Goal: Task Accomplishment & Management: Manage account settings

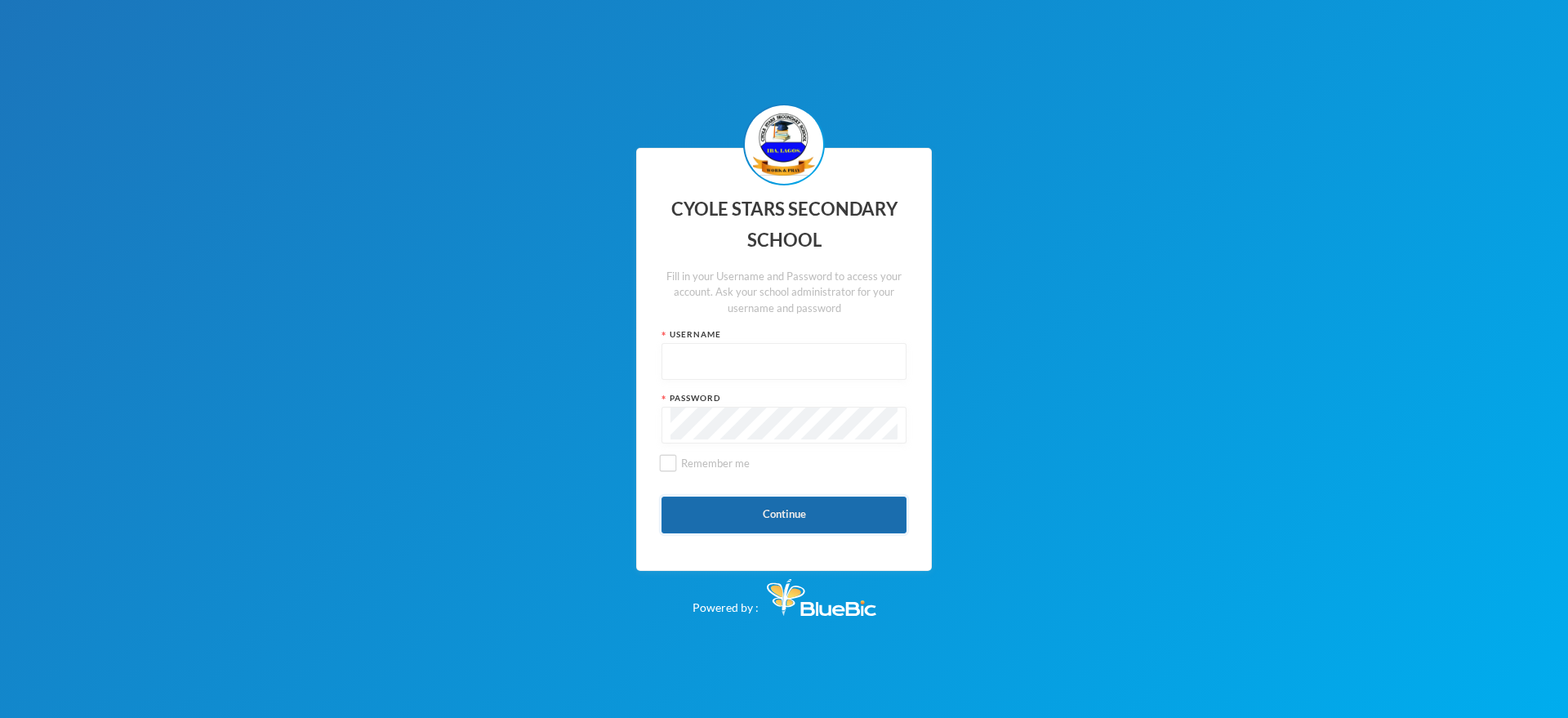
type input "Admin"
click at [811, 516] on button "Continue" at bounding box center [784, 515] width 245 height 37
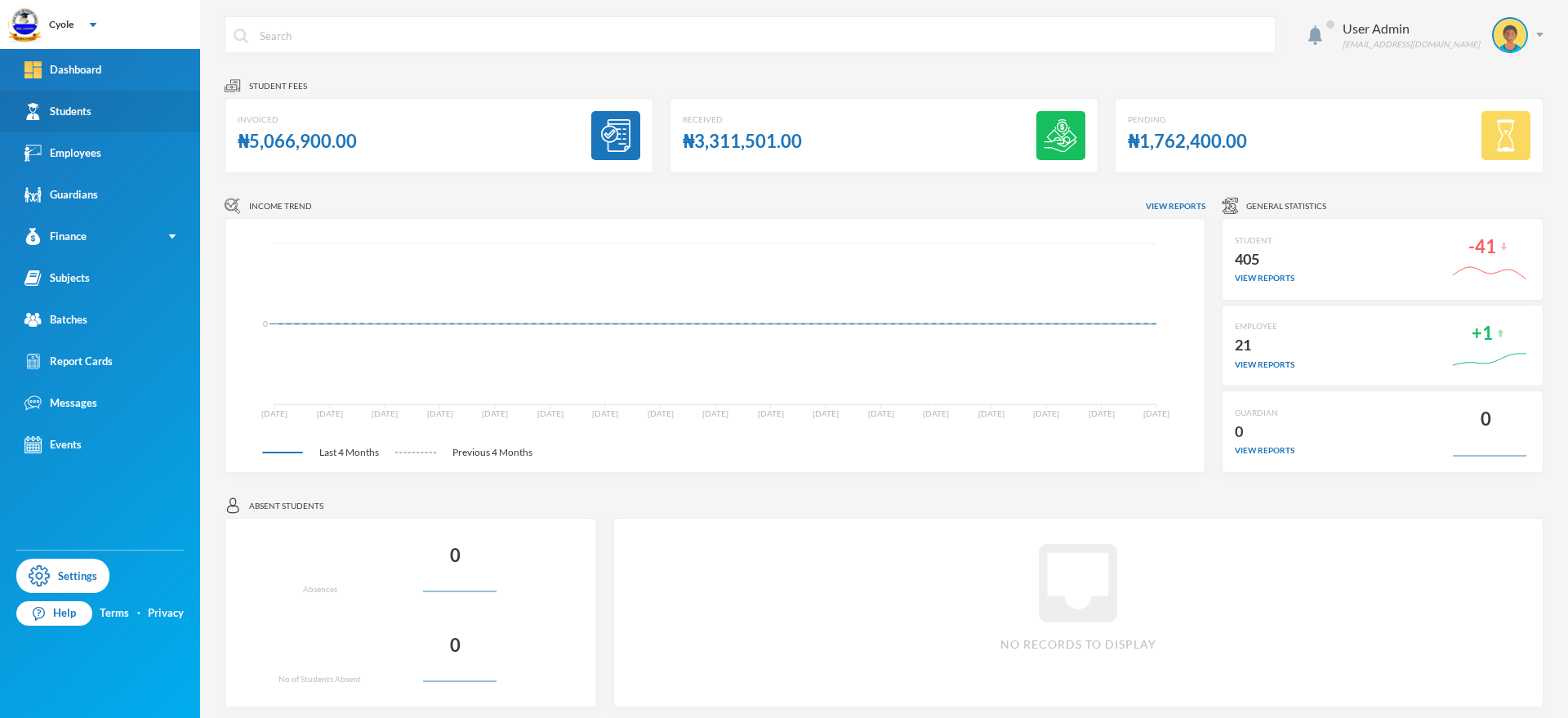
click at [91, 110] on div "Students" at bounding box center [58, 111] width 67 height 17
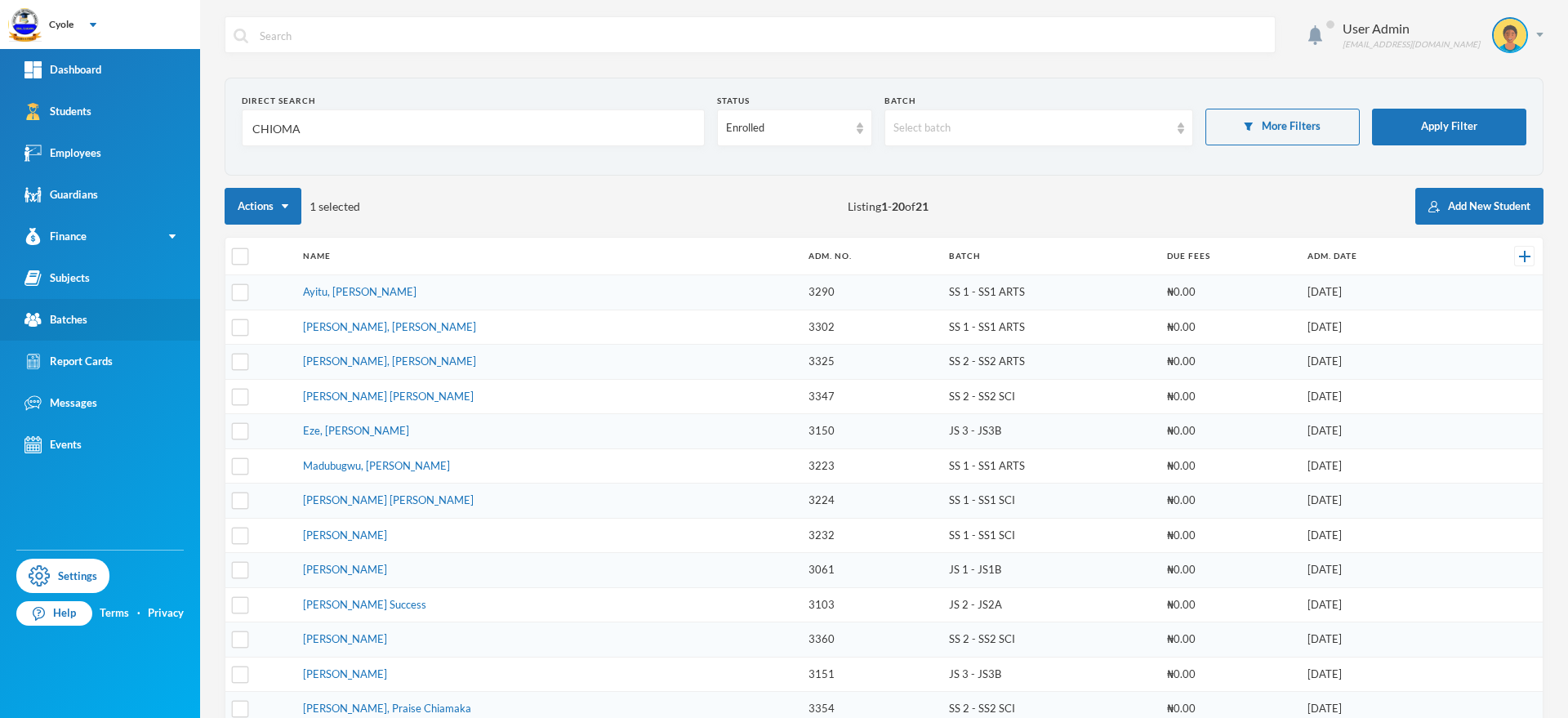
click at [112, 312] on link "Batches" at bounding box center [100, 320] width 200 height 42
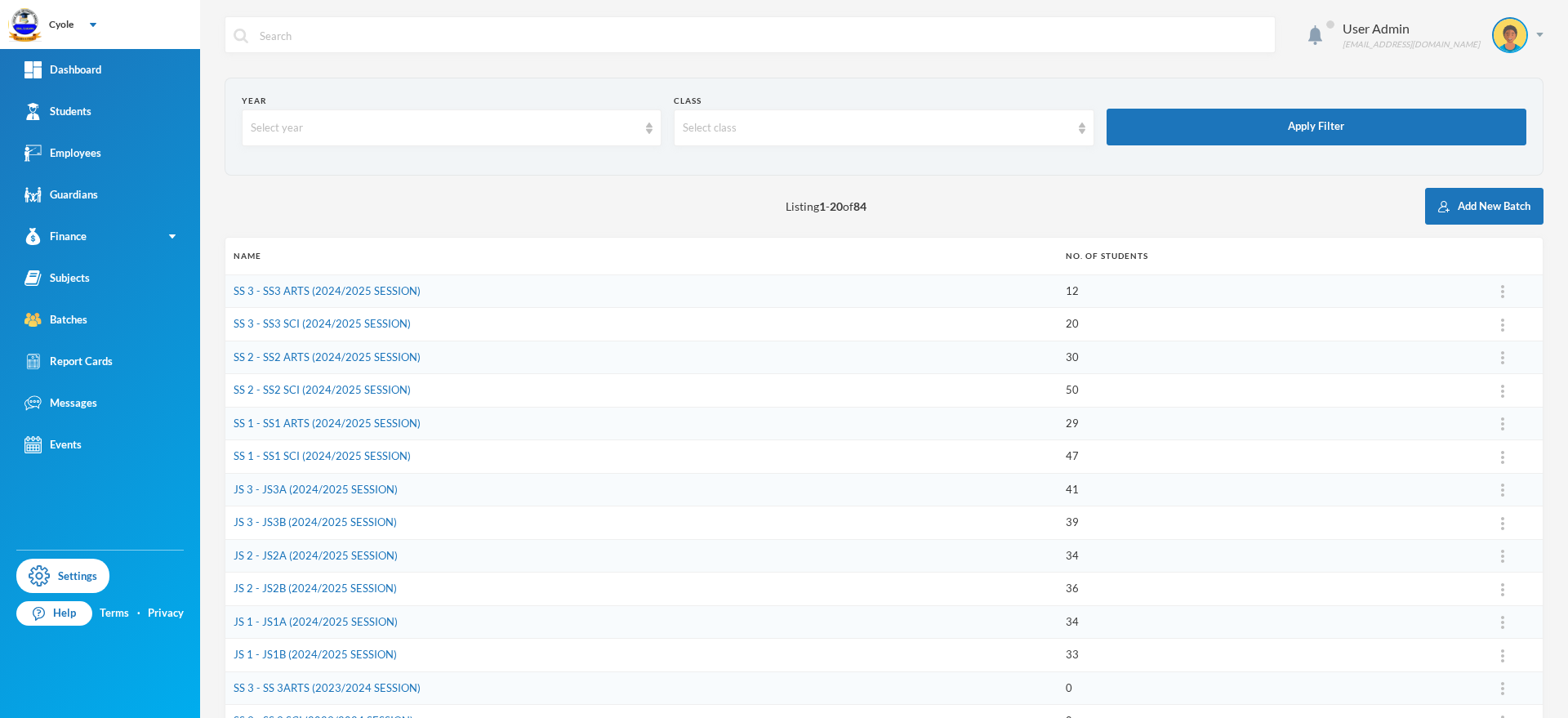
scroll to position [320, 0]
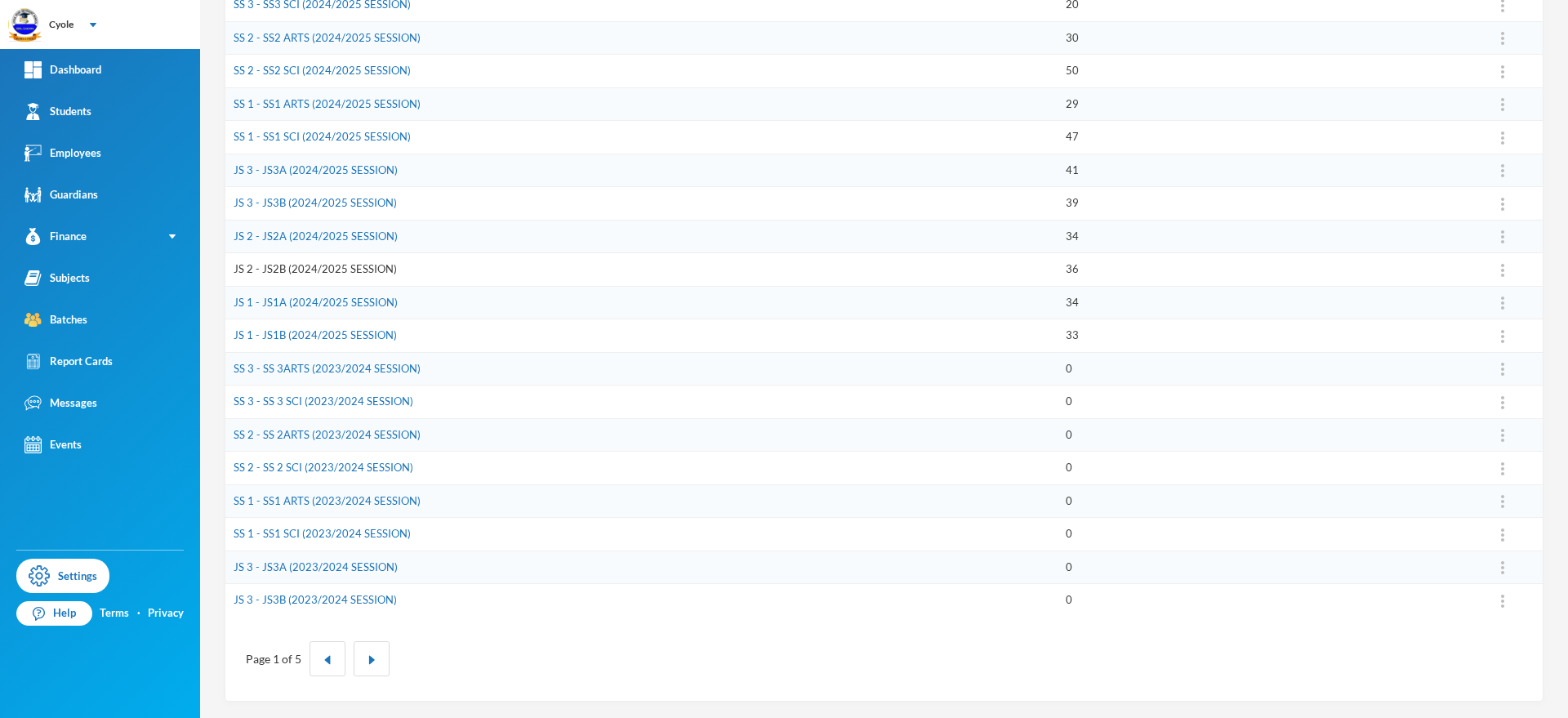
click at [347, 269] on link "JS 2 - JS2B (2024/2025 SESSION)" at bounding box center [315, 268] width 163 height 13
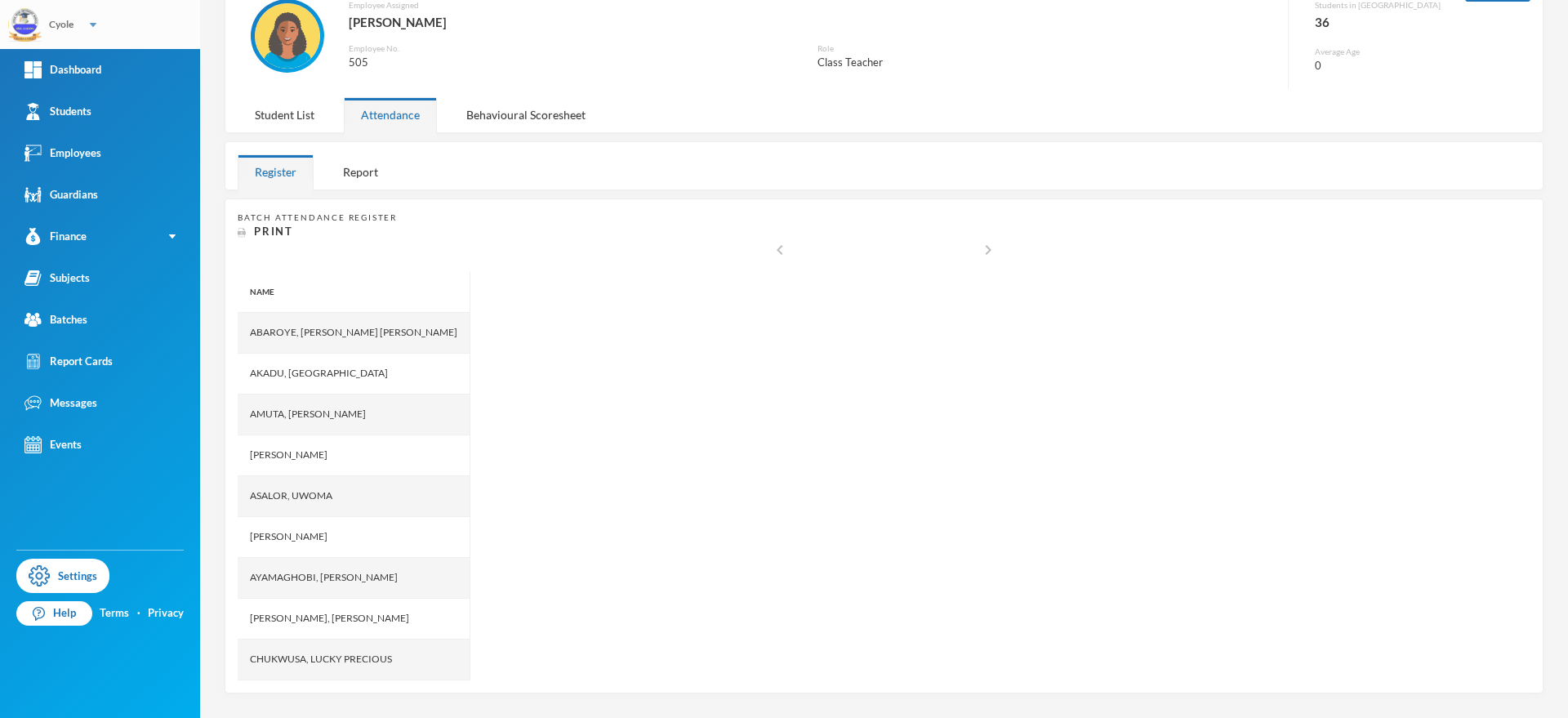
scroll to position [126, 0]
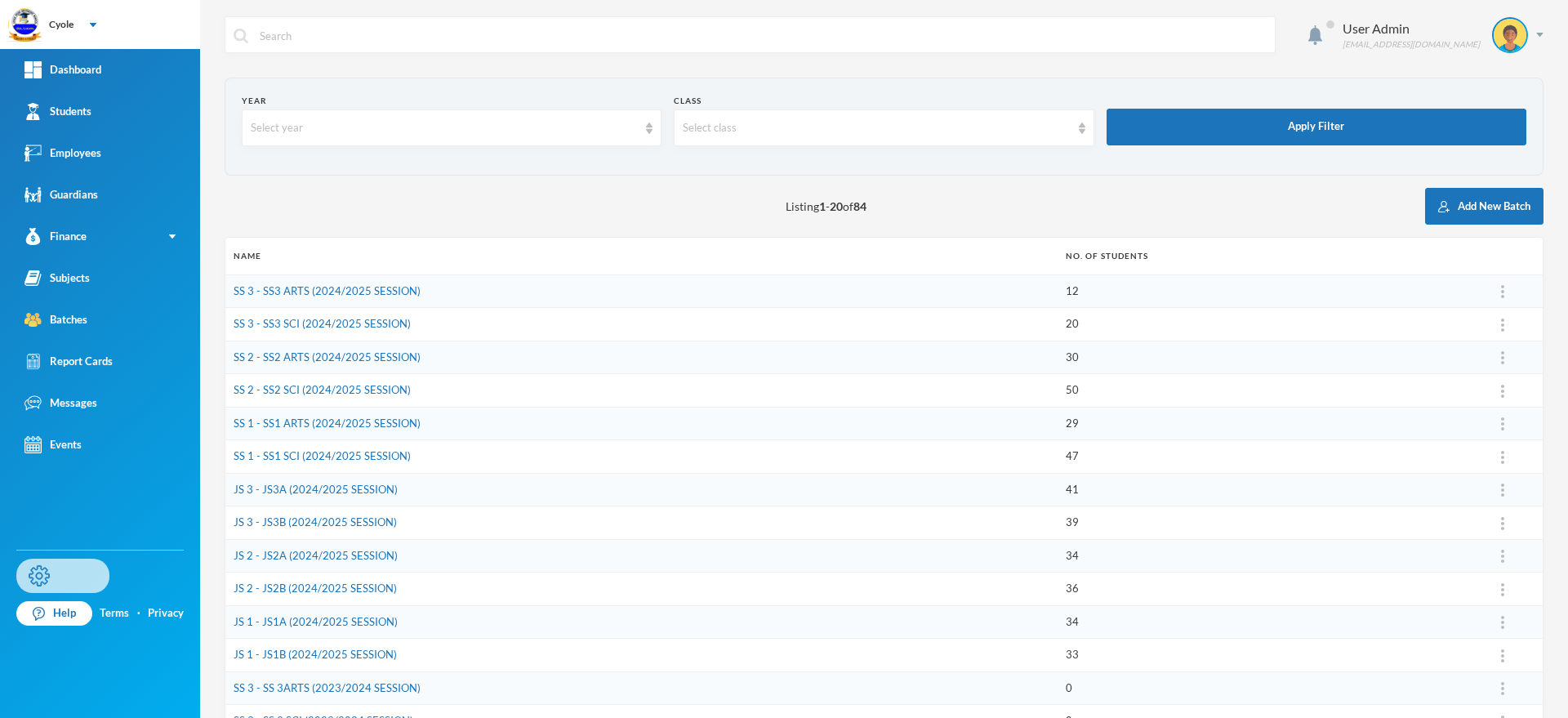
click at [72, 580] on link "Settings" at bounding box center [63, 575] width 93 height 35
click at [1469, 206] on button "Add New Batch" at bounding box center [1485, 206] width 119 height 37
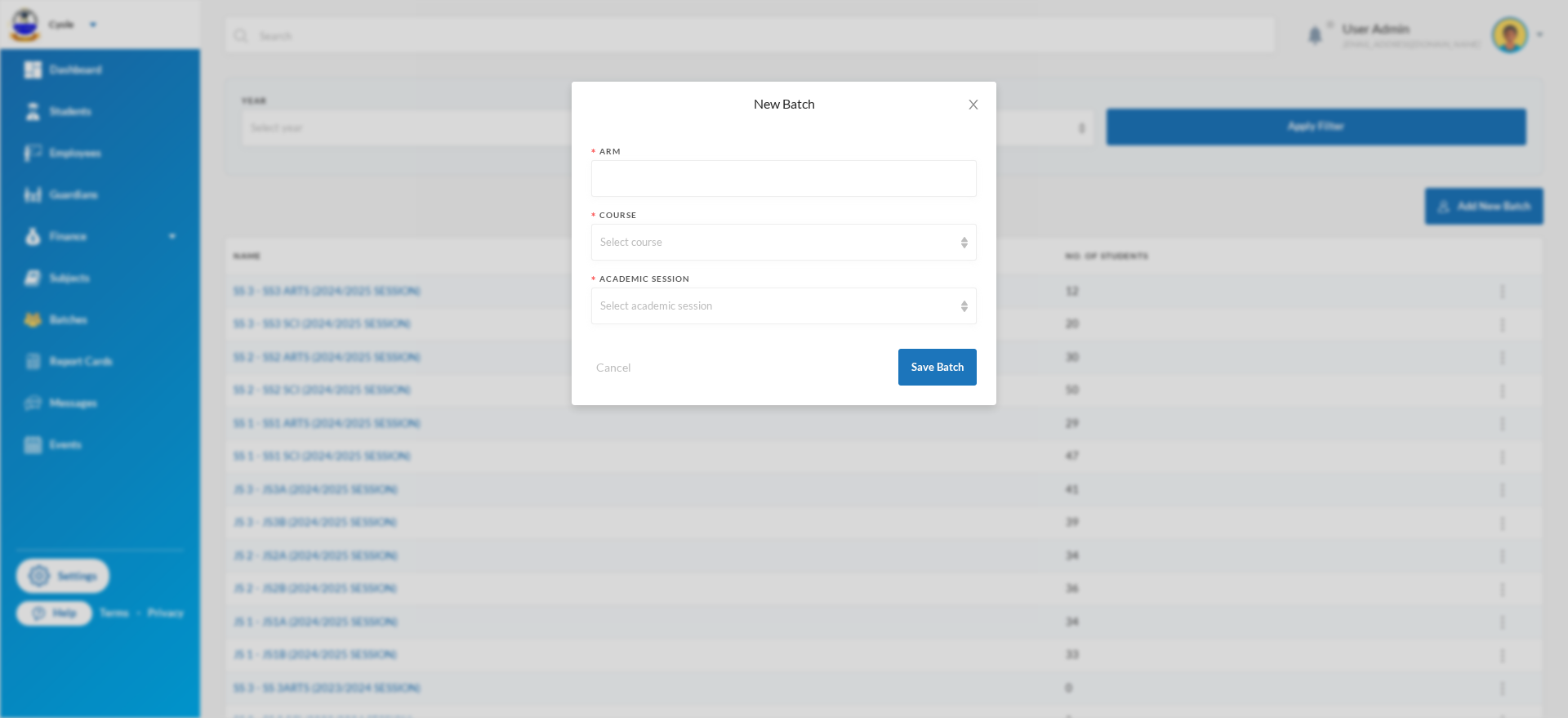
click at [663, 180] on input "text" at bounding box center [783, 179] width 367 height 37
click at [667, 180] on input "text" at bounding box center [783, 179] width 367 height 37
click at [1045, 145] on div "New Batch Arm Course Select course Academic Session Select academic session Can…" at bounding box center [784, 359] width 1568 height 718
drag, startPoint x: 975, startPoint y: 101, endPoint x: 964, endPoint y: 106, distance: 12.1
click at [975, 104] on icon "icon: close" at bounding box center [973, 104] width 13 height 13
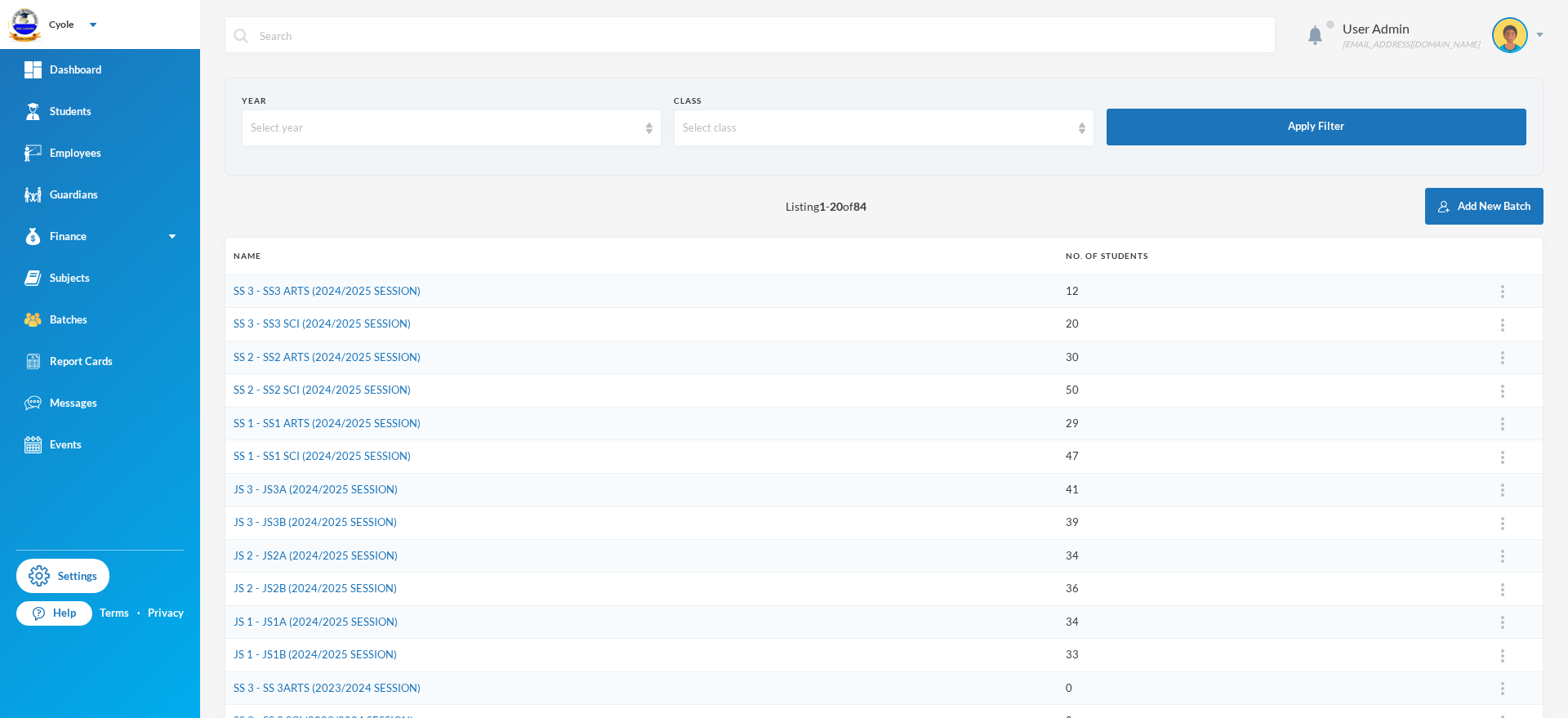
drag, startPoint x: 1487, startPoint y: 202, endPoint x: 1267, endPoint y: 222, distance: 220.9
click at [1477, 203] on button "Add New Batch" at bounding box center [1485, 206] width 119 height 37
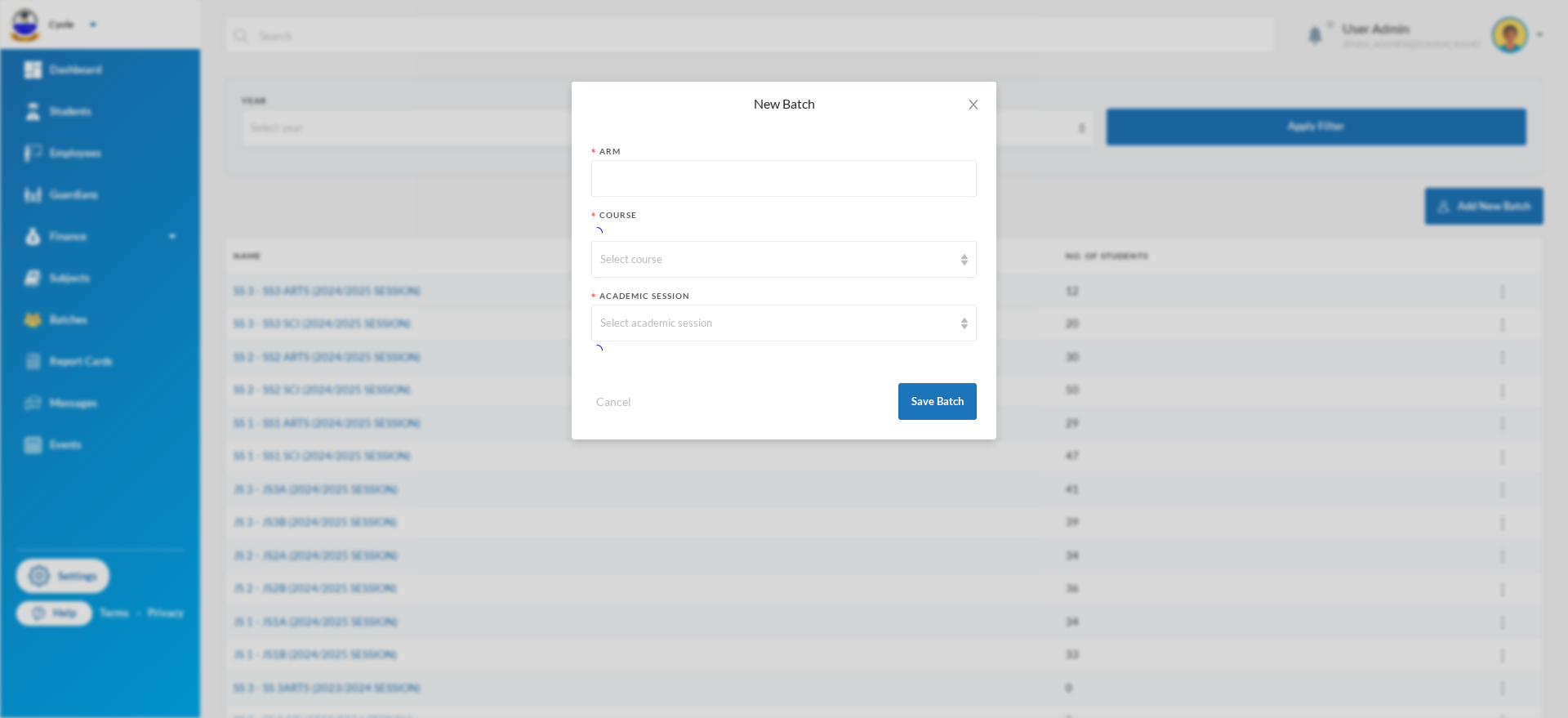
click at [650, 164] on input "text" at bounding box center [783, 179] width 367 height 37
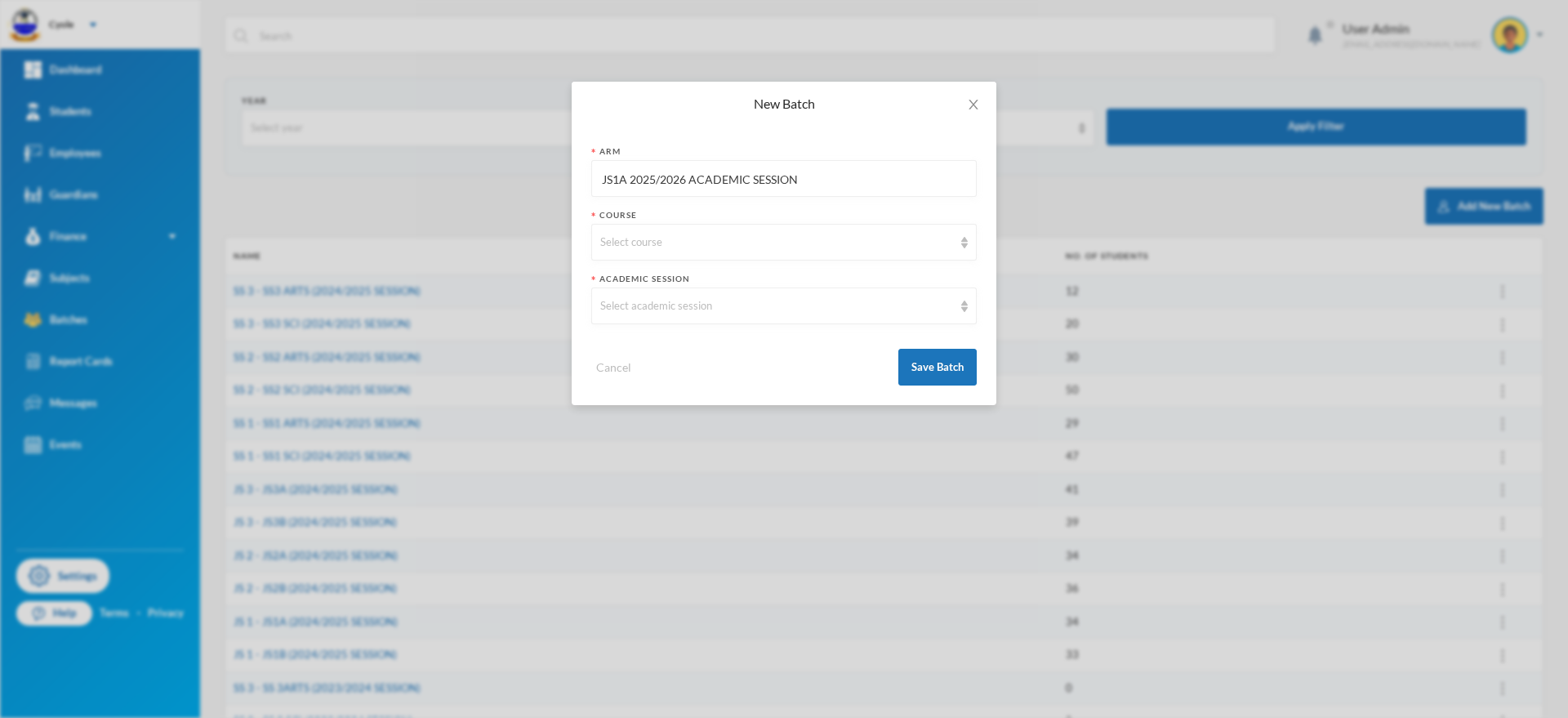
drag, startPoint x: 801, startPoint y: 201, endPoint x: 679, endPoint y: 199, distance: 122.0
click at [716, 208] on form "Arm JS1A 2025/2026 ACADEMIC SESSION Course Select course Academic Session Selec…" at bounding box center [783, 265] width 385 height 241
type input "JS1A 2025/2026 ACADEMIC SESSION"
drag, startPoint x: 679, startPoint y: 199, endPoint x: 661, endPoint y: 190, distance: 20.1
click at [668, 195] on form "Arm JS1A 2025/2026 ACADEMIC SESSION Course Select course Academic Session Selec…" at bounding box center [783, 265] width 385 height 241
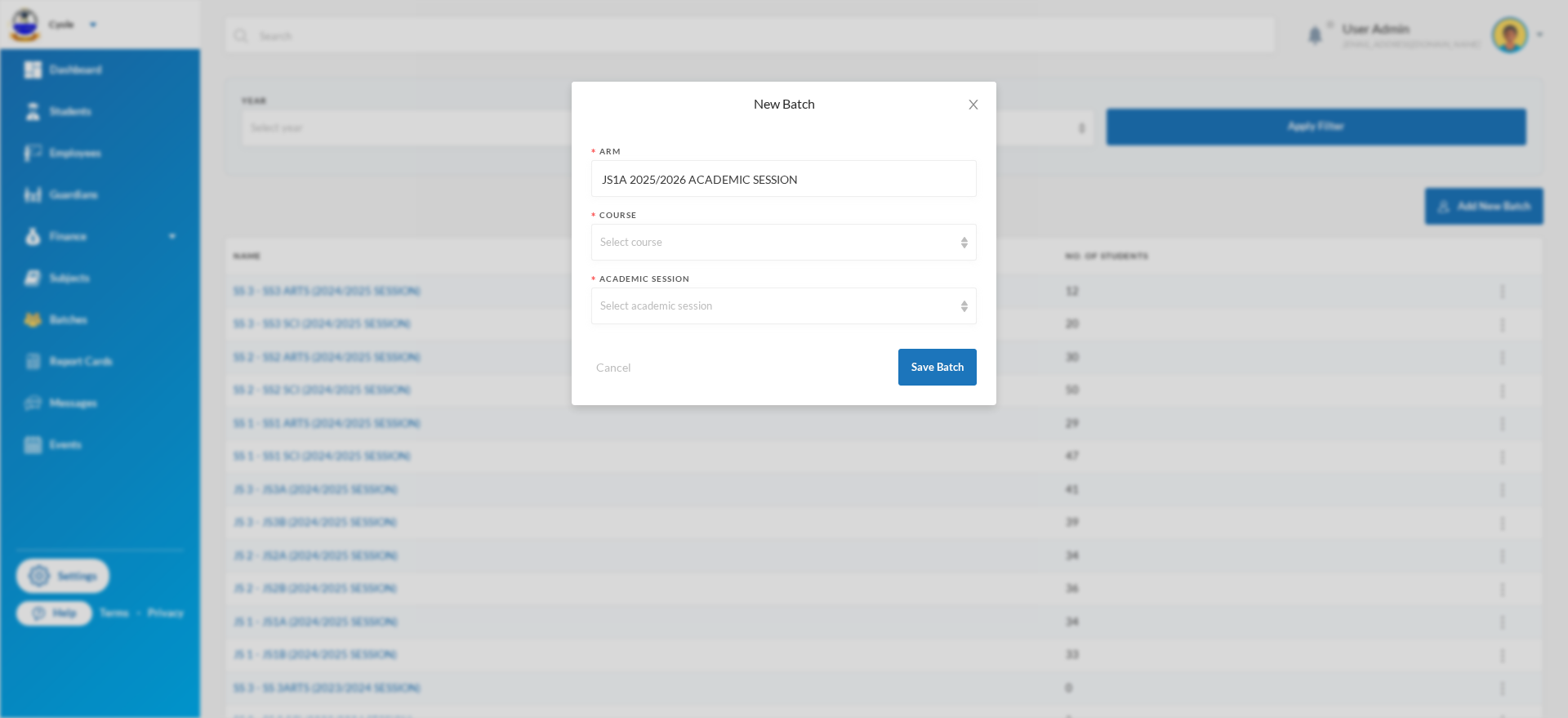
drag, startPoint x: 641, startPoint y: 180, endPoint x: 555, endPoint y: 161, distance: 88.1
click at [554, 161] on div "New Batch Arm JS1A 2025/2026 ACADEMIC SESSION Course Select course Academic Ses…" at bounding box center [784, 359] width 1568 height 718
drag, startPoint x: 816, startPoint y: 175, endPoint x: 572, endPoint y: 144, distance: 246.0
click at [572, 144] on div "Arm JS1A 2025/2026 ACADEMIC SESSION Course Select course Academic Session Selec…" at bounding box center [784, 265] width 425 height 279
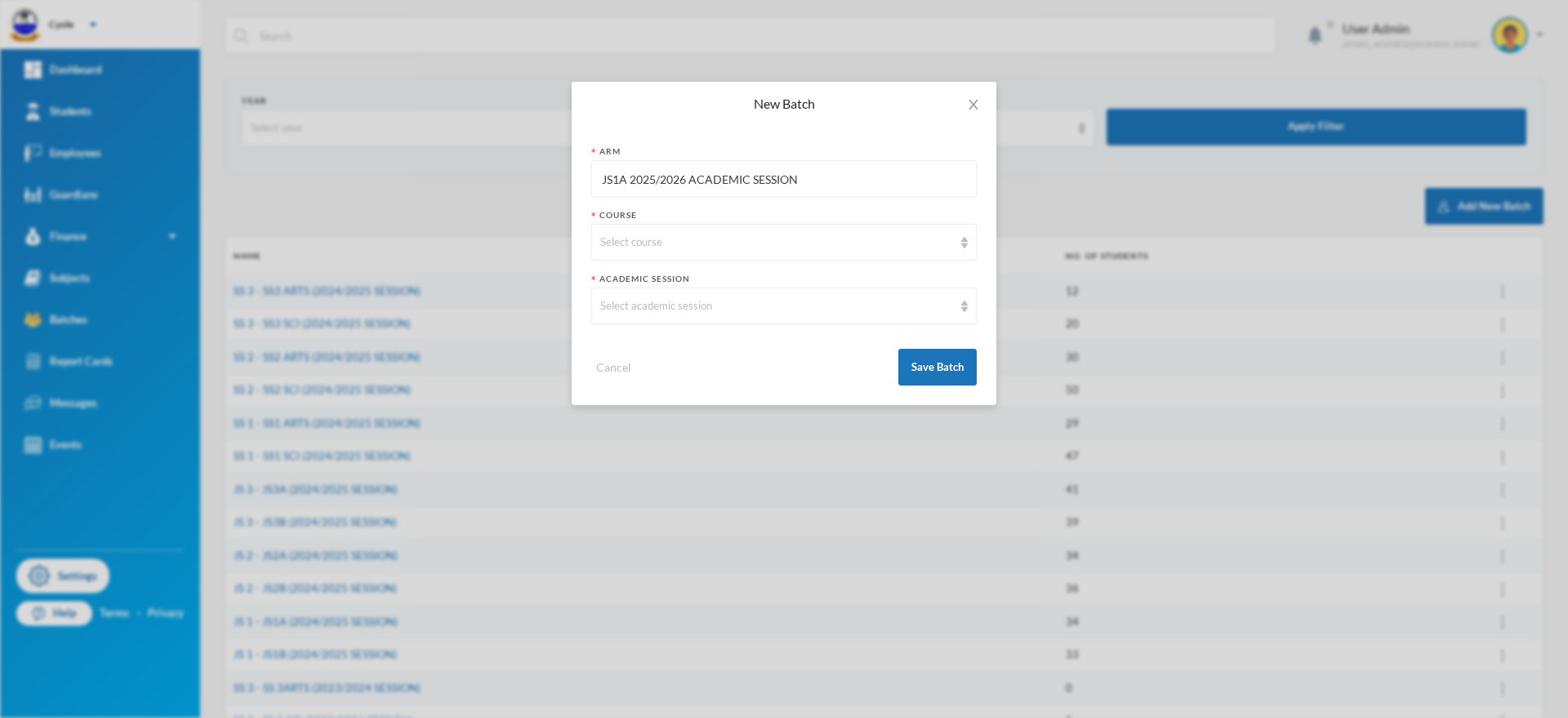
click at [601, 177] on input "JS1A 2025/2026 ACADEMIC SESSION" at bounding box center [783, 179] width 367 height 37
drag, startPoint x: 601, startPoint y: 177, endPoint x: 745, endPoint y: 172, distance: 144.1
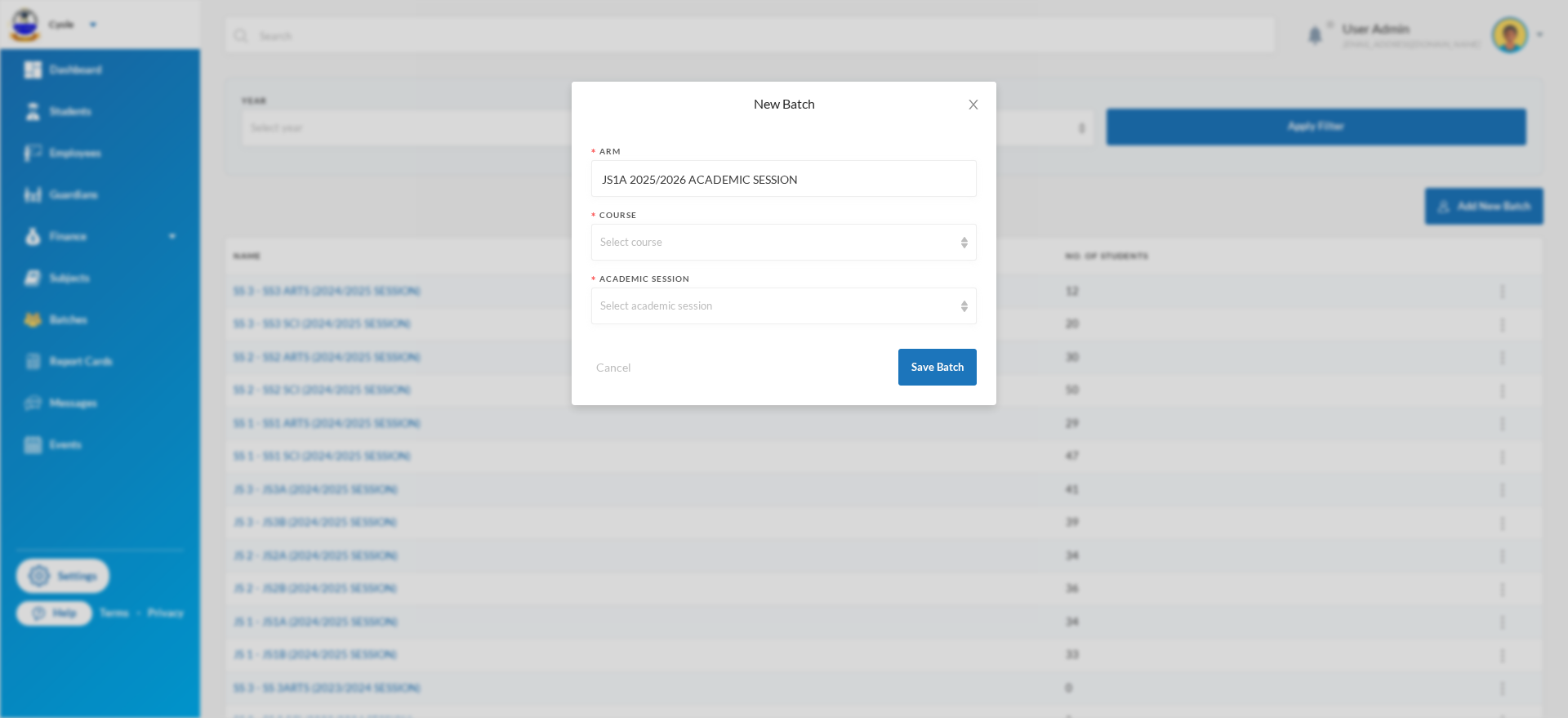
click at [745, 172] on input "JS1A 2025/2026 ACADEMIC SESSION" at bounding box center [783, 179] width 367 height 37
click at [731, 232] on div "Select course" at bounding box center [783, 242] width 385 height 37
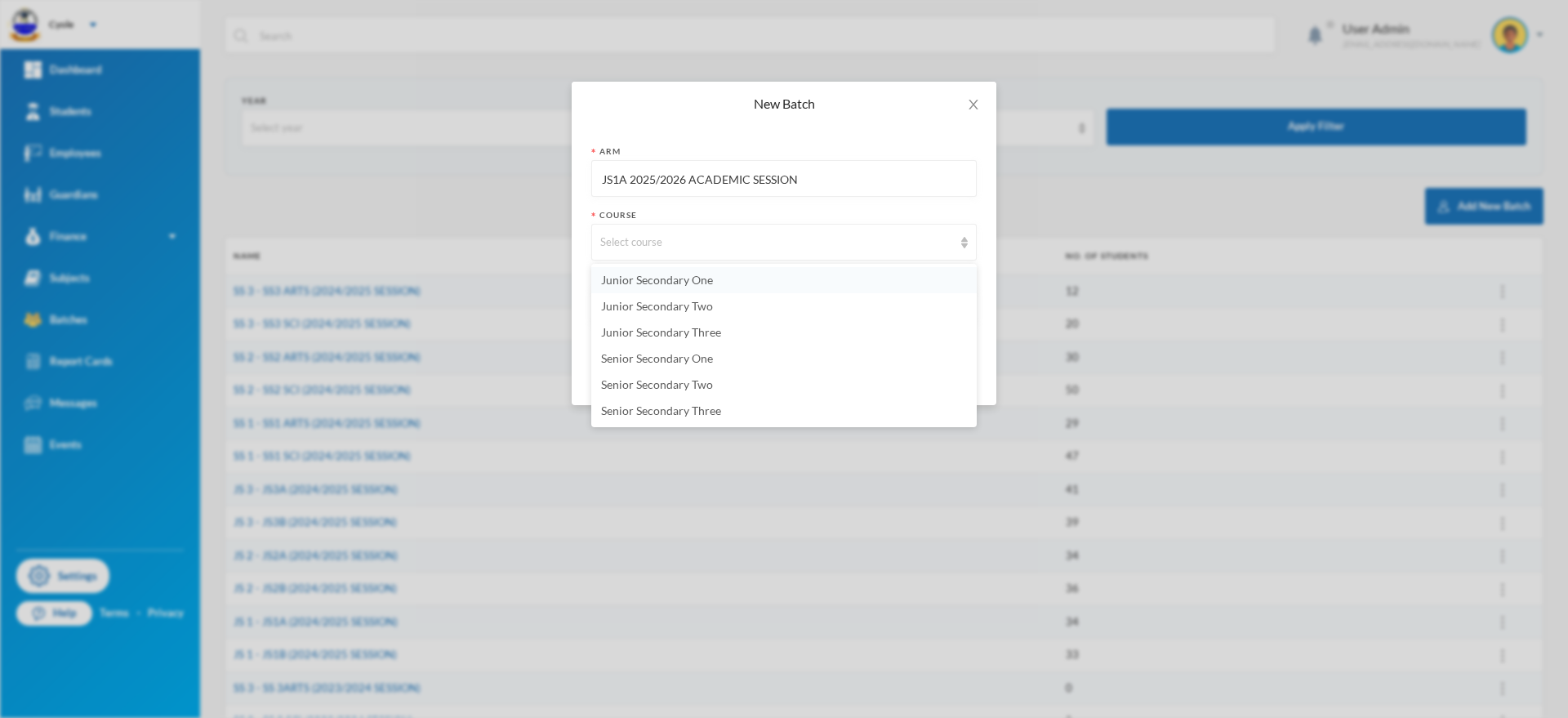
click at [725, 284] on li "Junior Secondary One" at bounding box center [783, 280] width 385 height 26
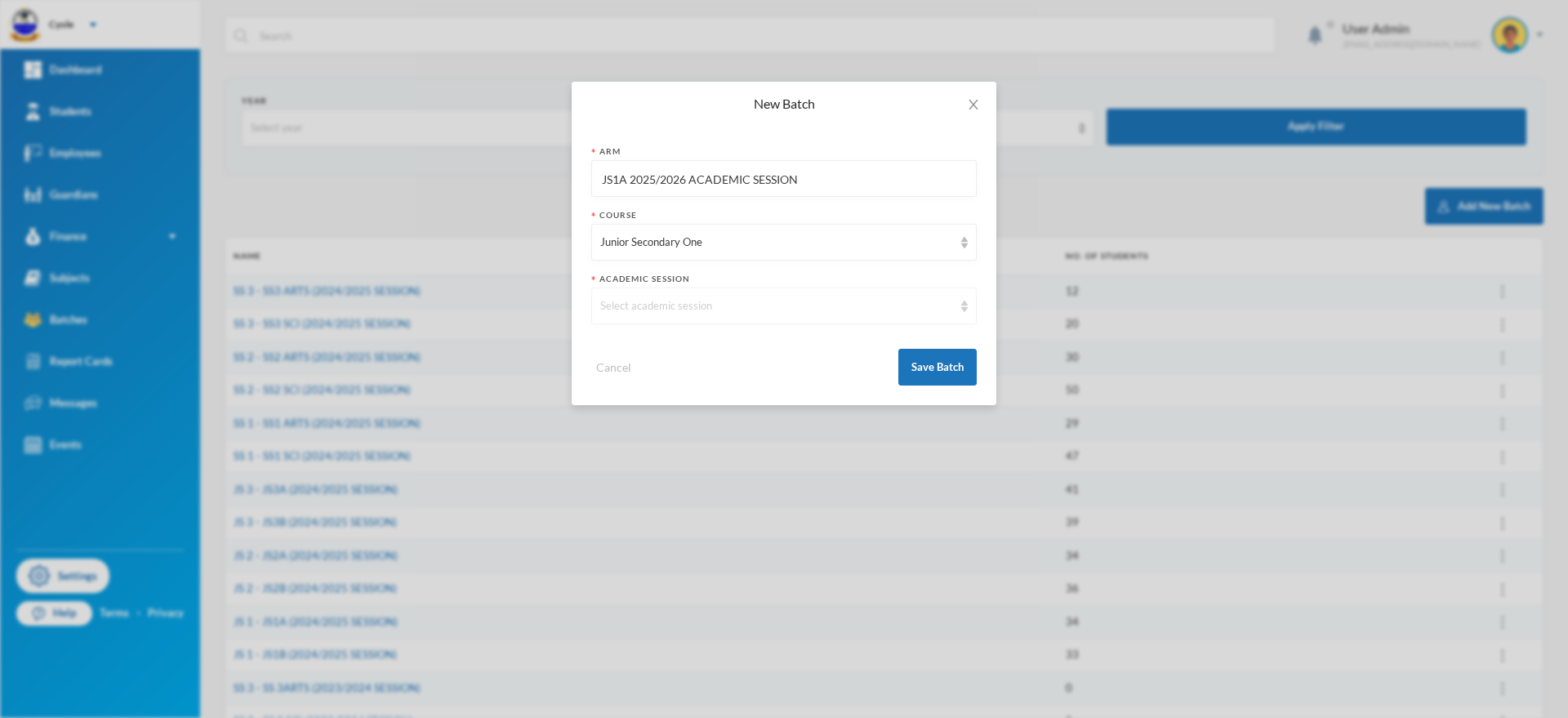
click at [733, 303] on div "Select academic session" at bounding box center [776, 306] width 352 height 17
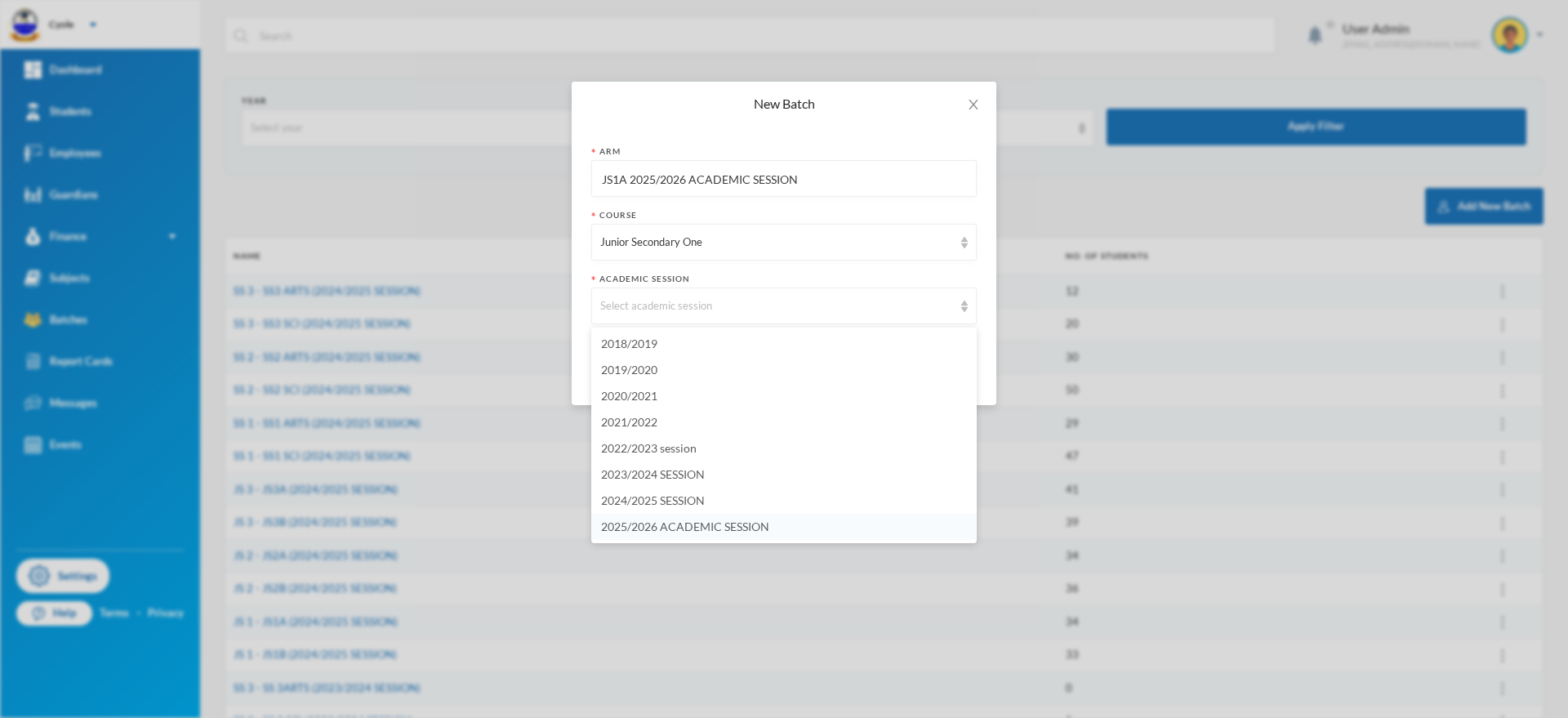
click at [752, 521] on span "2025/2026 ACADEMIC SESSION" at bounding box center [685, 527] width 168 height 14
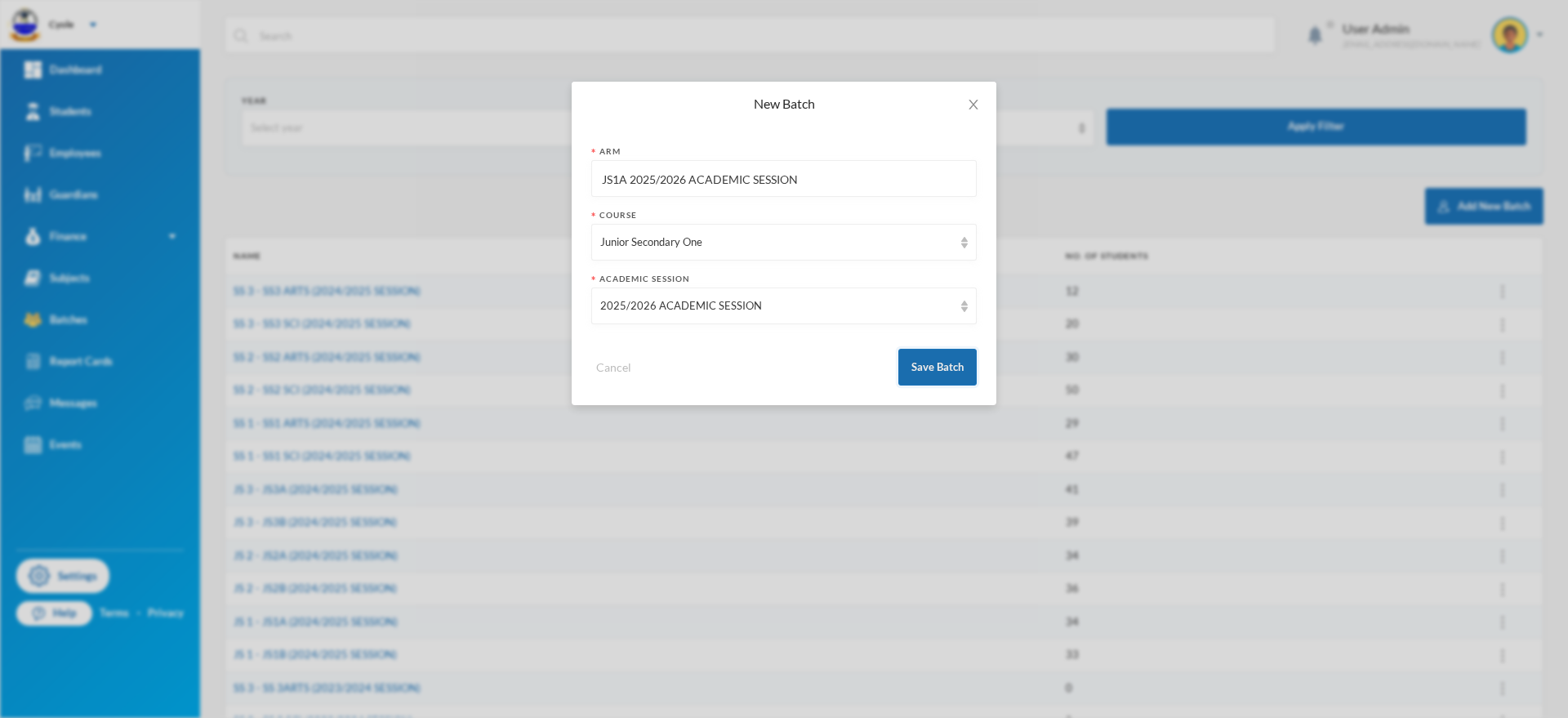
click at [924, 370] on button "Save Batch" at bounding box center [937, 366] width 78 height 37
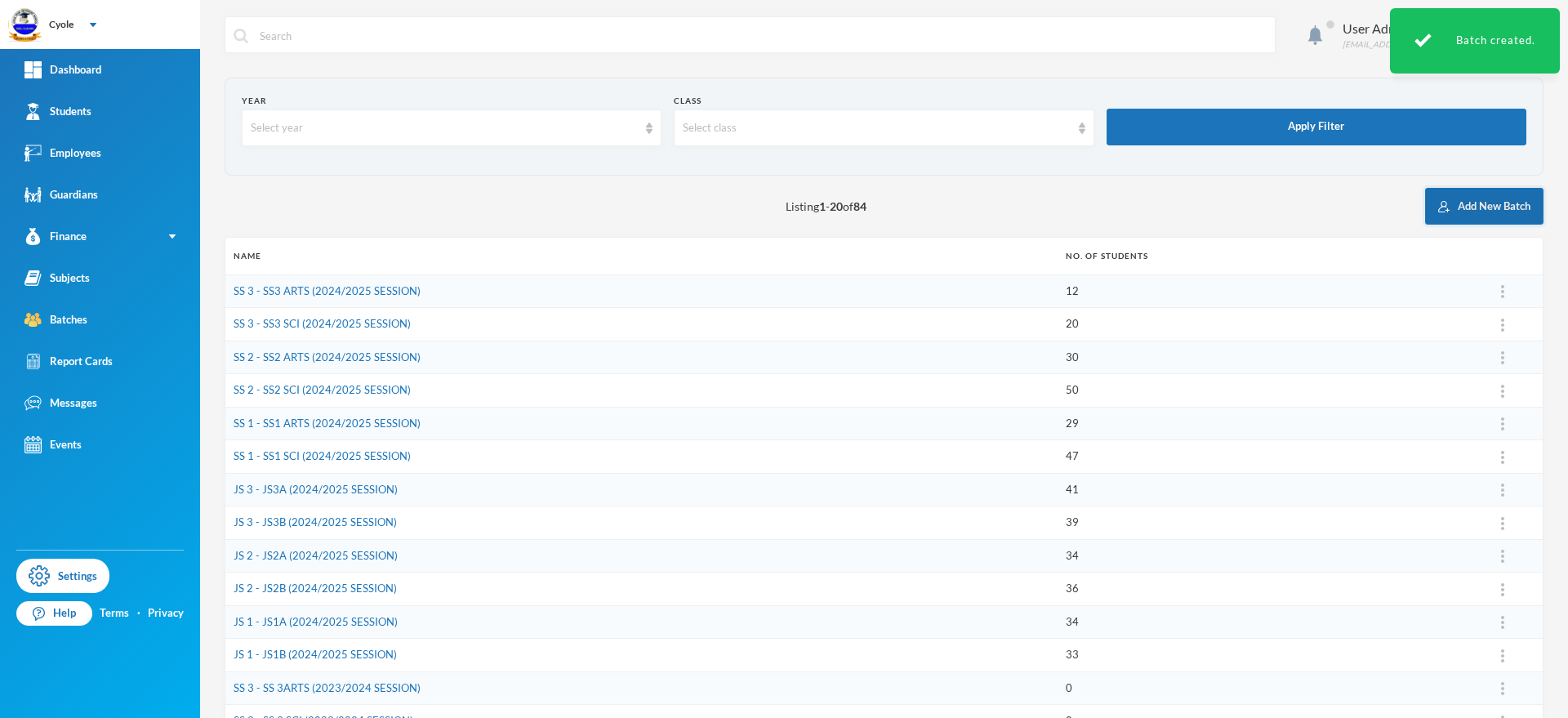
click at [1456, 202] on button "Add New Batch" at bounding box center [1485, 206] width 119 height 37
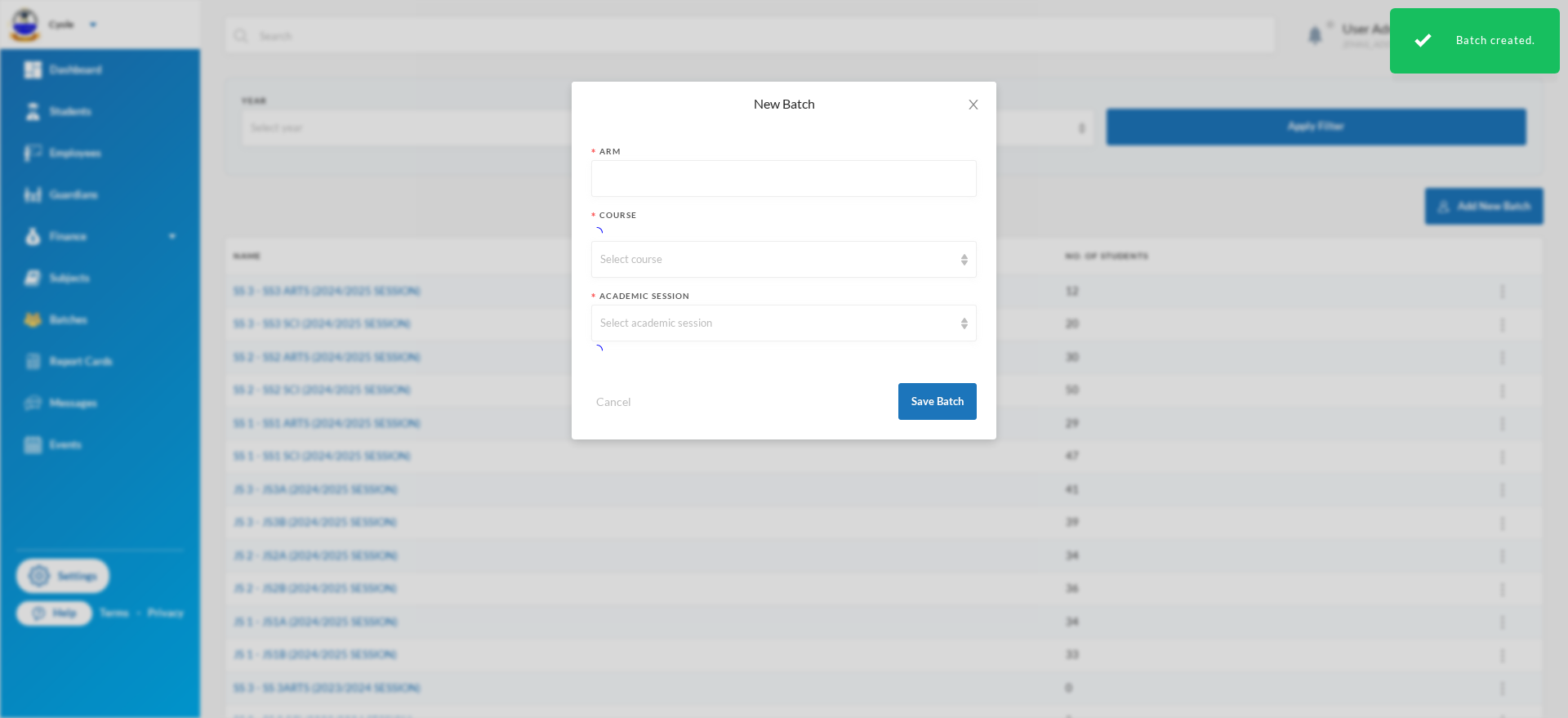
paste input "JS1A 2025/2026 ACADEMIC SESSION"
click at [663, 257] on div "Select course" at bounding box center [783, 258] width 385 height 37
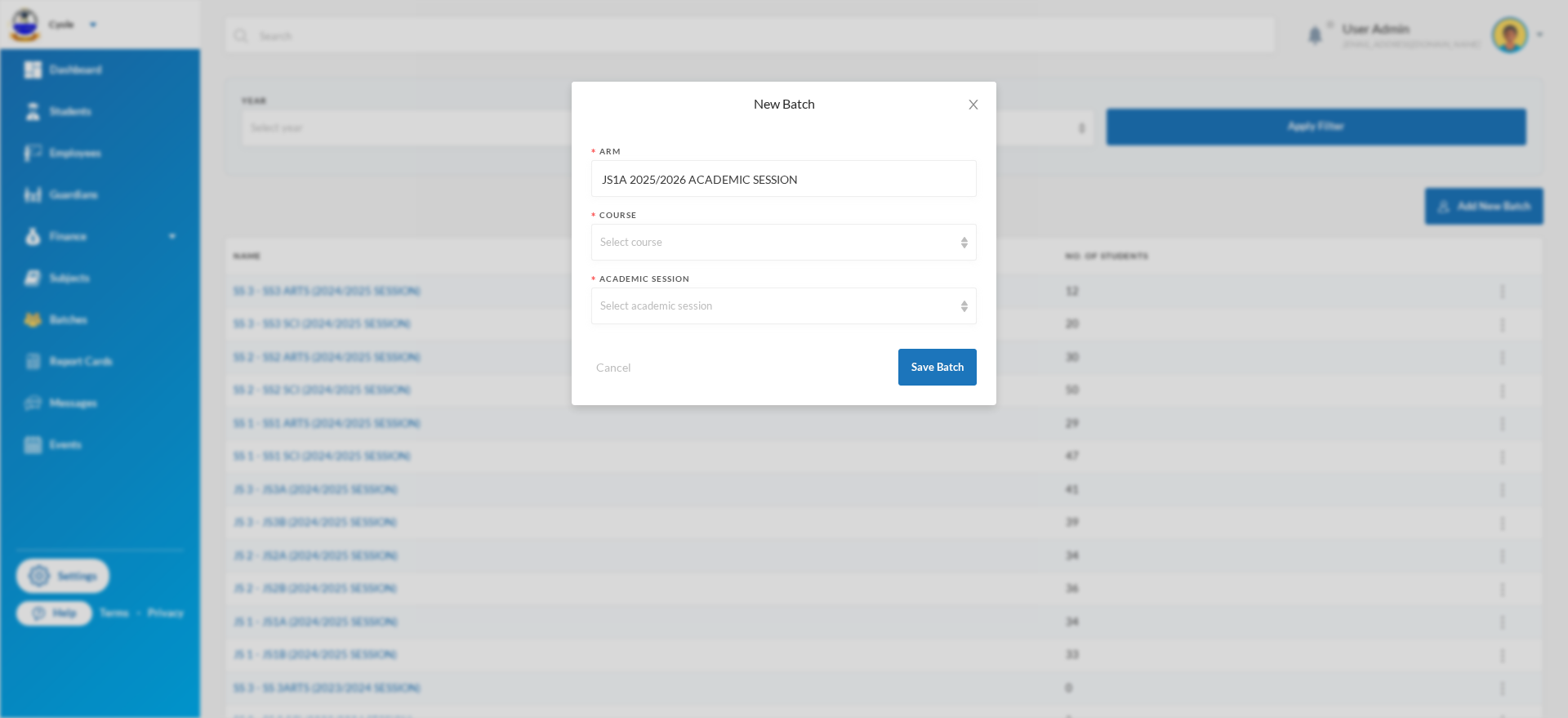
drag, startPoint x: 628, startPoint y: 175, endPoint x: 620, endPoint y: 178, distance: 8.5
click at [620, 178] on input "JS1A 2025/2026 ACADEMIC SESSION" at bounding box center [783, 179] width 367 height 37
type input "JS1B 2025/2026 ACADEMIC SESSION"
click at [712, 236] on div "Select course" at bounding box center [776, 243] width 352 height 17
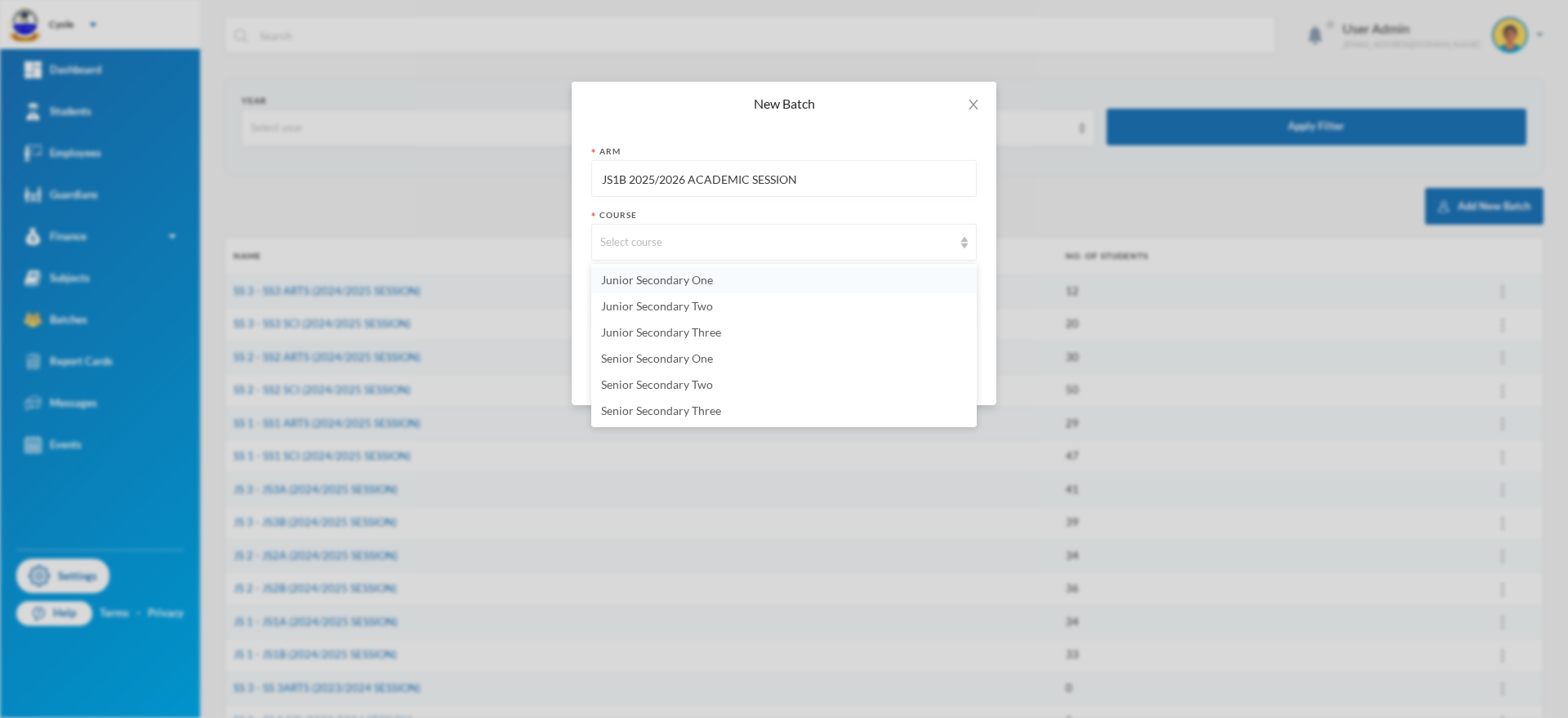
click at [670, 278] on span "Junior Secondary One" at bounding box center [656, 280] width 112 height 14
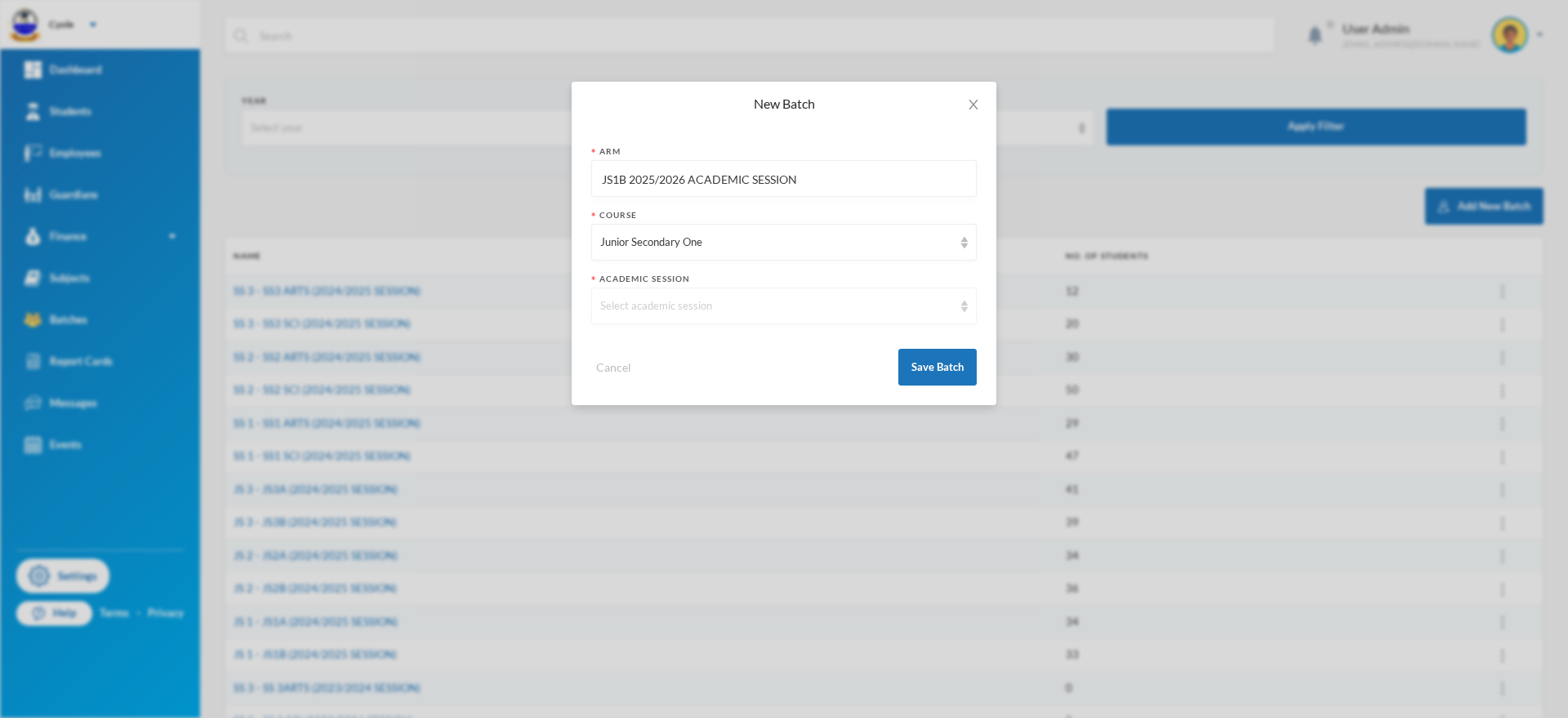
drag, startPoint x: 665, startPoint y: 296, endPoint x: 662, endPoint y: 308, distance: 12.4
click at [666, 297] on div "Select academic session" at bounding box center [783, 305] width 385 height 37
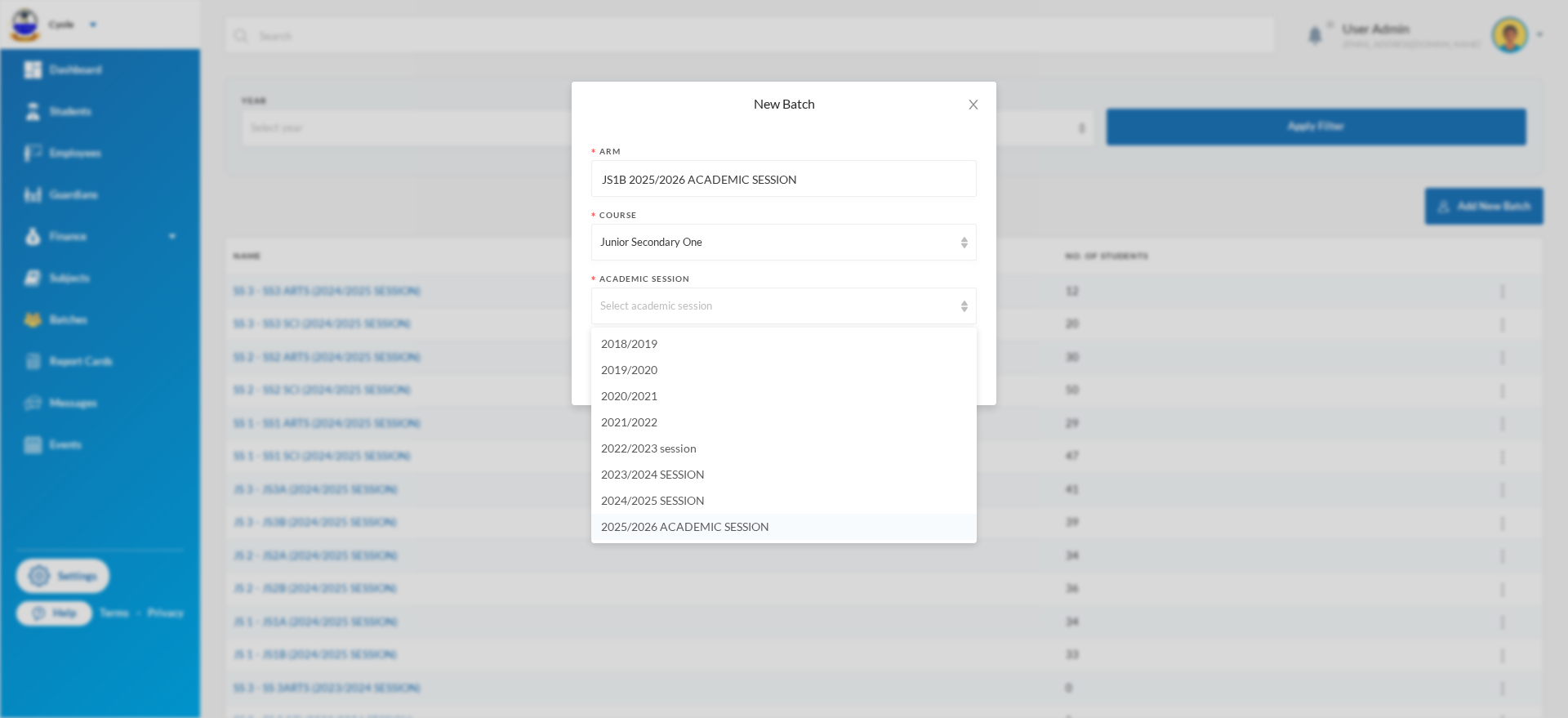
click at [687, 522] on span "2025/2026 ACADEMIC SESSION" at bounding box center [685, 527] width 168 height 14
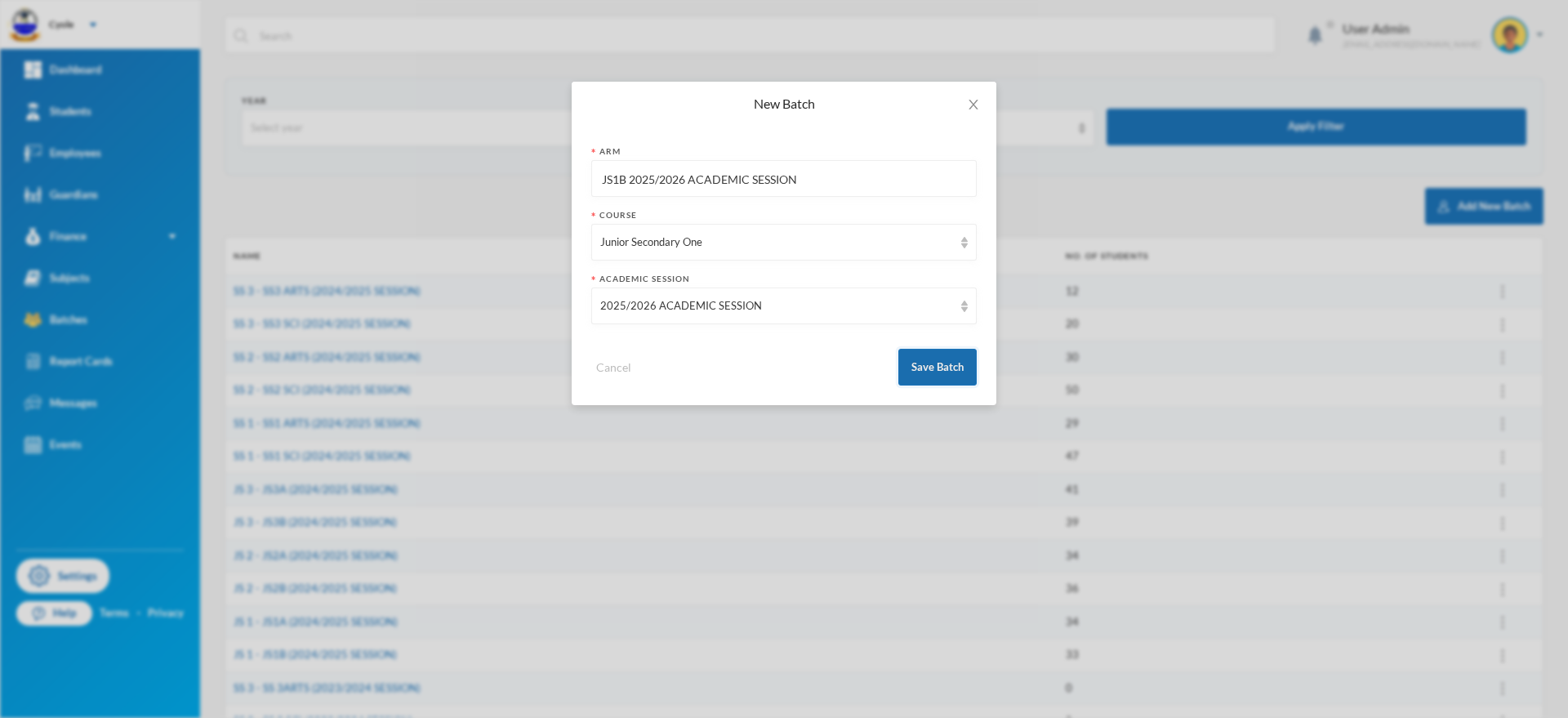
click at [931, 368] on button "Save Batch" at bounding box center [937, 366] width 78 height 37
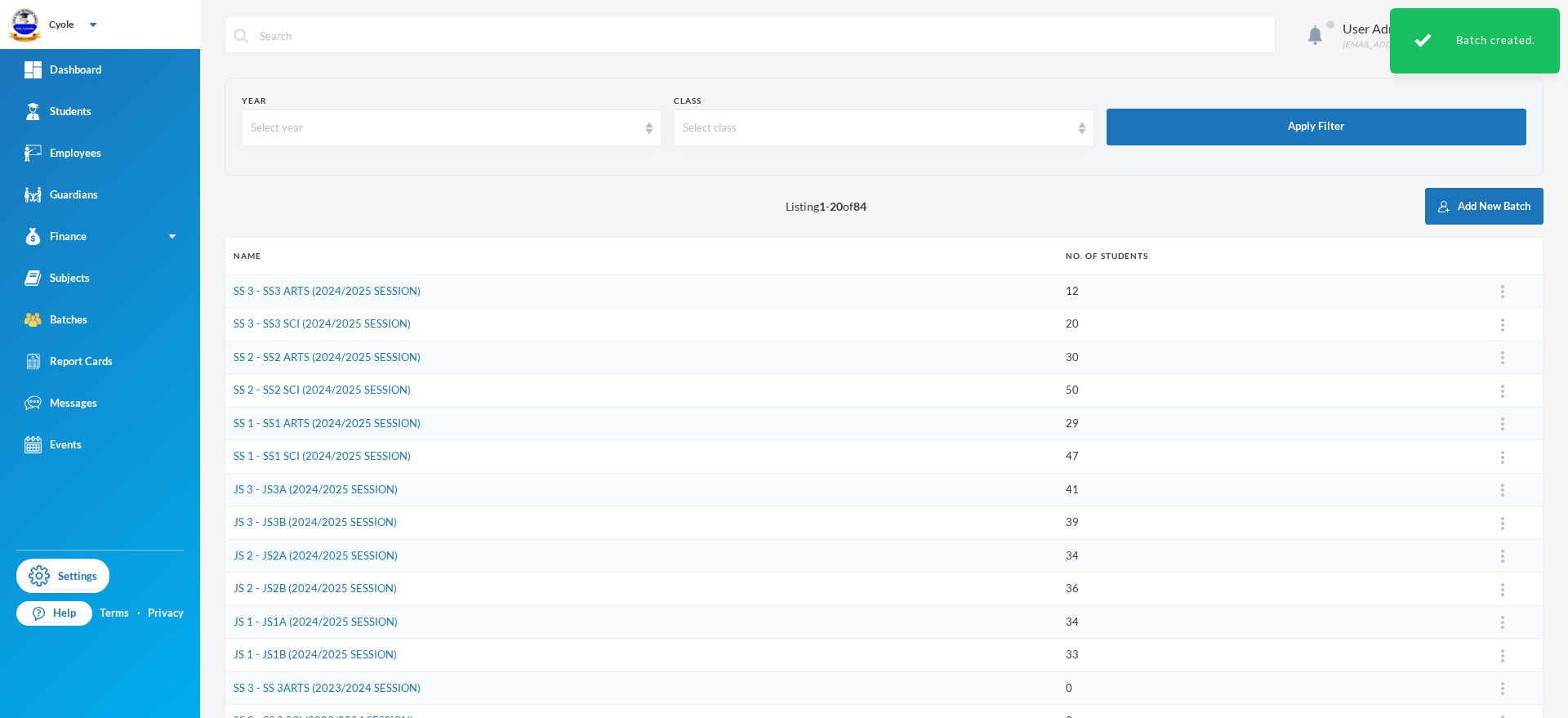
drag, startPoint x: 1459, startPoint y: 203, endPoint x: 1292, endPoint y: 191, distance: 167.4
click at [1455, 206] on button "Add New Batch" at bounding box center [1485, 206] width 119 height 37
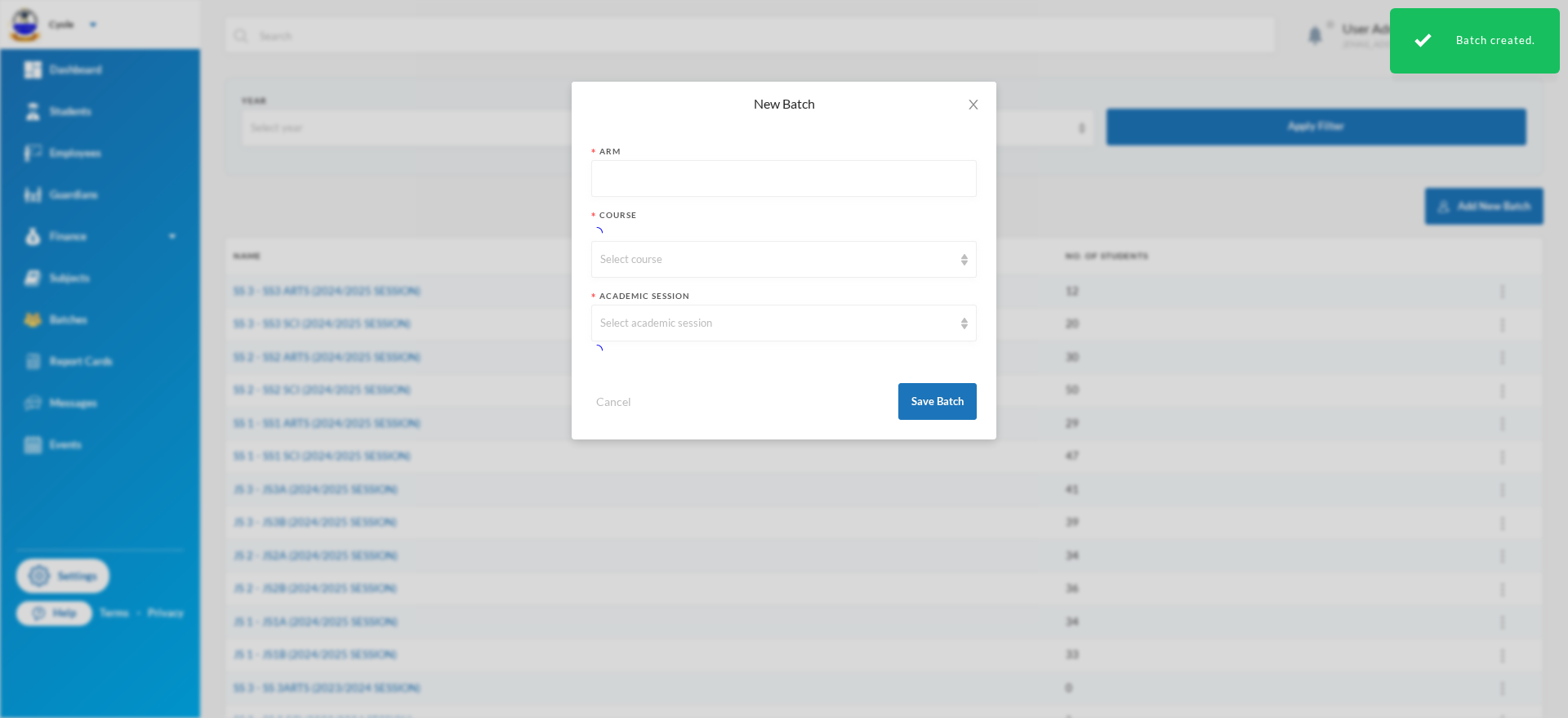
paste input "JS1A 2025/2026 ACADEMIC SESSION"
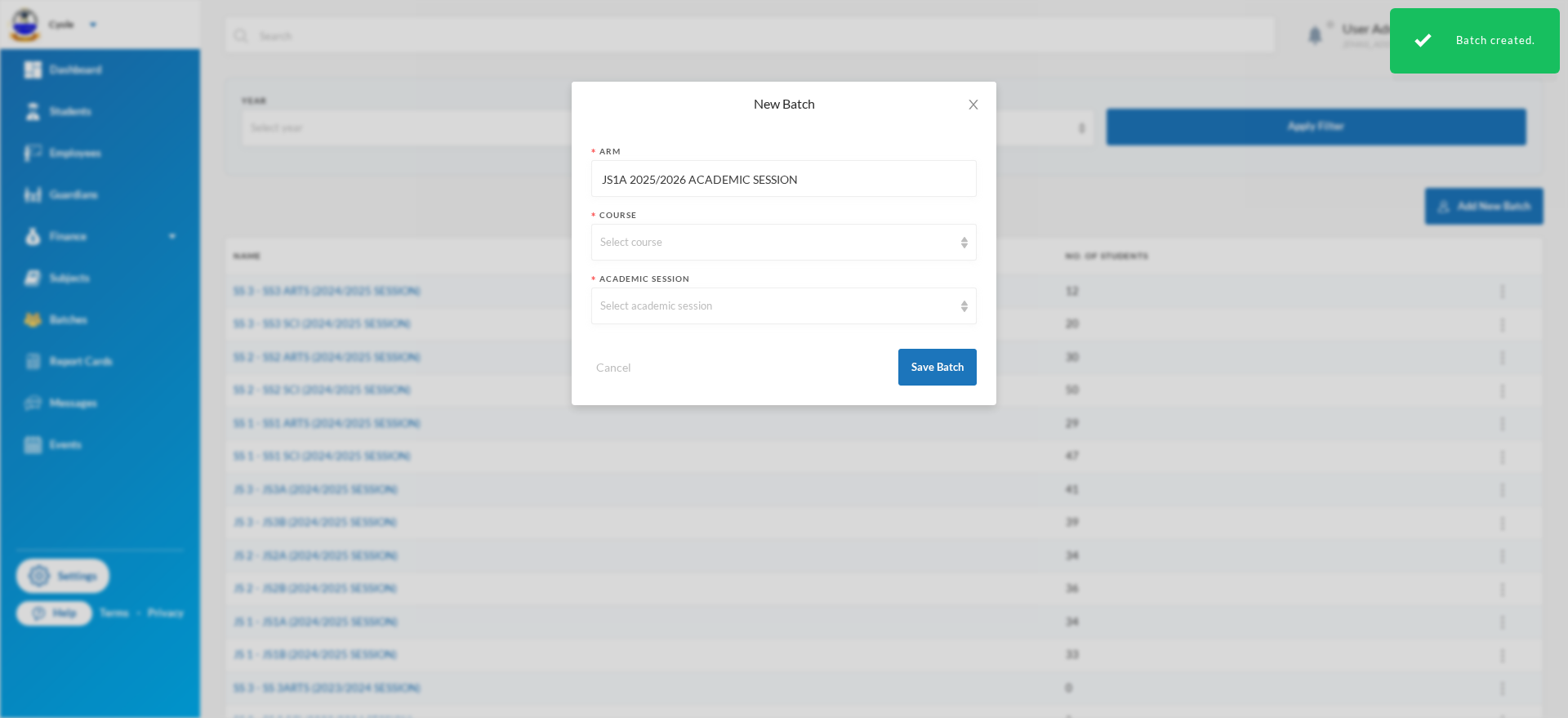
drag, startPoint x: 620, startPoint y: 180, endPoint x: 637, endPoint y: 197, distance: 24.0
click at [620, 180] on input "JS1A 2025/2026 ACADEMIC SESSION" at bounding box center [783, 179] width 367 height 37
type input "JS2A 2025/2026 ACADEMIC SESSION"
click at [669, 245] on div "Select course" at bounding box center [776, 243] width 352 height 17
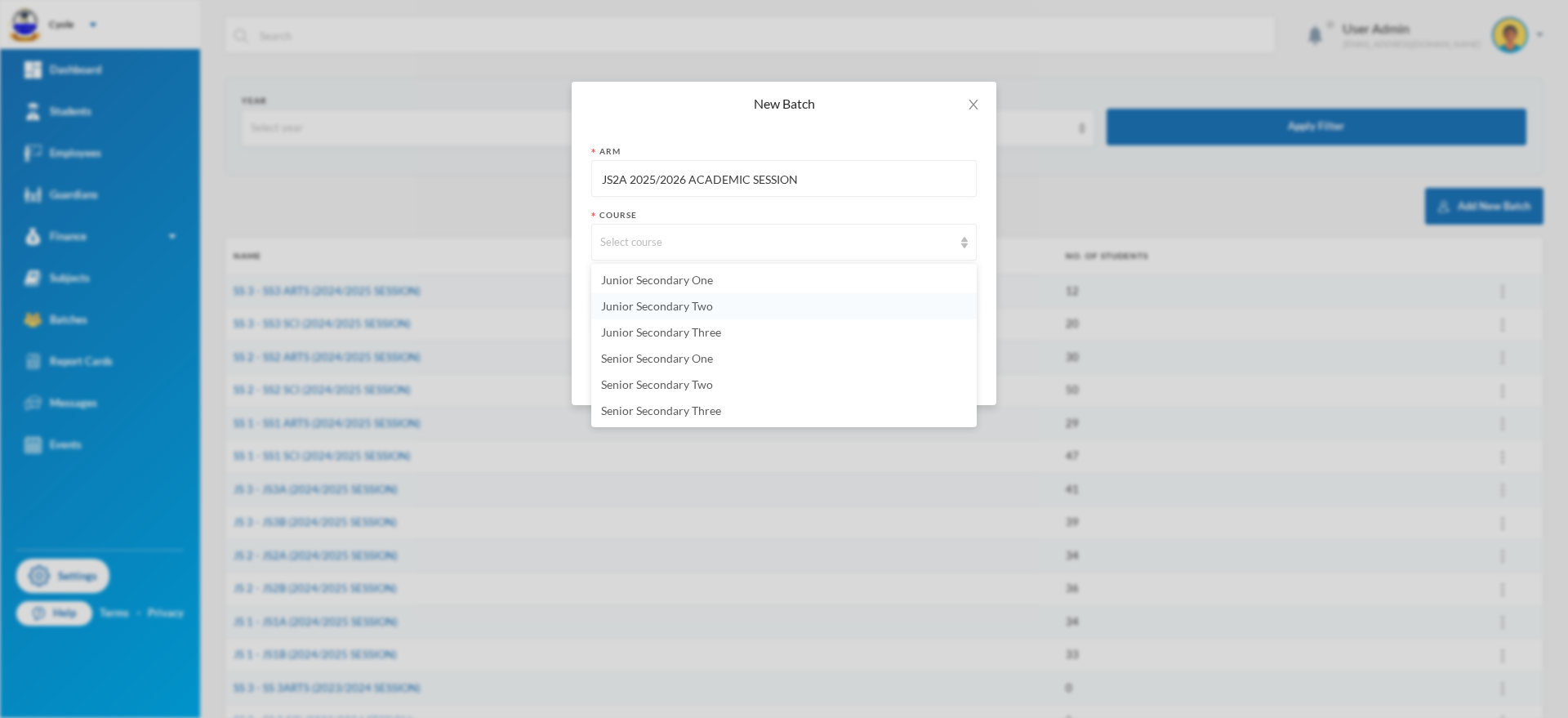
click at [684, 302] on span "Junior Secondary Two" at bounding box center [656, 306] width 112 height 14
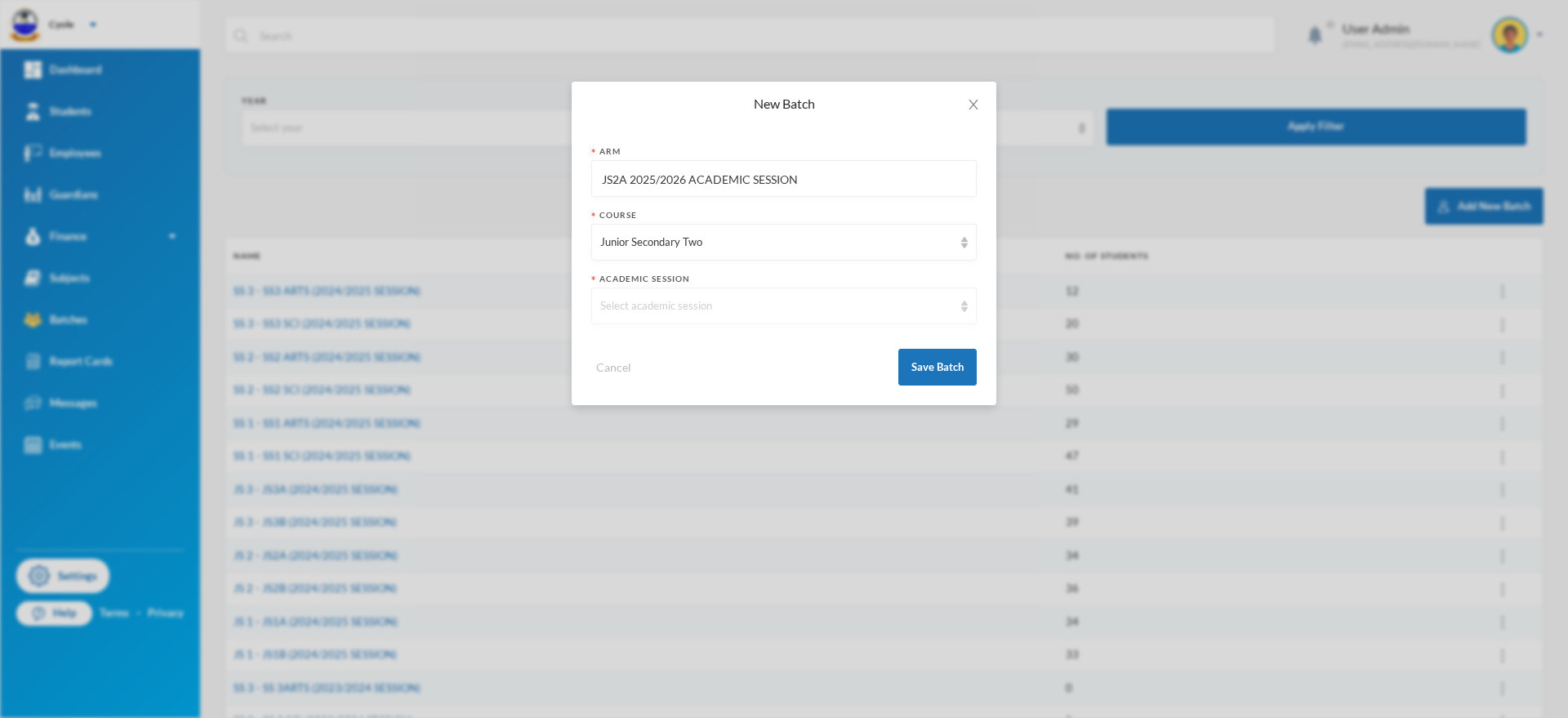
click at [681, 302] on div "Select academic session" at bounding box center [776, 306] width 352 height 17
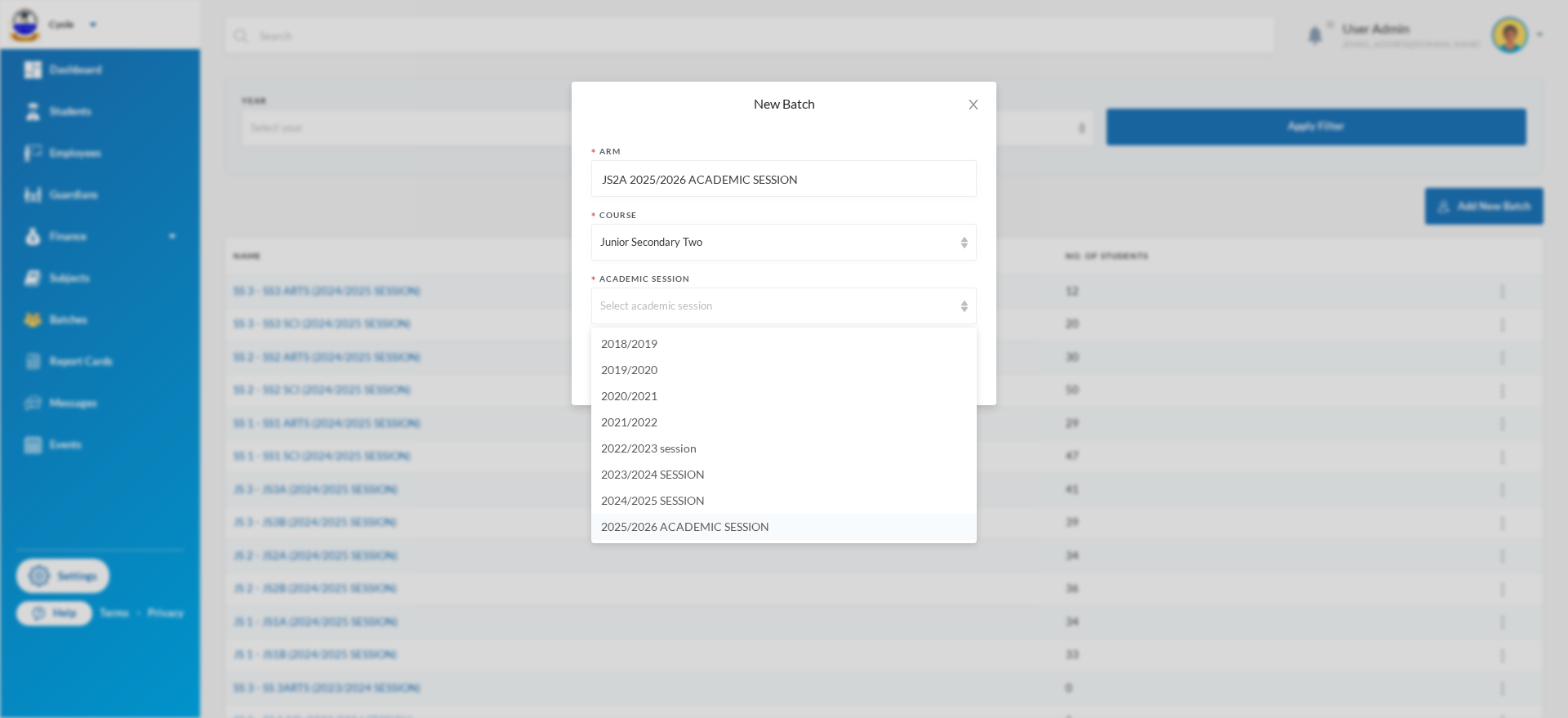
click at [710, 524] on span "2025/2026 ACADEMIC SESSION" at bounding box center [685, 527] width 168 height 14
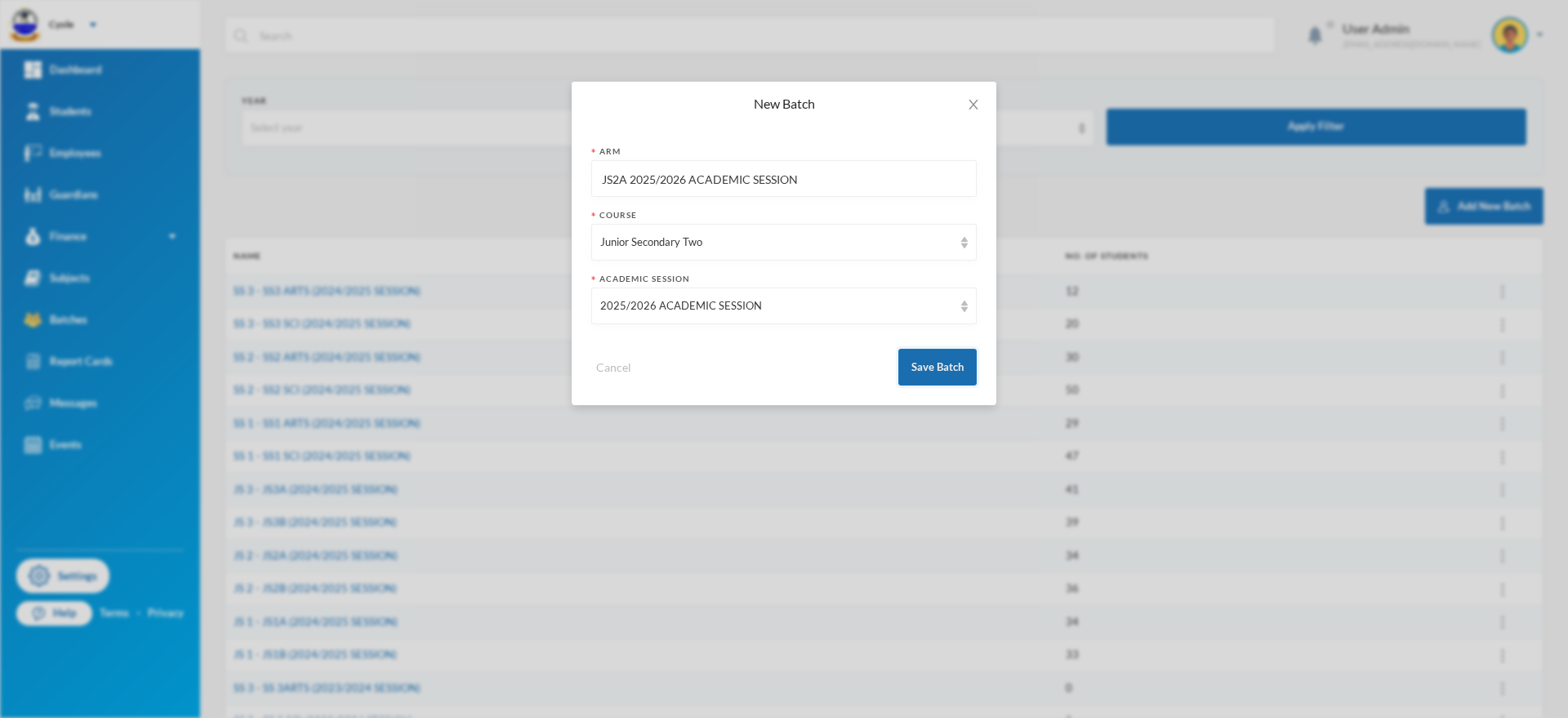
click at [928, 361] on button "Save Batch" at bounding box center [937, 366] width 78 height 37
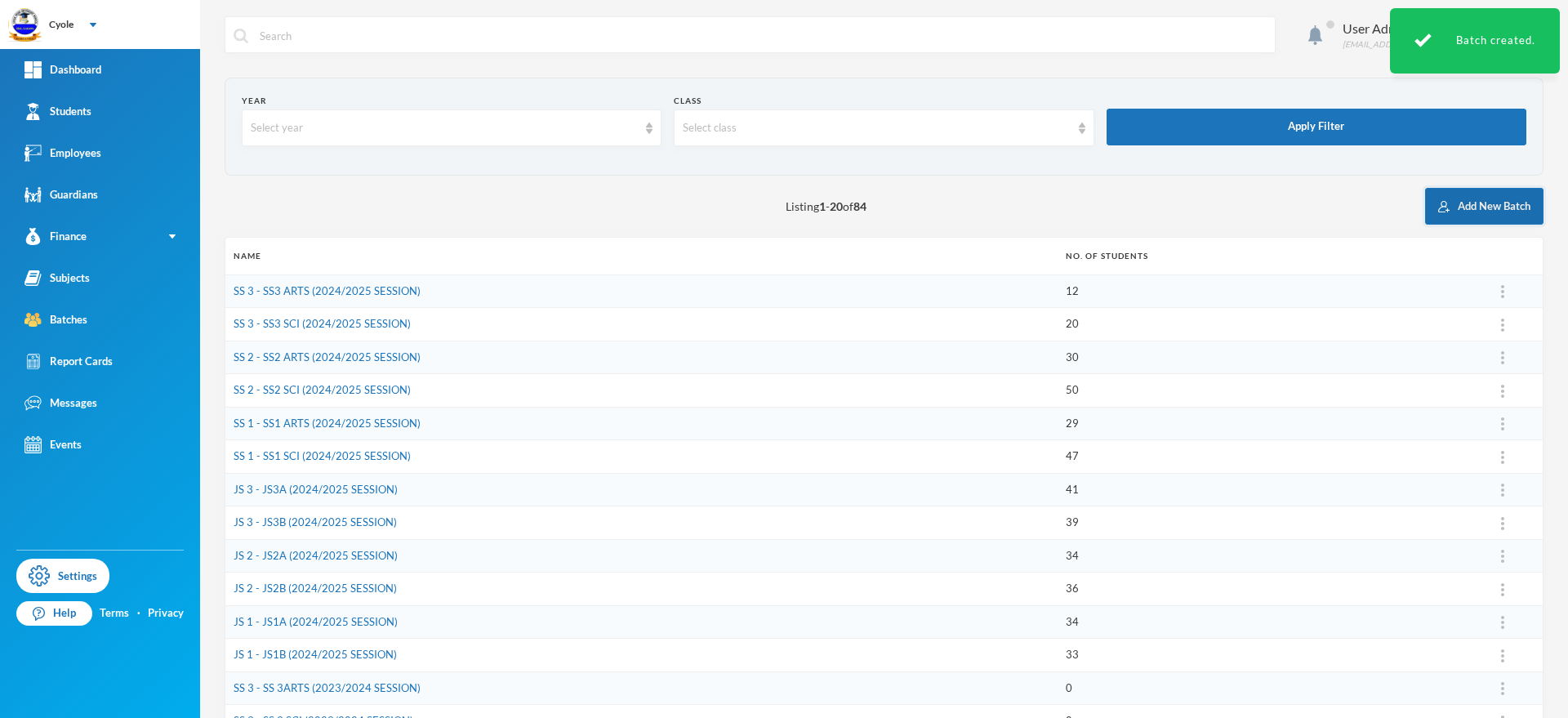
click at [1483, 194] on button "Add New Batch" at bounding box center [1485, 206] width 119 height 37
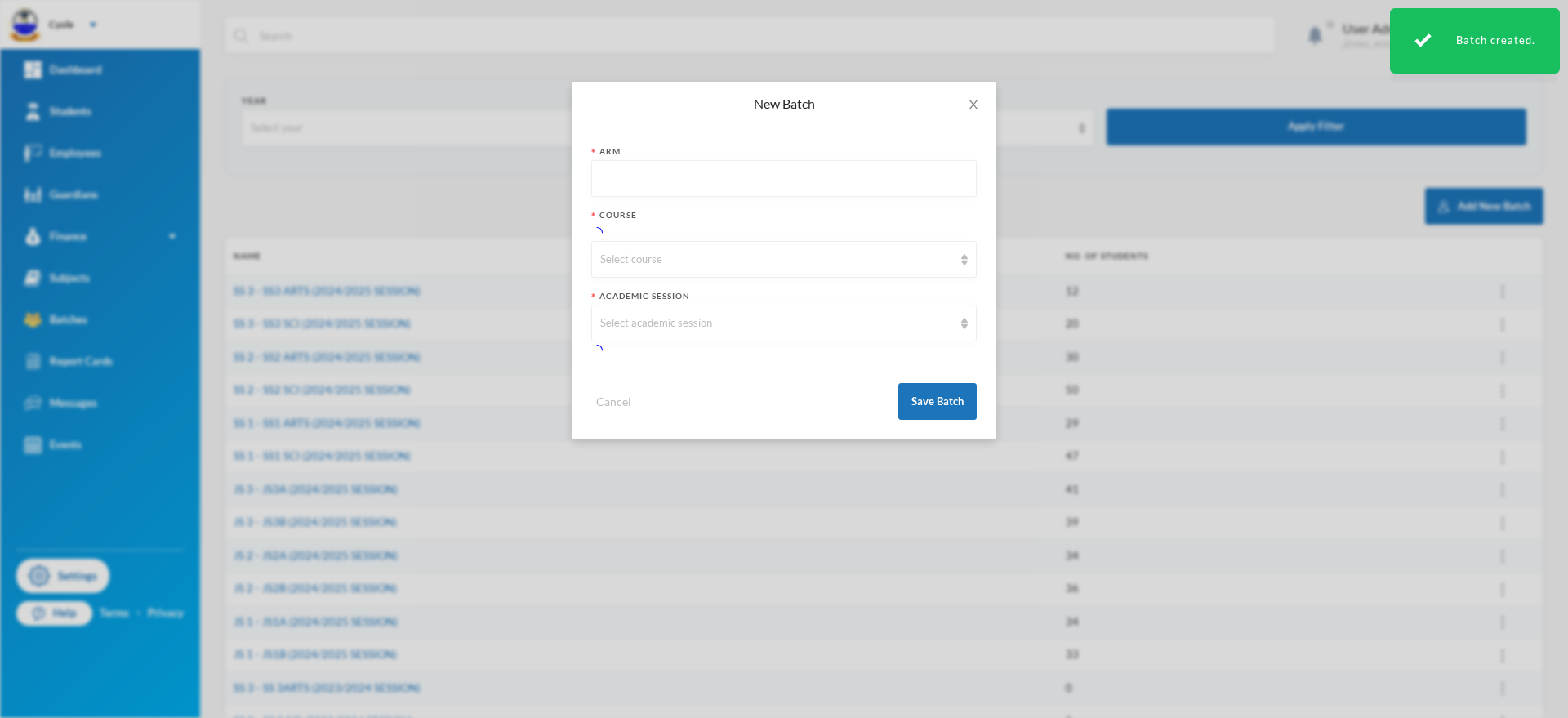
click at [635, 180] on input "text" at bounding box center [783, 179] width 367 height 37
paste input "JS1A 2025/2026 ACADEMIC SESSION"
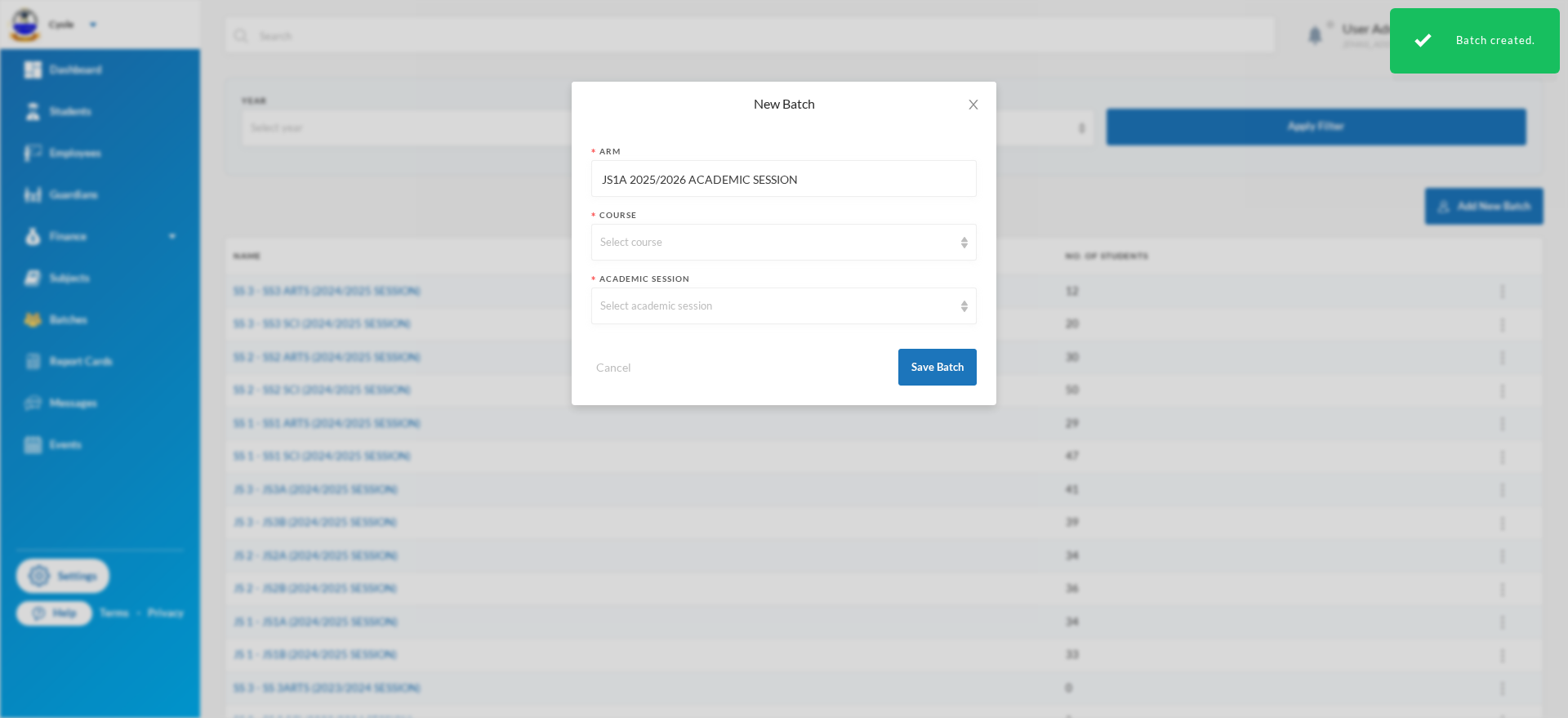
click at [630, 184] on input "JS1A 2025/2026 ACADEMIC SESSION" at bounding box center [783, 179] width 367 height 37
click at [622, 180] on input "JS12B2025/2026 ACADEMIC SESSION" at bounding box center [783, 179] width 367 height 37
click at [628, 180] on input "JS2B2025/2026 ACADEMIC SESSION" at bounding box center [783, 179] width 367 height 37
type input "JS2B 2025/2026 ACADEMIC SESSION"
click at [677, 241] on div "Select course" at bounding box center [776, 243] width 352 height 17
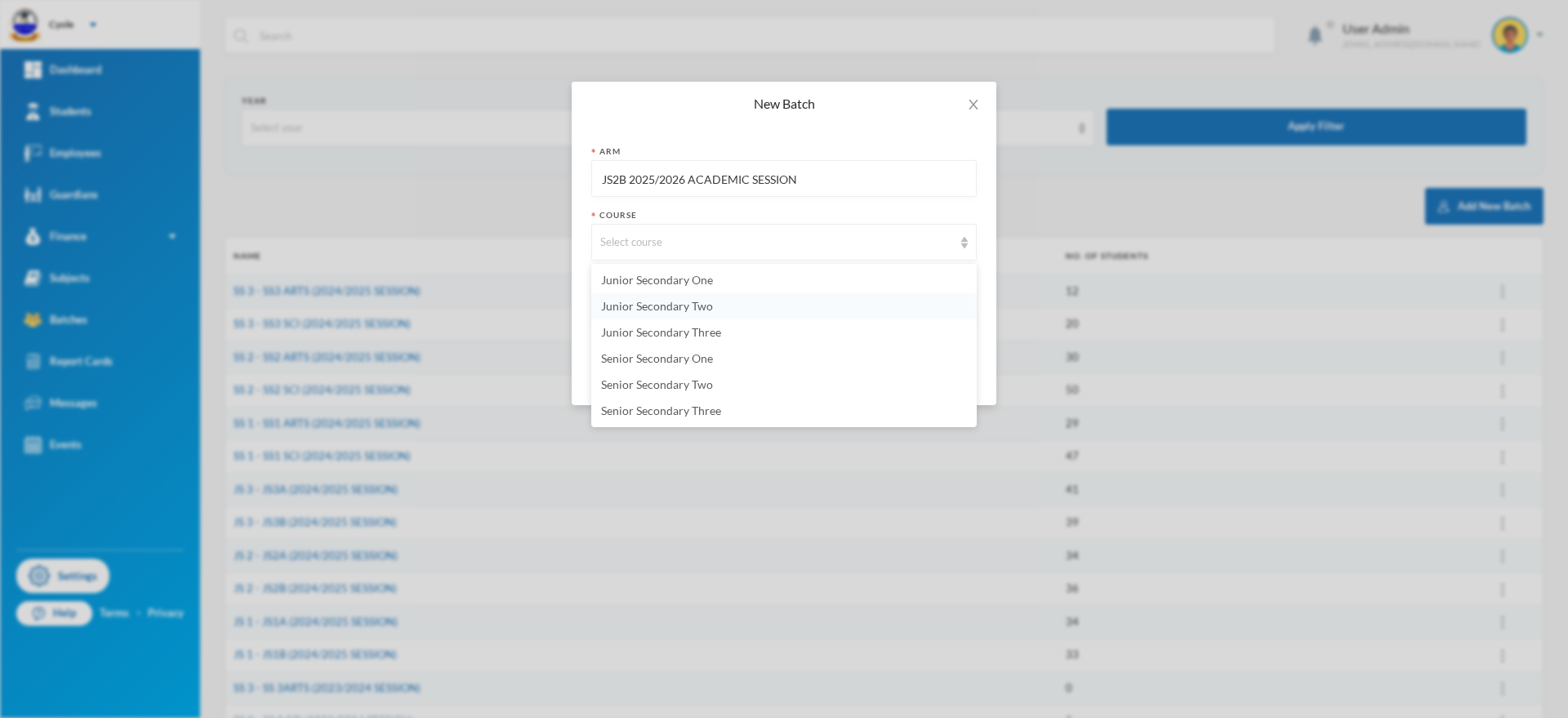
click at [671, 300] on span "Junior Secondary Two" at bounding box center [656, 306] width 112 height 14
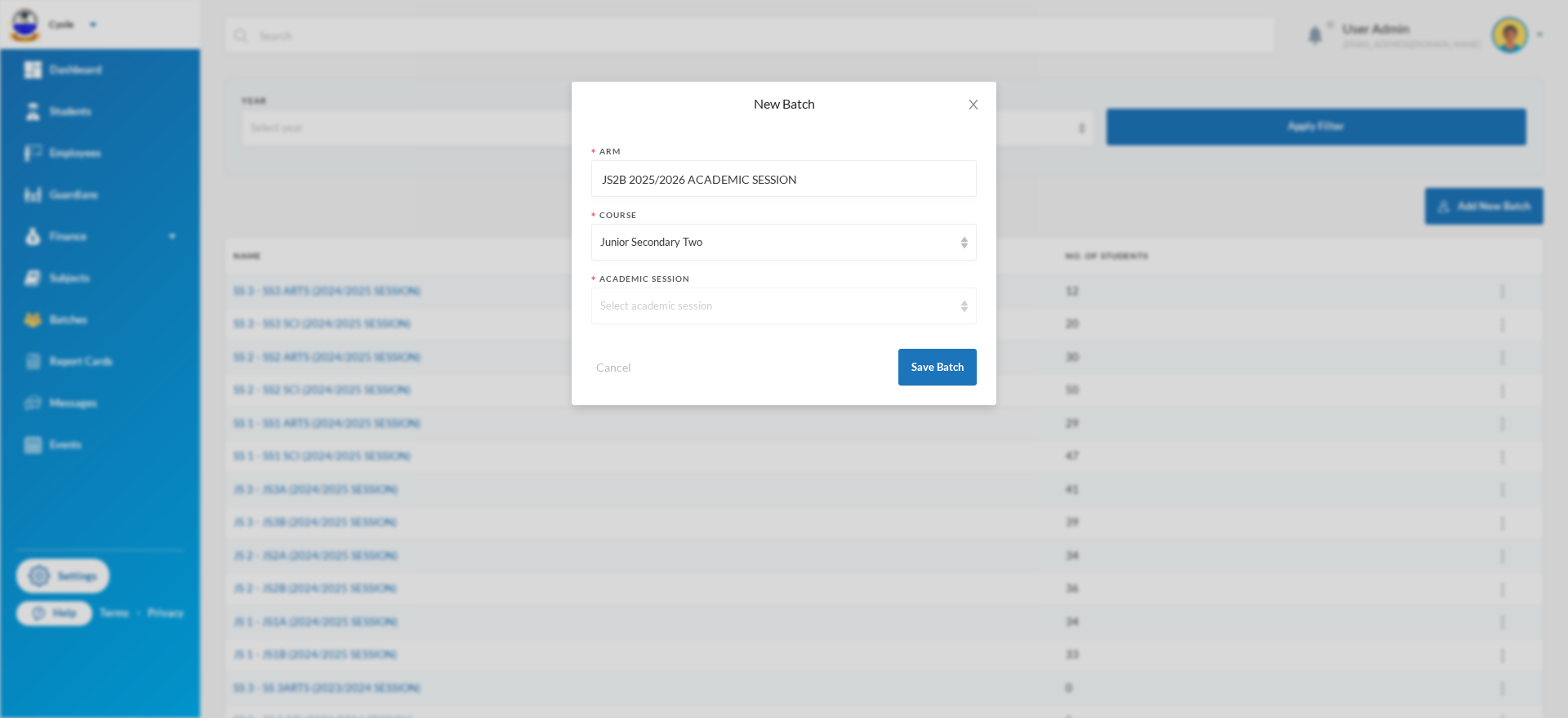
click at [665, 306] on div "Select academic session" at bounding box center [776, 306] width 352 height 17
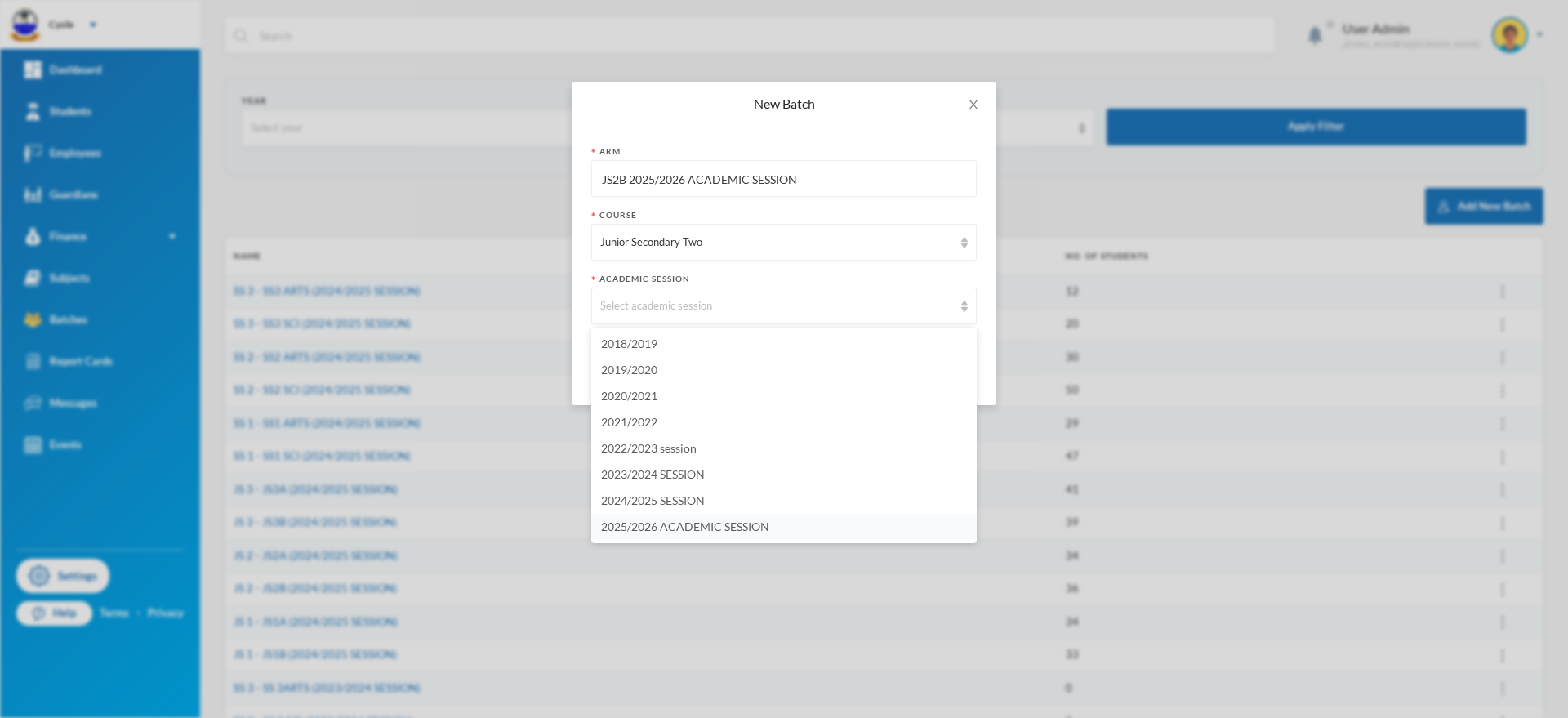
click at [694, 528] on span "2025/2026 ACADEMIC SESSION" at bounding box center [685, 527] width 168 height 14
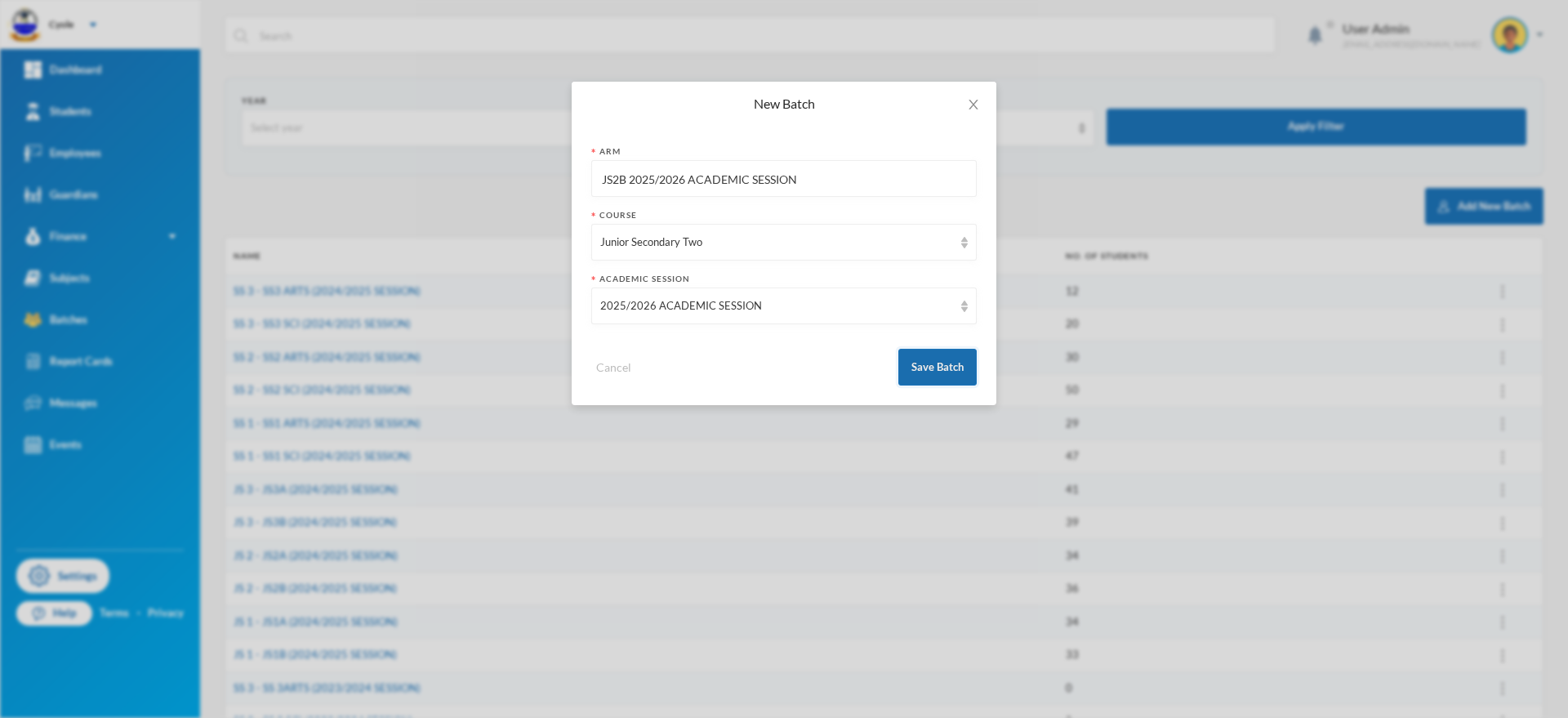
click at [945, 359] on button "Save Batch" at bounding box center [937, 366] width 78 height 37
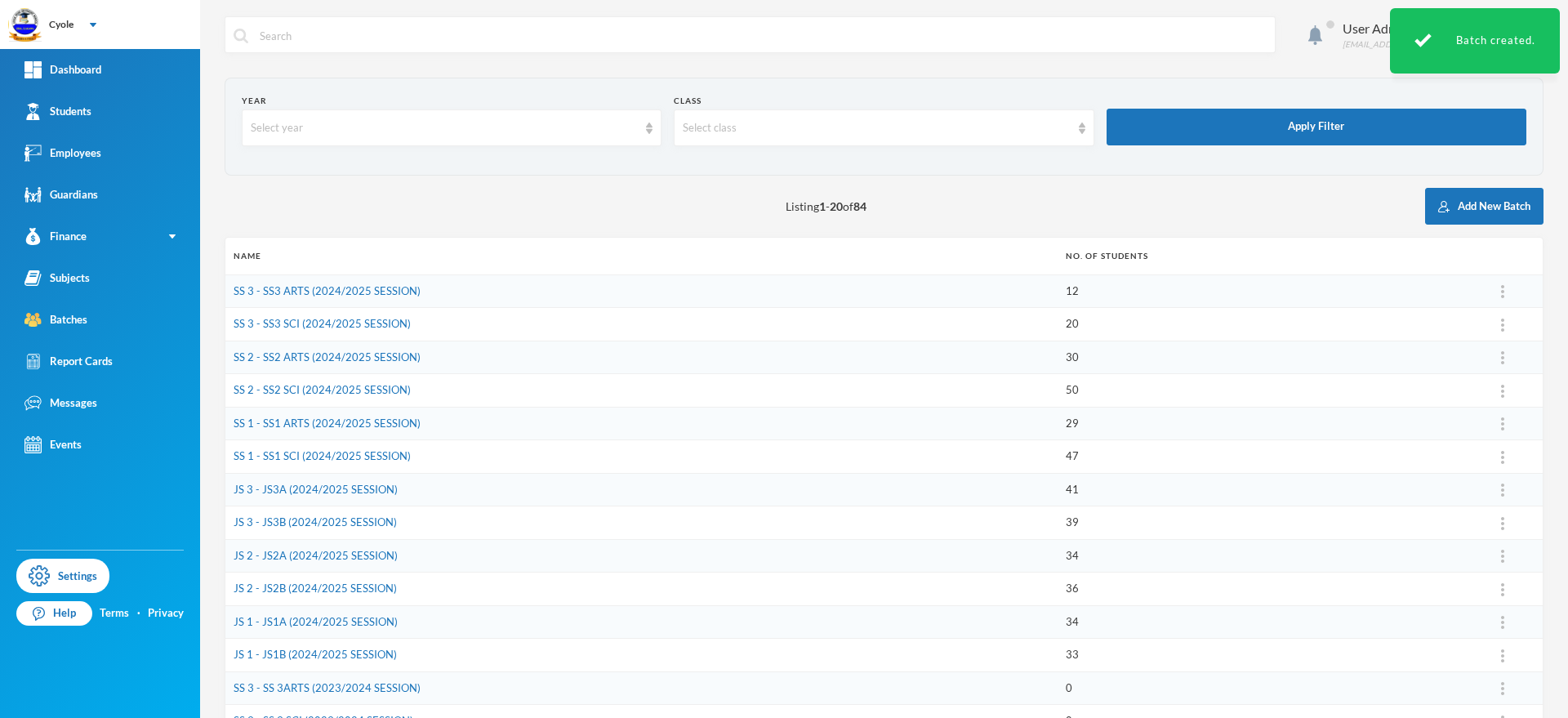
drag, startPoint x: 1477, startPoint y: 203, endPoint x: 1159, endPoint y: 142, distance: 323.8
click at [1475, 203] on button "Add New Batch" at bounding box center [1485, 206] width 119 height 37
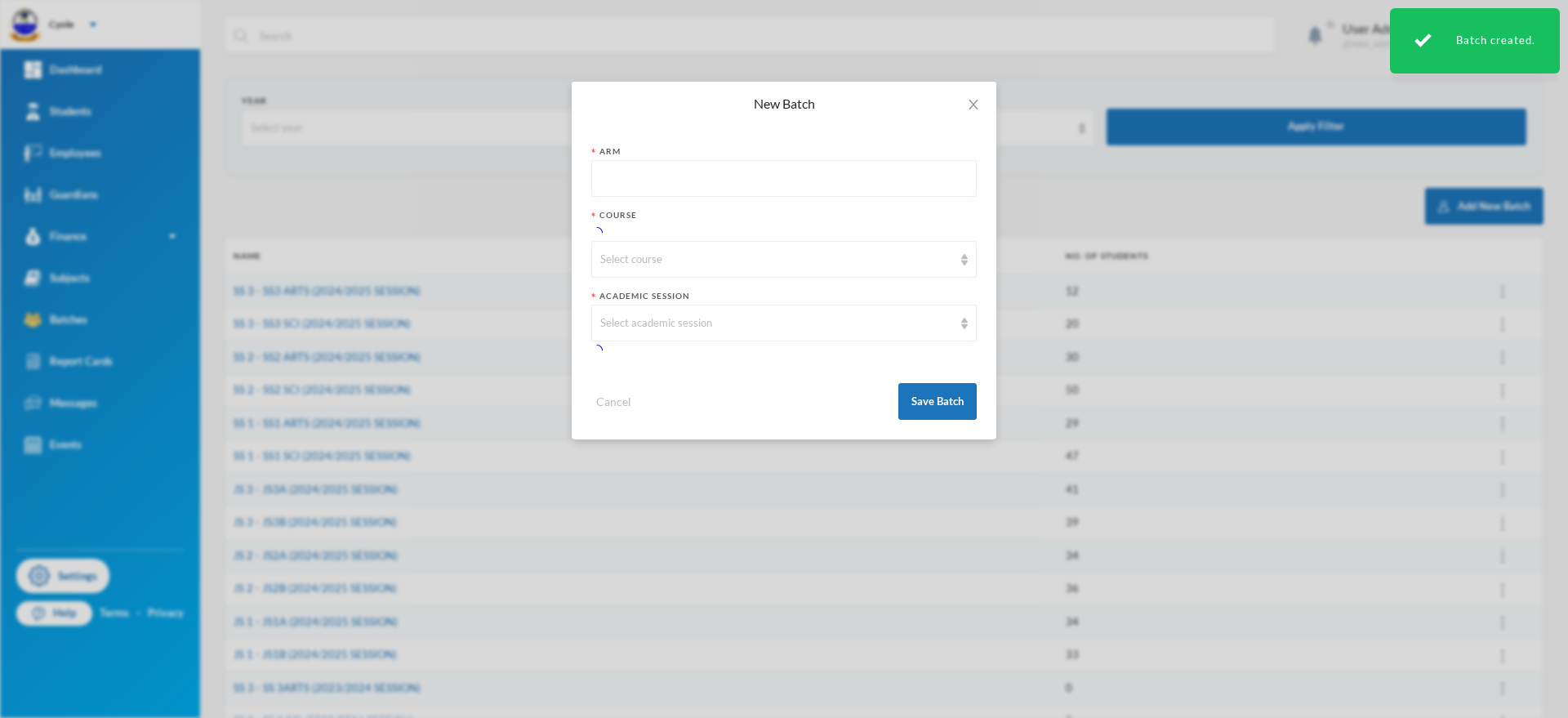
click at [633, 180] on input "text" at bounding box center [783, 179] width 367 height 37
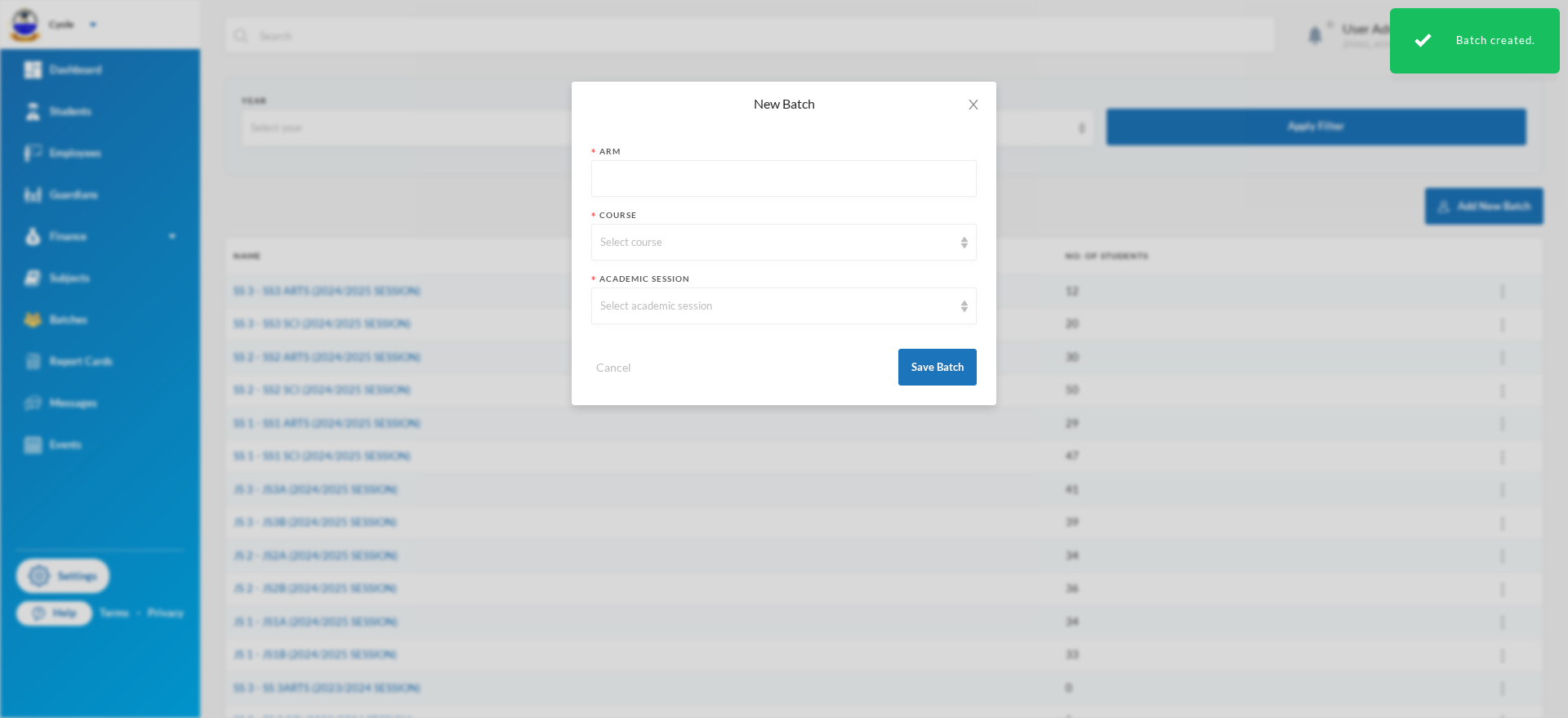
paste input "JS1A 2025/2026 ACADEMIC SESSION"
click at [622, 182] on input "JS1A 2025/2026 ACADEMIC SESSION" at bounding box center [783, 179] width 367 height 37
type input "JS3A 2025/2026 ACADEMIC SESSION"
click at [674, 244] on div "Select course" at bounding box center [776, 243] width 352 height 17
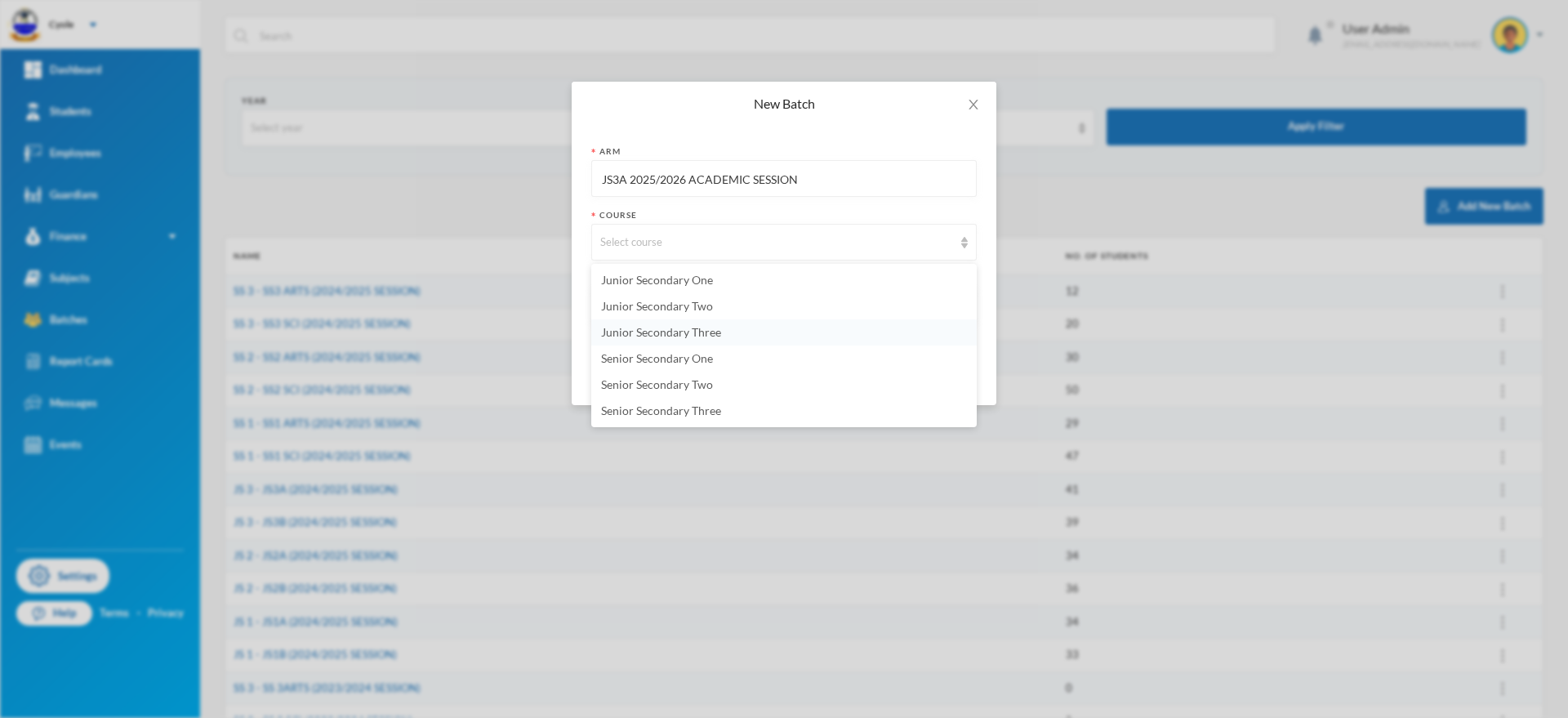
click at [682, 331] on span "Junior Secondary Three" at bounding box center [660, 332] width 120 height 14
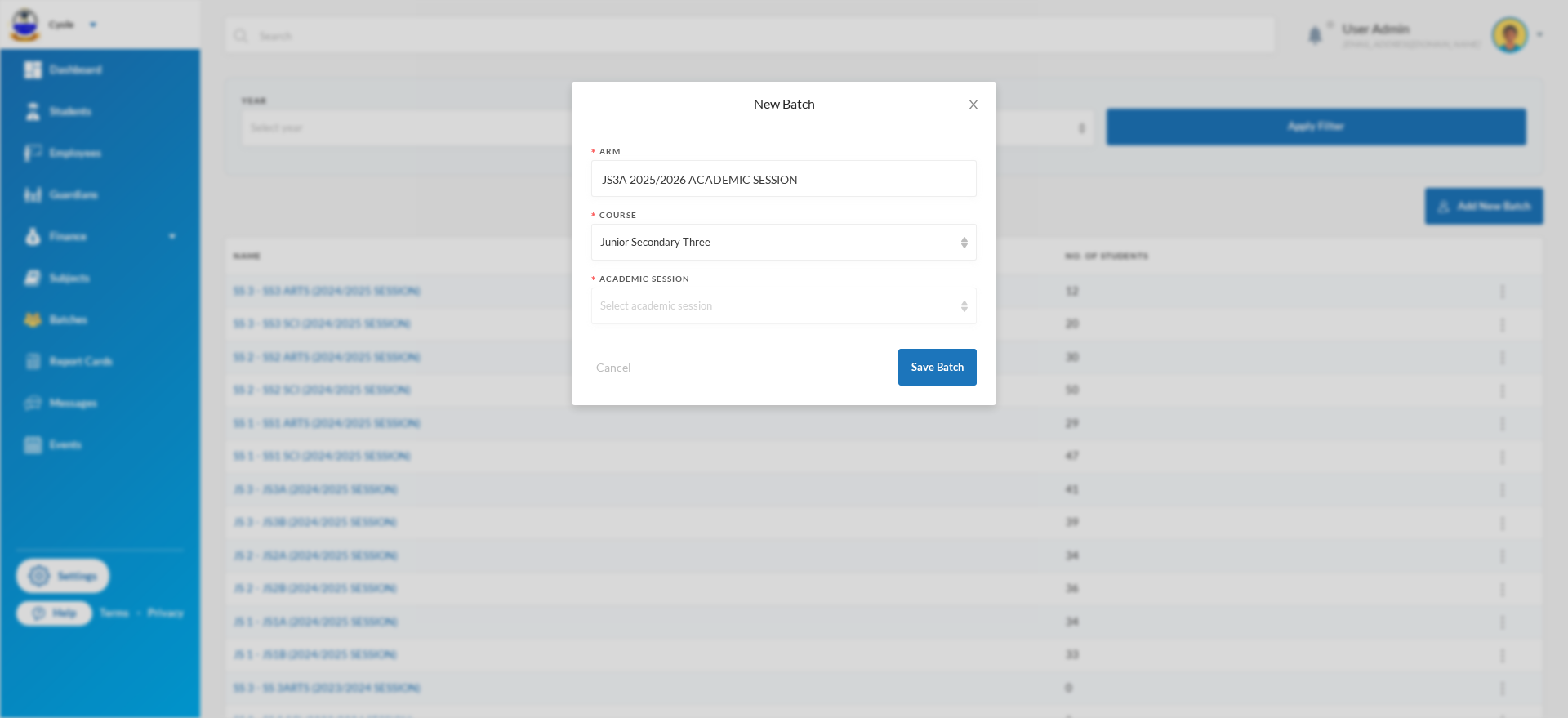
click at [662, 298] on div "Select academic session" at bounding box center [776, 306] width 352 height 17
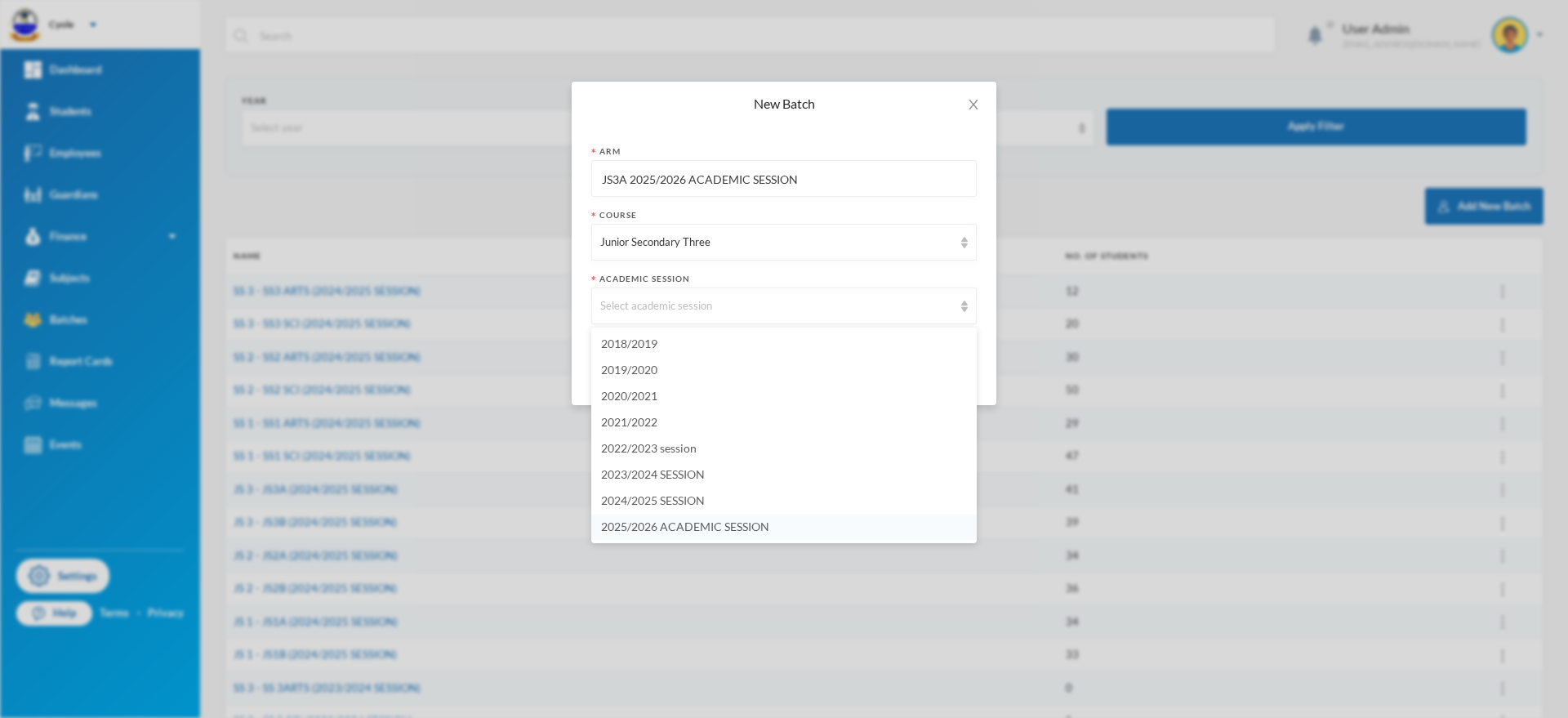
click at [703, 521] on span "2025/2026 ACADEMIC SESSION" at bounding box center [685, 527] width 168 height 14
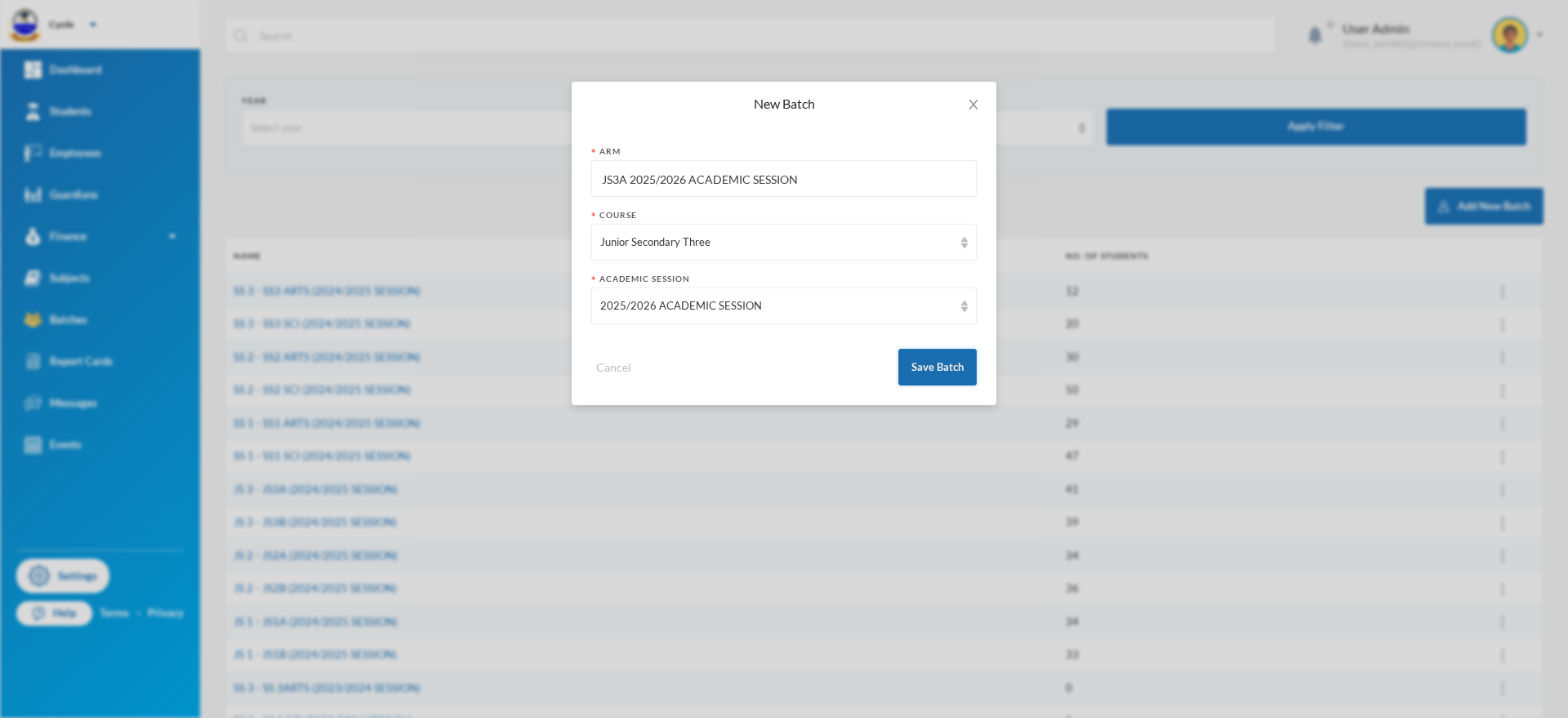
click at [941, 361] on button "Save Batch" at bounding box center [937, 366] width 78 height 37
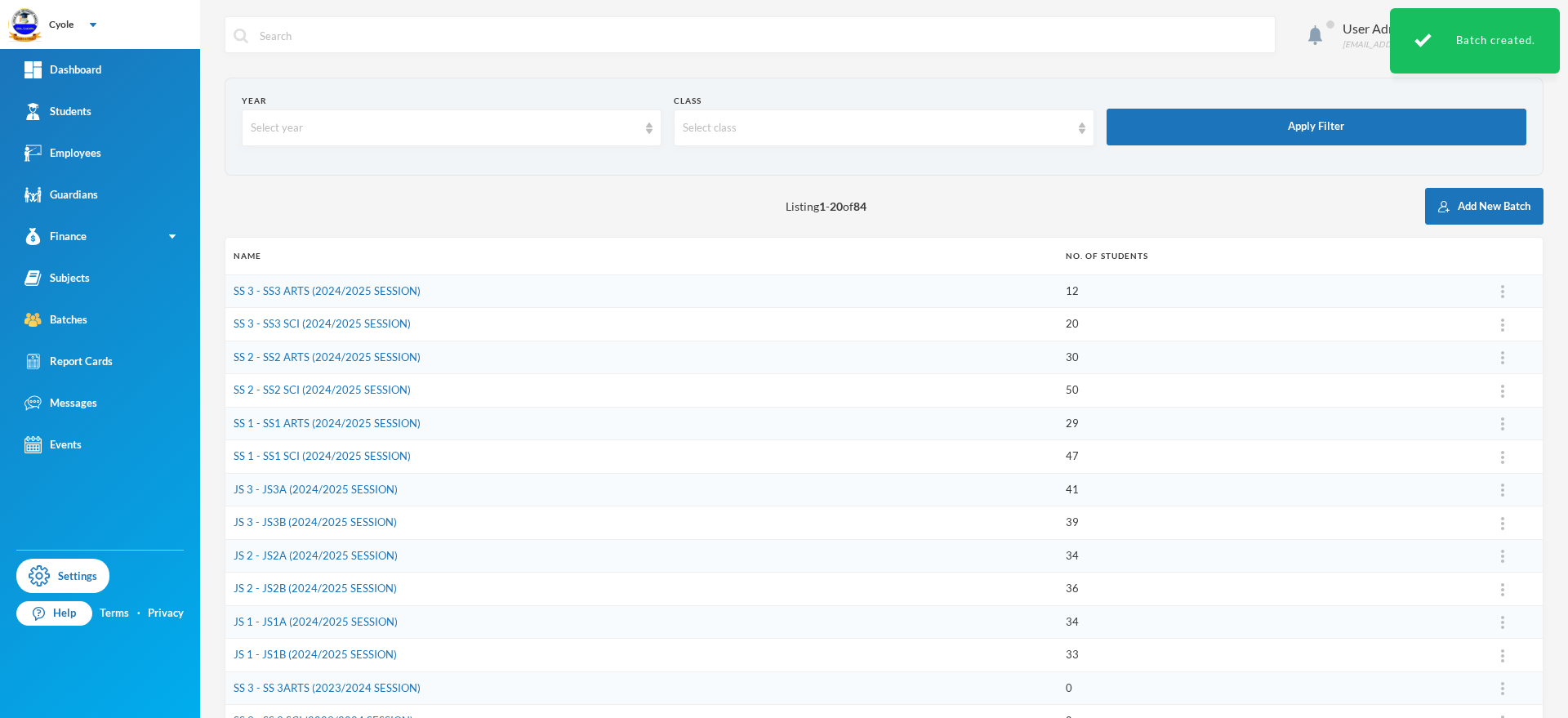
drag, startPoint x: 1469, startPoint y: 194, endPoint x: 1170, endPoint y: 168, distance: 300.1
click at [1469, 195] on button "Add New Batch" at bounding box center [1485, 206] width 119 height 37
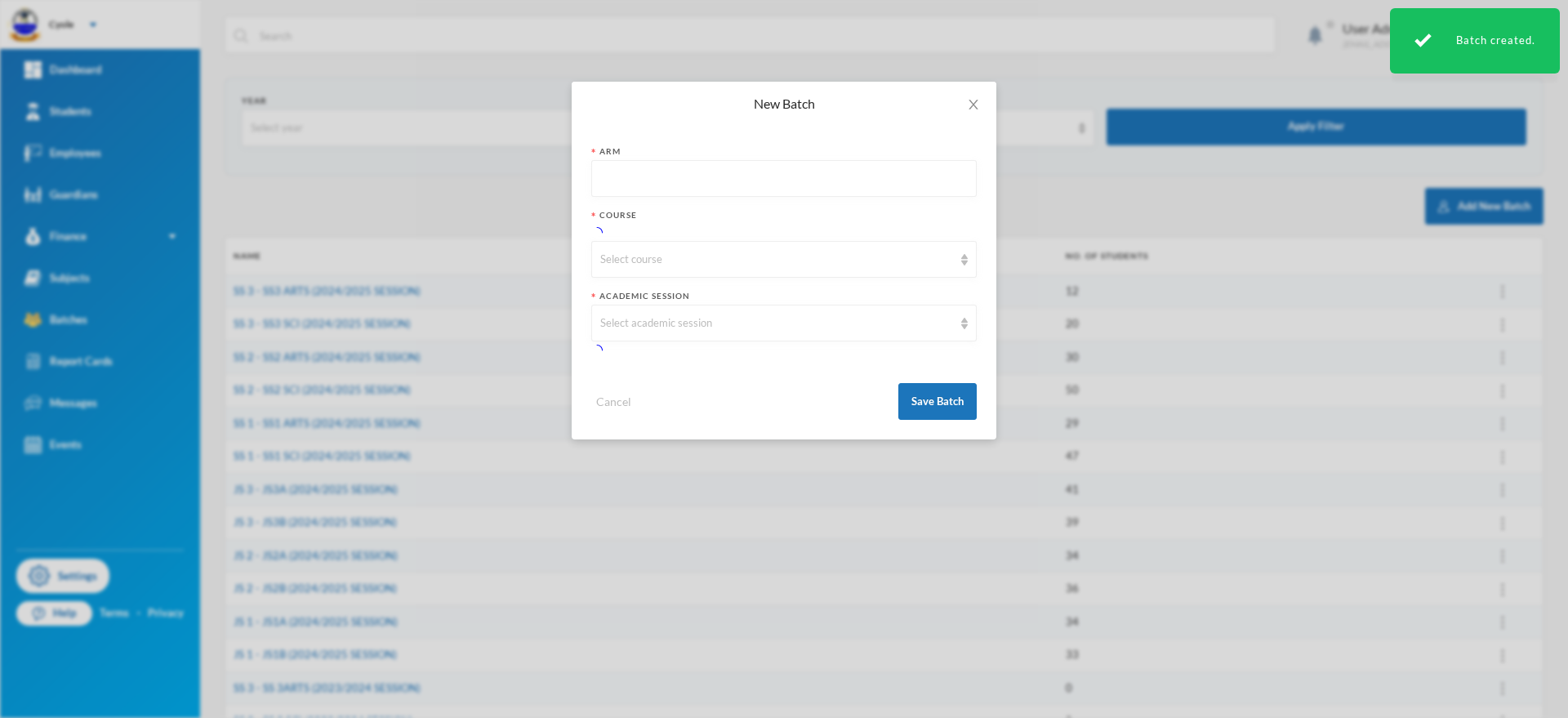
click at [641, 178] on input "text" at bounding box center [783, 179] width 367 height 37
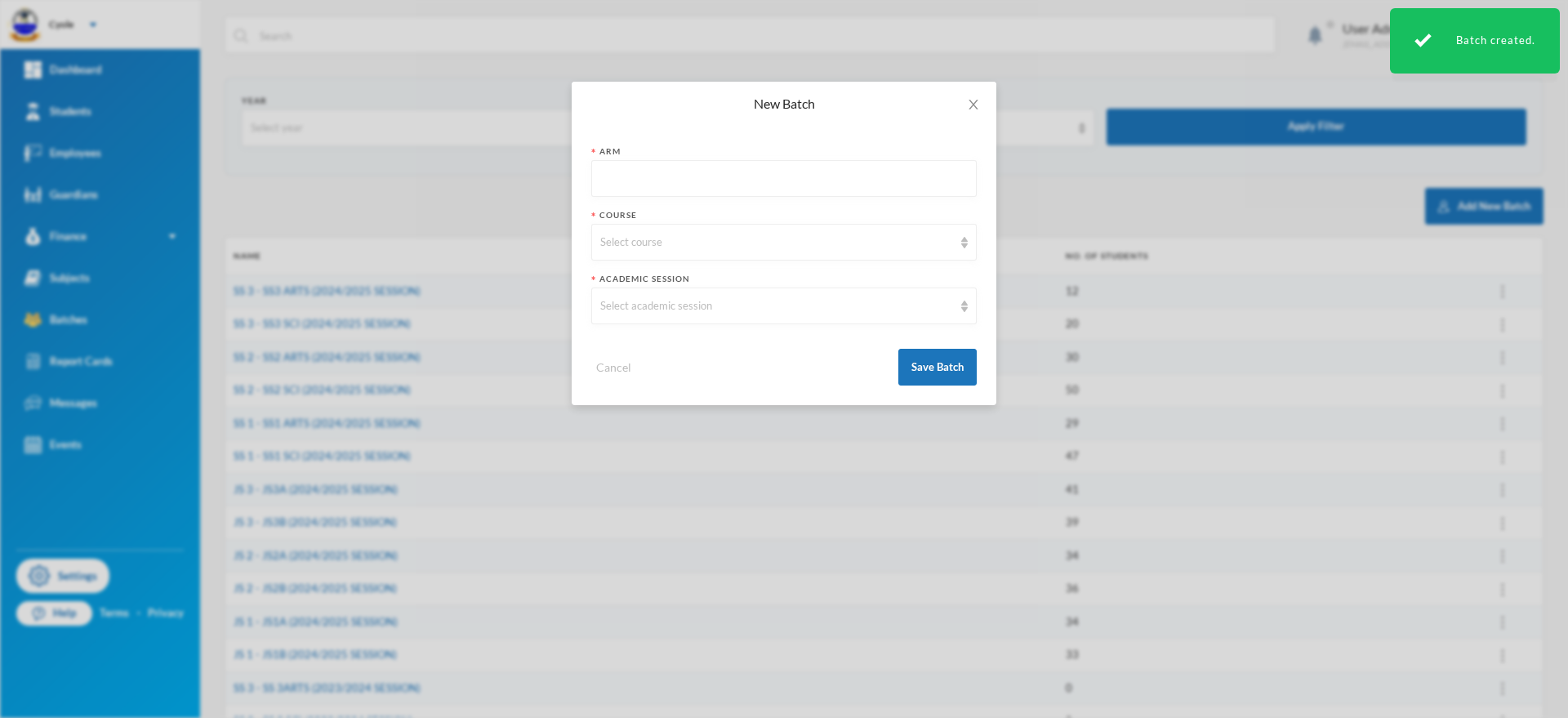
paste input "JS1A 2025/2026 ACADEMIC SESSION"
drag, startPoint x: 628, startPoint y: 178, endPoint x: 806, endPoint y: 305, distance: 218.7
click at [628, 180] on input "JS1A 2025/2026 ACADEMIC SESSION" at bounding box center [783, 179] width 367 height 37
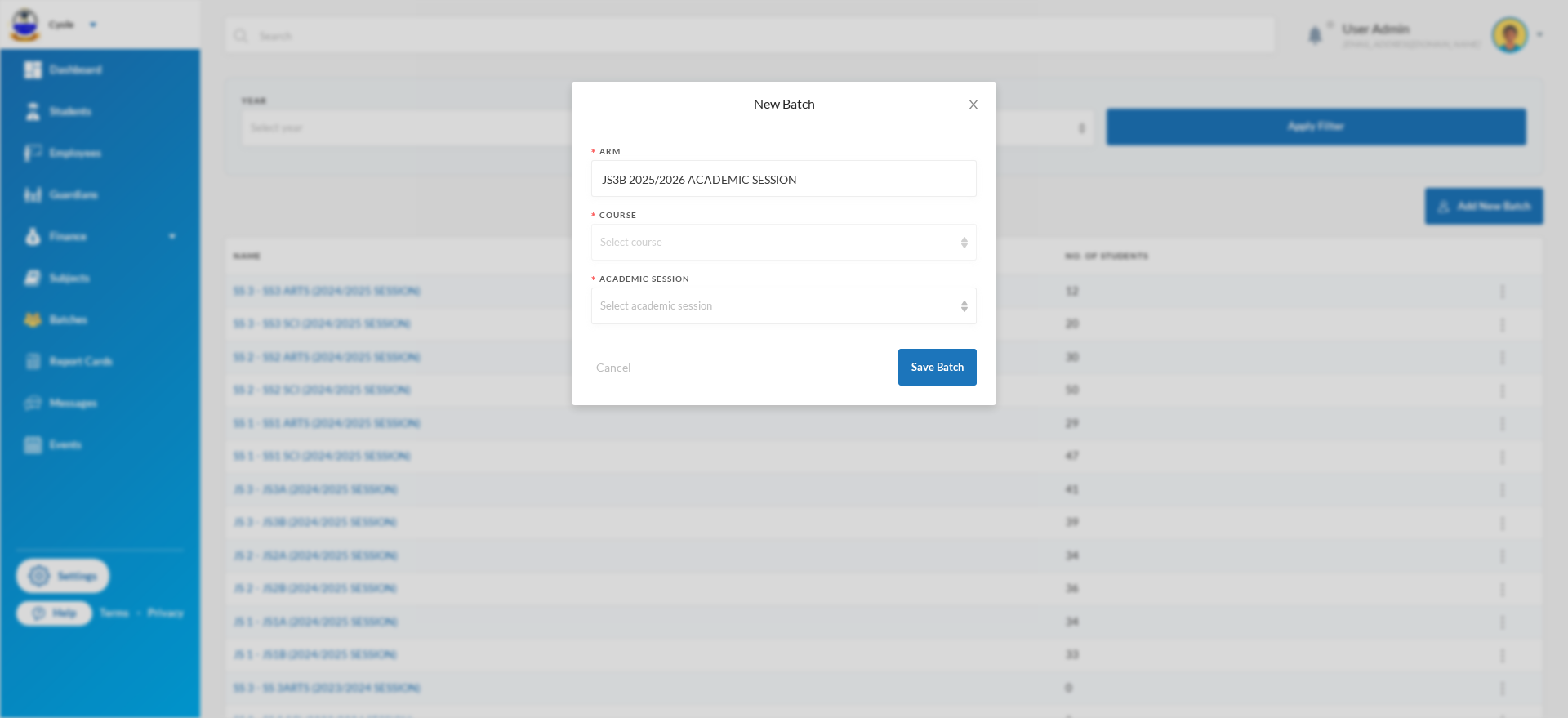
type input "JS3B 2025/2026 ACADEMIC SESSION"
click at [720, 240] on div "Select course" at bounding box center [776, 243] width 352 height 17
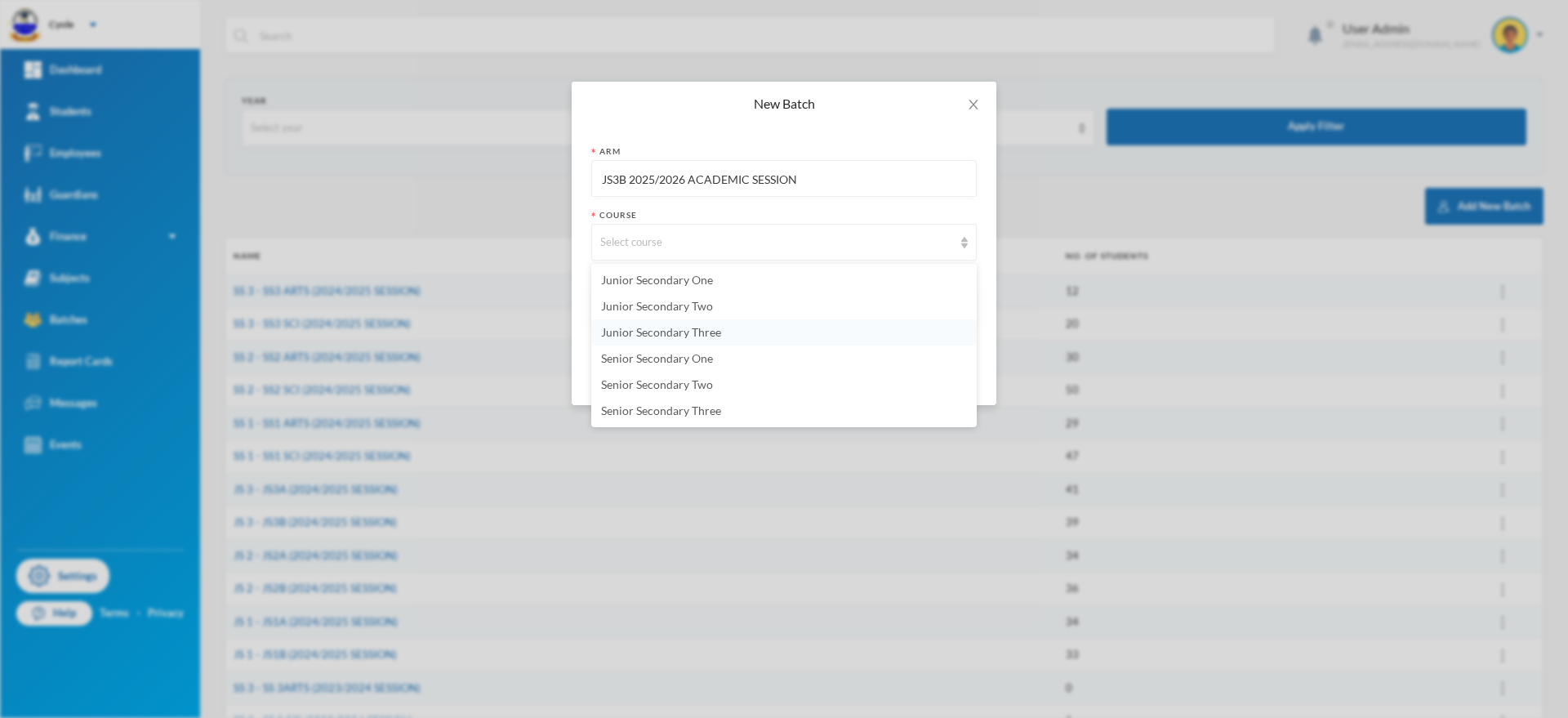
click at [688, 330] on span "Junior Secondary Three" at bounding box center [660, 332] width 120 height 14
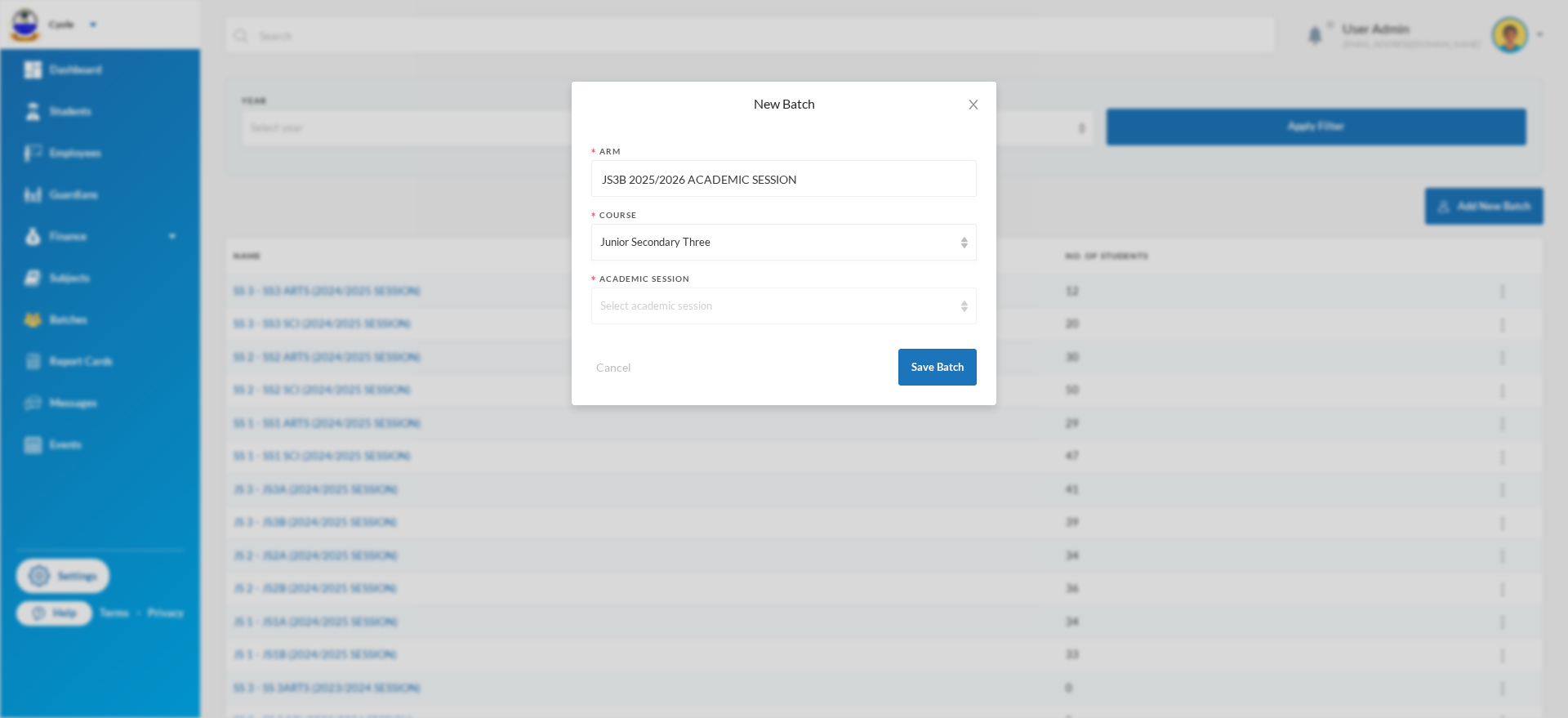
click at [705, 300] on div "Select academic session" at bounding box center [776, 306] width 352 height 17
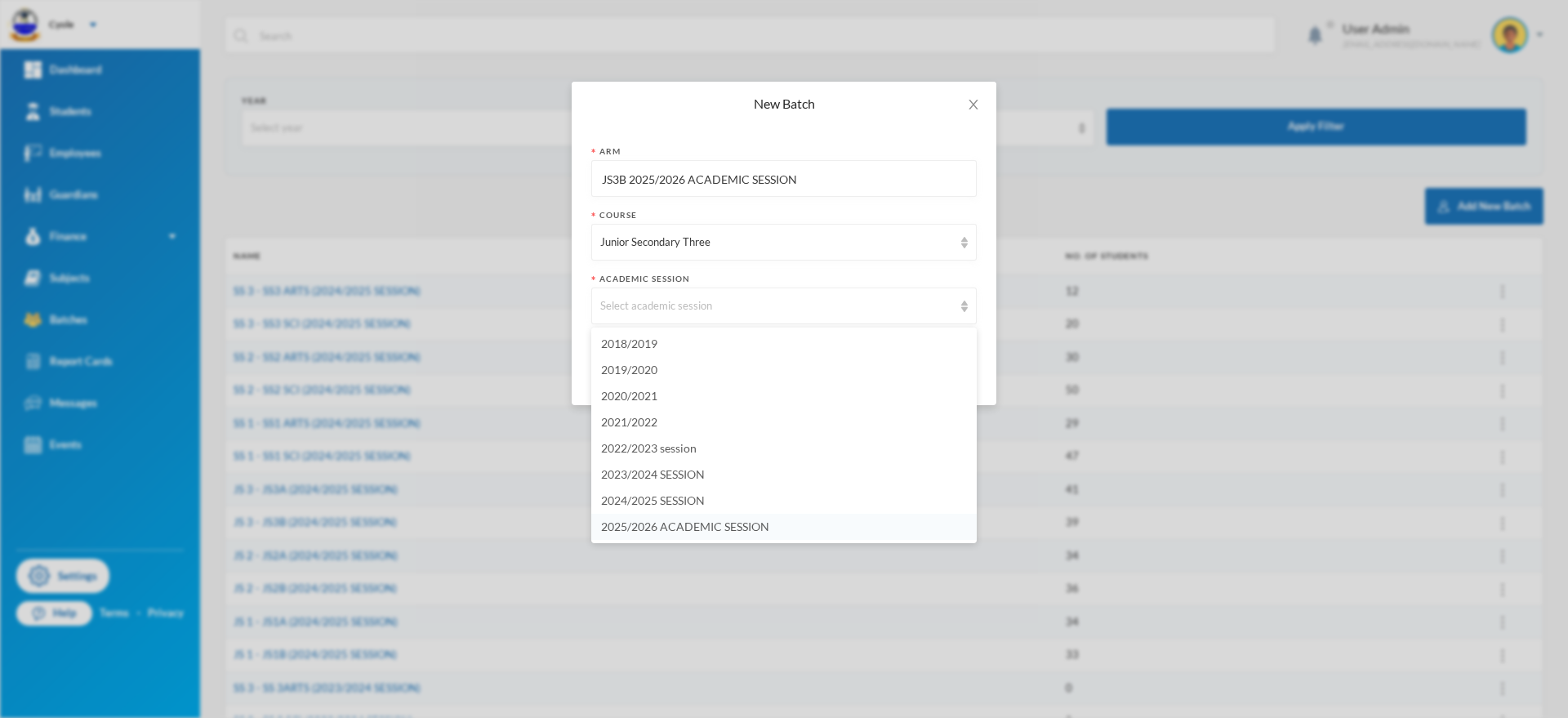
click at [704, 526] on span "2025/2026 ACADEMIC SESSION" at bounding box center [685, 527] width 168 height 14
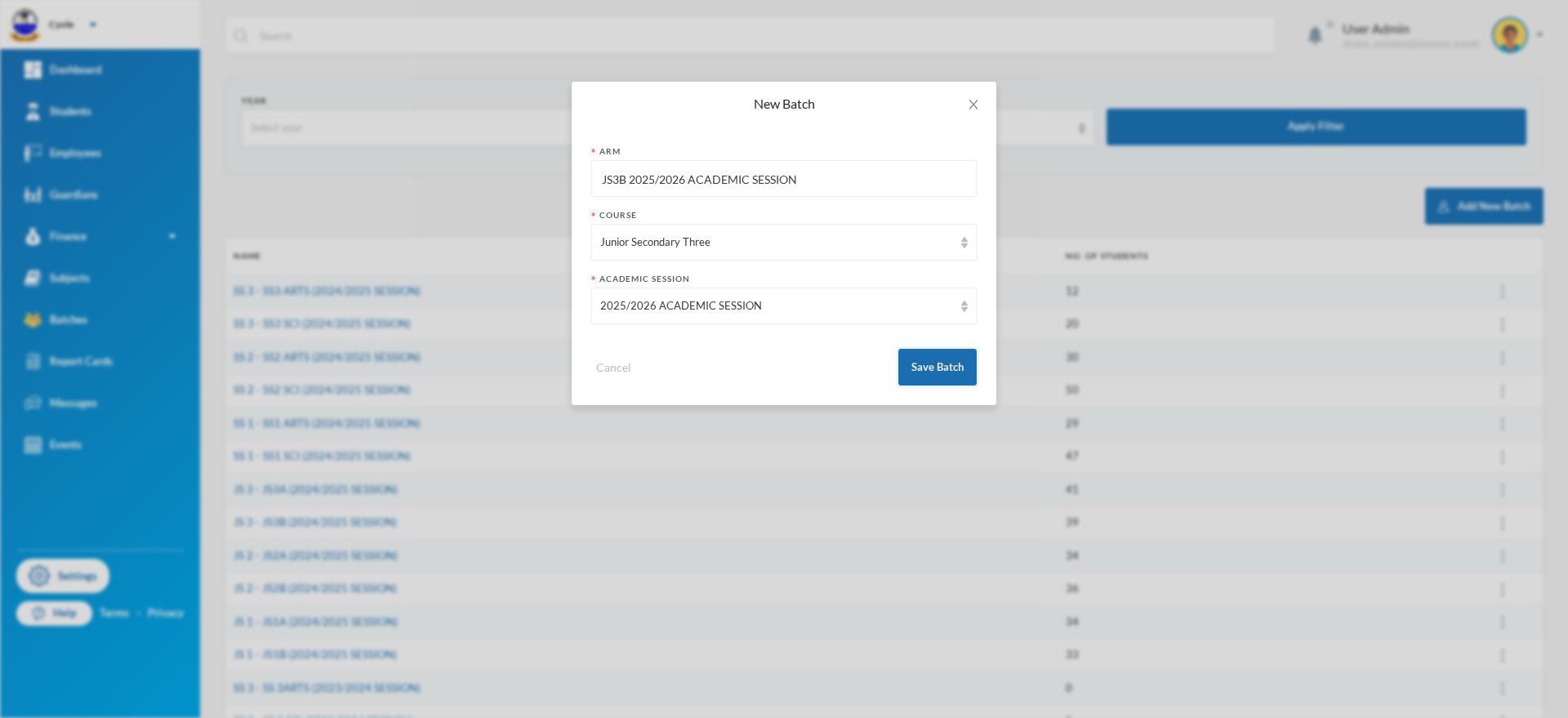
click at [928, 363] on button "Save Batch" at bounding box center [937, 366] width 78 height 37
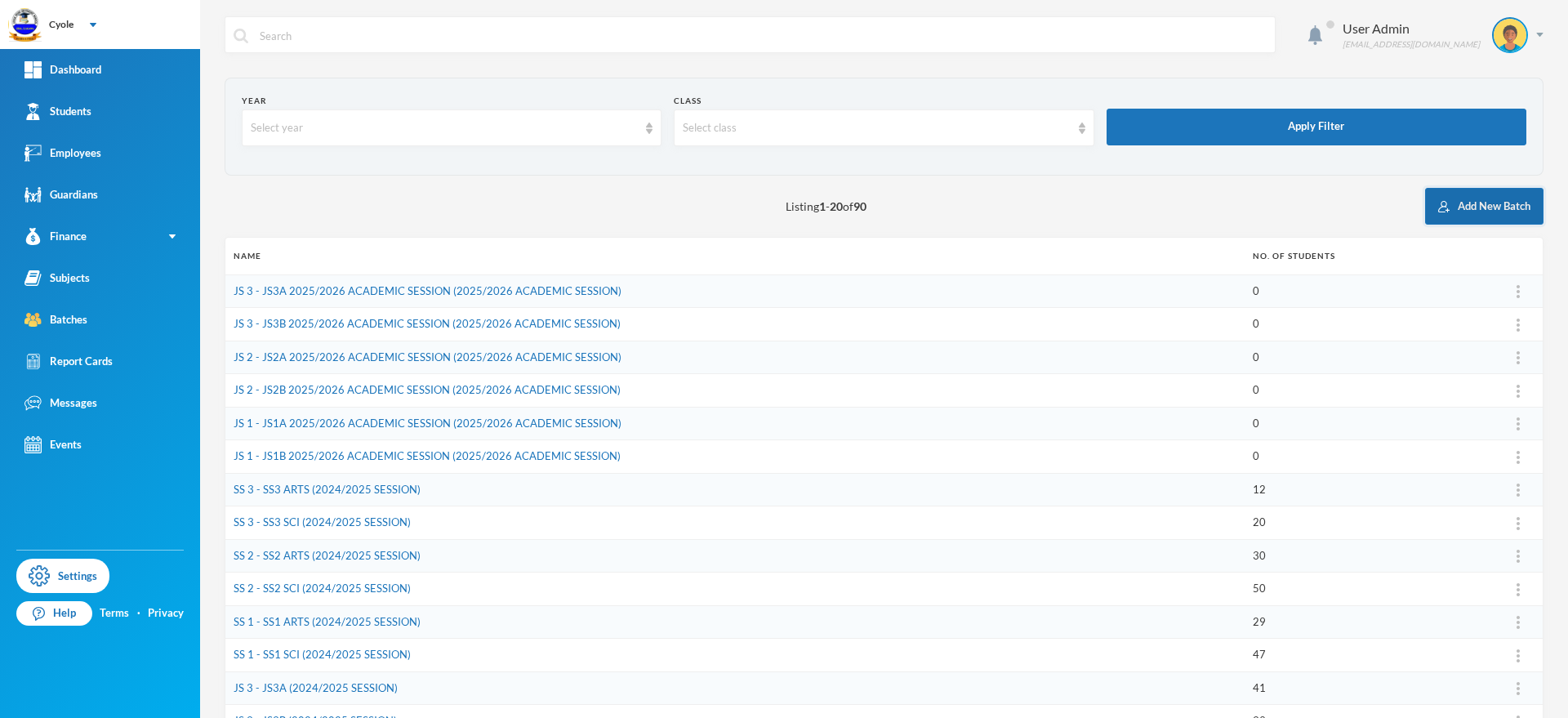
click at [1456, 203] on button "Add New Batch" at bounding box center [1485, 206] width 119 height 37
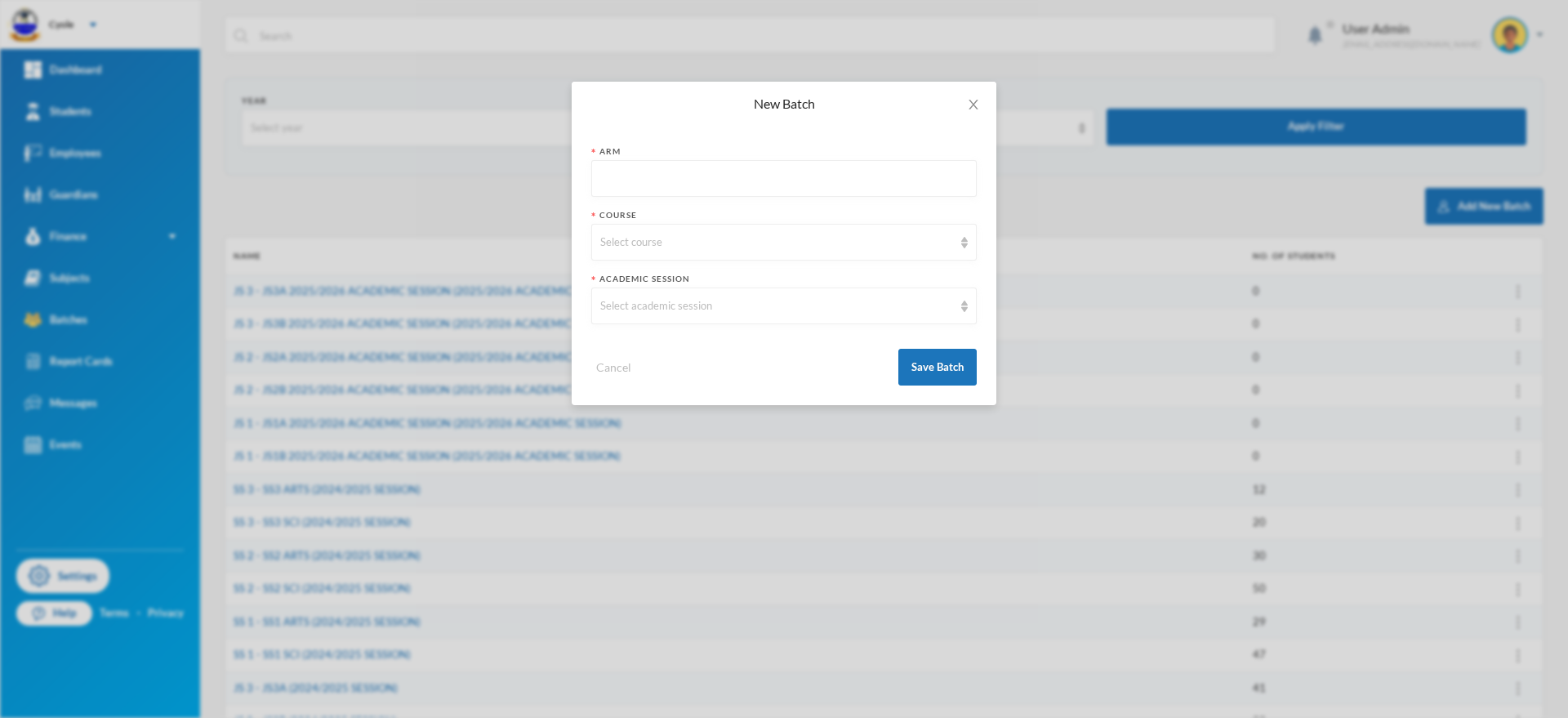
paste input "JS1A 2025/2026 ACADEMIC SESSION"
click at [609, 176] on input "JS1A 2025/2026 ACADEMIC SESSION" at bounding box center [783, 179] width 367 height 37
type input "SS1ARTS 2025/2026 ACADEMIC SESSION"
click at [656, 235] on div "Select course" at bounding box center [776, 243] width 352 height 17
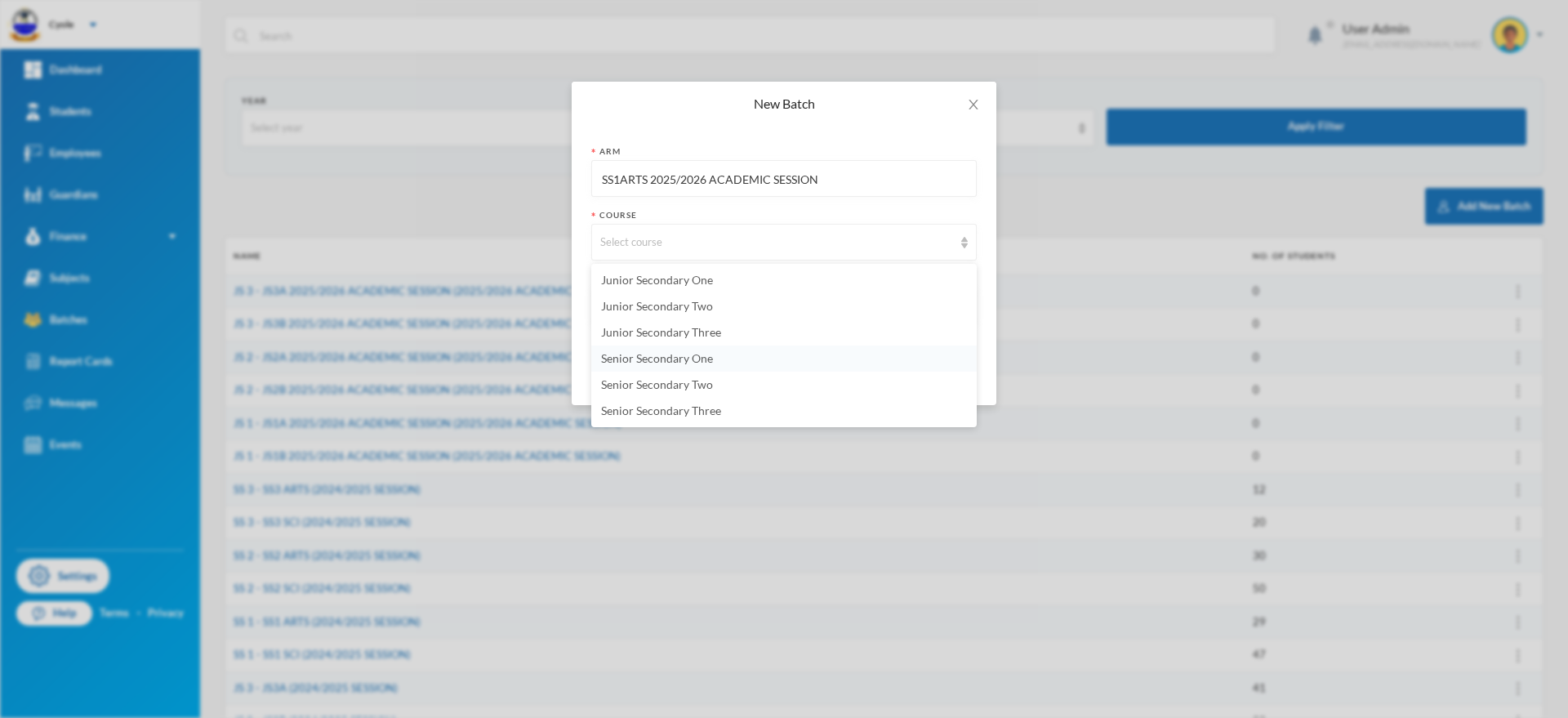
click at [667, 359] on span "Senior Secondary One" at bounding box center [656, 359] width 112 height 14
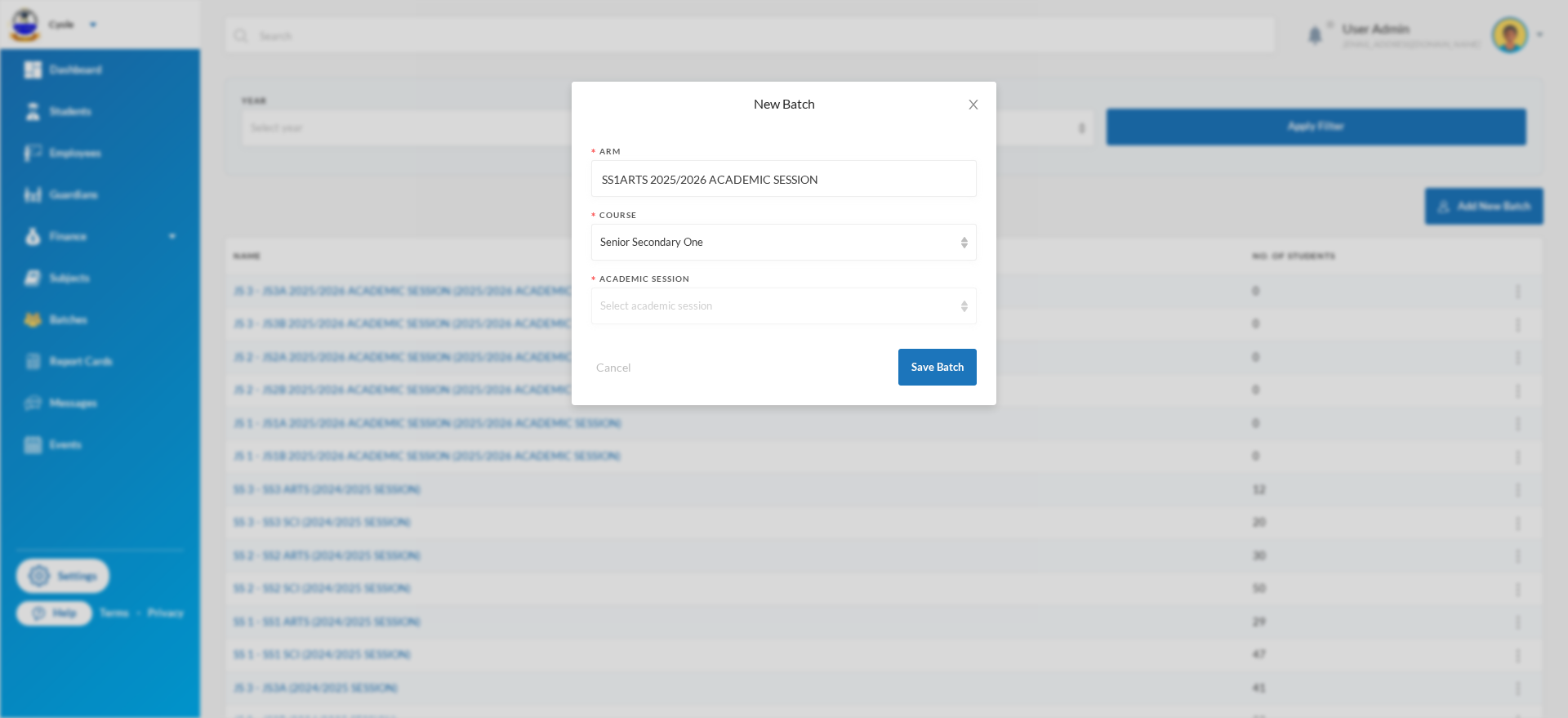
click at [694, 291] on div "Select academic session" at bounding box center [783, 305] width 385 height 37
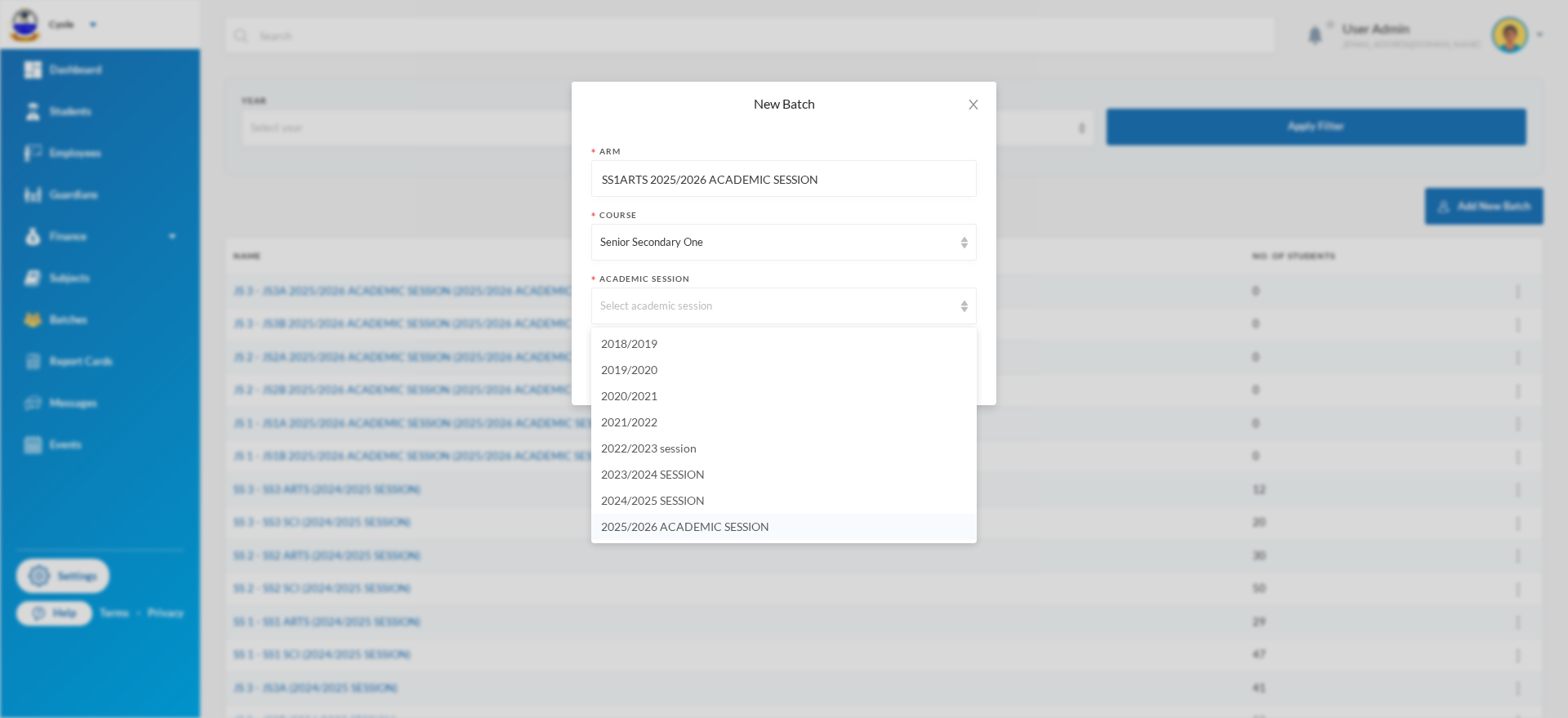
click at [707, 527] on span "2025/2026 ACADEMIC SESSION" at bounding box center [685, 527] width 168 height 14
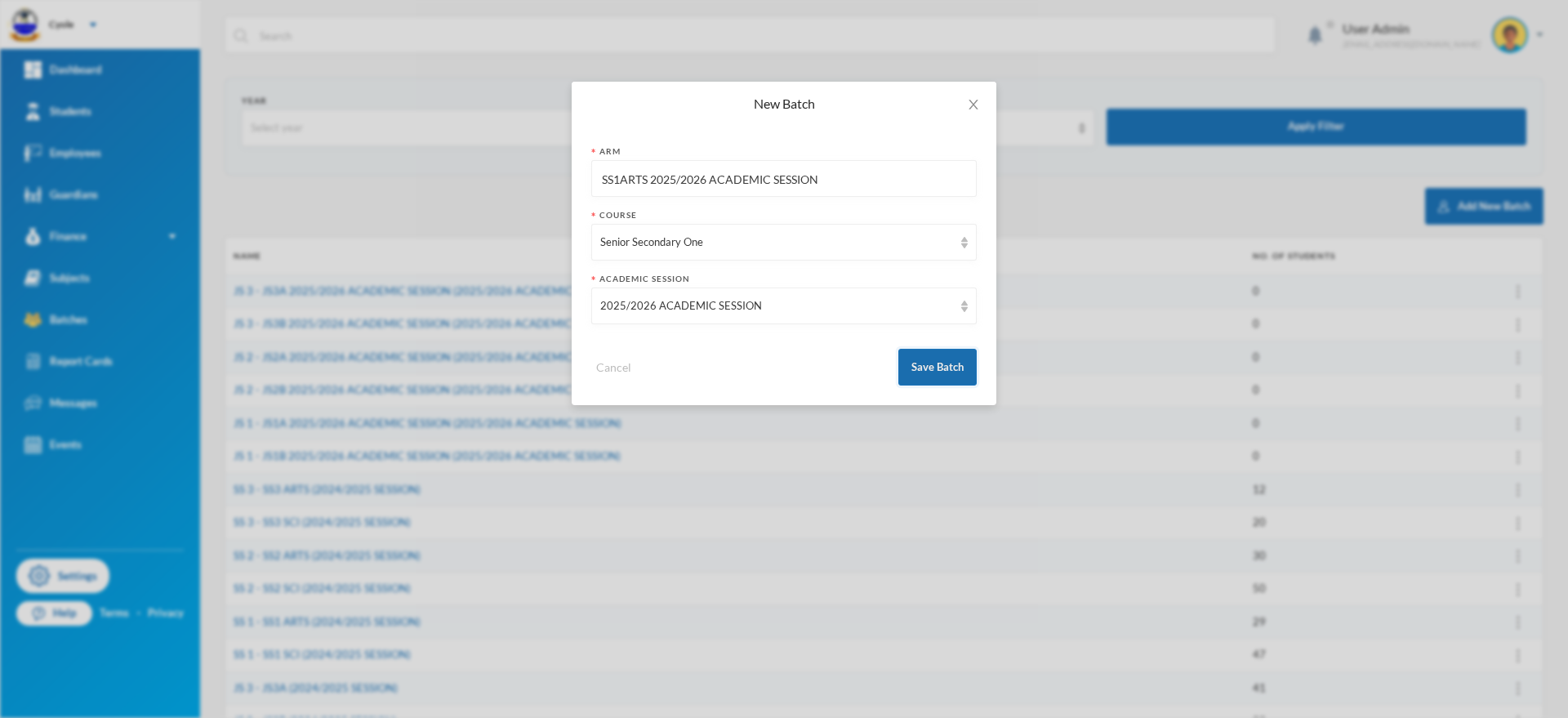
click at [937, 365] on button "Save Batch" at bounding box center [937, 366] width 78 height 37
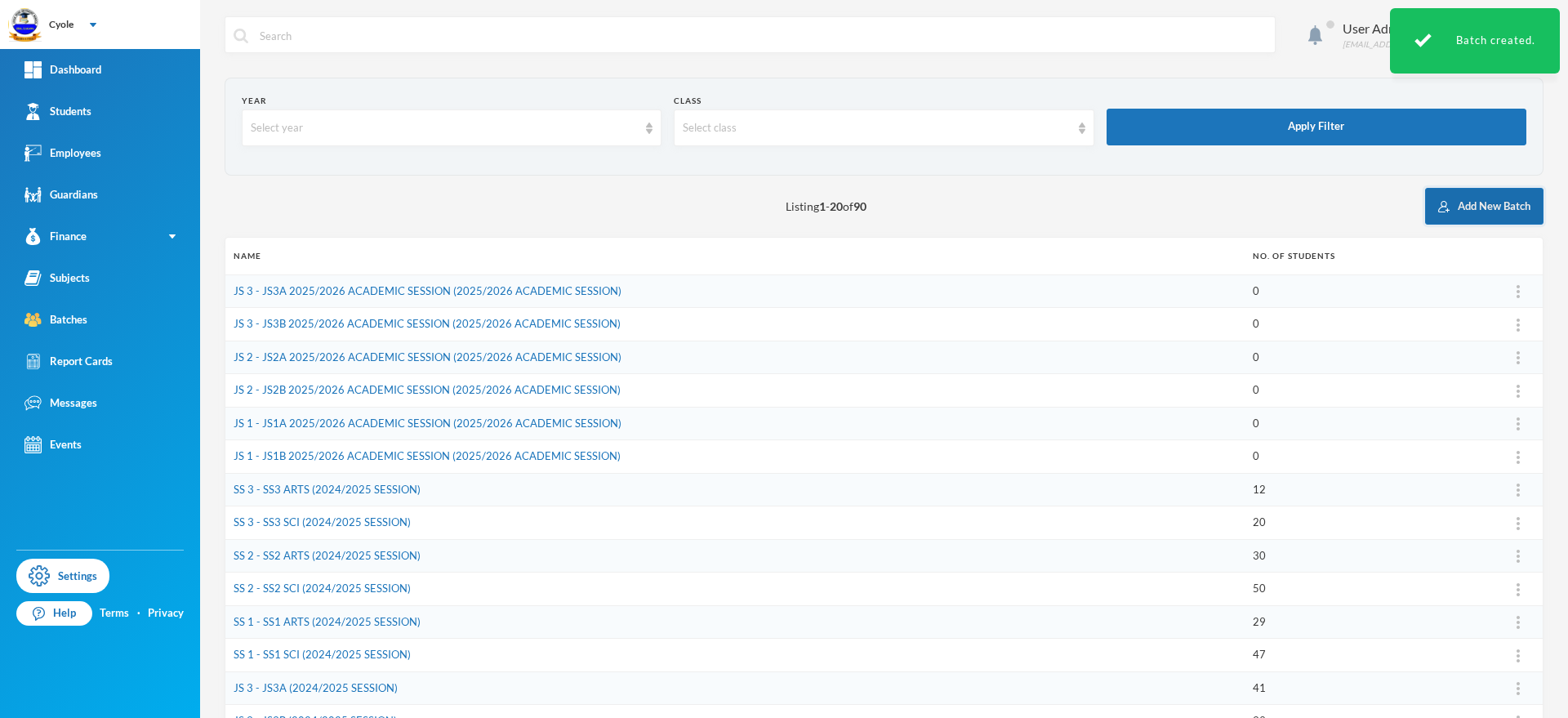
click at [1459, 203] on button "Add New Batch" at bounding box center [1485, 206] width 119 height 37
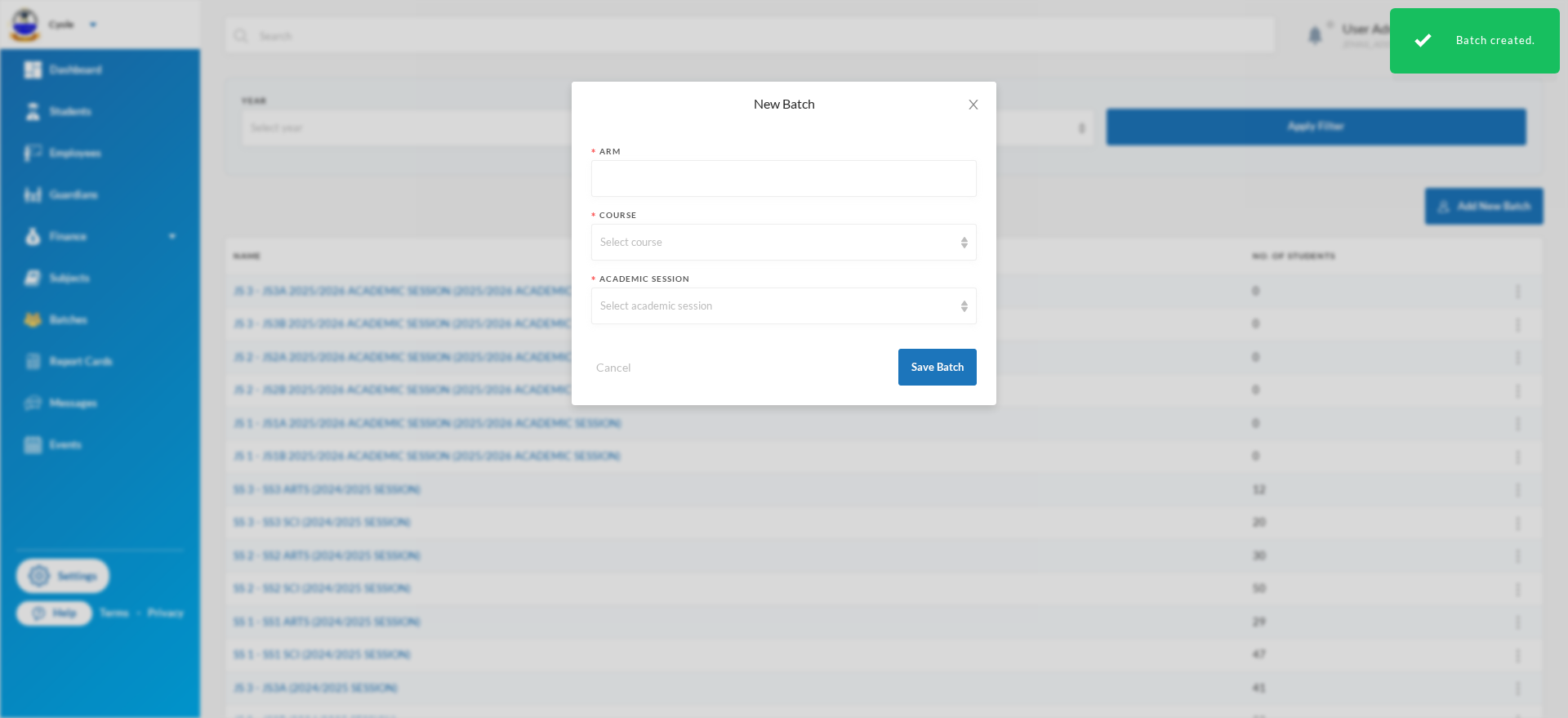
paste input "JS1A 2025/2026 ACADEMIC SESSION"
click at [611, 183] on input "JS1A 2025/2026 ACADEMIC SESSION" at bounding box center [783, 179] width 367 height 37
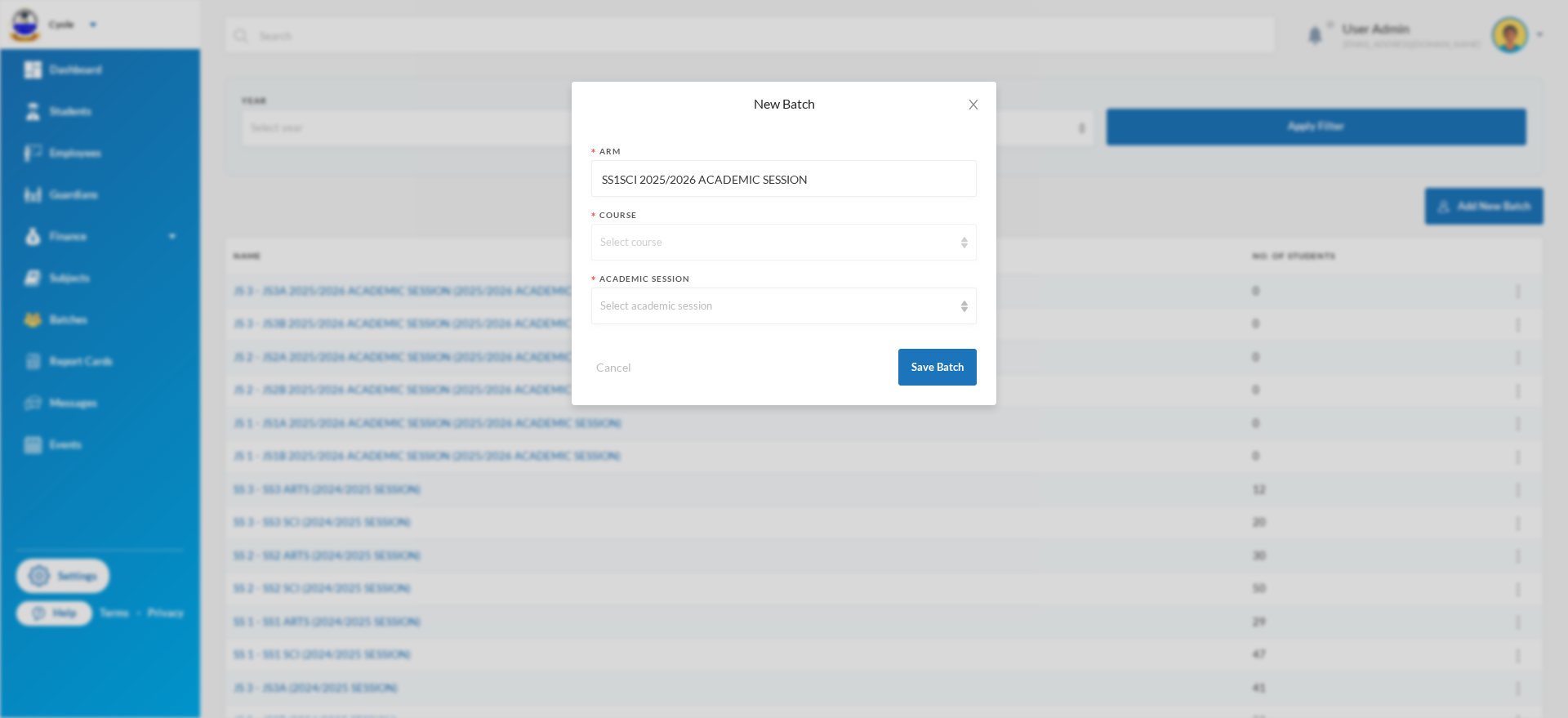
type input "SS1SCI 2025/2026 ACADEMIC SESSION"
click at [701, 248] on div "Select course" at bounding box center [776, 243] width 352 height 17
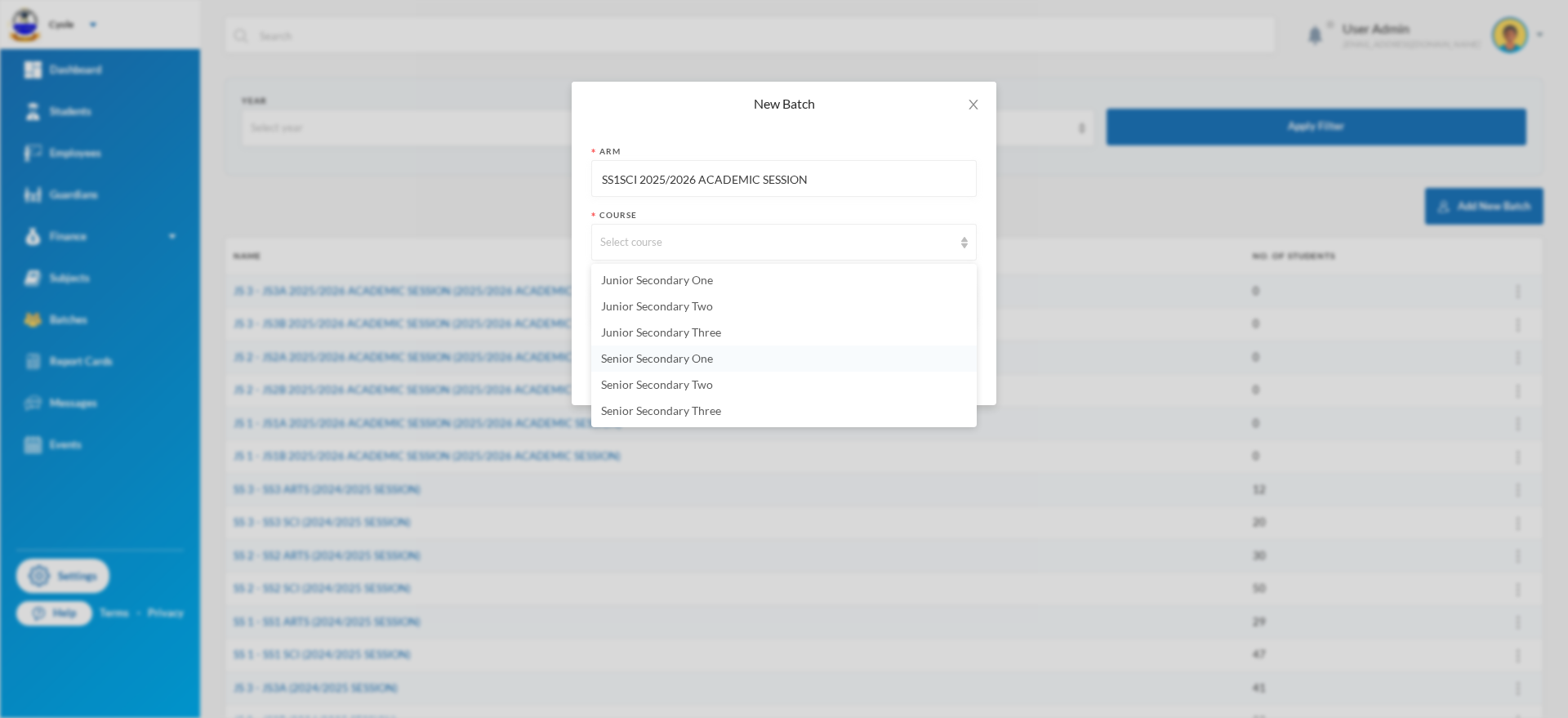
click at [731, 357] on li "Senior Secondary One" at bounding box center [783, 359] width 385 height 26
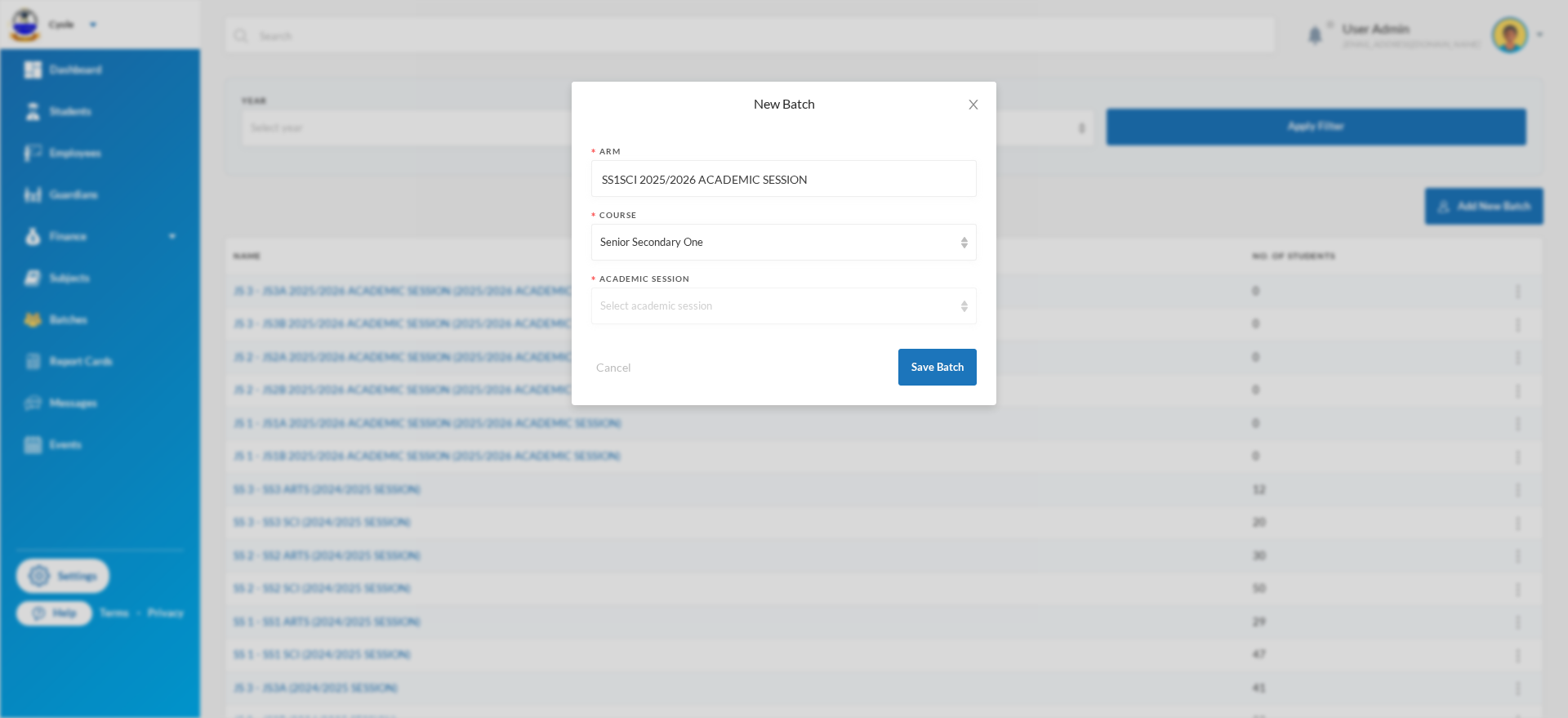
click at [715, 298] on div "Select academic session" at bounding box center [776, 306] width 352 height 17
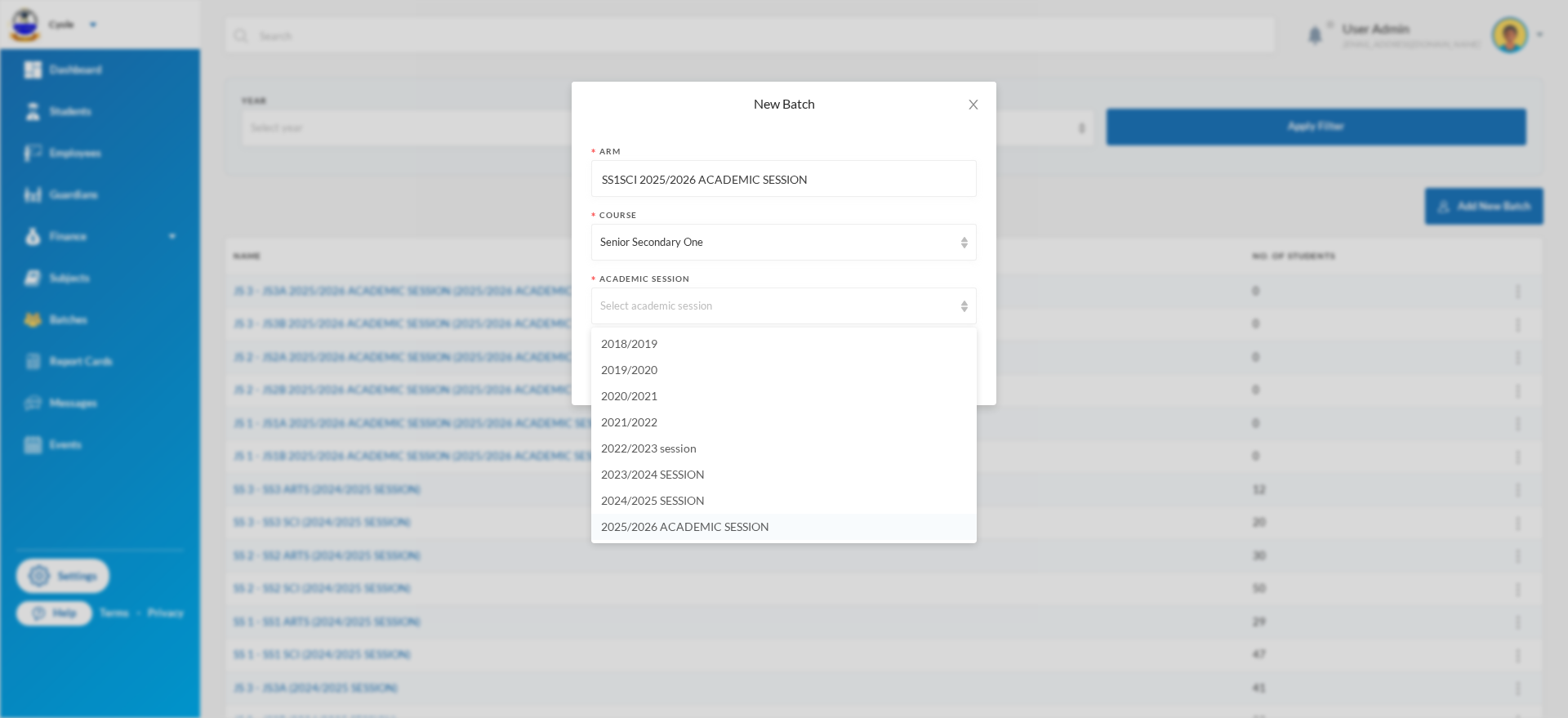
click at [744, 522] on span "2025/2026 ACADEMIC SESSION" at bounding box center [685, 527] width 168 height 14
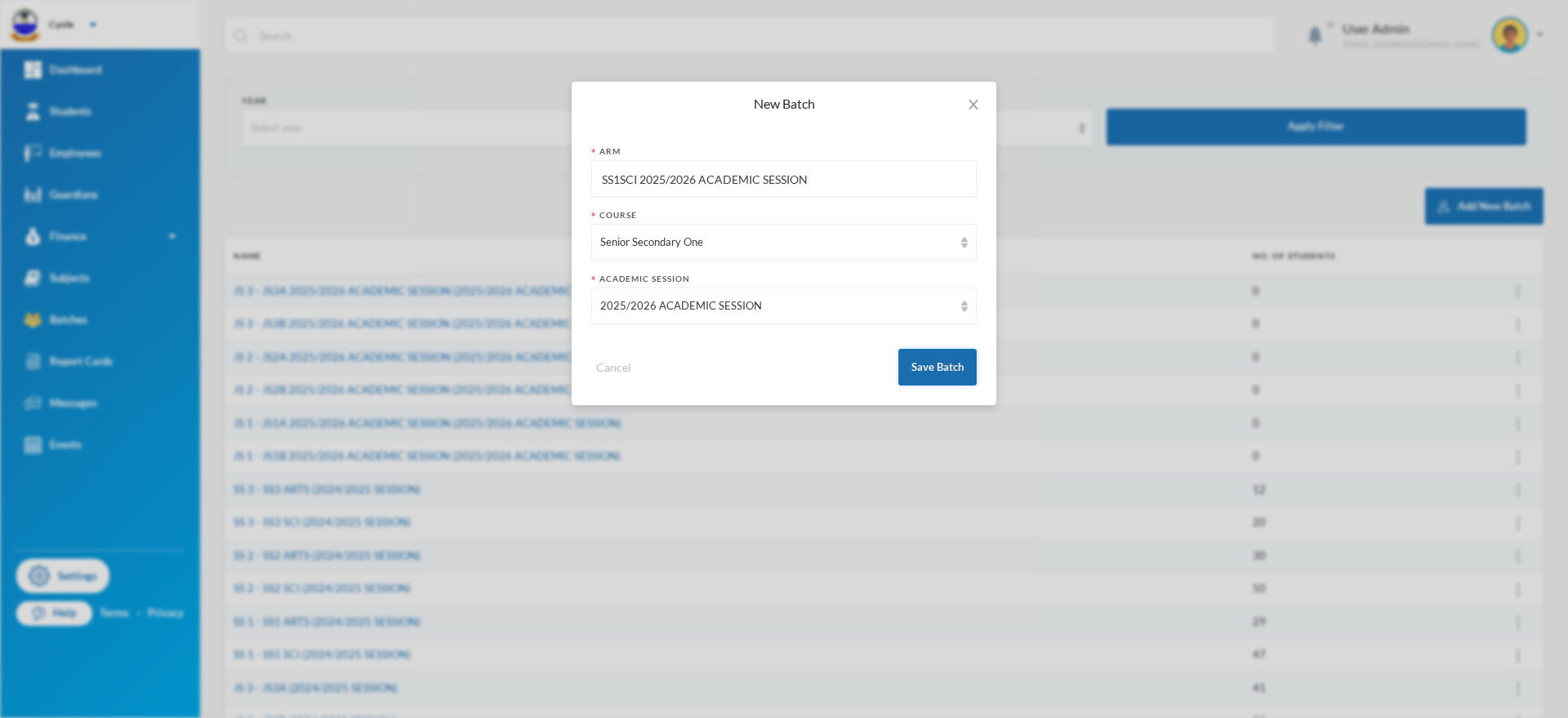
click at [929, 363] on button "Save Batch" at bounding box center [937, 366] width 78 height 37
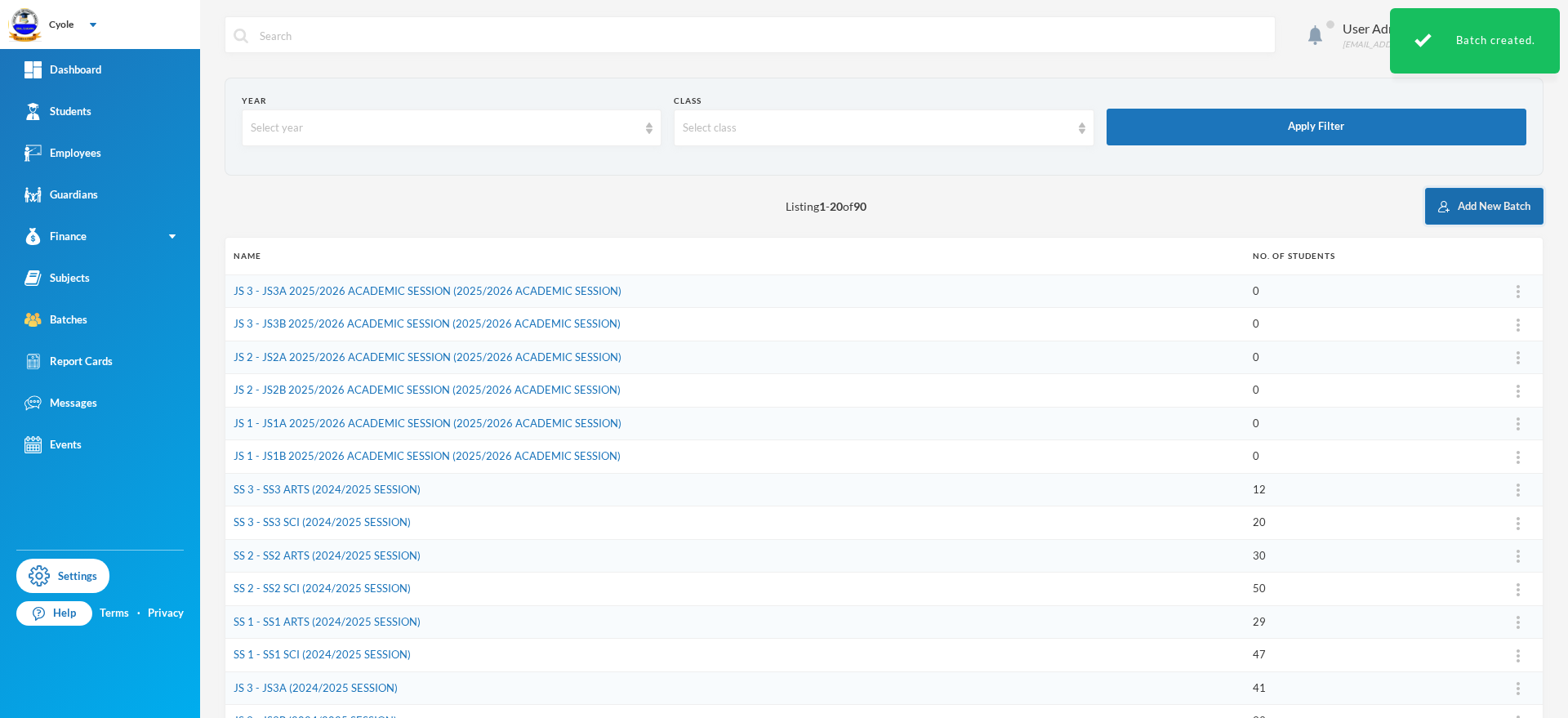
drag, startPoint x: 1467, startPoint y: 204, endPoint x: 1430, endPoint y: 200, distance: 37.2
click at [1461, 200] on button "Add New Batch" at bounding box center [1485, 206] width 119 height 37
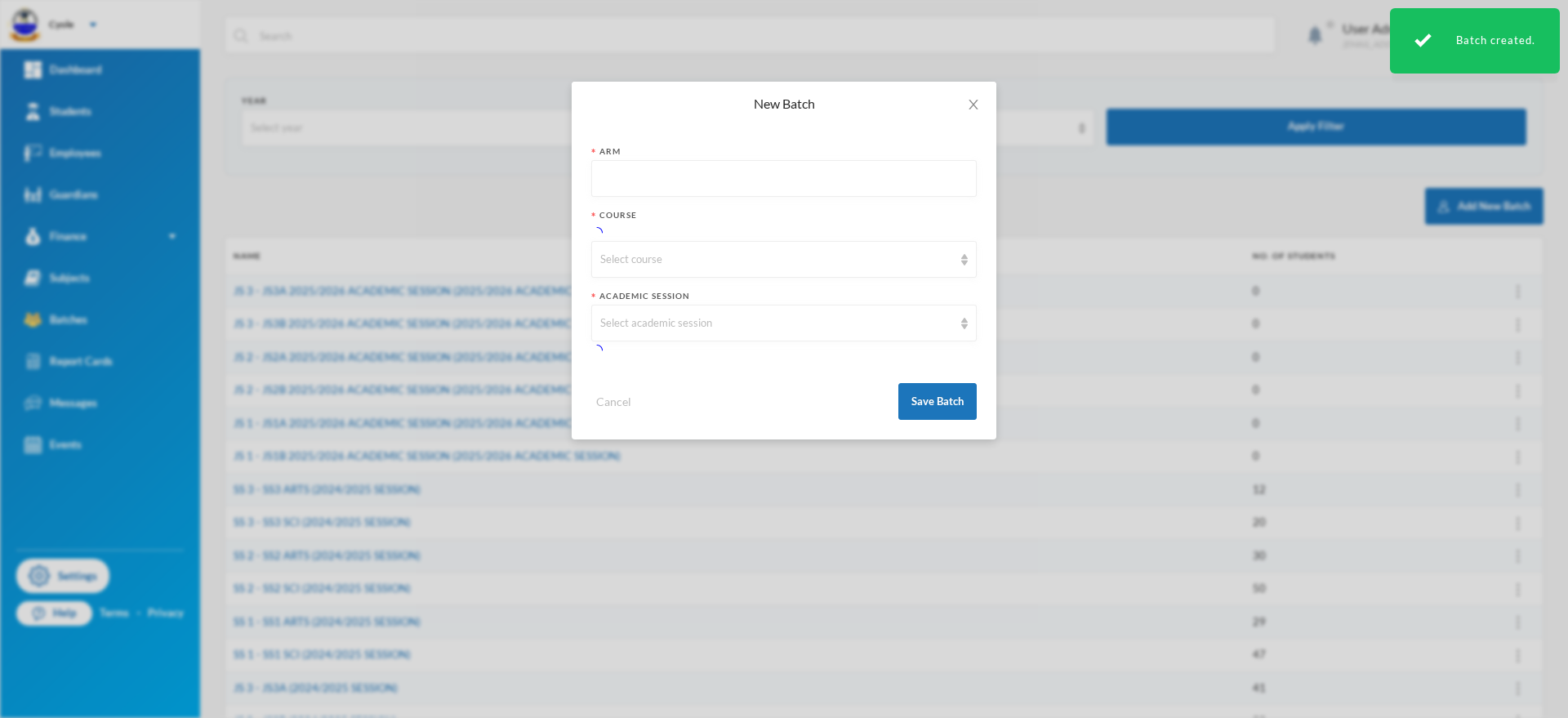
click at [648, 174] on input "text" at bounding box center [783, 179] width 367 height 37
paste input "JS1A 2025/2026 ACADEMIC SESSION"
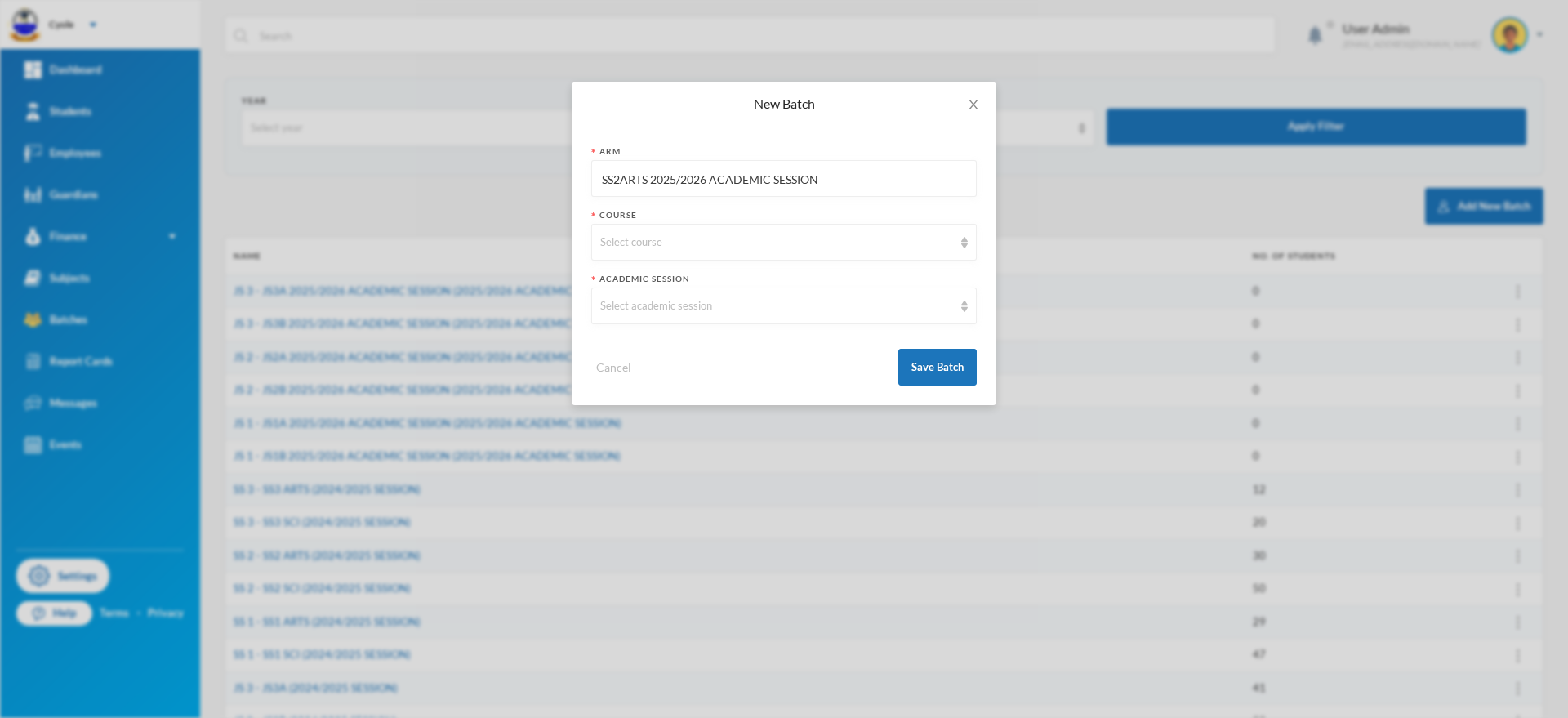
drag, startPoint x: 601, startPoint y: 180, endPoint x: 833, endPoint y: 180, distance: 232.0
click at [837, 180] on input "SS2ARTS 2025/2026 ACADEMIC SESSION" at bounding box center [783, 179] width 367 height 37
type input "SS2ARTS 2025/2026 ACADEMIC SESSION"
click at [667, 246] on div "Select course" at bounding box center [776, 243] width 352 height 17
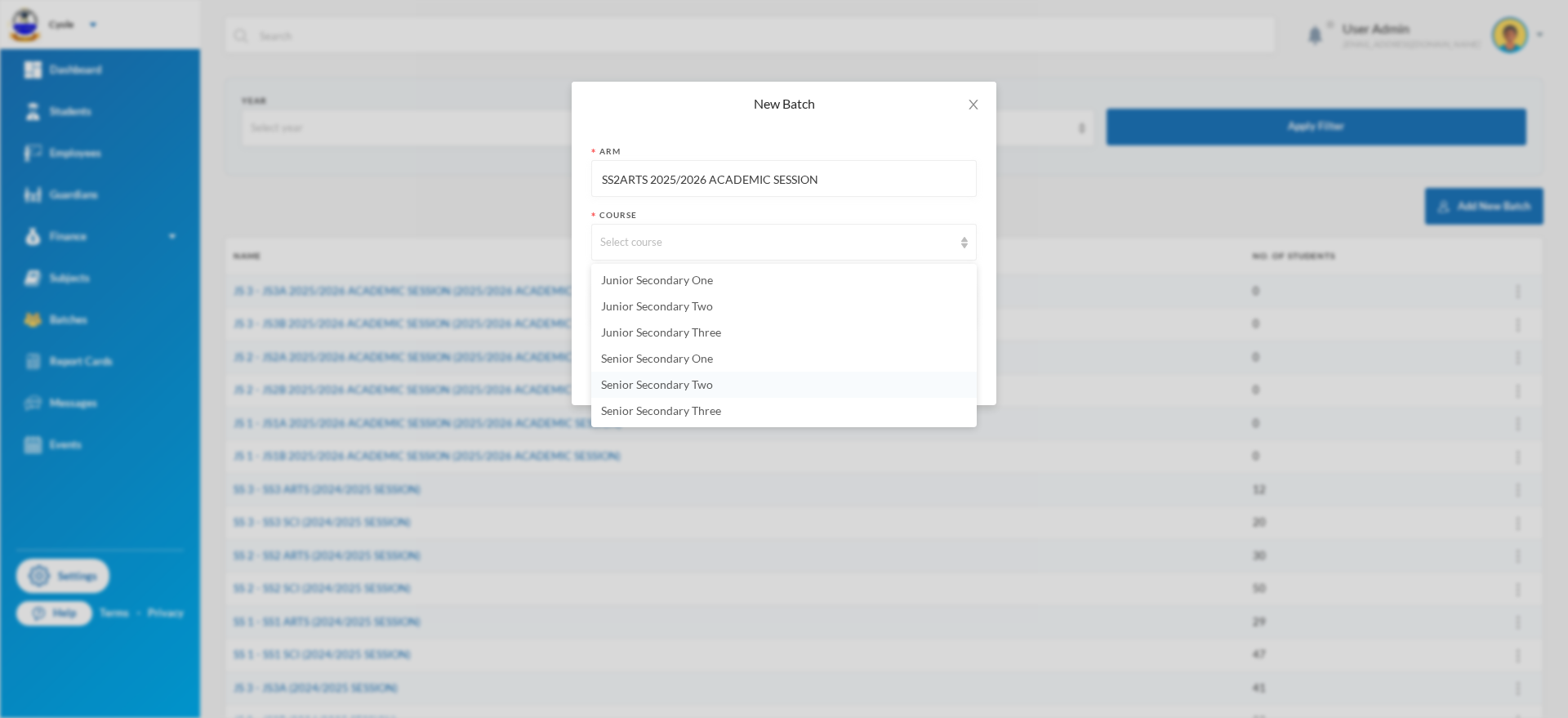
click at [689, 385] on span "Senior Secondary Two" at bounding box center [656, 384] width 112 height 14
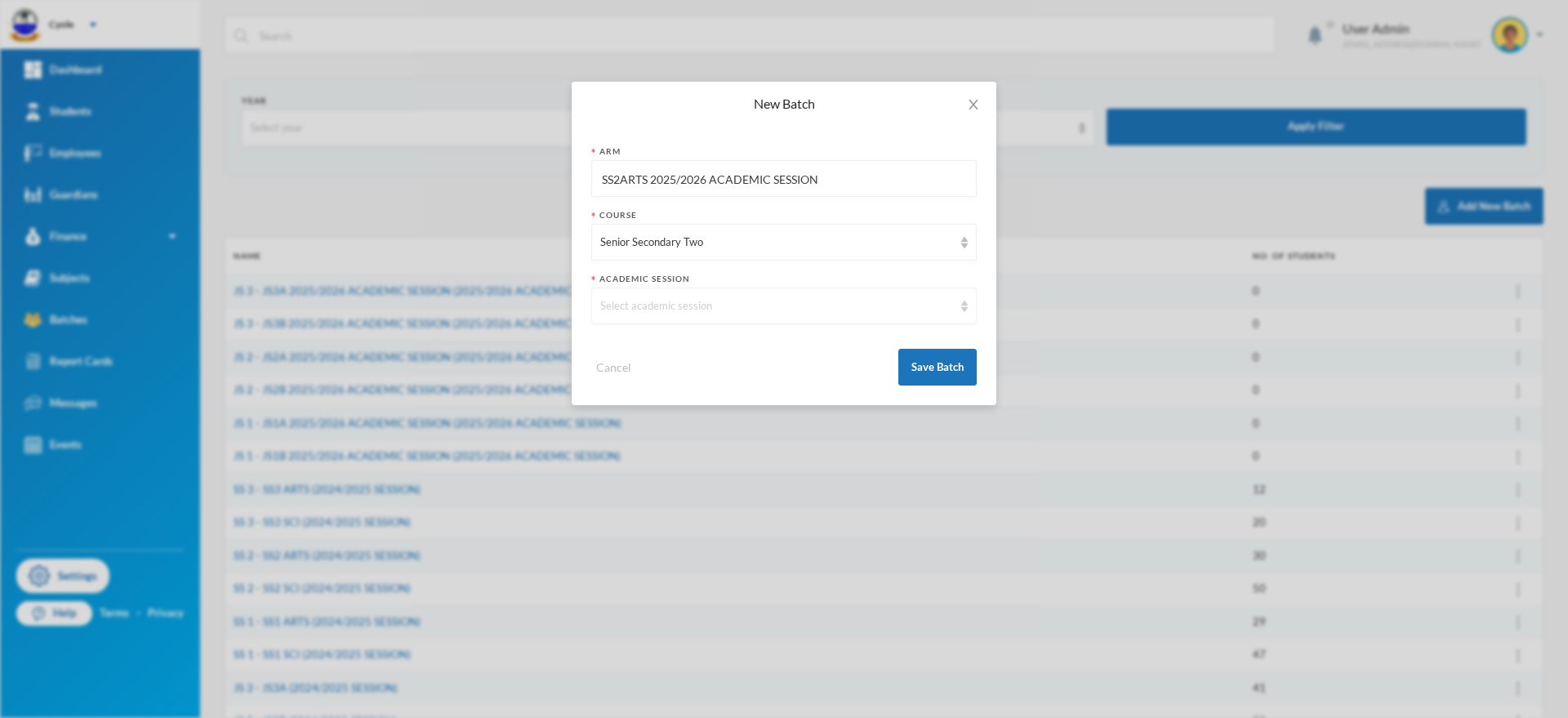
click at [722, 306] on div "Select academic session" at bounding box center [776, 306] width 352 height 17
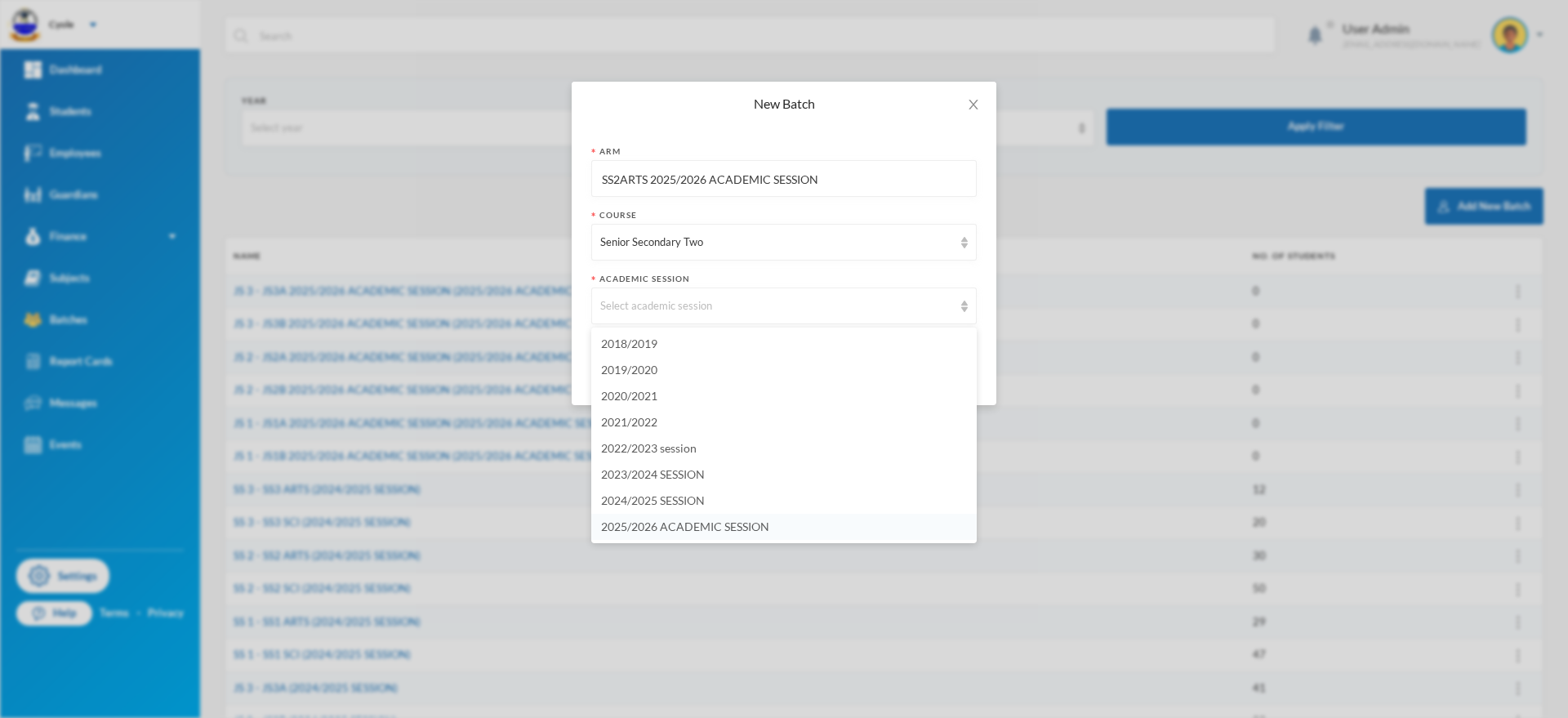
click at [735, 528] on span "2025/2026 ACADEMIC SESSION" at bounding box center [685, 527] width 168 height 14
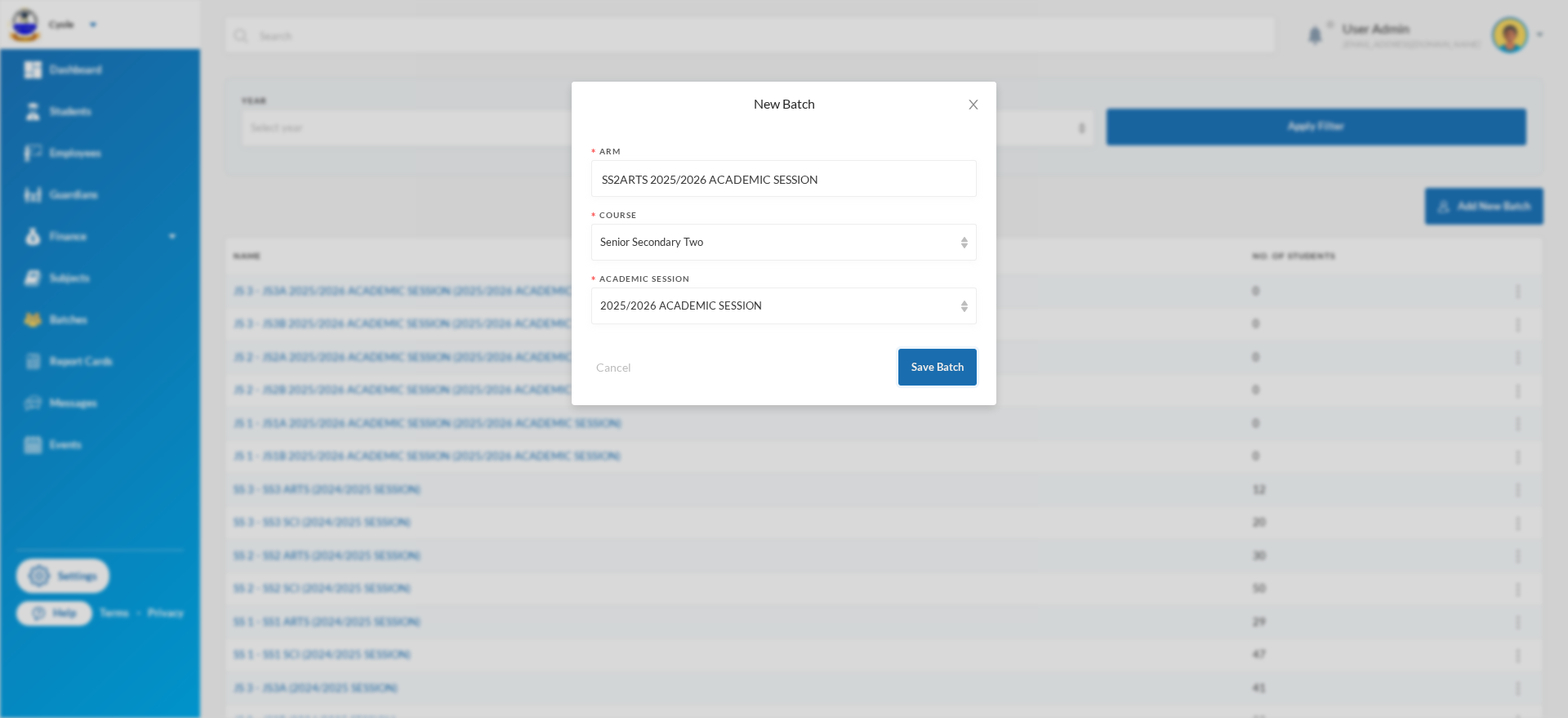
click at [945, 360] on button "Save Batch" at bounding box center [937, 366] width 78 height 37
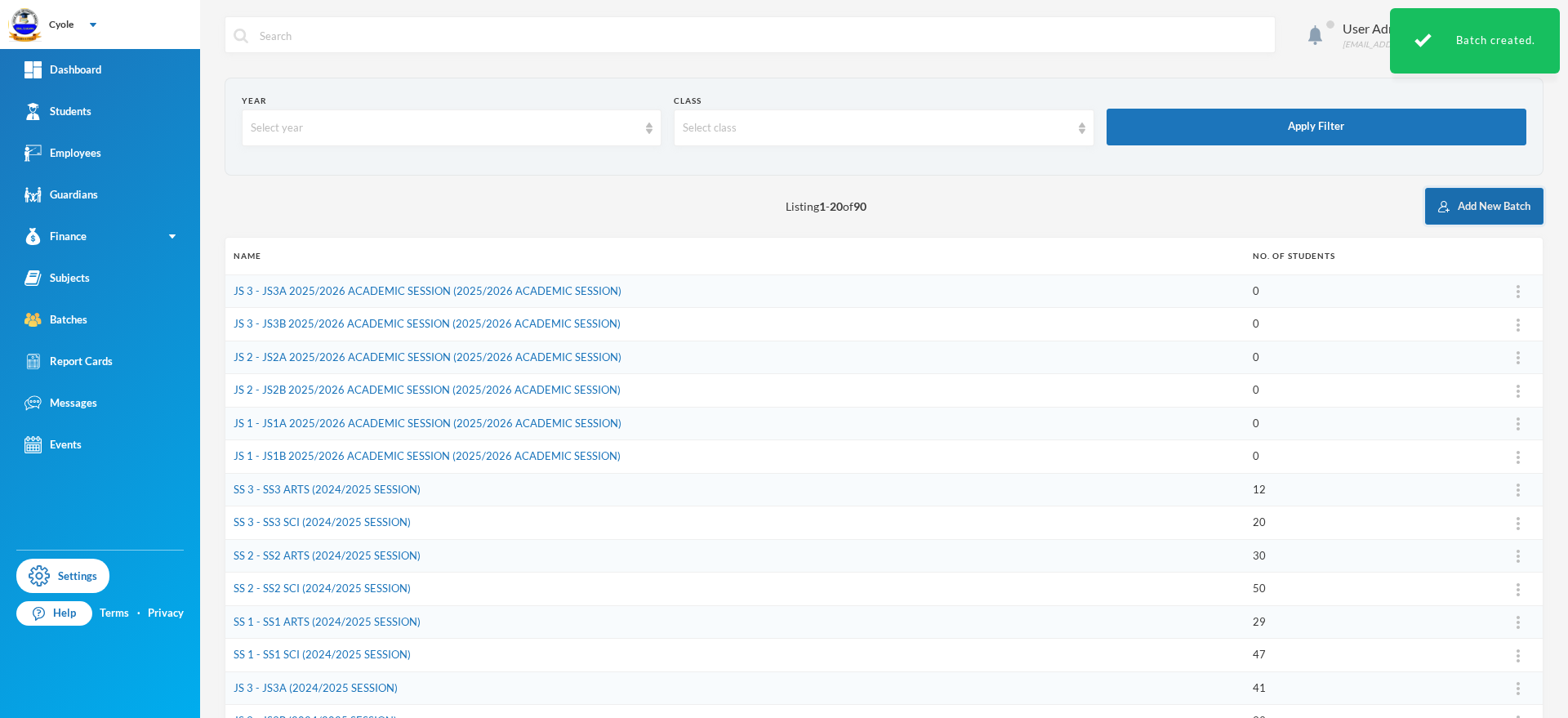
click at [1454, 207] on button "Add New Batch" at bounding box center [1485, 206] width 119 height 37
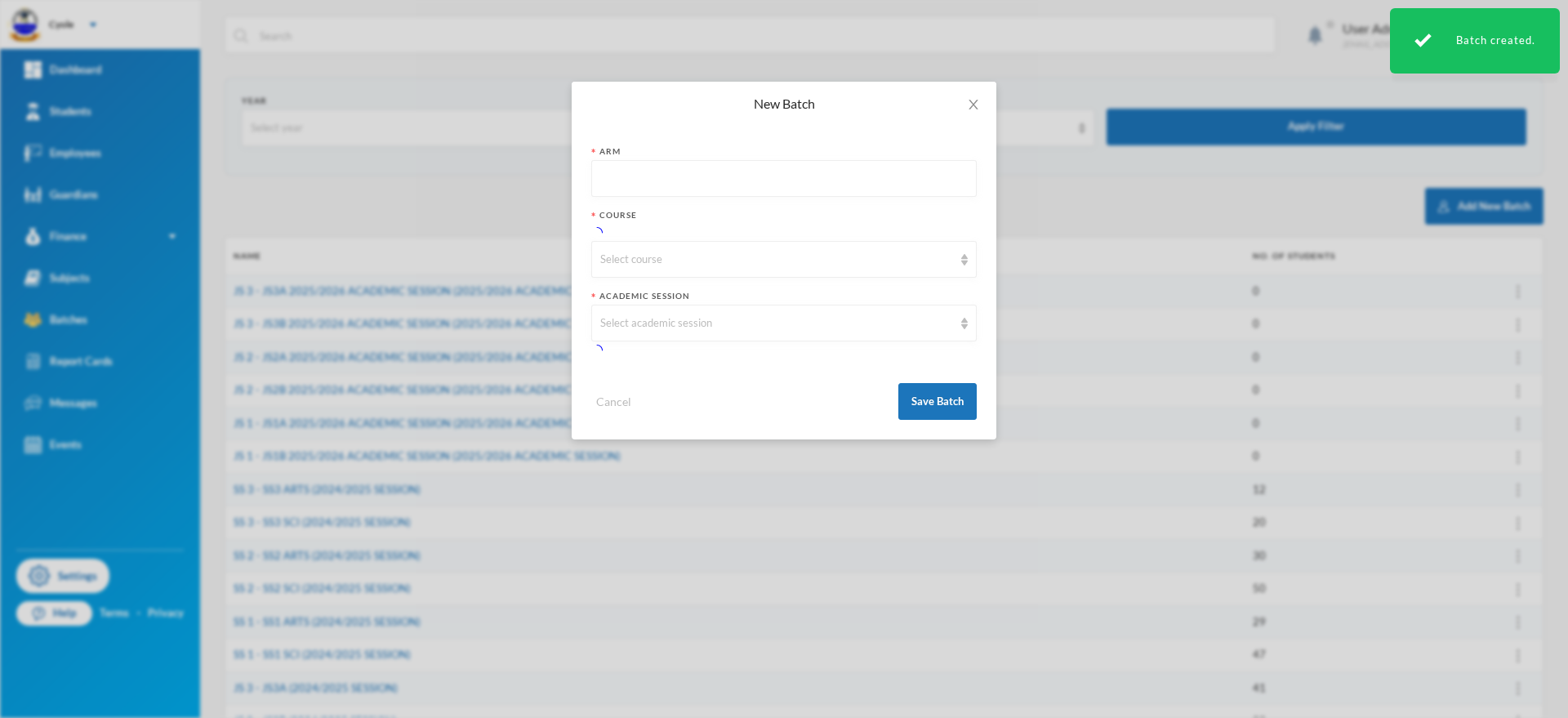
paste input "SS2ARTS 2025/2026 ACADEMIC SESSION"
click at [671, 246] on div "Select course" at bounding box center [783, 258] width 385 height 37
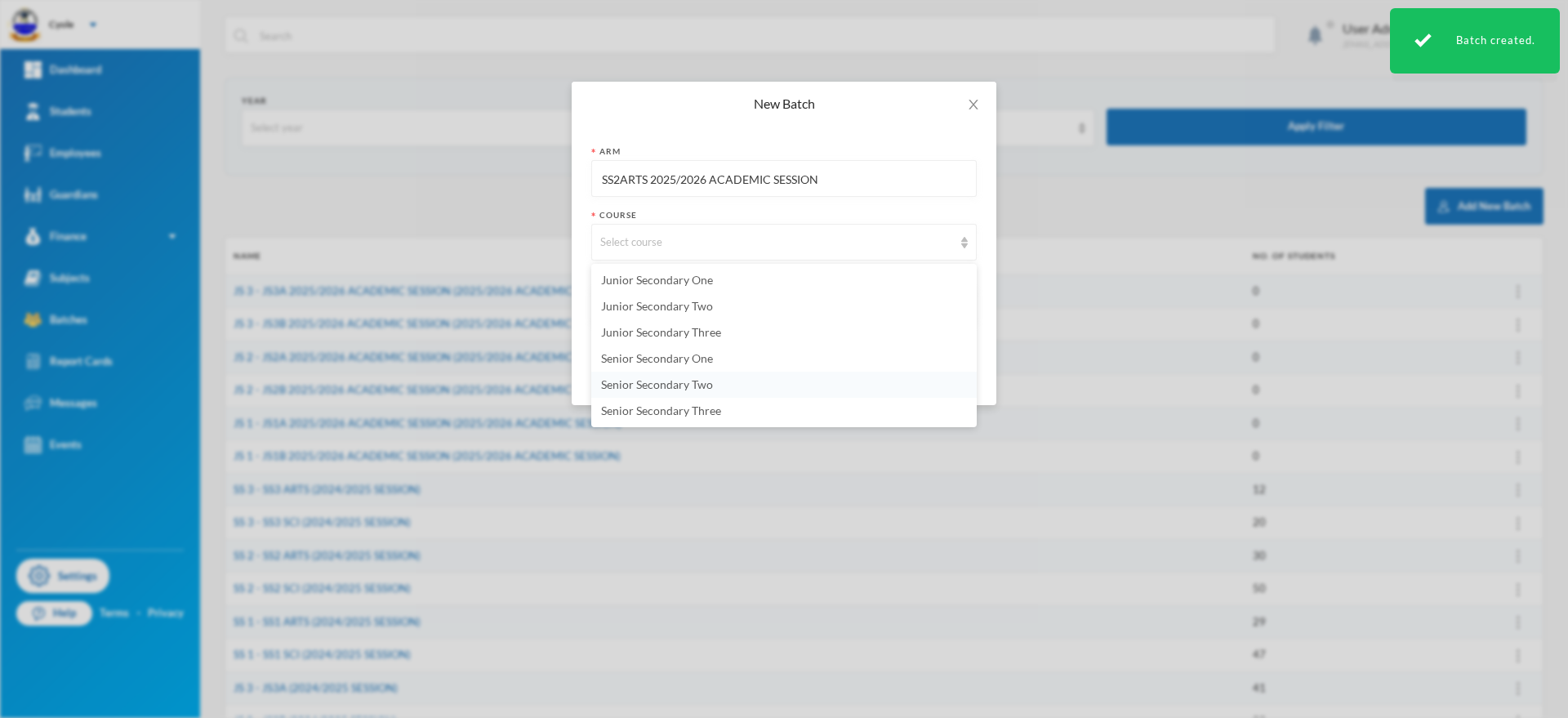
click at [684, 382] on span "Senior Secondary Two" at bounding box center [656, 384] width 112 height 14
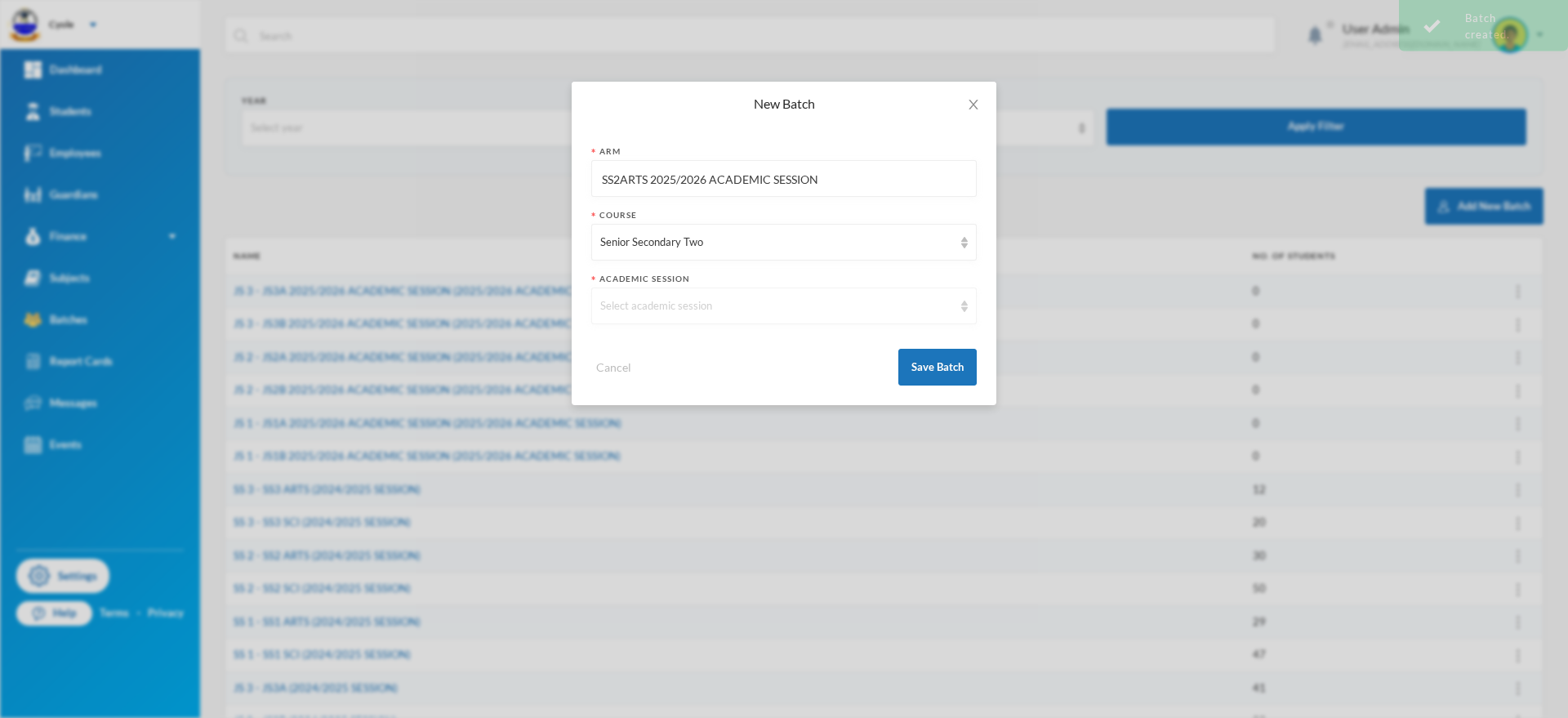
click at [693, 298] on div "Select academic session" at bounding box center [776, 306] width 352 height 17
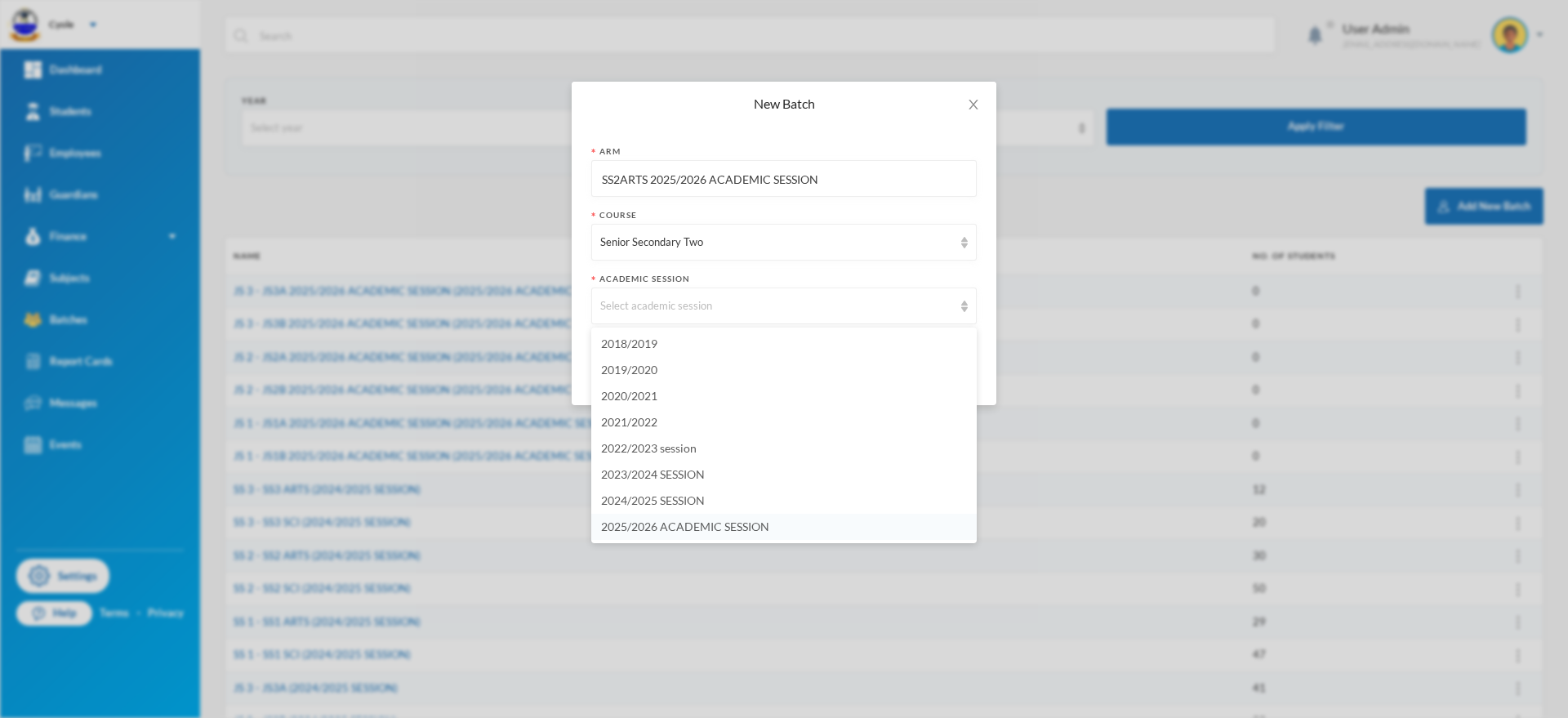
click at [699, 525] on span "2025/2026 ACADEMIC SESSION" at bounding box center [685, 527] width 168 height 14
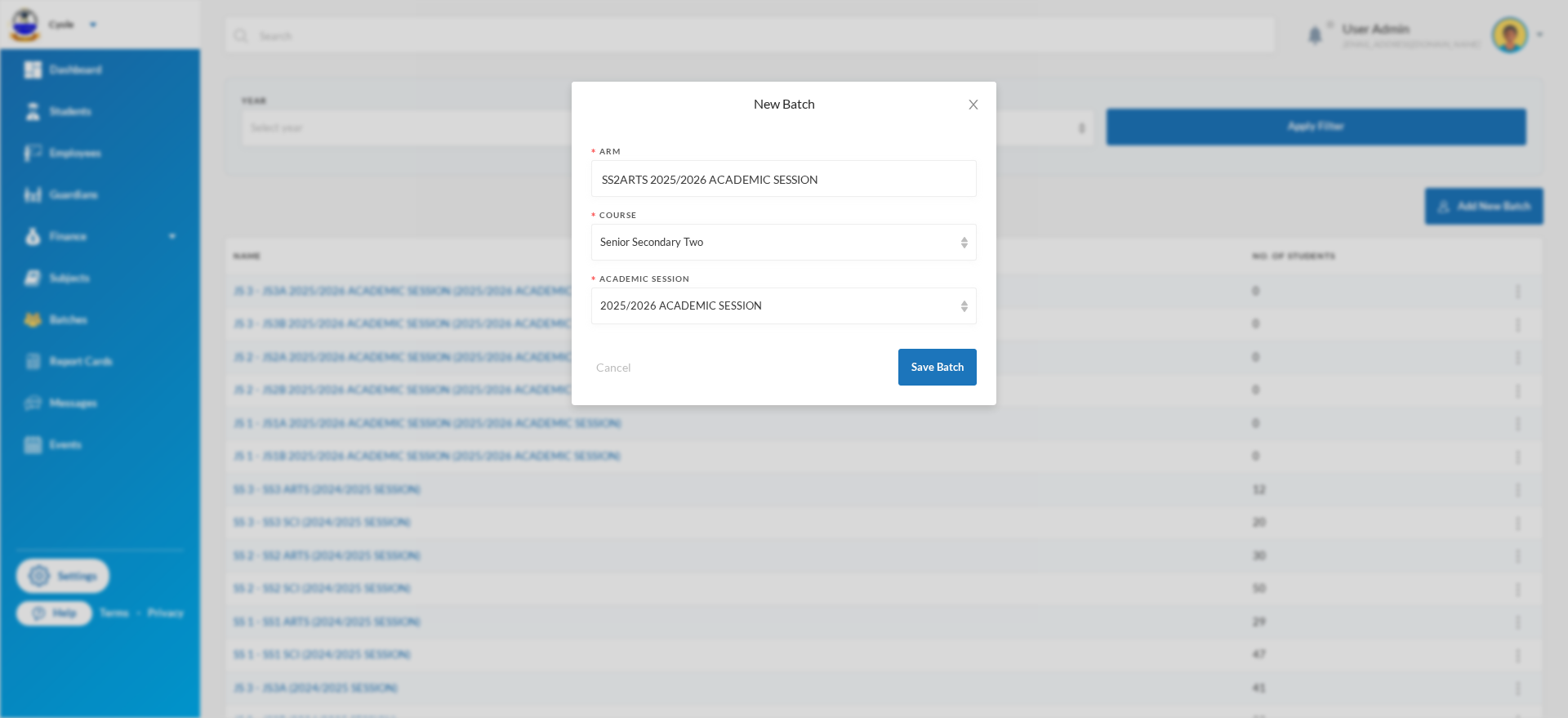
drag, startPoint x: 650, startPoint y: 178, endPoint x: 821, endPoint y: 226, distance: 177.6
click at [650, 179] on input "SS2ARTS 2025/2026 ACADEMIC SESSION" at bounding box center [783, 179] width 367 height 37
type input "SS2SCI 2025/2026 ACADEMIC SESSION"
click at [914, 361] on button "Save Batch" at bounding box center [937, 366] width 78 height 37
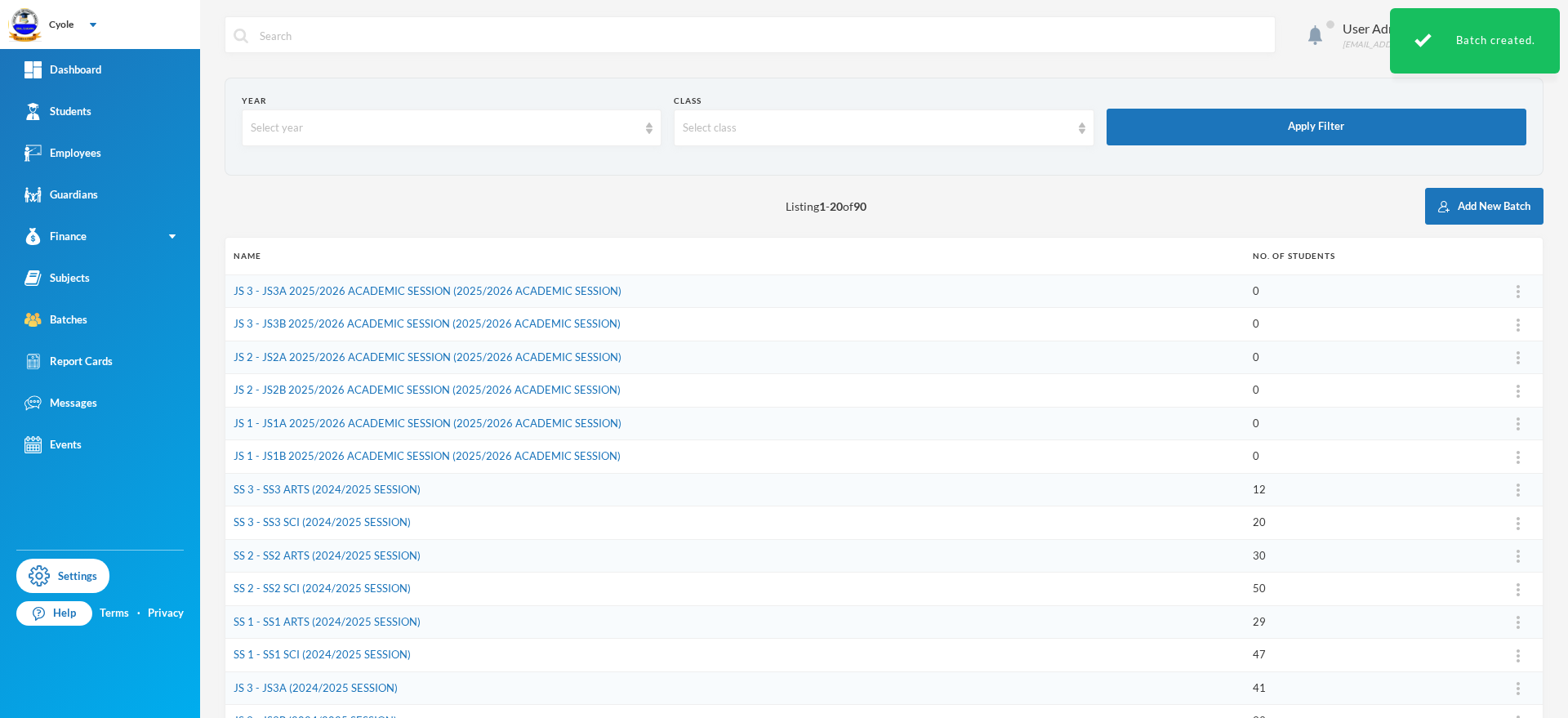
drag, startPoint x: 1445, startPoint y: 208, endPoint x: 1262, endPoint y: 156, distance: 190.2
click at [1442, 208] on button "Add New Batch" at bounding box center [1485, 206] width 119 height 37
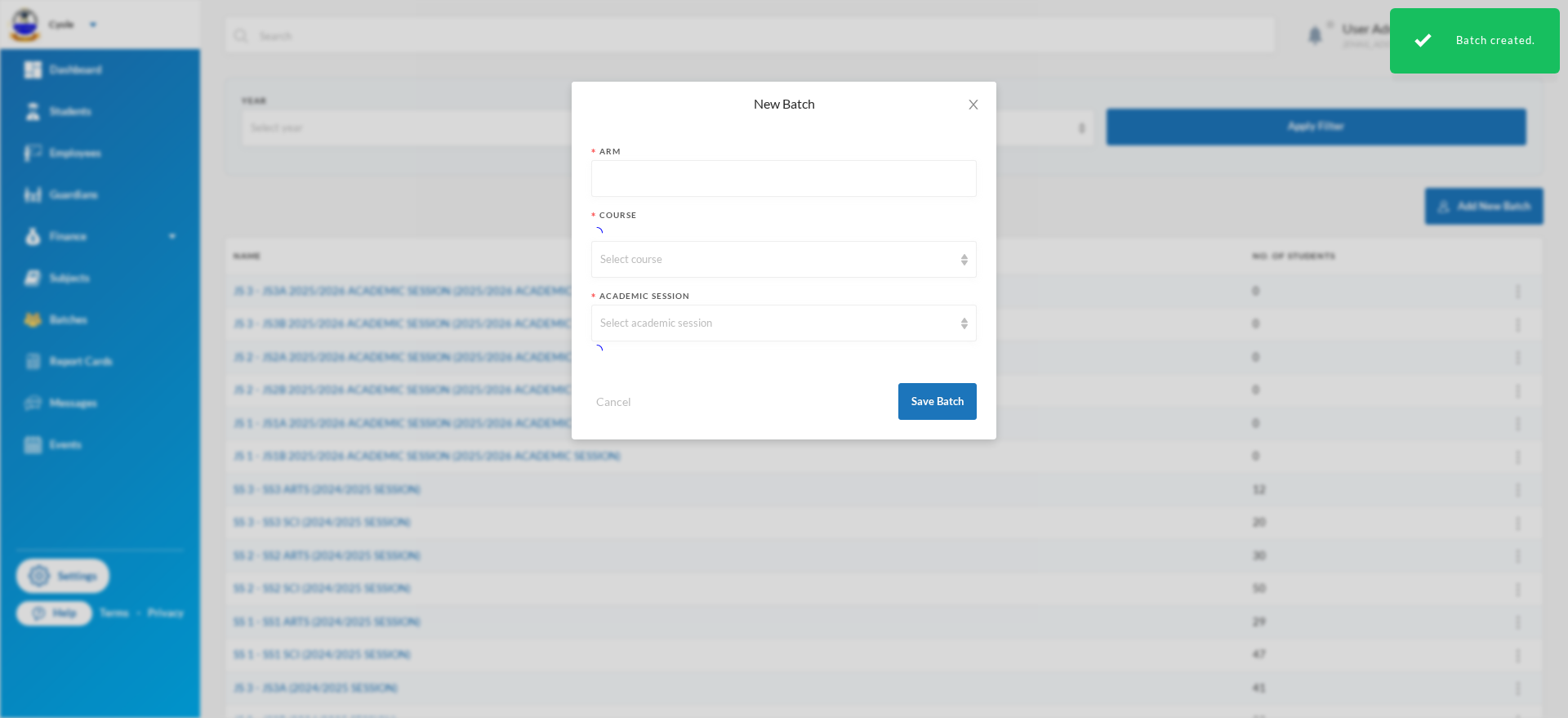
click at [651, 180] on input "text" at bounding box center [783, 179] width 367 height 37
paste input "SS2ARTS 2025/2026 ACADEMIC SESSION"
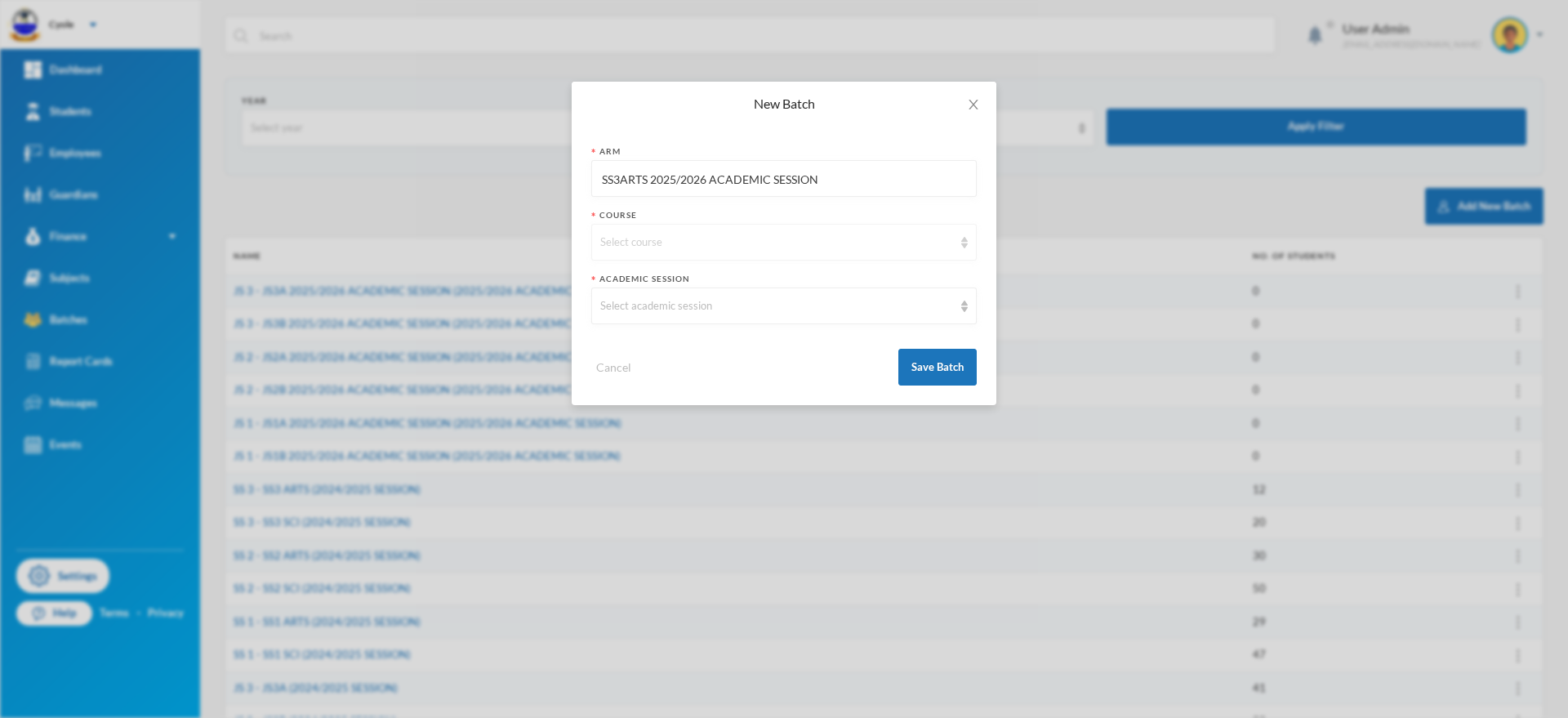
type input "SS3ARTS 2025/2026 ACADEMIC SESSION"
click at [739, 250] on div "Select course" at bounding box center [776, 243] width 352 height 17
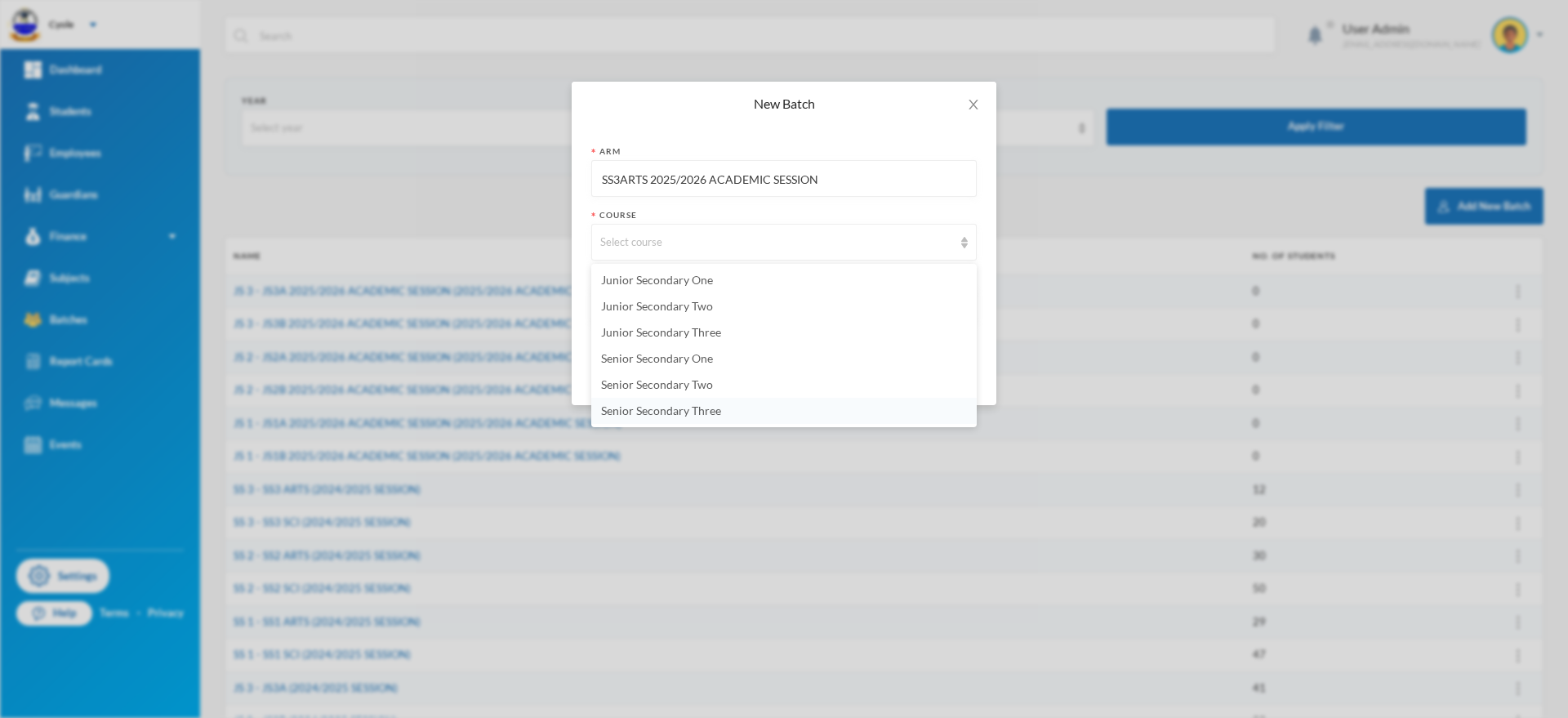
click at [744, 413] on li "Senior Secondary Three" at bounding box center [783, 411] width 385 height 26
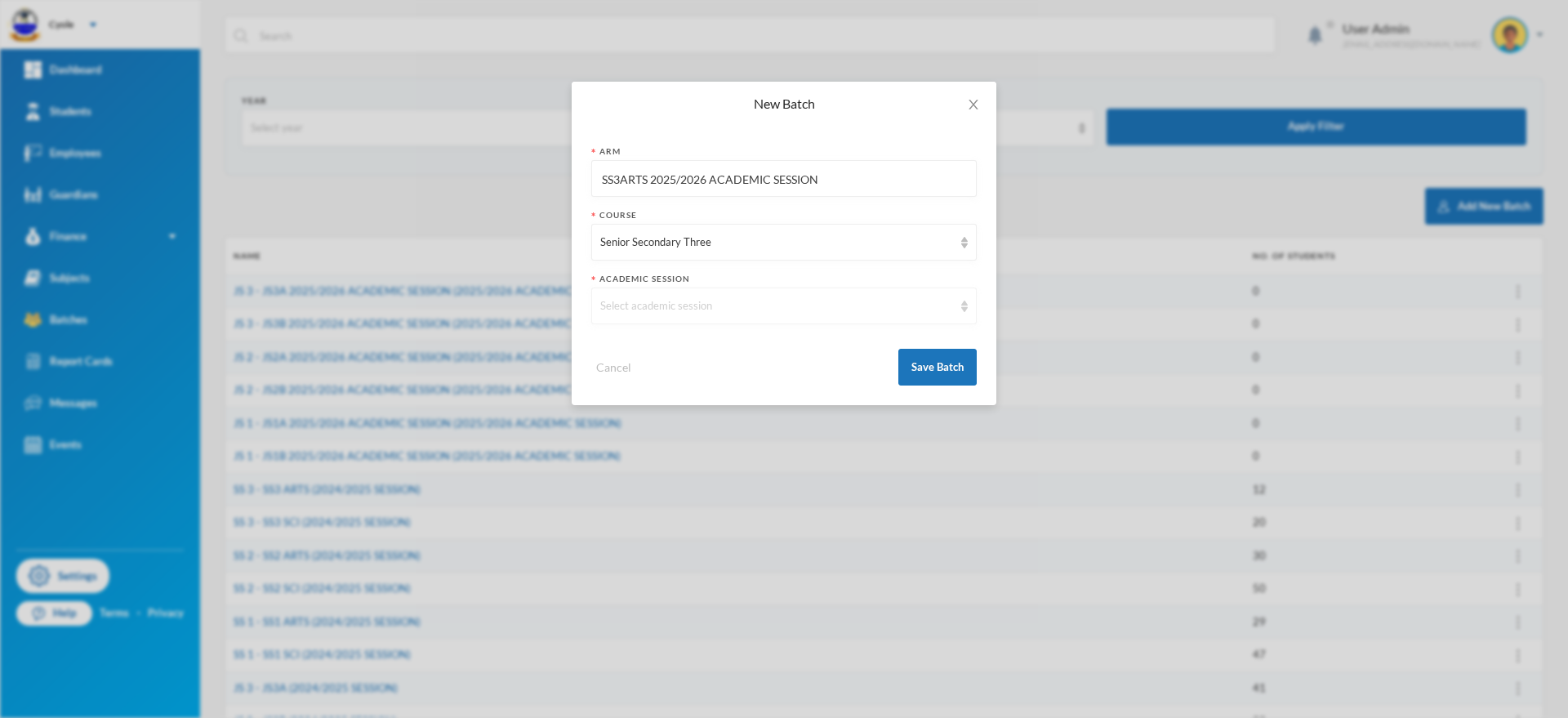
click at [691, 294] on div "Select academic session" at bounding box center [783, 305] width 385 height 37
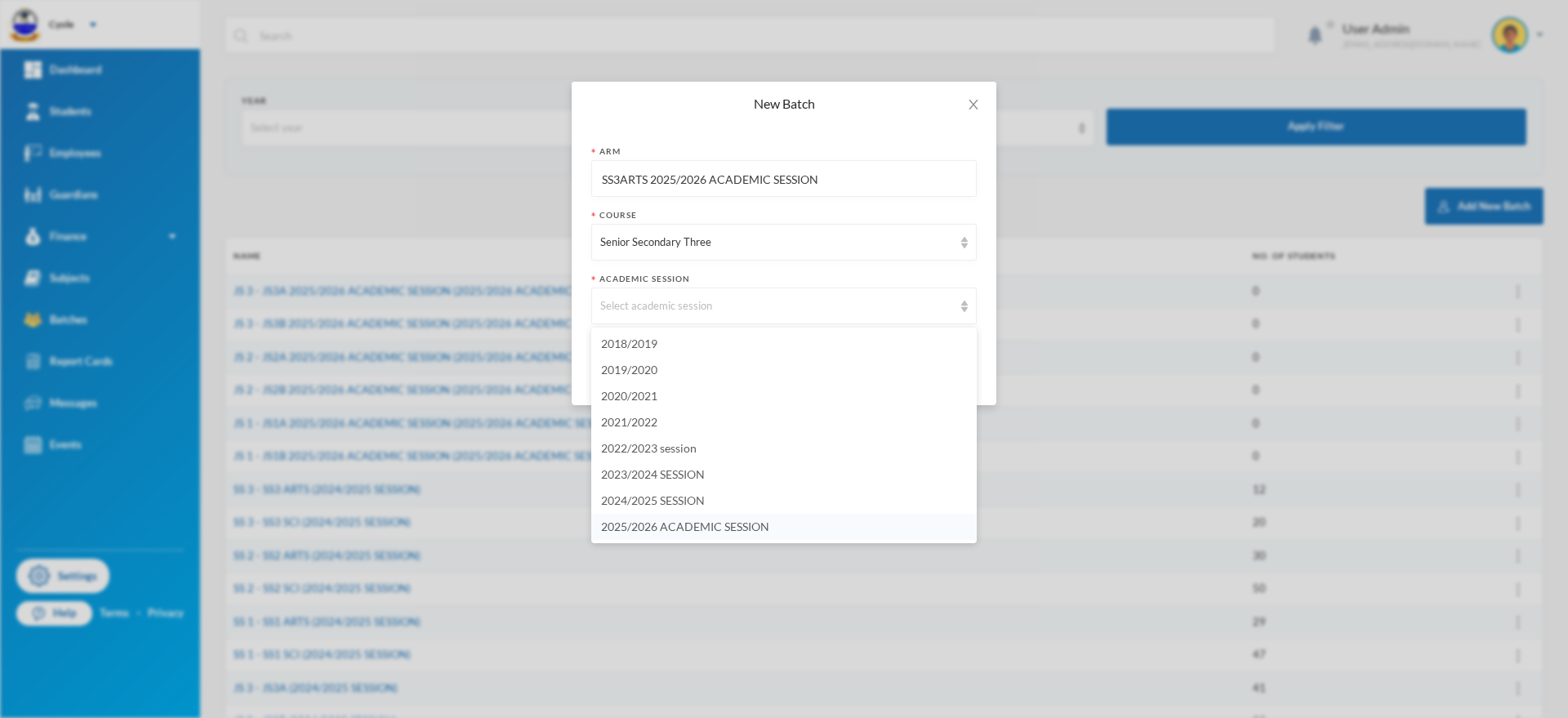
click at [736, 520] on span "2025/2026 ACADEMIC SESSION" at bounding box center [685, 527] width 168 height 14
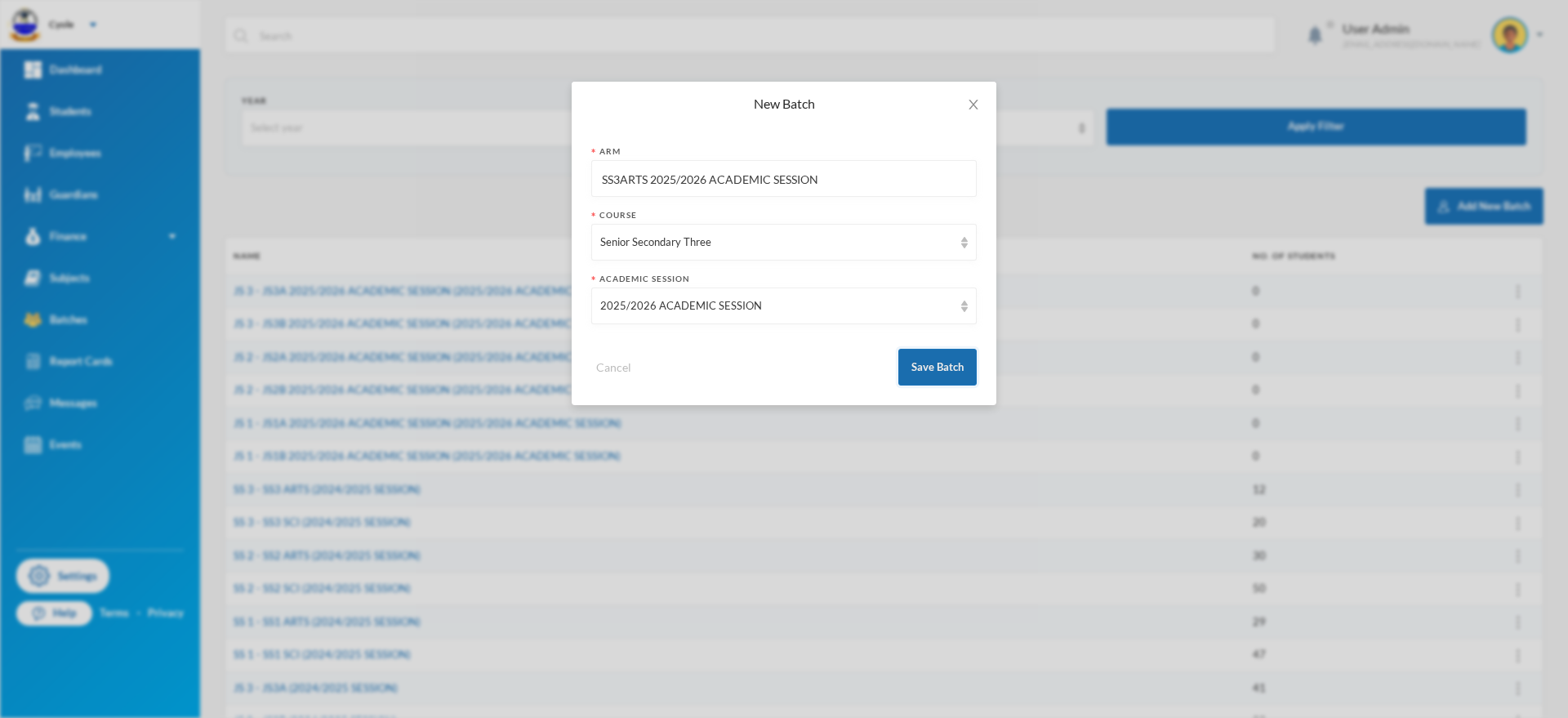
click at [954, 361] on button "Save Batch" at bounding box center [937, 366] width 78 height 37
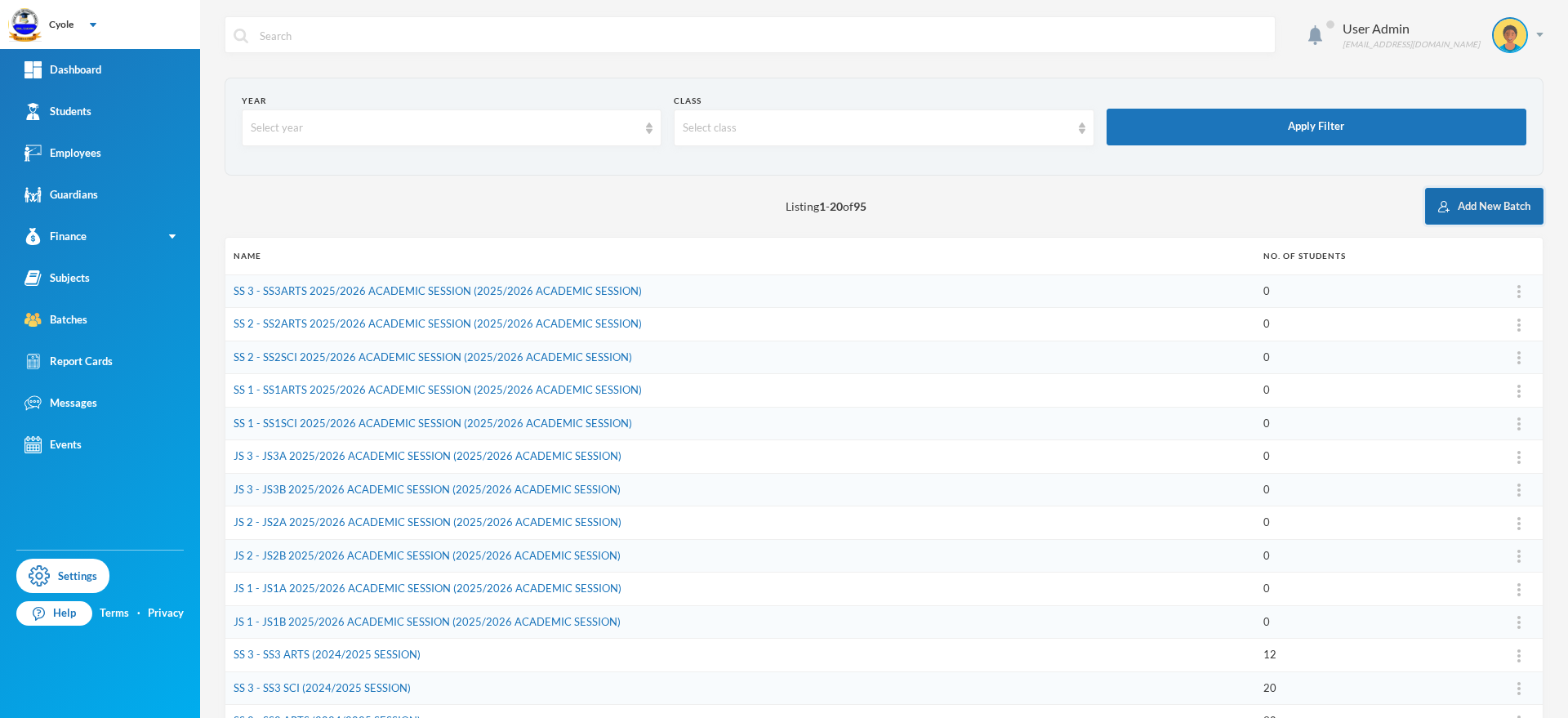
click at [1459, 200] on button "Add New Batch" at bounding box center [1485, 206] width 119 height 37
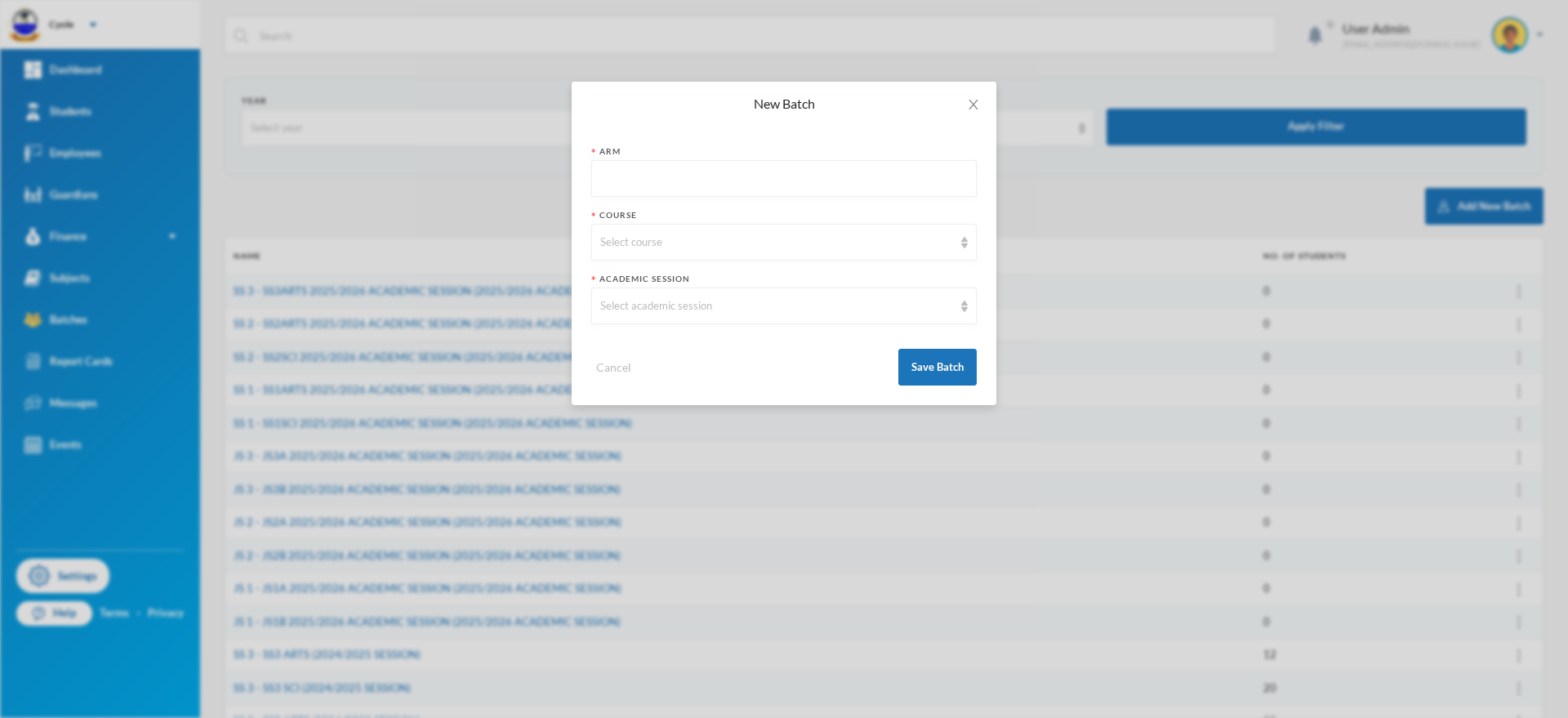
paste input "SS2ARTS 2025/2026 ACADEMIC SESSION"
click at [647, 177] on input "SS2ARTS 2025/2026 ACADEMIC SESSION" at bounding box center [783, 179] width 367 height 37
type input "SS3SCI 2025/2026 ACADEMIC SESSION"
click at [721, 236] on div "Select course" at bounding box center [776, 243] width 352 height 17
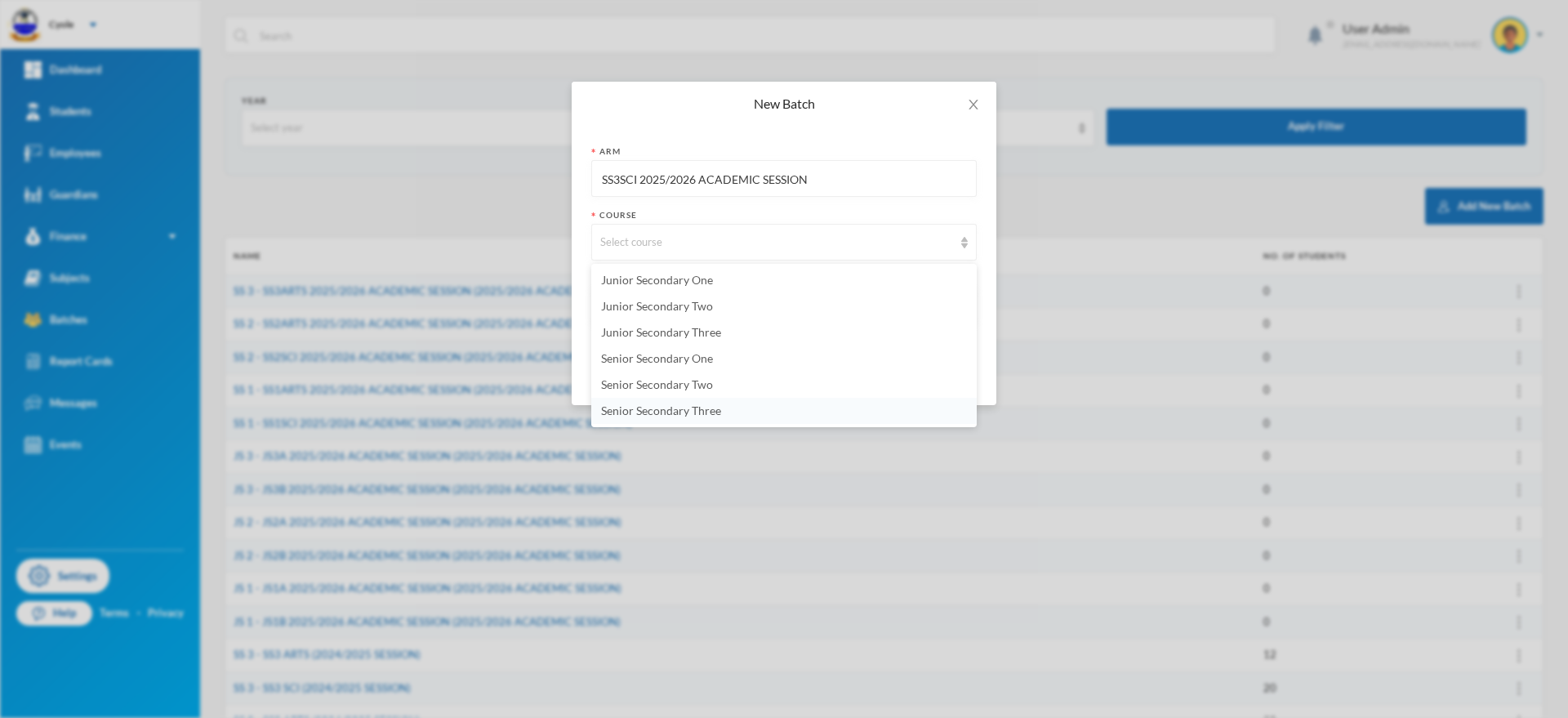
click at [736, 410] on li "Senior Secondary Three" at bounding box center [783, 411] width 385 height 26
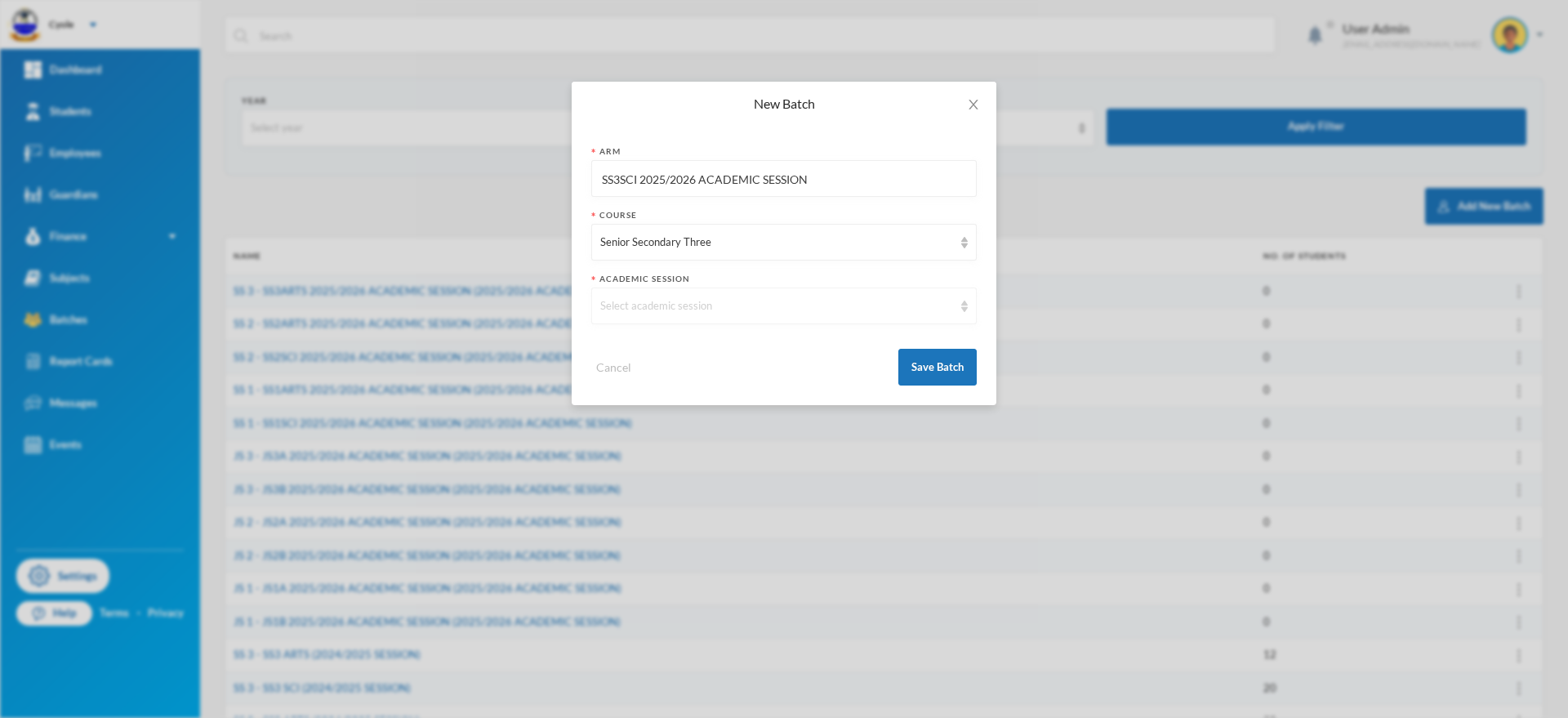
click at [710, 296] on div "Select academic session" at bounding box center [783, 305] width 385 height 37
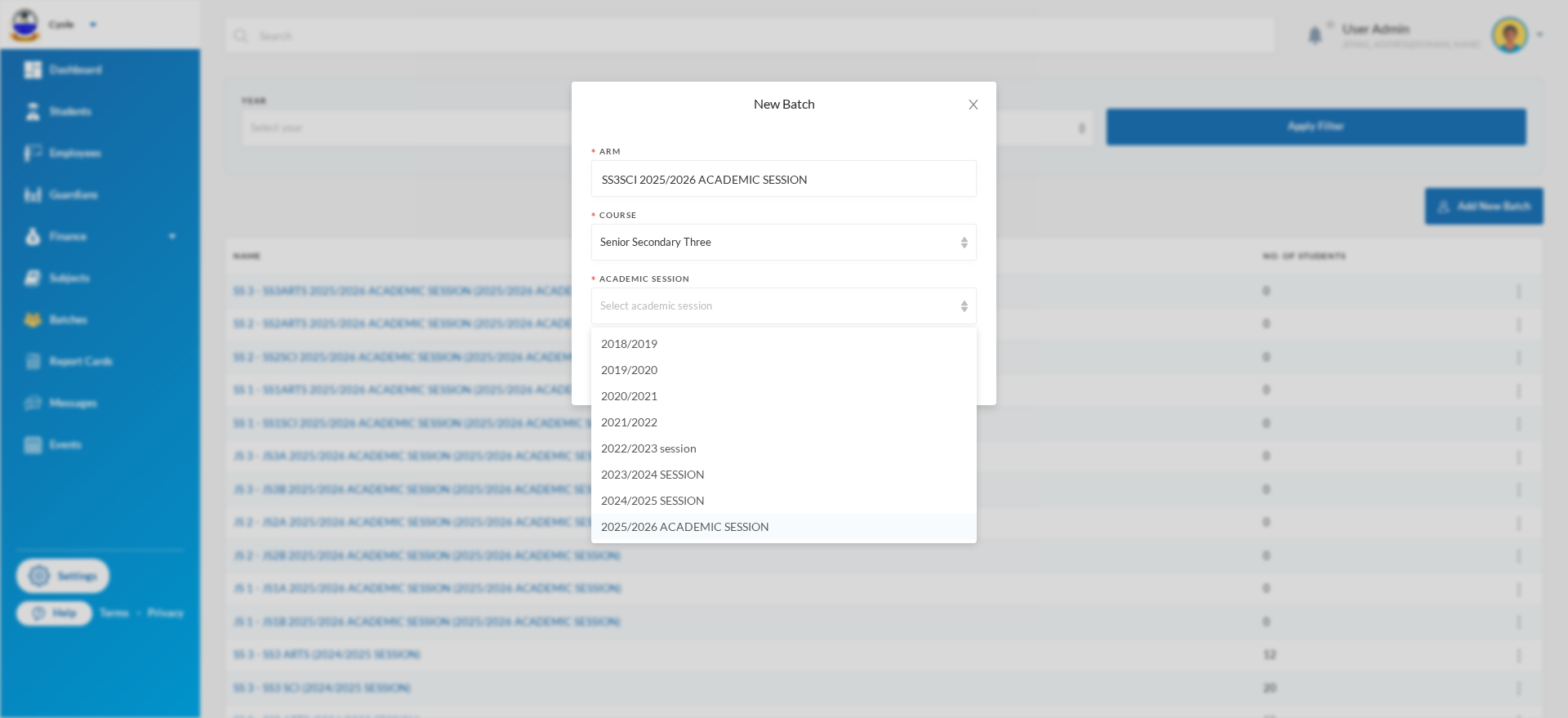
click at [731, 526] on span "2025/2026 ACADEMIC SESSION" at bounding box center [685, 527] width 168 height 14
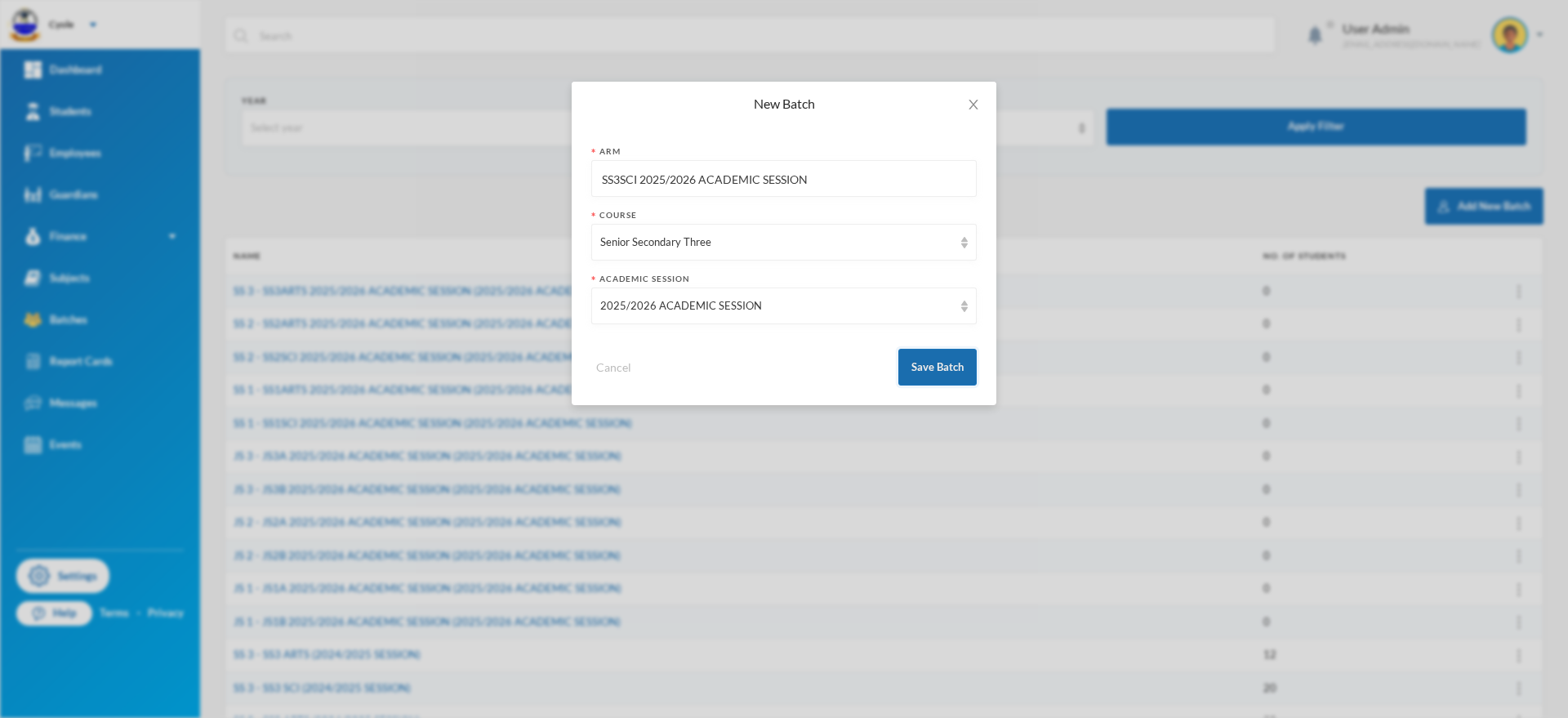
click at [915, 356] on button "Save Batch" at bounding box center [937, 366] width 78 height 37
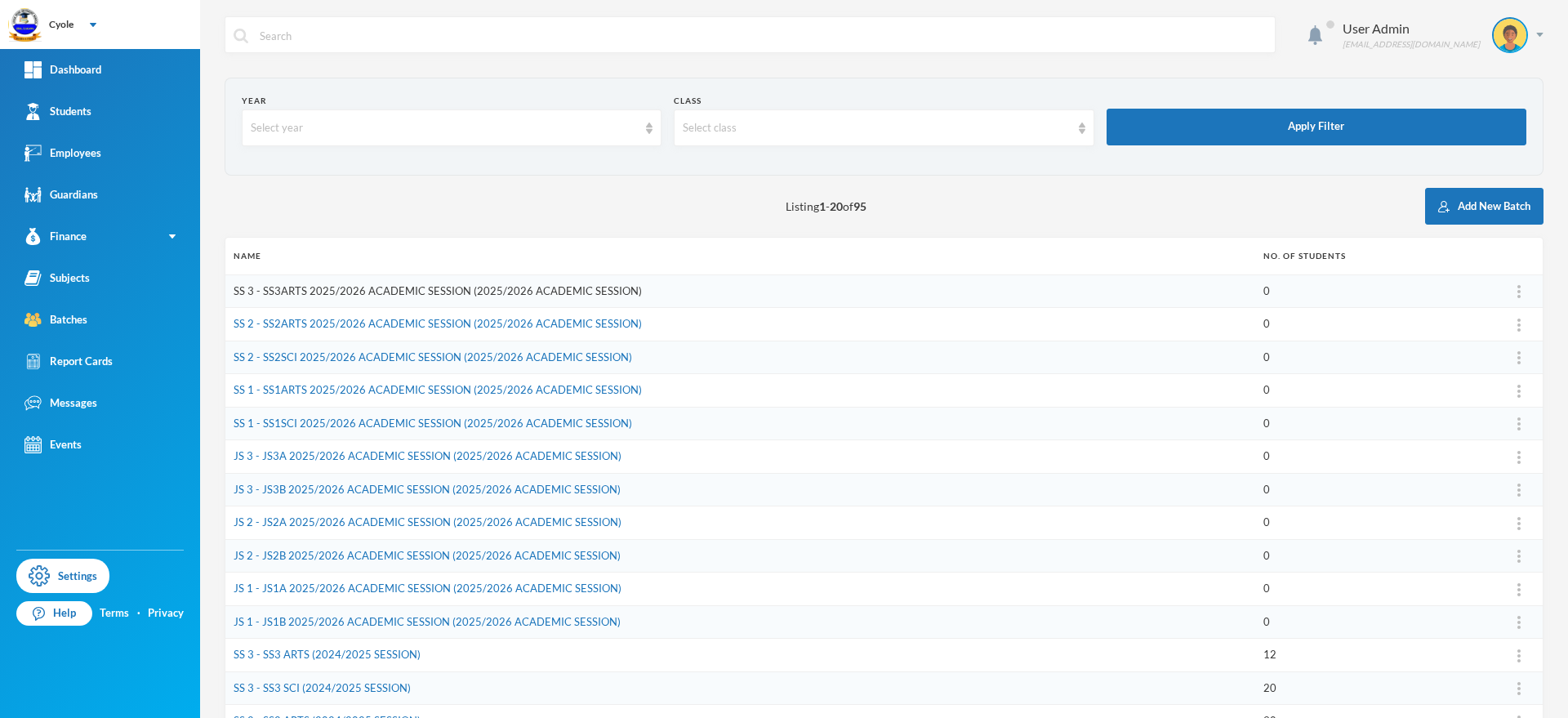
click at [563, 285] on link "SS 3 - SS3ARTS 2025/2026 ACADEMIC SESSION (2025/2026 ACADEMIC SESSION)" at bounding box center [438, 290] width 409 height 13
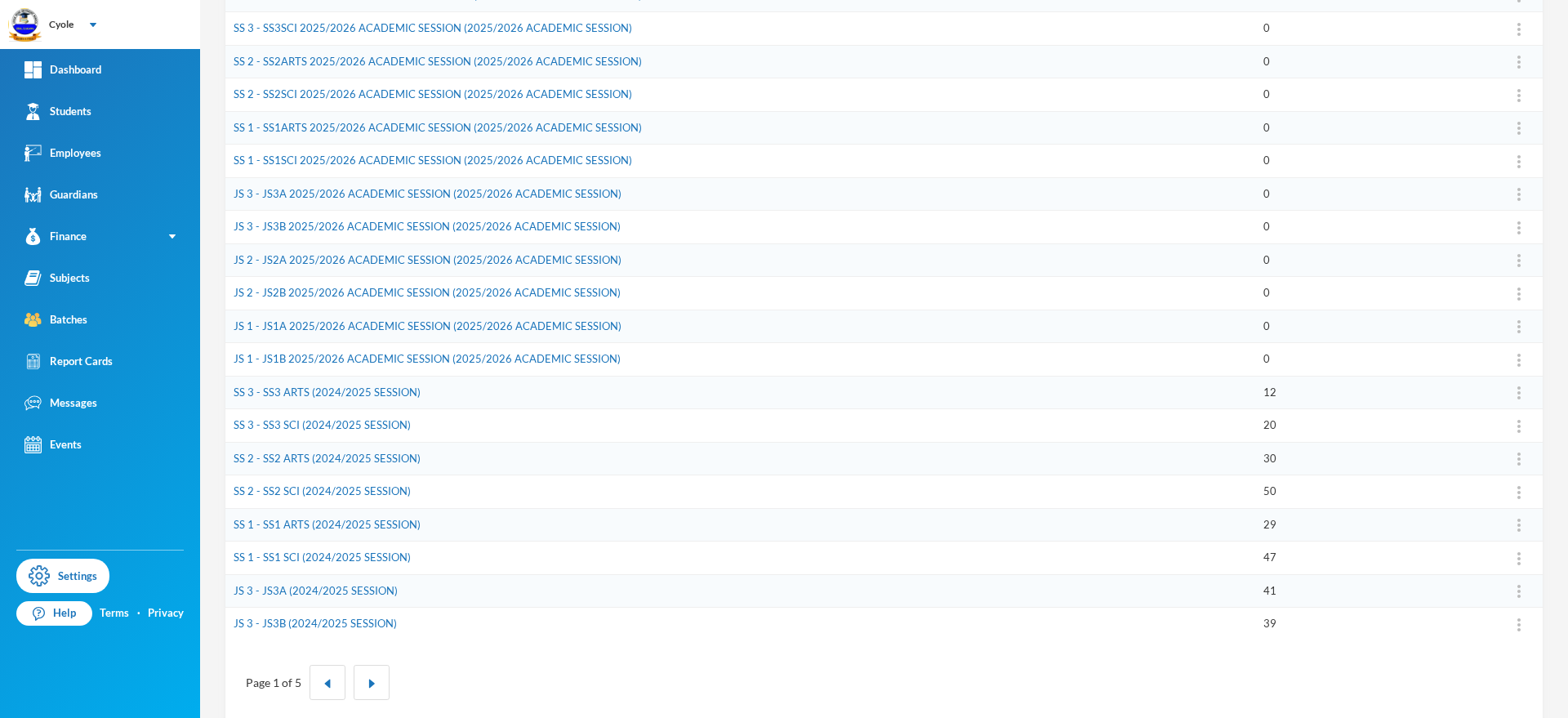
scroll to position [320, 0]
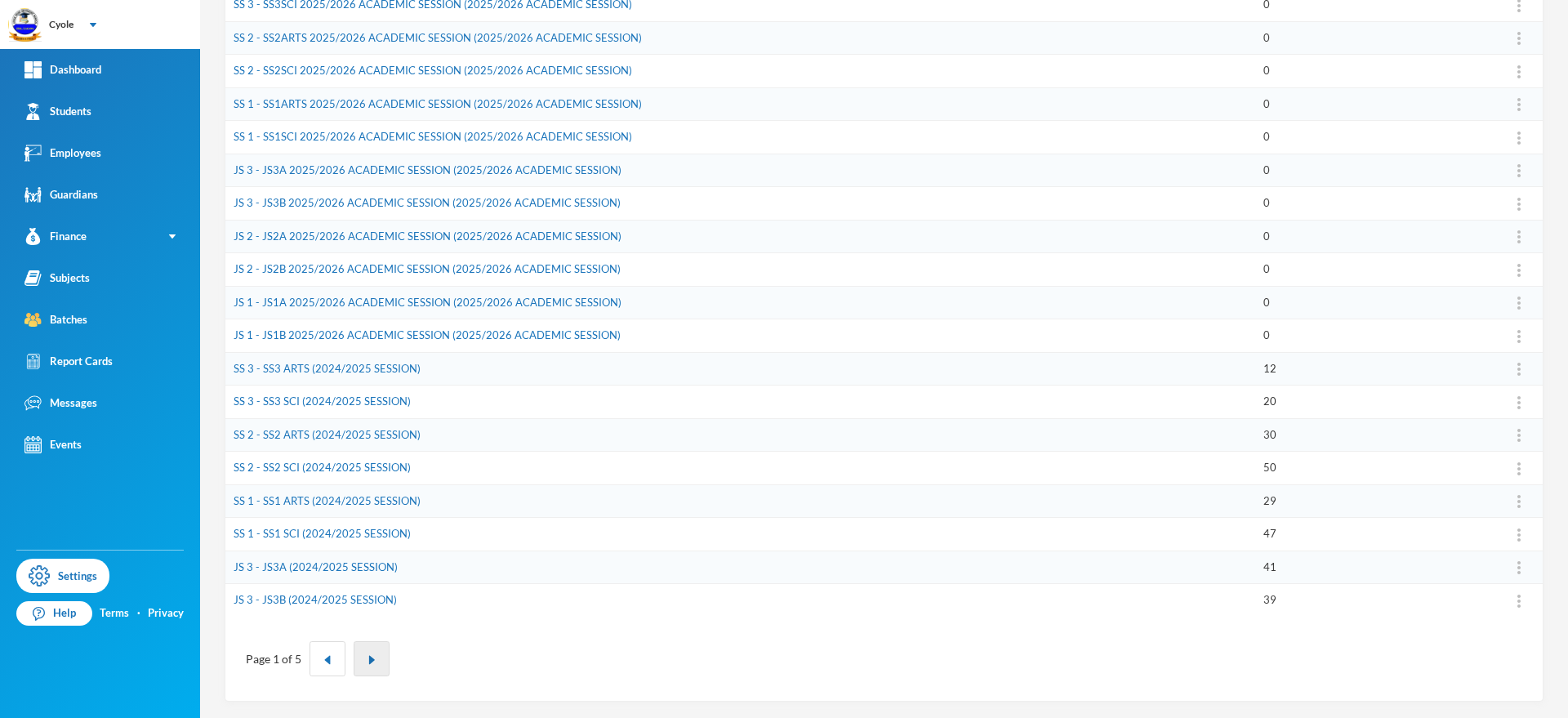
click at [366, 660] on img "button" at bounding box center [371, 661] width 10 height 10
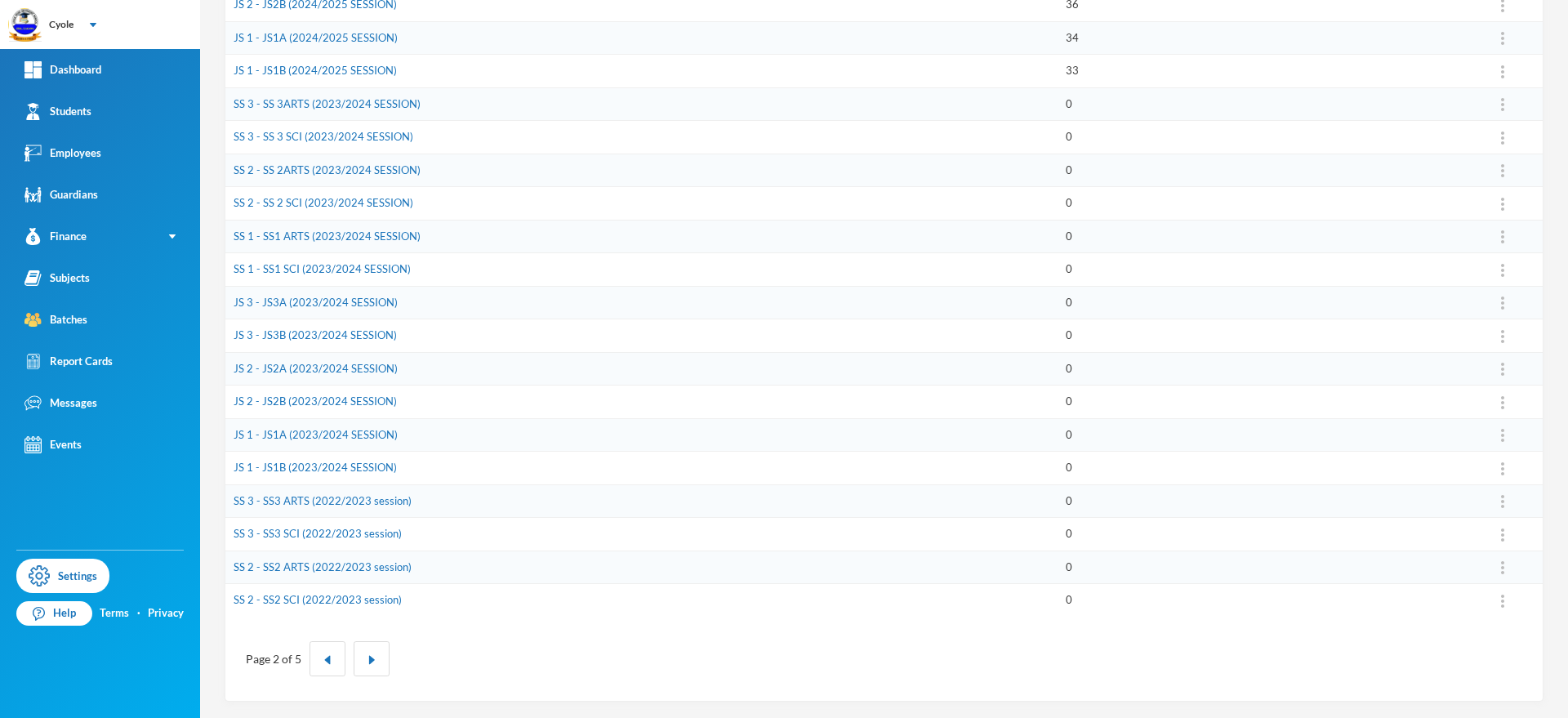
scroll to position [0, 0]
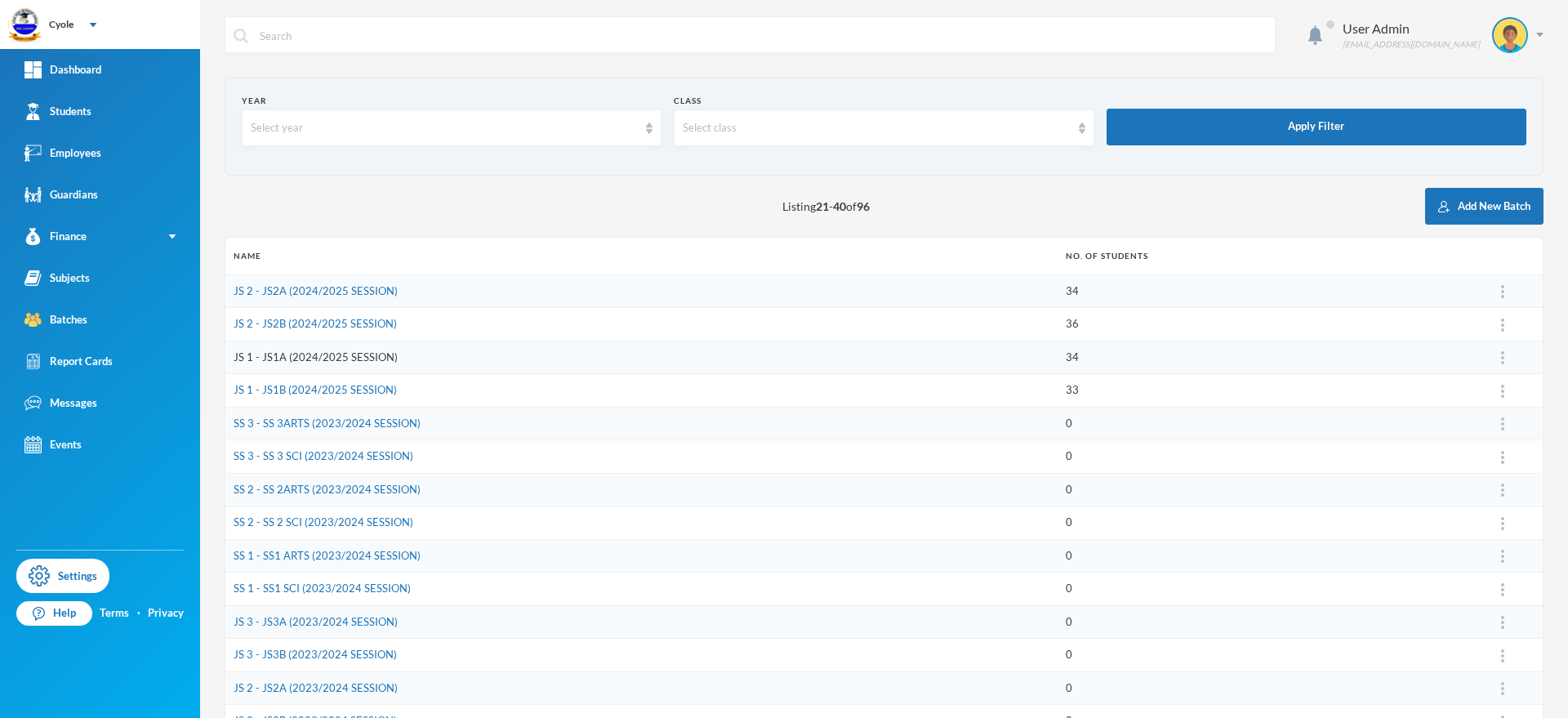
click at [343, 357] on link "JS 1 - JS1A (2024/2025 SESSION)" at bounding box center [316, 357] width 164 height 13
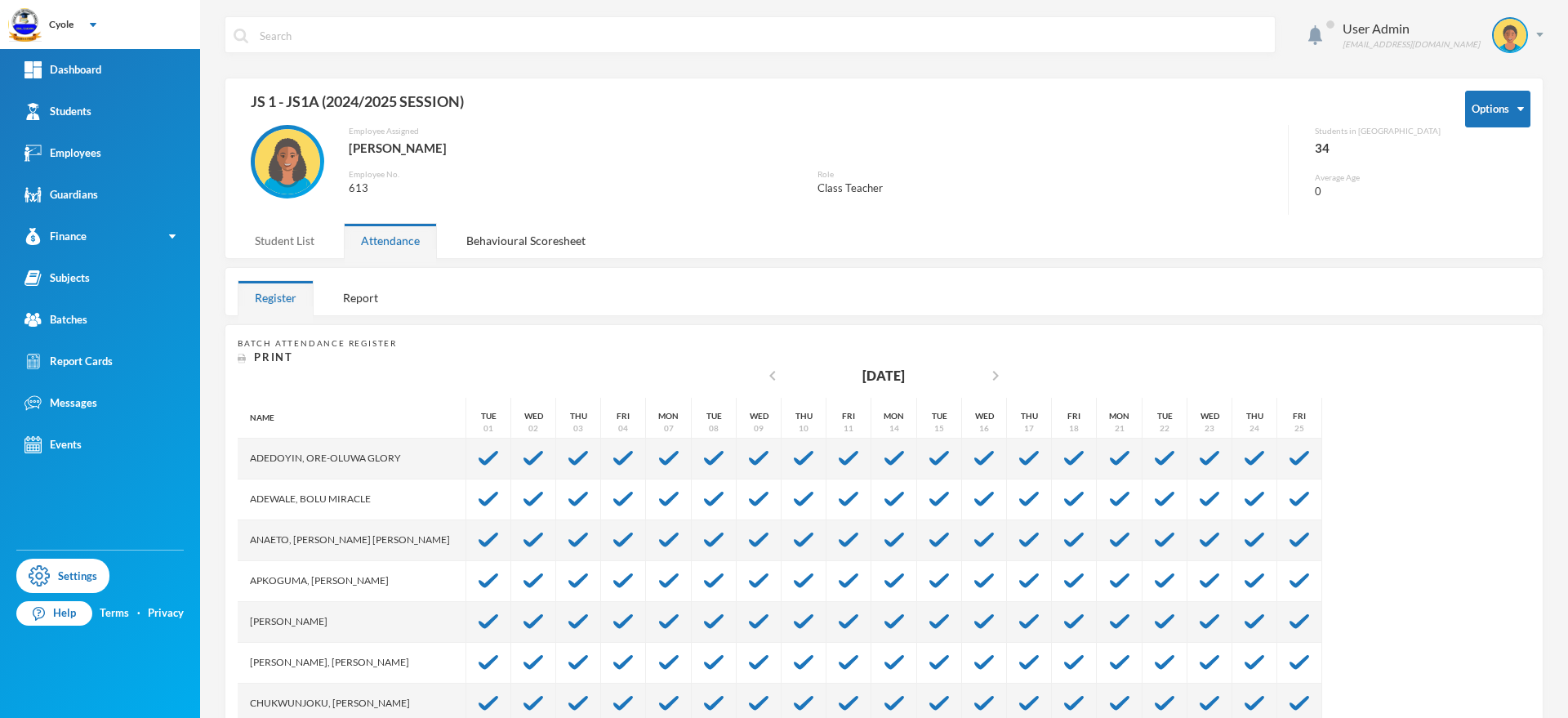
click at [284, 237] on div "Student List" at bounding box center [284, 240] width 94 height 35
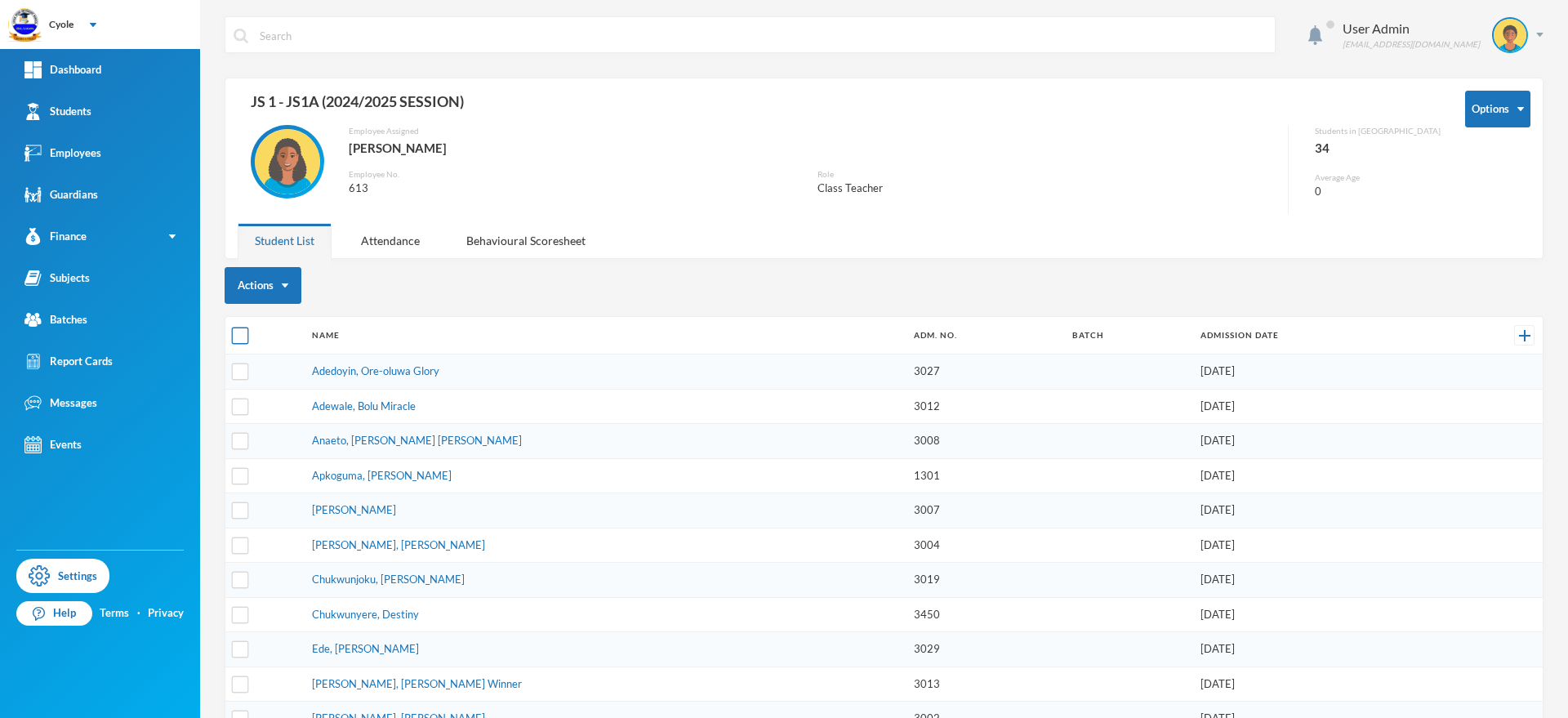
click at [234, 330] on input "checkbox" at bounding box center [240, 336] width 17 height 17
checkbox input "true"
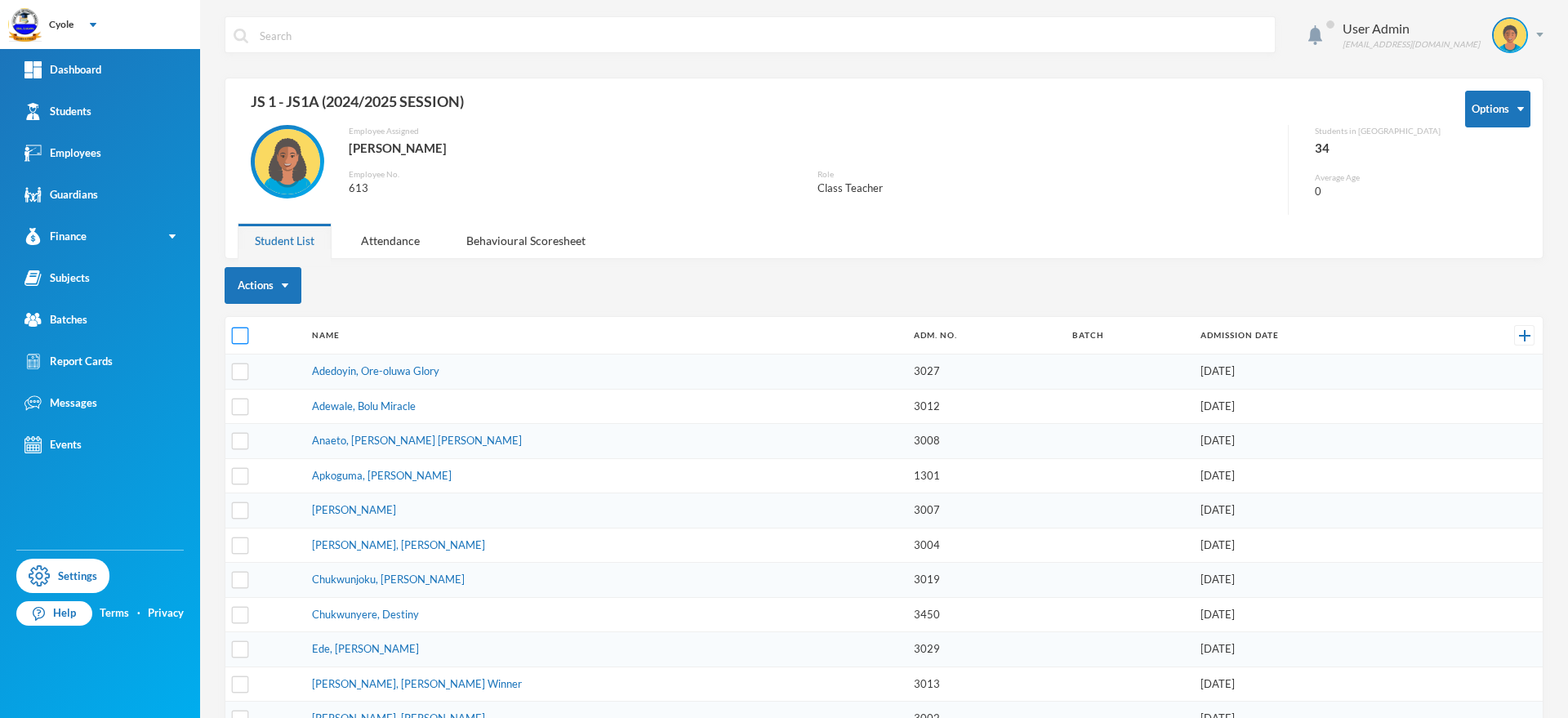
checkbox input "true"
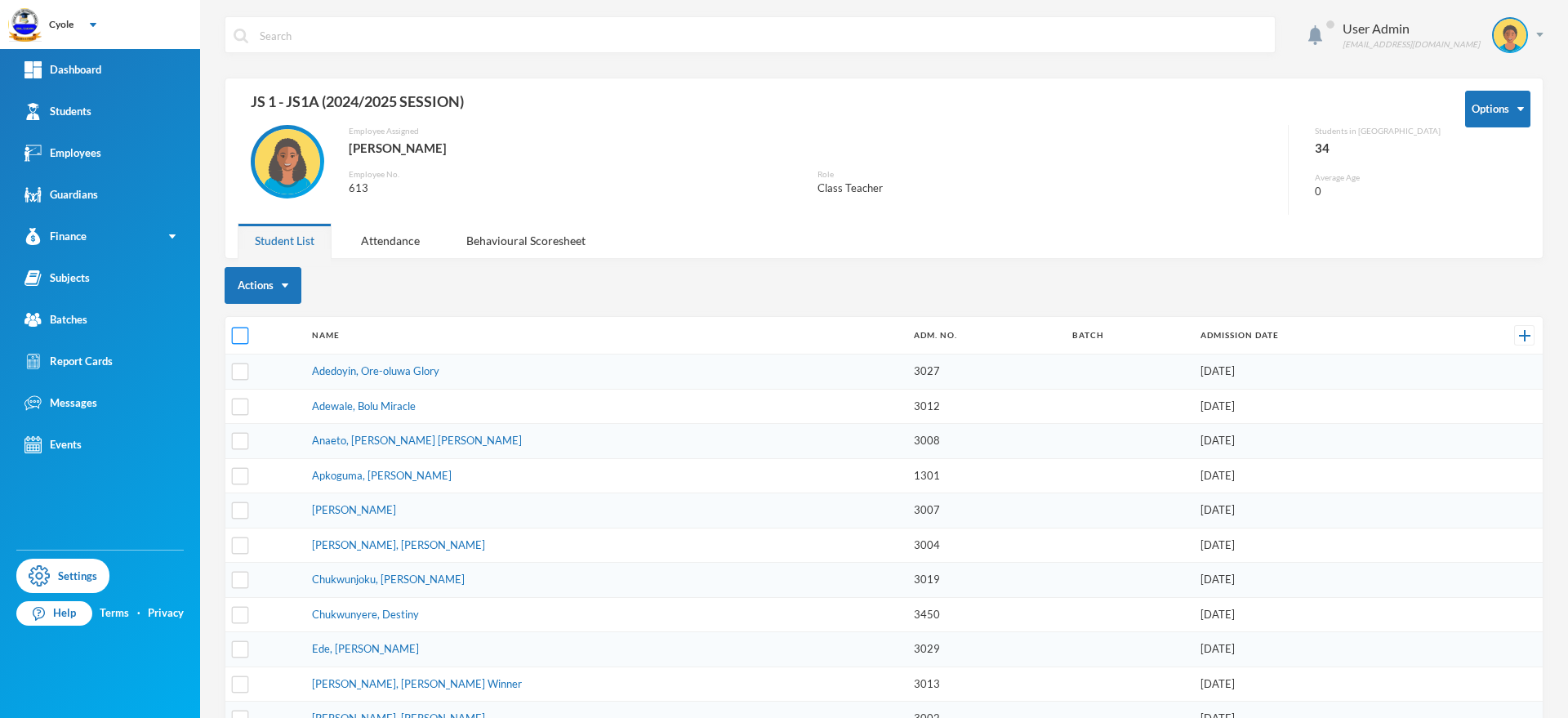
checkbox input "true"
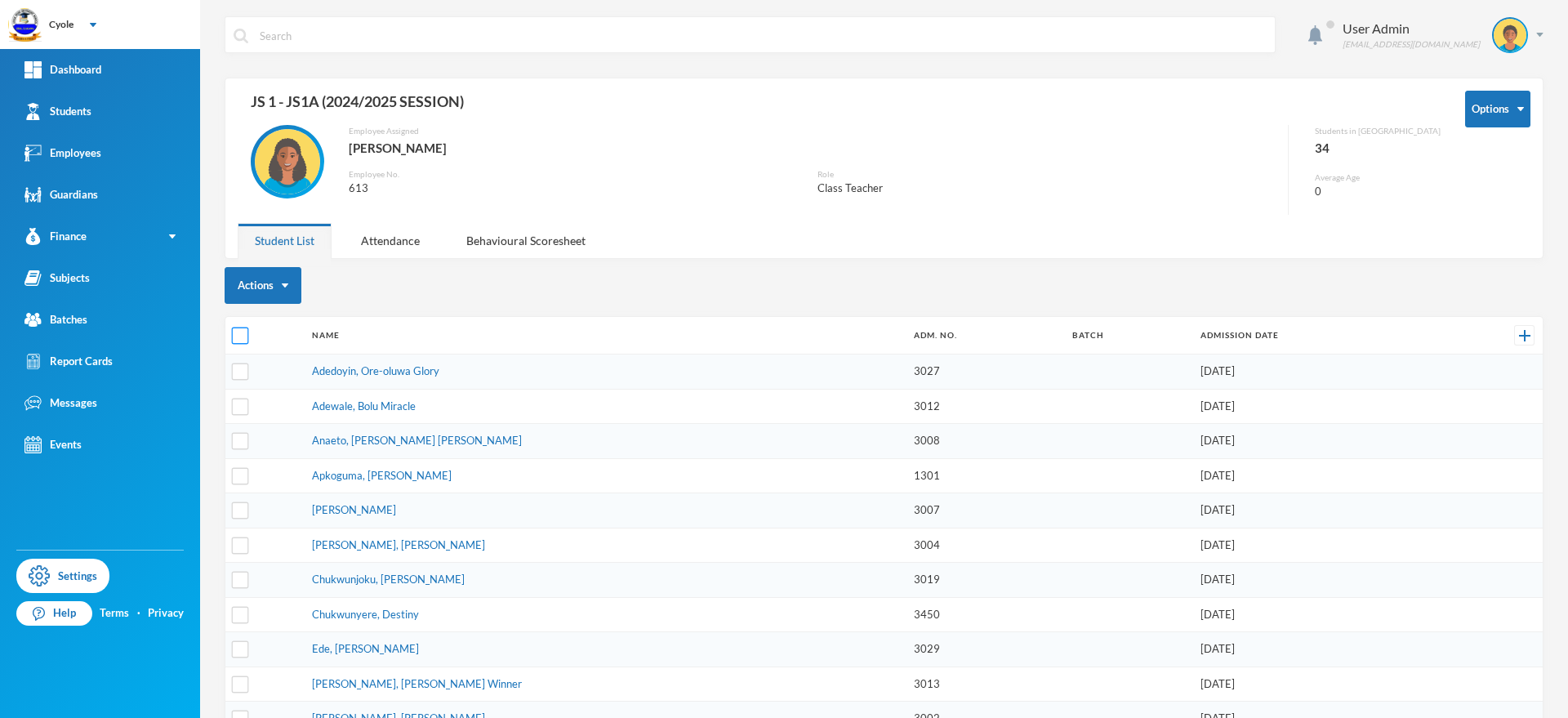
checkbox input "true"
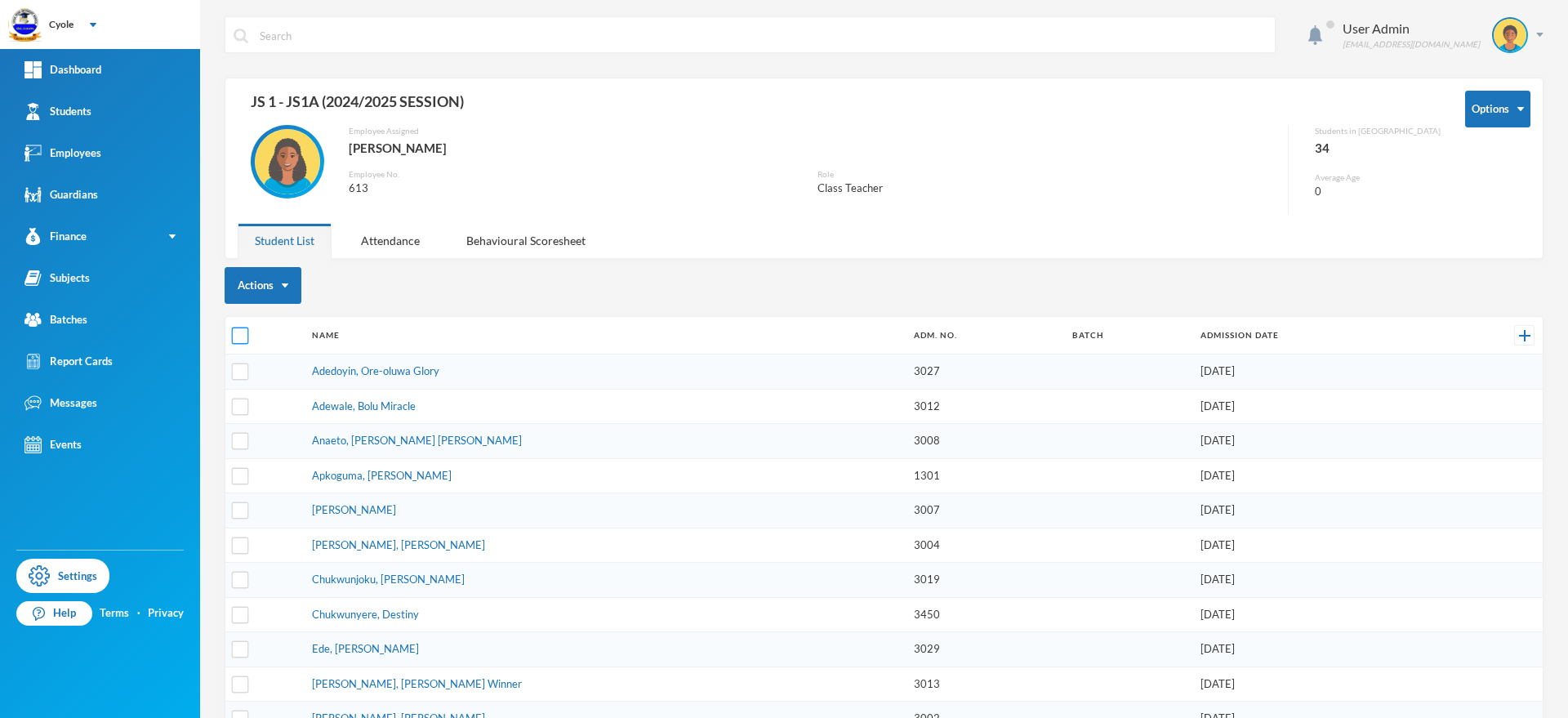
checkbox input "true"
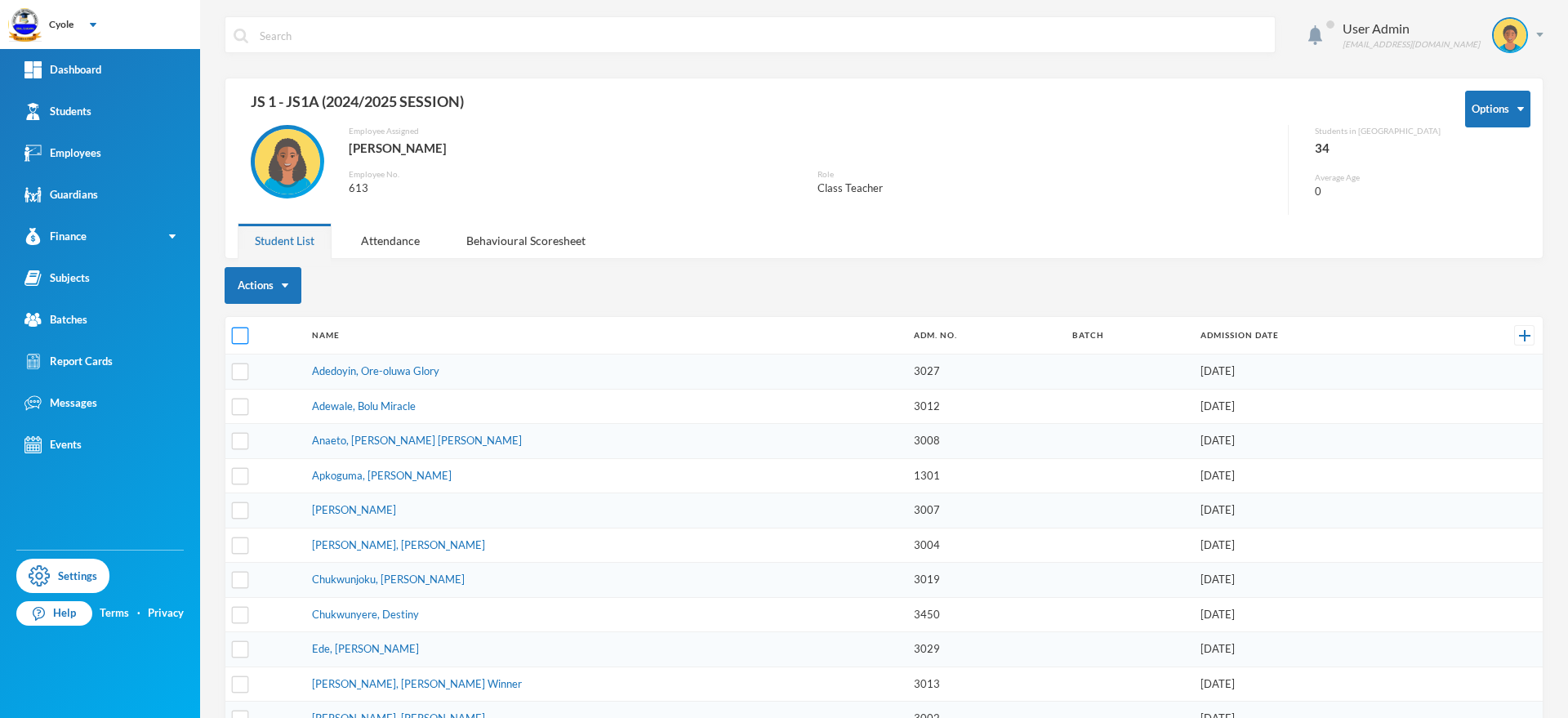
checkbox input "true"
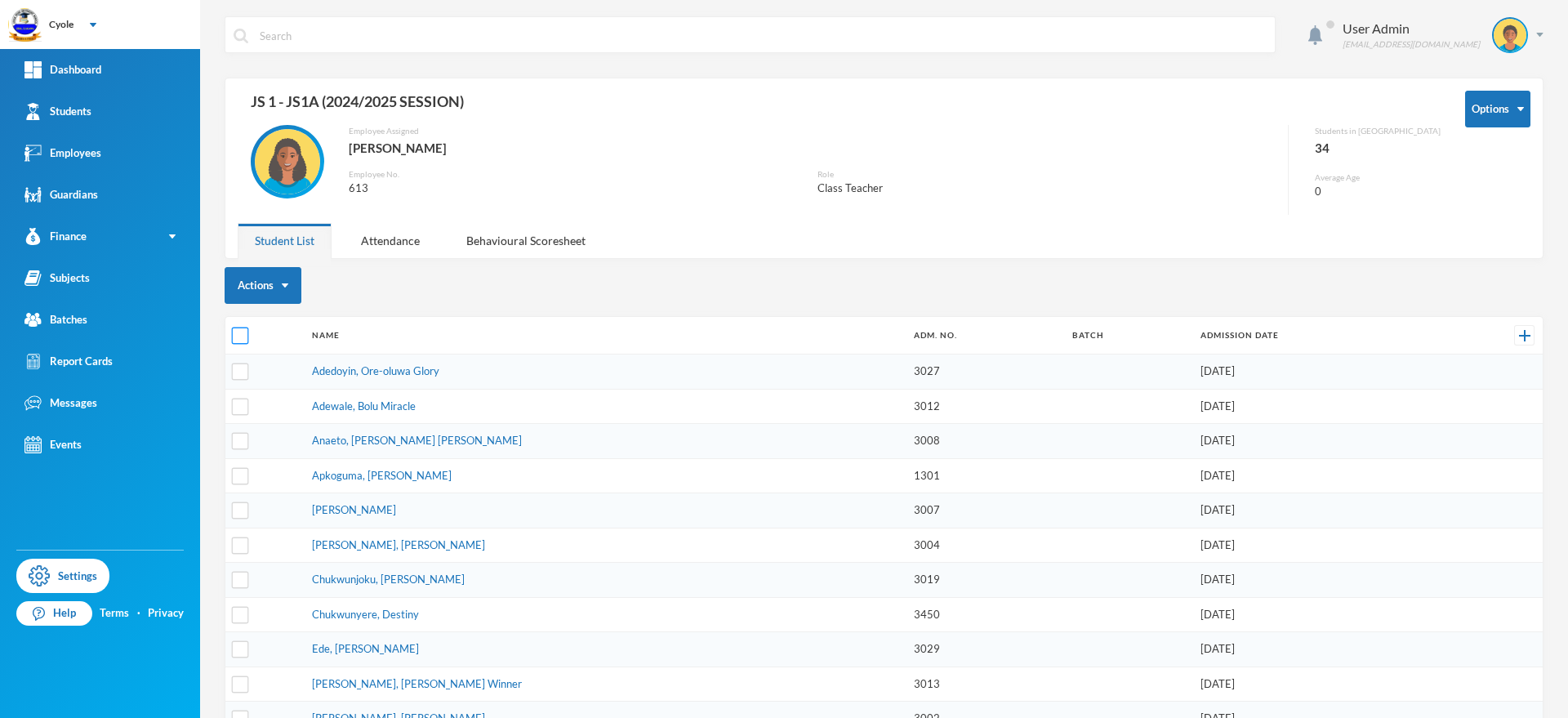
checkbox input "true"
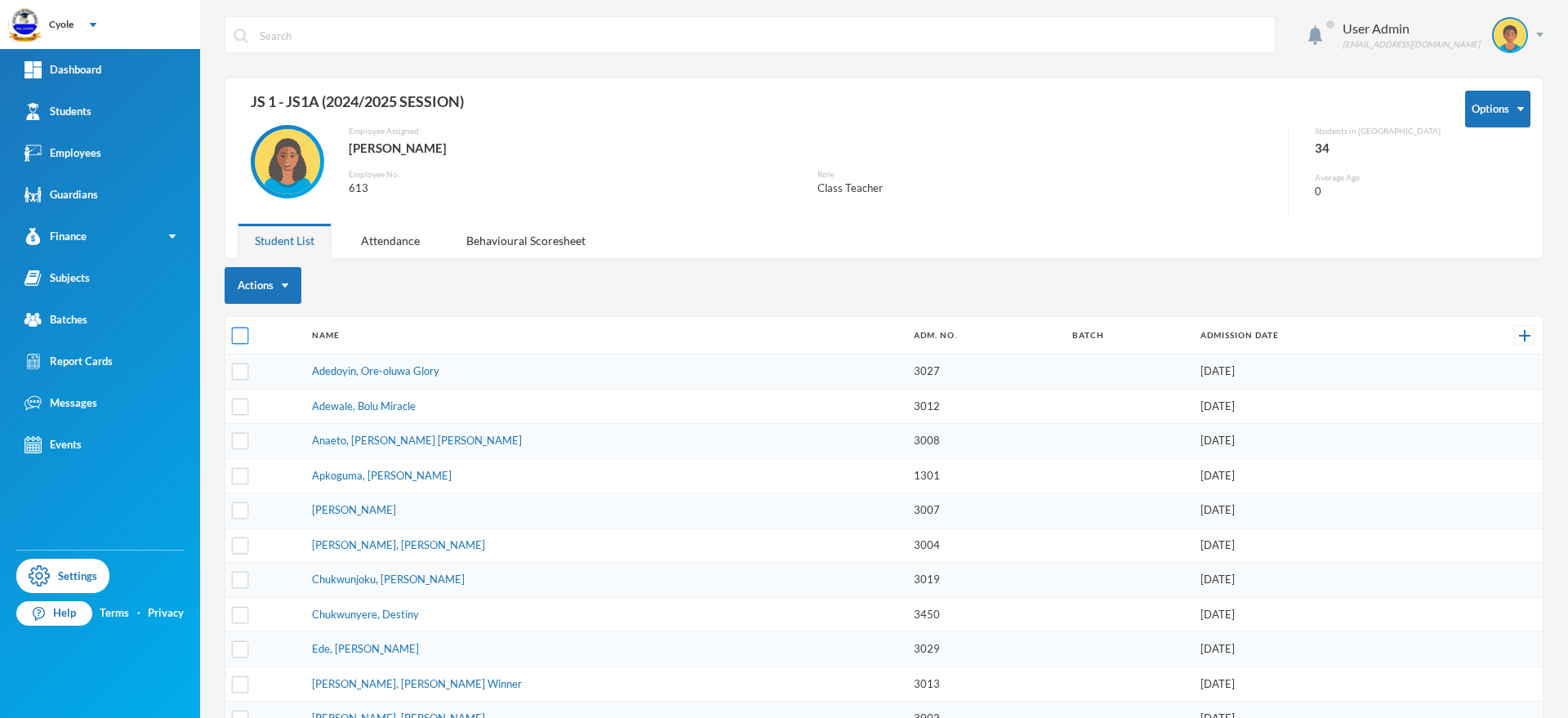
checkbox input "true"
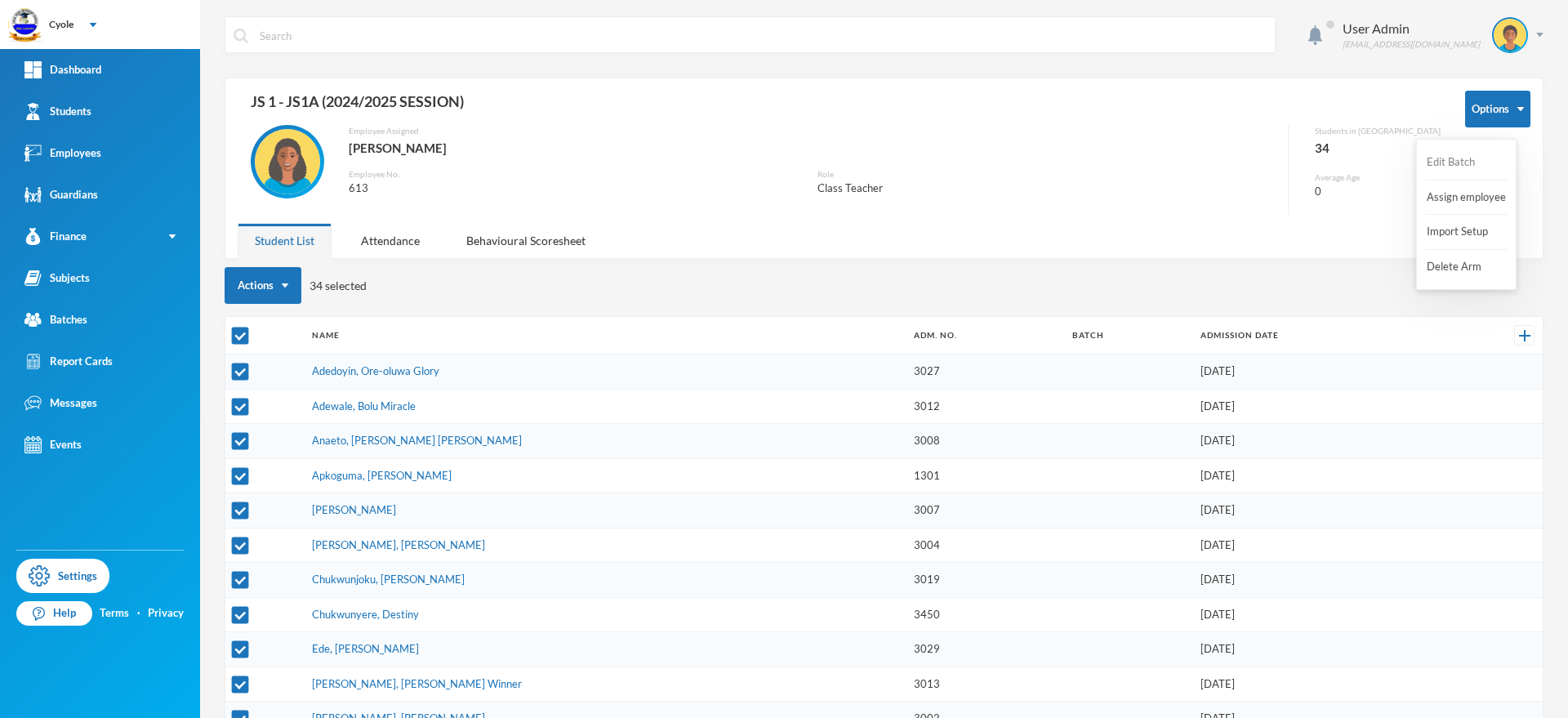
click at [1463, 162] on button "Edit Batch" at bounding box center [1458, 162] width 65 height 30
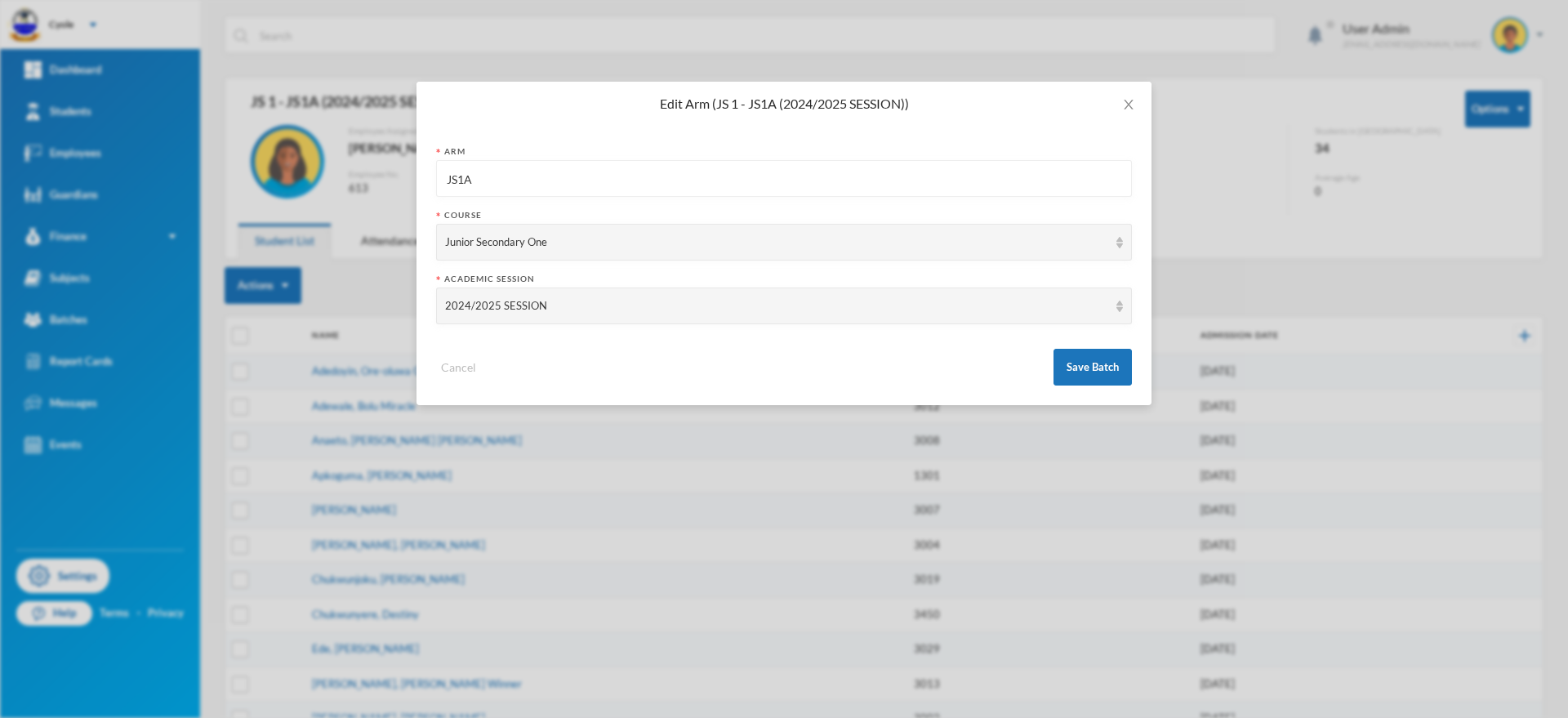
checkbox input "false"
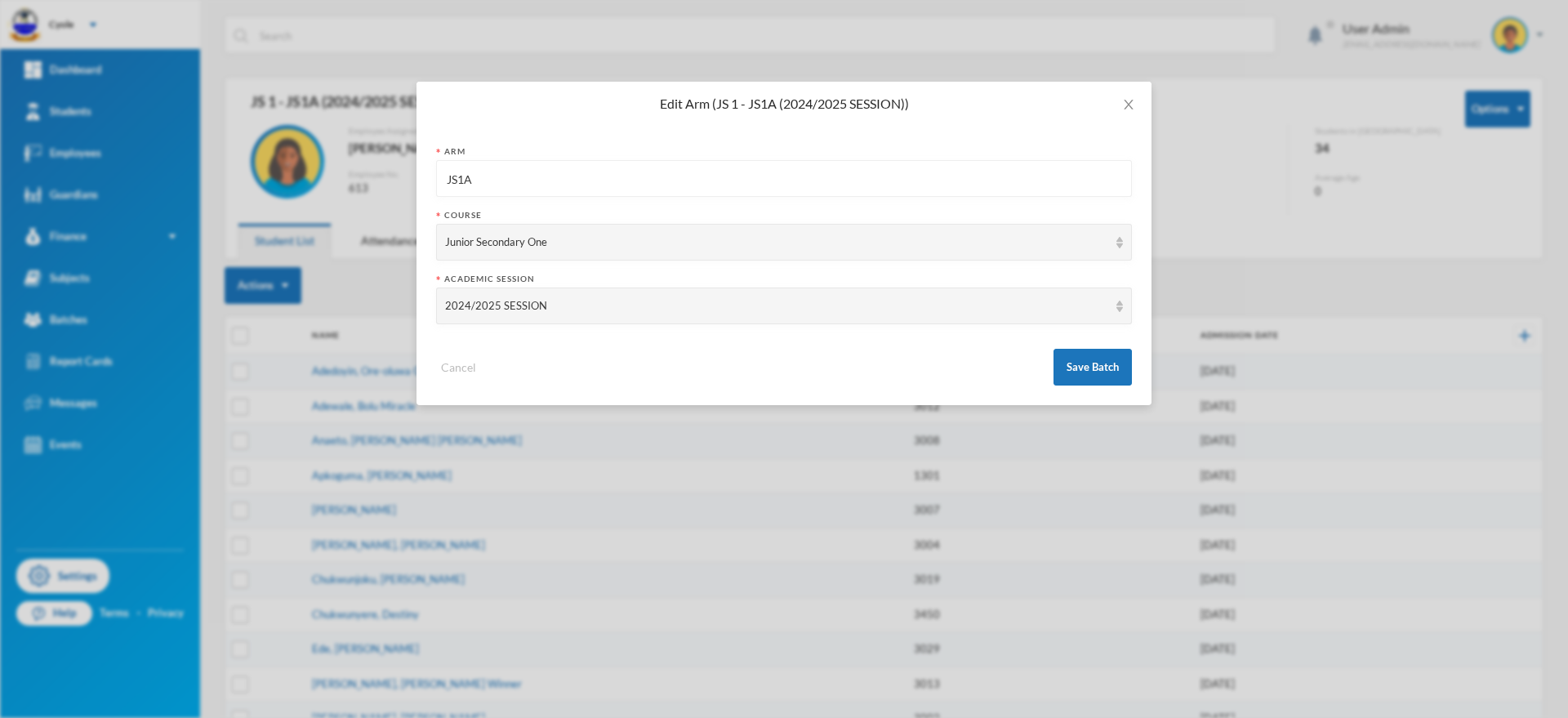
checkbox input "false"
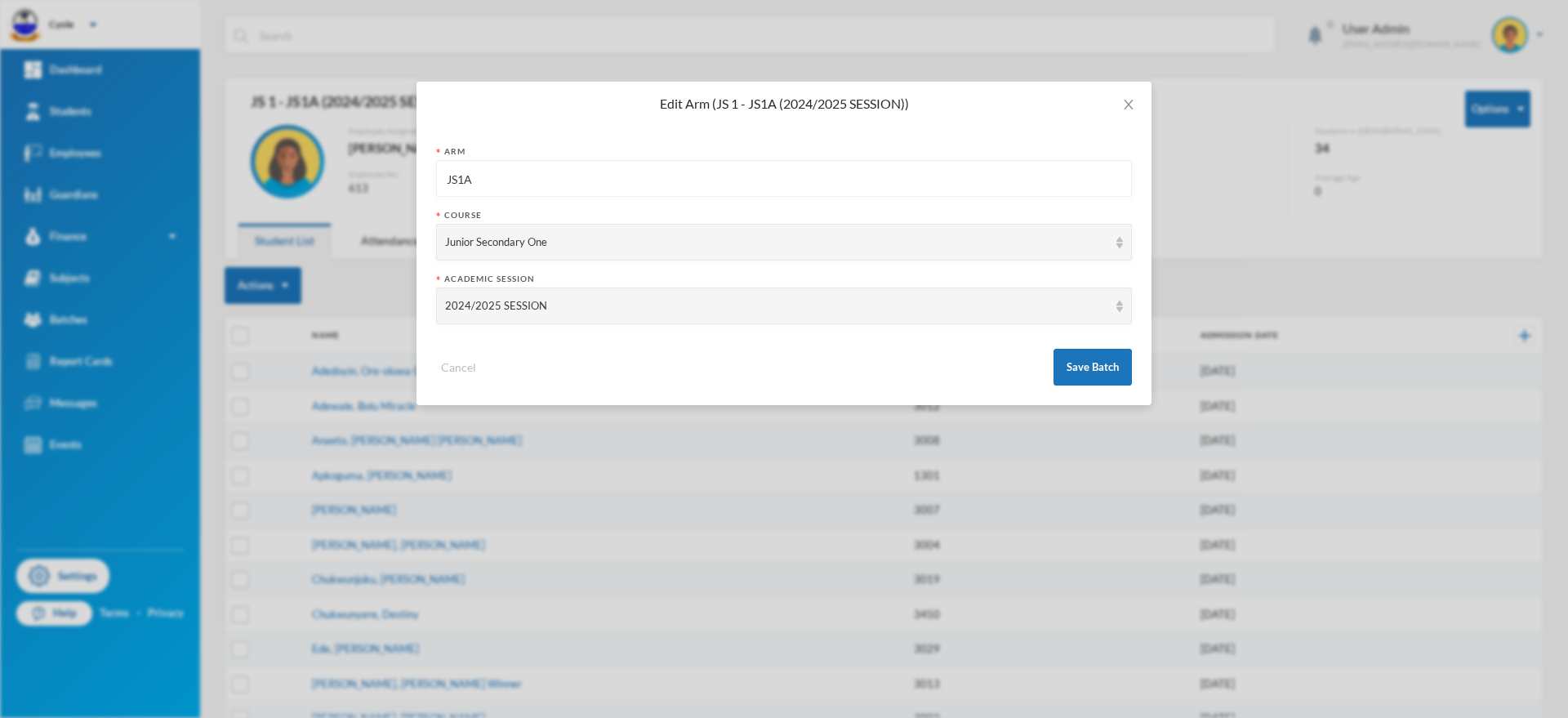
checkbox input "false"
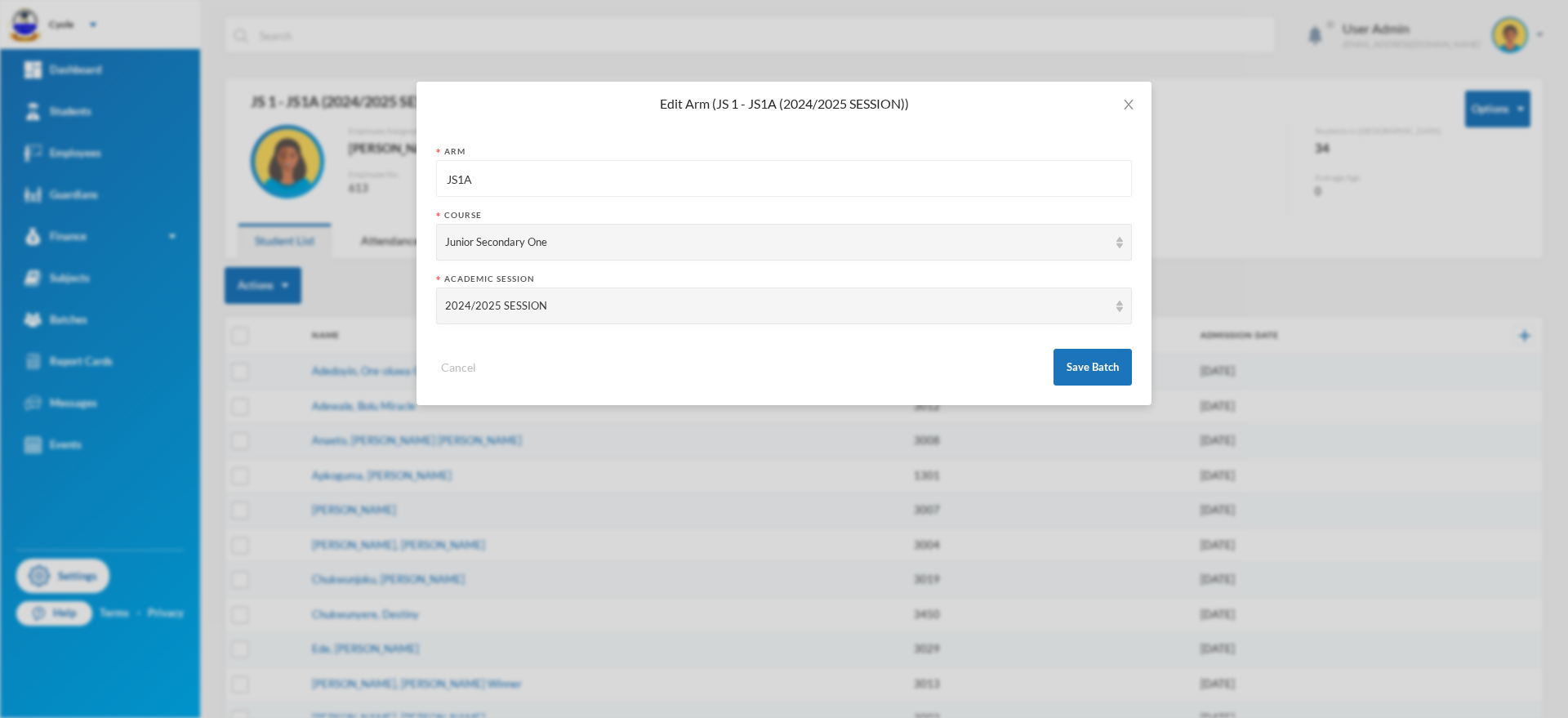
checkbox input "false"
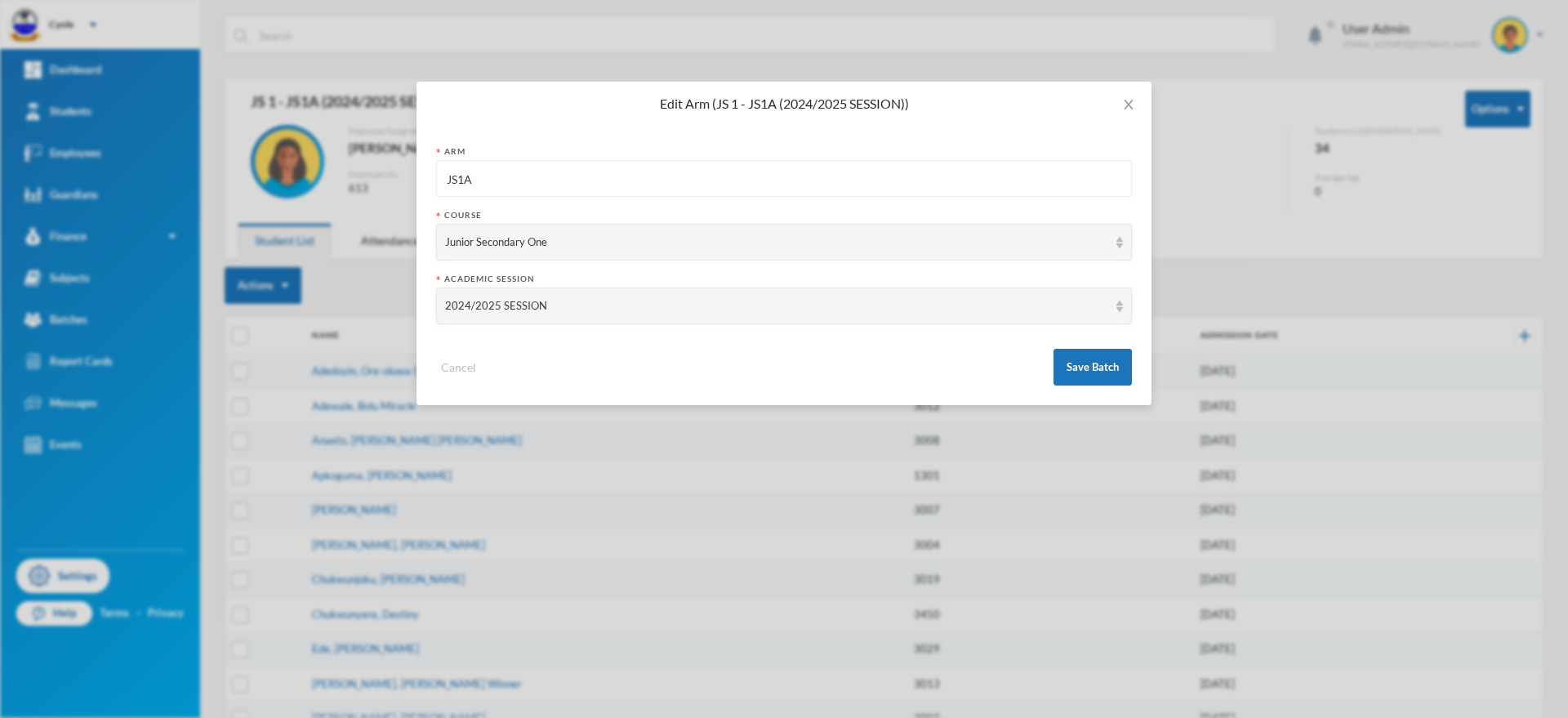
checkbox input "false"
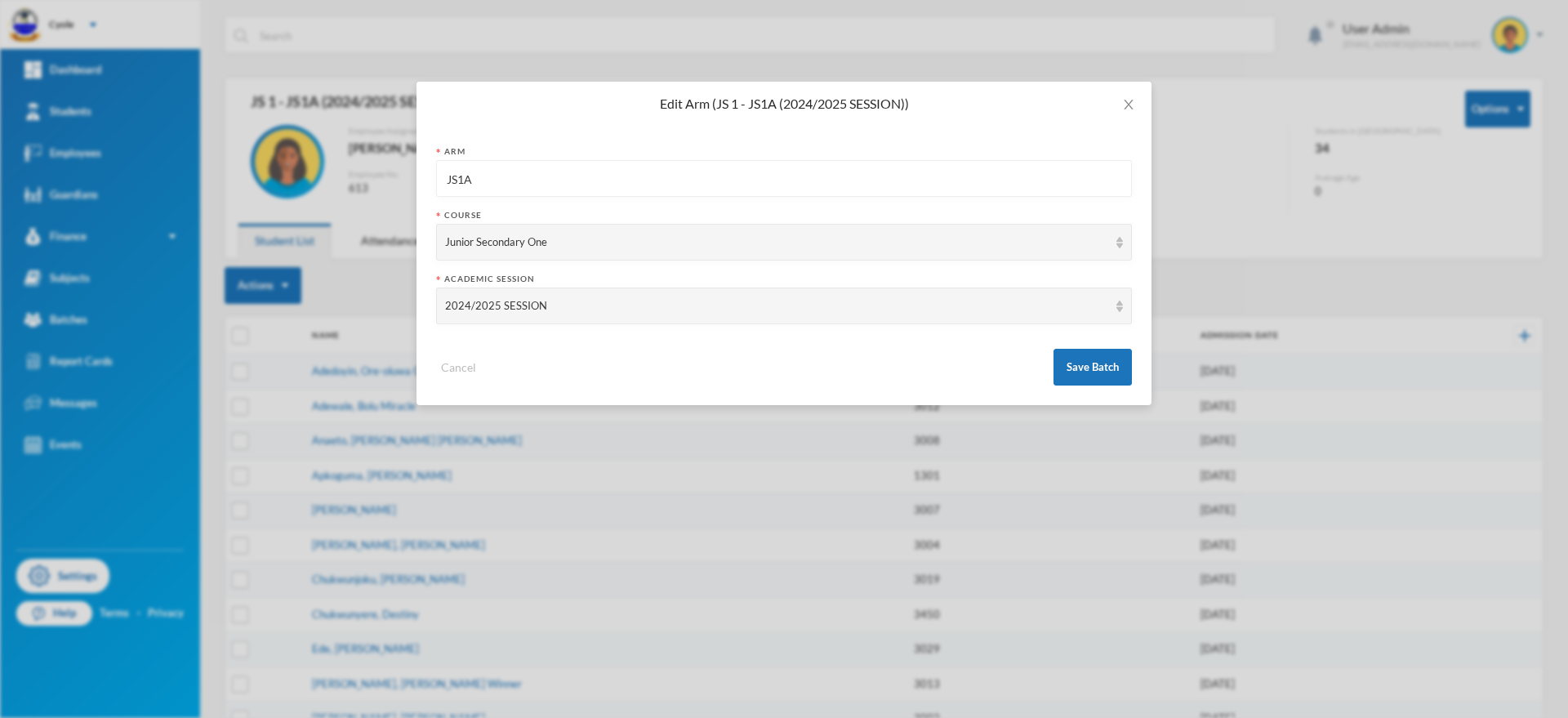
checkbox input "false"
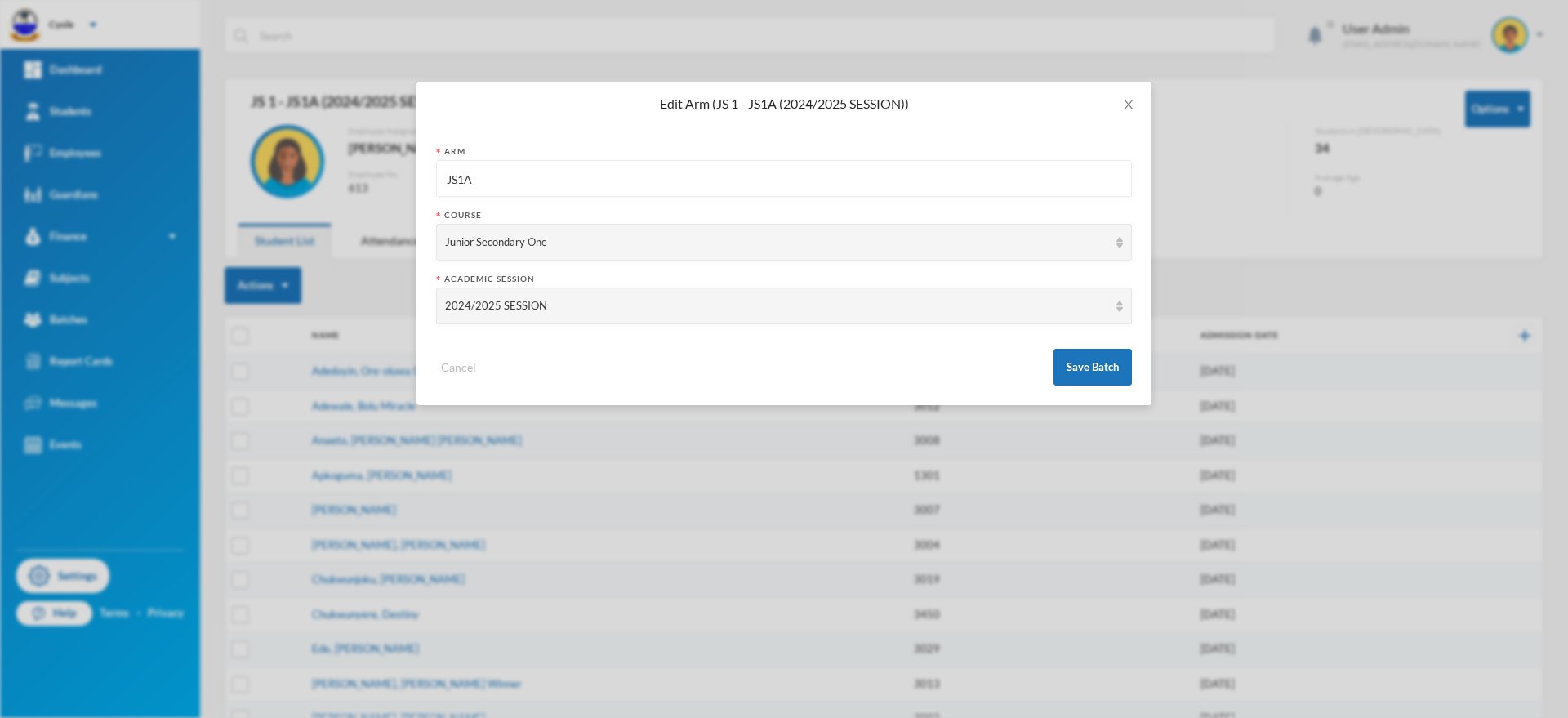
checkbox input "false"
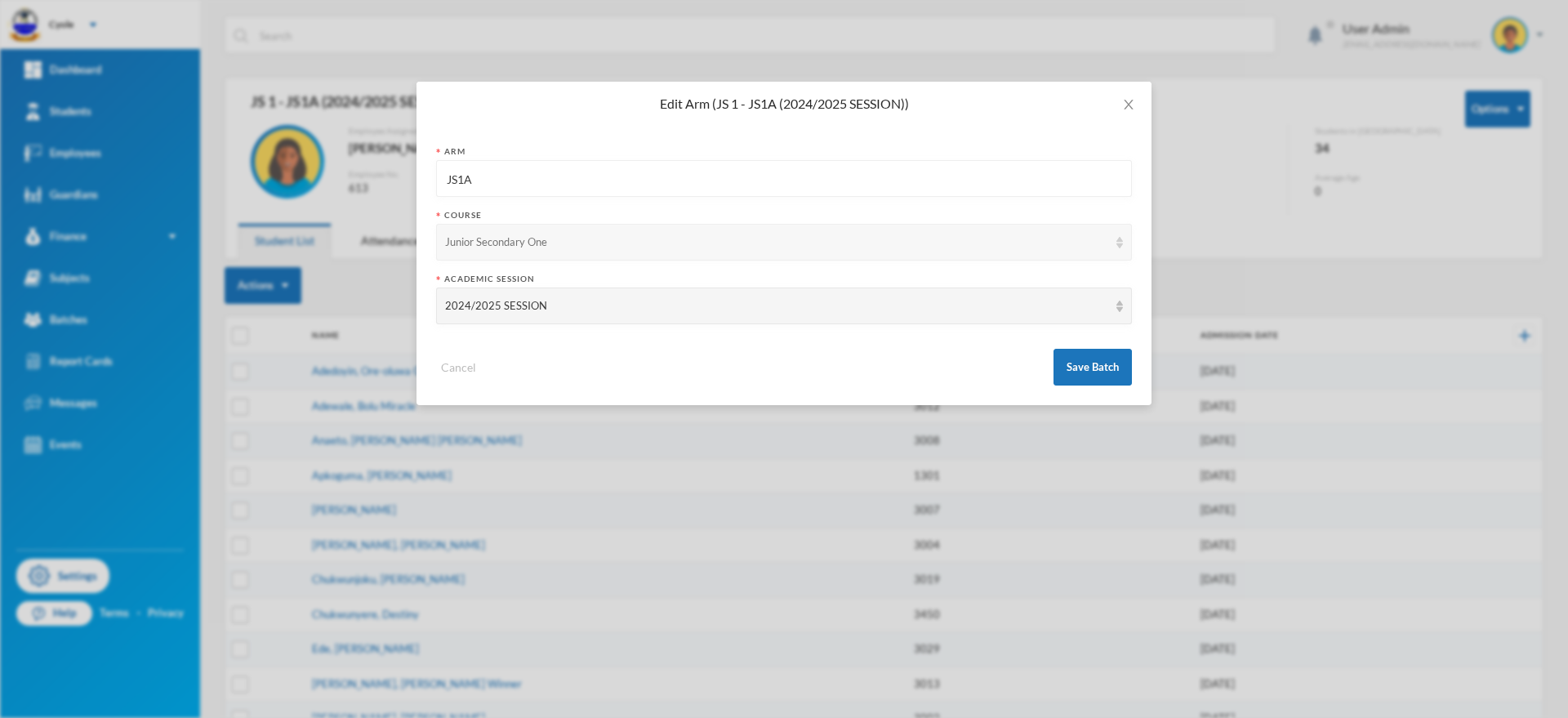
click at [782, 246] on div "Junior Secondary One" at bounding box center [777, 243] width 663 height 17
click at [1136, 102] on span "Close" at bounding box center [1128, 105] width 46 height 46
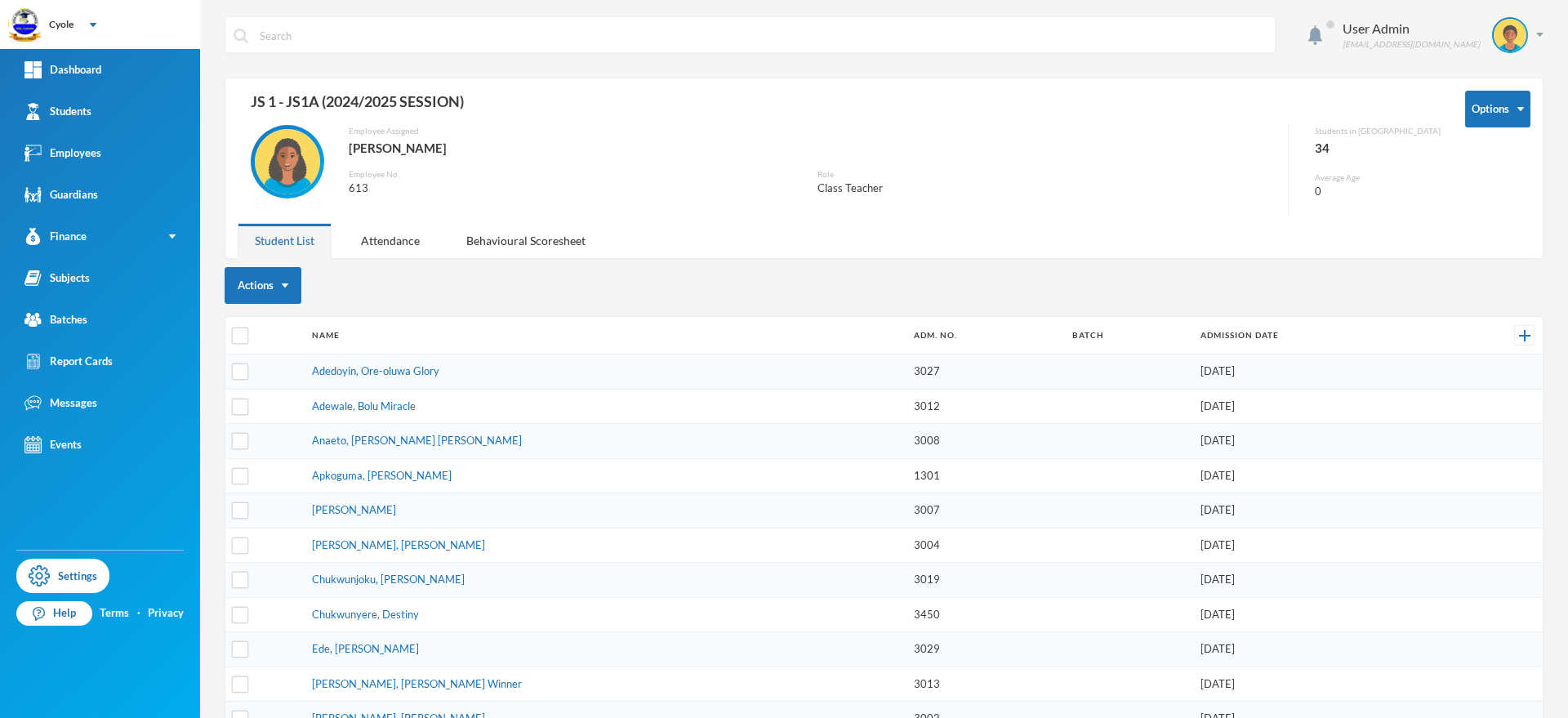
click at [329, 362] on td "Adedoyin, Ore-oluwa Glory" at bounding box center [605, 371] width 602 height 35
click at [239, 373] on input "checkbox" at bounding box center [240, 371] width 17 height 17
checkbox input "true"
click at [1482, 111] on button "Options" at bounding box center [1498, 109] width 65 height 37
click at [240, 332] on input "checkbox" at bounding box center [240, 336] width 17 height 17
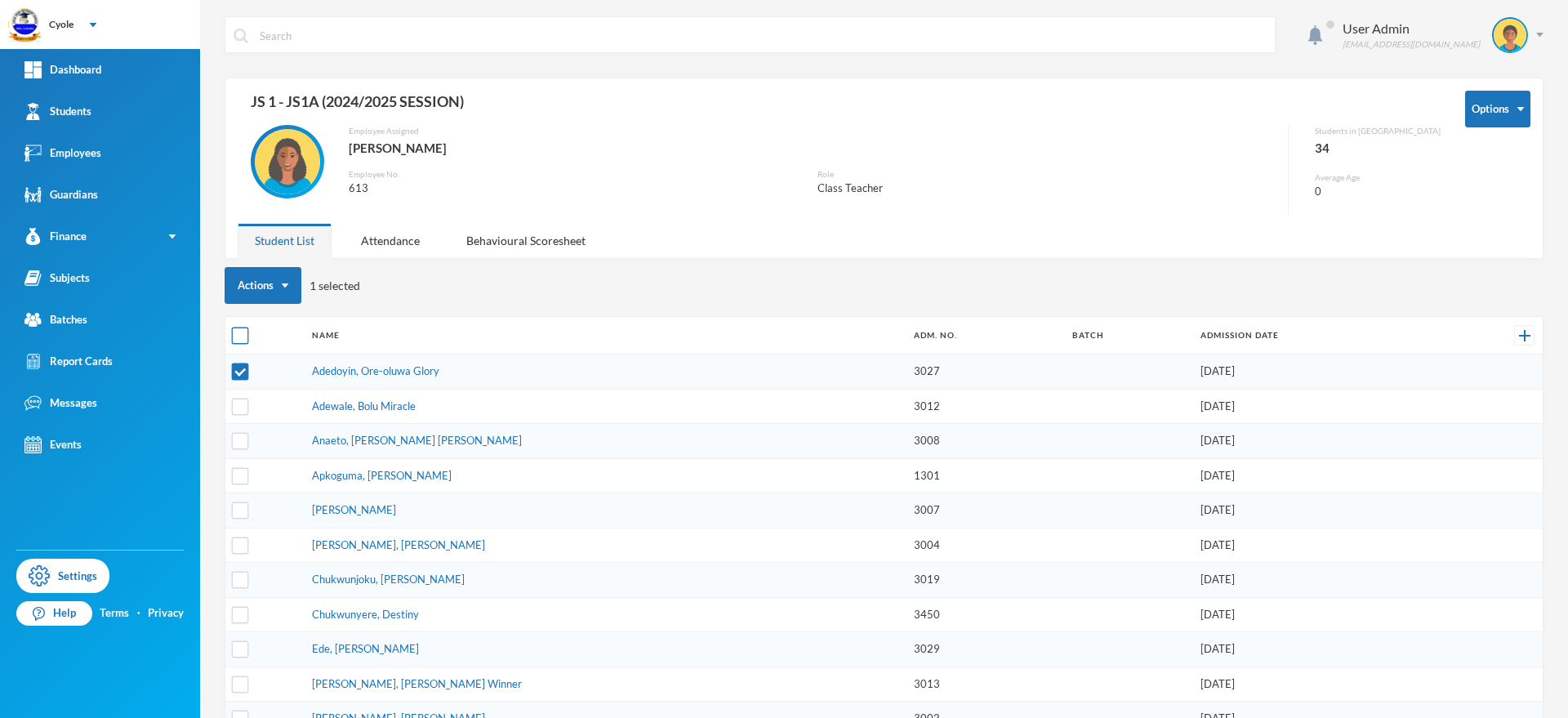
checkbox input "true"
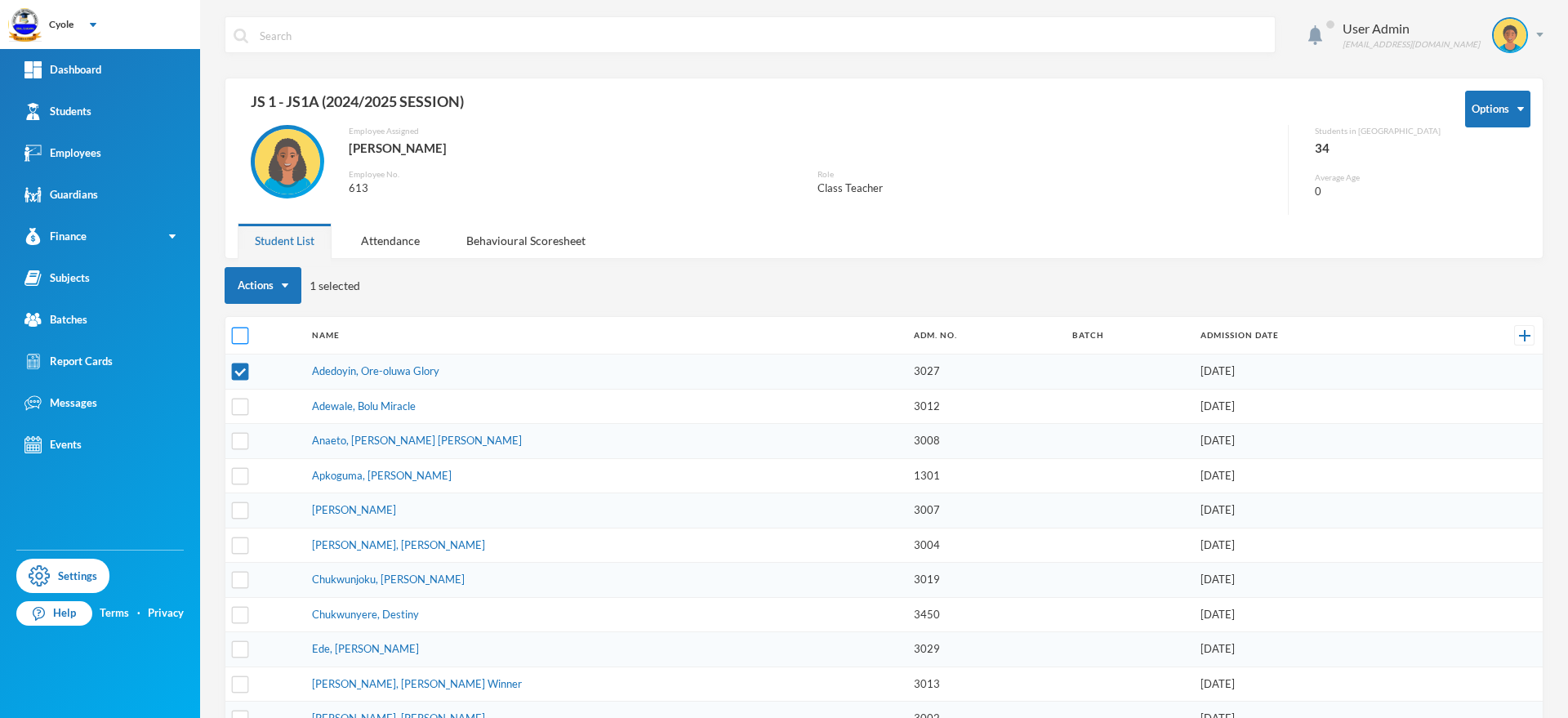
checkbox input "true"
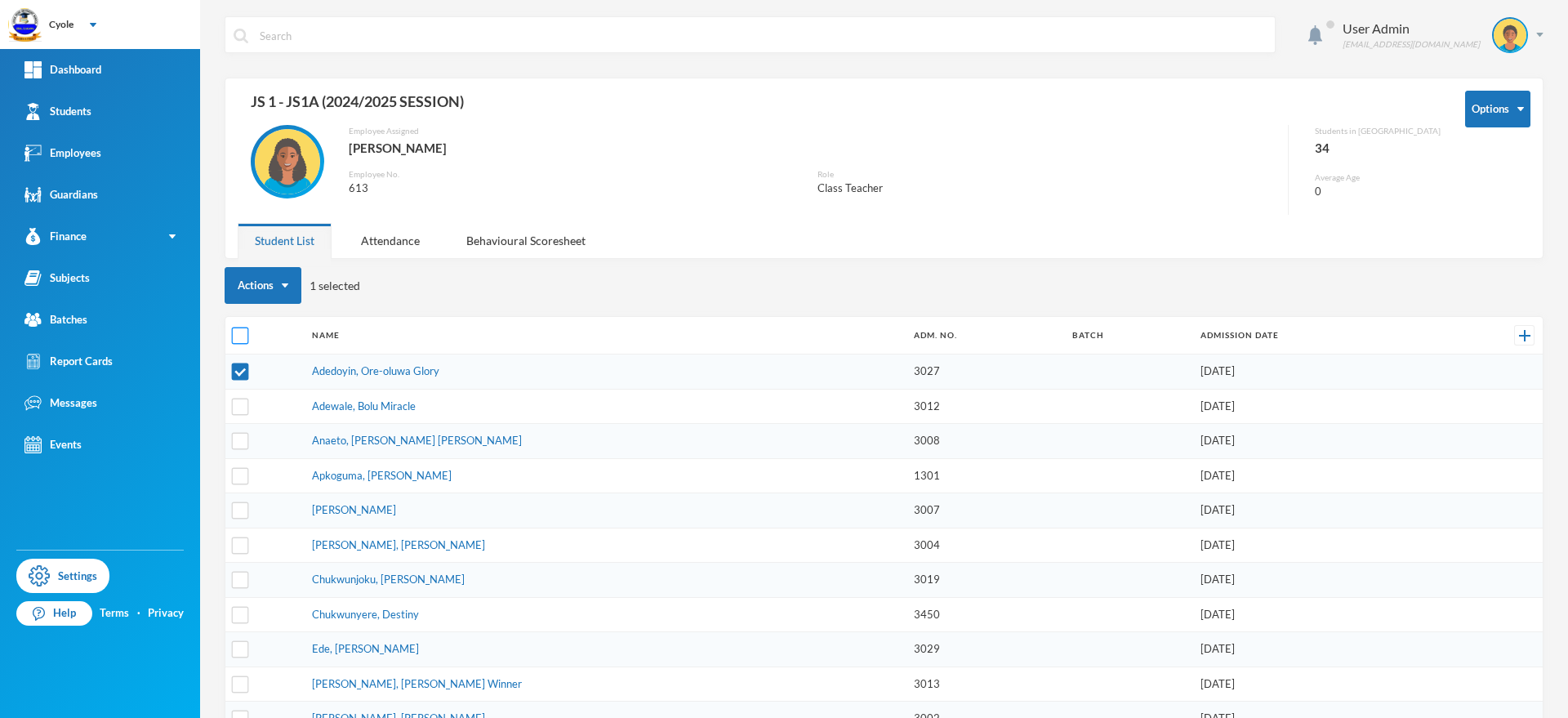
checkbox input "true"
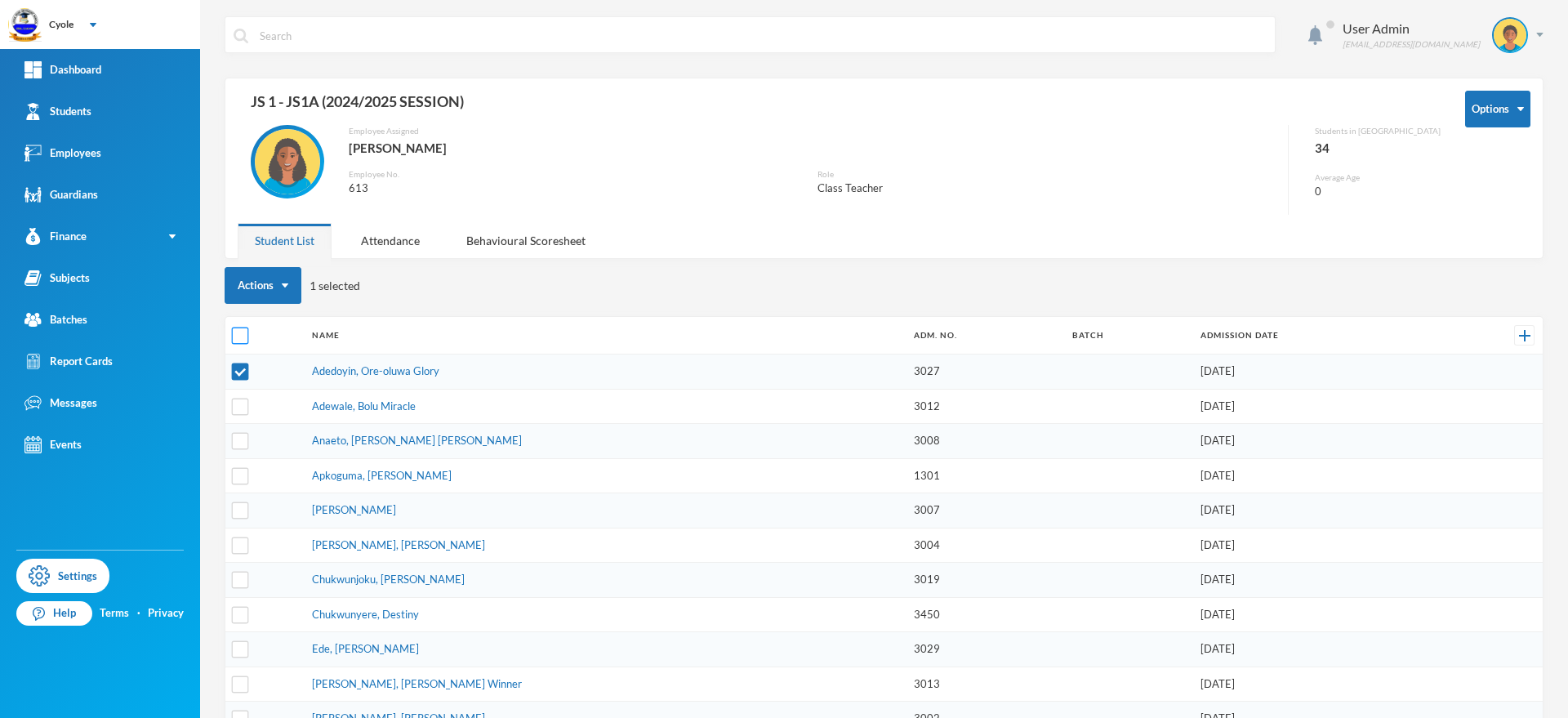
checkbox input "true"
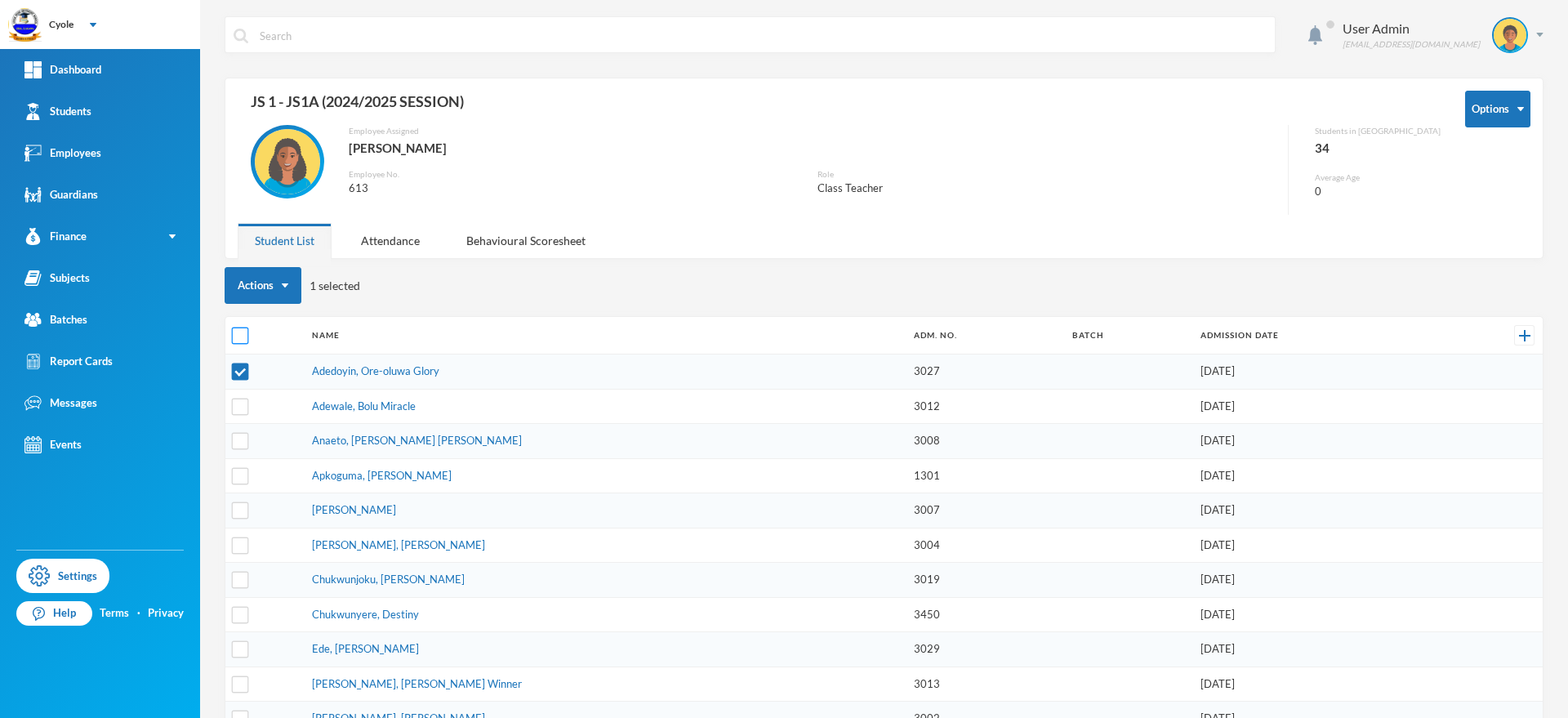
checkbox input "true"
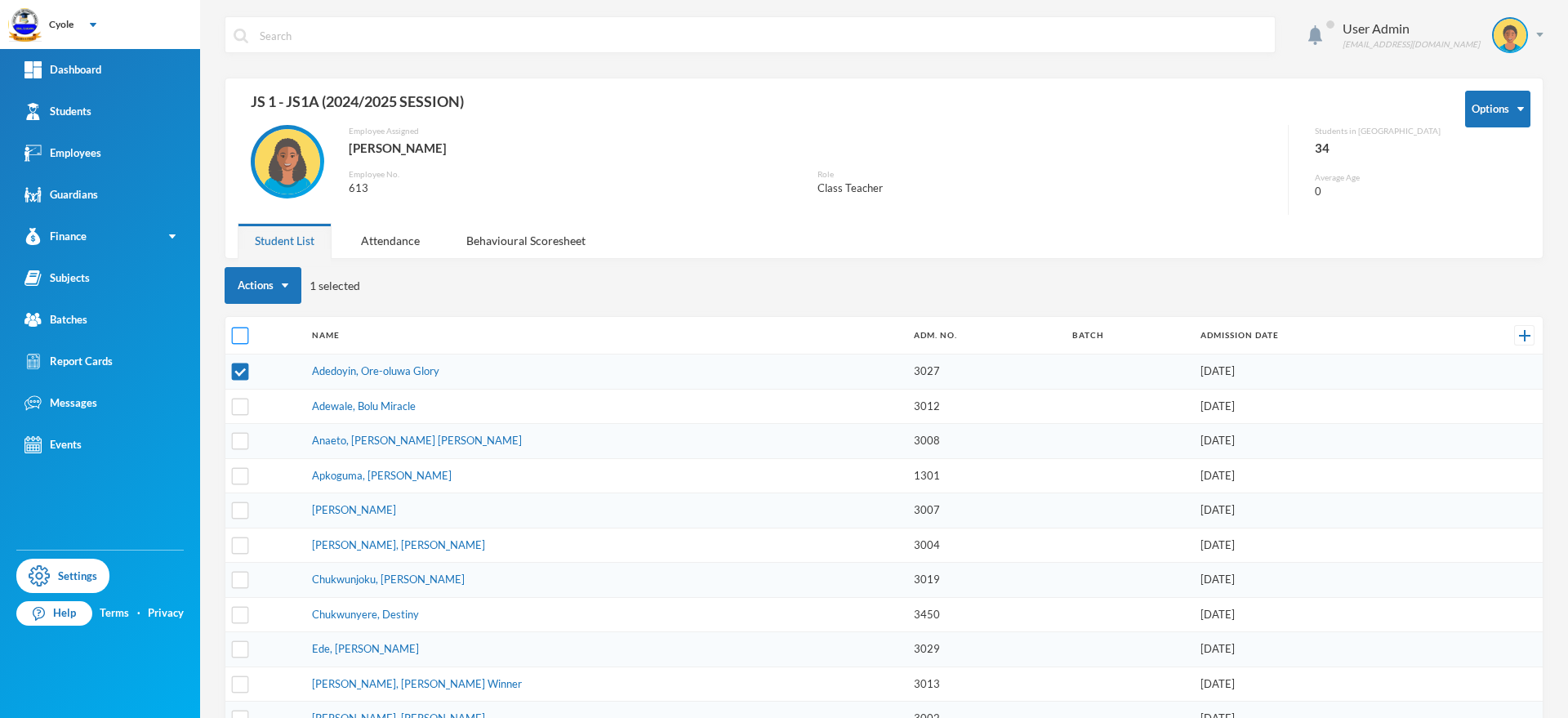
checkbox input "true"
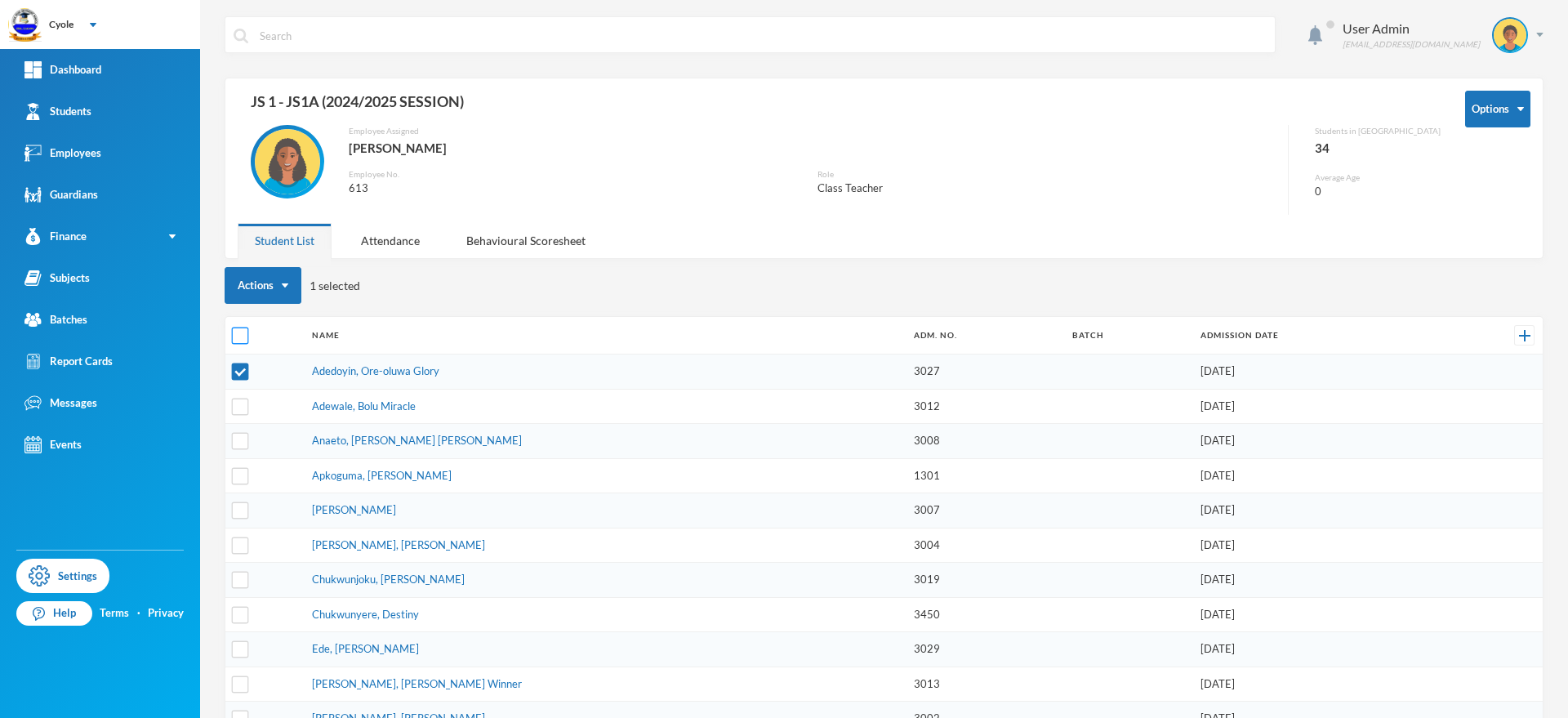
checkbox input "true"
click at [389, 230] on div "Attendance" at bounding box center [390, 240] width 93 height 35
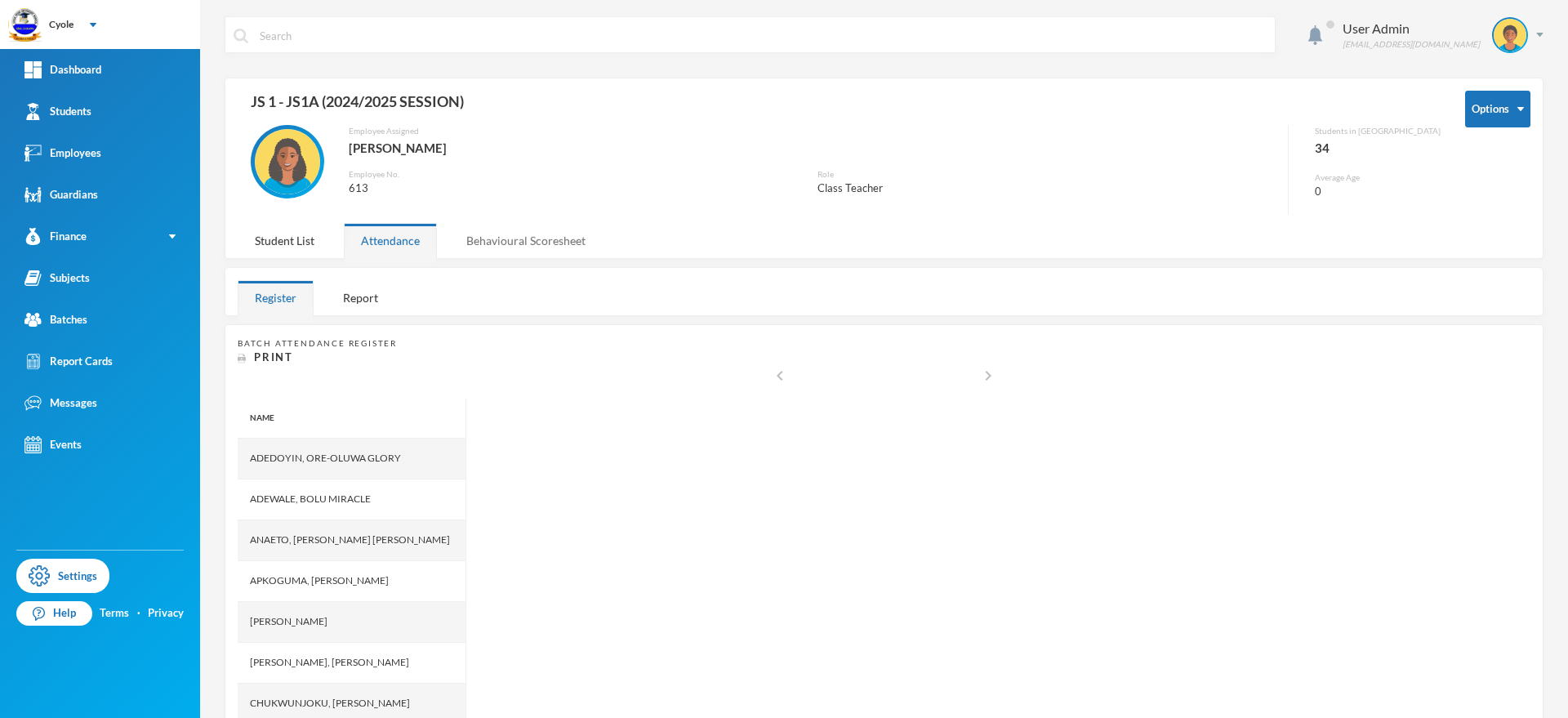
click at [536, 236] on div "Behavioural Scoresheet" at bounding box center [526, 240] width 153 height 35
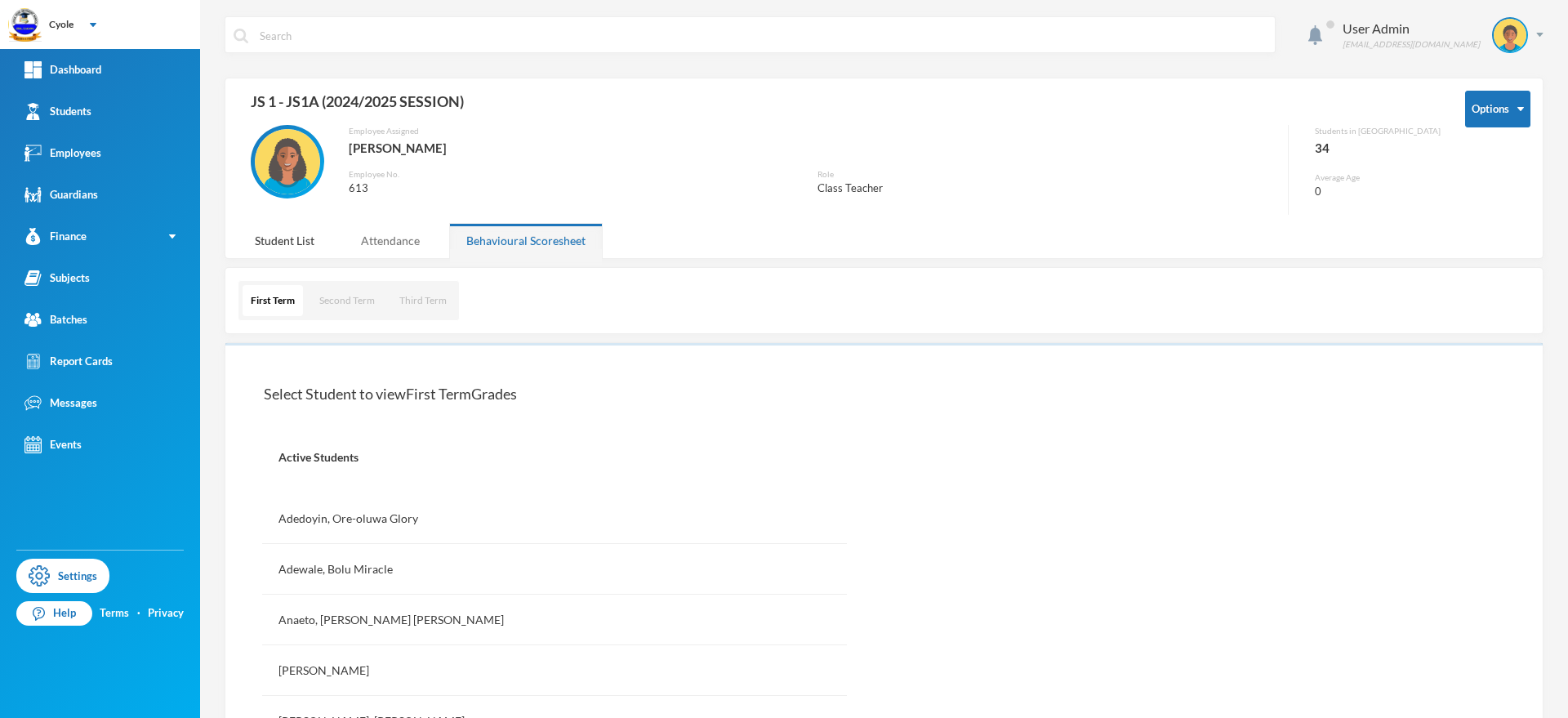
click at [373, 232] on div "Attendance" at bounding box center [390, 240] width 93 height 35
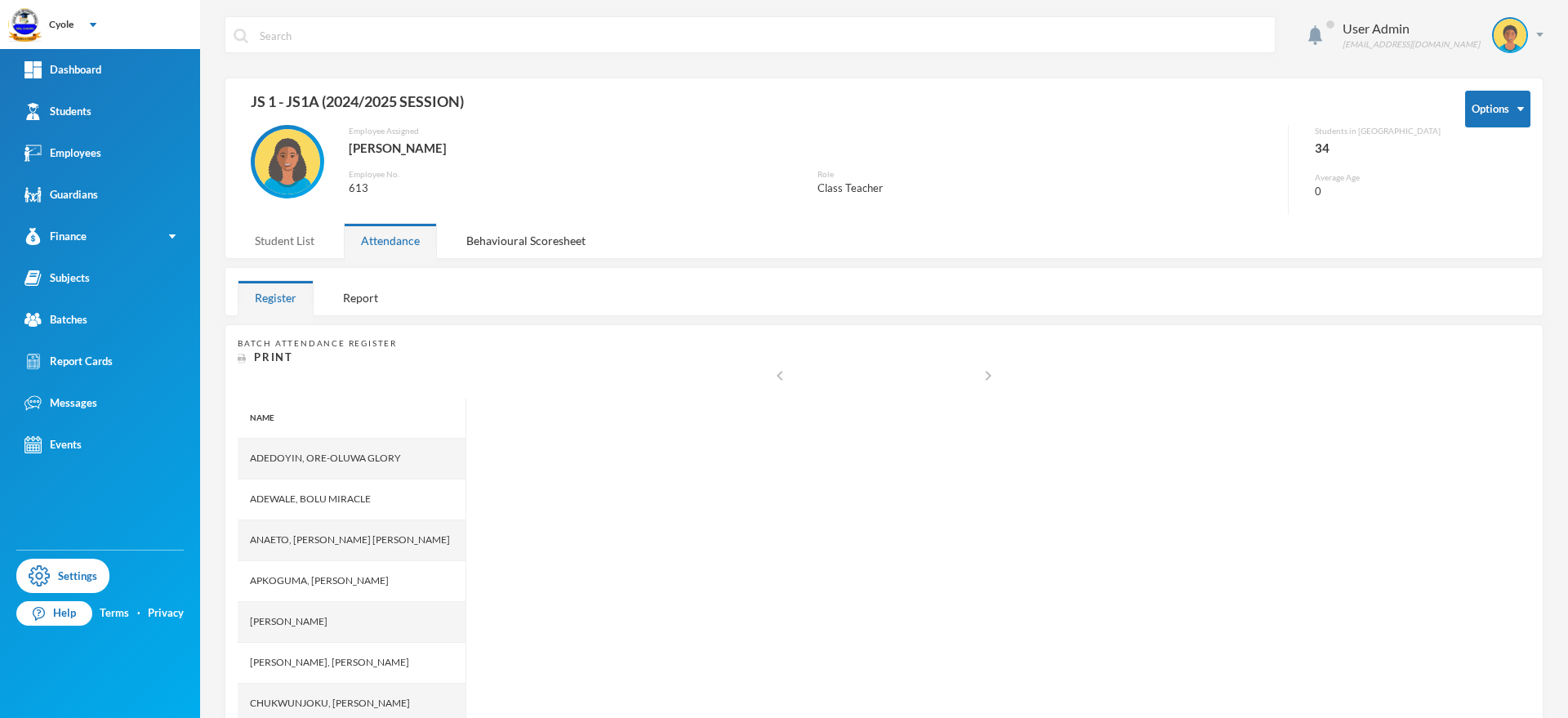
click at [293, 230] on div "Student List" at bounding box center [284, 240] width 94 height 35
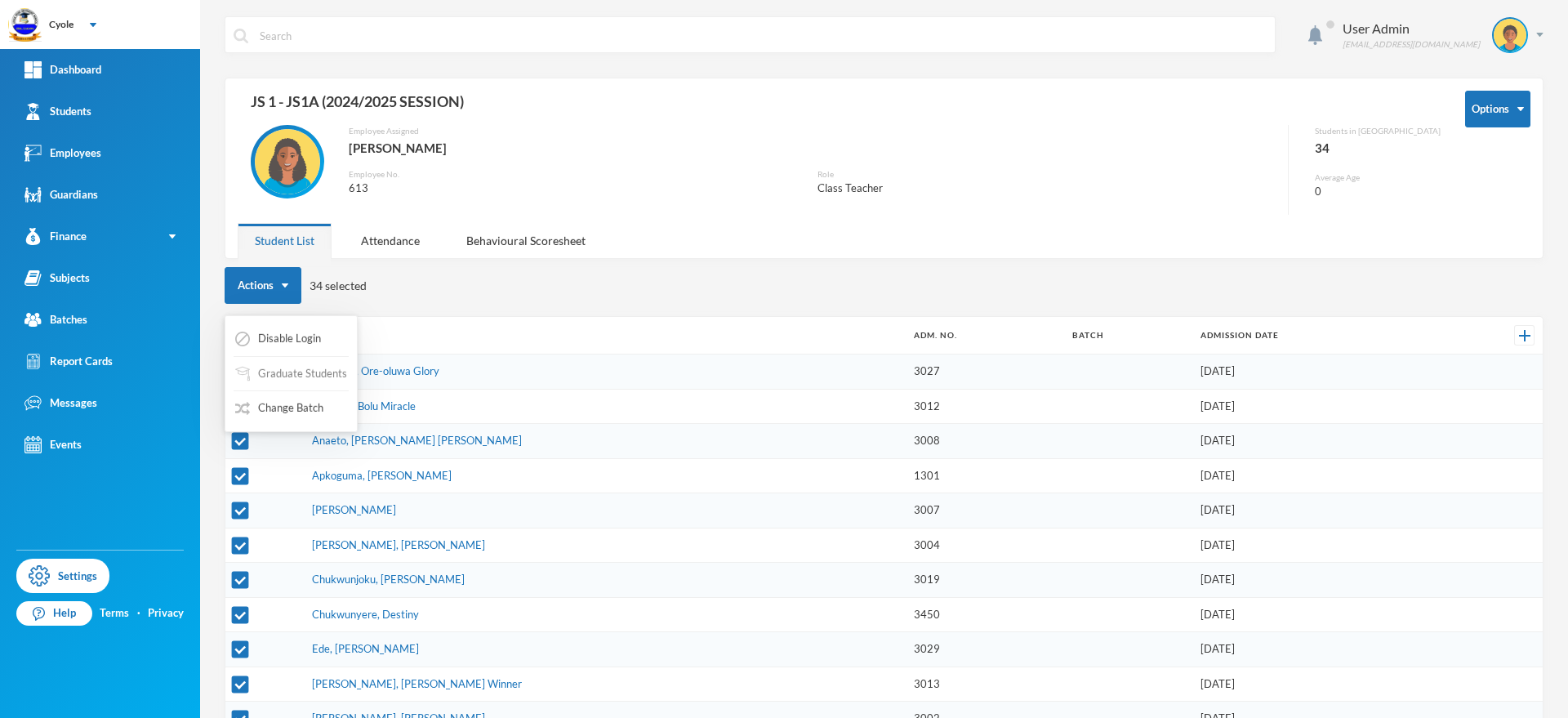
click at [301, 368] on button "Graduate Students" at bounding box center [291, 374] width 115 height 30
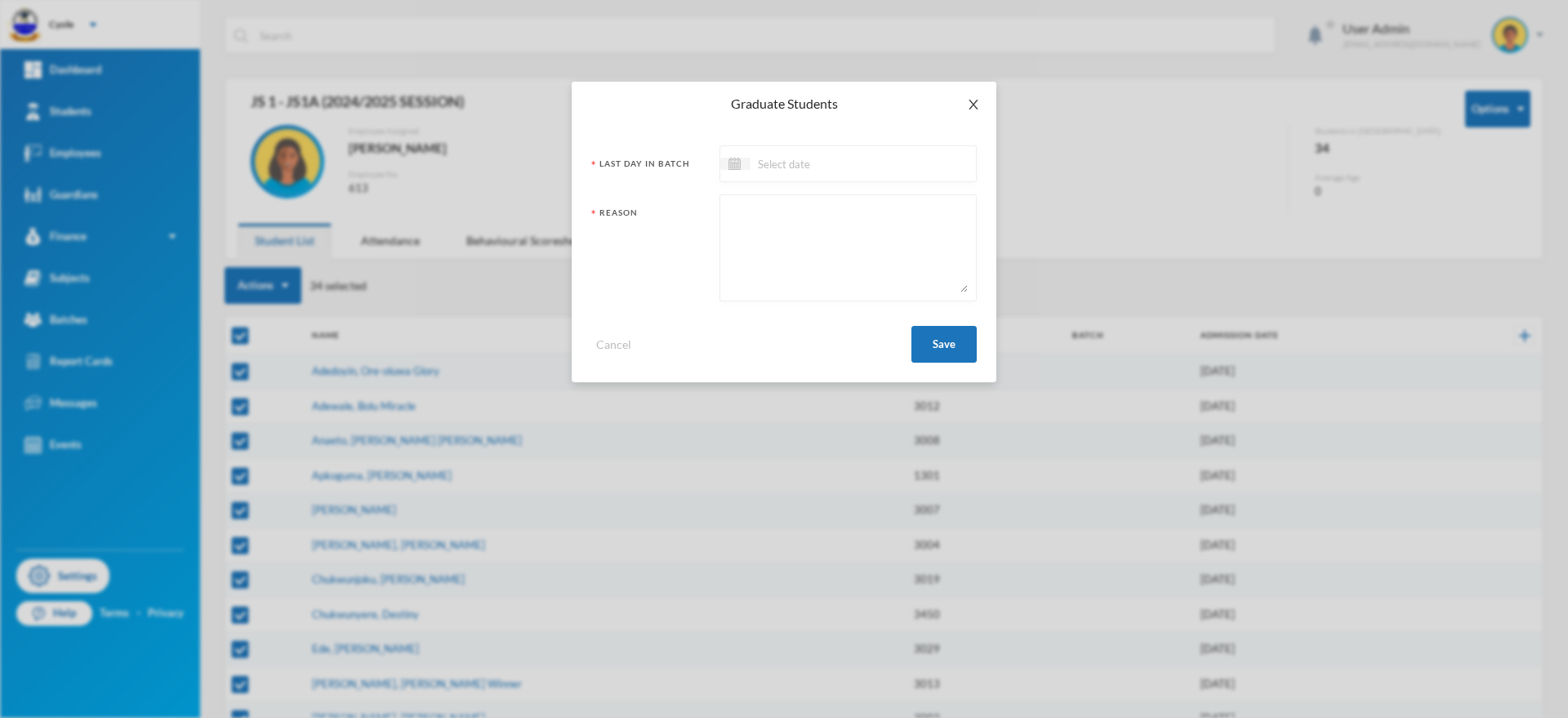
drag, startPoint x: 979, startPoint y: 99, endPoint x: 946, endPoint y: 116, distance: 37.1
click at [979, 100] on icon "icon: close" at bounding box center [973, 104] width 13 height 13
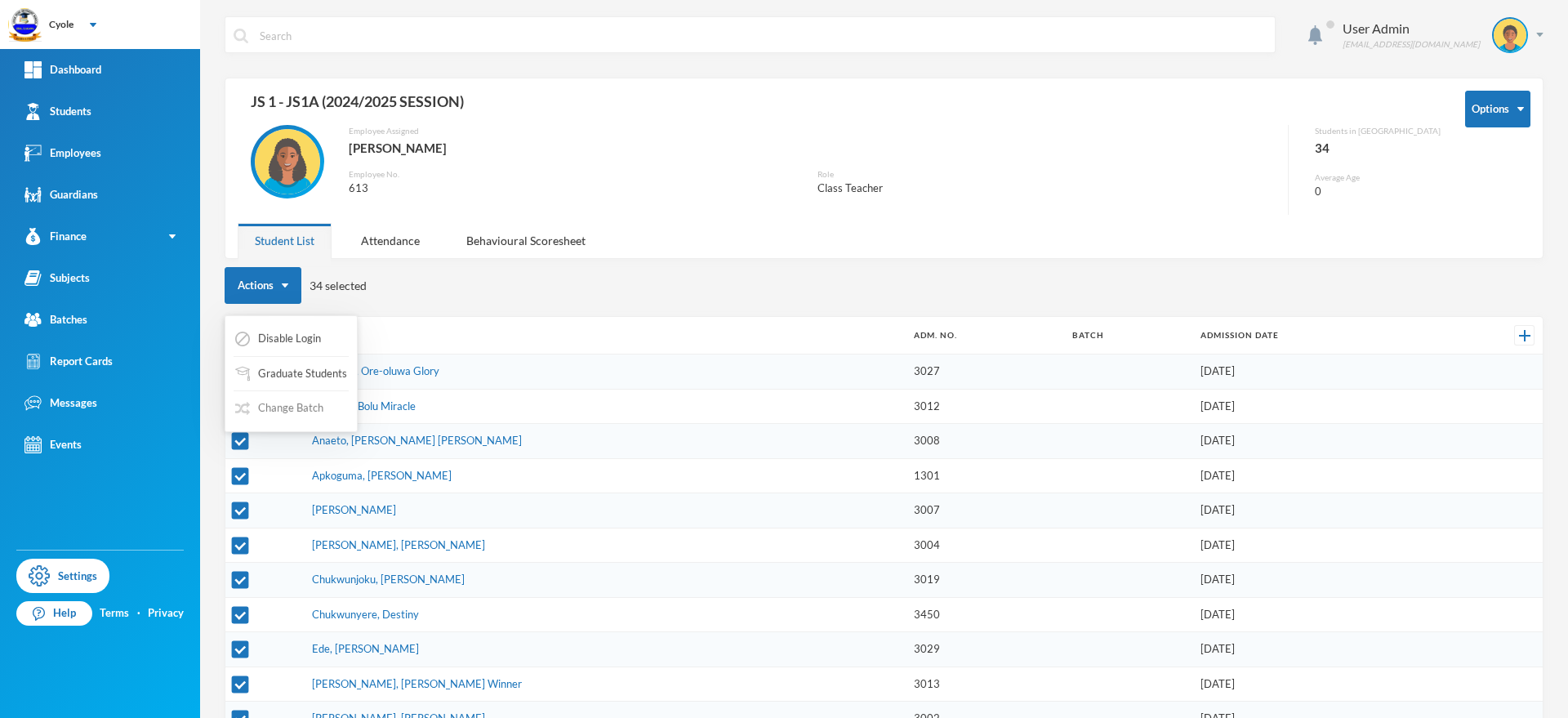
click at [287, 407] on button "Change Batch" at bounding box center [279, 409] width 91 height 30
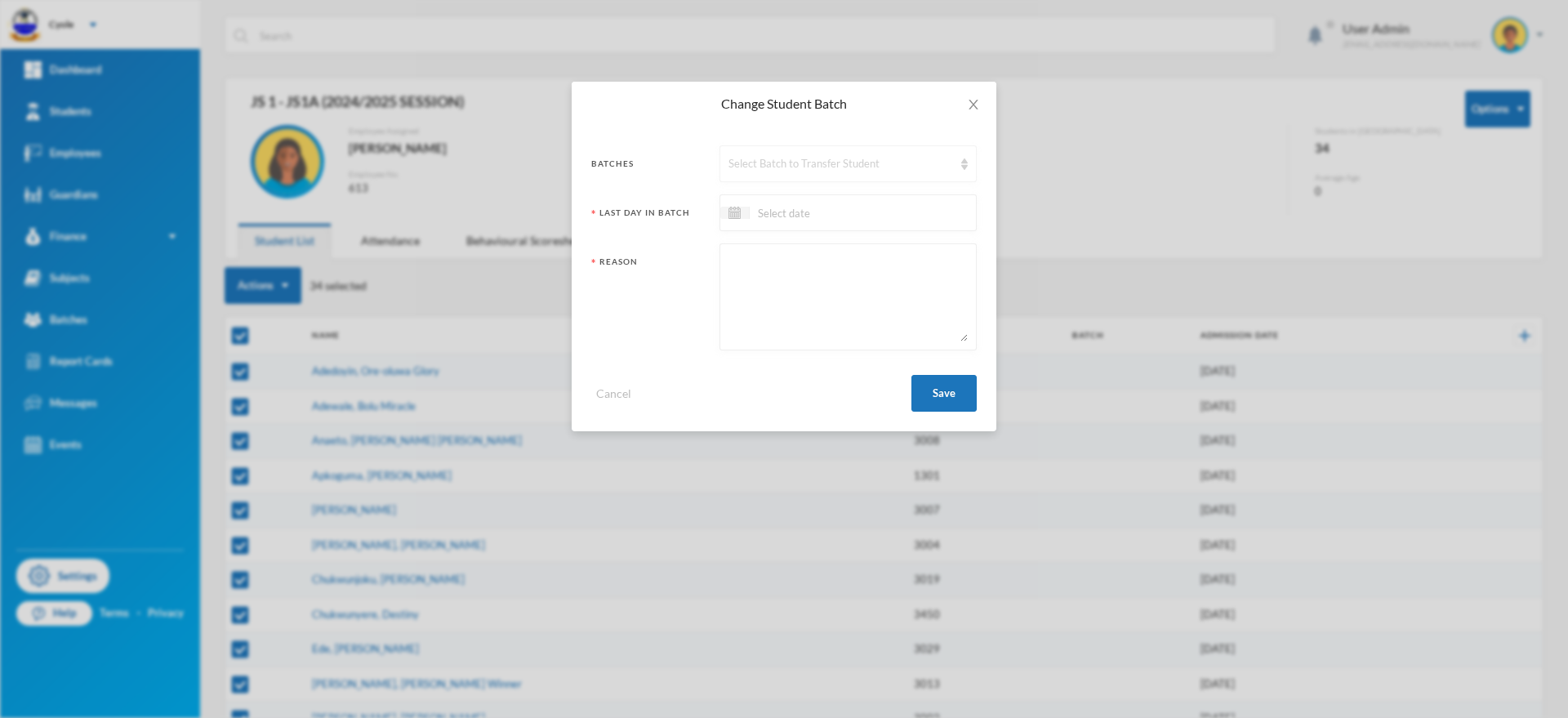
click at [811, 162] on div "Select Batch to Transfer Student" at bounding box center [840, 164] width 225 height 17
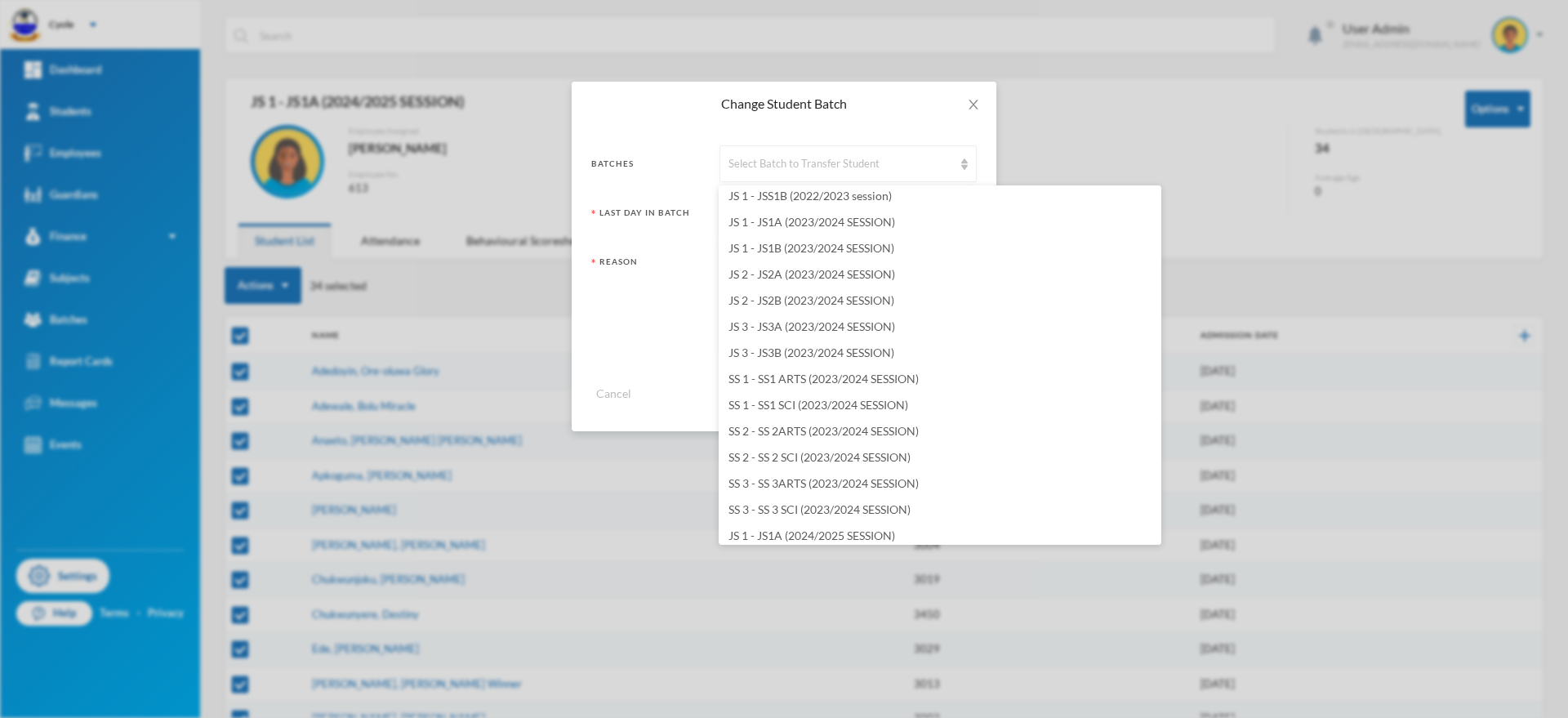
scroll to position [2157, 0]
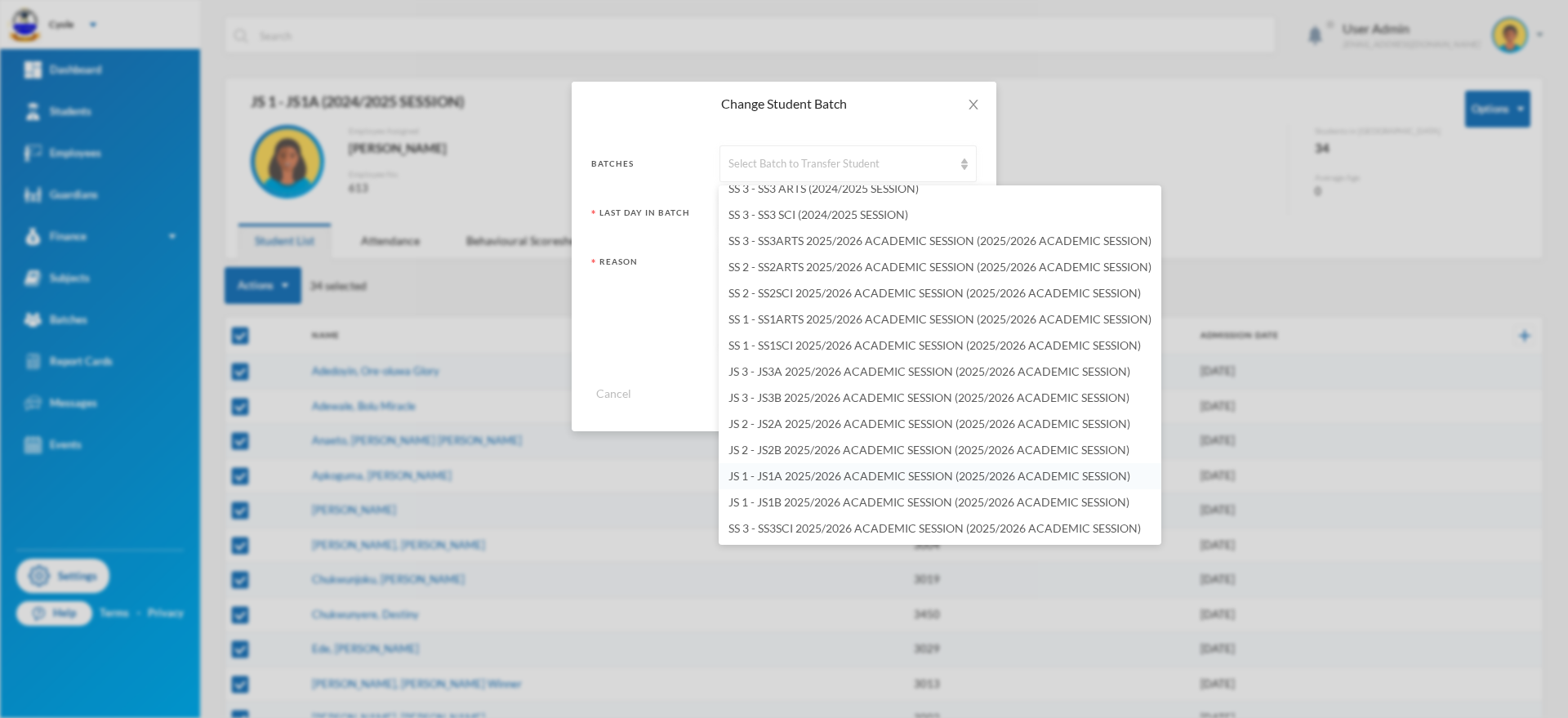
click at [814, 474] on span "JS 1 - JS1A 2025/2026 ACADEMIC SESSION (2025/2026 ACADEMIC SESSION)" at bounding box center [930, 476] width 402 height 14
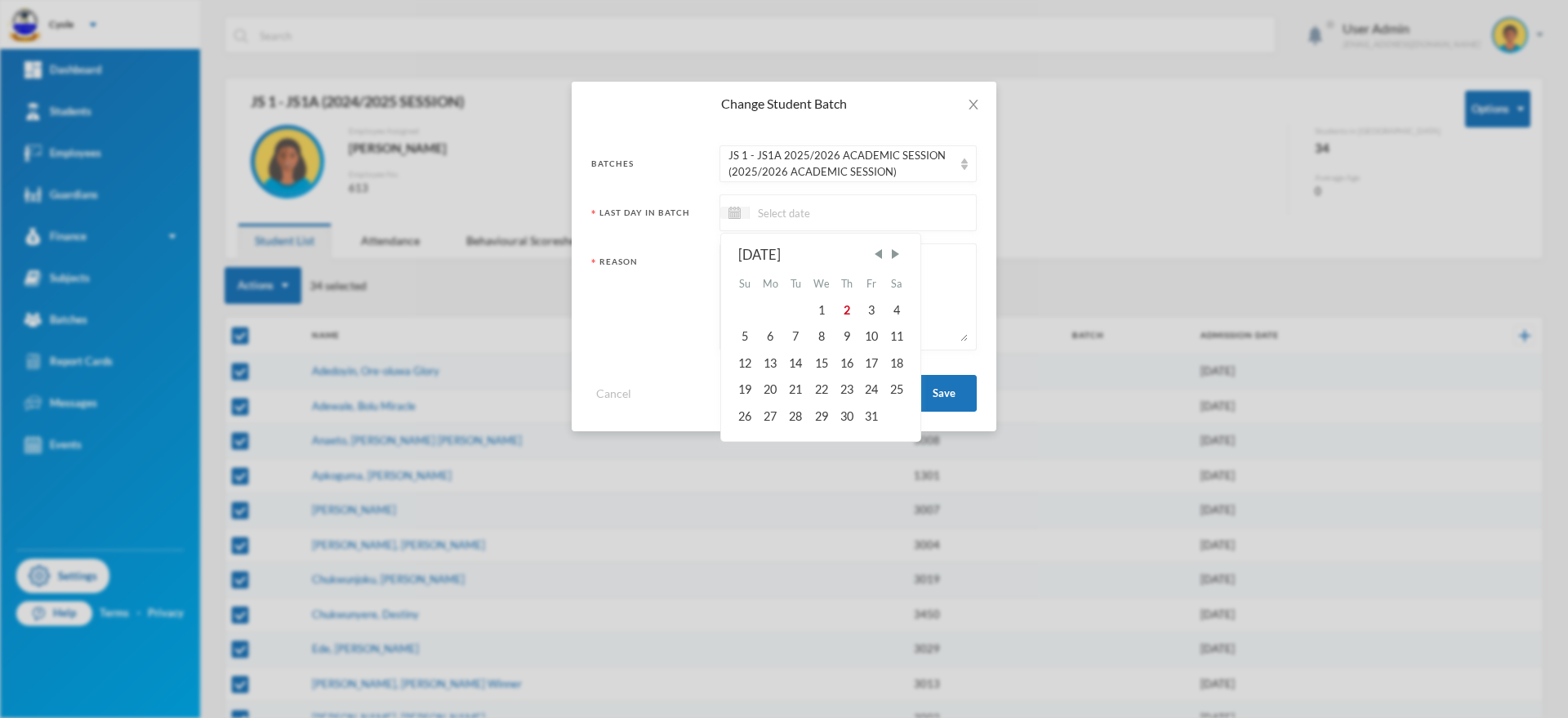
click at [754, 212] on input at bounding box center [818, 212] width 138 height 19
click at [884, 253] on span "Previous Month" at bounding box center [878, 254] width 15 height 15
click at [875, 414] on div "29" at bounding box center [871, 416] width 25 height 26
type input "29/08/2025"
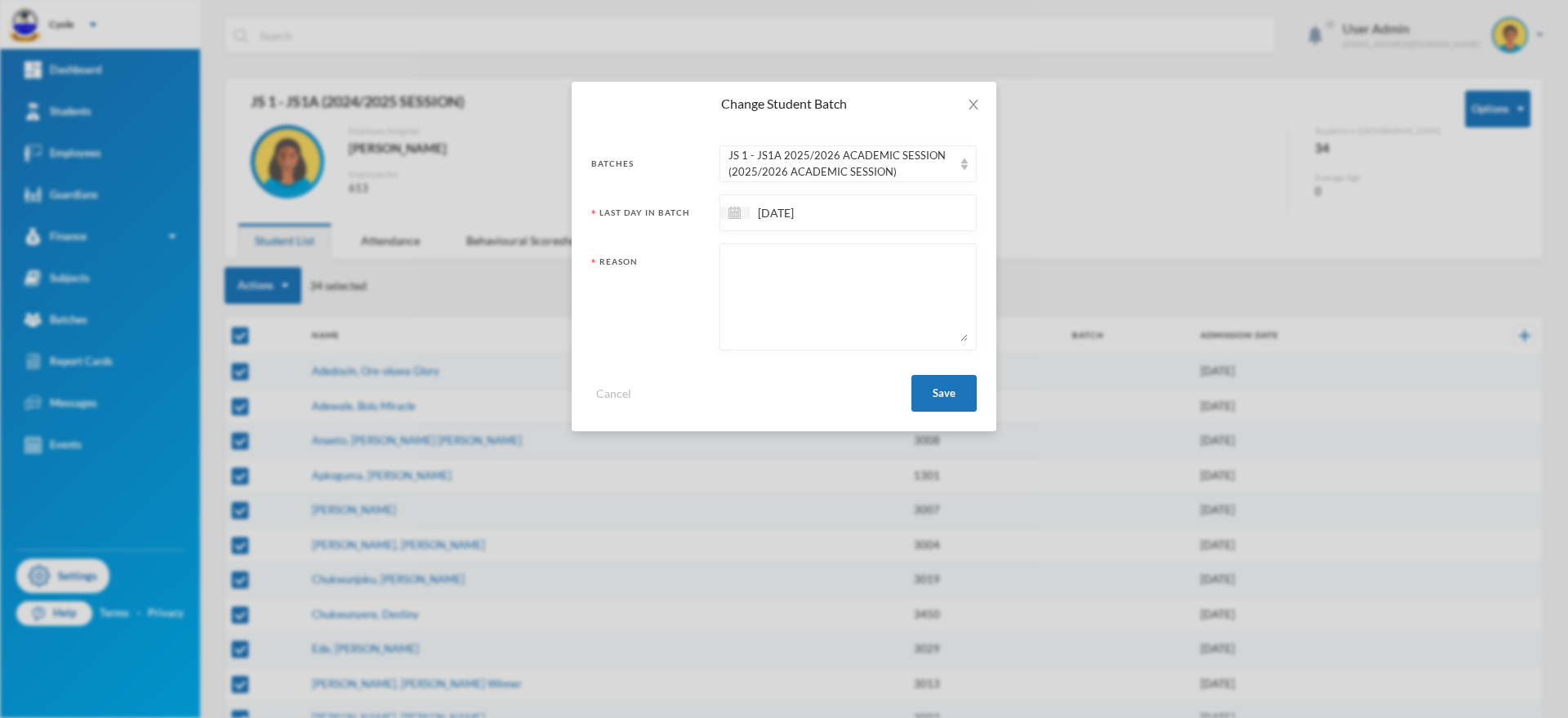
click at [806, 287] on textarea at bounding box center [848, 297] width 240 height 89
drag, startPoint x: 796, startPoint y: 279, endPoint x: 693, endPoint y: 281, distance: 103.0
click at [693, 281] on div "Reason PROMOTED" at bounding box center [783, 297] width 385 height 107
type textarea "PROMOTED"
click at [952, 390] on button "Save" at bounding box center [944, 393] width 65 height 37
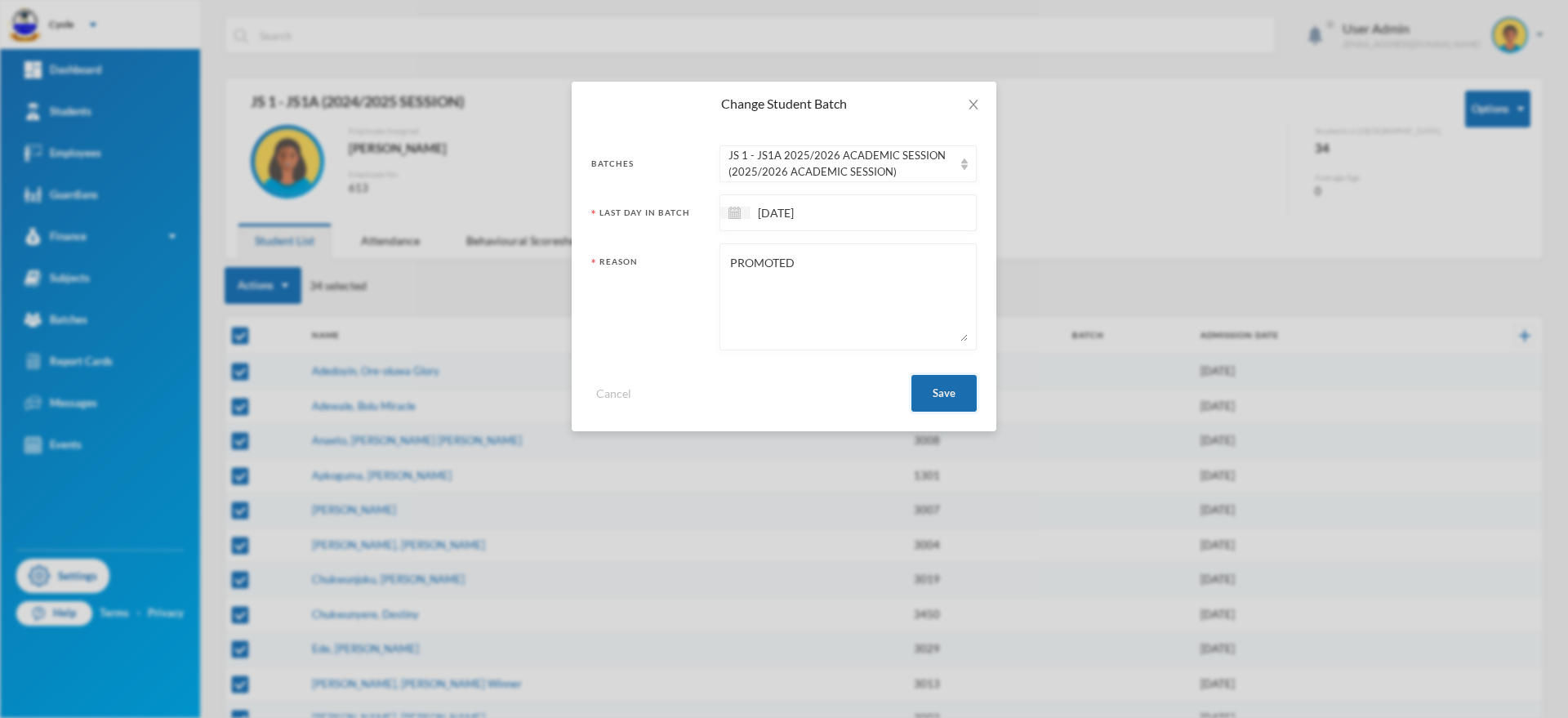
click at [937, 388] on button "Save" at bounding box center [944, 393] width 65 height 37
click at [904, 299] on textarea "PROMOTED" at bounding box center [848, 297] width 240 height 89
click at [940, 380] on button "Save" at bounding box center [944, 393] width 65 height 37
click at [936, 396] on button "Save" at bounding box center [944, 393] width 65 height 37
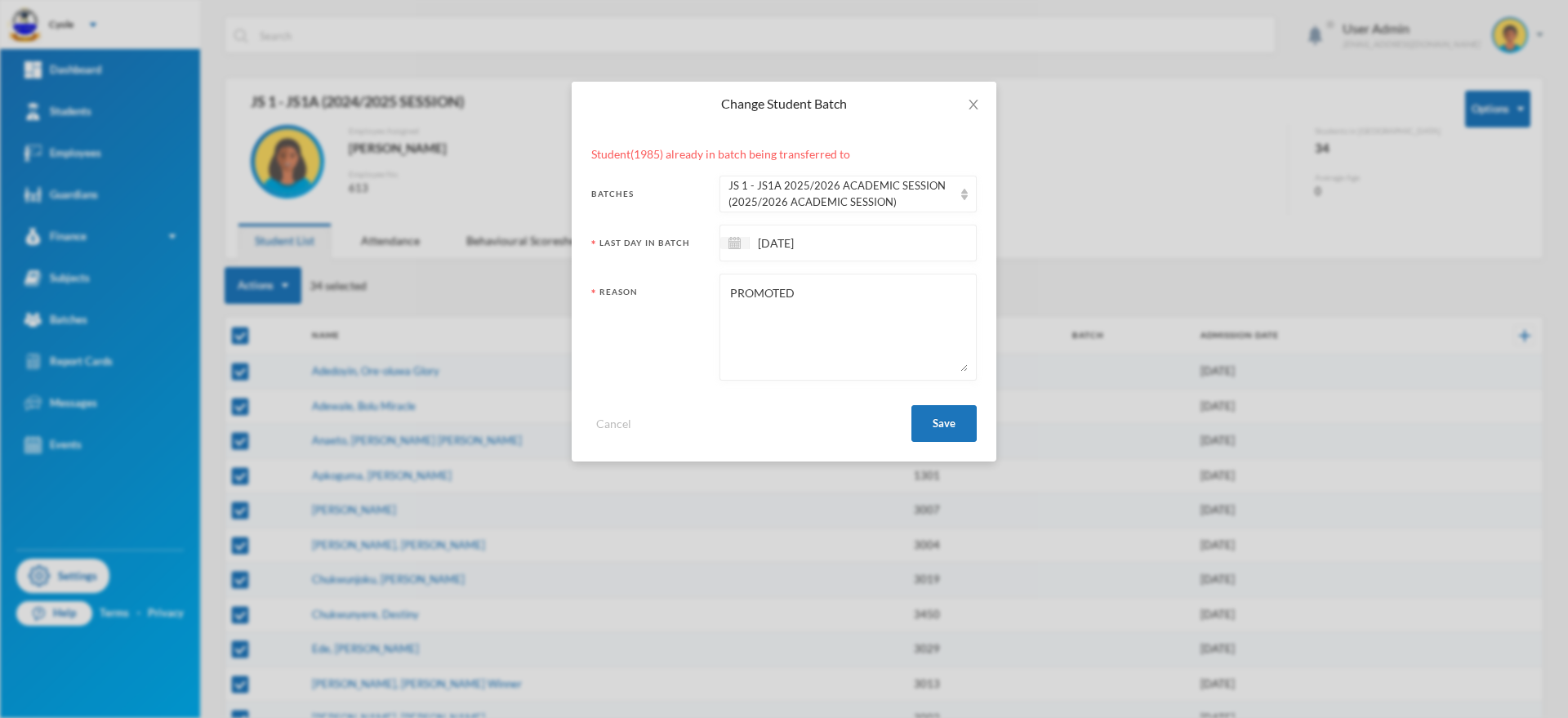
click at [894, 283] on textarea "PROMOTED" at bounding box center [848, 327] width 240 height 89
click at [971, 99] on icon "icon: close" at bounding box center [973, 104] width 13 height 13
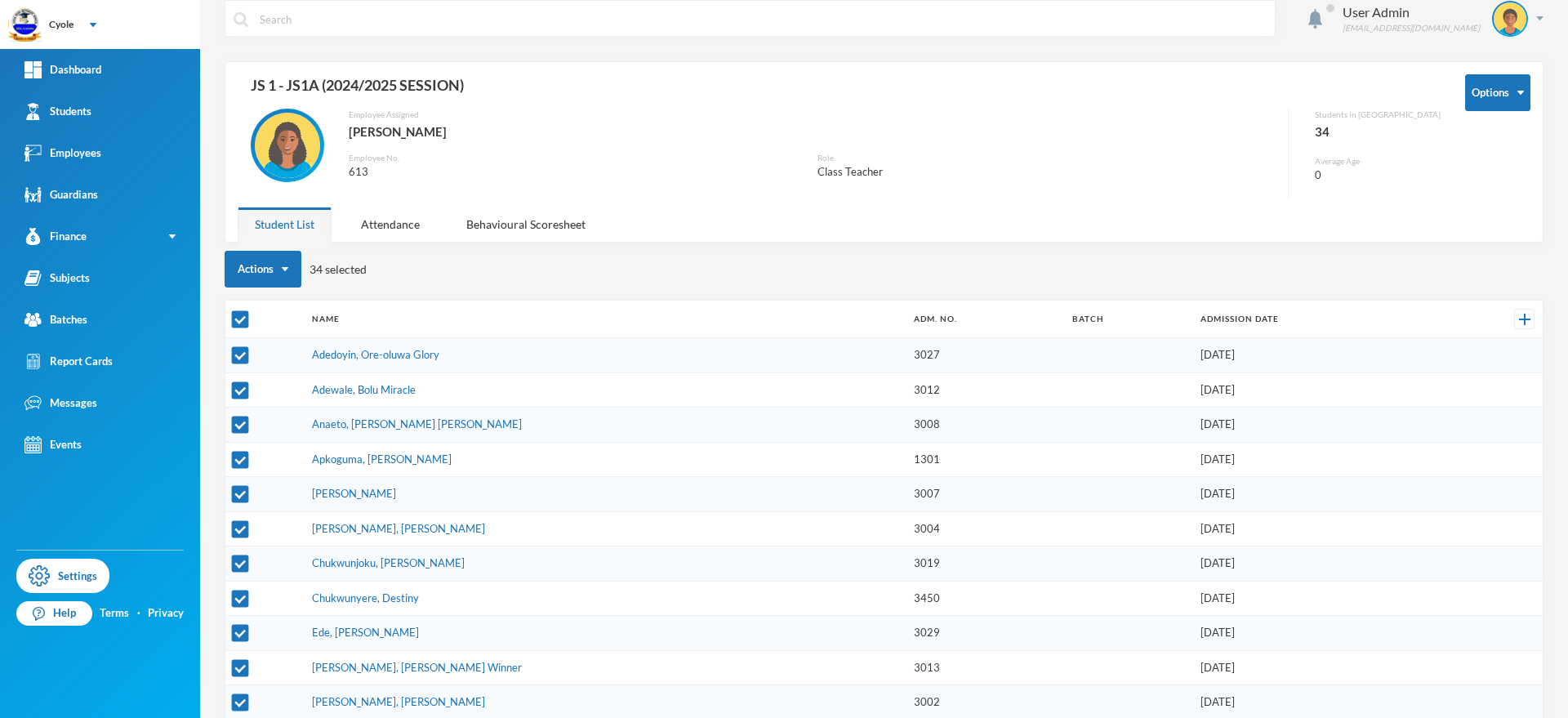
scroll to position [0, 0]
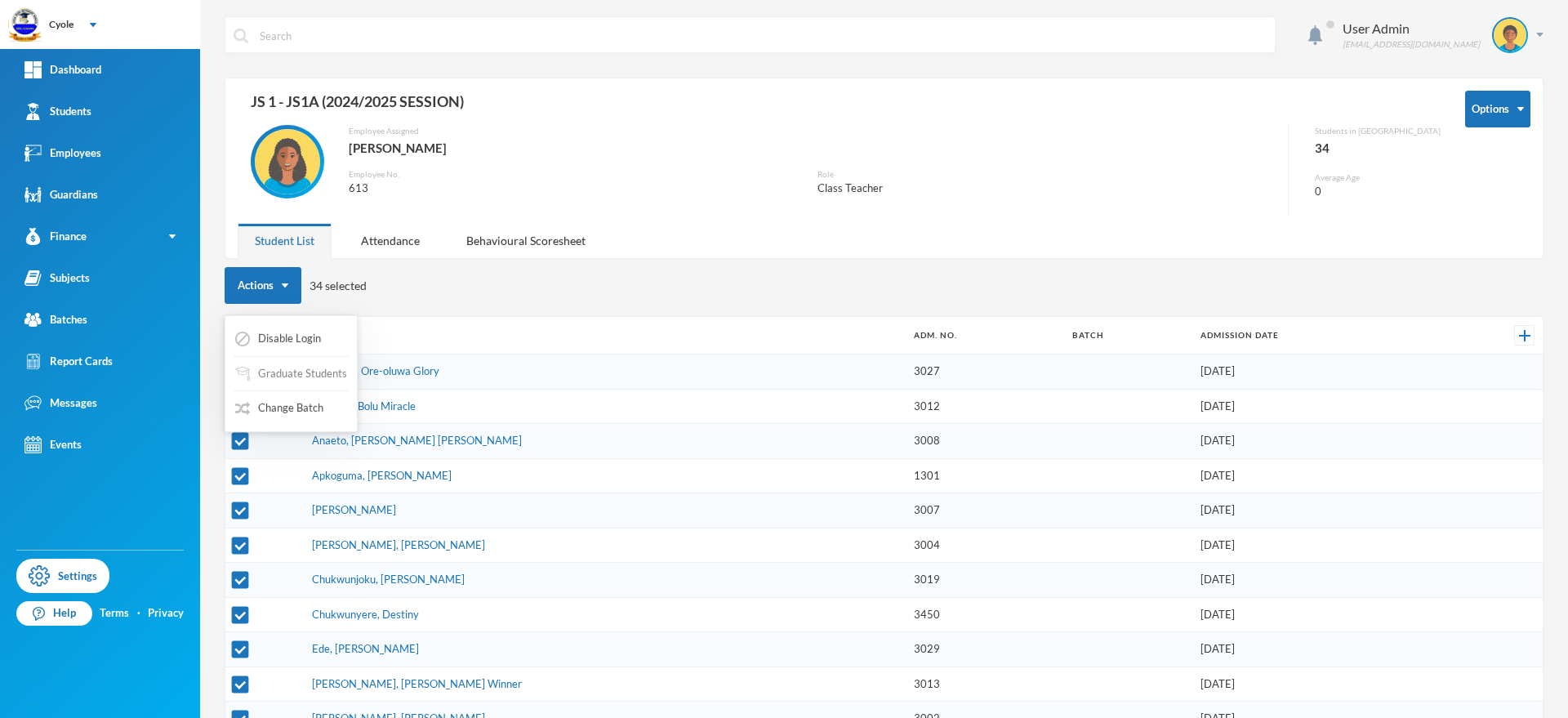
click at [298, 367] on button "Graduate Students" at bounding box center [291, 374] width 115 height 30
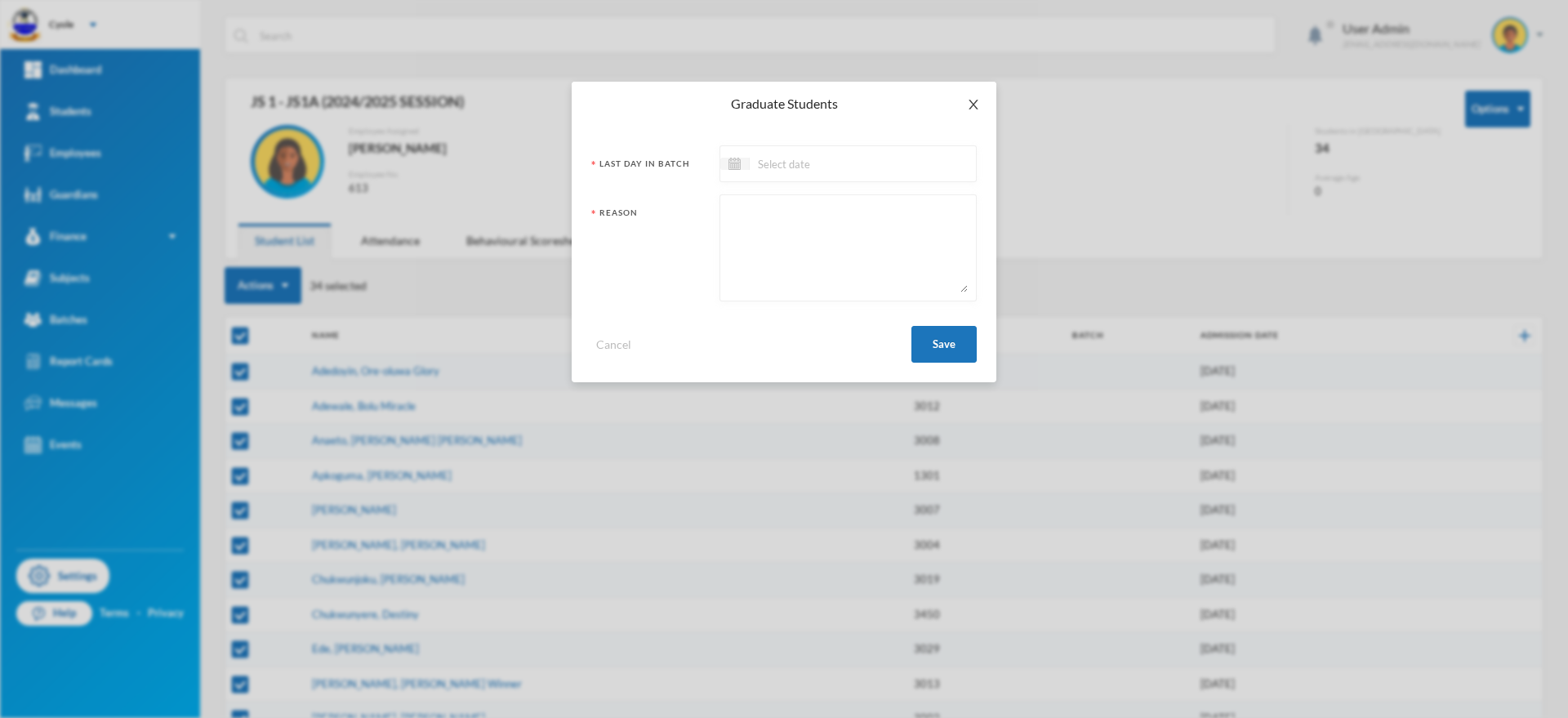
click at [975, 98] on icon "icon: close" at bounding box center [973, 104] width 13 height 13
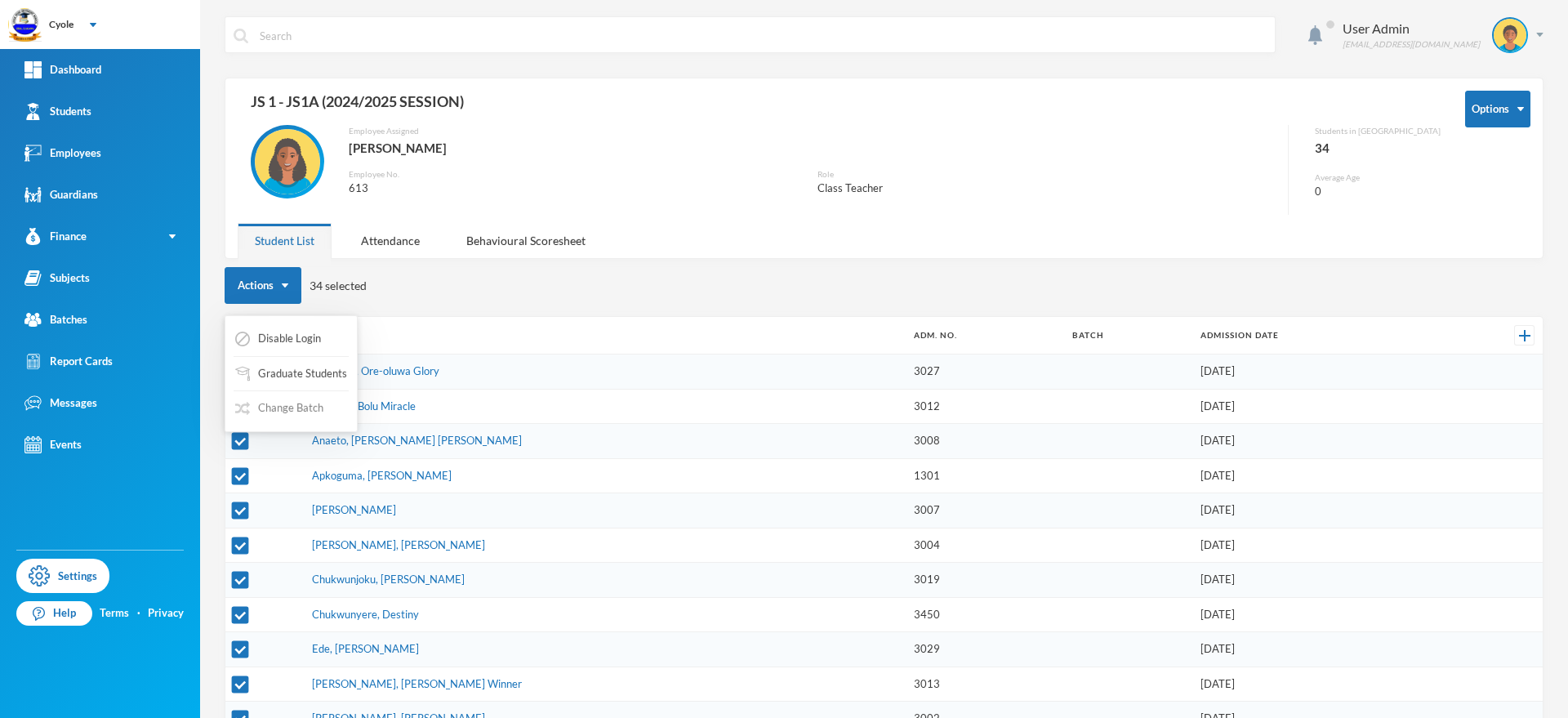
click at [278, 411] on button "Change Batch" at bounding box center [279, 409] width 91 height 30
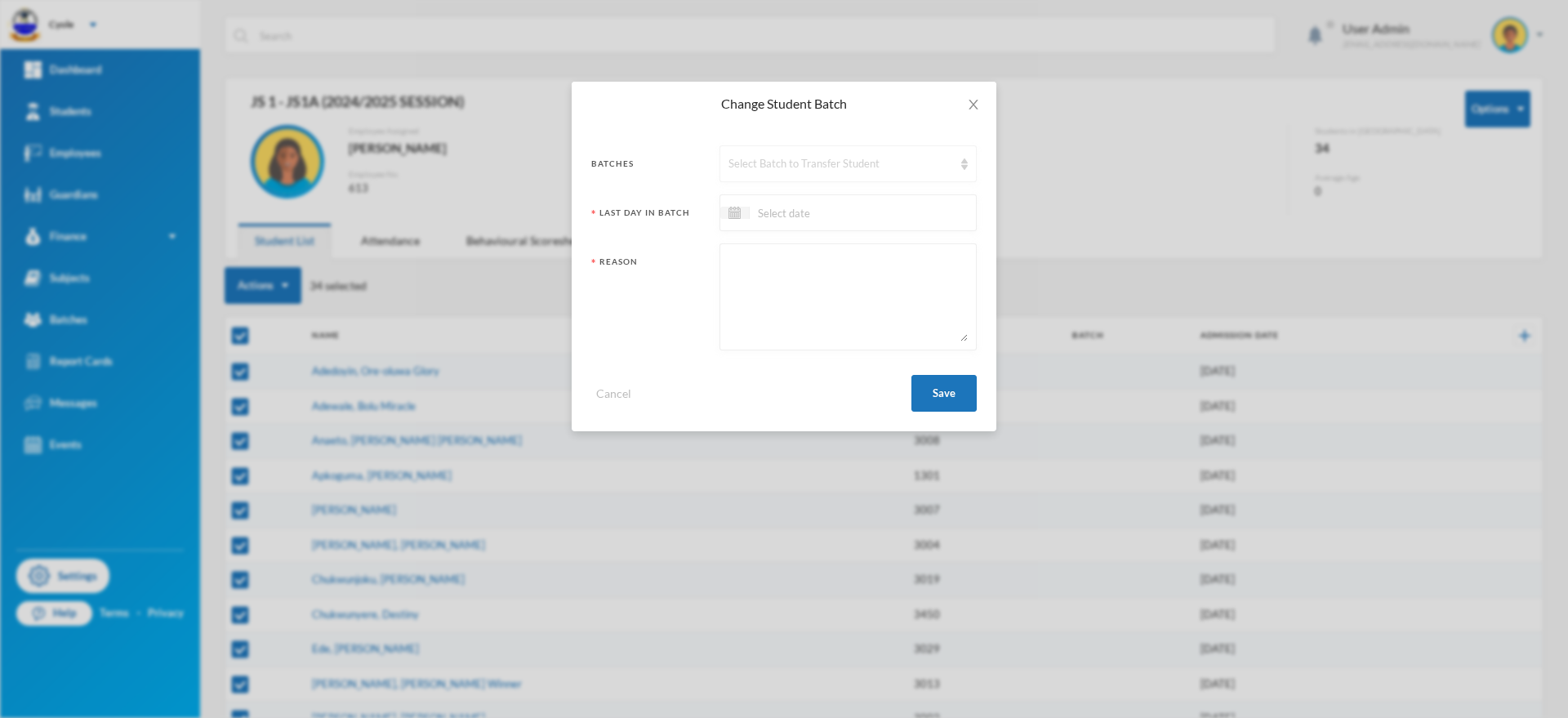
click at [824, 161] on div "Select Batch to Transfer Student" at bounding box center [840, 164] width 225 height 17
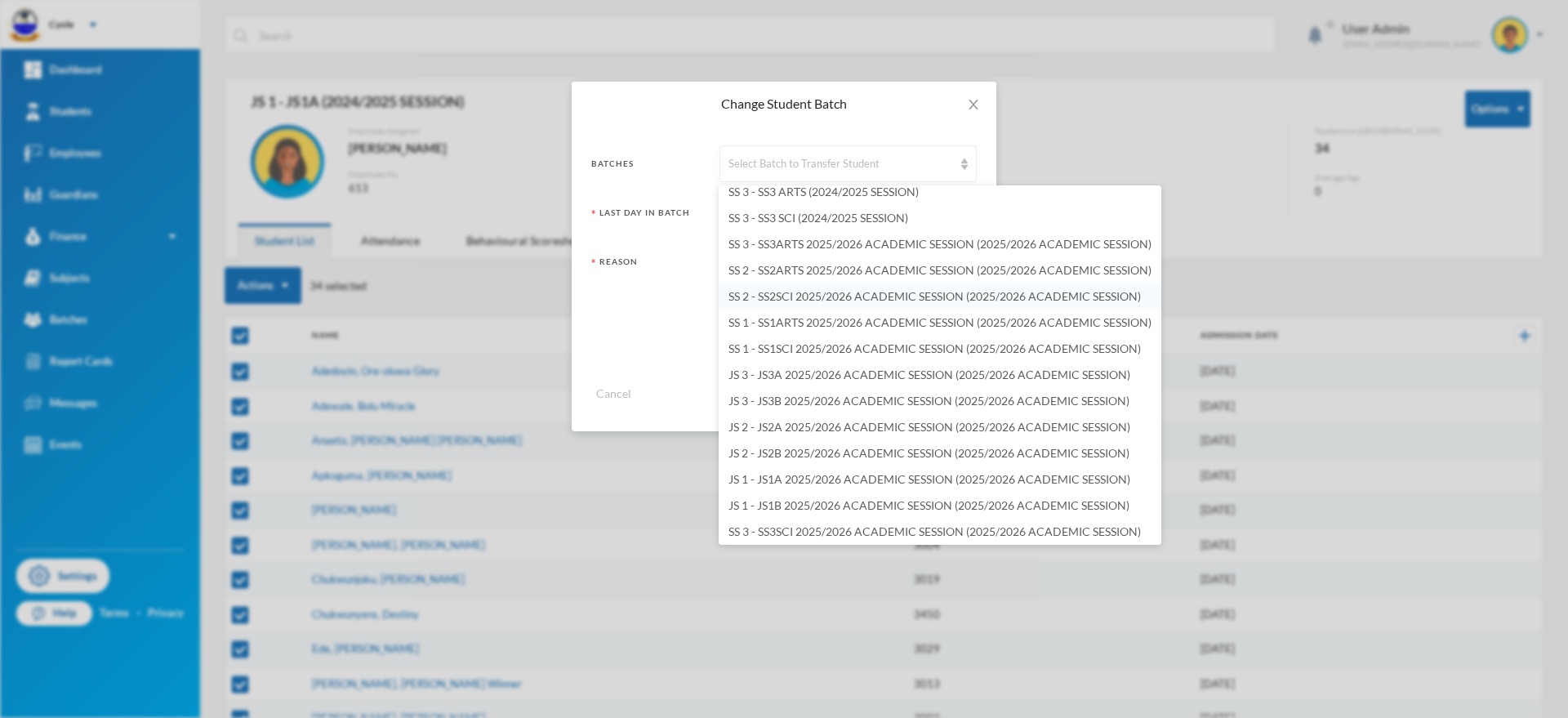
scroll to position [2157, 0]
click at [787, 418] on span "JS 2 - JS2A 2025/2026 ACADEMIC SESSION (2025/2026 ACADEMIC SESSION)" at bounding box center [930, 424] width 402 height 14
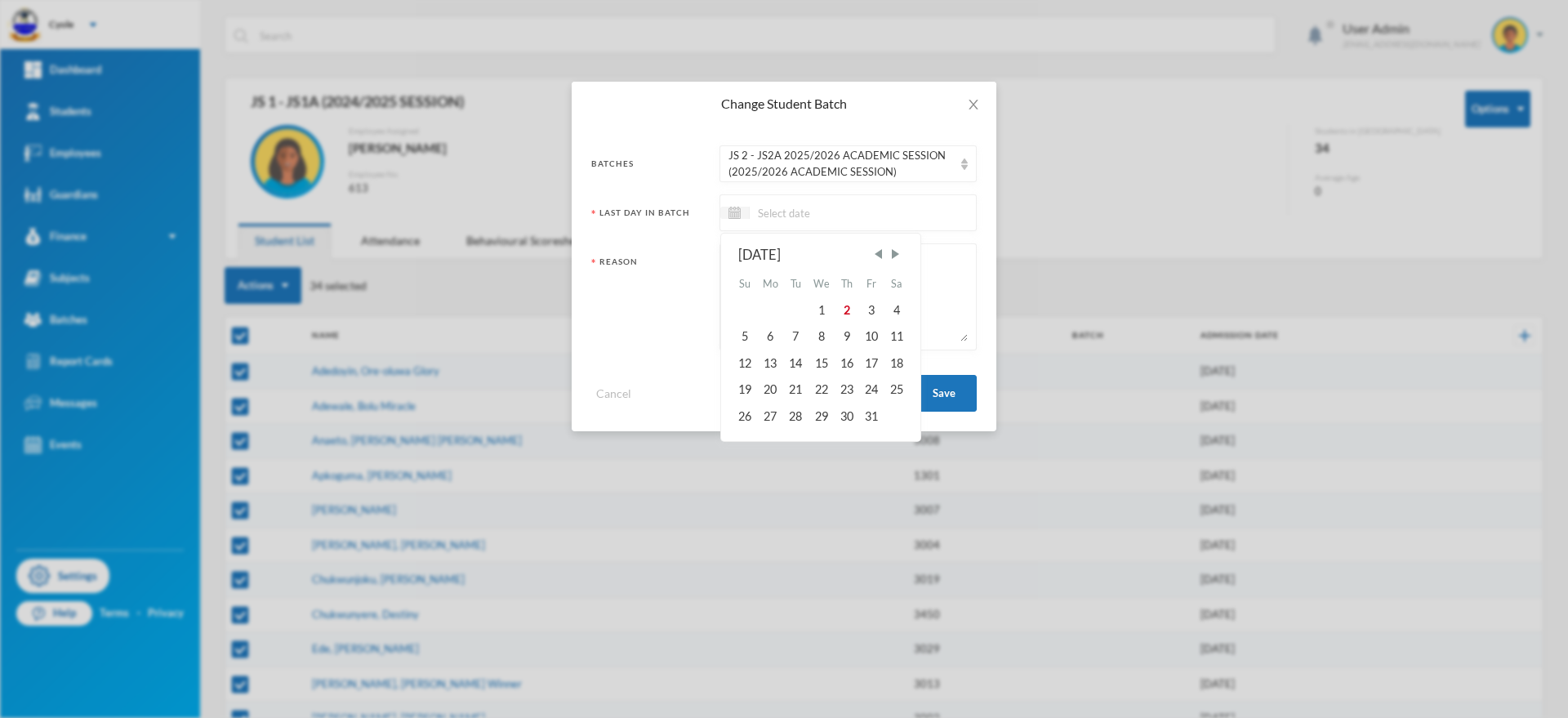
click at [755, 213] on input at bounding box center [818, 212] width 138 height 19
click at [883, 252] on span "Previous Month" at bounding box center [878, 254] width 15 height 15
click at [876, 420] on div "29" at bounding box center [871, 416] width 25 height 26
type input "29/08/2025"
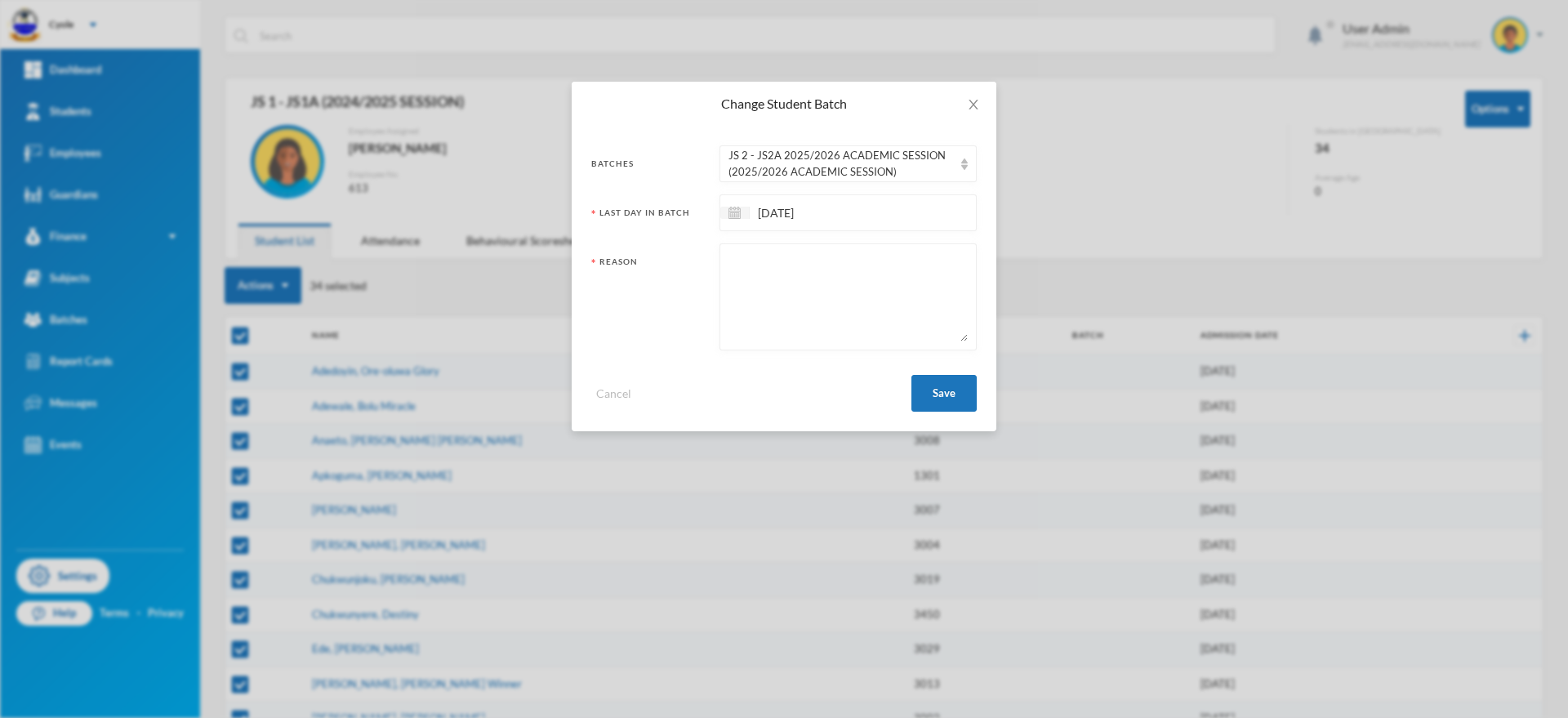
paste textarea "PROMOTED"
type textarea "PROMOTED"
click at [936, 393] on button "Save" at bounding box center [944, 393] width 65 height 37
checkbox input "false"
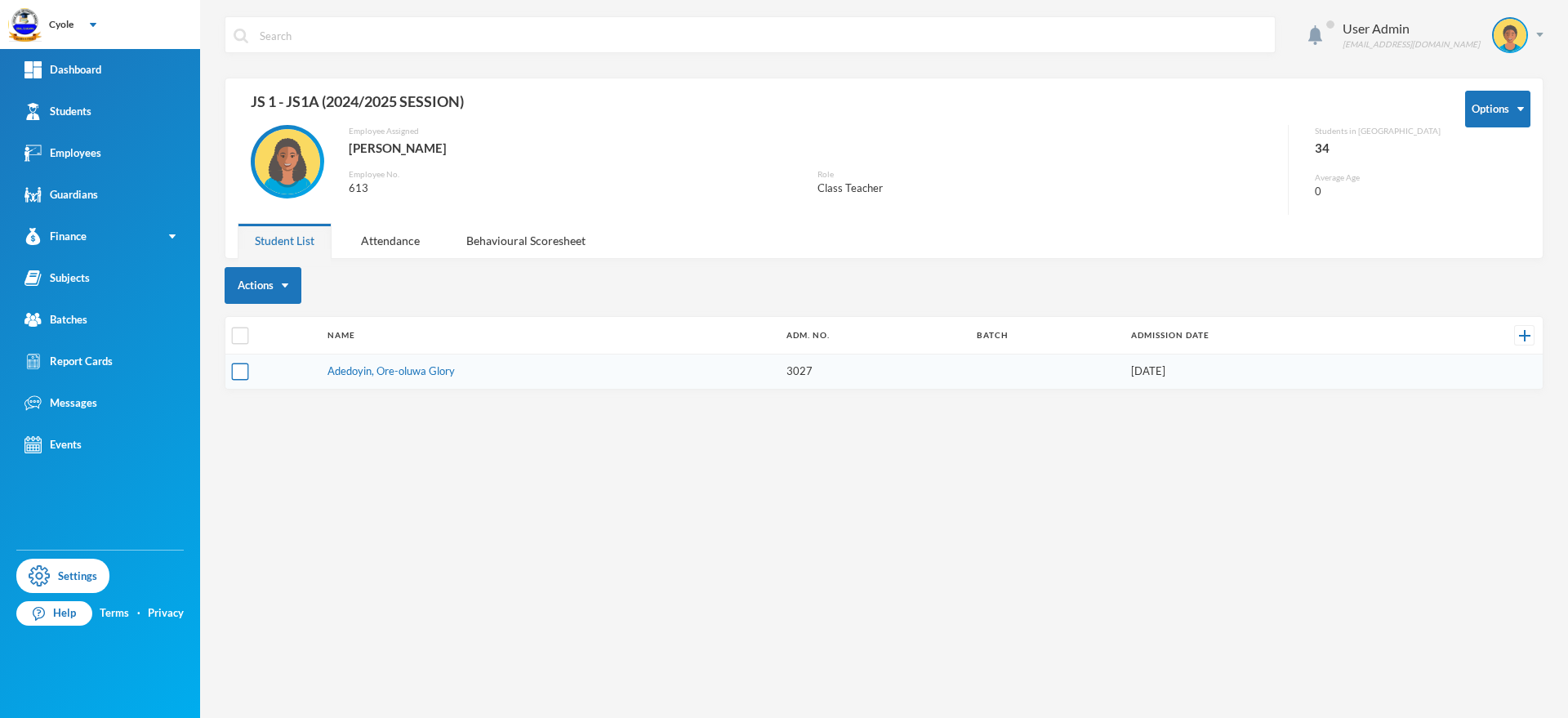
click at [244, 373] on input "checkbox" at bounding box center [240, 371] width 17 height 17
checkbox input "true"
click at [306, 406] on button "Change Batch" at bounding box center [279, 409] width 91 height 30
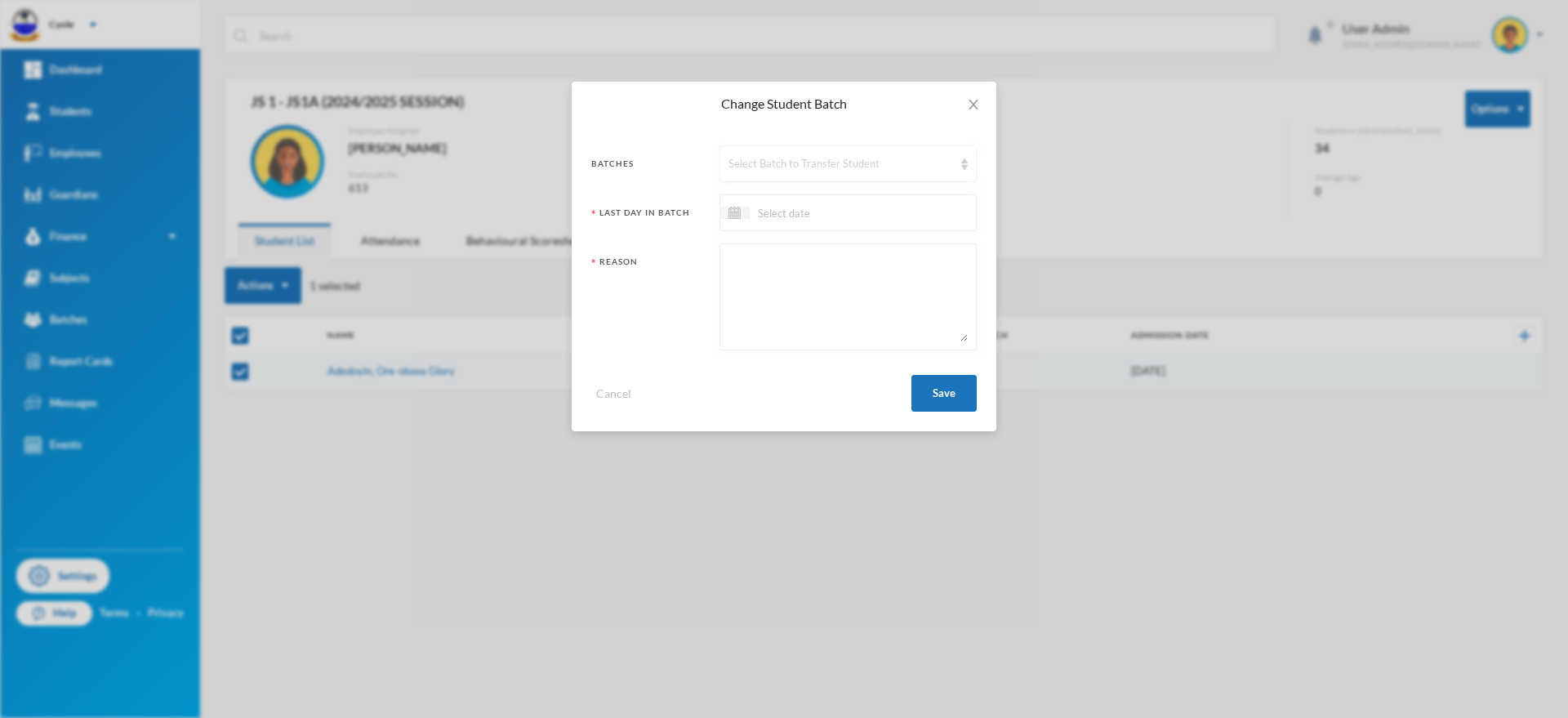
click at [850, 158] on div "Select Batch to Transfer Student" at bounding box center [840, 164] width 225 height 17
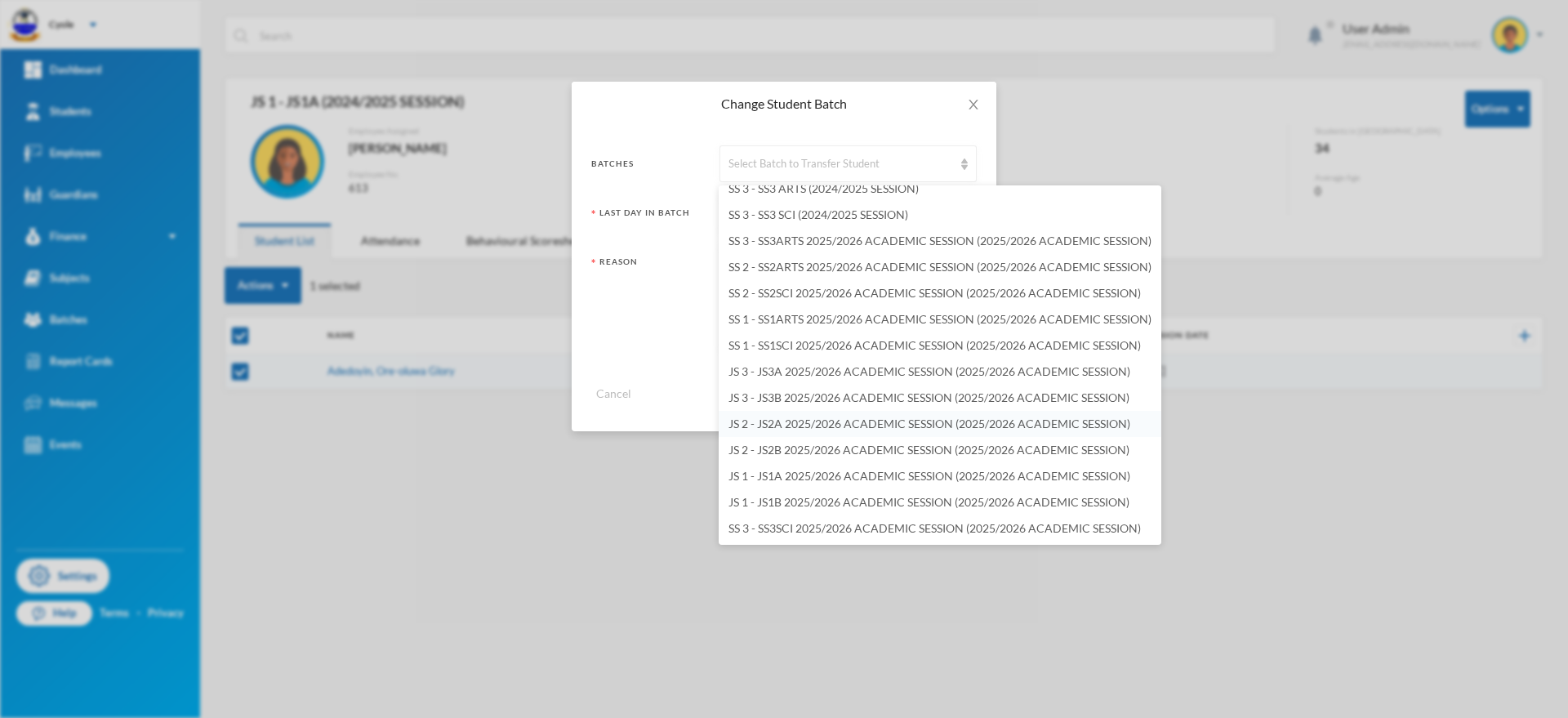
click at [795, 419] on span "JS 2 - JS2A 2025/2026 ACADEMIC SESSION (2025/2026 ACADEMIC SESSION)" at bounding box center [930, 424] width 402 height 14
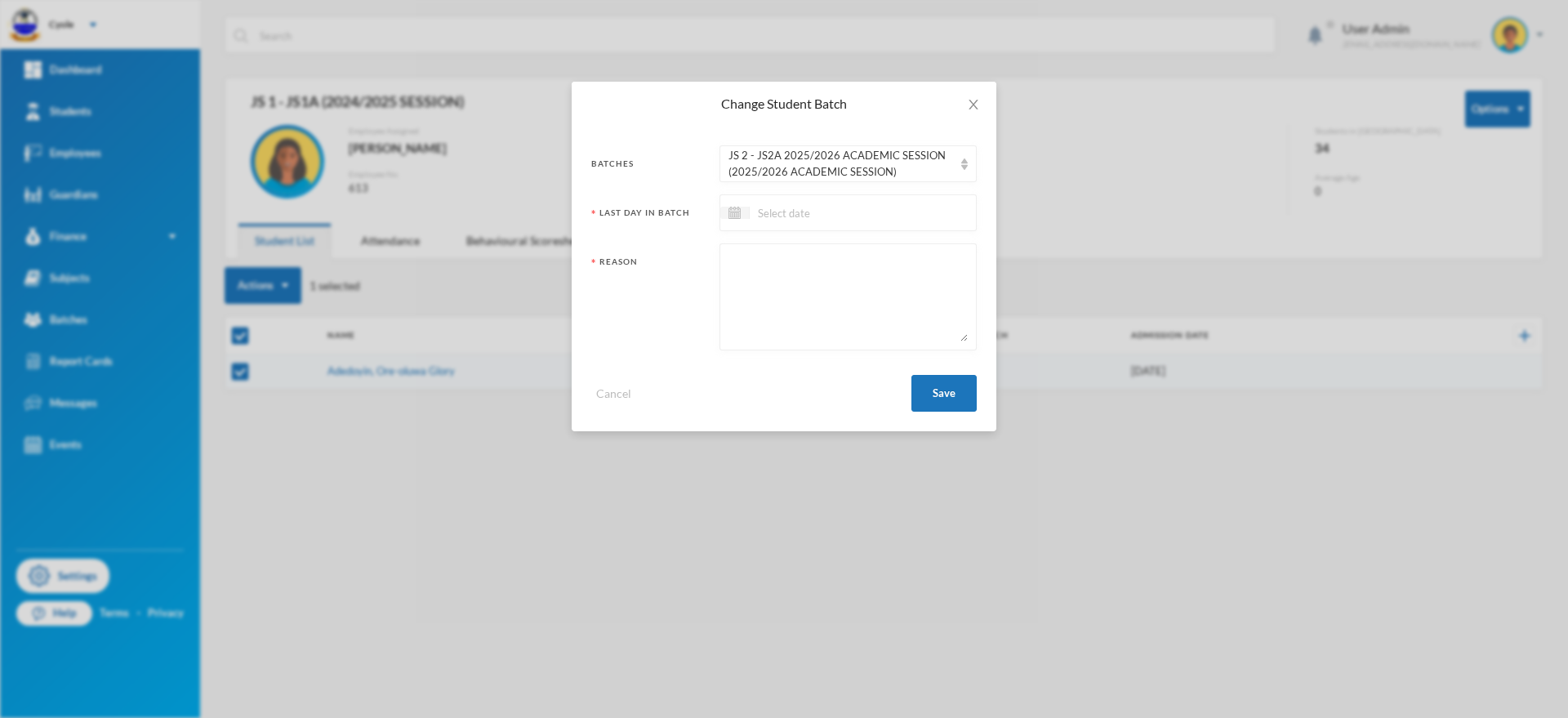
click at [786, 217] on input at bounding box center [818, 212] width 138 height 19
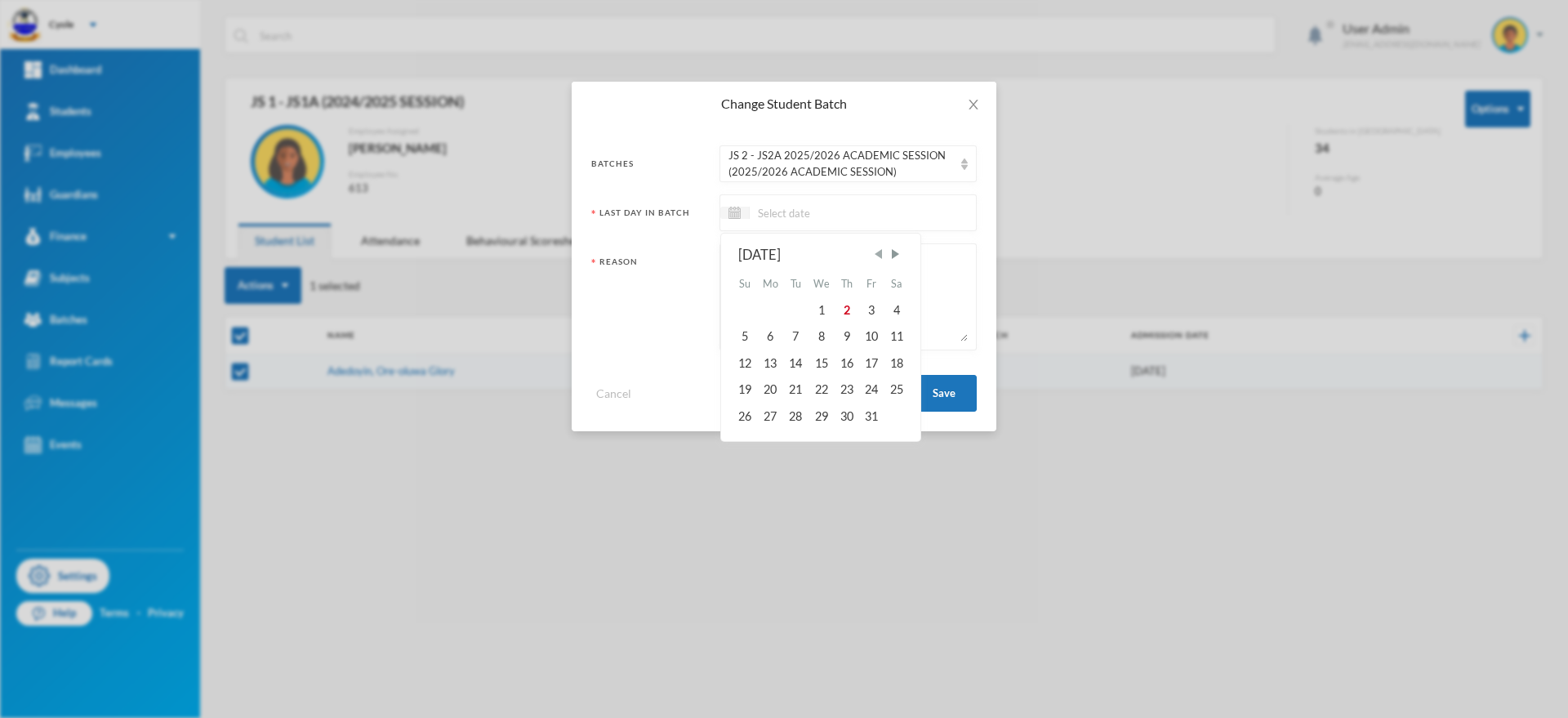
click at [882, 252] on span "Previous Month" at bounding box center [878, 254] width 15 height 15
click at [872, 411] on div "29" at bounding box center [871, 416] width 25 height 26
type input "29/08/2025"
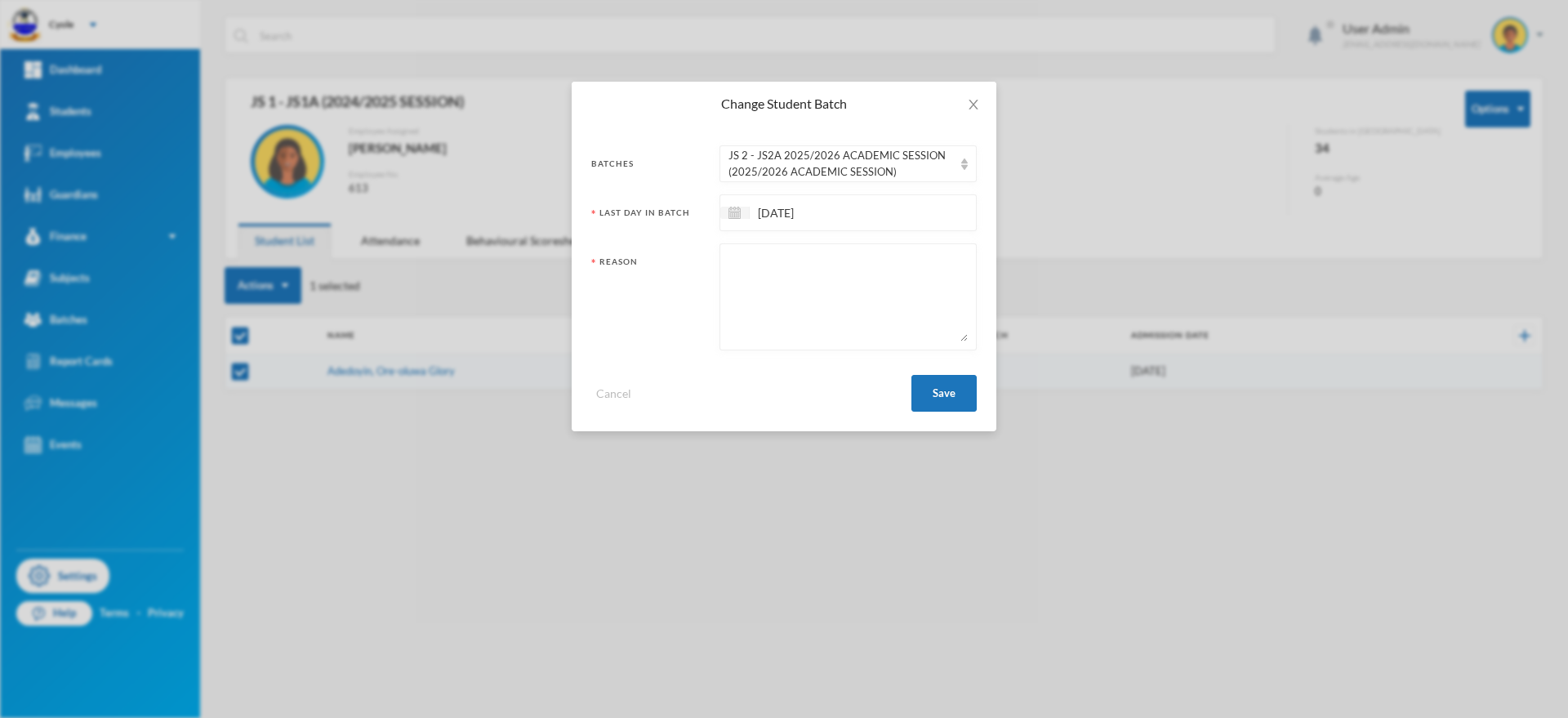
paste textarea "PROMOTED"
type textarea "PROMOTED"
click at [950, 378] on button "Save" at bounding box center [944, 393] width 65 height 37
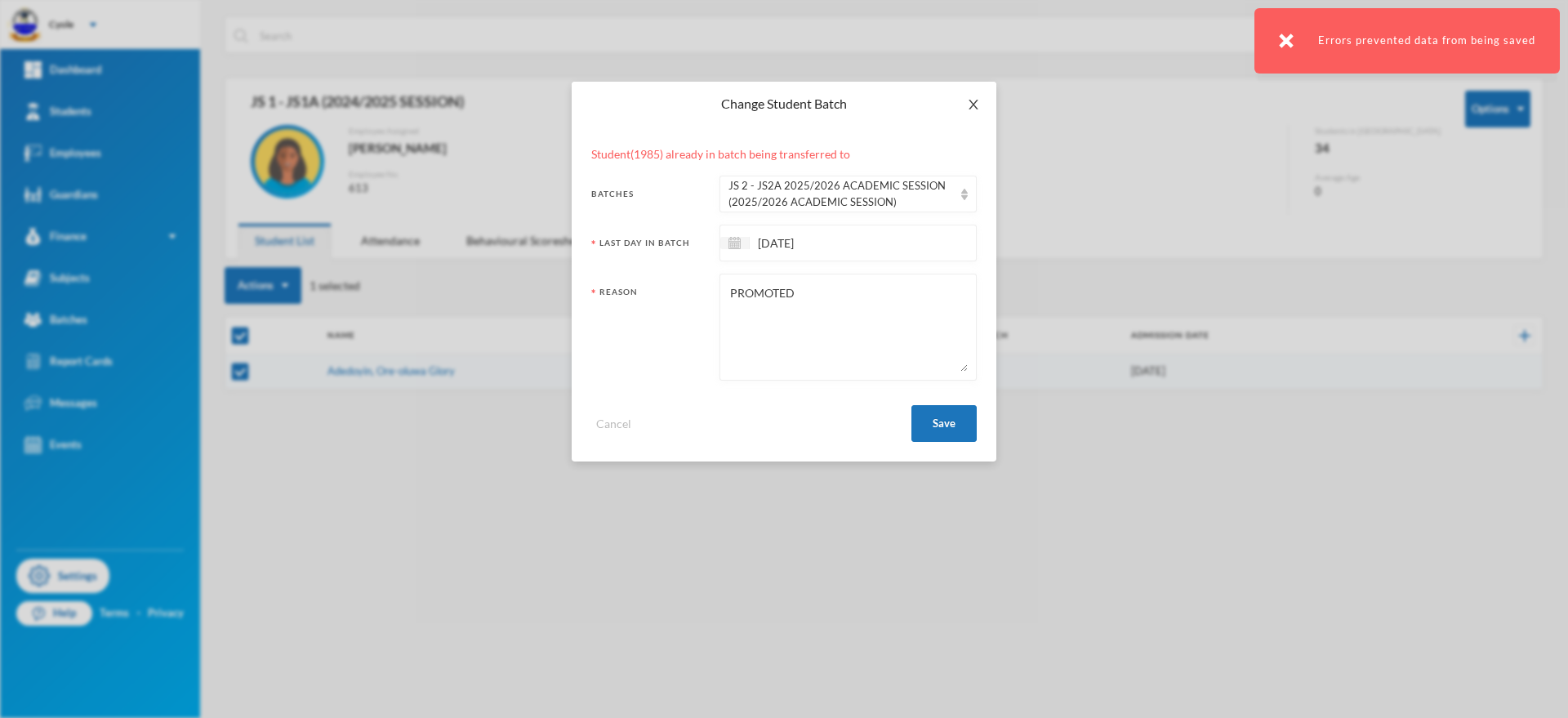
click at [973, 101] on icon "icon: close" at bounding box center [973, 104] width 13 height 13
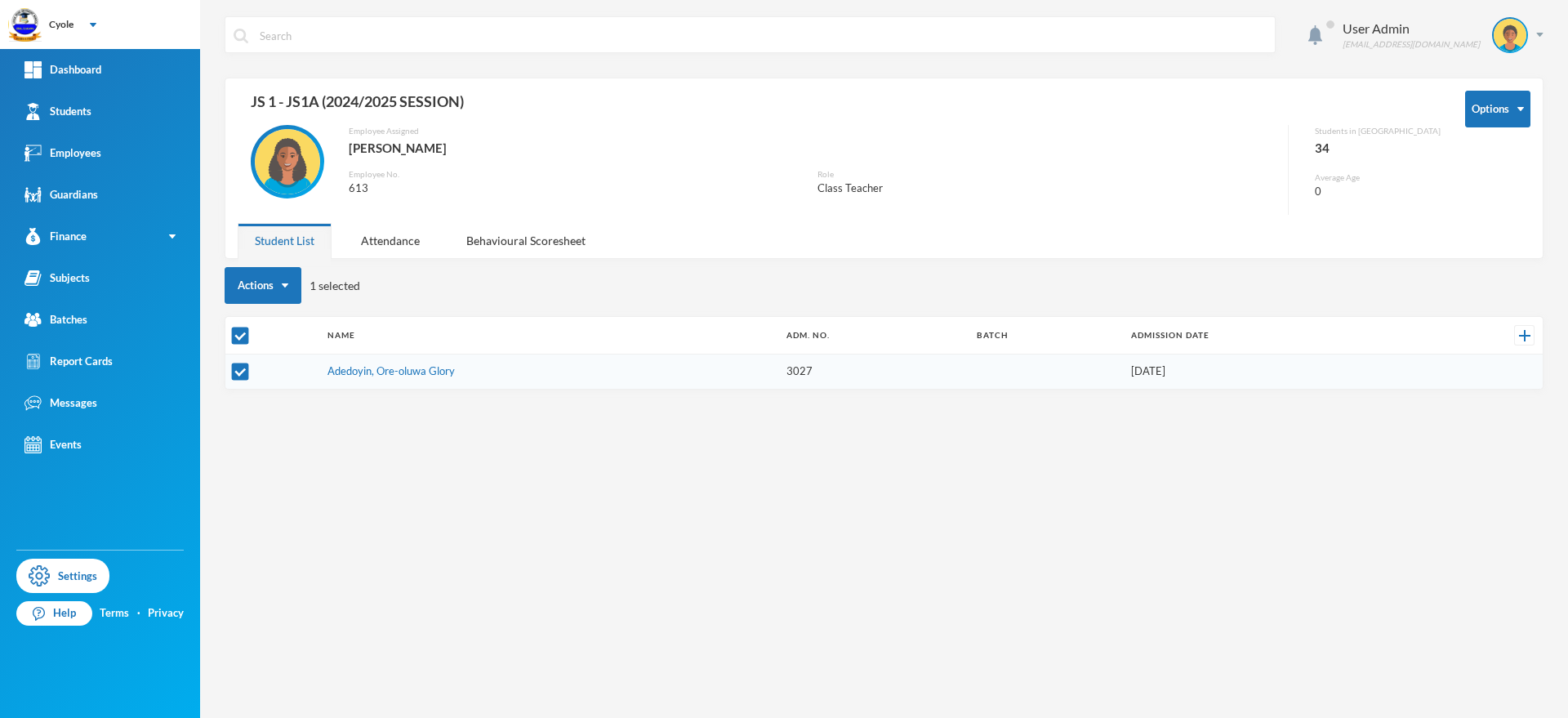
checkbox input "false"
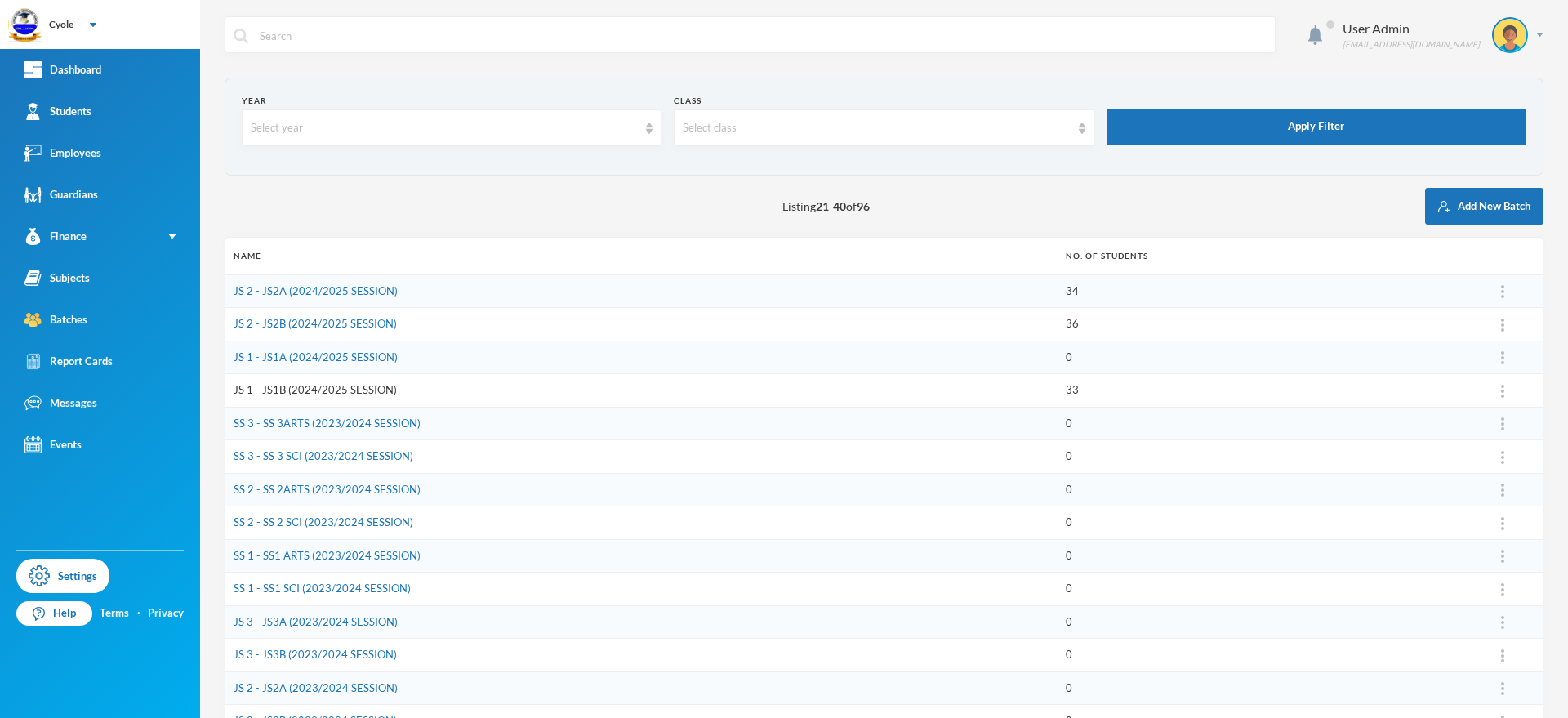
click at [324, 388] on link "JS 1 - JS1B (2024/2025 SESSION)" at bounding box center [315, 389] width 163 height 13
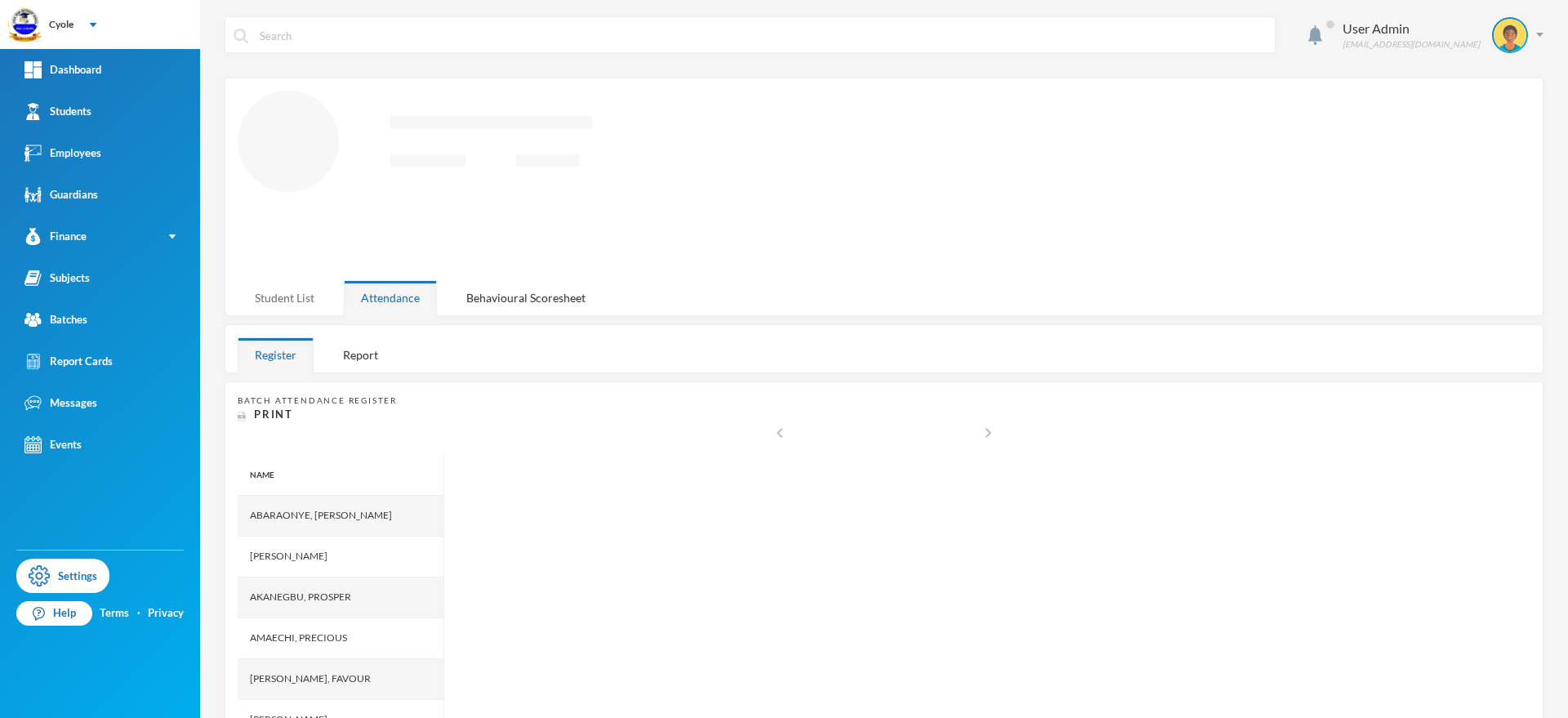
click at [301, 300] on div "Student List" at bounding box center [284, 297] width 94 height 35
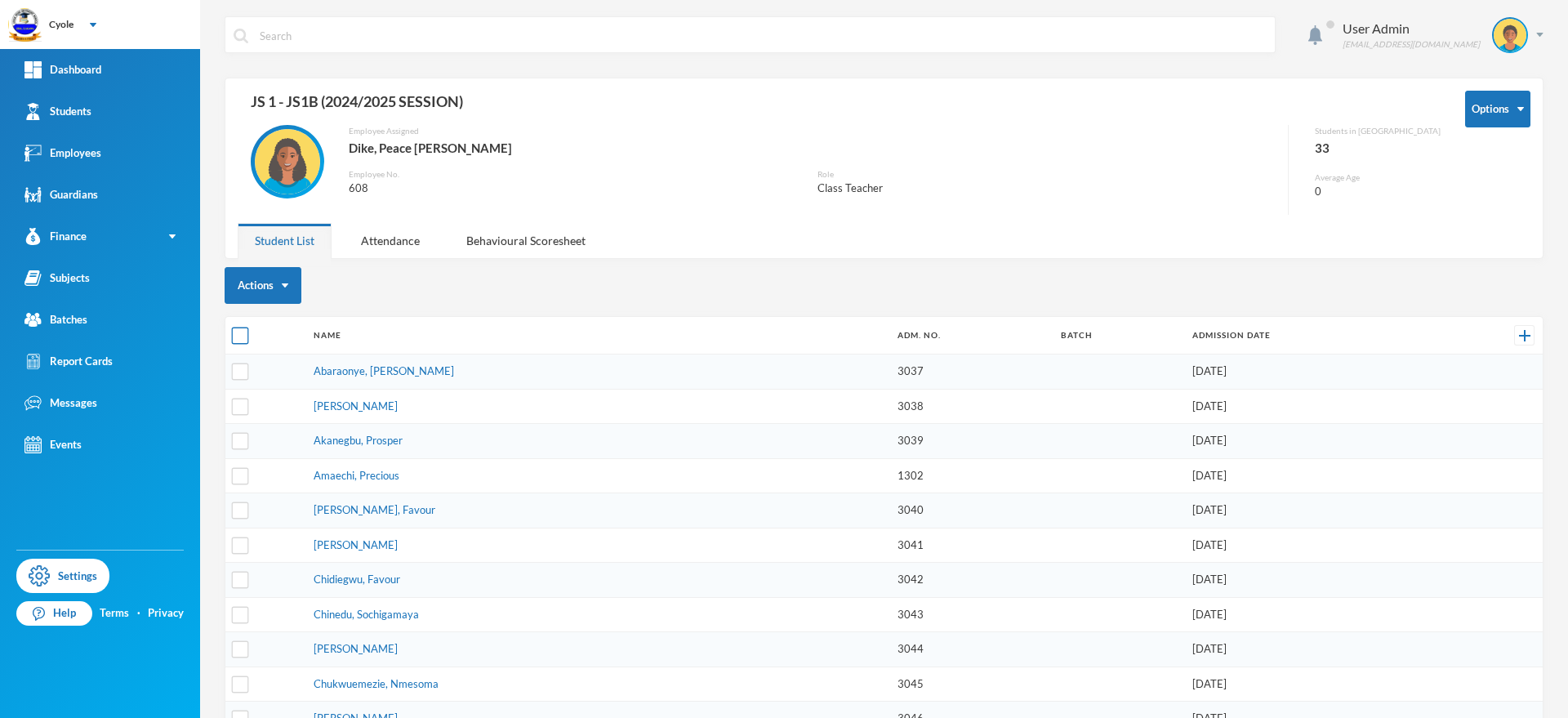
click at [245, 331] on input "checkbox" at bounding box center [240, 336] width 17 height 17
checkbox input "true"
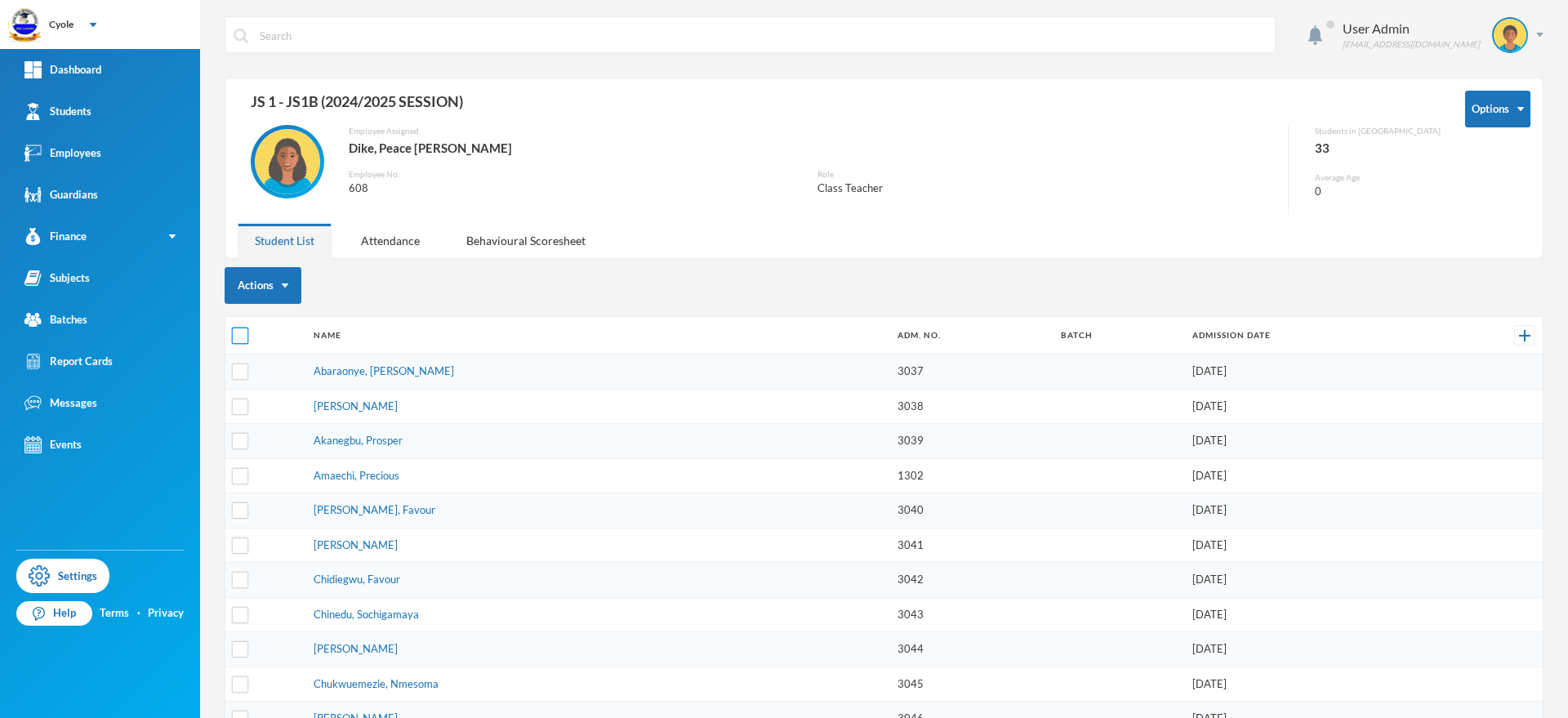
checkbox input "true"
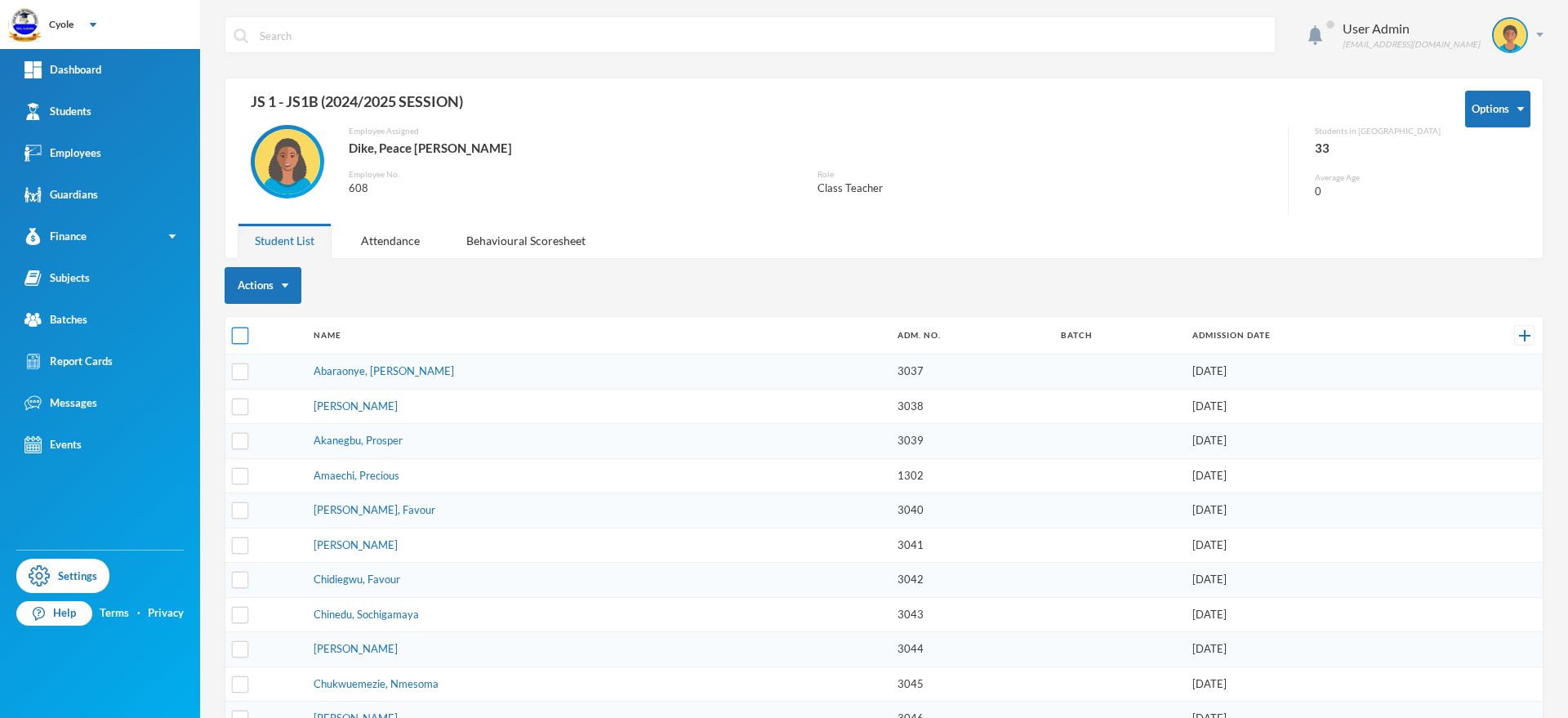
checkbox input "true"
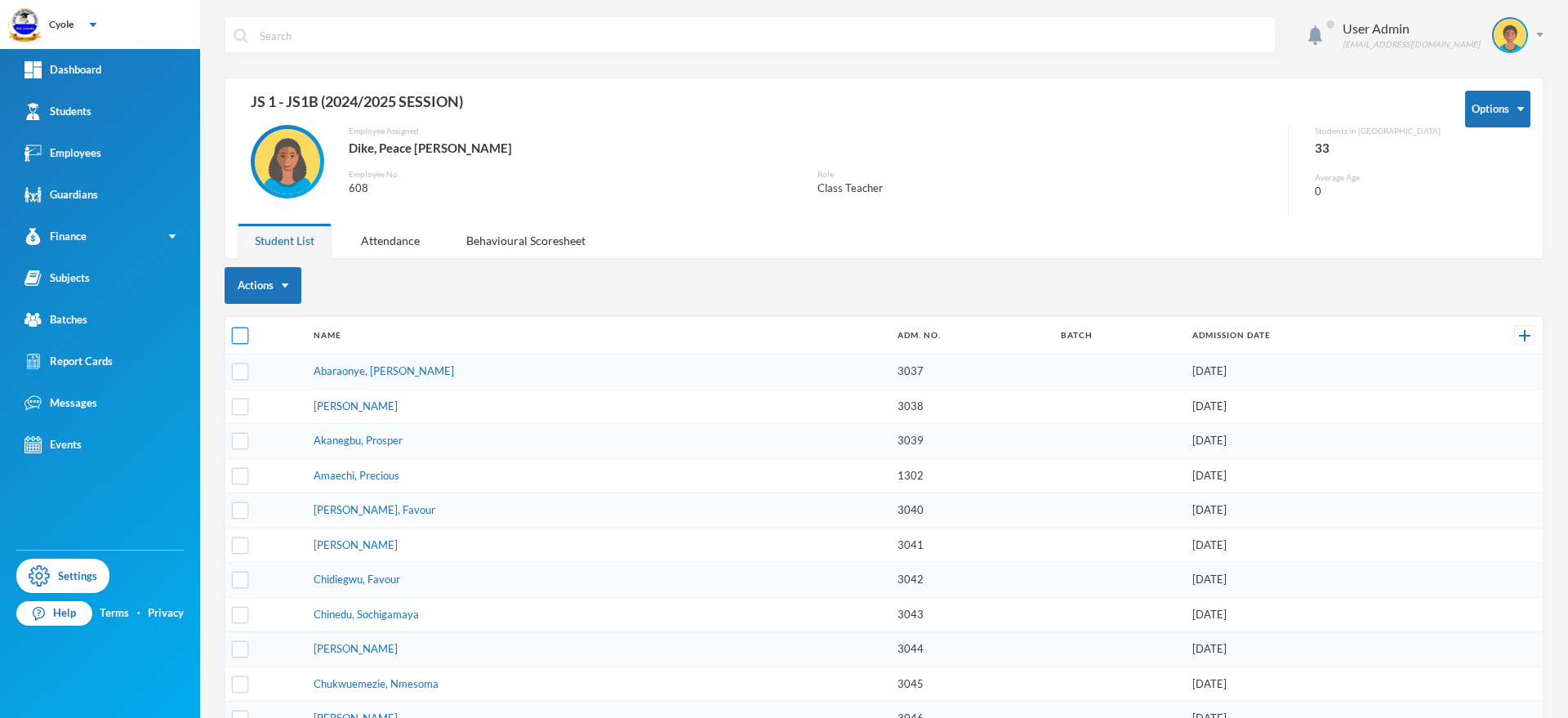
checkbox input "true"
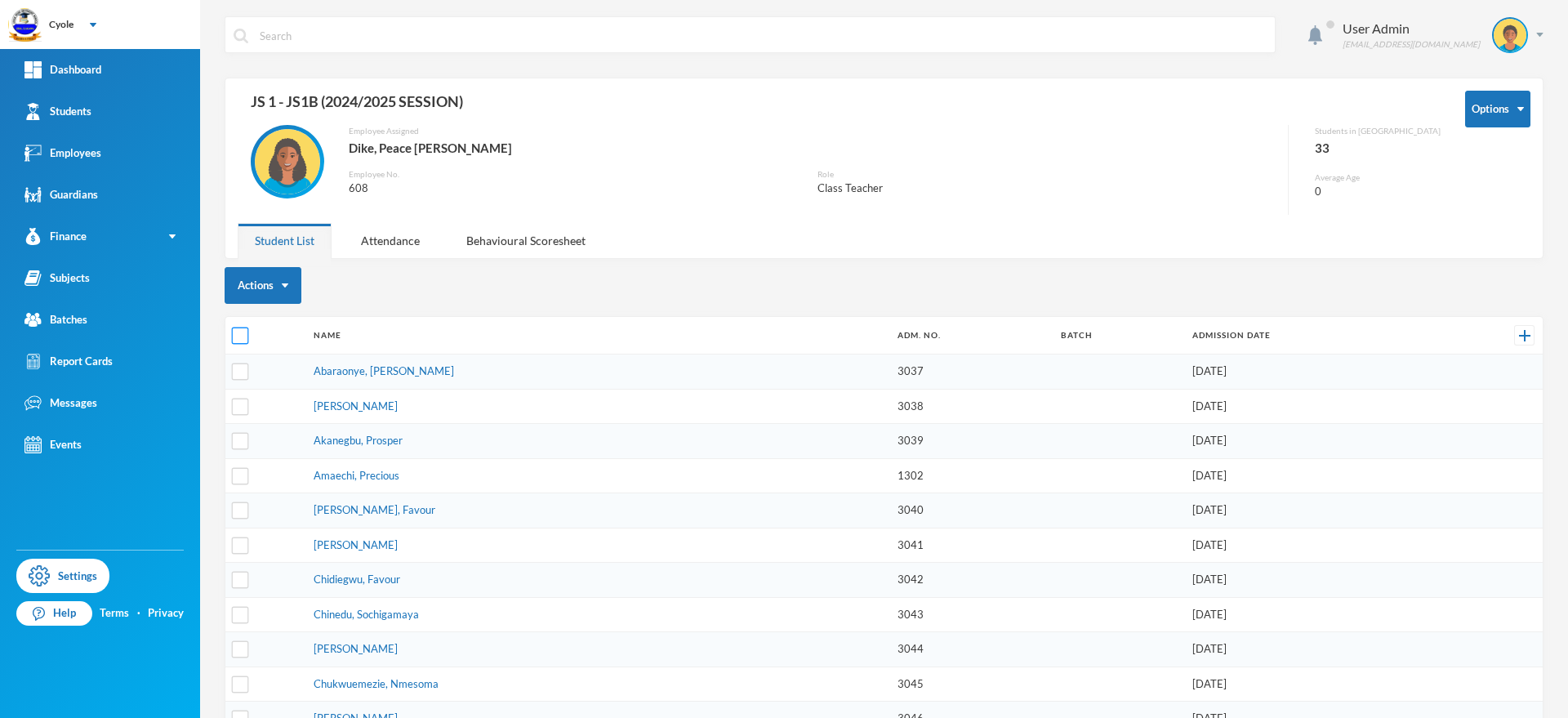
checkbox input "true"
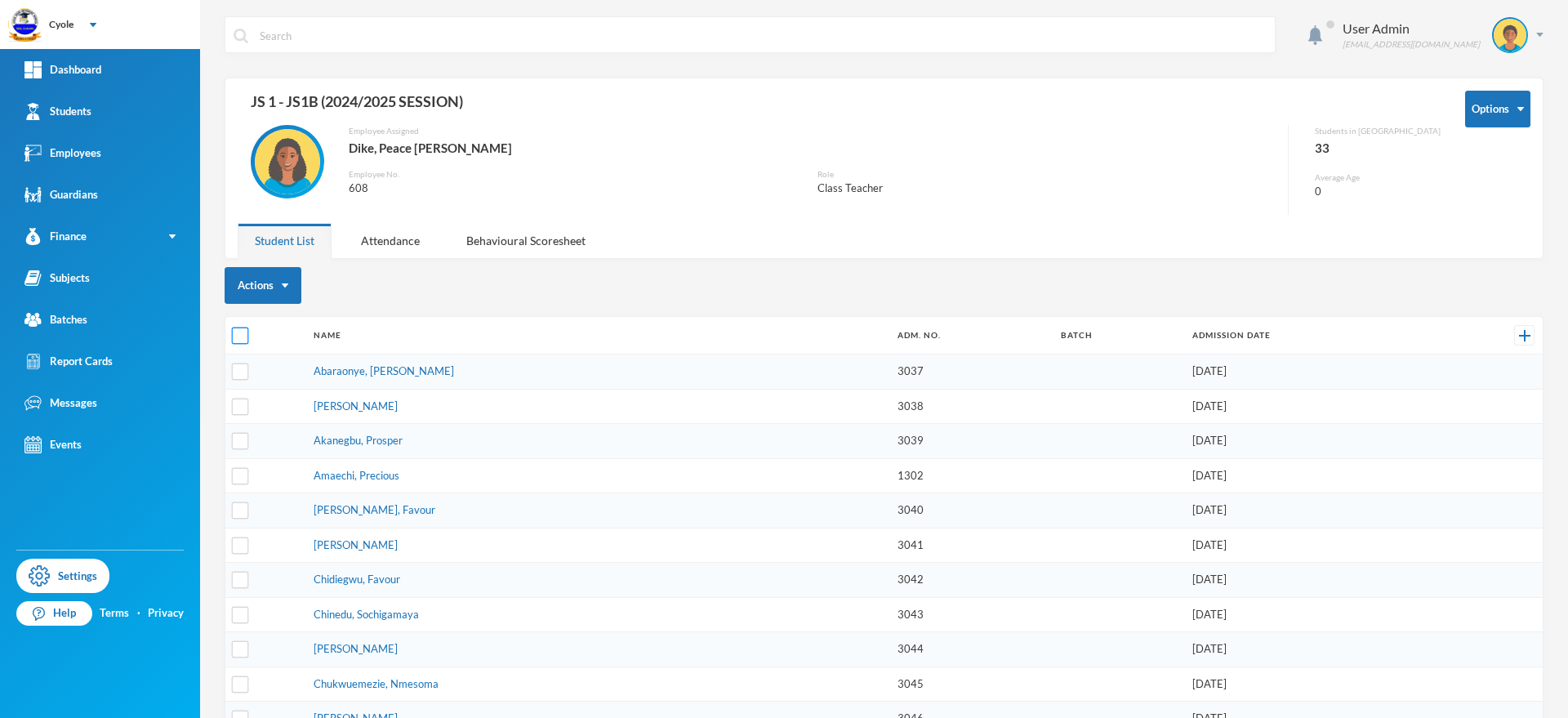
checkbox input "true"
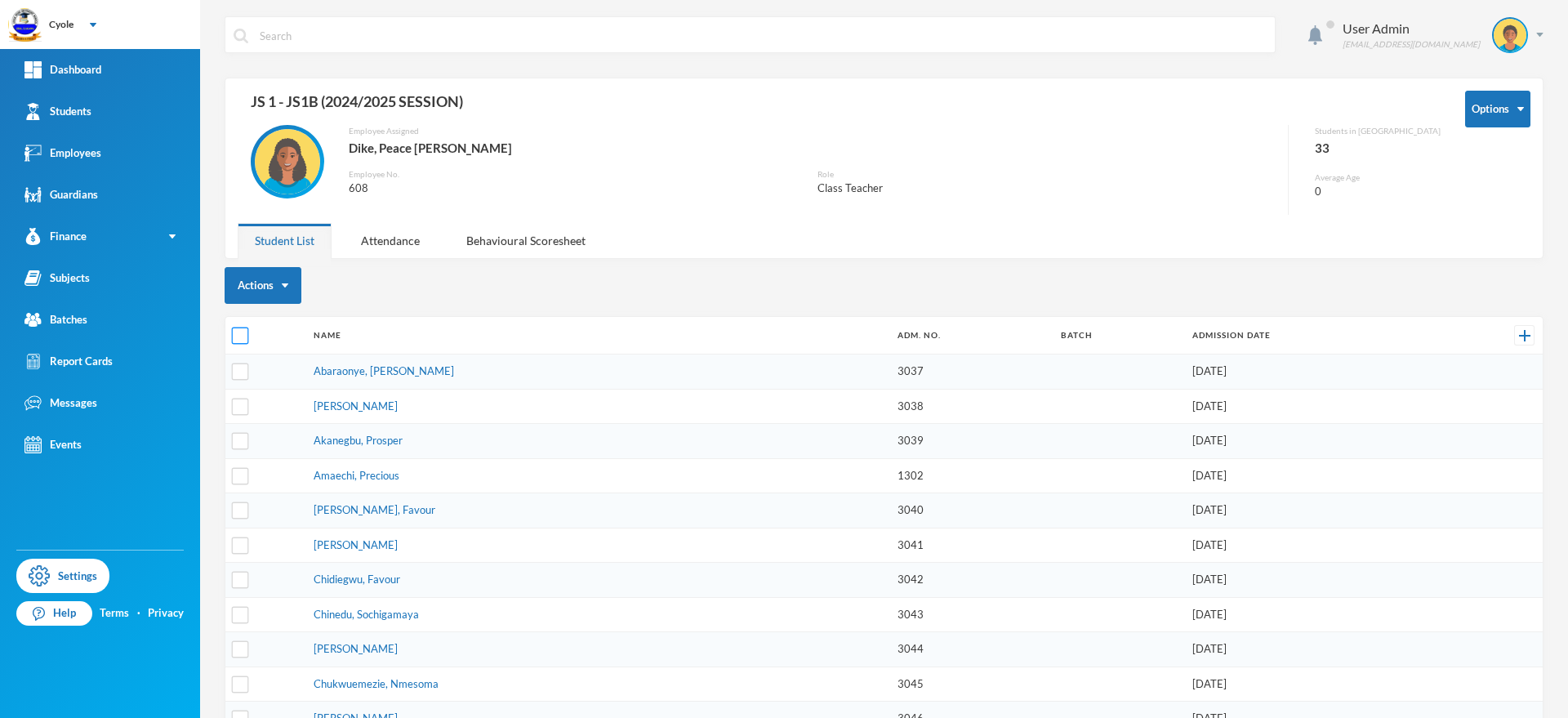
checkbox input "true"
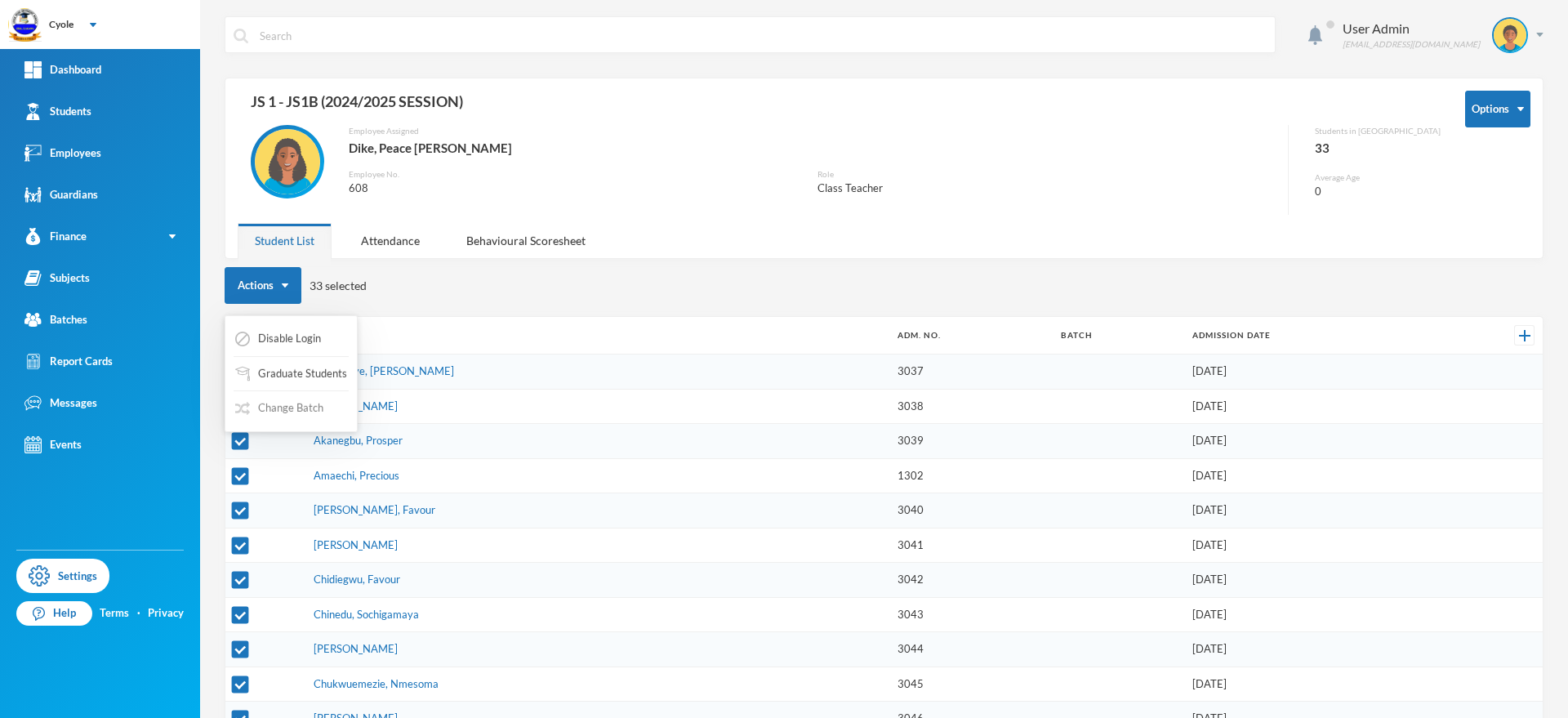
click at [318, 406] on button "Change Batch" at bounding box center [279, 409] width 91 height 30
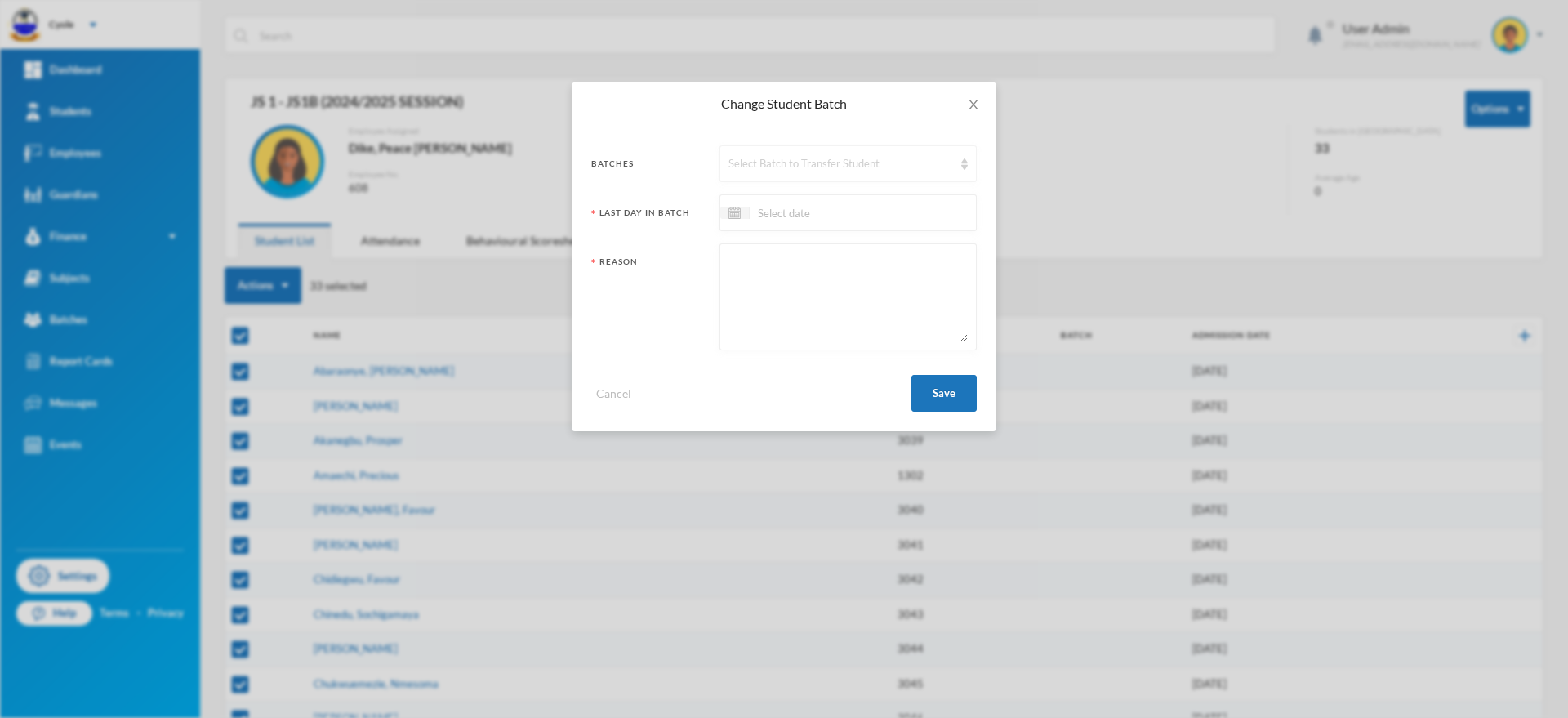
click at [780, 158] on div "Select Batch to Transfer Student" at bounding box center [840, 164] width 225 height 17
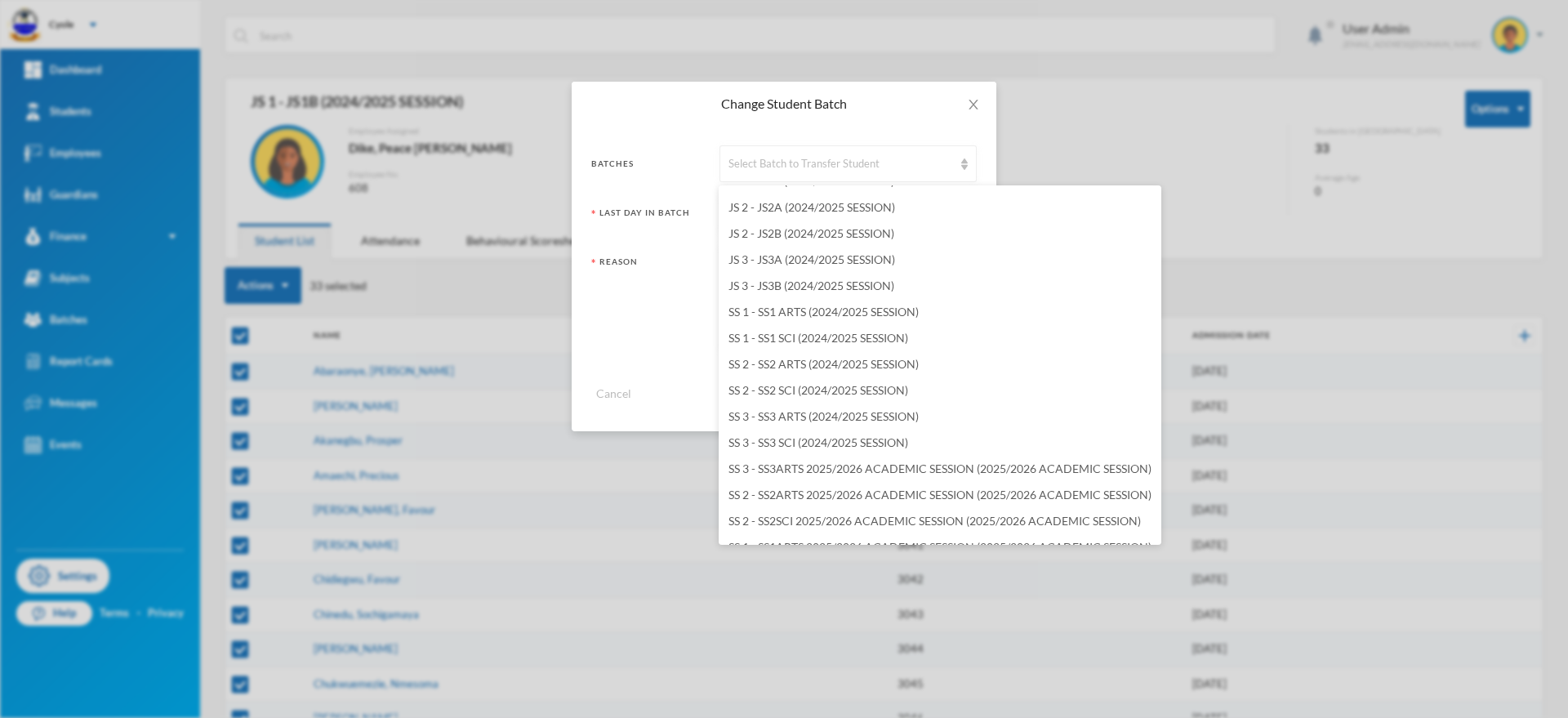
scroll to position [2157, 0]
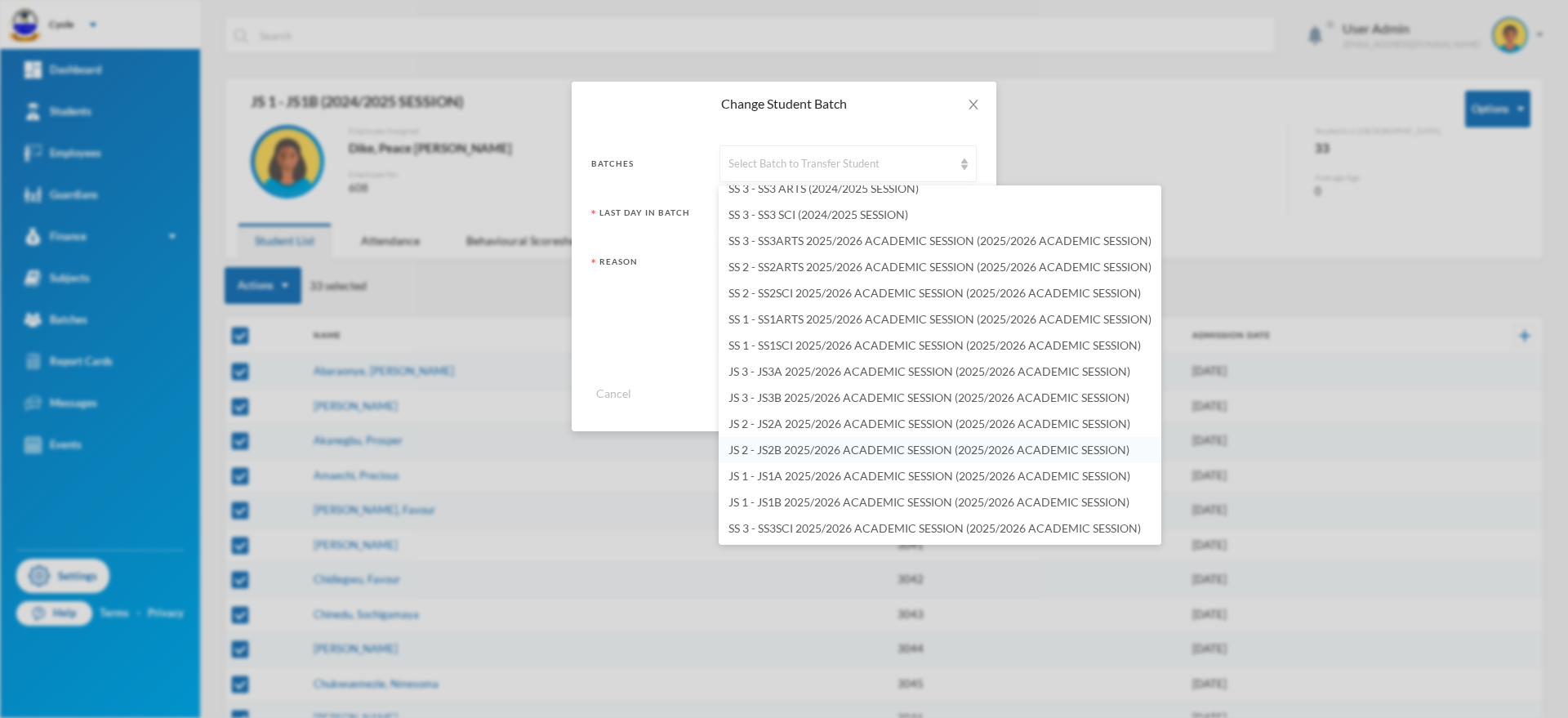
click at [789, 446] on span "JS 2 - JS2B 2025/2026 ACADEMIC SESSION (2025/2026 ACADEMIC SESSION)" at bounding box center [929, 450] width 401 height 14
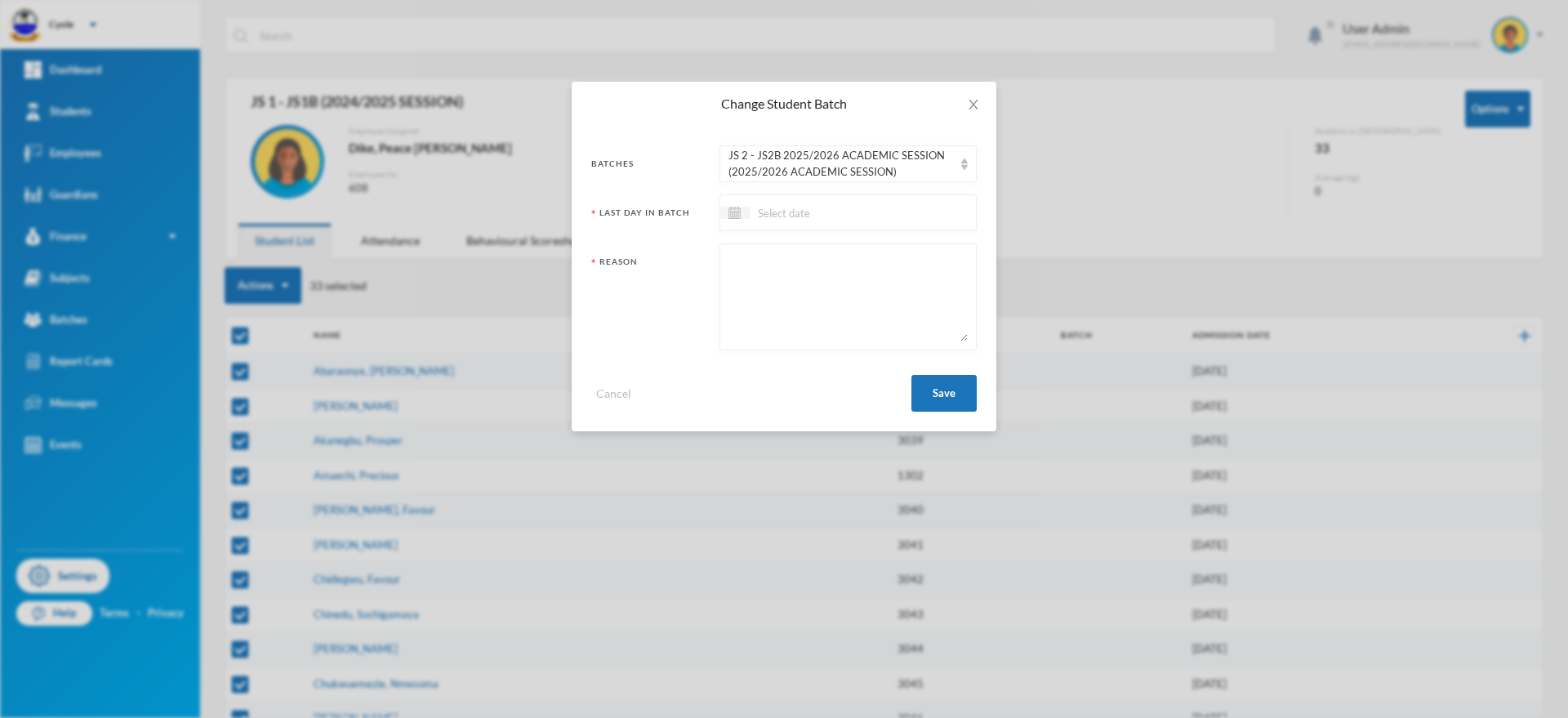
drag, startPoint x: 776, startPoint y: 209, endPoint x: 782, endPoint y: 222, distance: 14.3
click at [774, 209] on input at bounding box center [818, 212] width 138 height 19
click at [885, 247] on span "Previous Month" at bounding box center [878, 254] width 15 height 15
click at [885, 249] on span "Previous Month" at bounding box center [878, 254] width 15 height 15
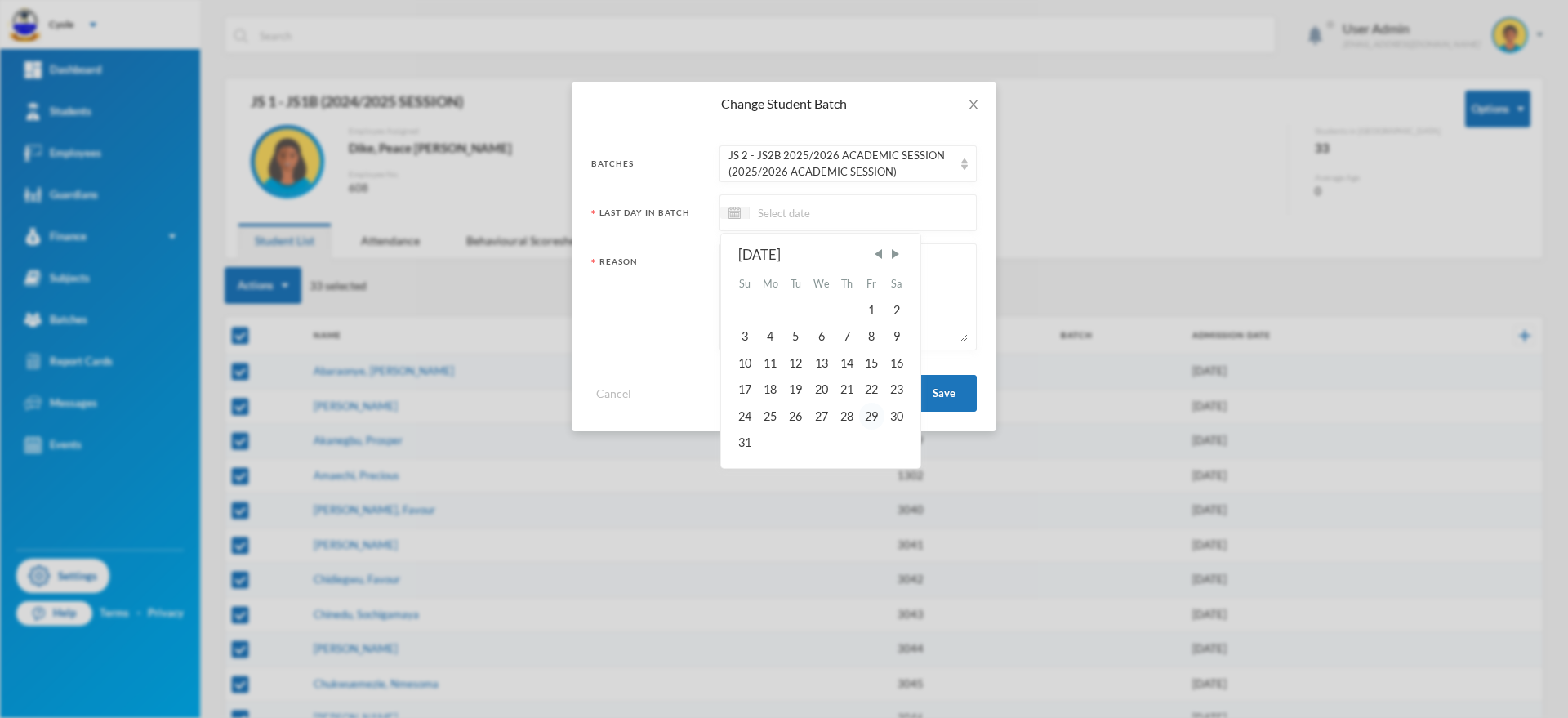
click at [875, 412] on div "29" at bounding box center [871, 416] width 25 height 26
type input "29/08/2025"
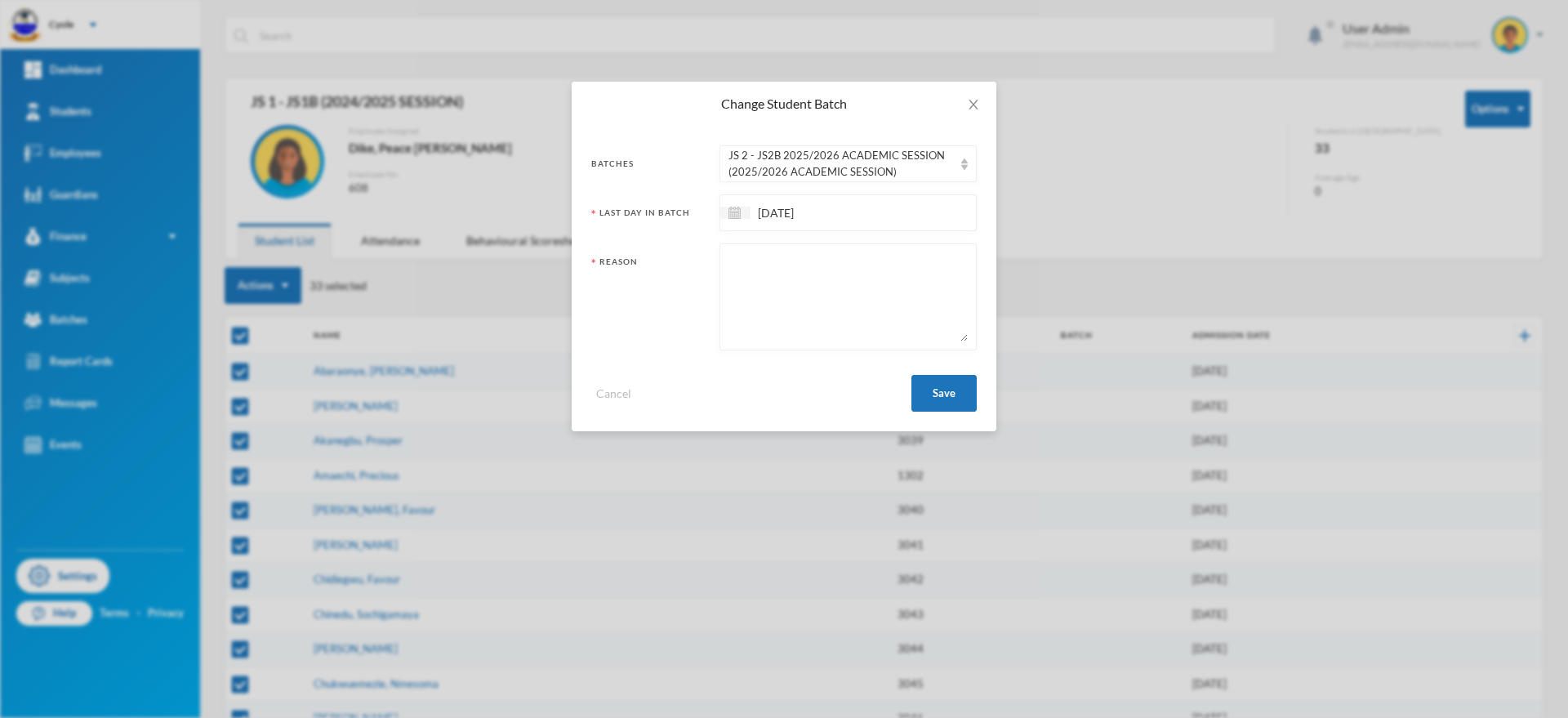
paste textarea "PROMOTED"
type textarea "PROMOTED"
click at [936, 386] on button "Save" at bounding box center [944, 393] width 65 height 37
click at [955, 396] on button "Save" at bounding box center [944, 393] width 65 height 37
checkbox input "false"
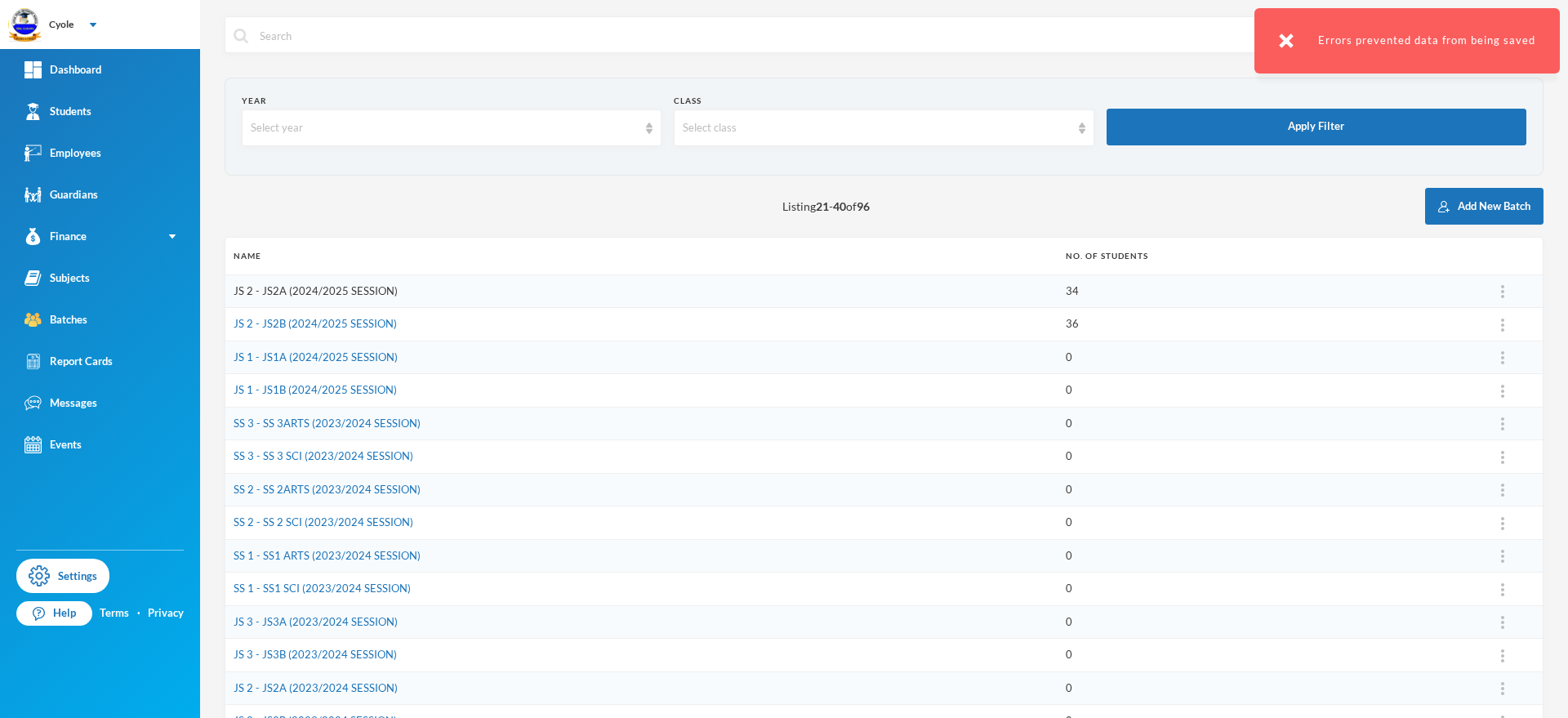
click at [318, 287] on link "JS 2 - JS2A (2024/2025 SESSION)" at bounding box center [316, 290] width 164 height 13
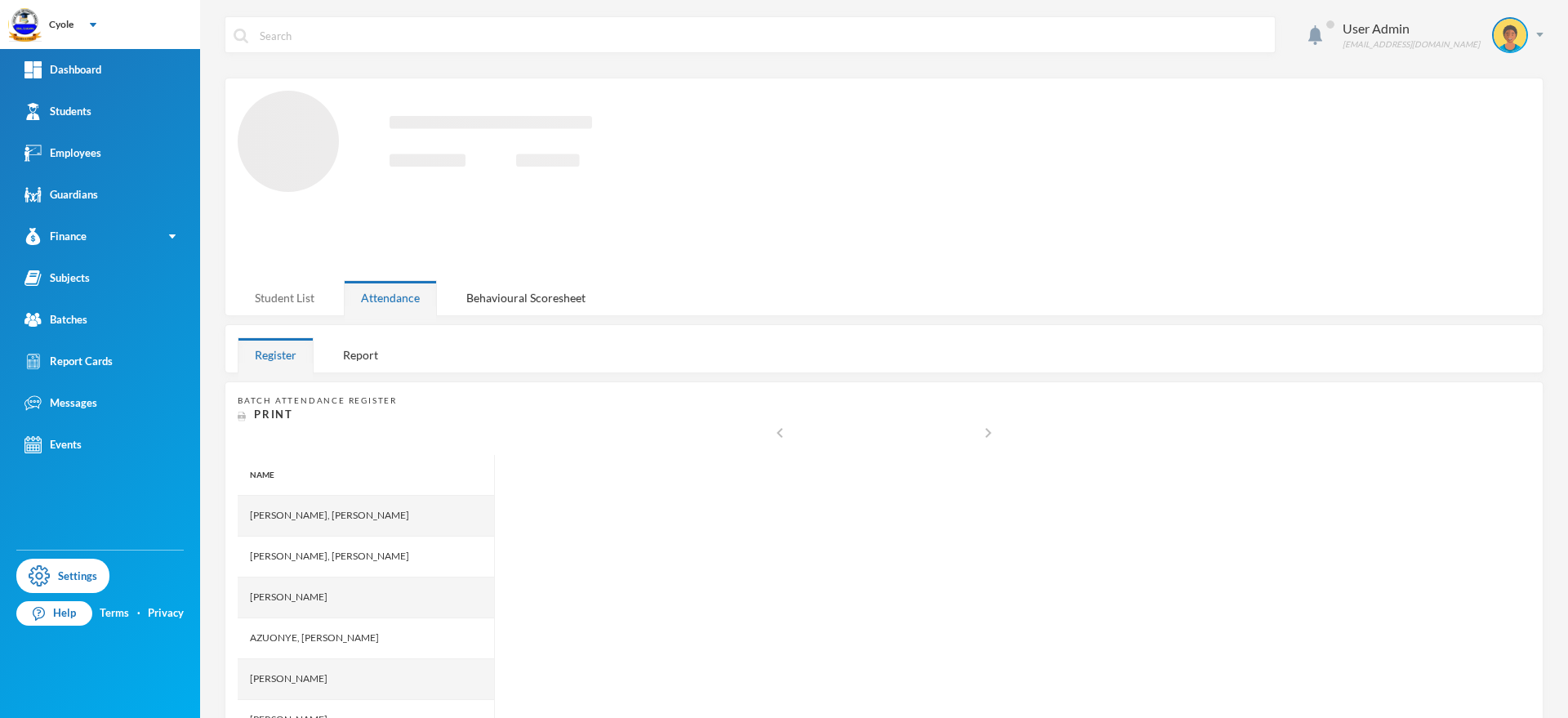
click at [274, 291] on div "Student List" at bounding box center [284, 297] width 94 height 35
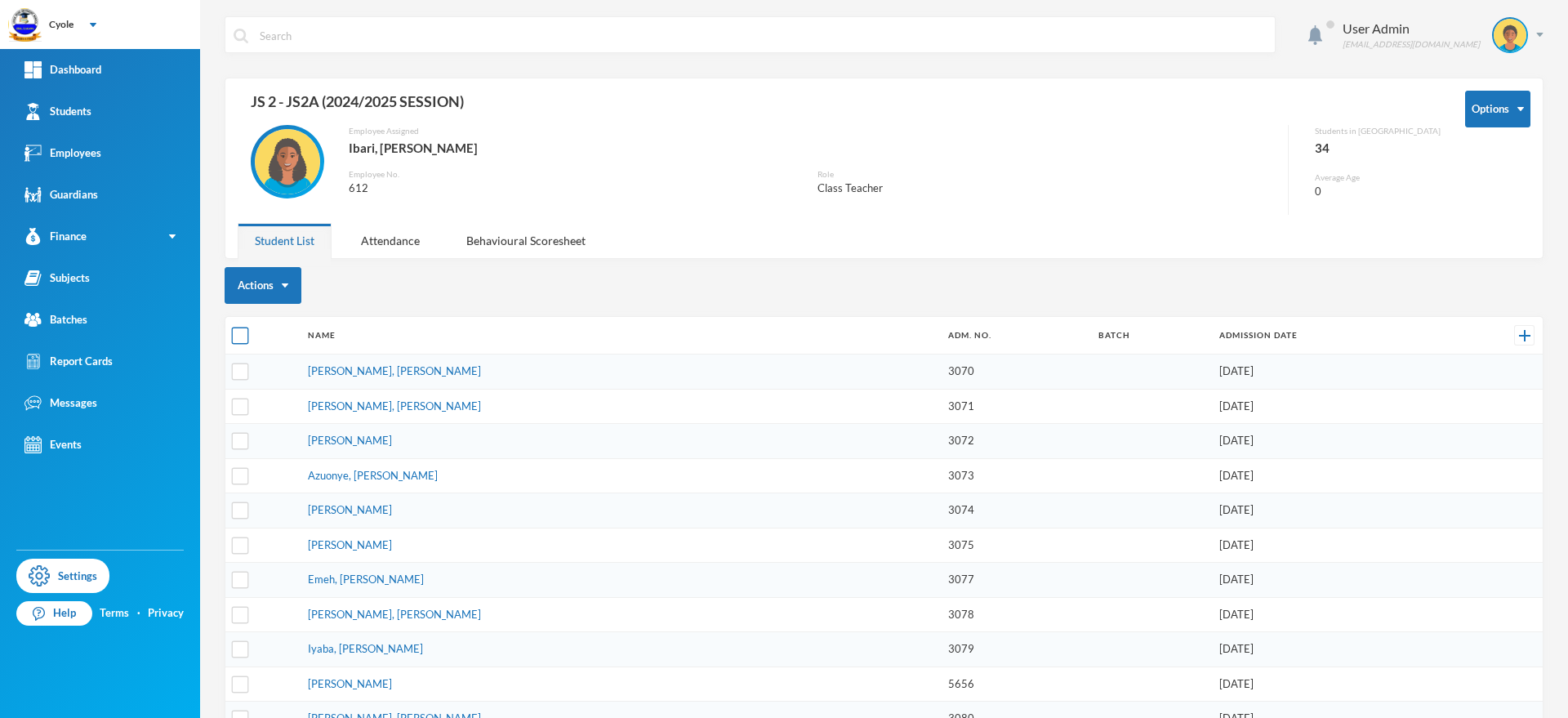
click at [240, 336] on input "checkbox" at bounding box center [240, 336] width 17 height 17
checkbox input "true"
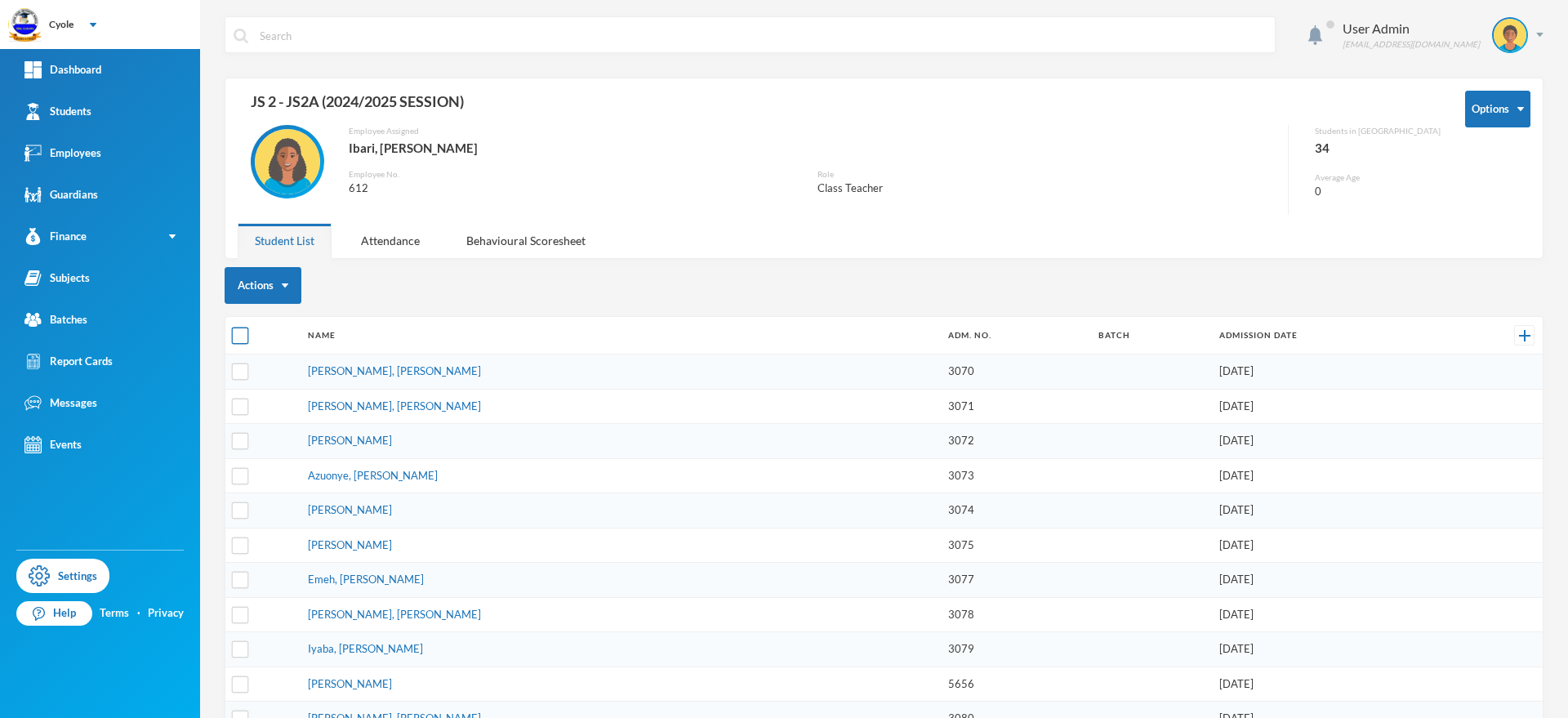
checkbox input "true"
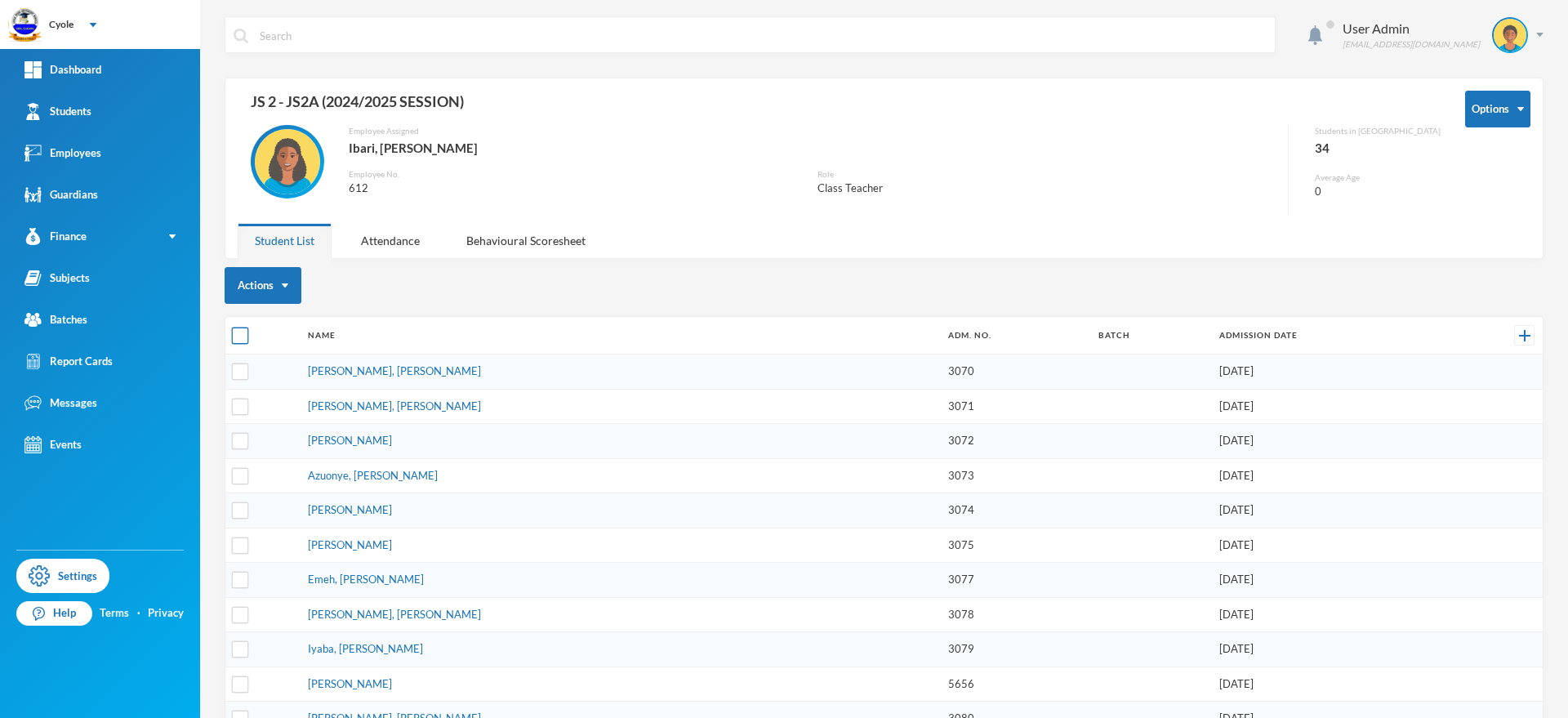
checkbox input "true"
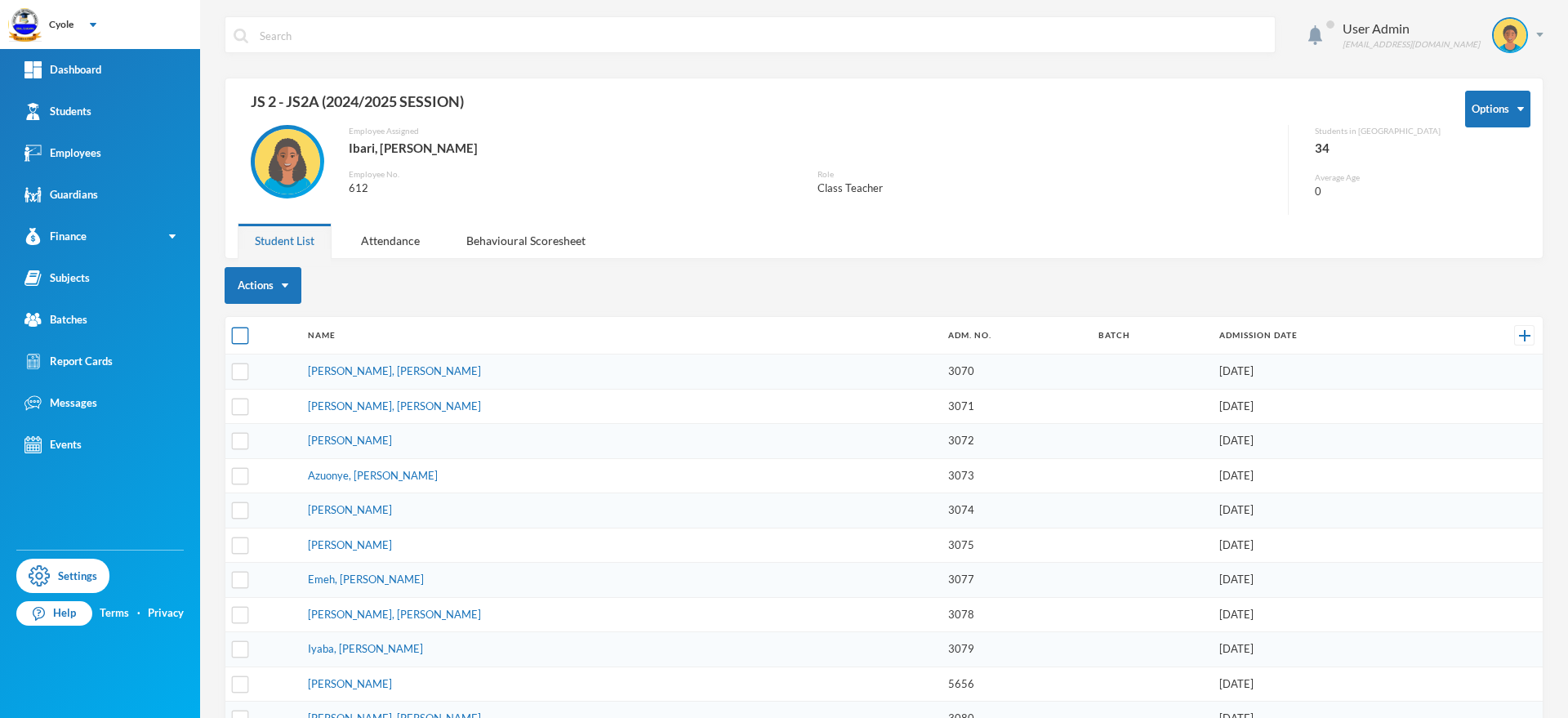
checkbox input "true"
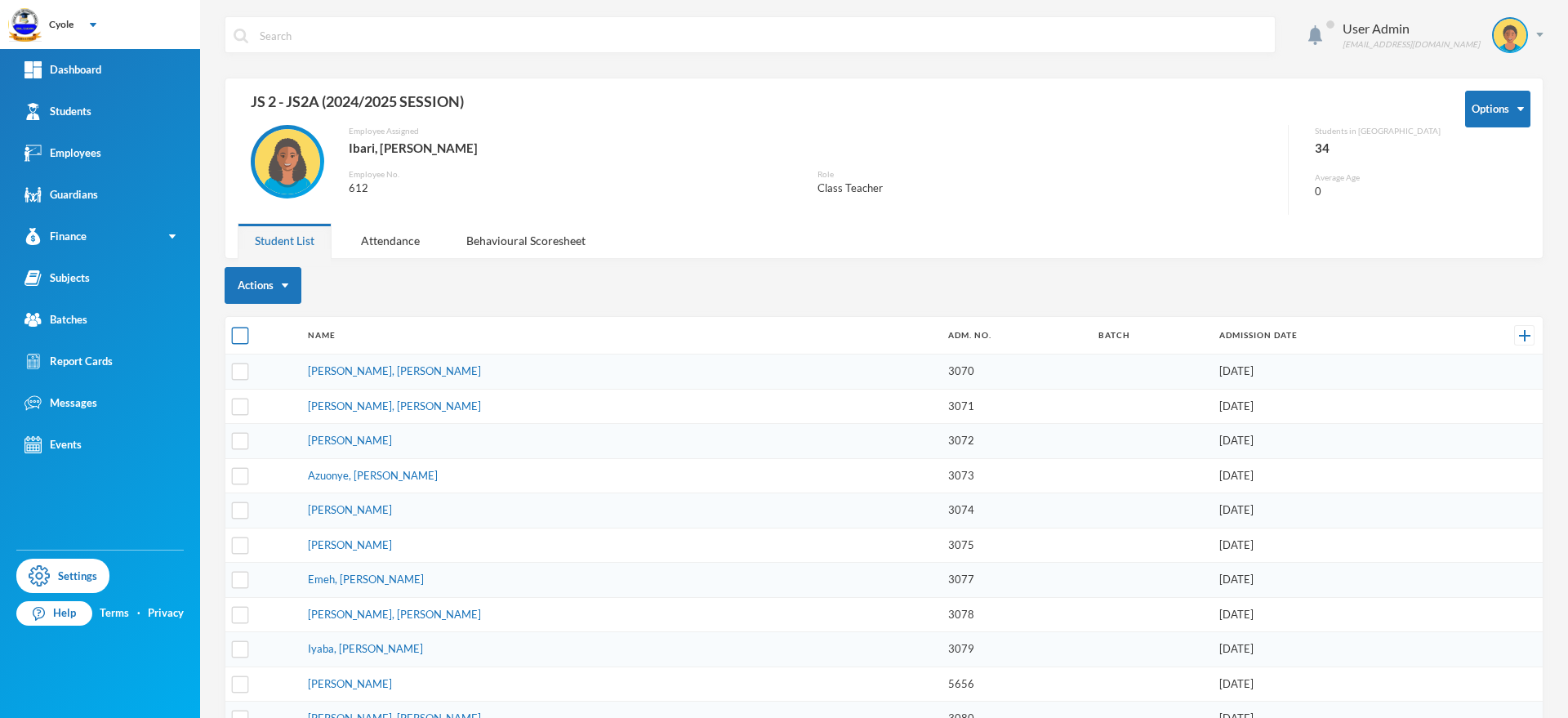
checkbox input "true"
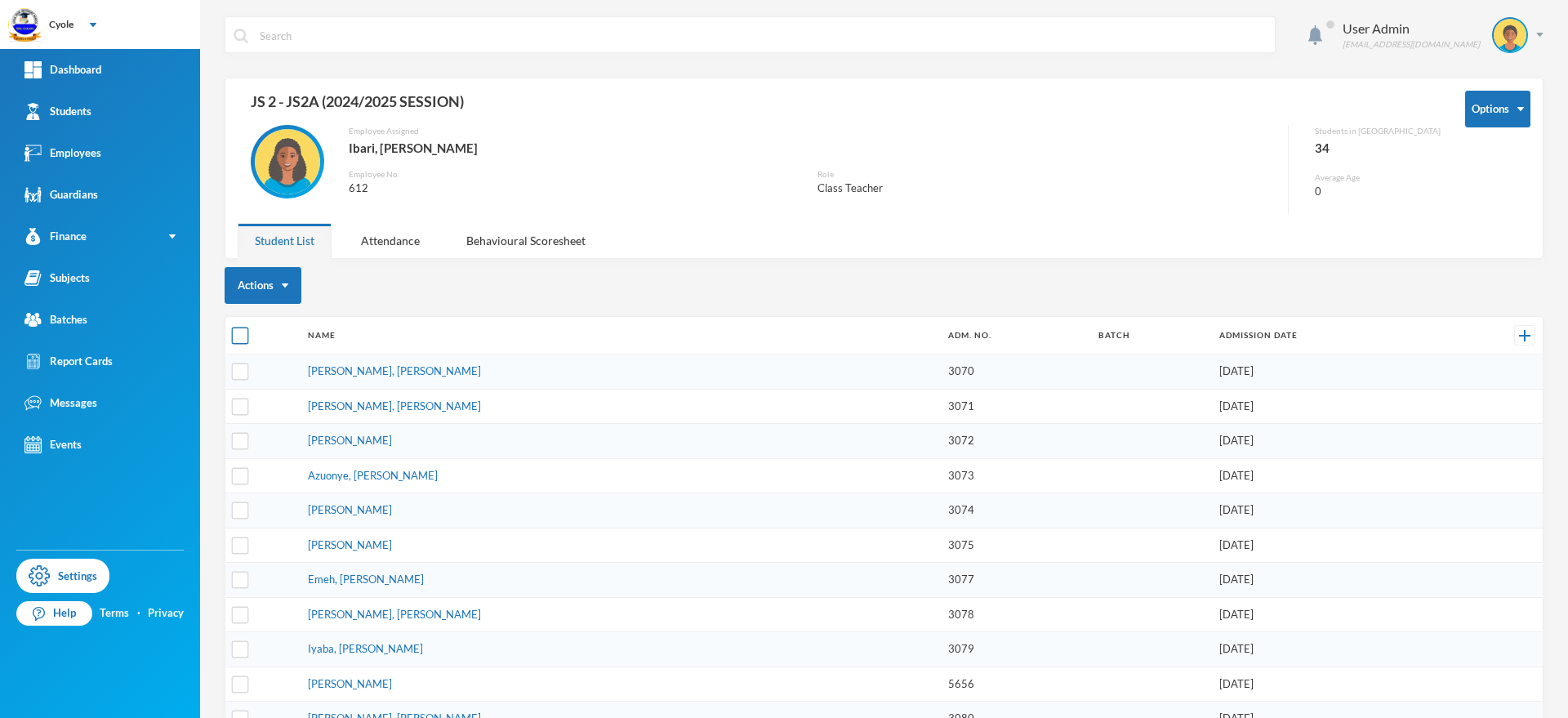
checkbox input "true"
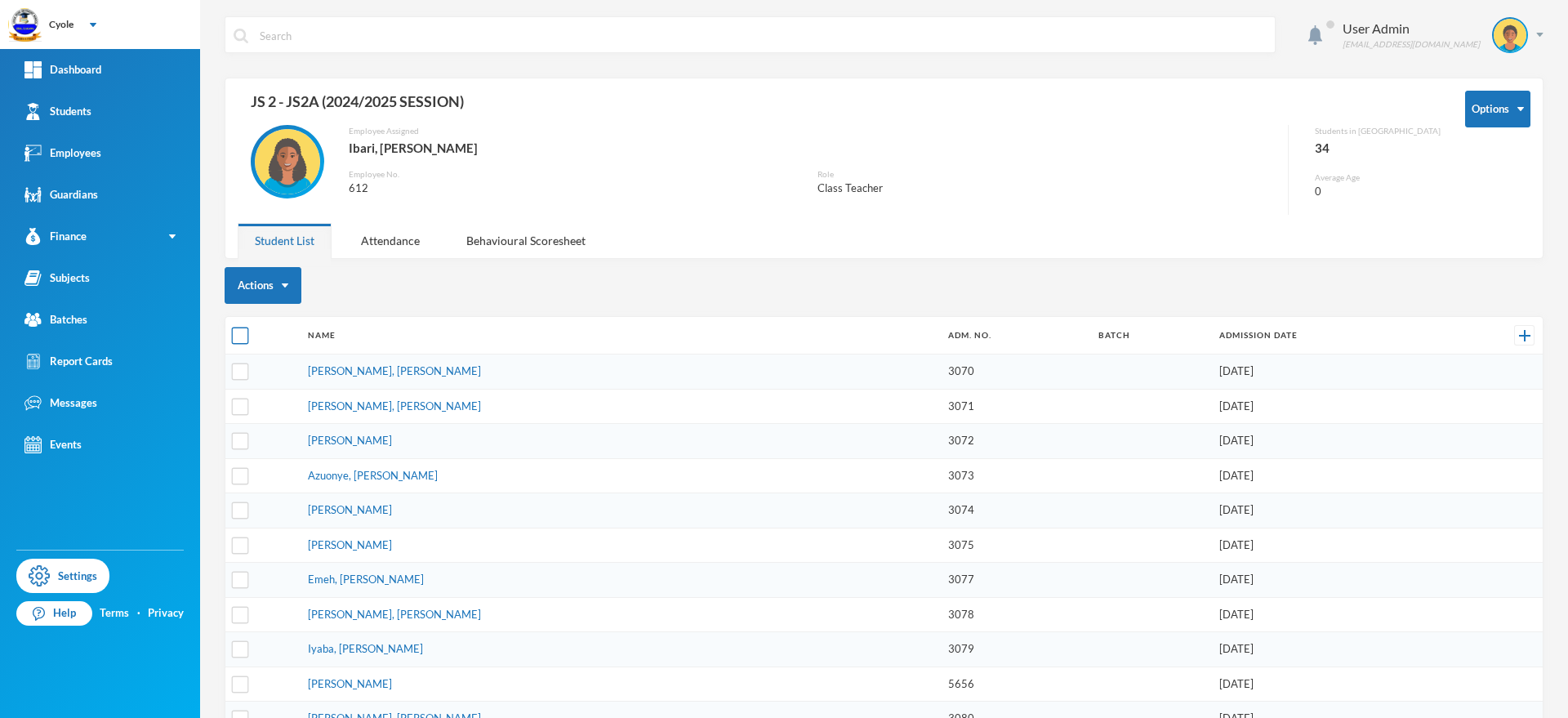
checkbox input "true"
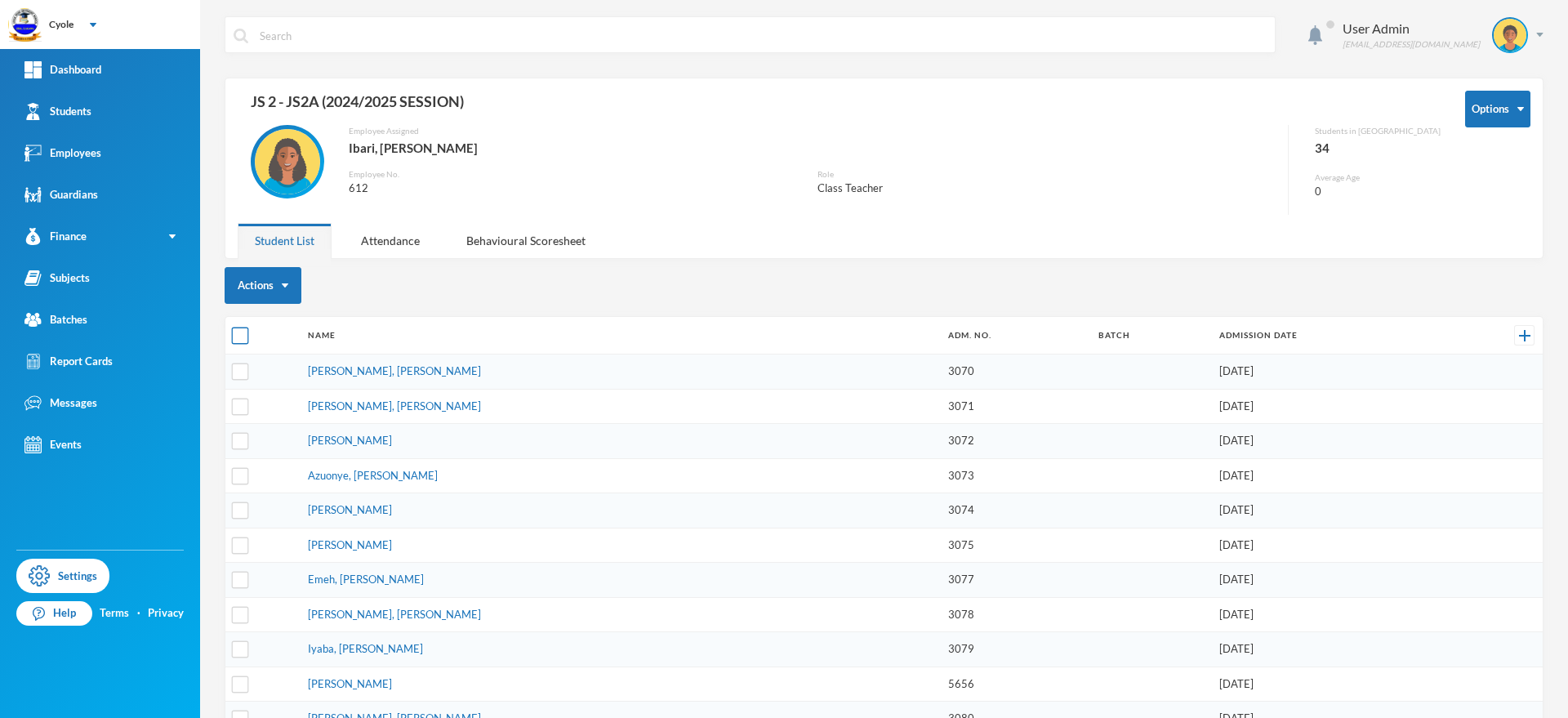
checkbox input "true"
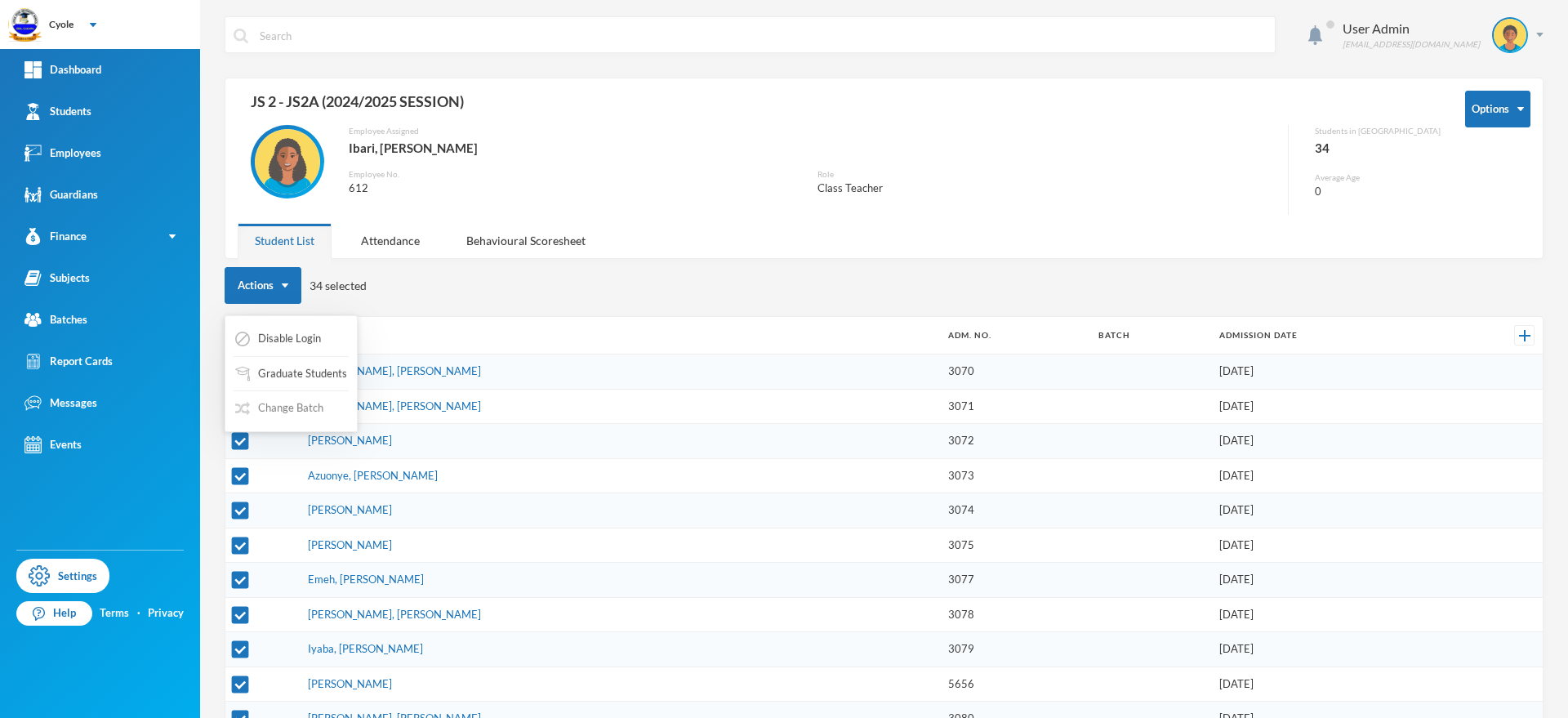
click at [274, 405] on button "Change Batch" at bounding box center [279, 409] width 91 height 30
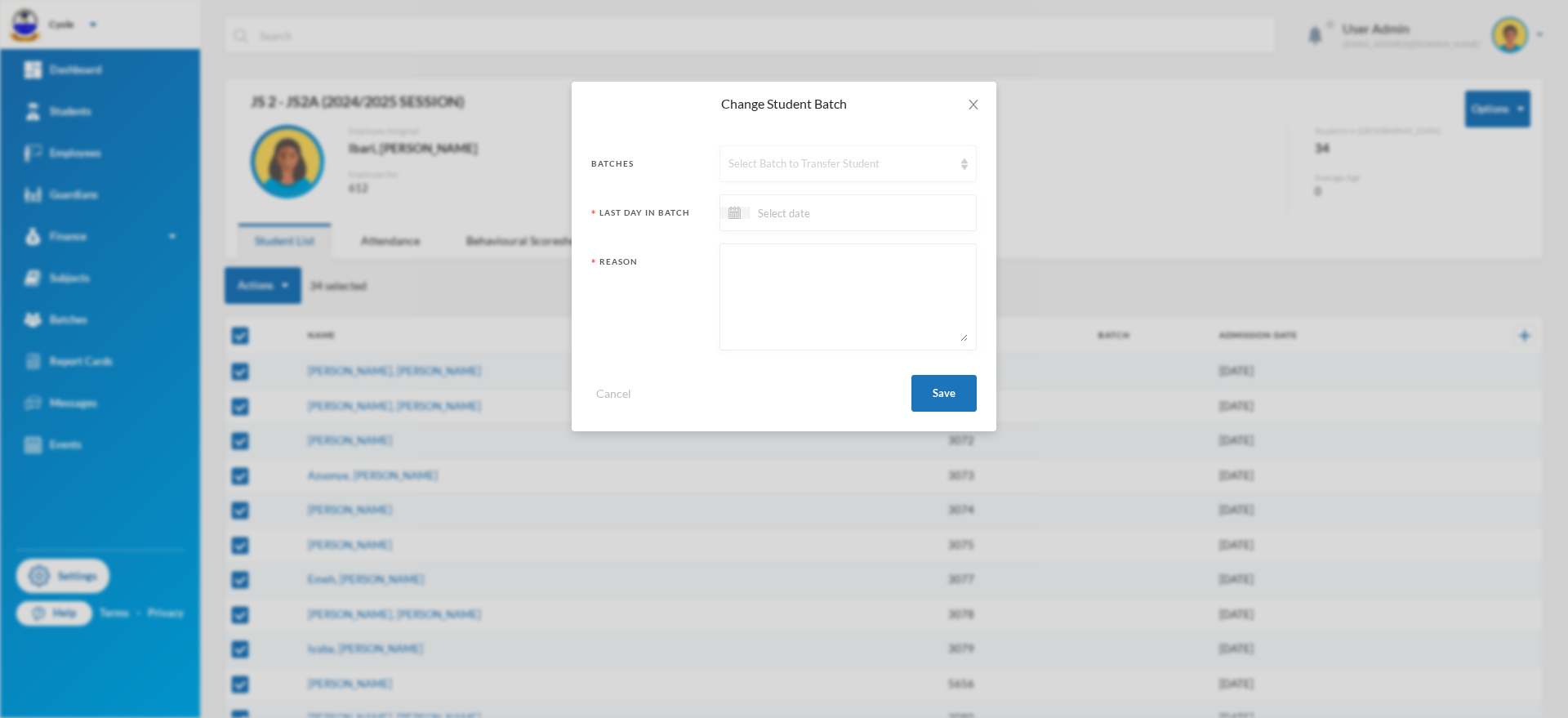
click at [758, 160] on div "Select Batch to Transfer Student" at bounding box center [840, 164] width 225 height 17
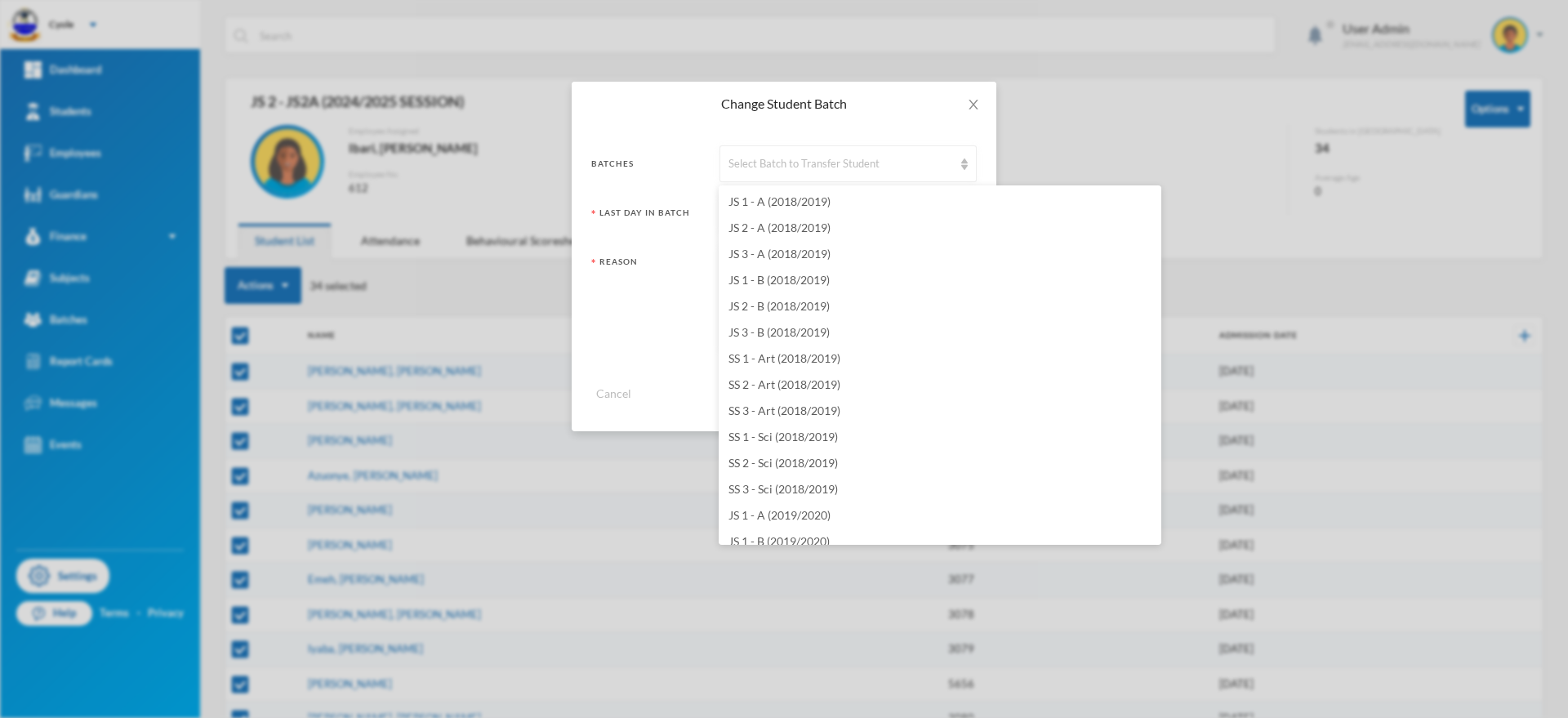
scroll to position [2157, 0]
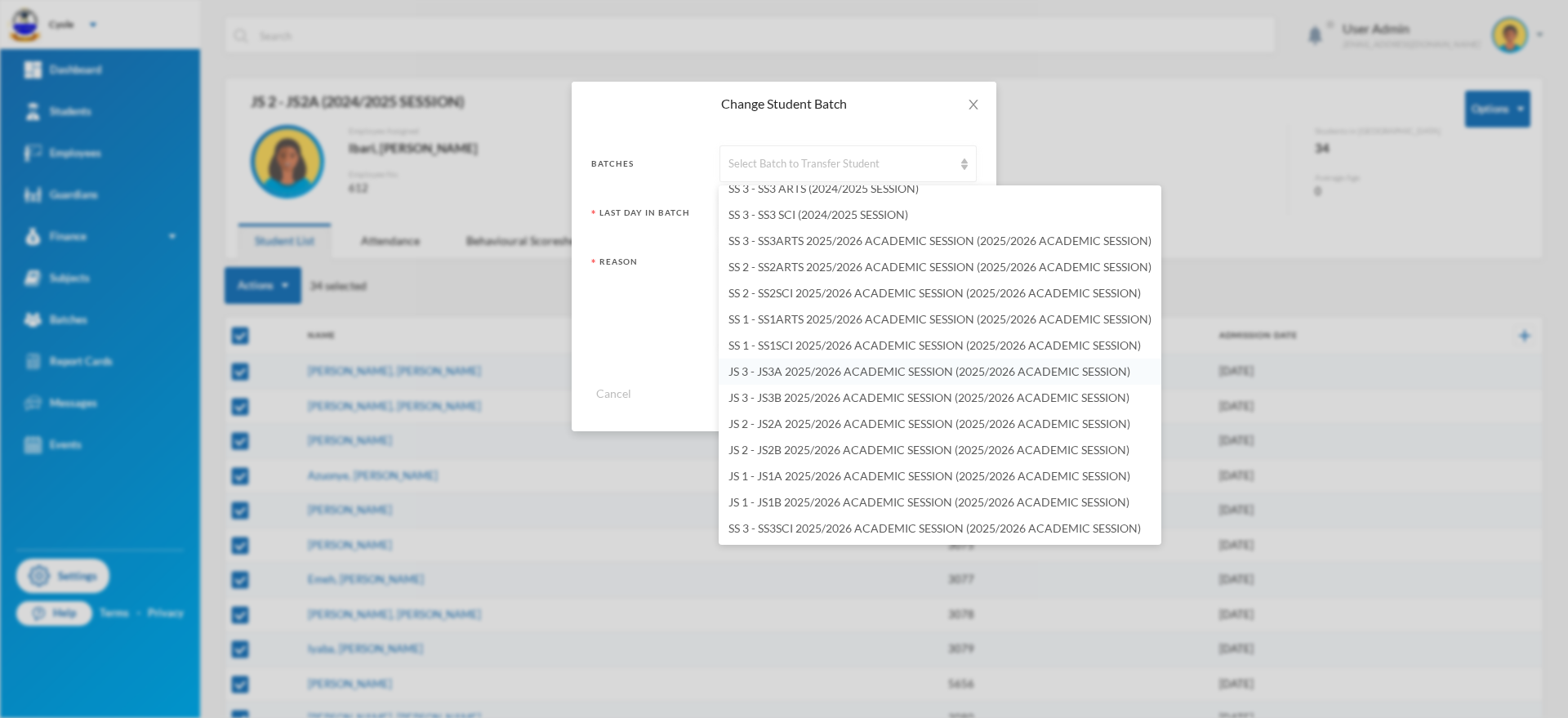
click at [779, 369] on span "JS 3 - JS3A 2025/2026 ACADEMIC SESSION (2025/2026 ACADEMIC SESSION)" at bounding box center [930, 371] width 402 height 14
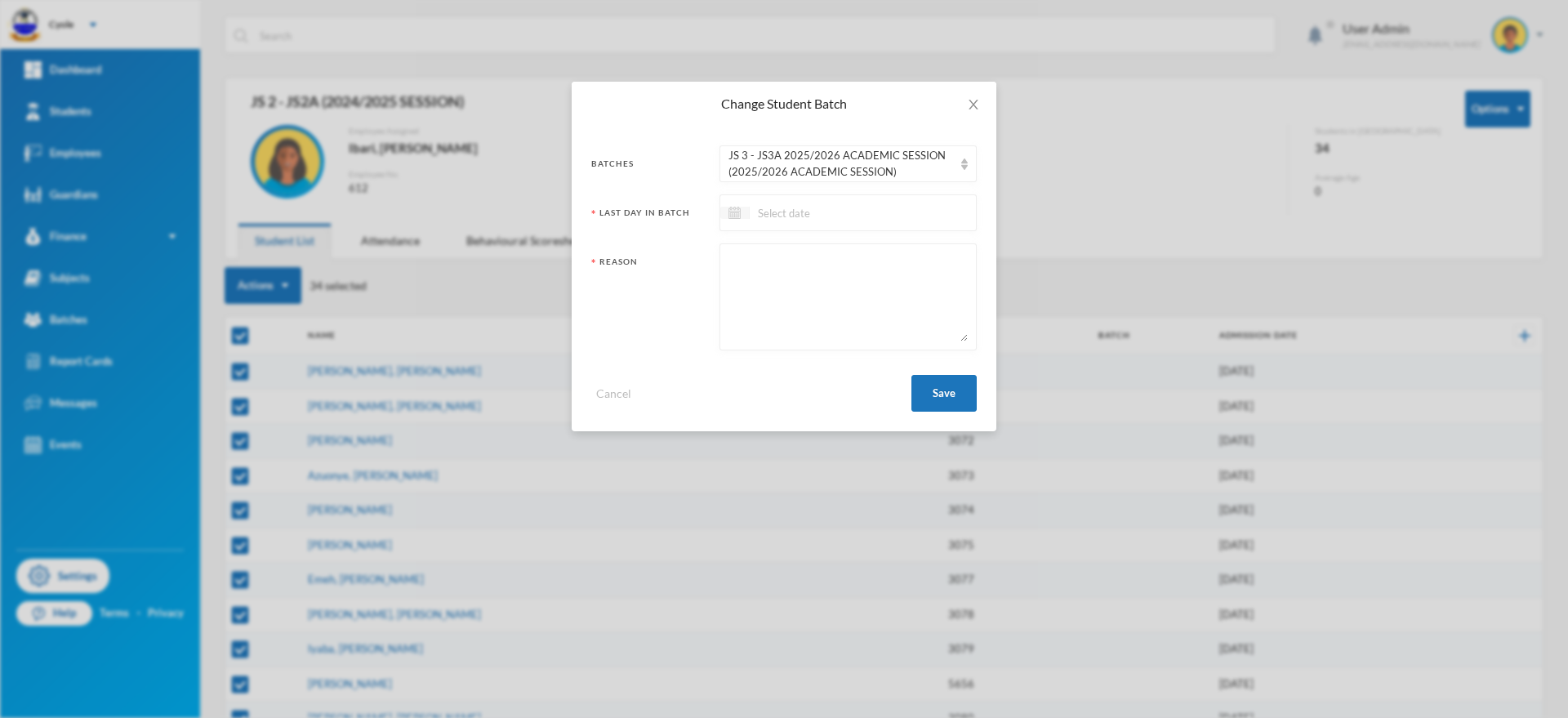
click at [749, 210] on div at bounding box center [735, 213] width 30 height 12
click at [883, 253] on span "Previous Month" at bounding box center [878, 254] width 15 height 15
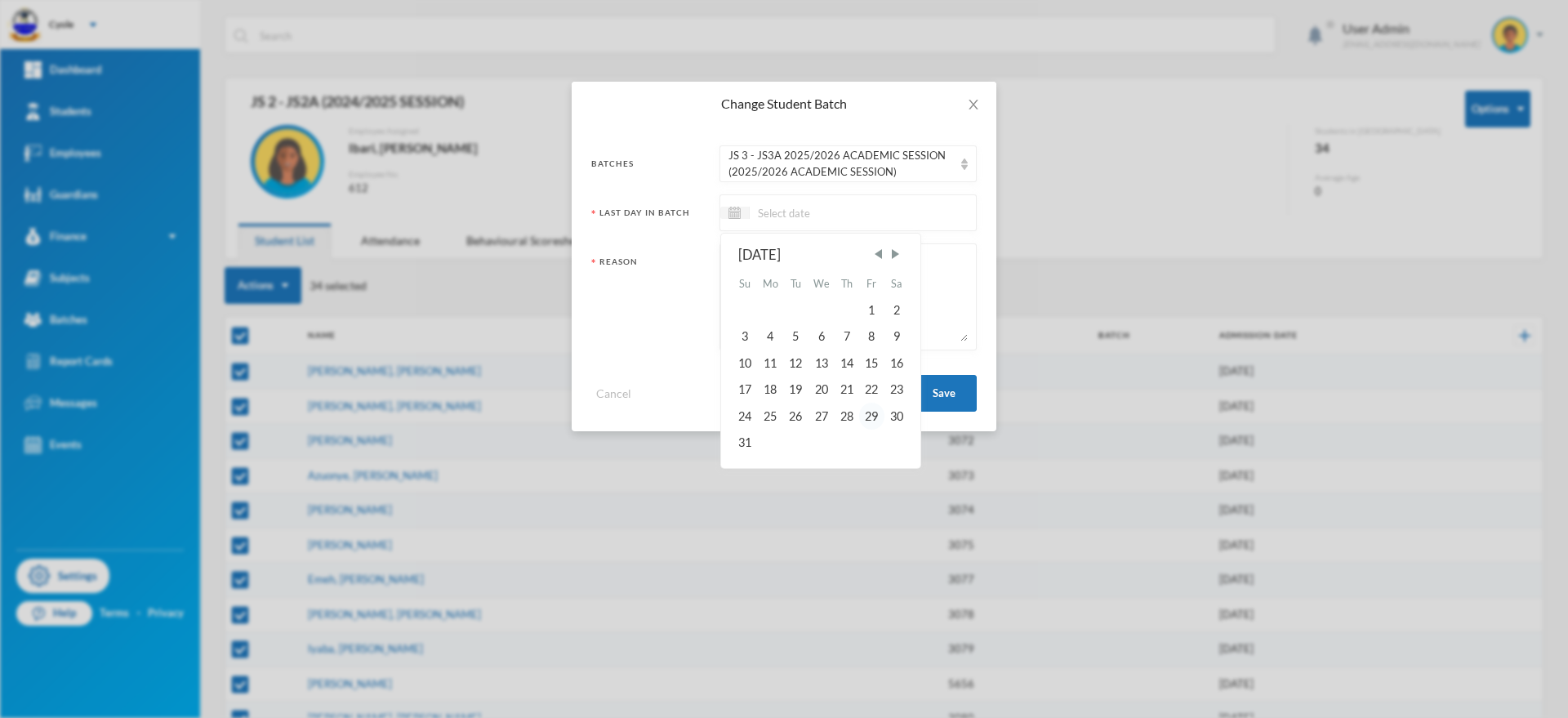
click at [875, 413] on div "29" at bounding box center [871, 416] width 25 height 26
type input "29/08/2025"
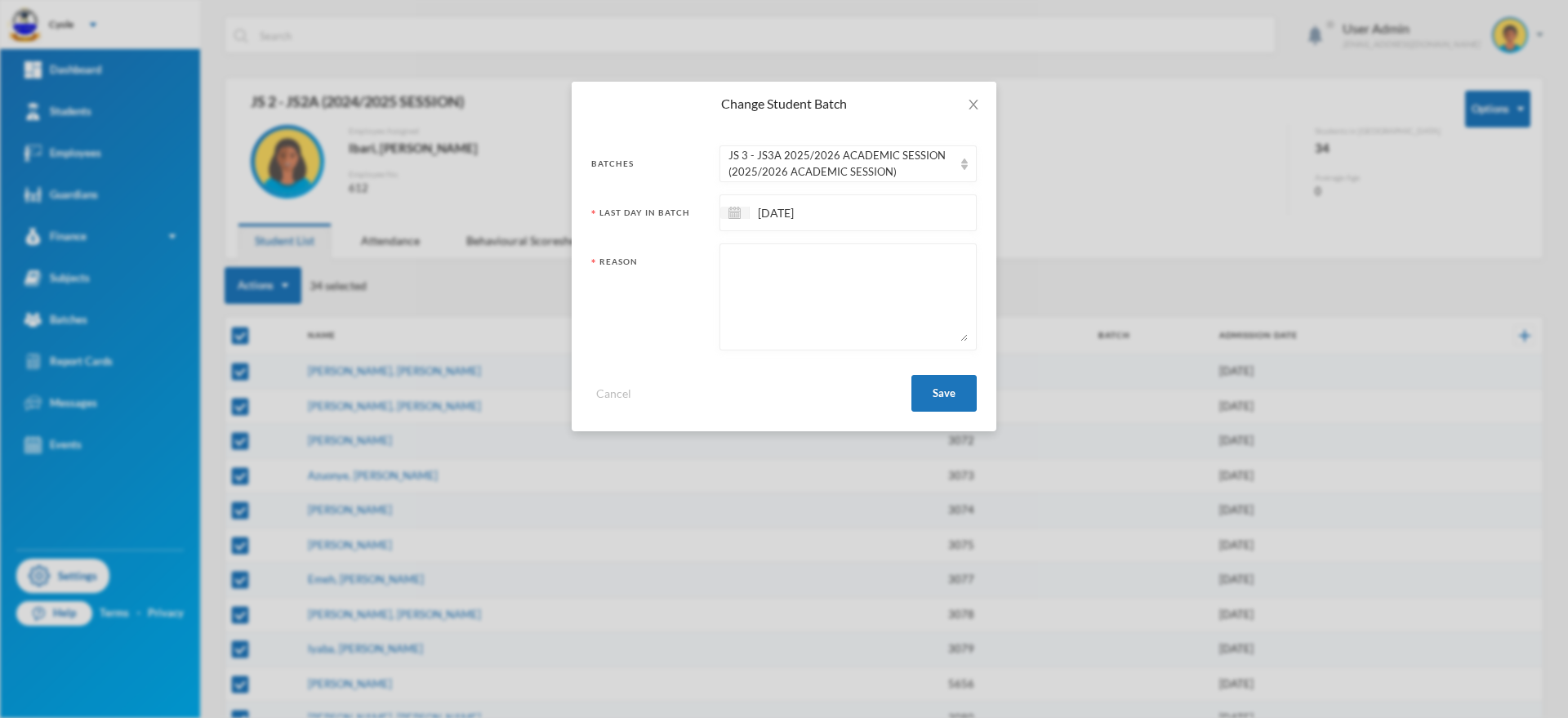
paste textarea "PROMOTED"
type textarea "PROMOTED"
click at [923, 391] on button "Save" at bounding box center [944, 393] width 65 height 37
click at [950, 390] on button "Save" at bounding box center [944, 393] width 65 height 37
checkbox input "false"
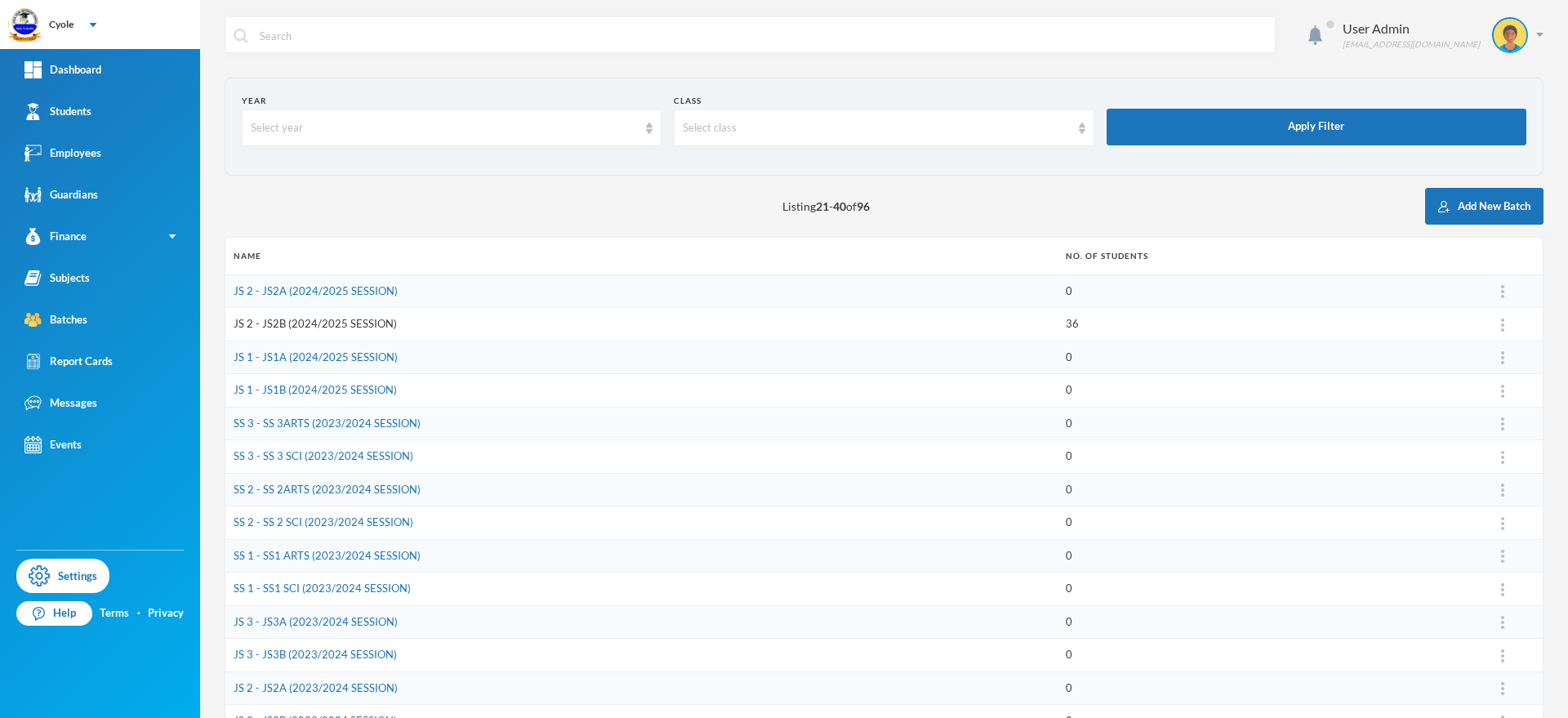
click at [356, 320] on link "JS 2 - JS2B (2024/2025 SESSION)" at bounding box center [315, 323] width 163 height 13
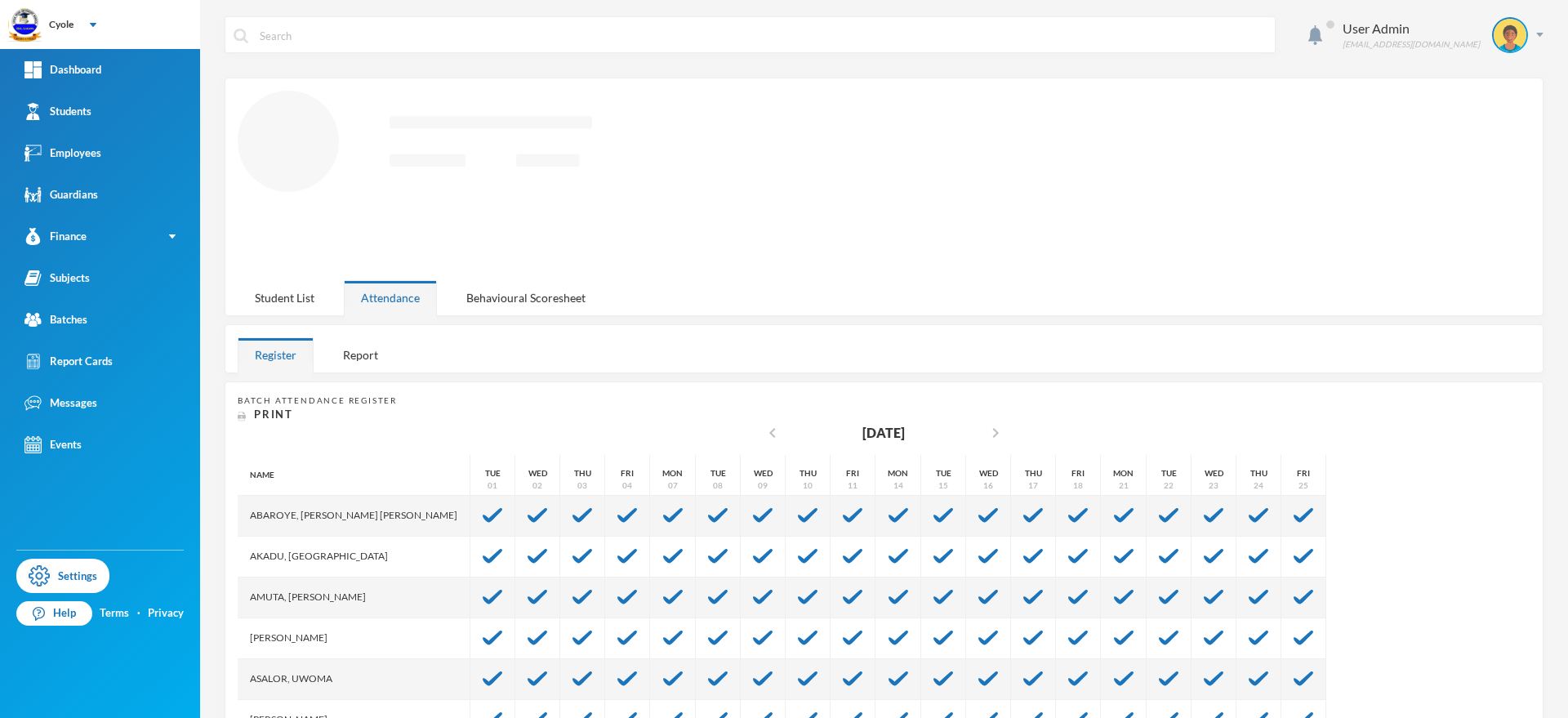
click at [279, 338] on div "Register" at bounding box center [275, 355] width 76 height 35
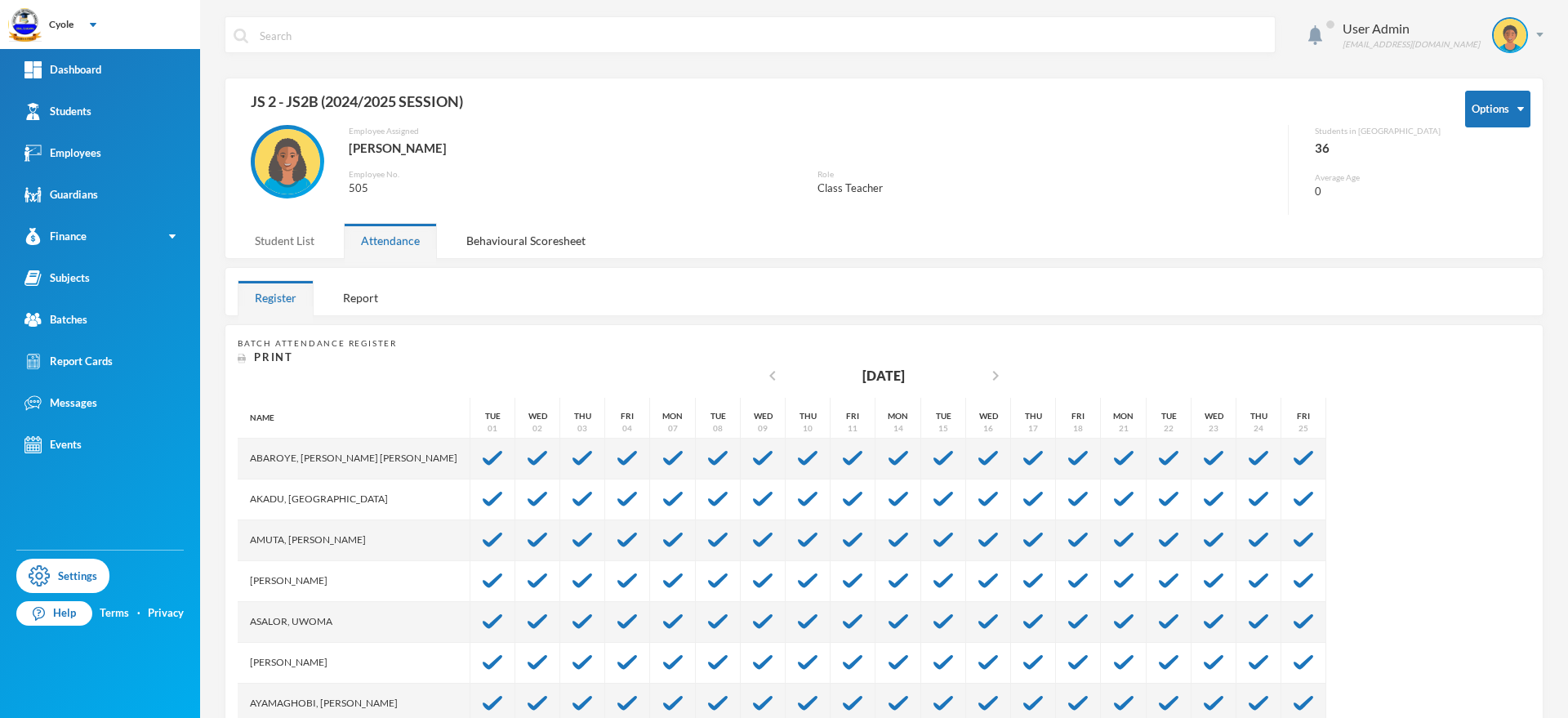
click at [295, 236] on div "Student List" at bounding box center [284, 240] width 94 height 35
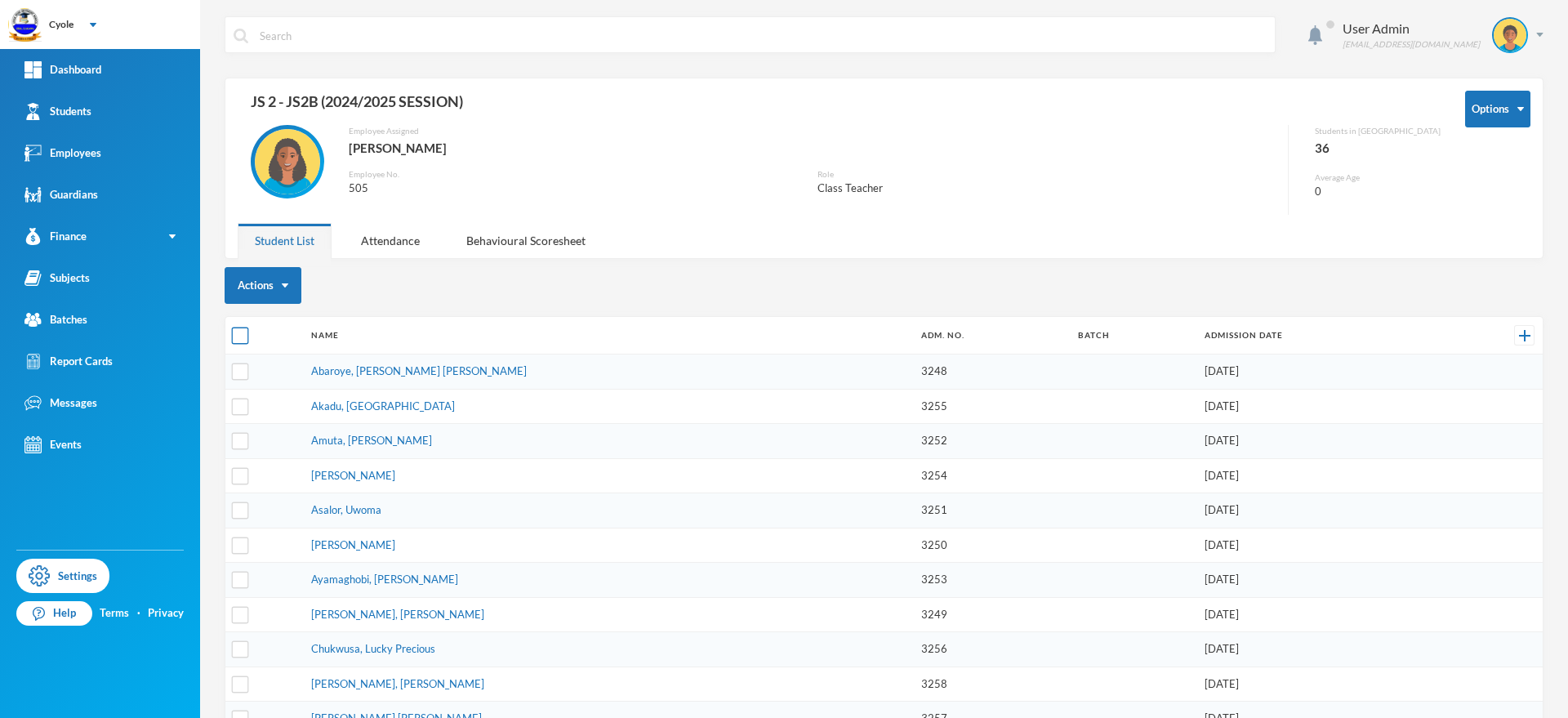
click at [237, 336] on input "checkbox" at bounding box center [240, 336] width 17 height 17
checkbox input "true"
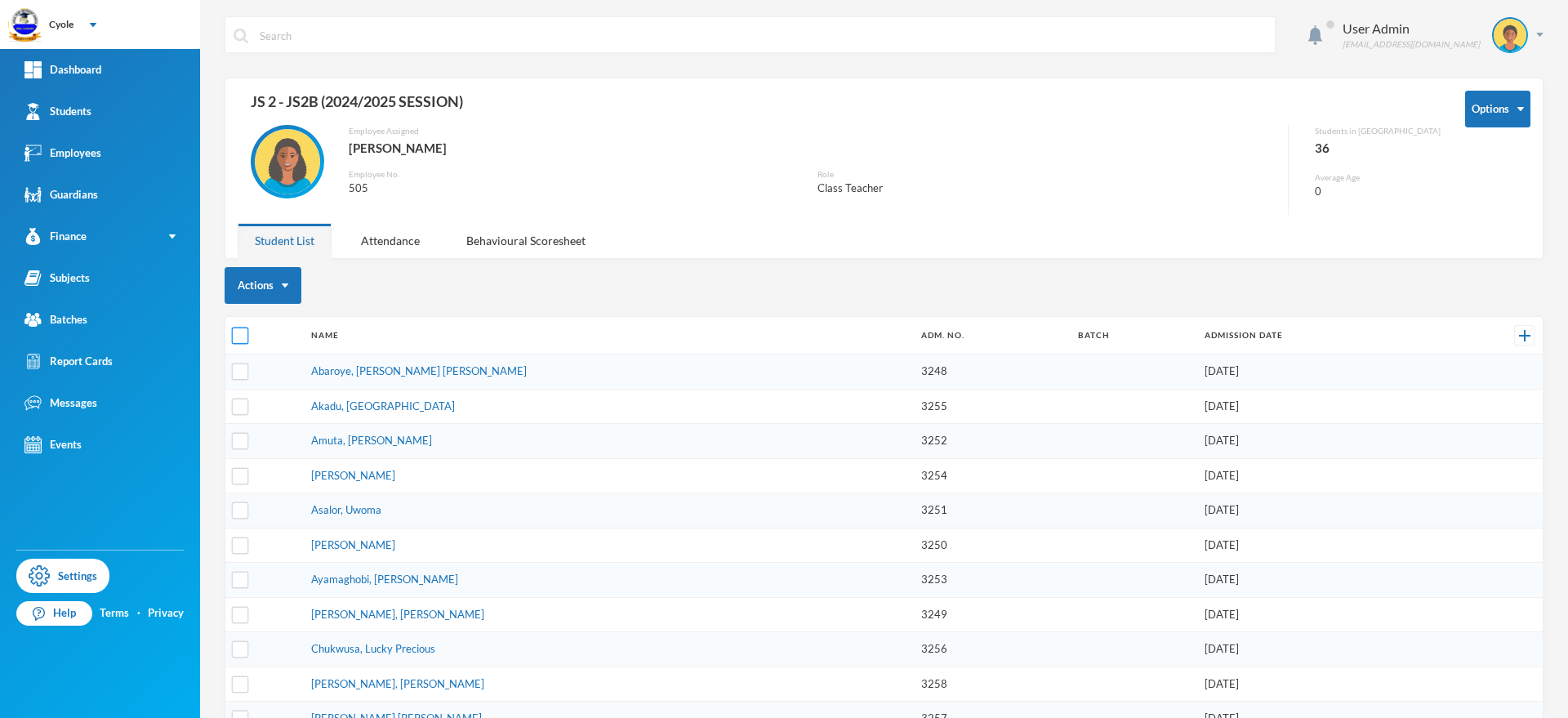
checkbox input "true"
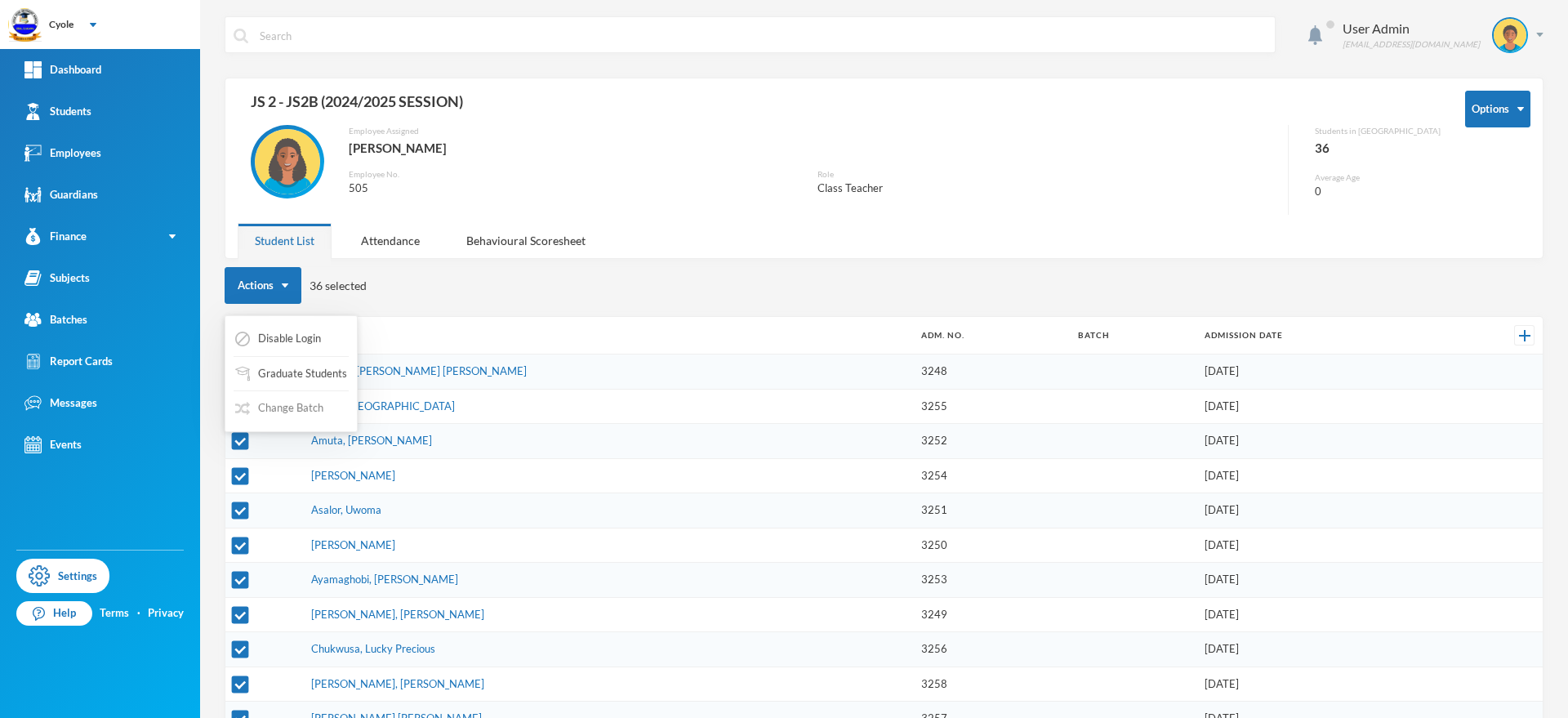
click at [306, 405] on button "Change Batch" at bounding box center [279, 409] width 91 height 30
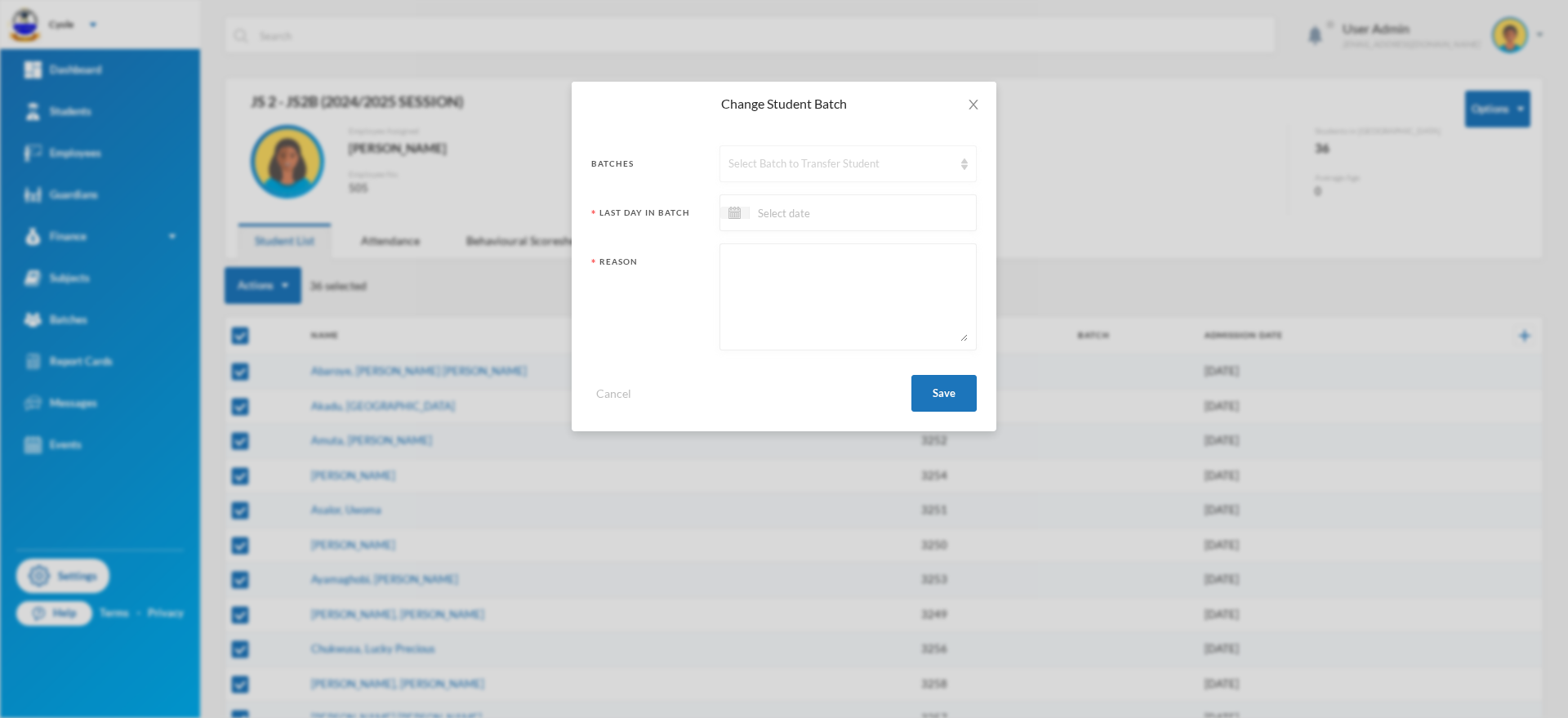
click at [742, 161] on div "Select Batch to Transfer Student" at bounding box center [840, 164] width 225 height 17
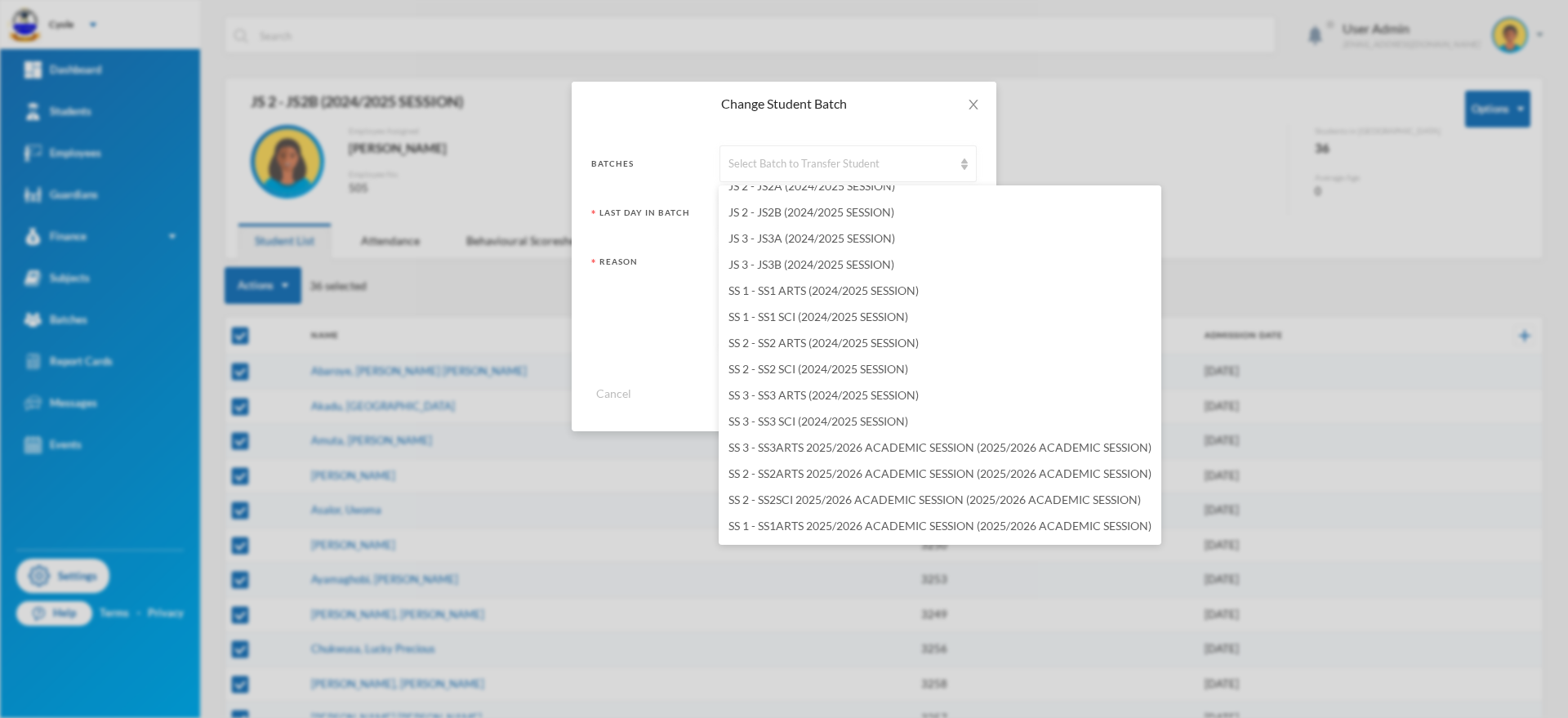
scroll to position [2157, 0]
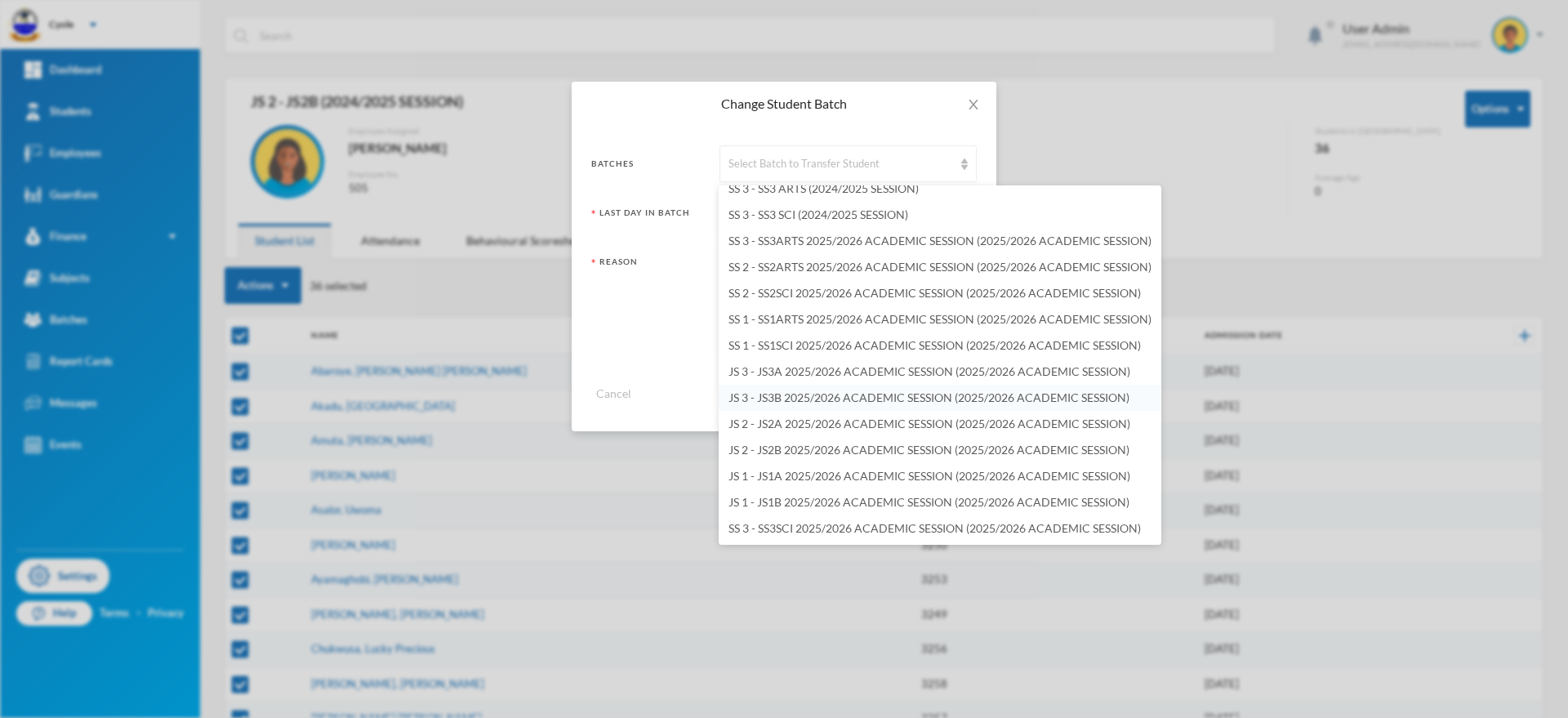
click at [773, 393] on span "JS 3 - JS3B 2025/2026 ACADEMIC SESSION (2025/2026 ACADEMIC SESSION)" at bounding box center [929, 397] width 401 height 14
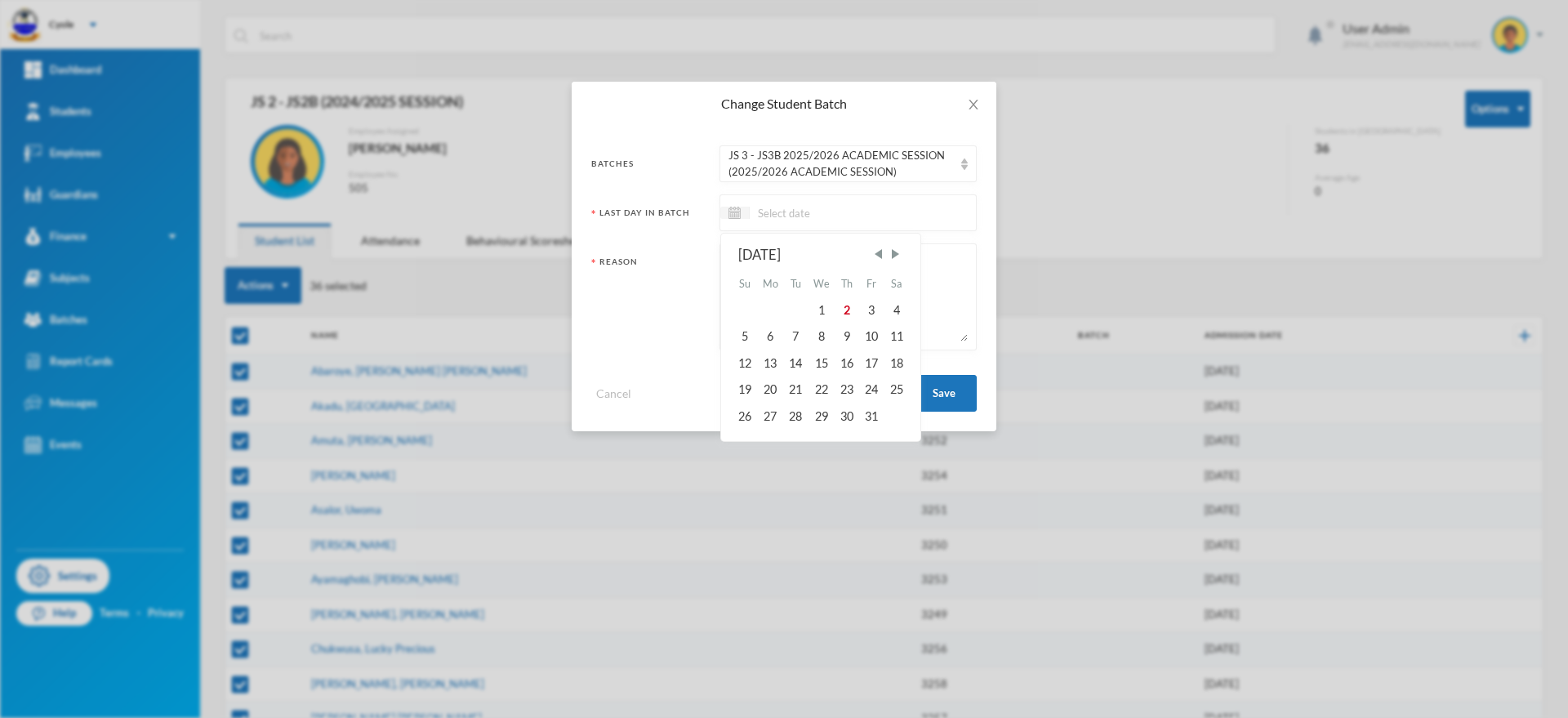
click at [770, 214] on input at bounding box center [818, 212] width 138 height 19
click at [878, 250] on span "Previous Month" at bounding box center [878, 254] width 15 height 15
click at [875, 419] on div "29" at bounding box center [871, 416] width 25 height 26
paste textarea "PROMOTED"
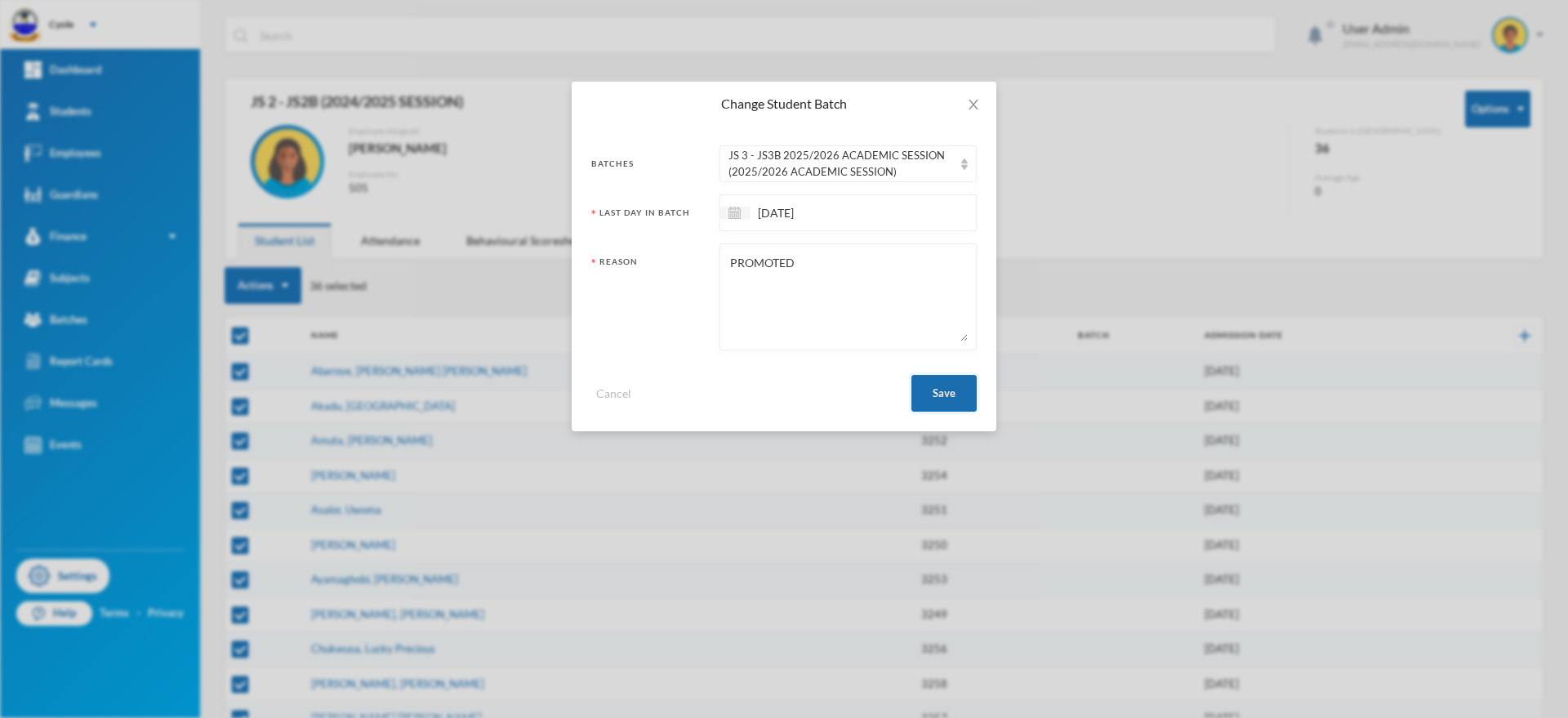
click at [934, 380] on button "Save" at bounding box center [944, 393] width 65 height 37
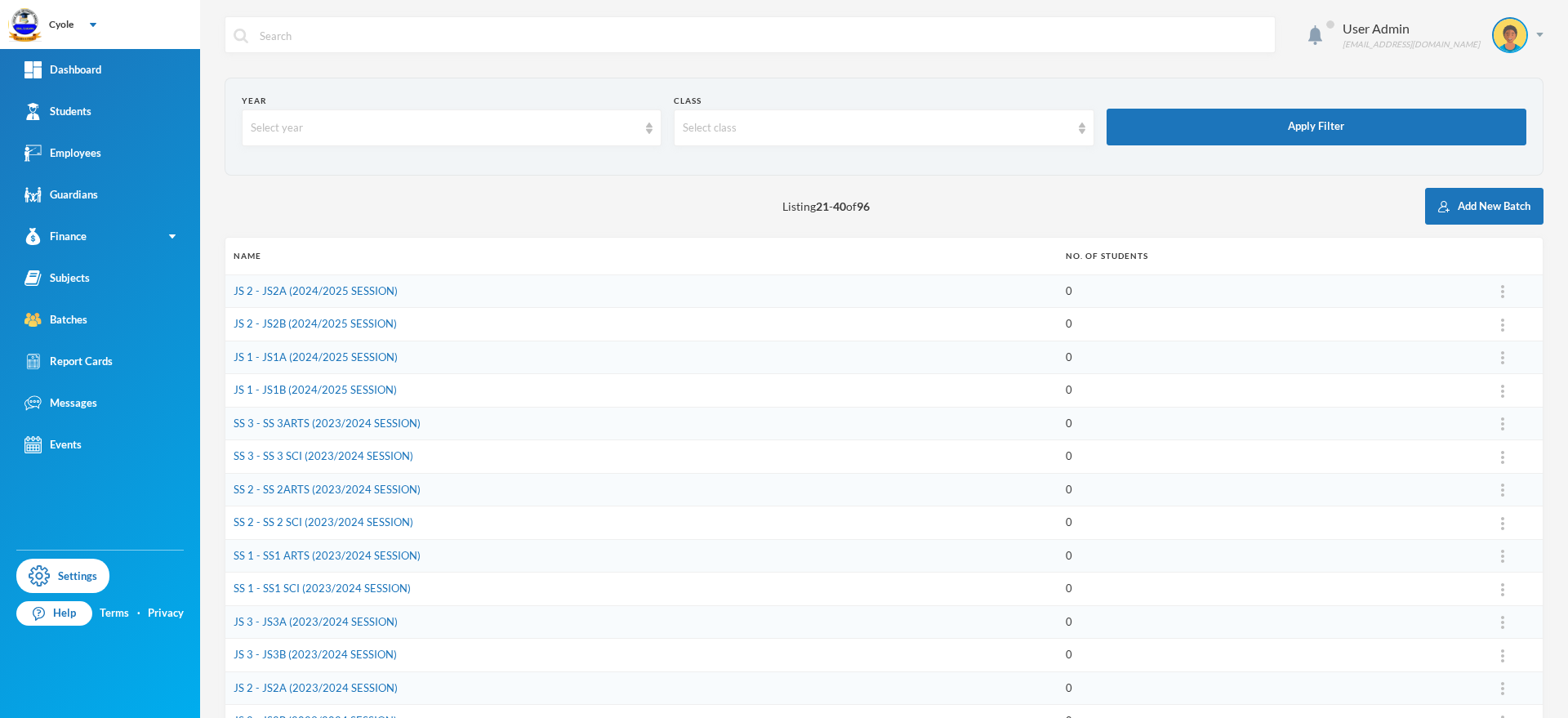
scroll to position [320, 0]
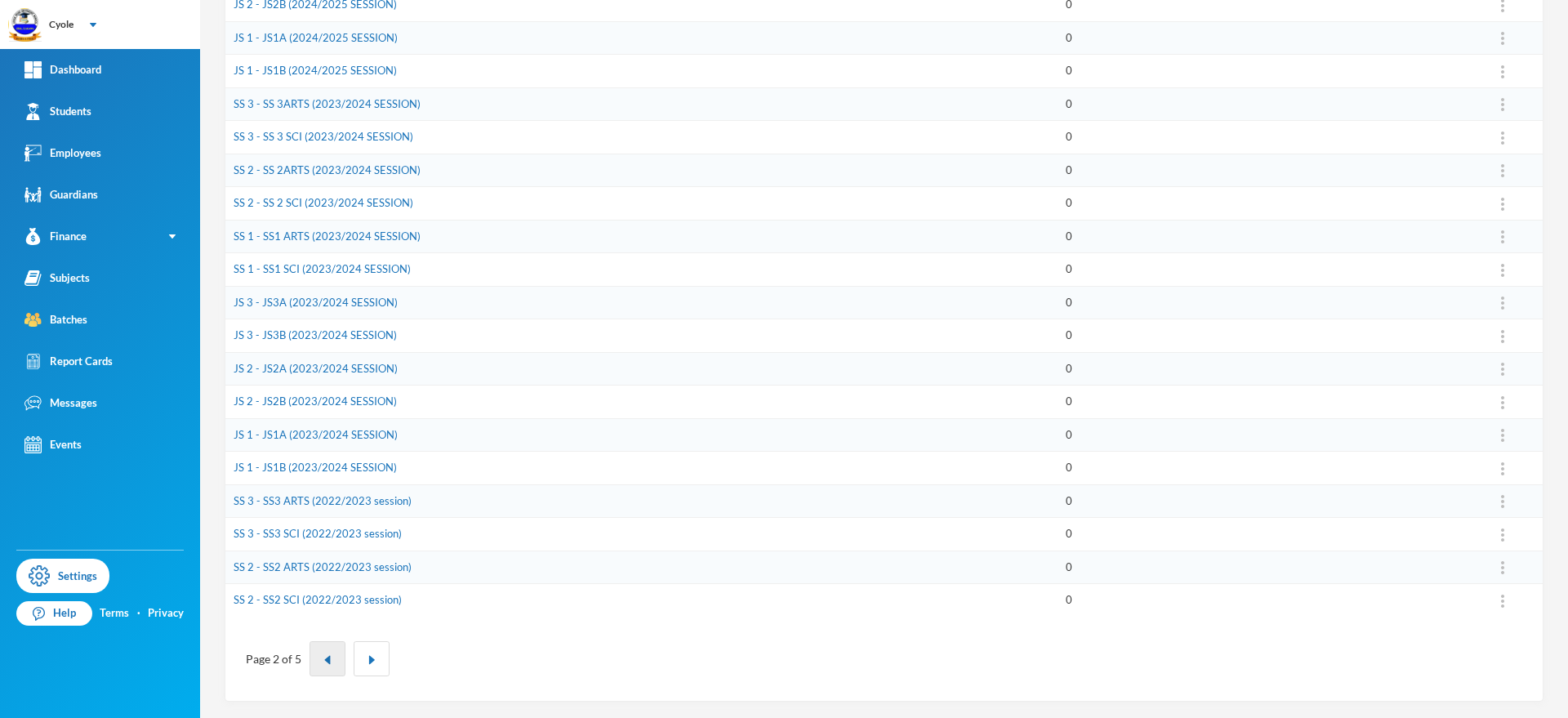
click at [325, 664] on img "button" at bounding box center [328, 661] width 10 height 10
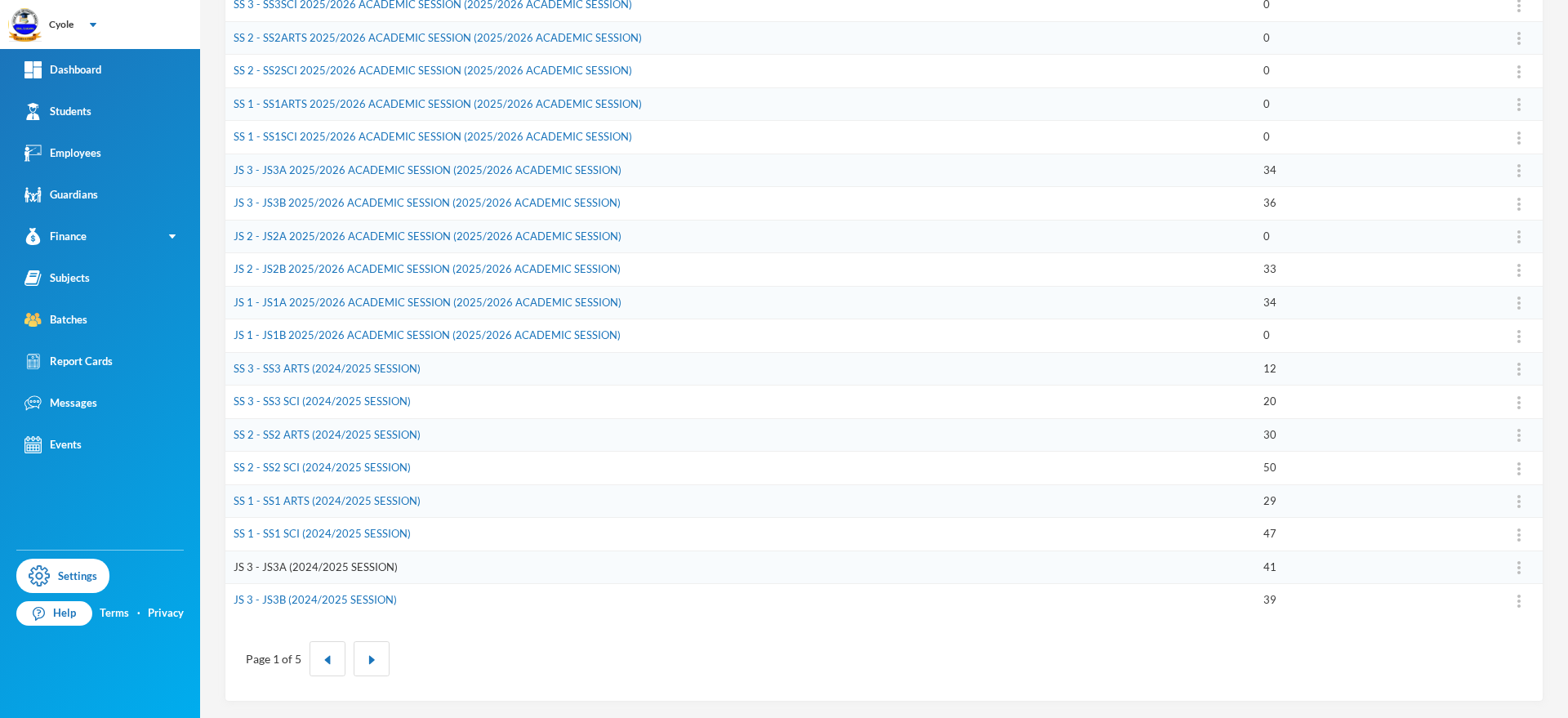
click at [324, 564] on link "JS 3 - JS3A (2024/2025 SESSION)" at bounding box center [316, 566] width 164 height 13
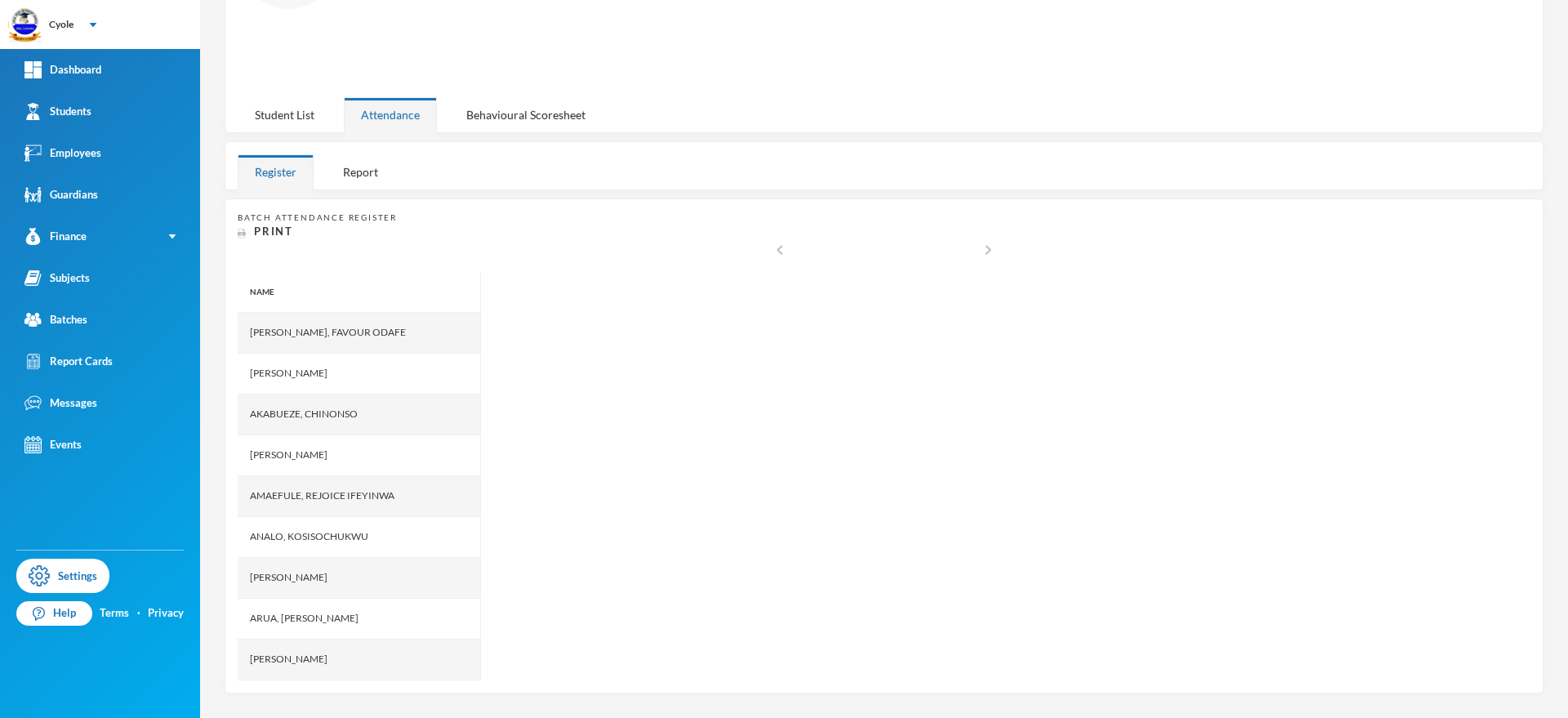
scroll to position [180, 0]
click at [292, 100] on div "Student List" at bounding box center [284, 117] width 94 height 35
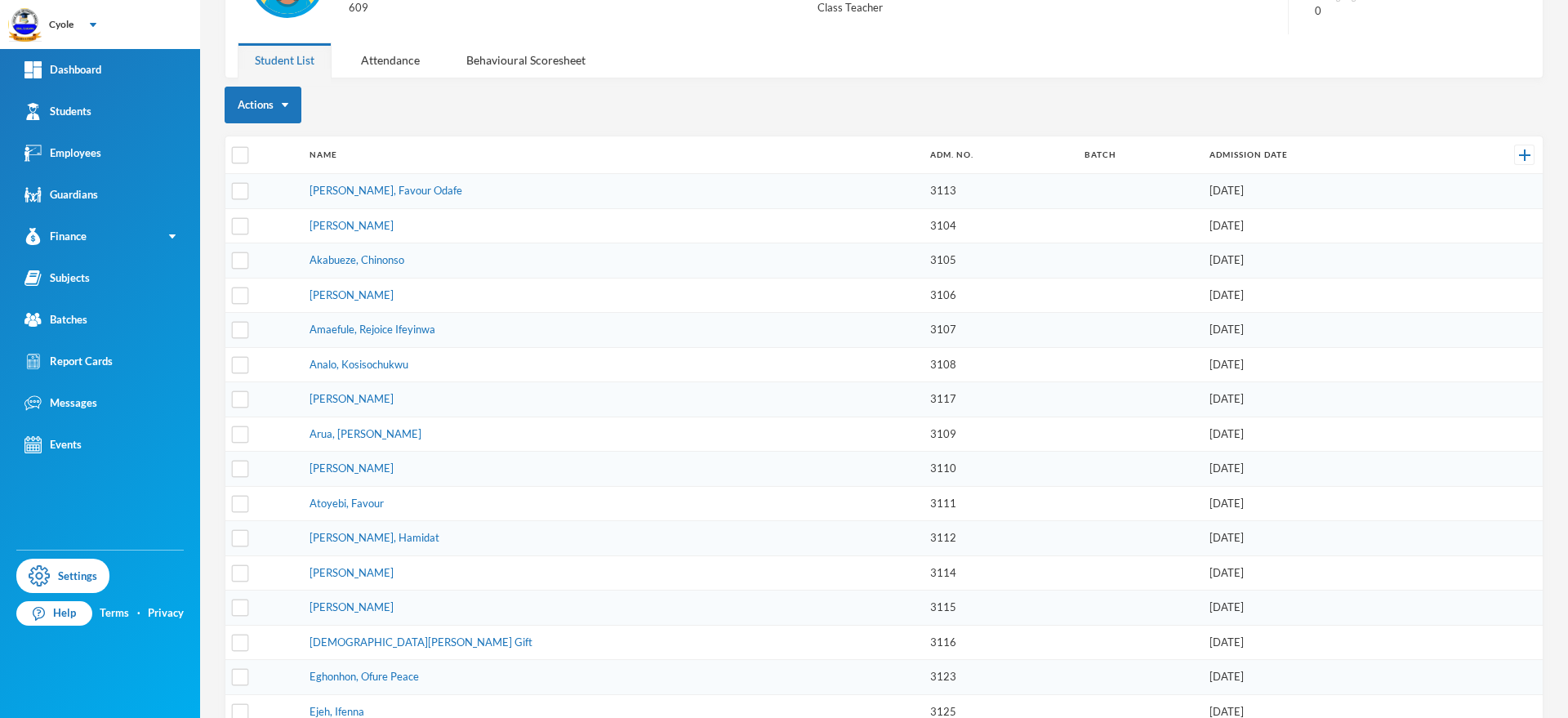
scroll to position [0, 0]
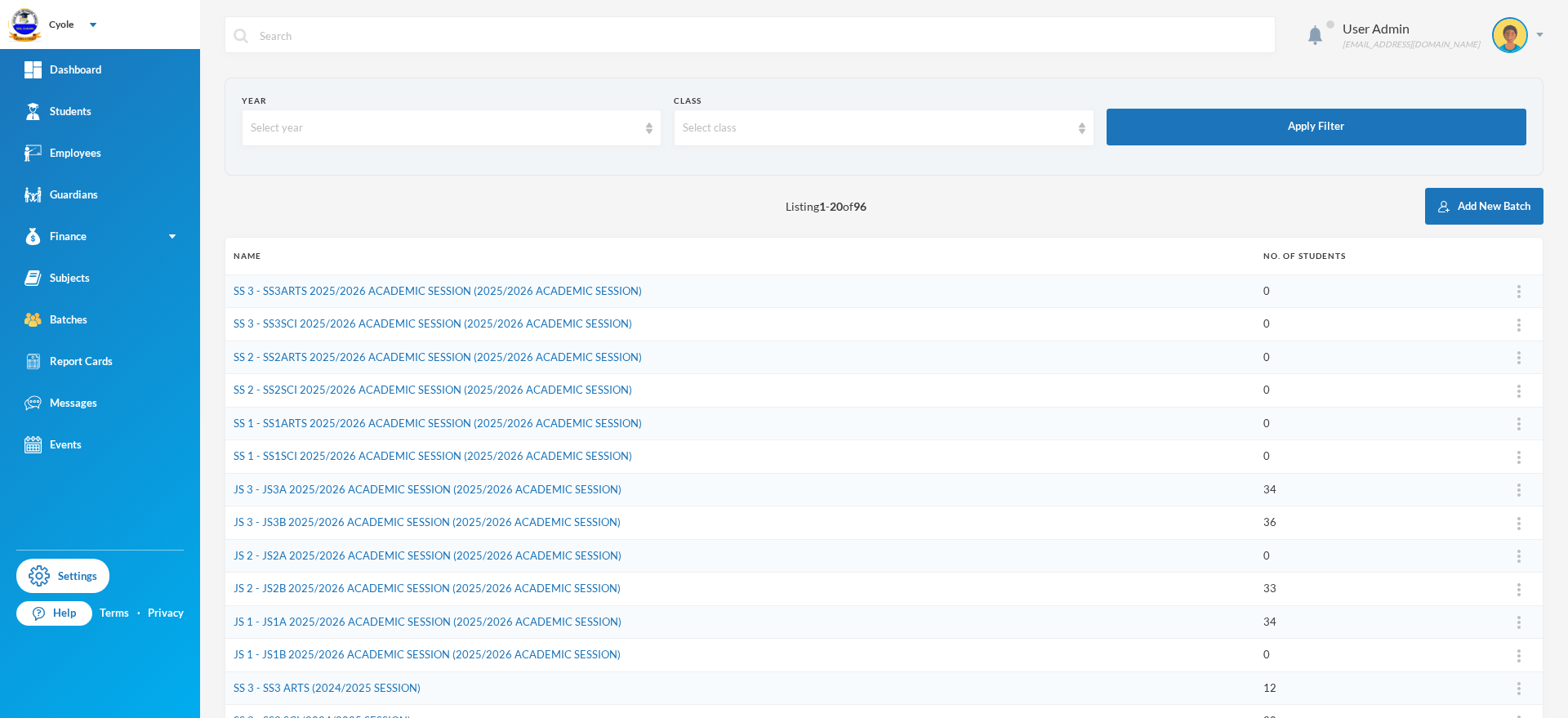
scroll to position [320, 0]
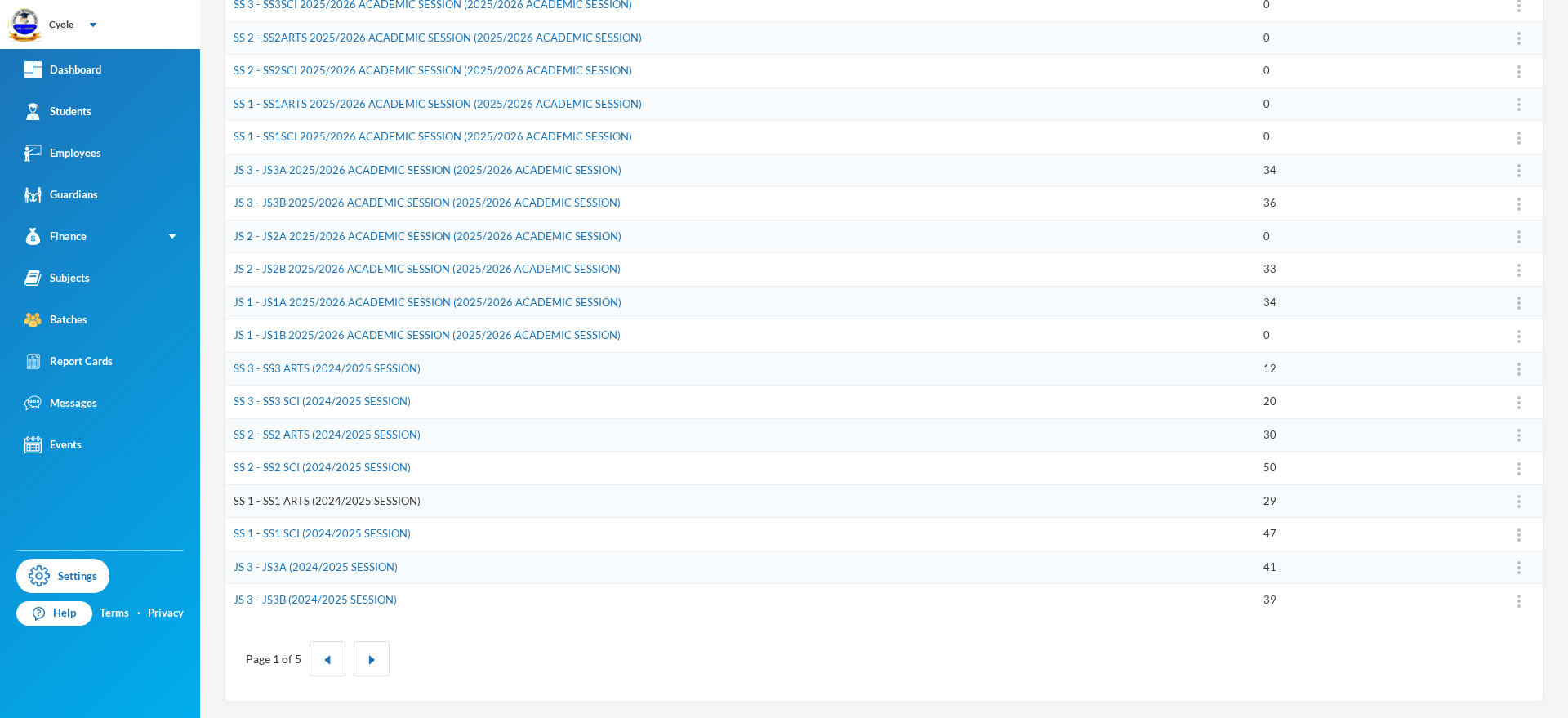
click at [359, 497] on link "SS 1 - SS1 ARTS (2024/2025 SESSION)" at bounding box center [327, 500] width 187 height 13
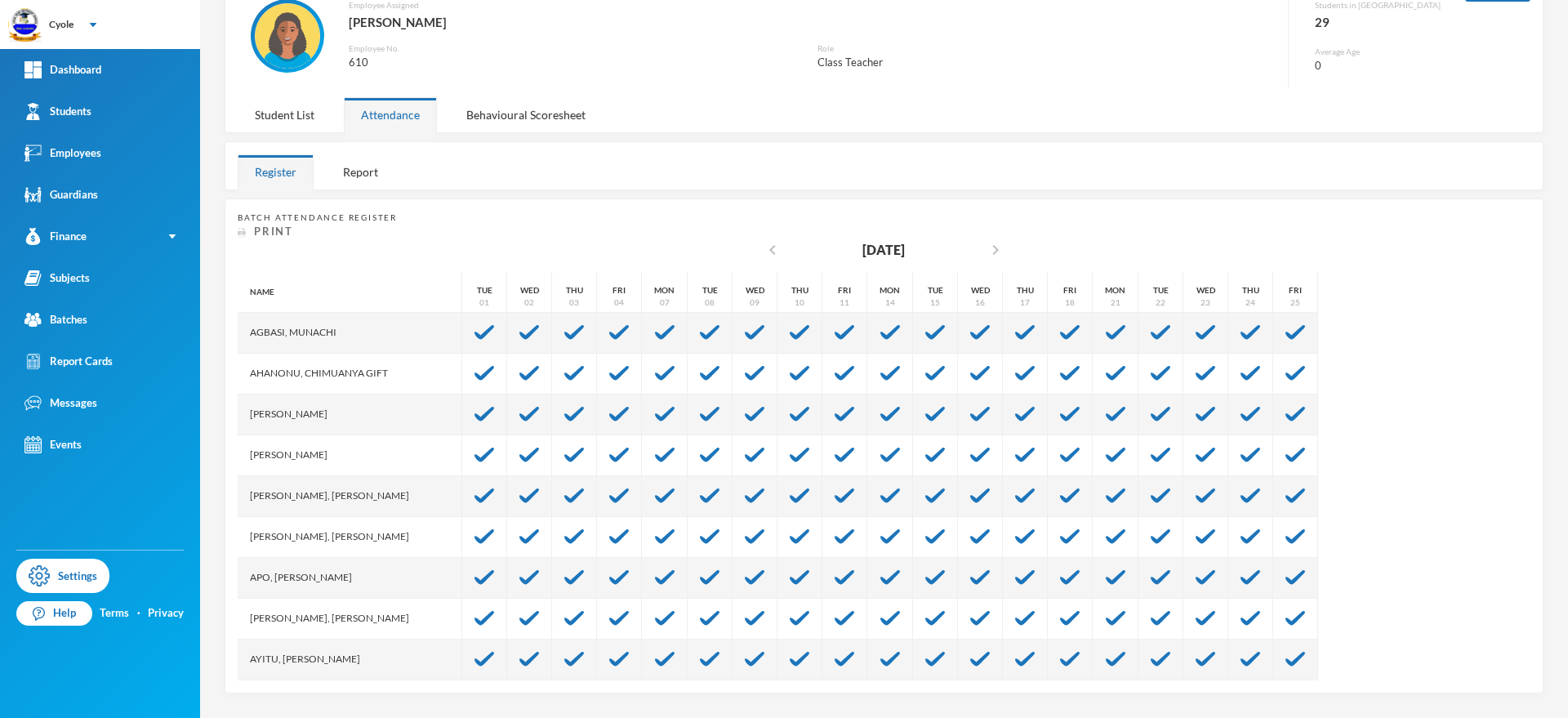
scroll to position [126, 0]
click at [286, 111] on div "Student List" at bounding box center [284, 114] width 94 height 35
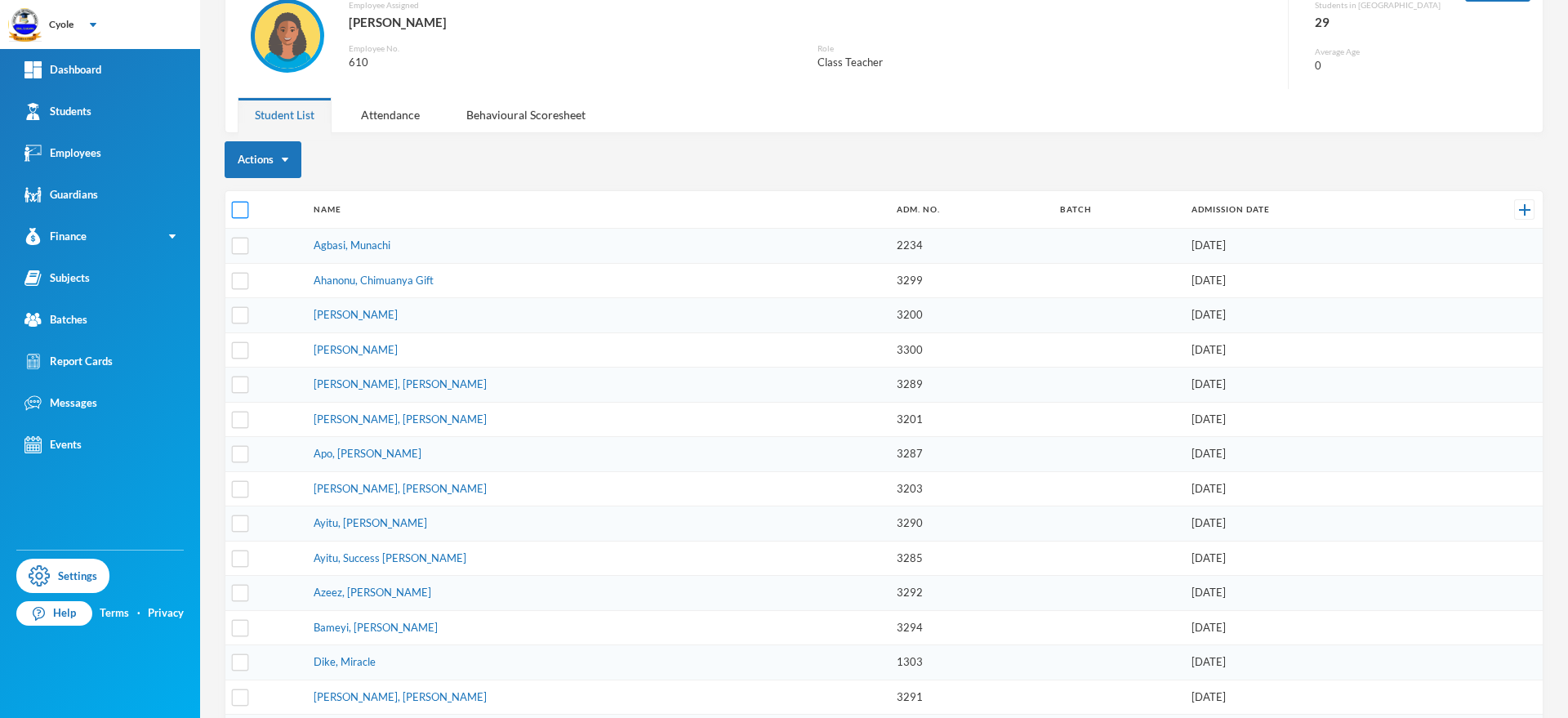
click at [241, 211] on input "checkbox" at bounding box center [240, 210] width 17 height 17
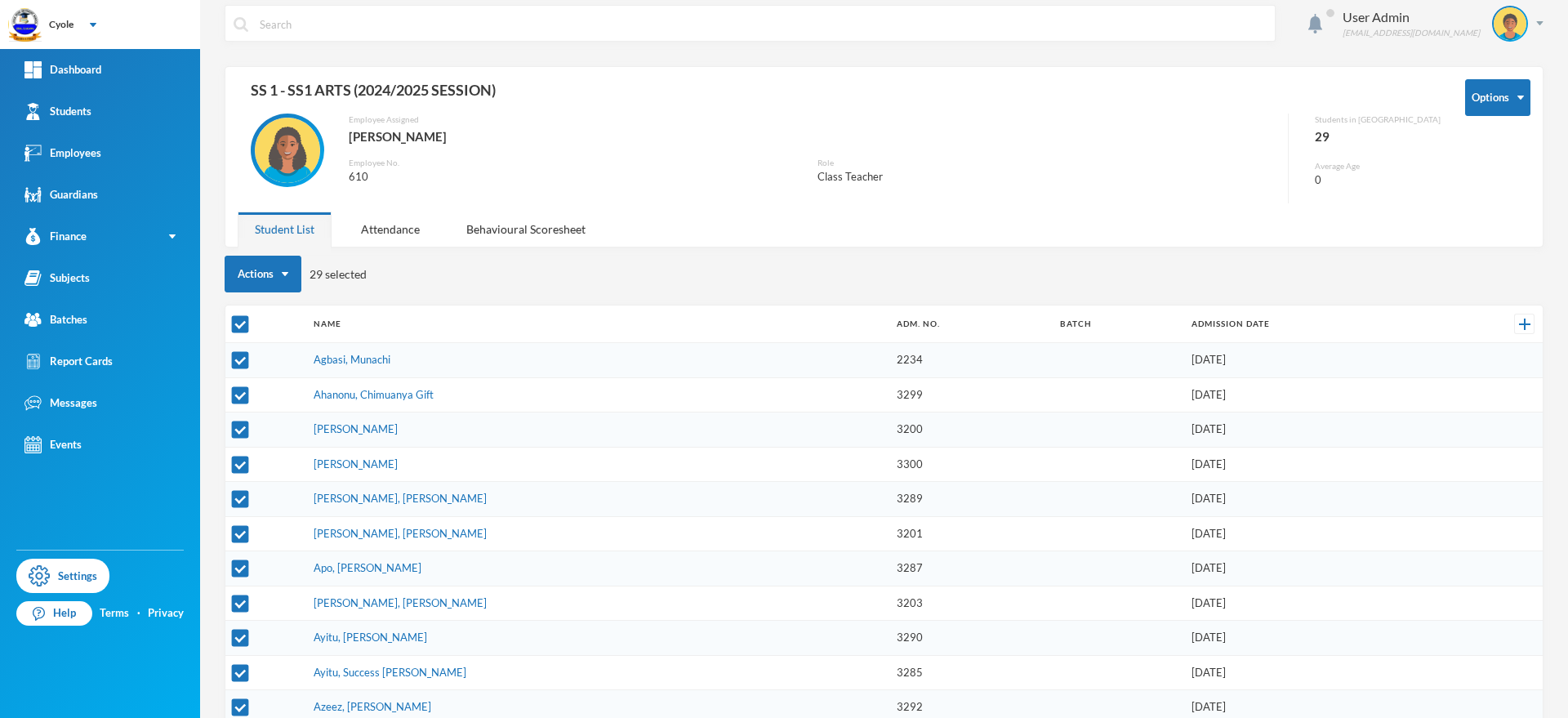
scroll to position [0, 0]
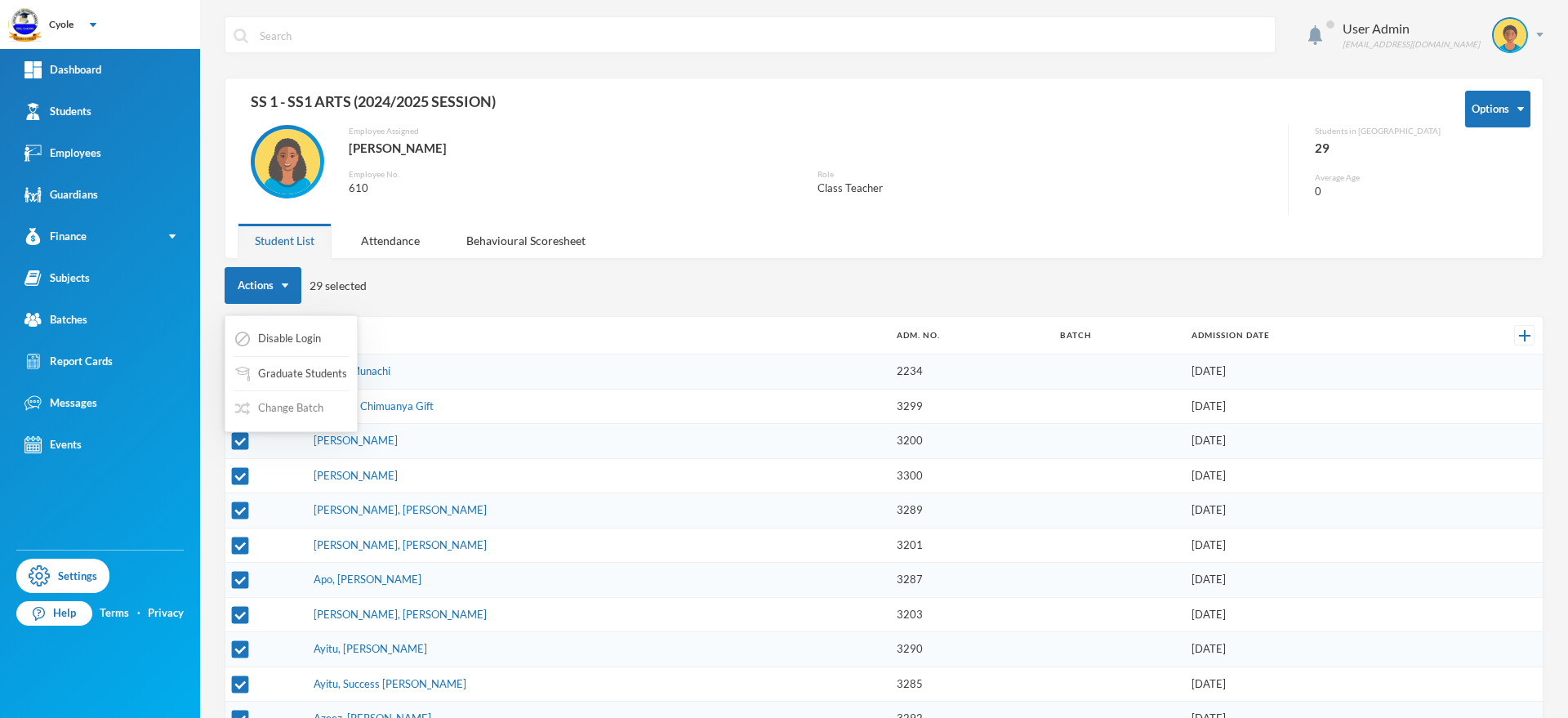
click at [301, 404] on button "Change Batch" at bounding box center [279, 409] width 91 height 30
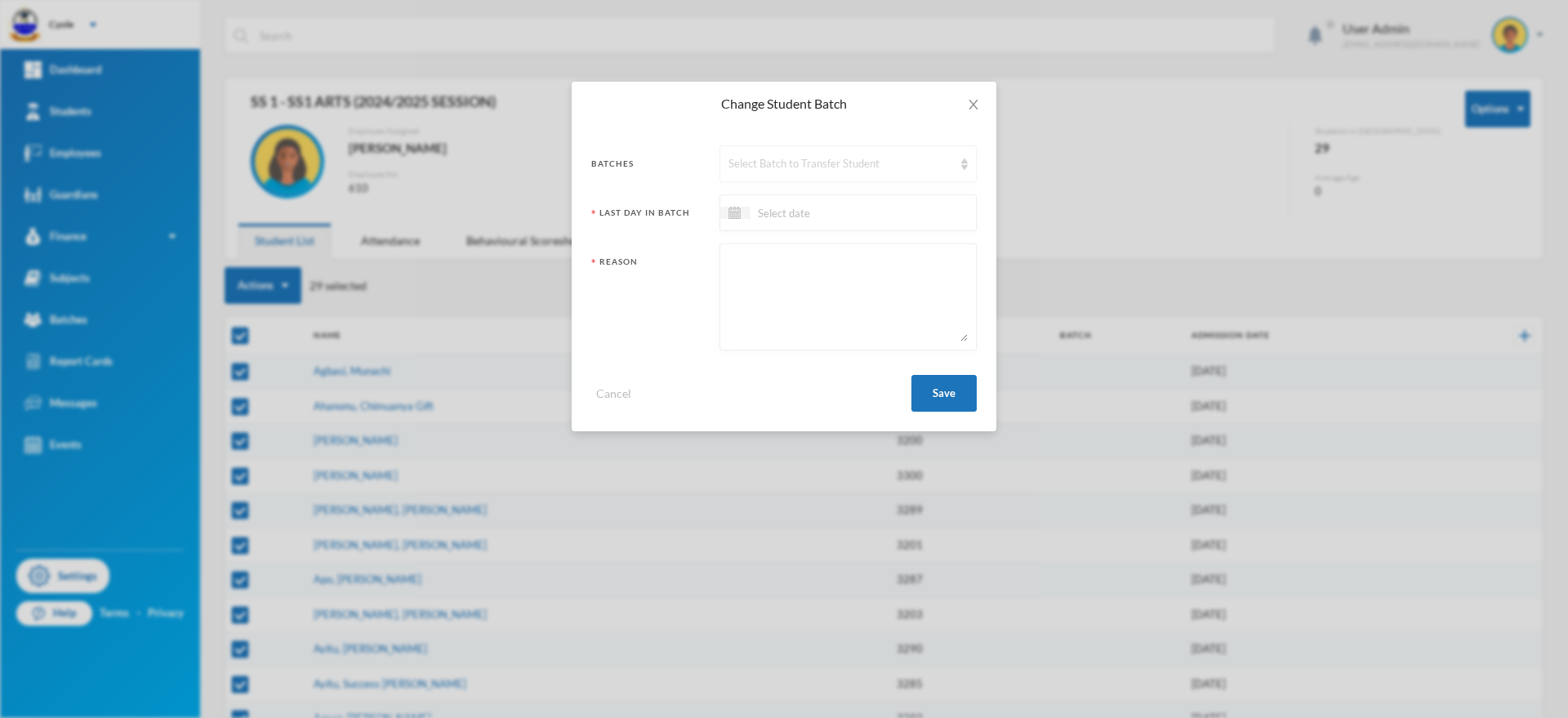
click at [848, 162] on div "Select Batch to Transfer Student" at bounding box center [840, 164] width 225 height 17
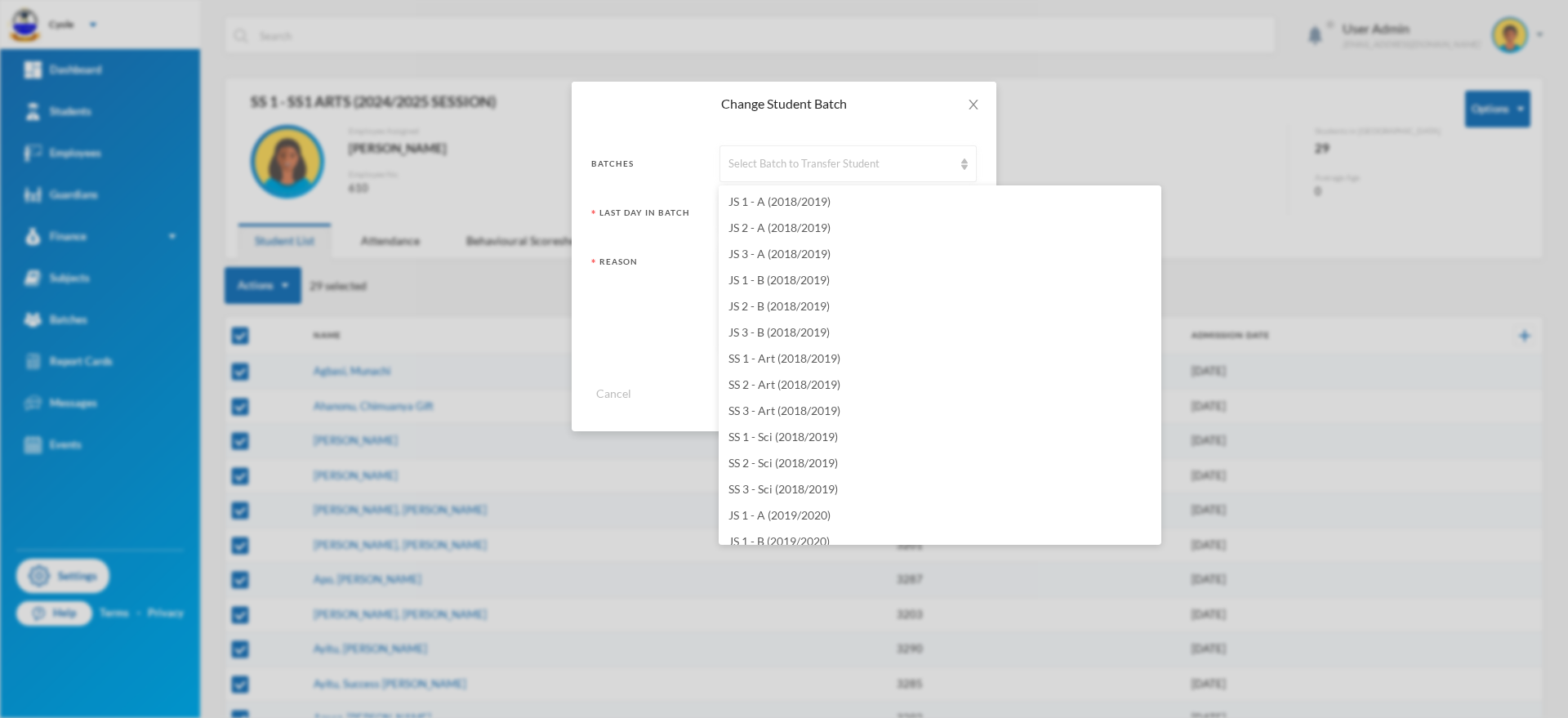
scroll to position [2157, 0]
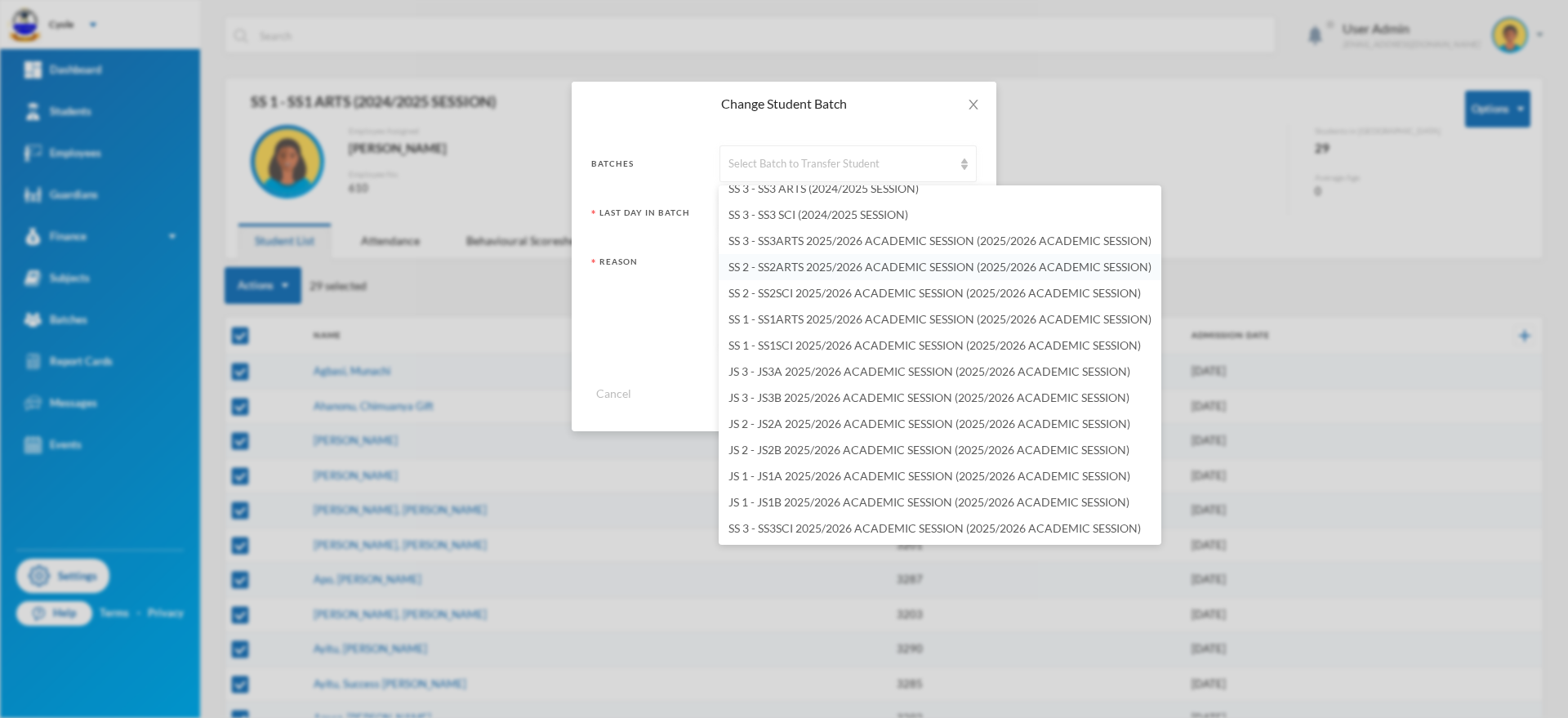
click at [773, 259] on span "SS 2 - SS2ARTS 2025/2026 ACADEMIC SESSION (2025/2026 ACADEMIC SESSION)" at bounding box center [939, 266] width 423 height 14
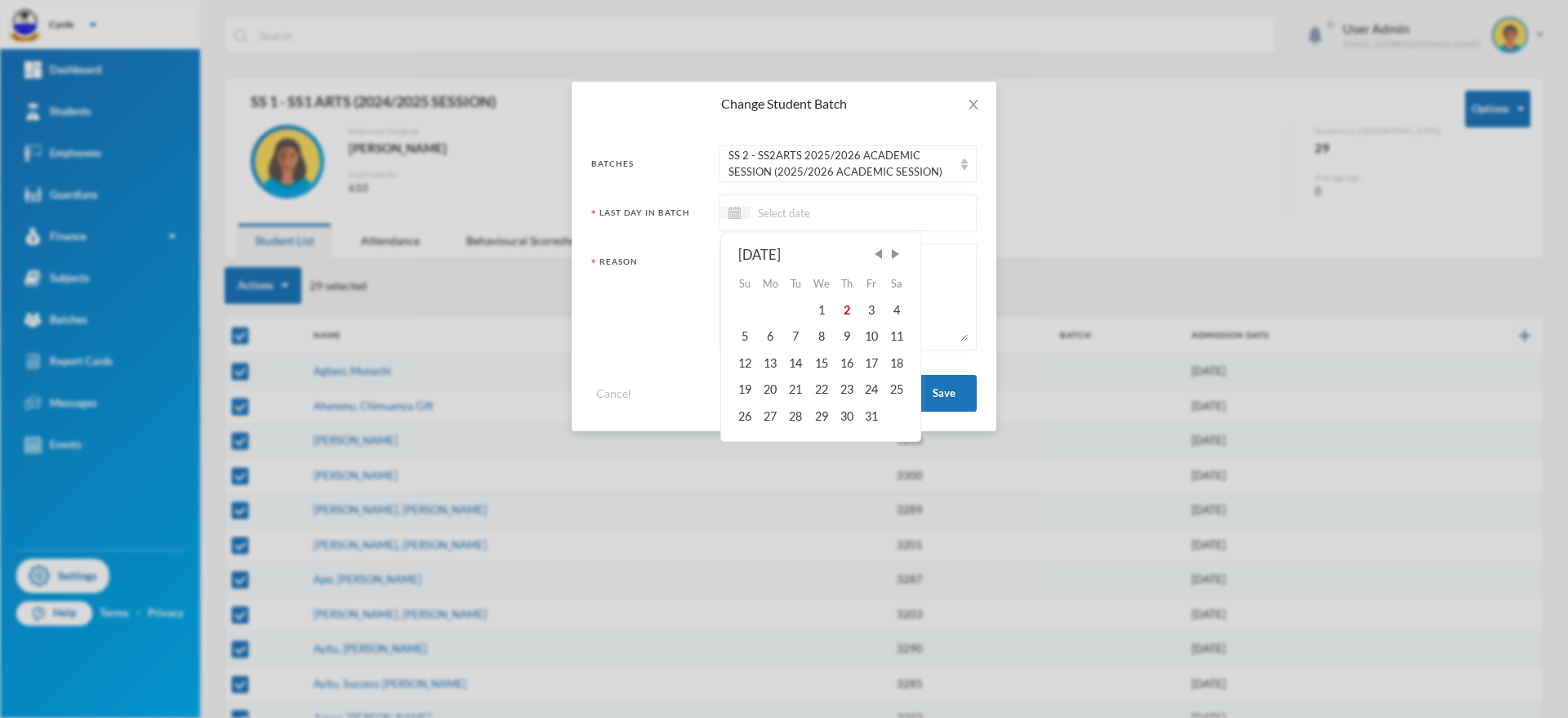
click at [761, 215] on input at bounding box center [818, 212] width 138 height 19
click at [879, 252] on span "Previous Month" at bounding box center [878, 254] width 15 height 15
click at [879, 413] on div "29" at bounding box center [871, 416] width 25 height 26
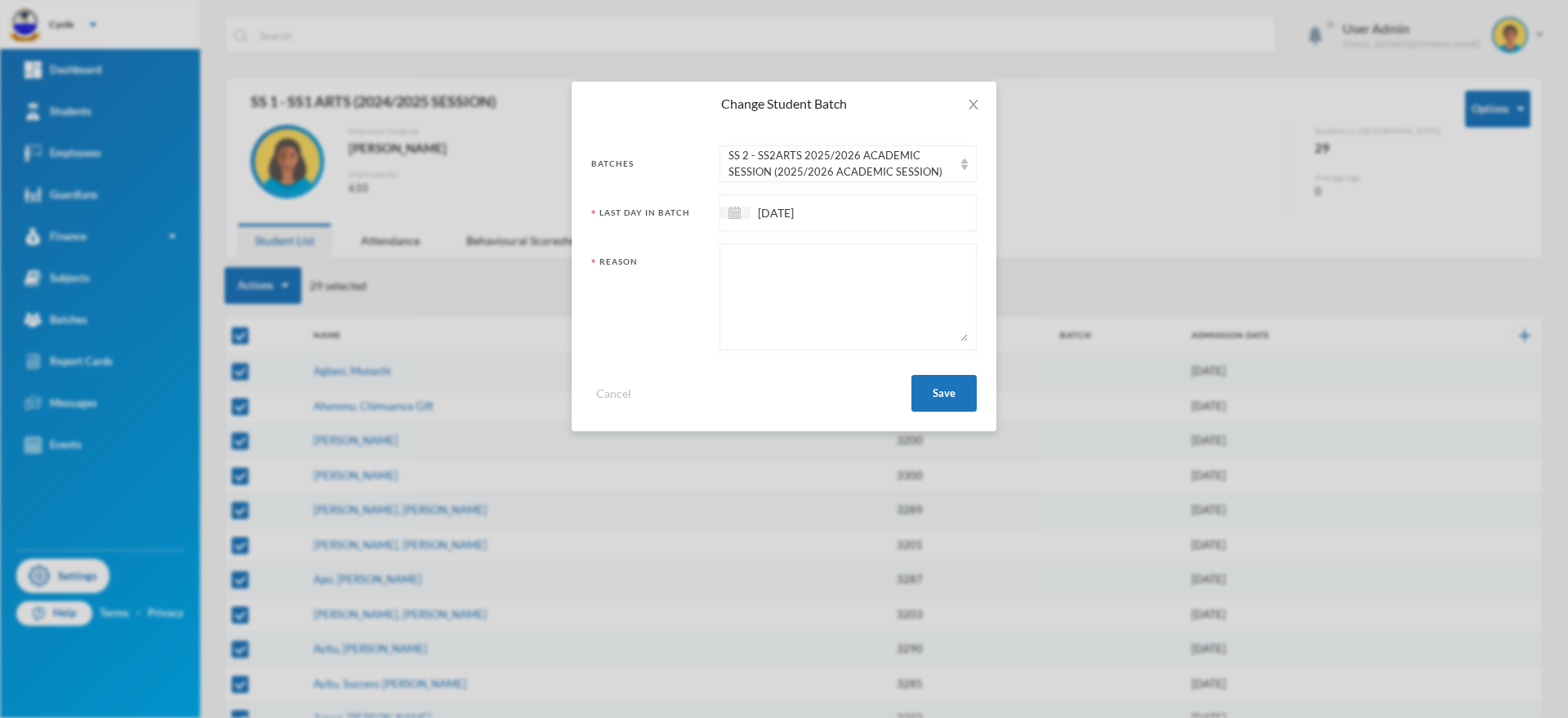
paste textarea "PROMOTED"
click at [941, 390] on button "Save" at bounding box center [944, 393] width 65 height 37
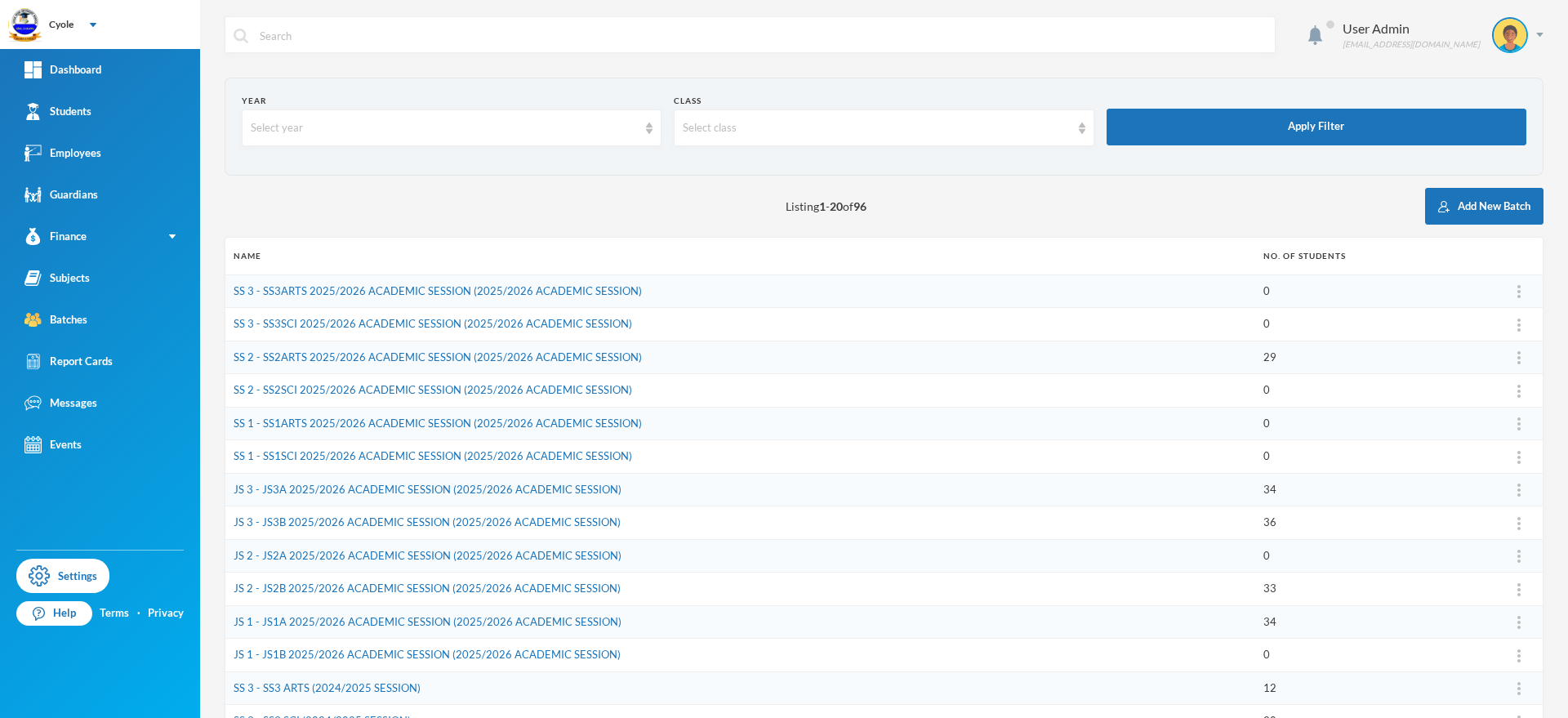
scroll to position [320, 0]
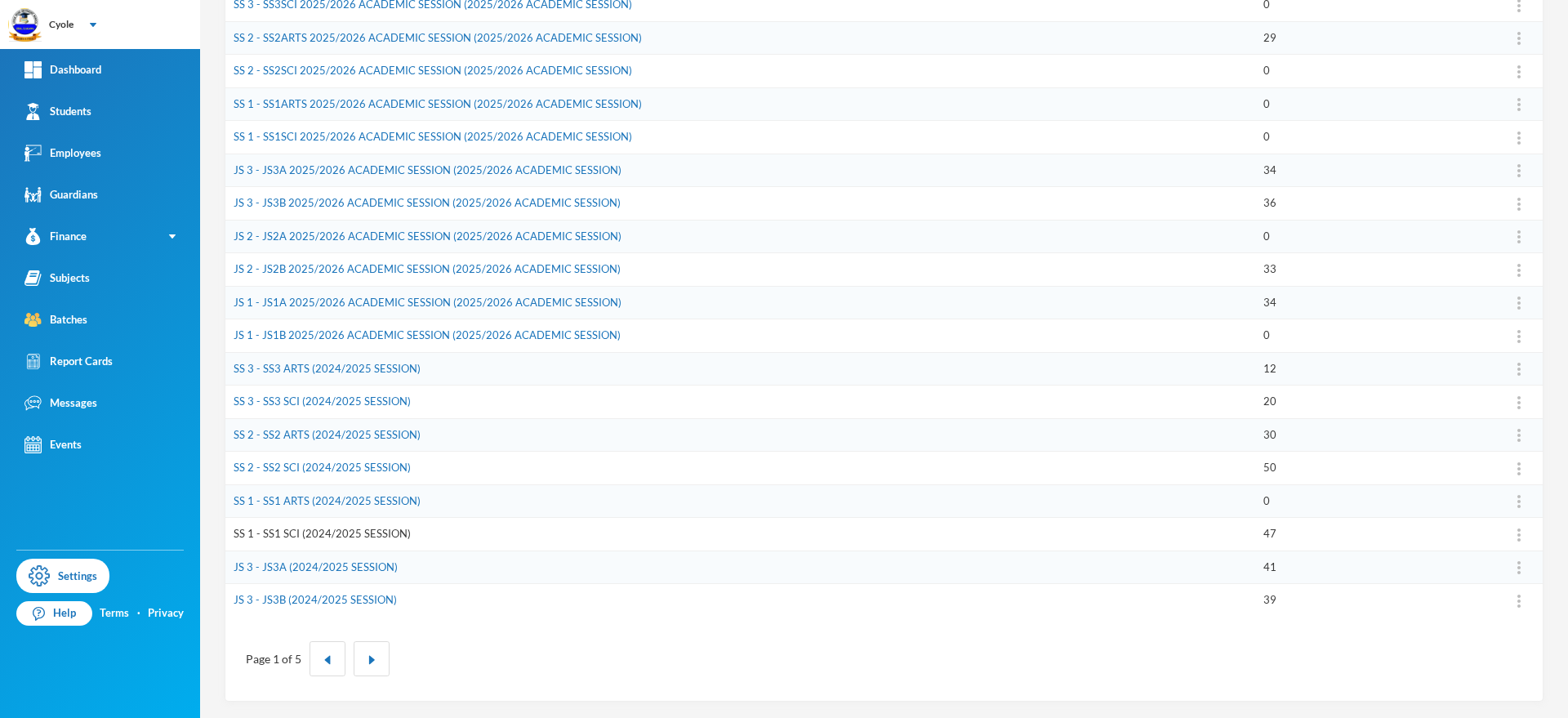
click at [330, 529] on link "SS 1 - SS1 SCI (2024/2025 SESSION)" at bounding box center [322, 533] width 177 height 13
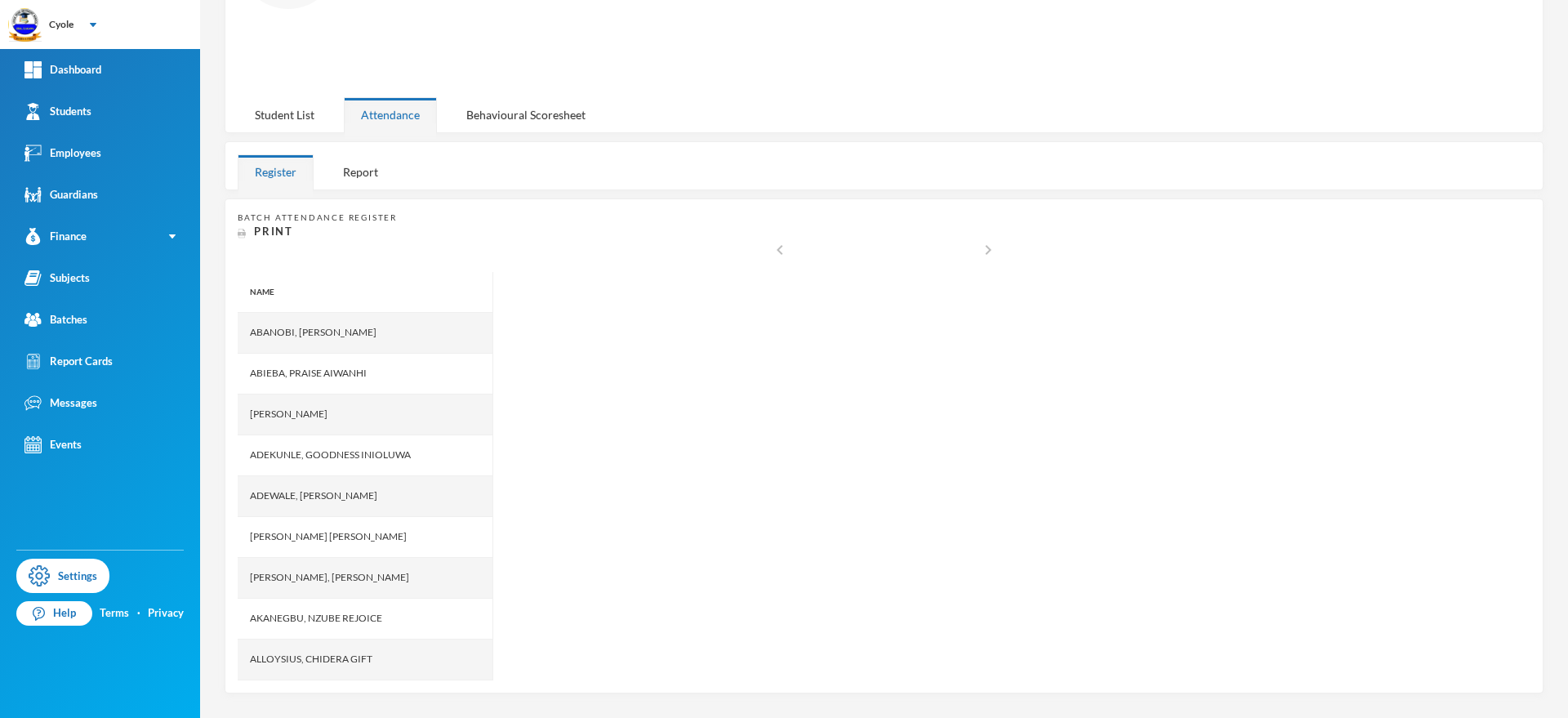
scroll to position [180, 0]
click at [283, 105] on div "Student List" at bounding box center [284, 117] width 94 height 35
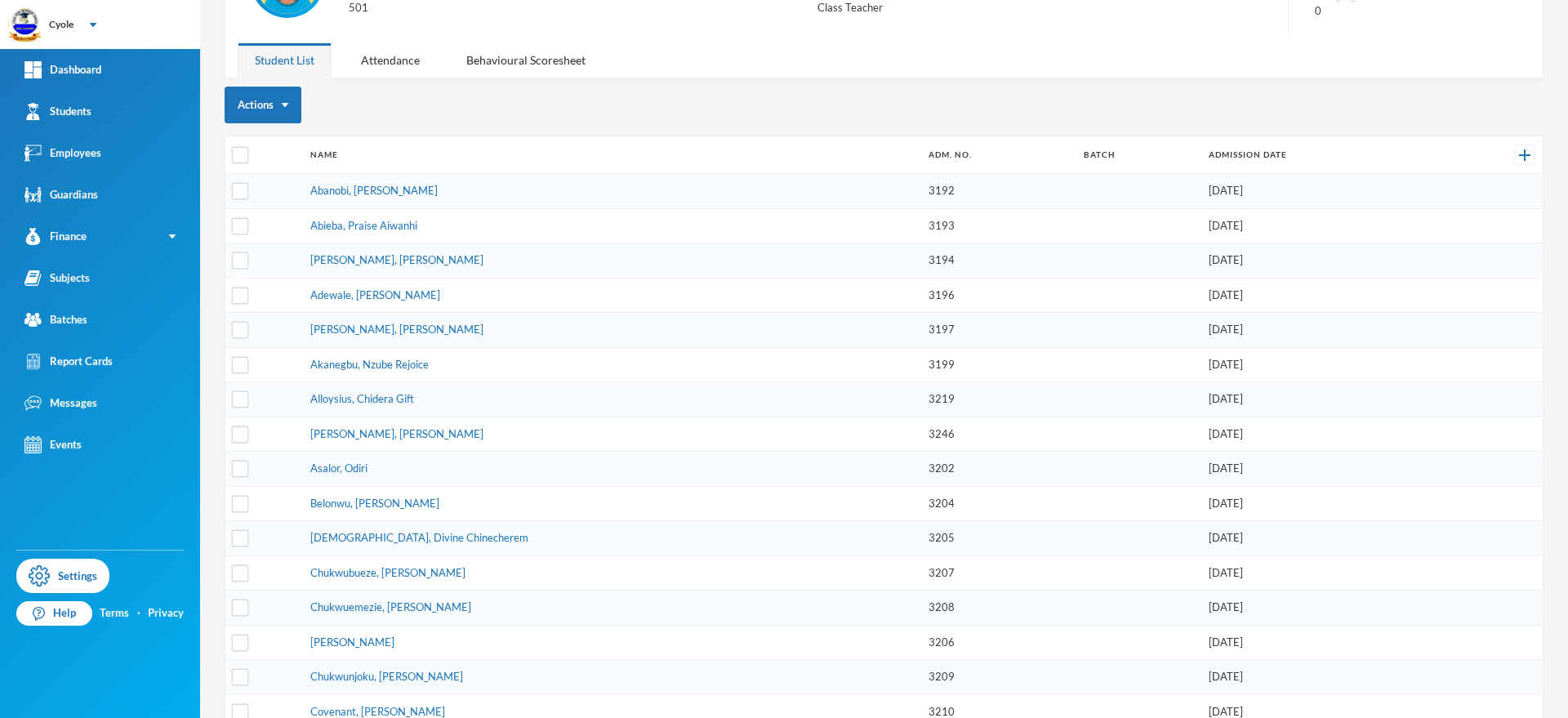
scroll to position [0, 0]
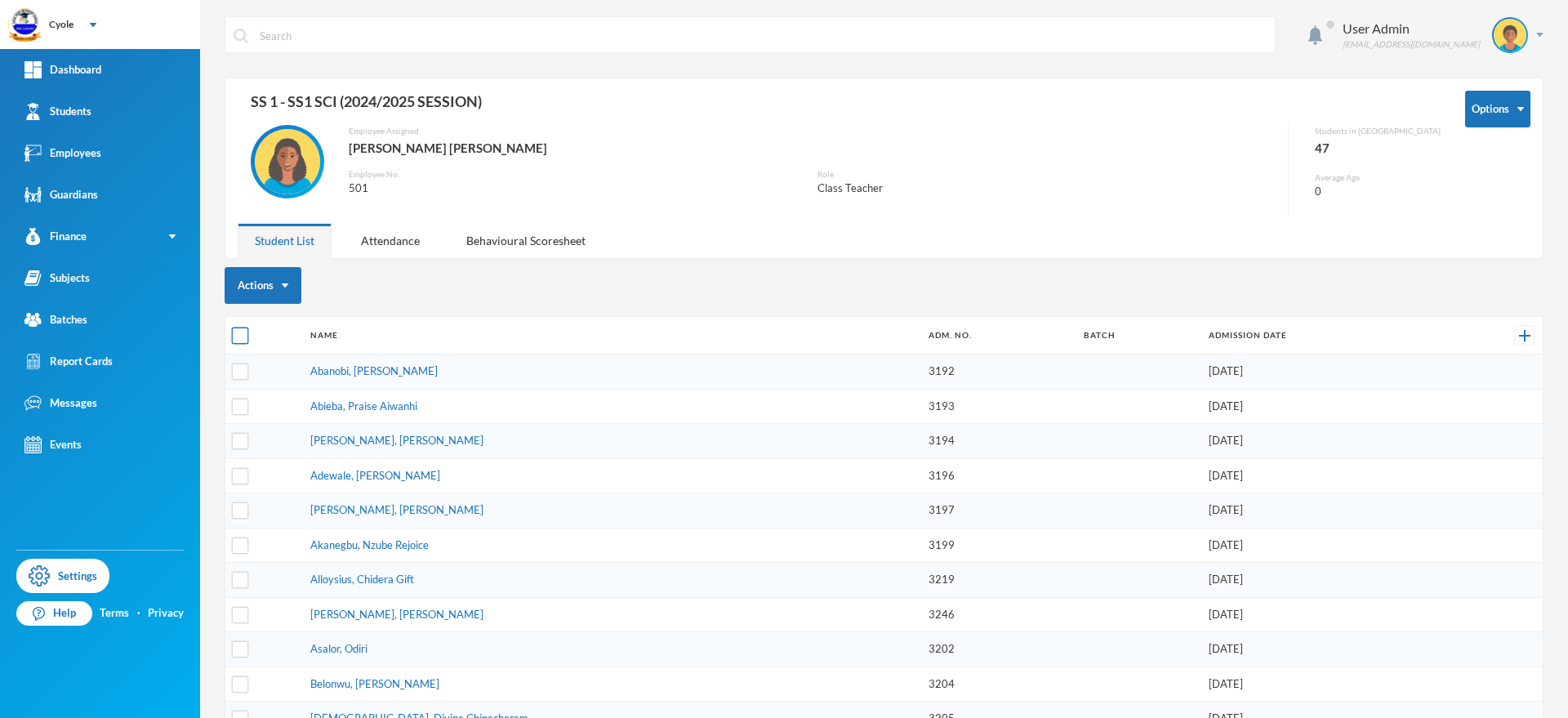
click at [237, 338] on input "checkbox" at bounding box center [240, 336] width 17 height 17
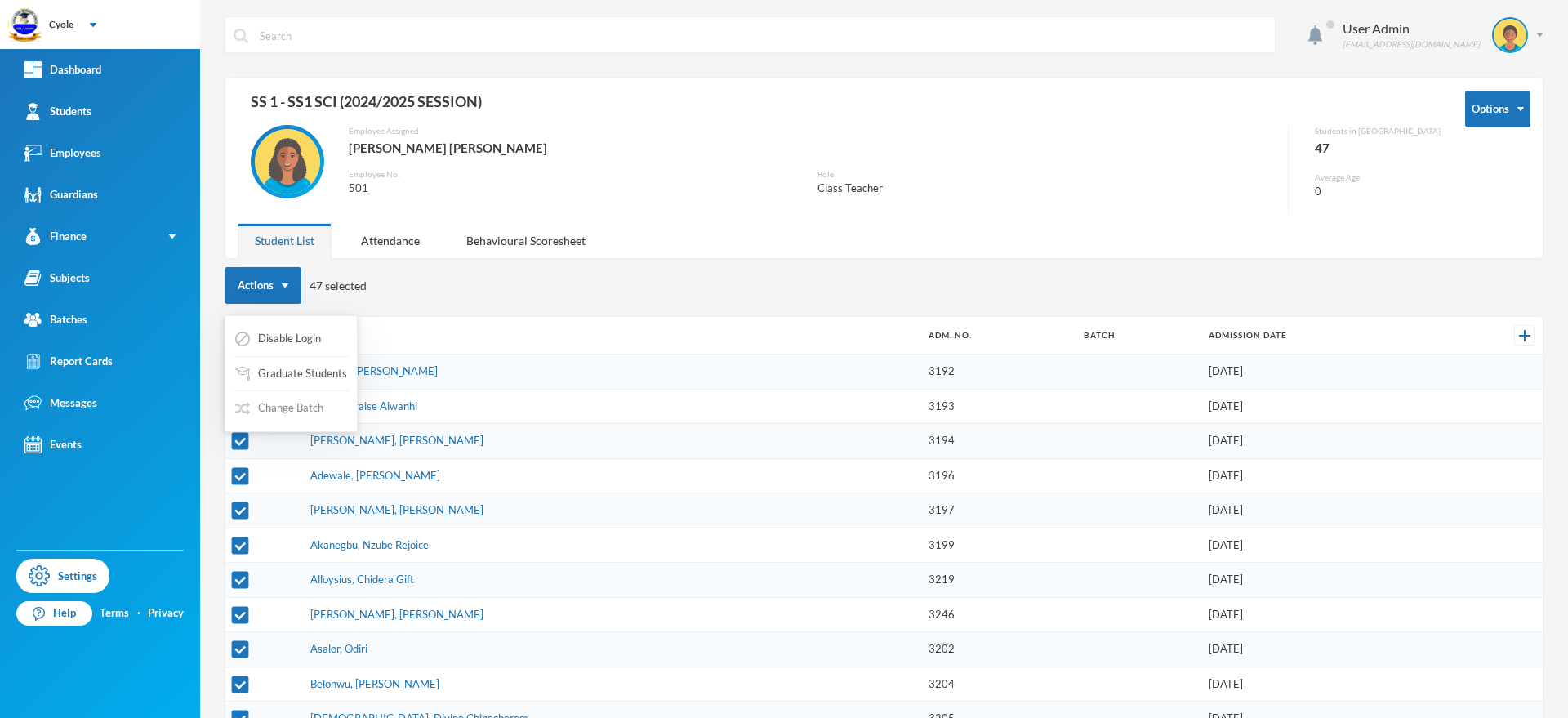
click at [304, 409] on button "Change Batch" at bounding box center [279, 409] width 91 height 30
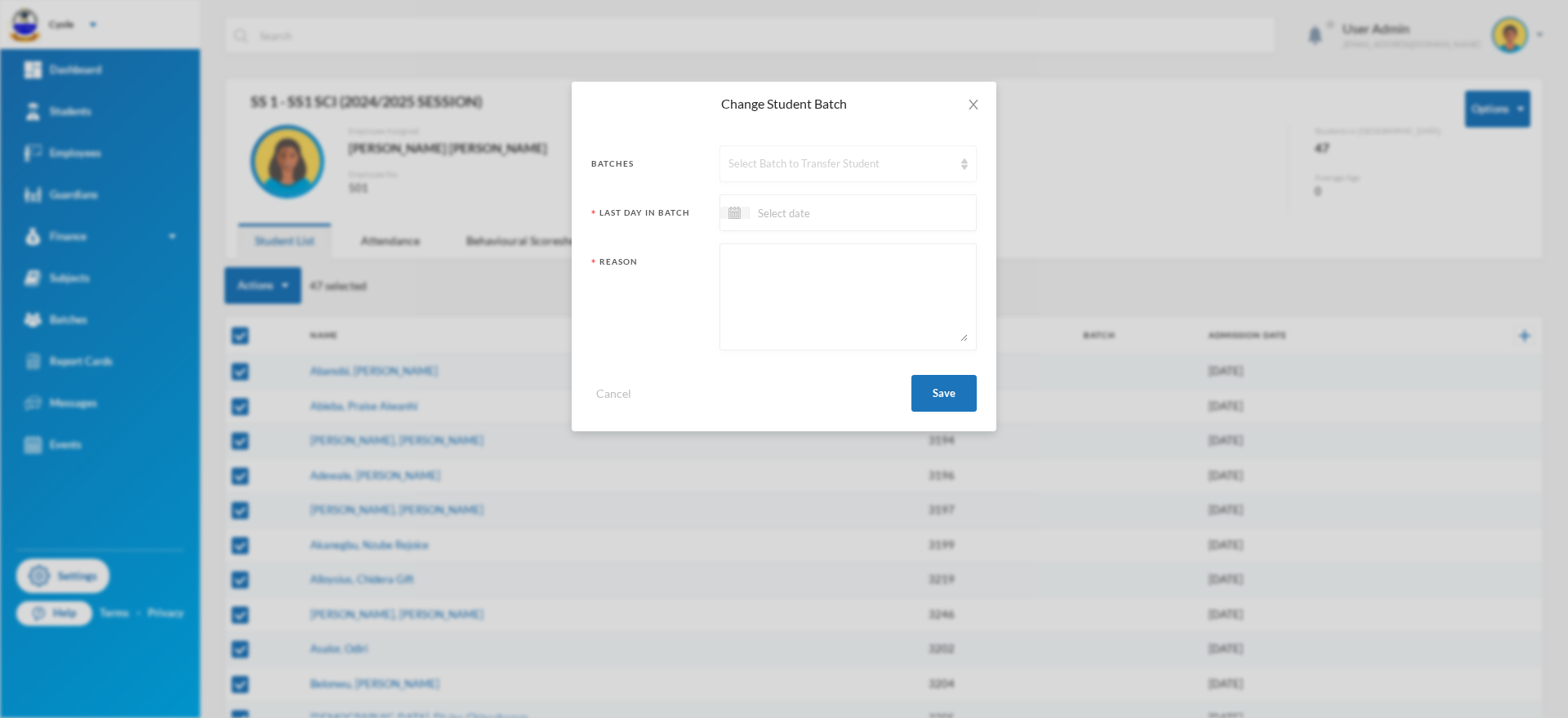
click at [775, 159] on div "Select Batch to Transfer Student" at bounding box center [840, 164] width 225 height 17
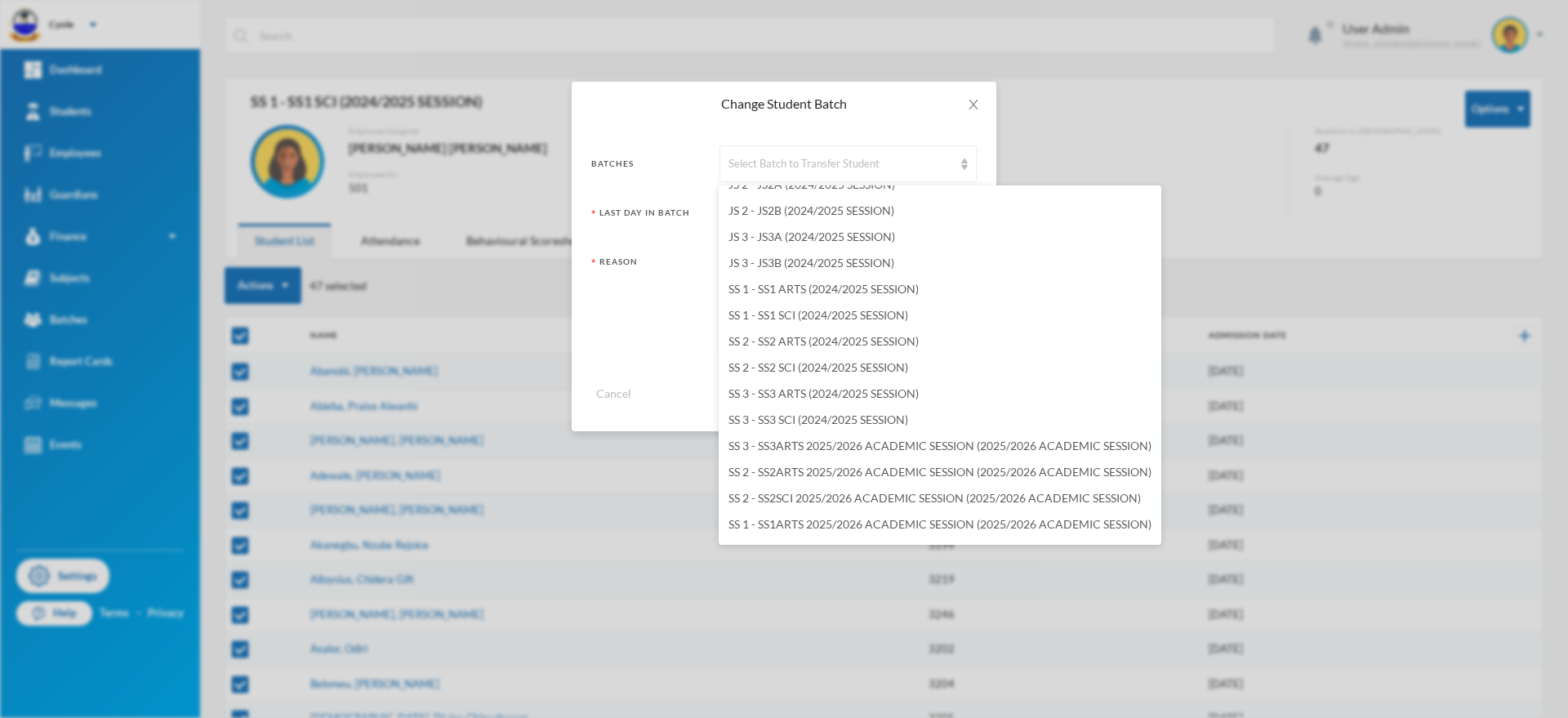
scroll to position [2157, 0]
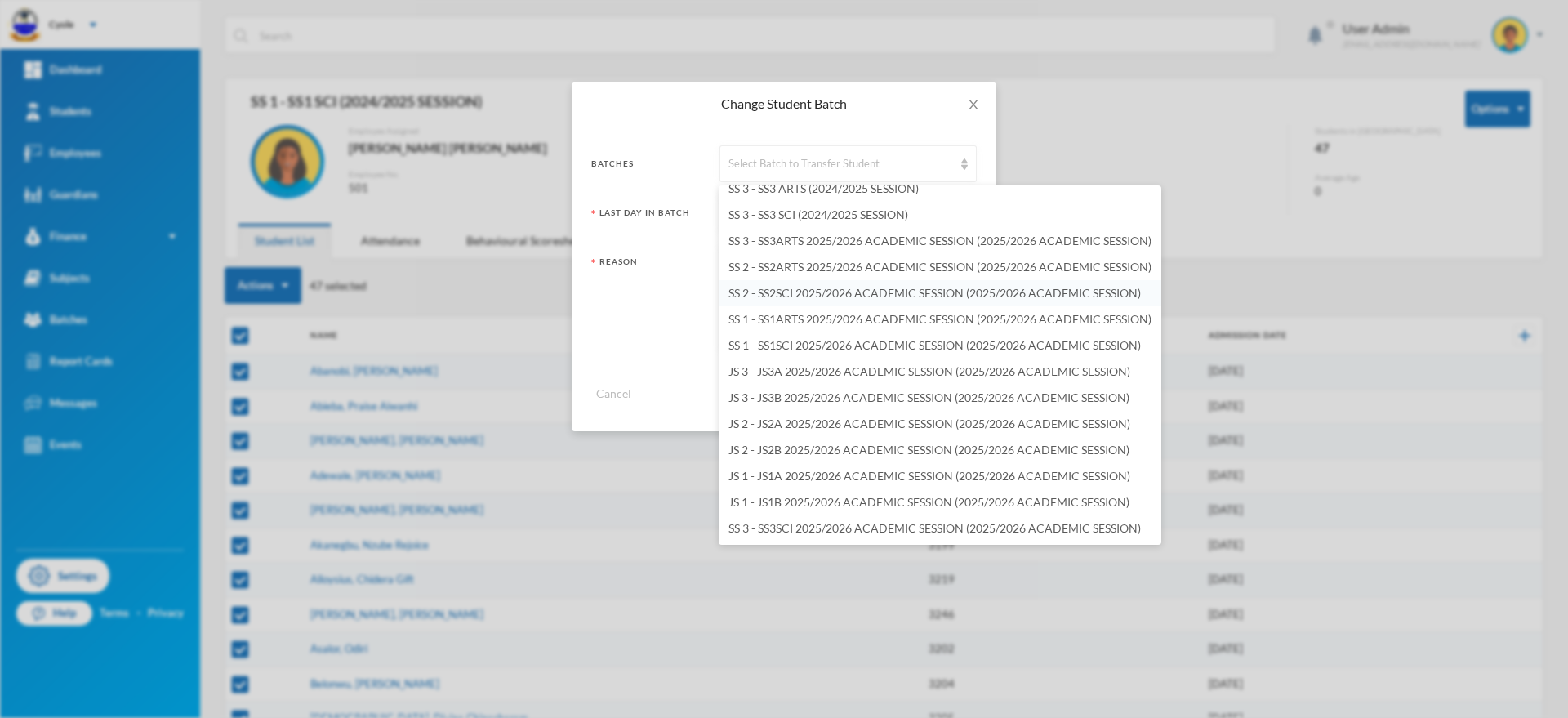
click at [790, 288] on span "SS 2 - SS2SCI 2025/2026 ACADEMIC SESSION (2025/2026 ACADEMIC SESSION)" at bounding box center [934, 293] width 413 height 14
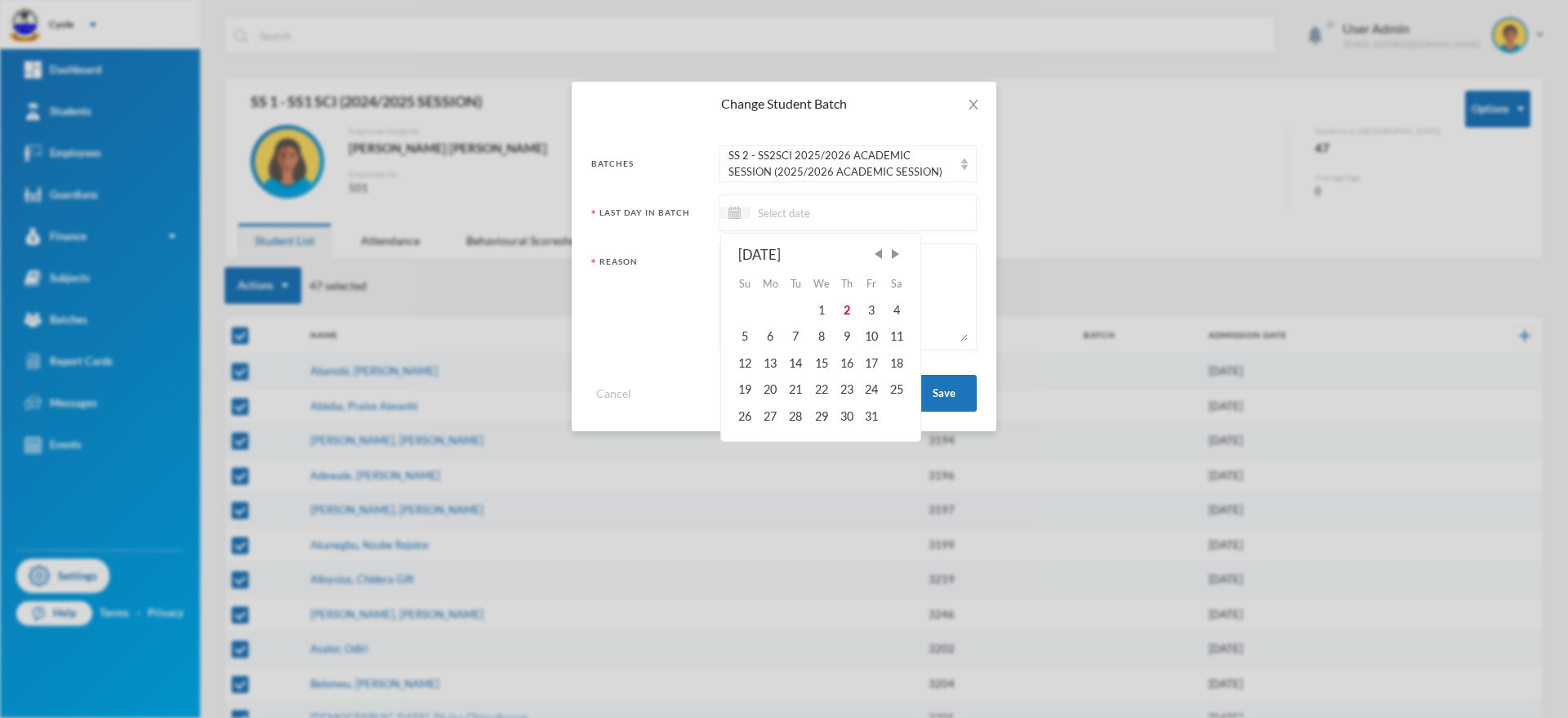
click at [768, 216] on input at bounding box center [818, 212] width 138 height 19
click at [879, 253] on span "Previous Month" at bounding box center [878, 254] width 15 height 15
click at [871, 415] on div "29" at bounding box center [871, 416] width 25 height 26
paste textarea "PROMOTED"
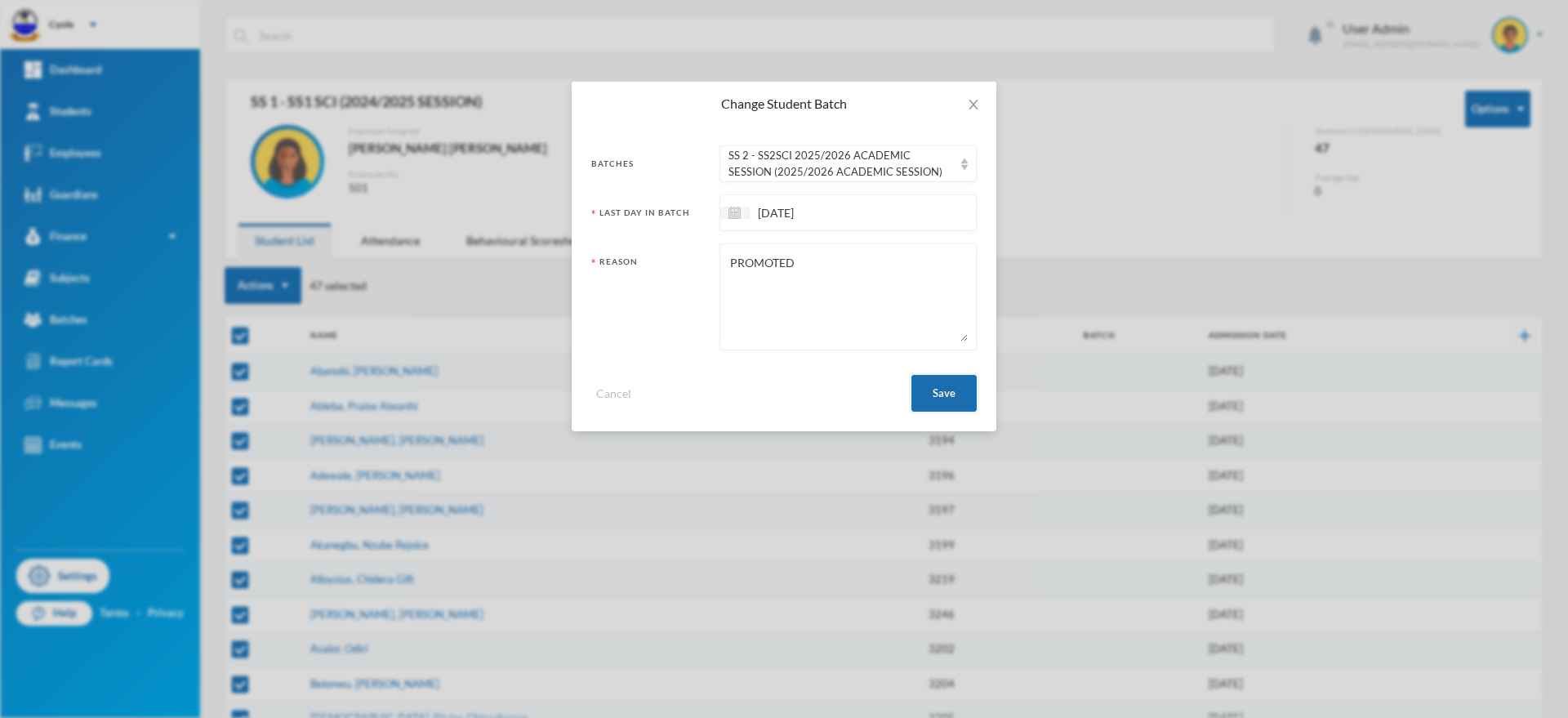
click at [930, 389] on button "Save" at bounding box center [944, 393] width 65 height 37
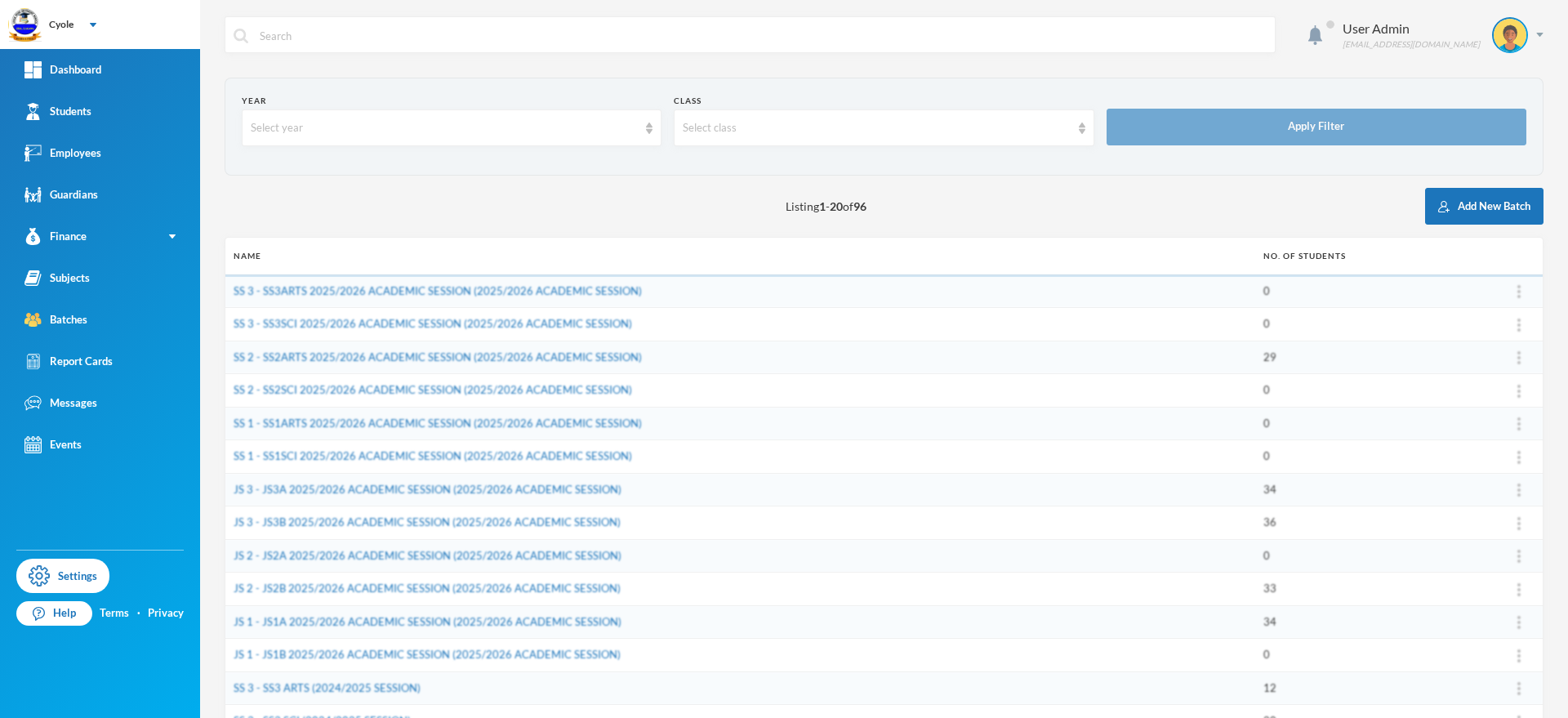
scroll to position [320, 0]
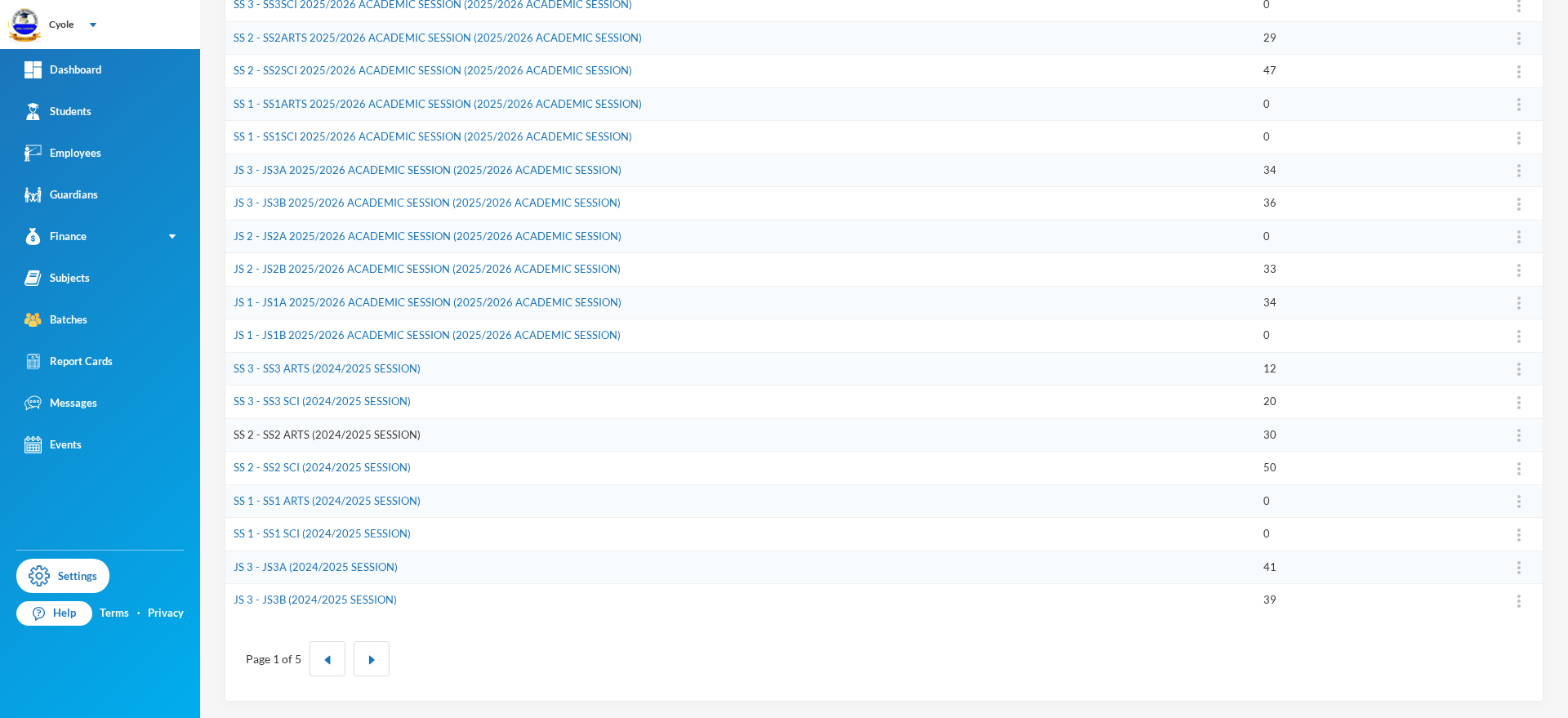
click at [306, 428] on link "SS 2 - SS2 ARTS (2024/2025 SESSION)" at bounding box center [327, 434] width 187 height 13
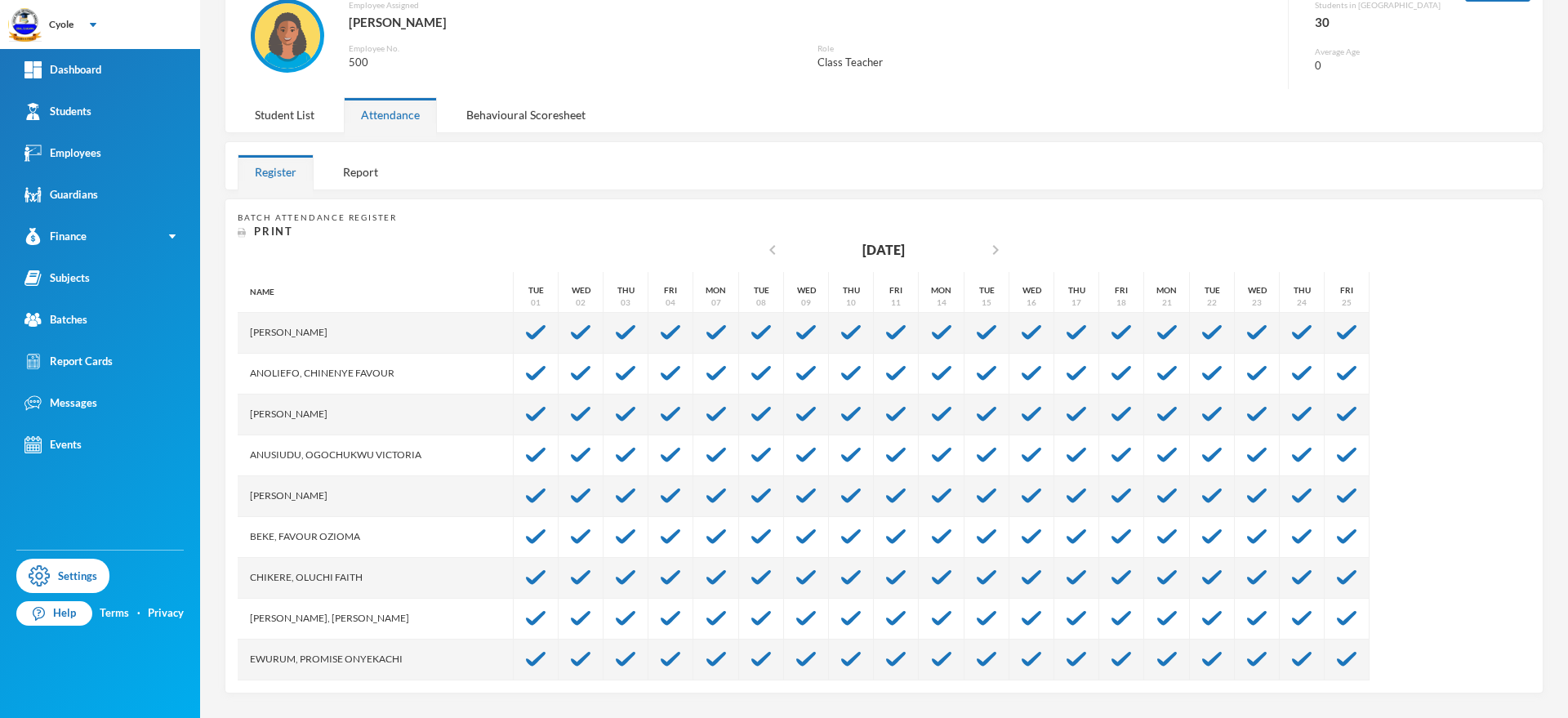
scroll to position [126, 0]
click at [297, 112] on div "Student List" at bounding box center [284, 114] width 94 height 35
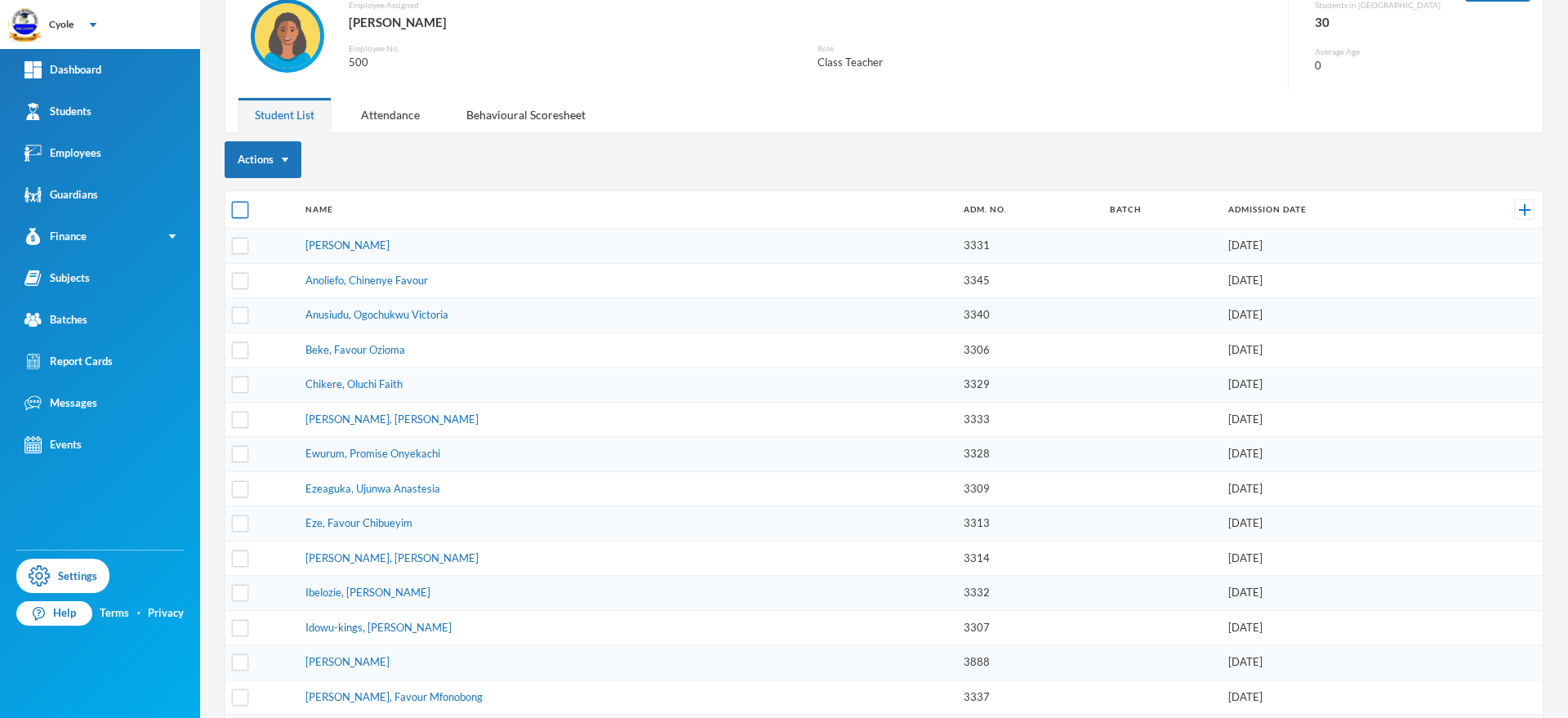
click at [245, 204] on input "checkbox" at bounding box center [240, 210] width 17 height 17
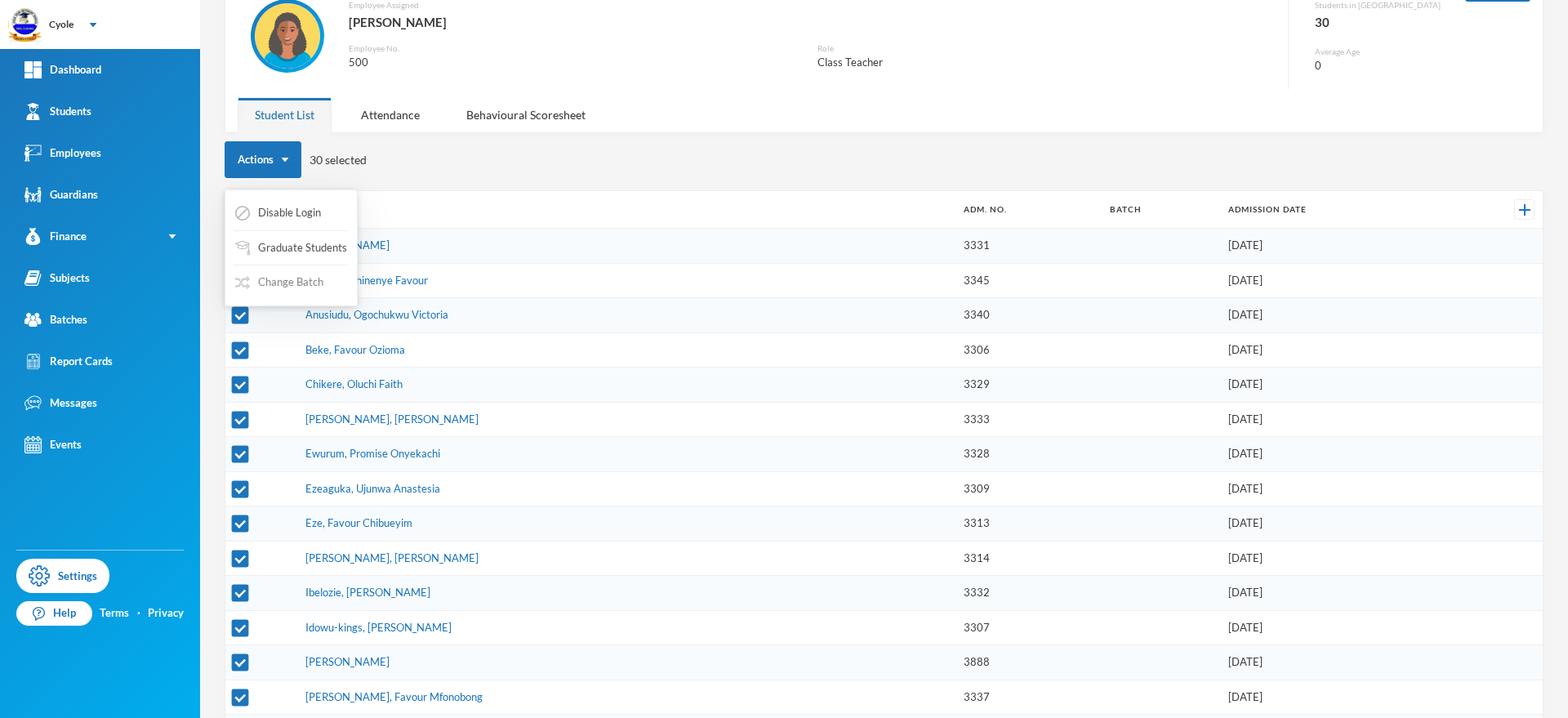
click at [275, 278] on button "Change Batch" at bounding box center [279, 283] width 91 height 30
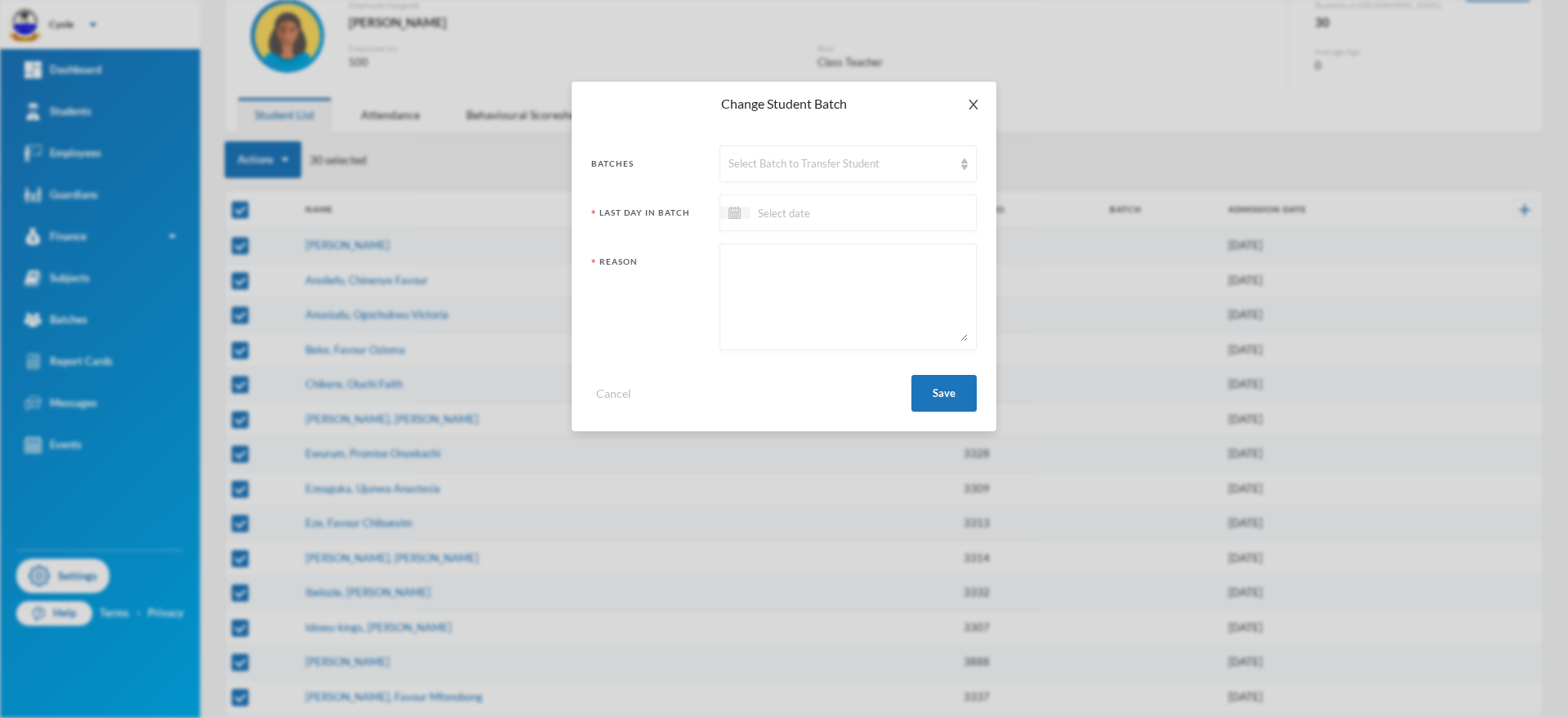
click at [978, 108] on icon "icon: close" at bounding box center [973, 104] width 13 height 13
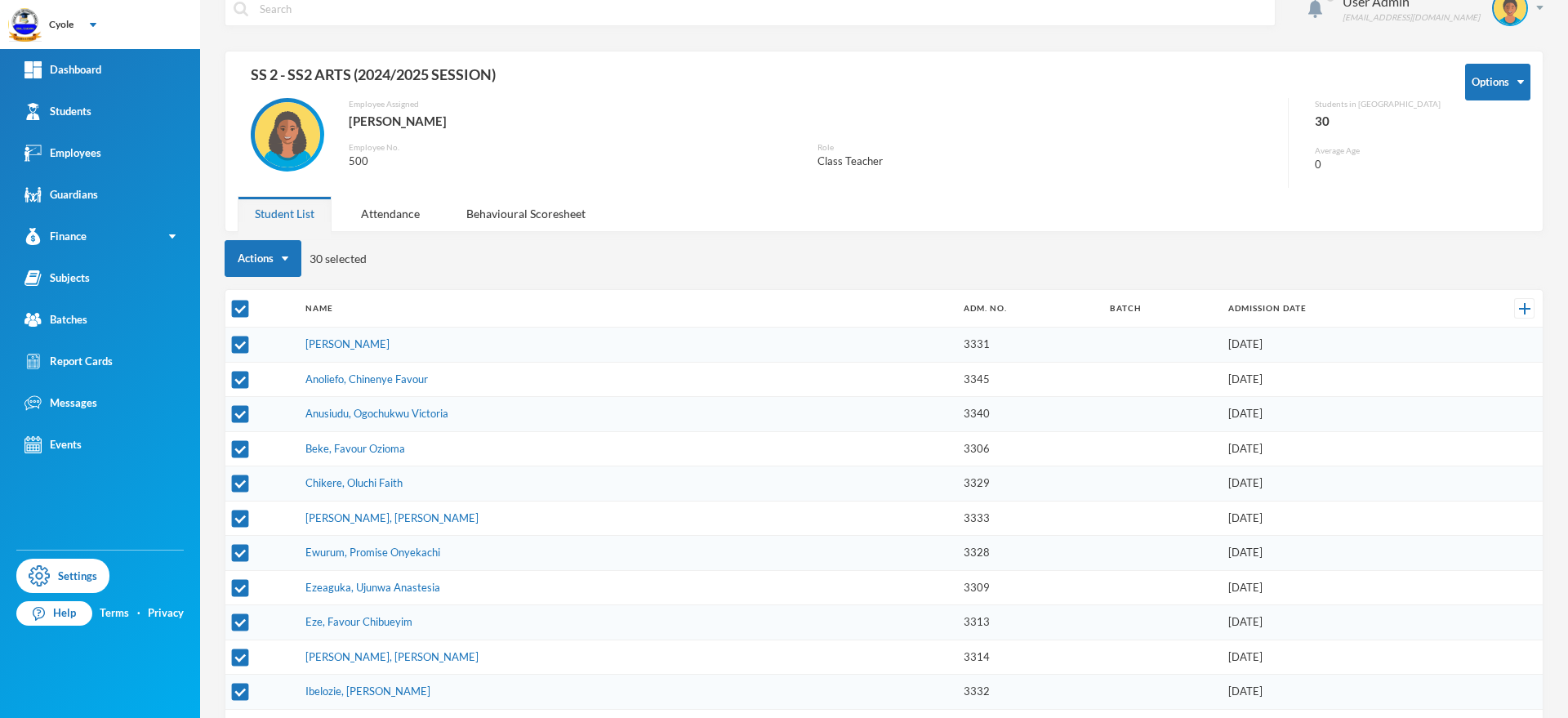
scroll to position [0, 0]
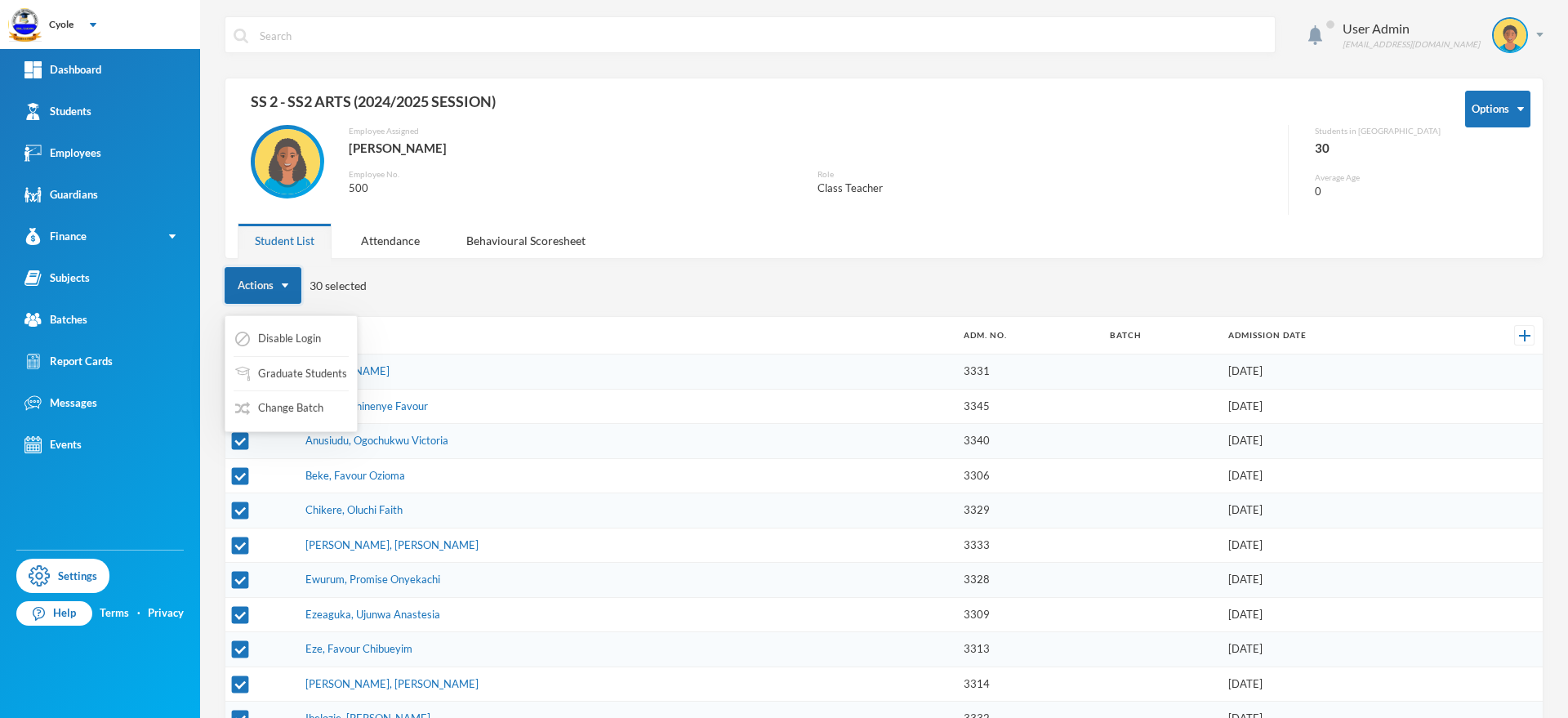
click at [287, 287] on button "Actions" at bounding box center [263, 285] width 77 height 37
click at [318, 404] on button "Change Batch" at bounding box center [279, 409] width 91 height 30
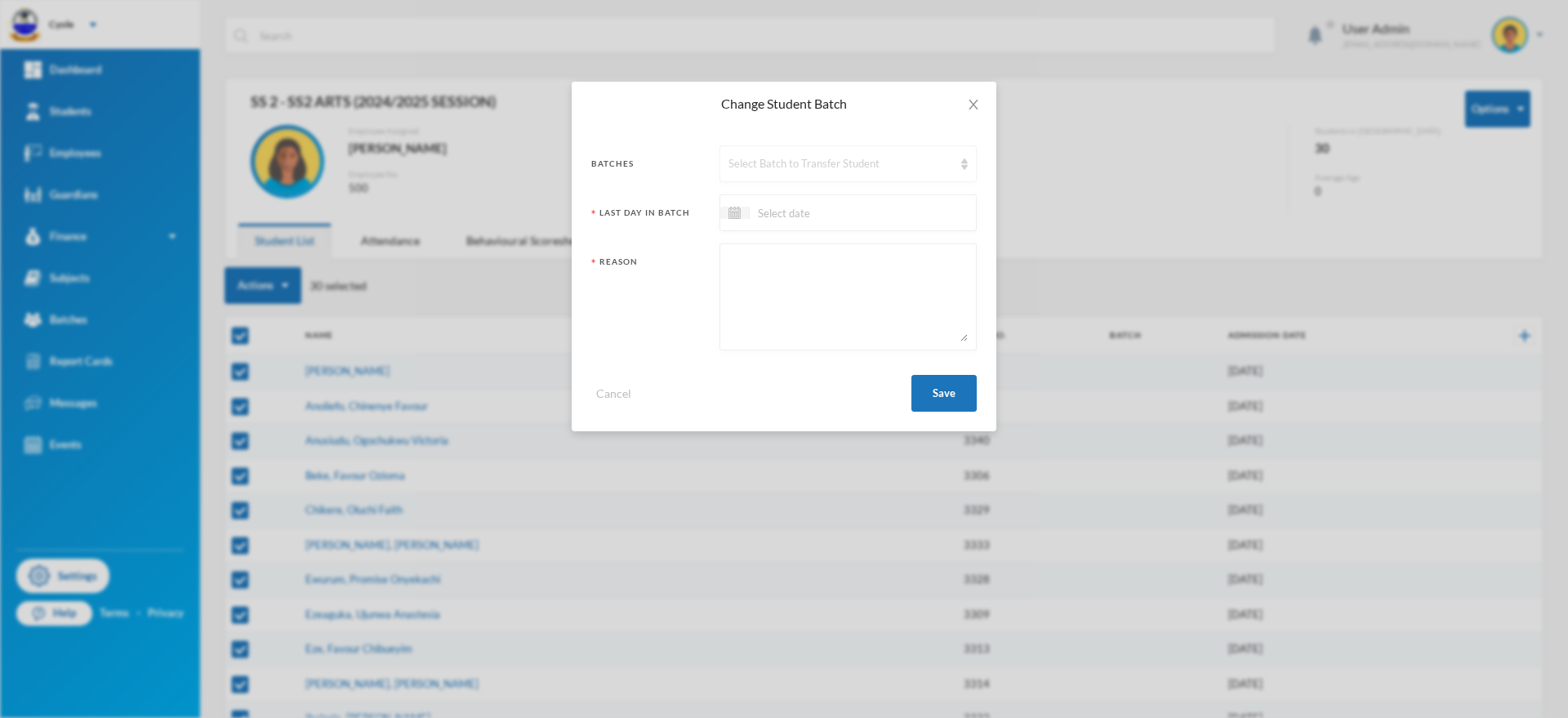
click at [866, 165] on div "Select Batch to Transfer Student" at bounding box center [840, 164] width 225 height 17
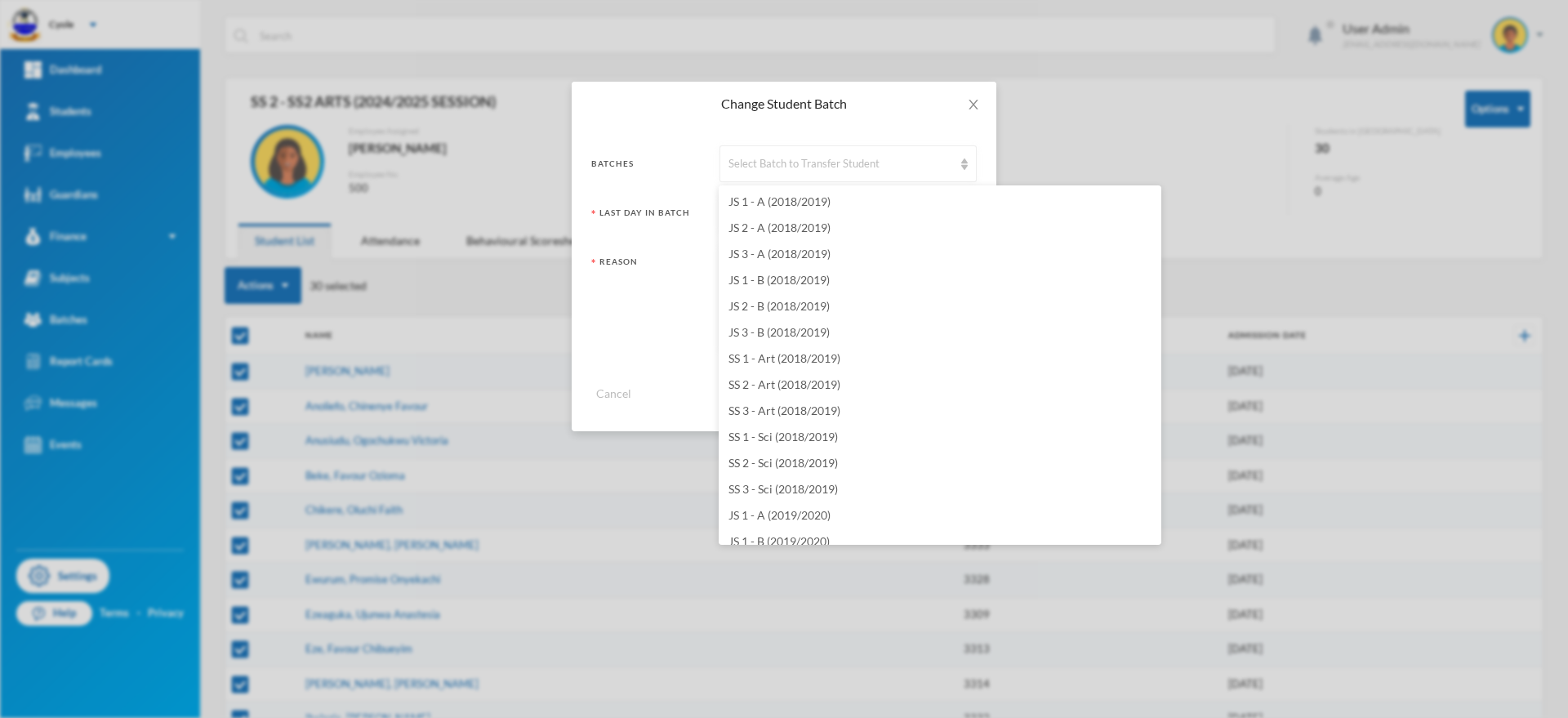
scroll to position [2157, 0]
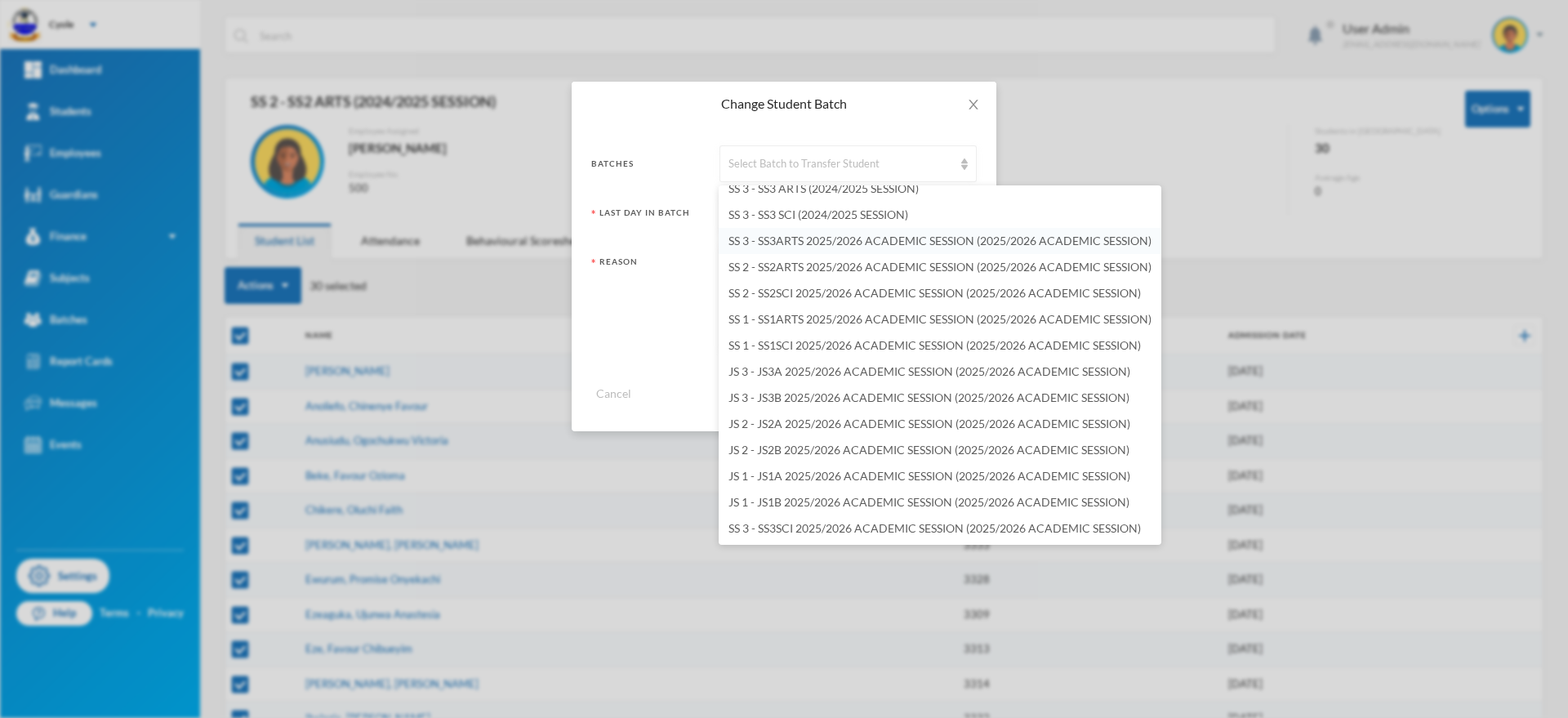
click at [815, 239] on span "SS 3 - SS3ARTS 2025/2026 ACADEMIC SESSION (2025/2026 ACADEMIC SESSION)" at bounding box center [939, 241] width 423 height 14
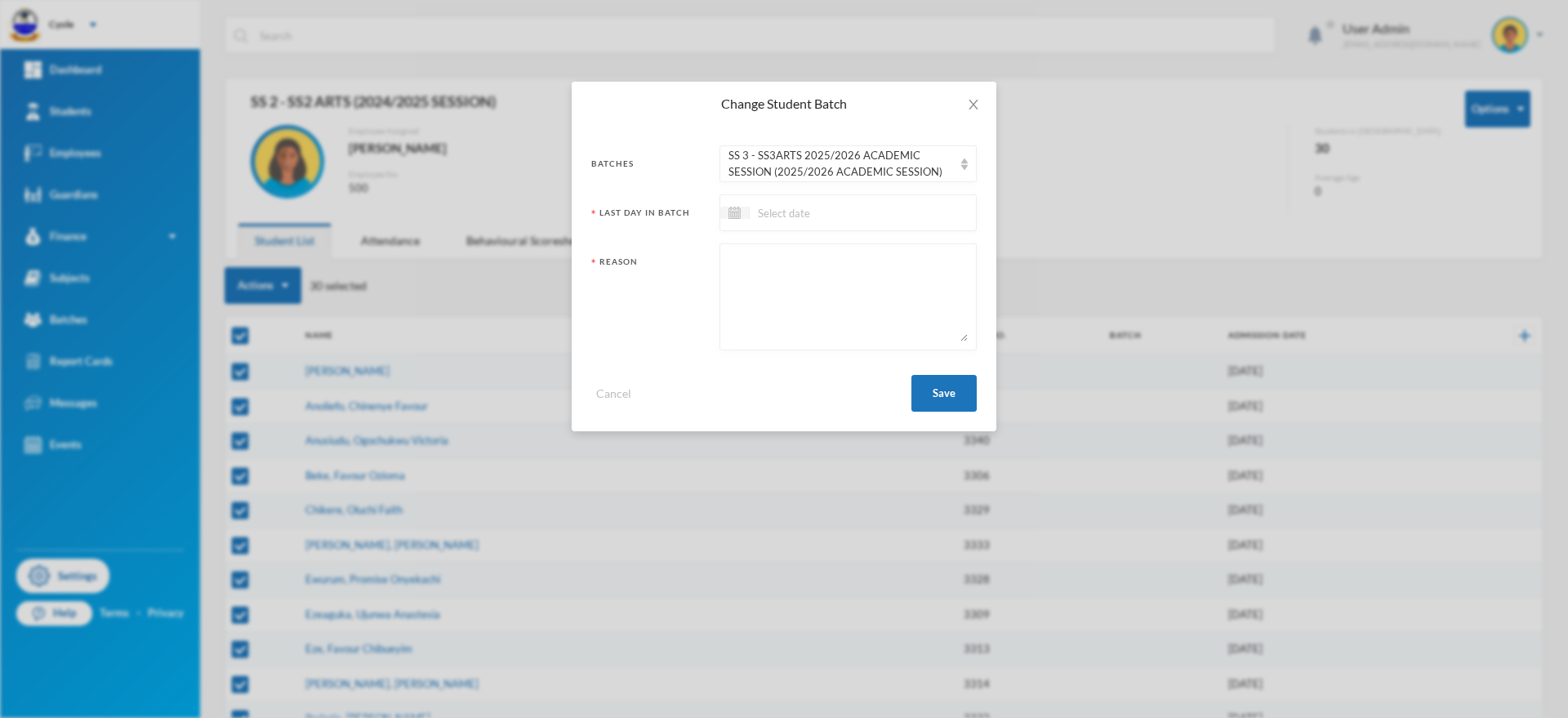
click at [766, 208] on input at bounding box center [818, 212] width 138 height 19
click at [879, 253] on span "Previous Month" at bounding box center [878, 254] width 15 height 15
click at [880, 252] on span "Previous Month" at bounding box center [878, 254] width 15 height 15
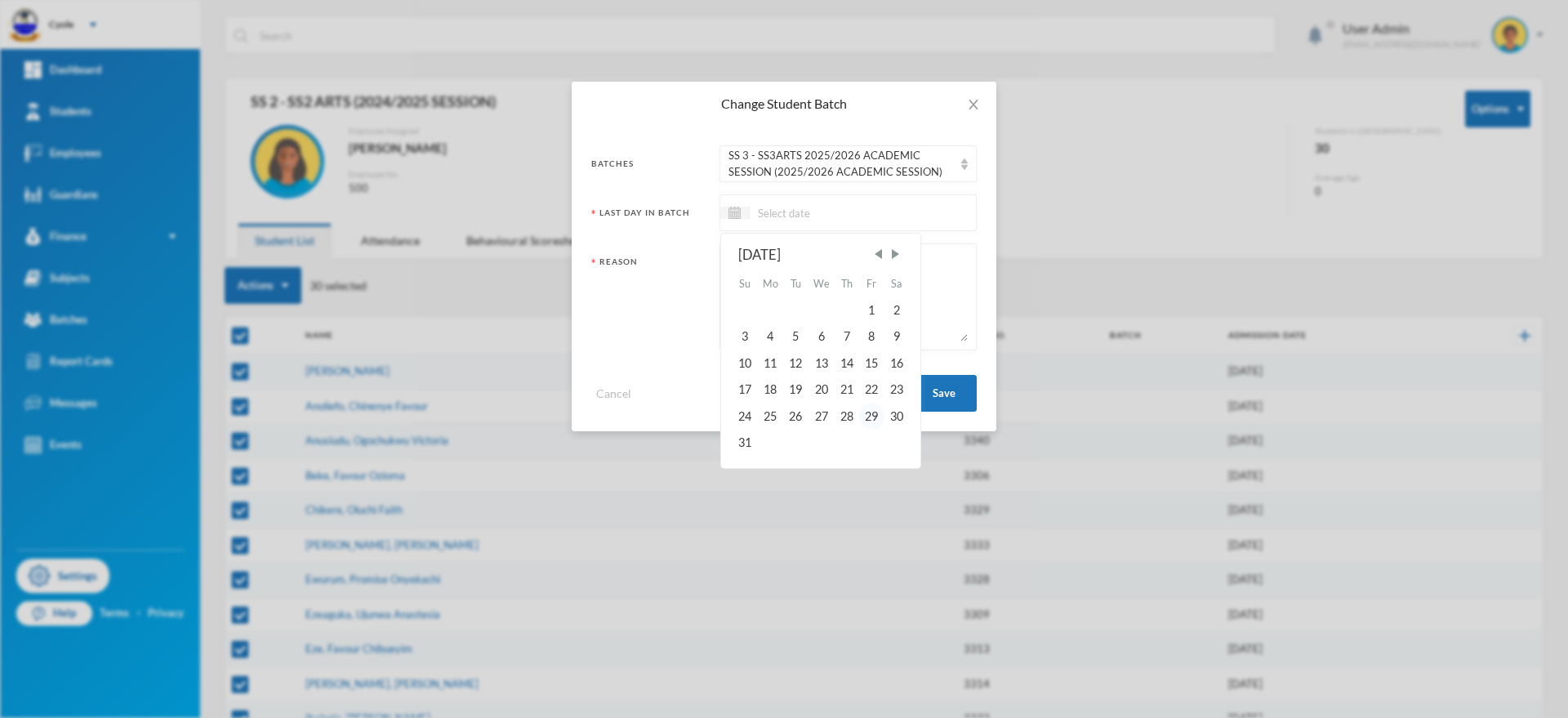
click at [874, 415] on div "29" at bounding box center [871, 416] width 25 height 26
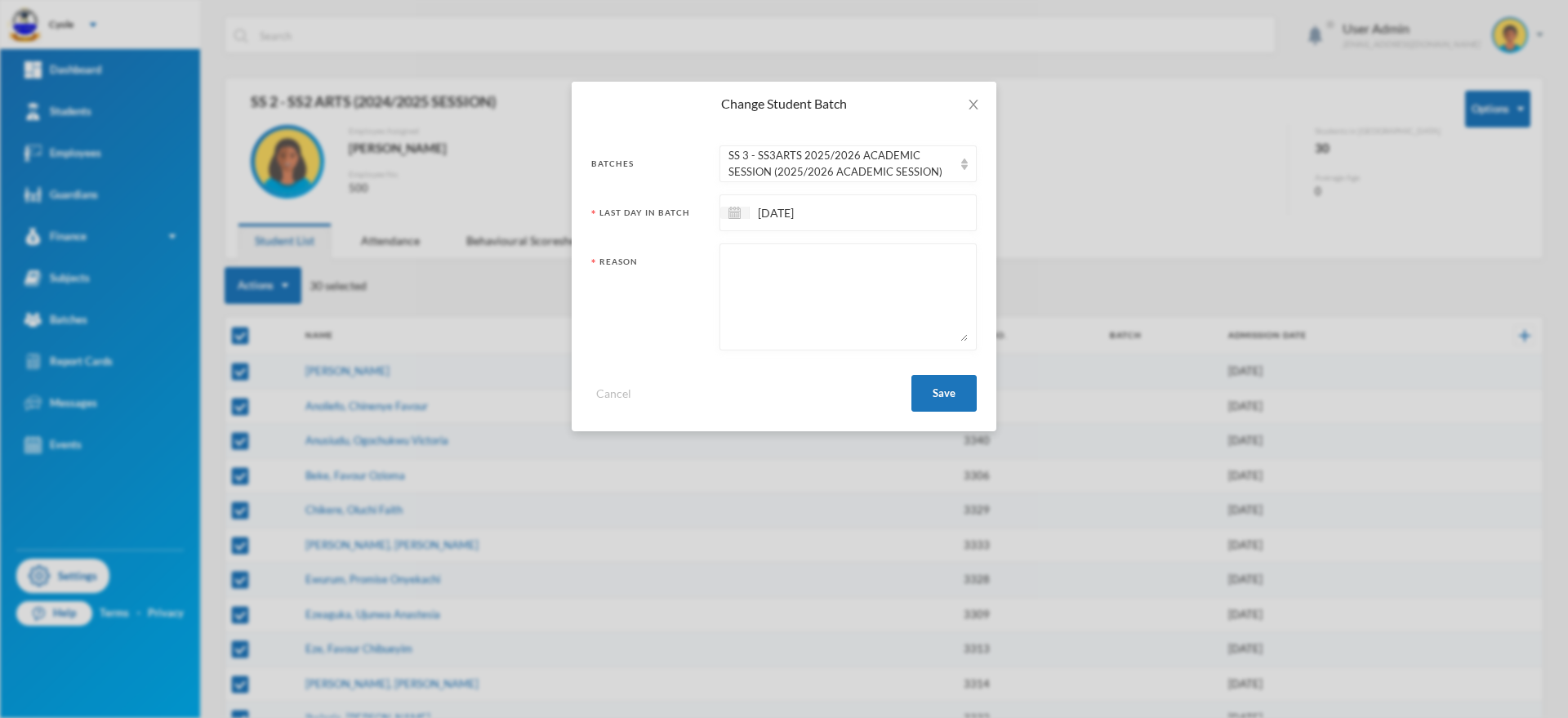
click at [778, 272] on textarea at bounding box center [848, 297] width 240 height 89
paste textarea "PROMOTED"
click at [933, 390] on button "Save" at bounding box center [944, 393] width 65 height 37
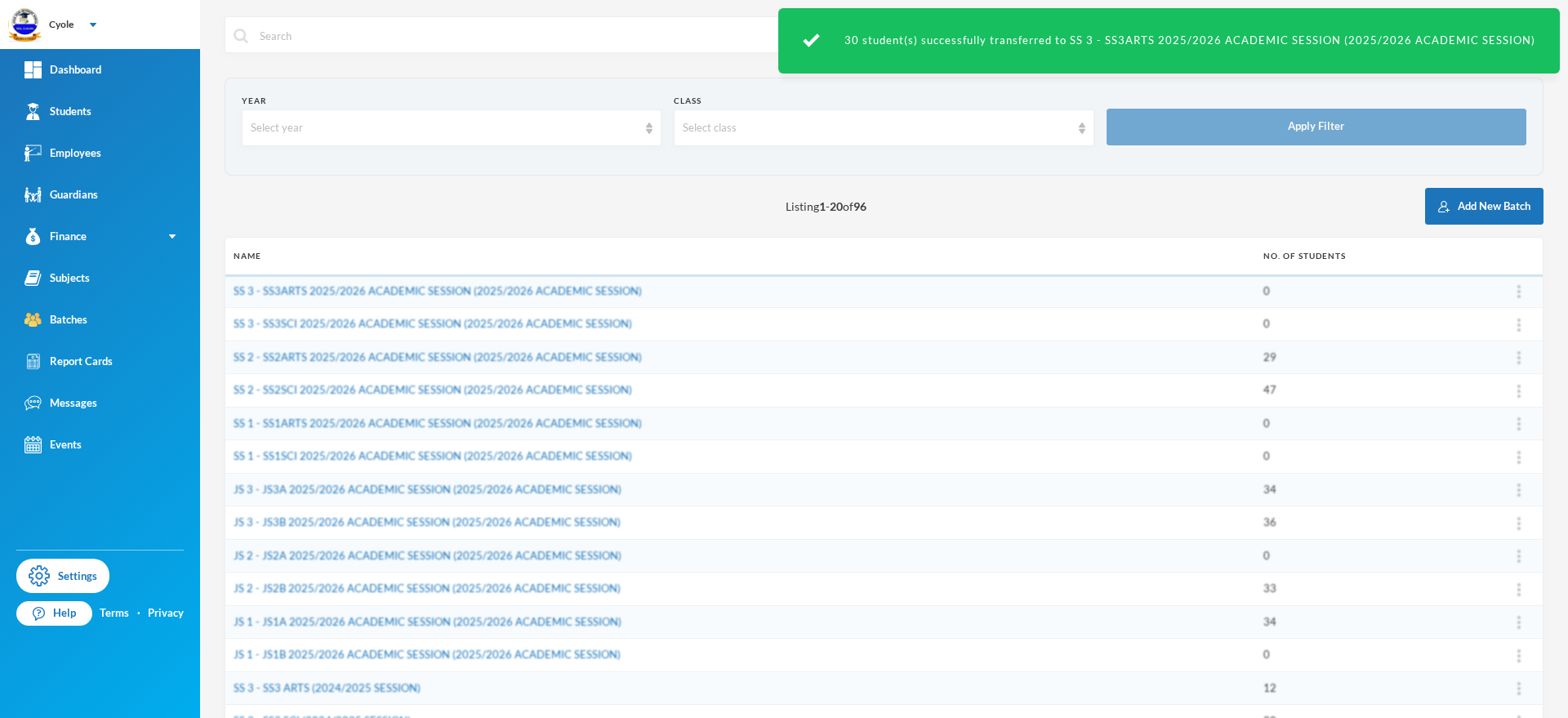
scroll to position [320, 0]
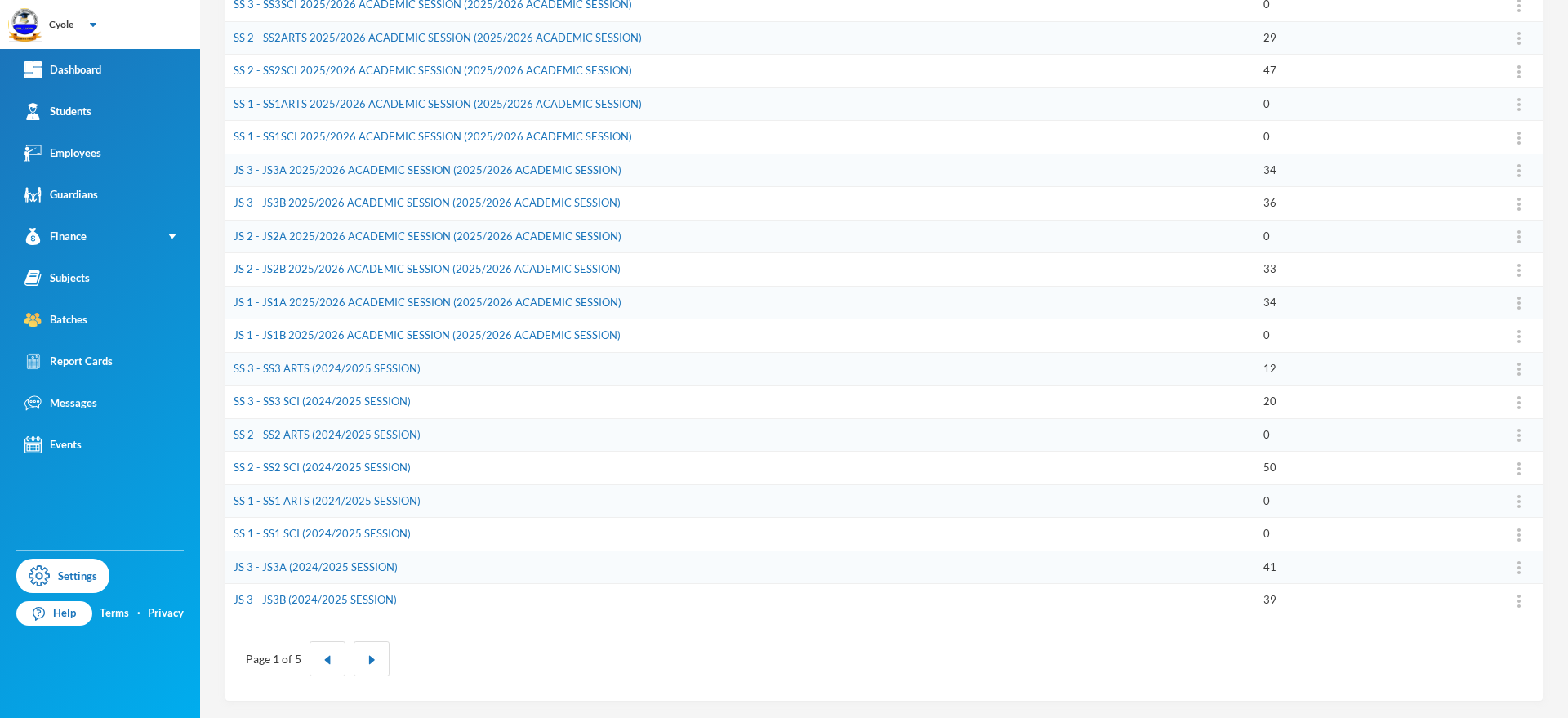
click at [379, 459] on td "SS 2 - SS2 SCI (2024/2025 SESSION)" at bounding box center [740, 468] width 1029 height 34
click at [375, 464] on link "SS 2 - SS2 SCI (2024/2025 SESSION)" at bounding box center [322, 466] width 177 height 13
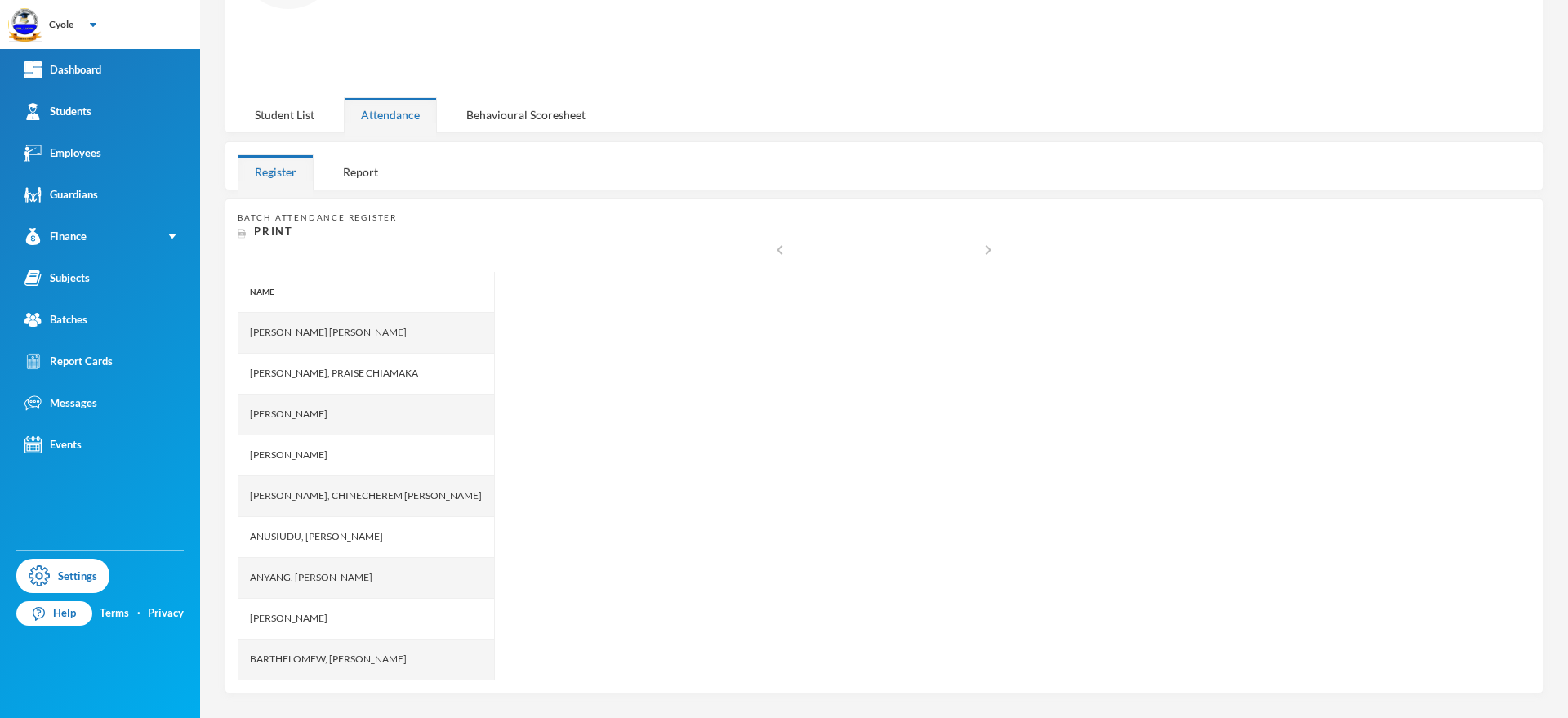
scroll to position [180, 0]
click at [274, 109] on div "Student List" at bounding box center [284, 117] width 94 height 35
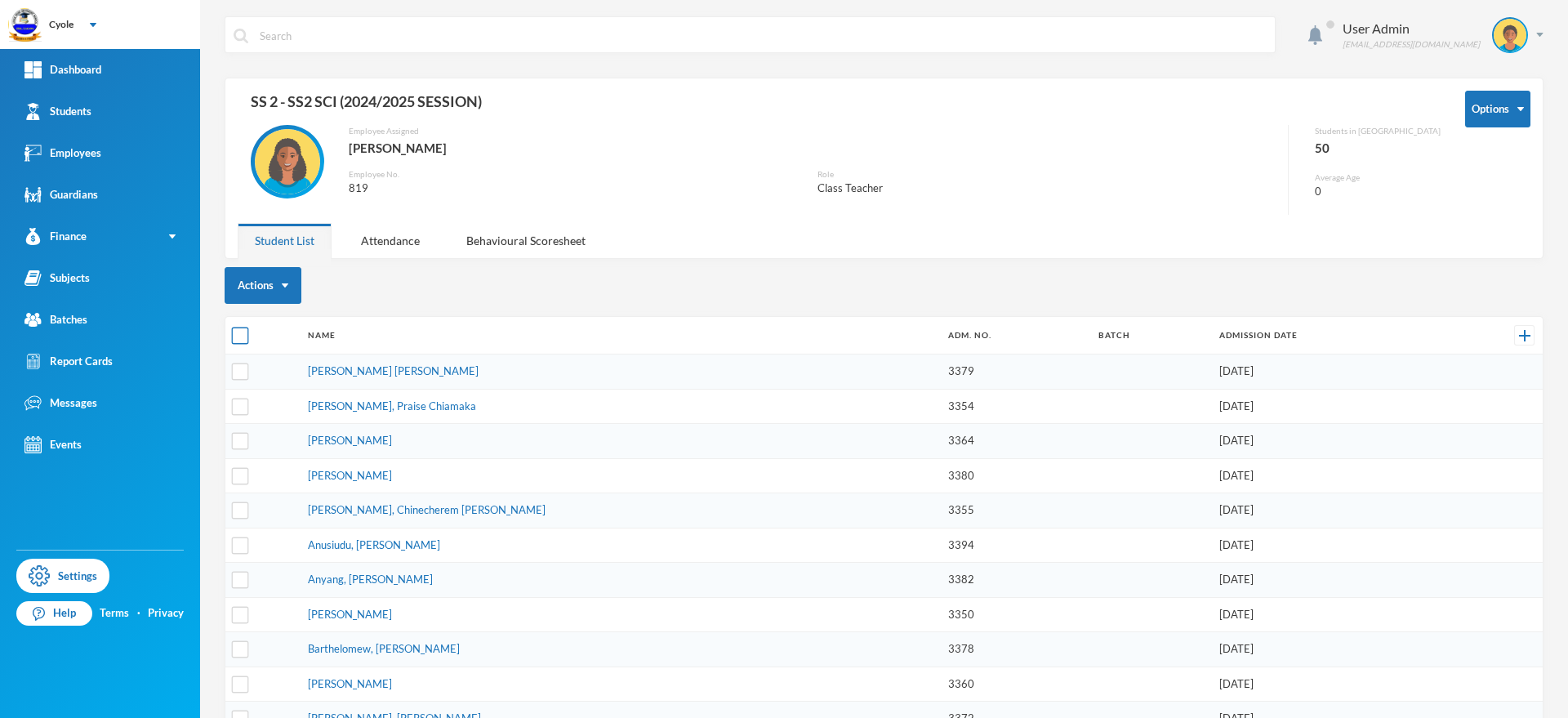
click at [239, 334] on input "checkbox" at bounding box center [240, 336] width 17 height 17
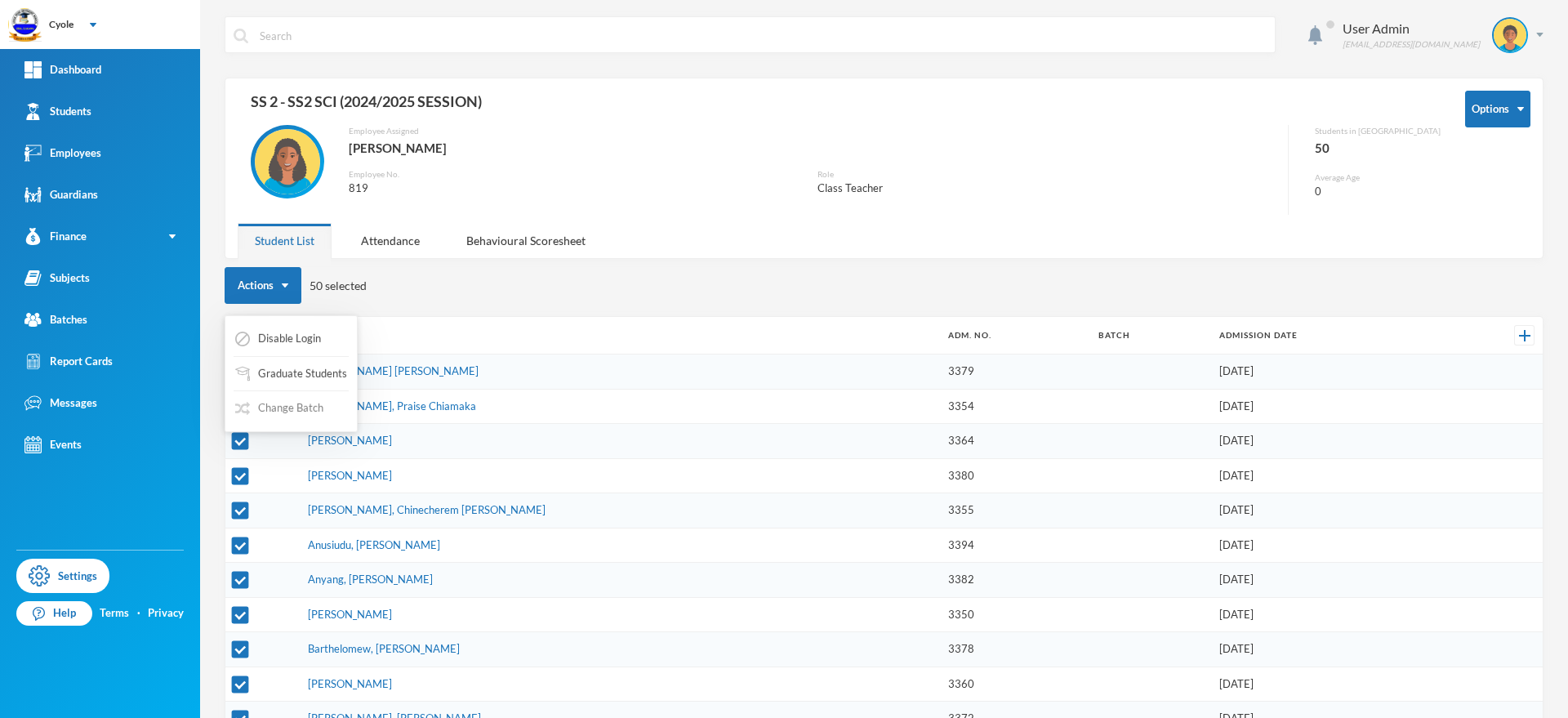
click at [315, 409] on button "Change Batch" at bounding box center [279, 409] width 91 height 30
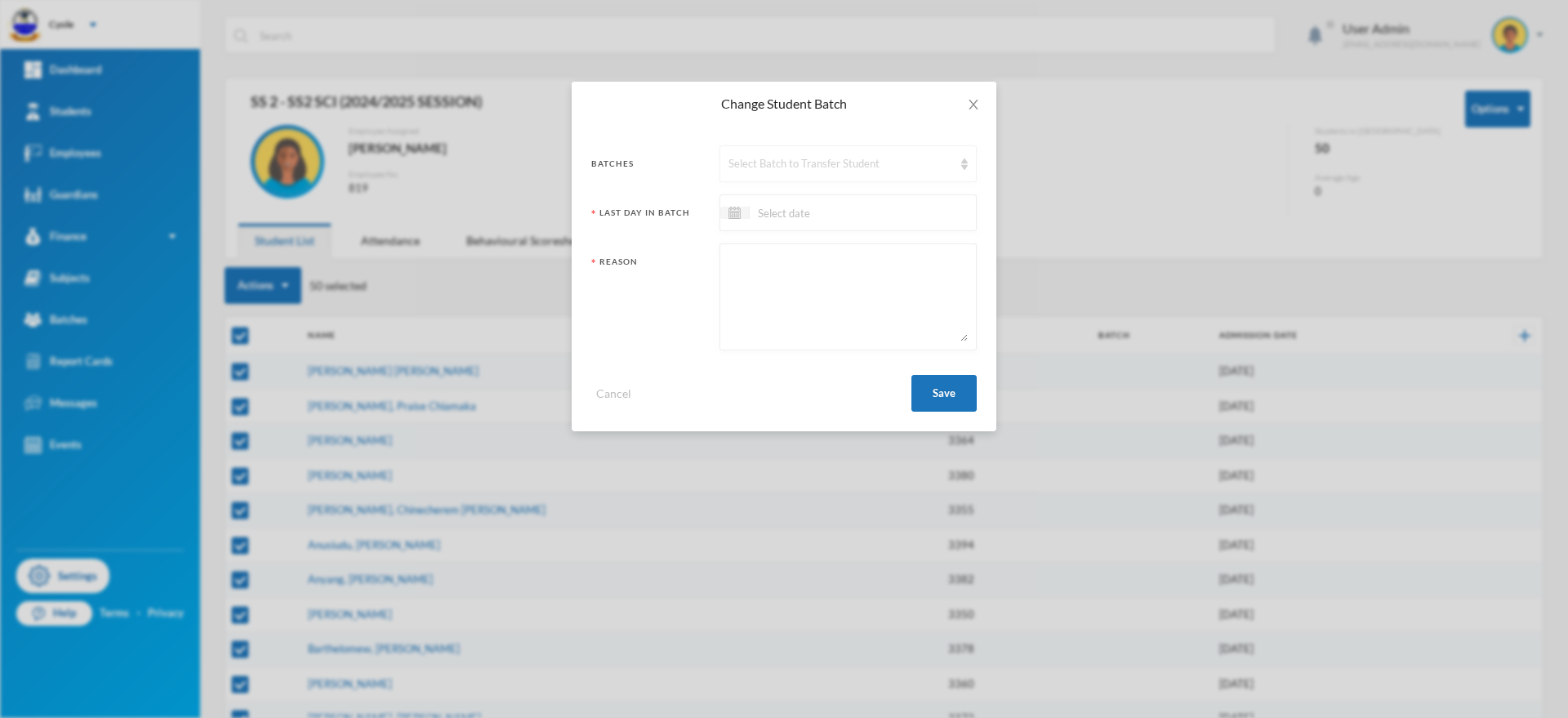
click at [761, 159] on div "Select Batch to Transfer Student" at bounding box center [840, 164] width 225 height 17
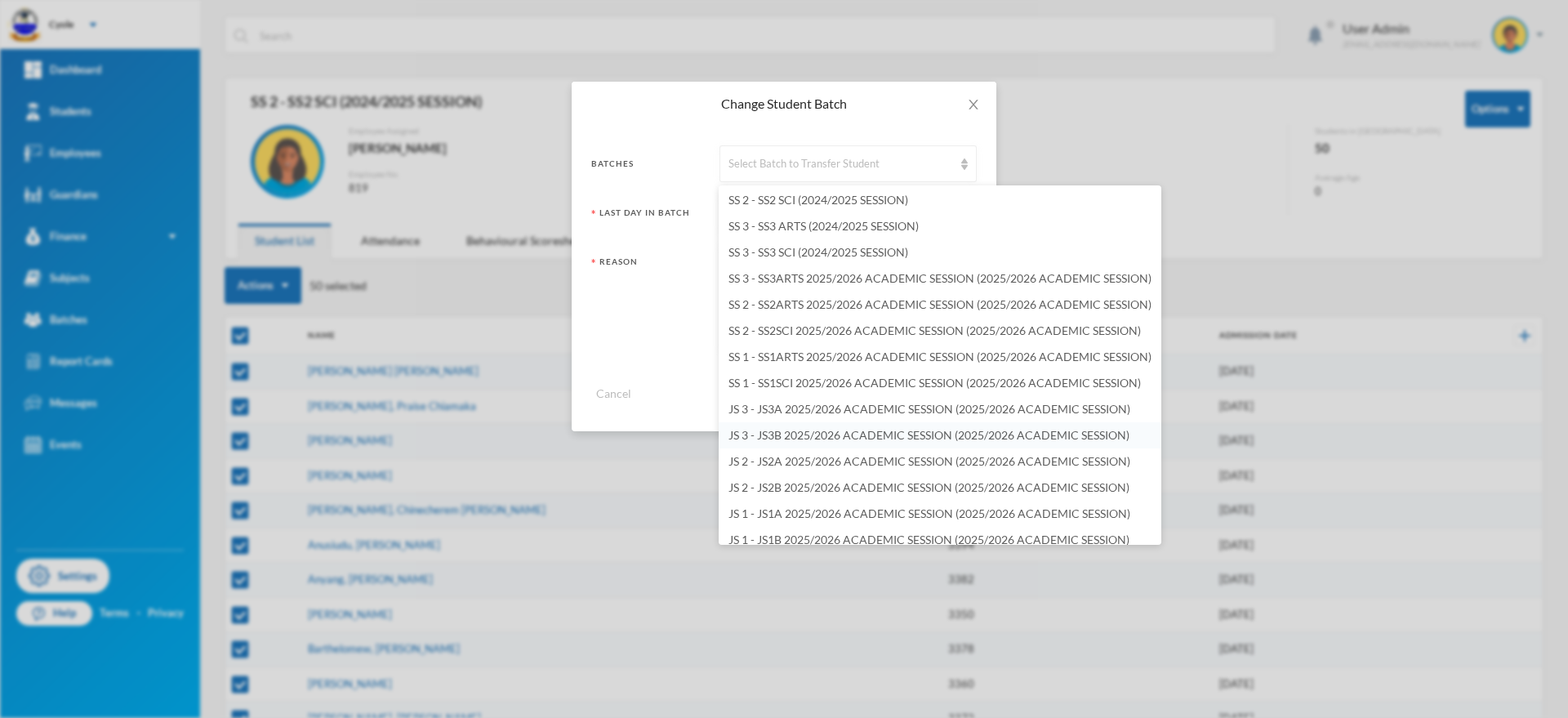
scroll to position [2157, 0]
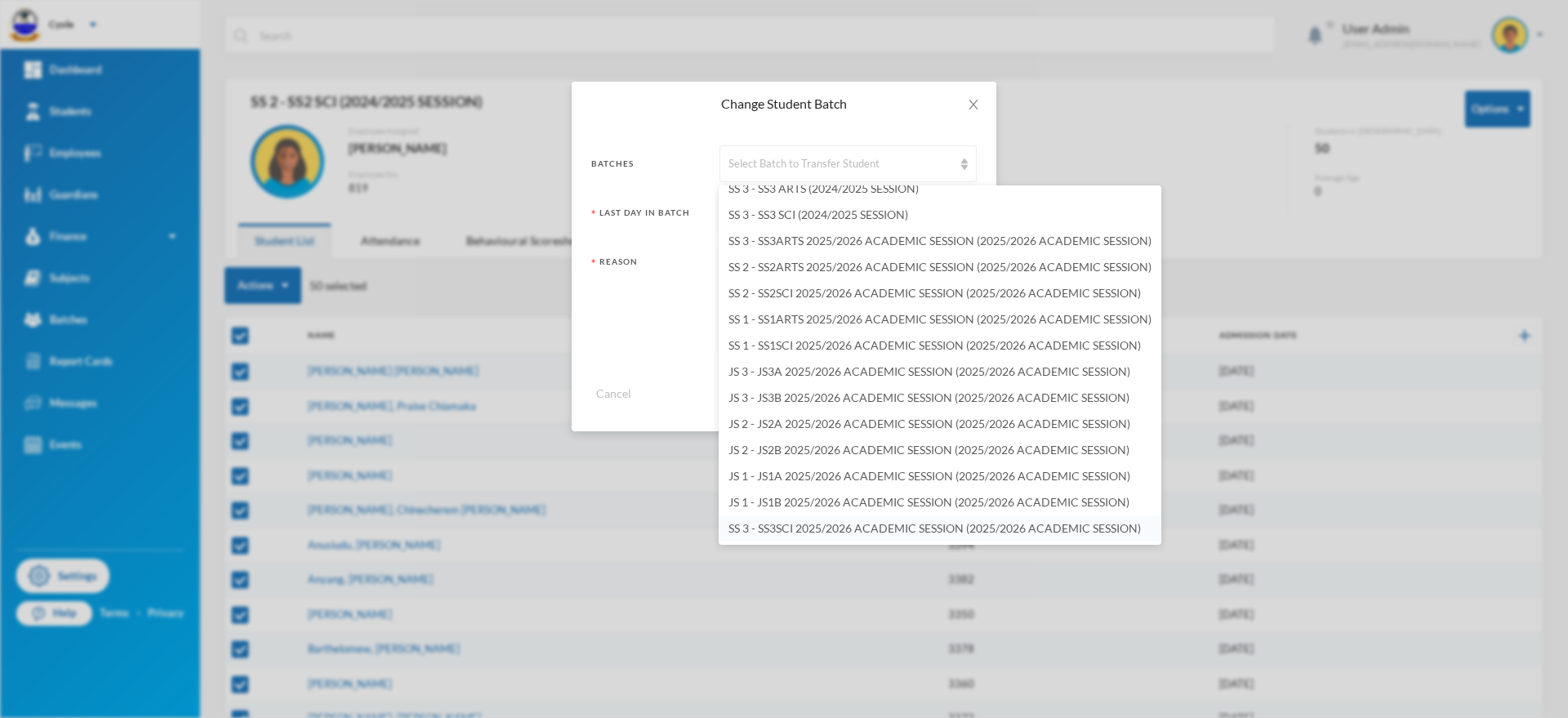
click at [840, 526] on span "SS 3 - SS3SCI 2025/2026 ACADEMIC SESSION (2025/2026 ACADEMIC SESSION)" at bounding box center [934, 528] width 413 height 14
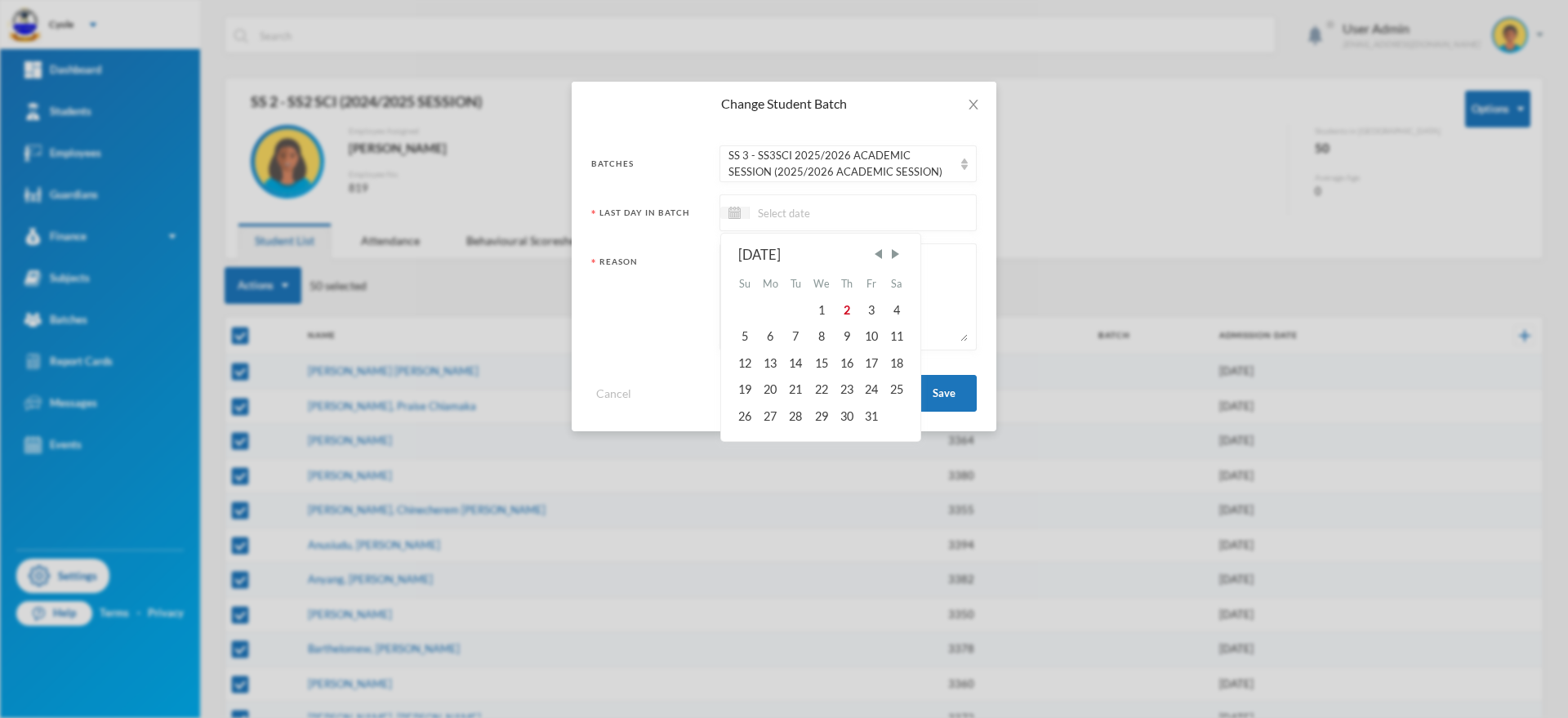
click at [769, 208] on input at bounding box center [818, 212] width 138 height 19
click at [880, 252] on span "Previous Month" at bounding box center [878, 254] width 15 height 15
drag, startPoint x: 880, startPoint y: 252, endPoint x: 868, endPoint y: 259, distance: 13.9
click at [877, 252] on span "Previous Month" at bounding box center [878, 254] width 15 height 15
click at [872, 417] on div "29" at bounding box center [871, 416] width 25 height 26
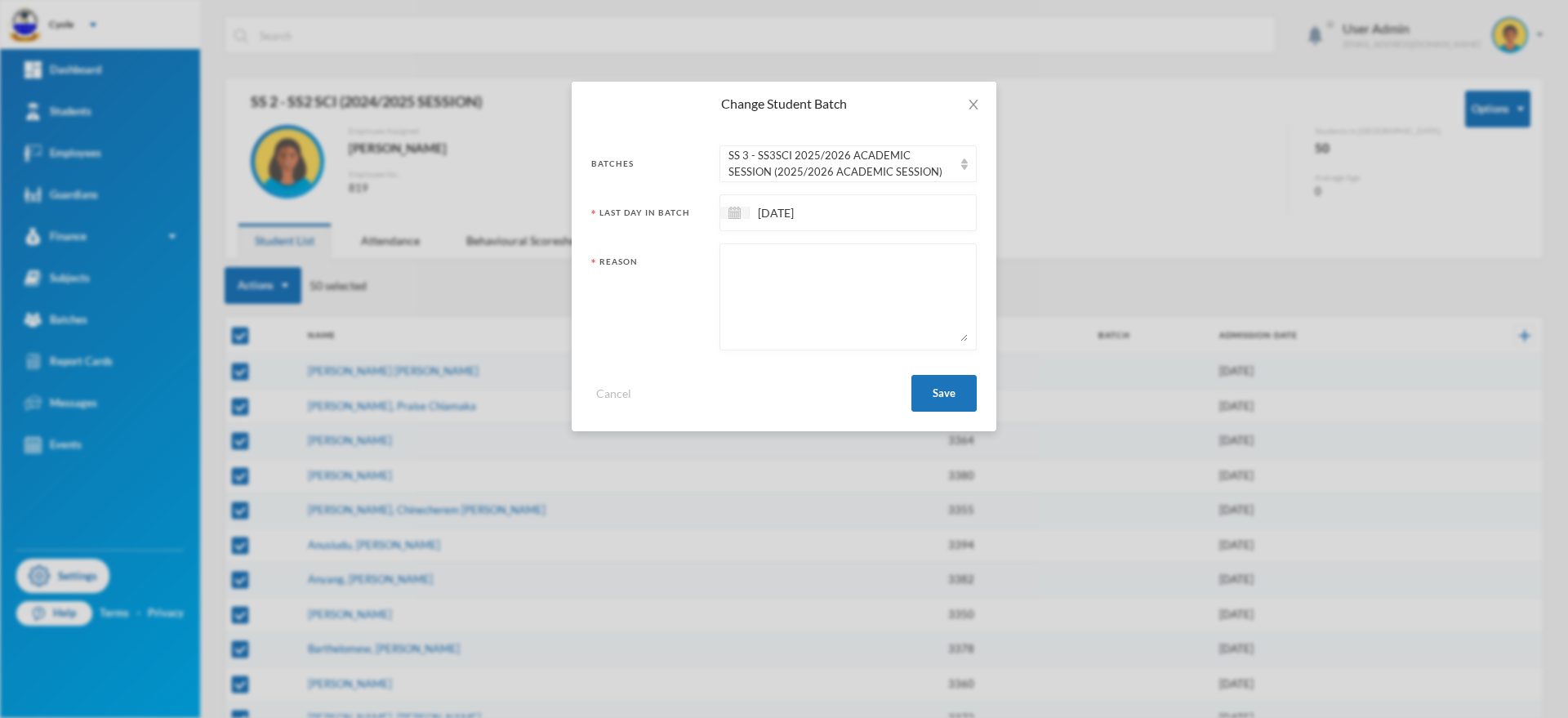
drag, startPoint x: 816, startPoint y: 296, endPoint x: 812, endPoint y: 287, distance: 9.8
click at [816, 296] on textarea at bounding box center [848, 297] width 240 height 89
paste textarea "PROMOTED"
click at [942, 390] on button "Save" at bounding box center [944, 393] width 65 height 37
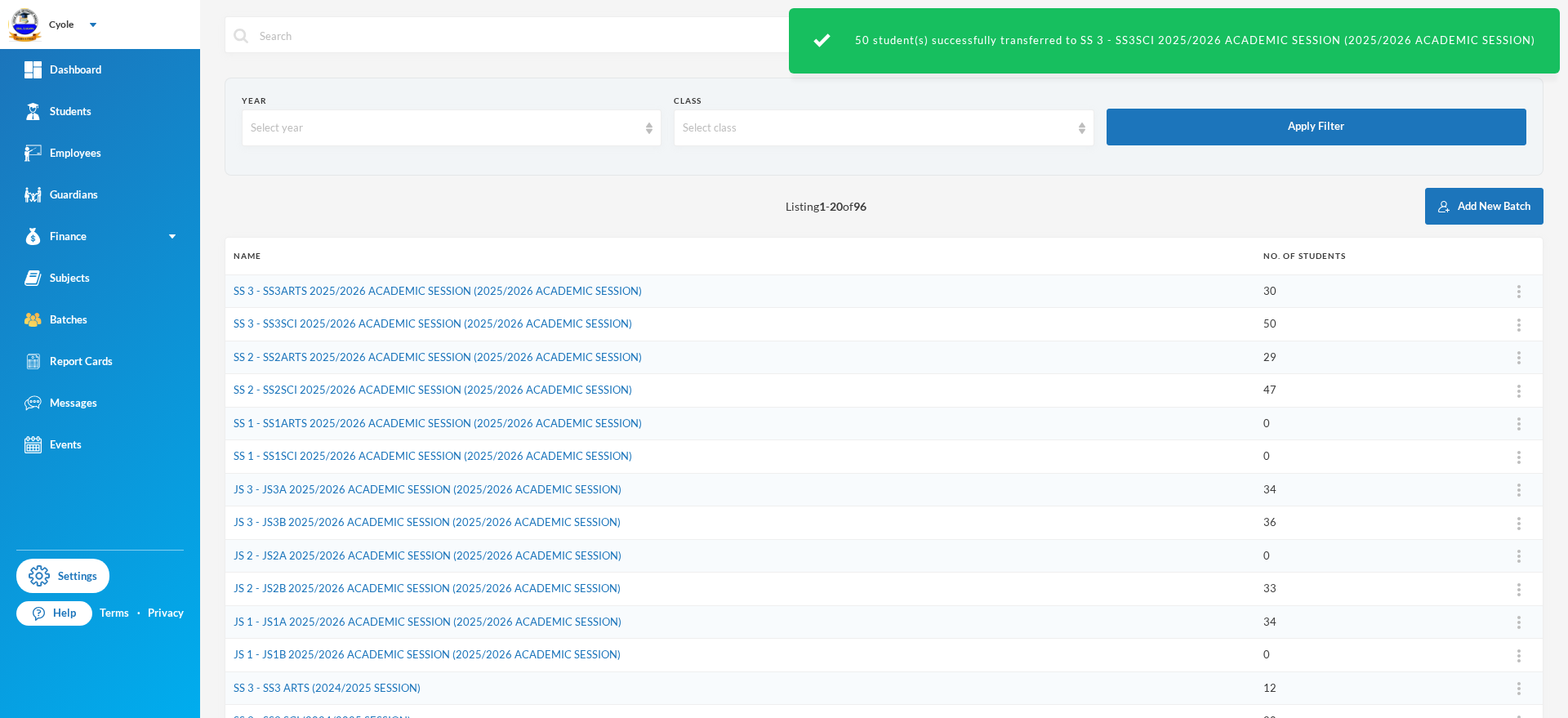
scroll to position [320, 0]
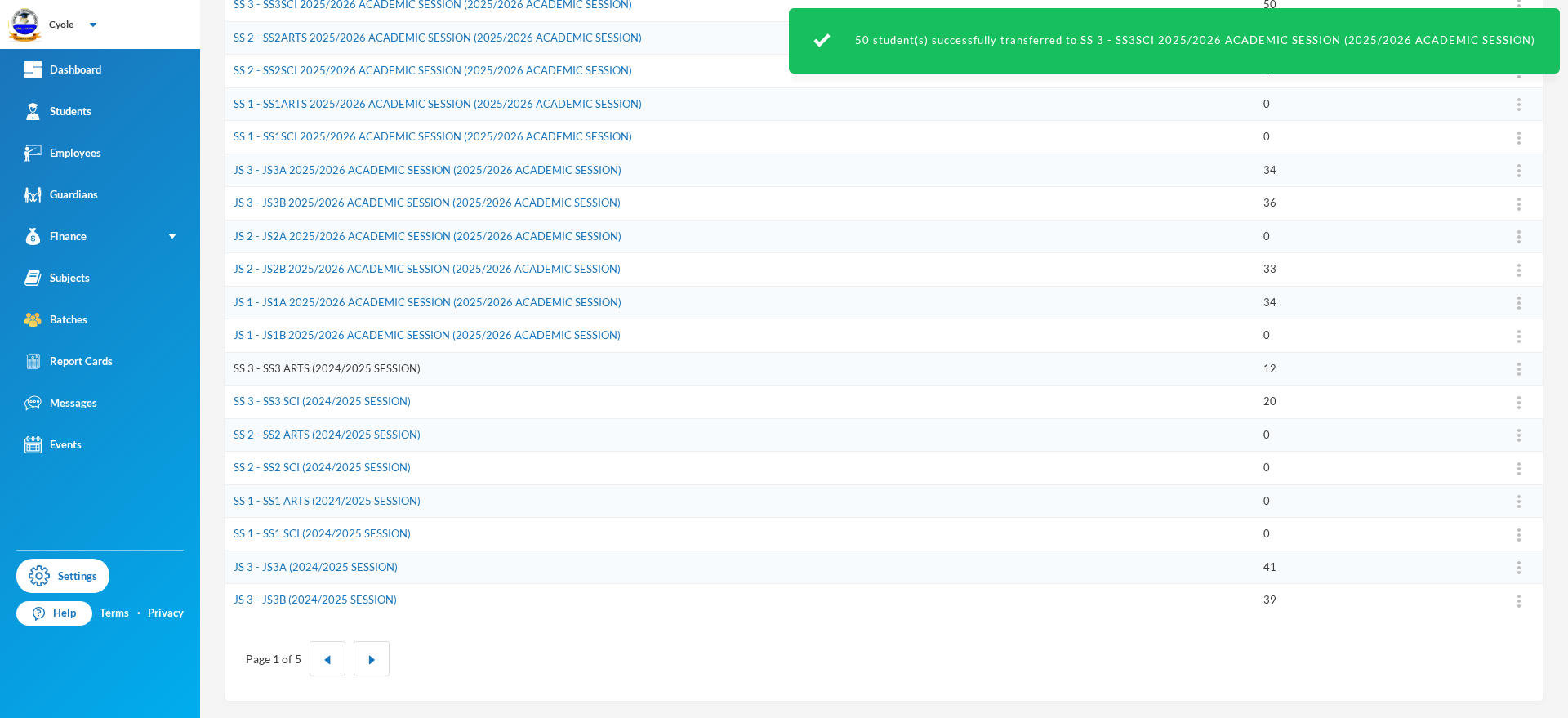
click at [366, 363] on link "SS 3 - SS3 ARTS (2024/2025 SESSION)" at bounding box center [327, 367] width 187 height 13
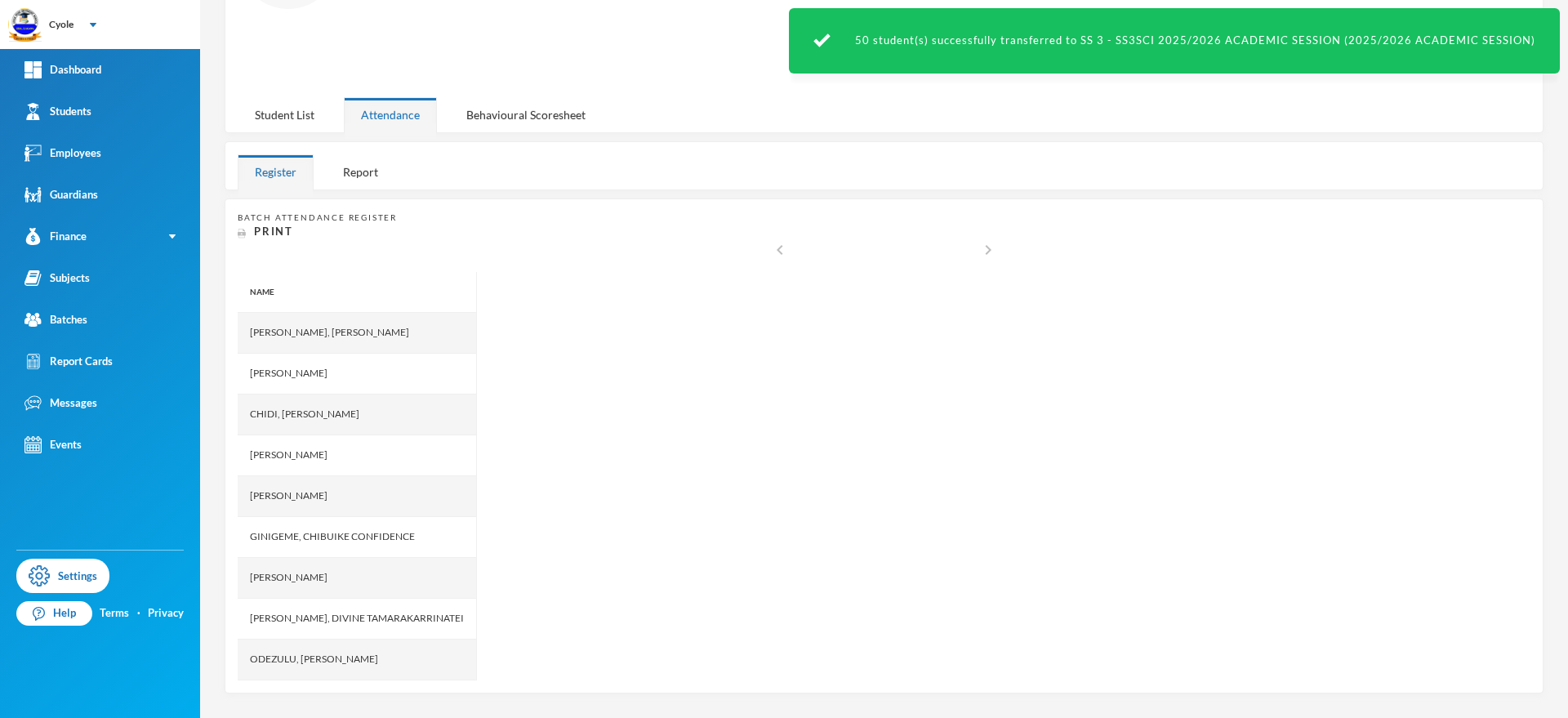
scroll to position [180, 0]
click at [272, 113] on div "Student List" at bounding box center [284, 114] width 94 height 35
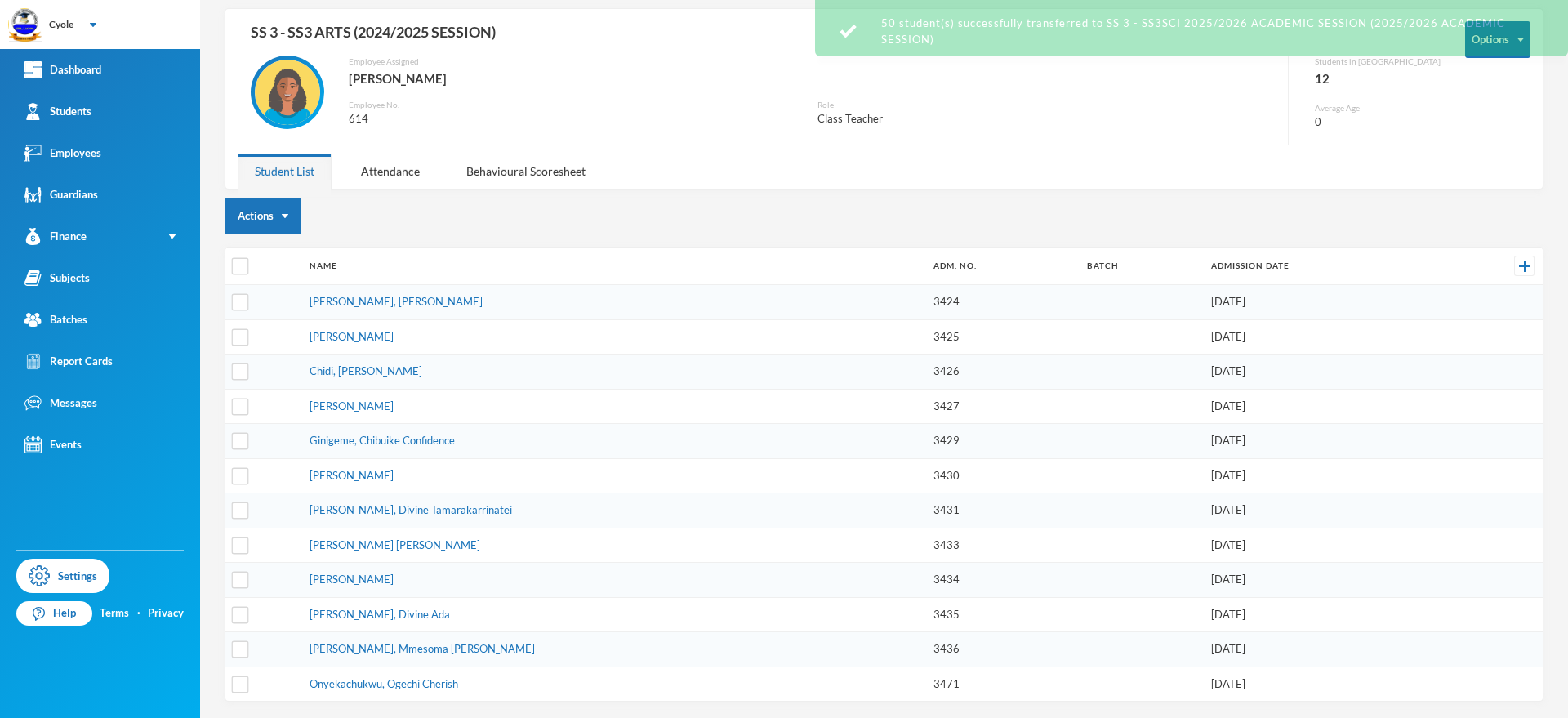
scroll to position [69, 0]
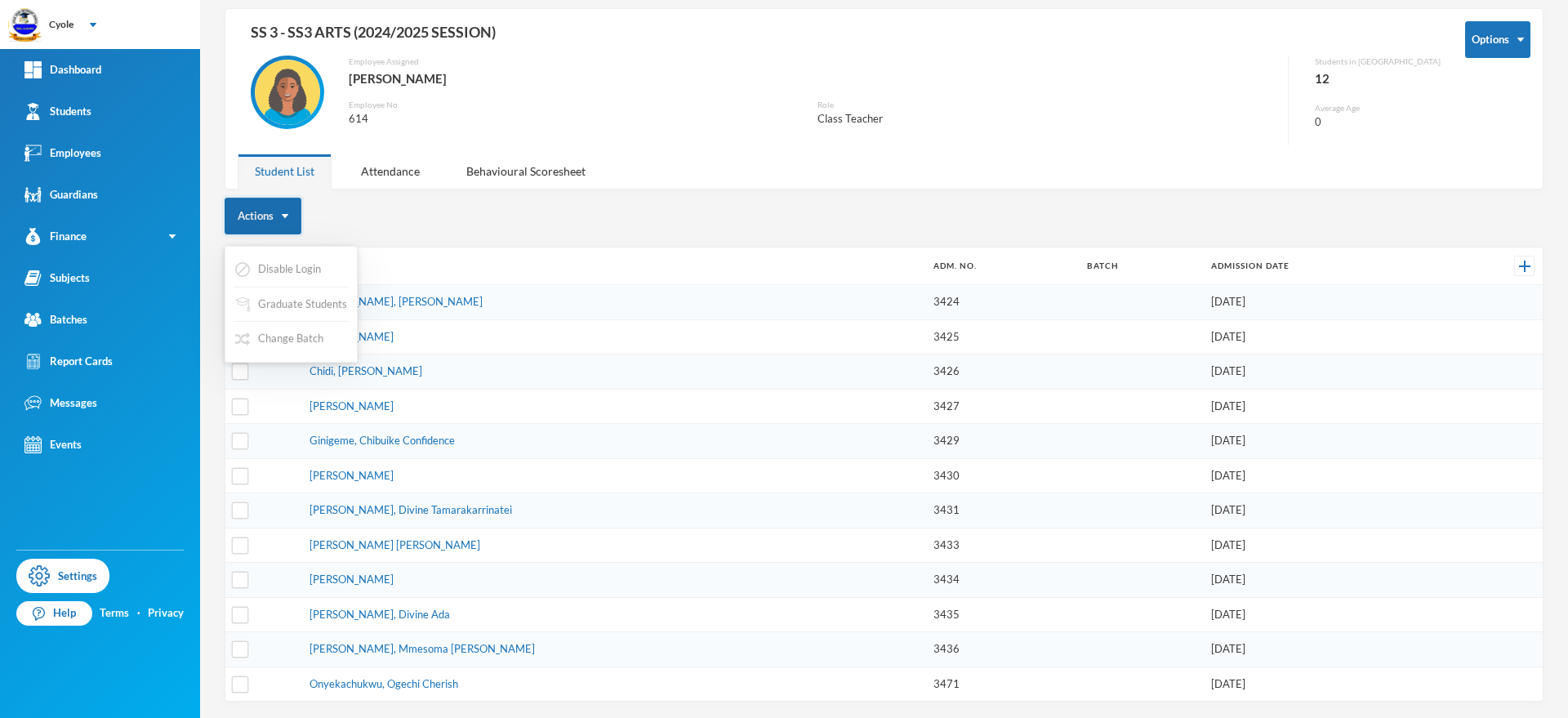
click at [290, 217] on button "Actions" at bounding box center [263, 216] width 77 height 37
click at [458, 250] on th "Name" at bounding box center [613, 266] width 624 height 38
drag, startPoint x: 240, startPoint y: 263, endPoint x: 249, endPoint y: 242, distance: 22.8
click at [242, 263] on input "checkbox" at bounding box center [240, 266] width 17 height 17
click at [296, 211] on button "Actions" at bounding box center [263, 216] width 77 height 37
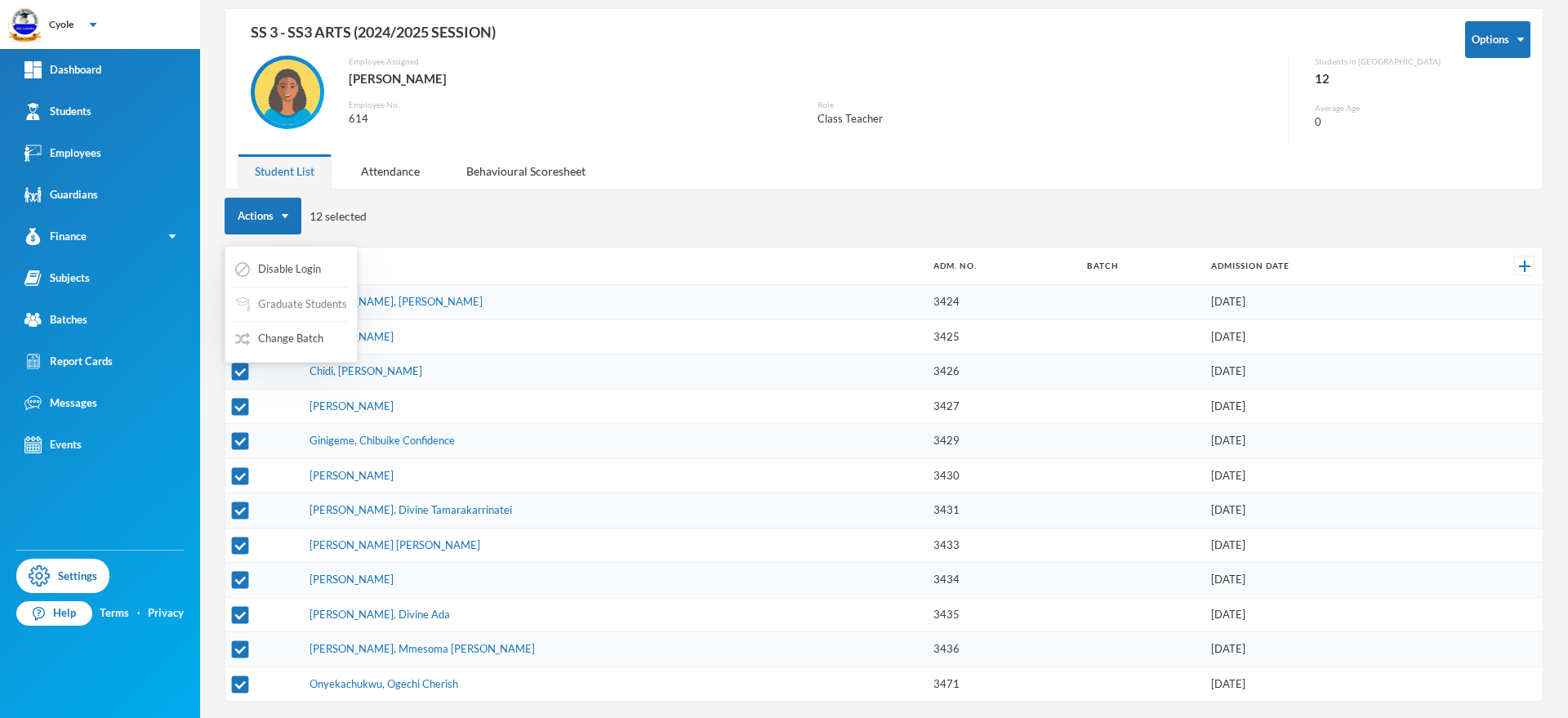
click at [302, 304] on button "Graduate Students" at bounding box center [291, 305] width 115 height 30
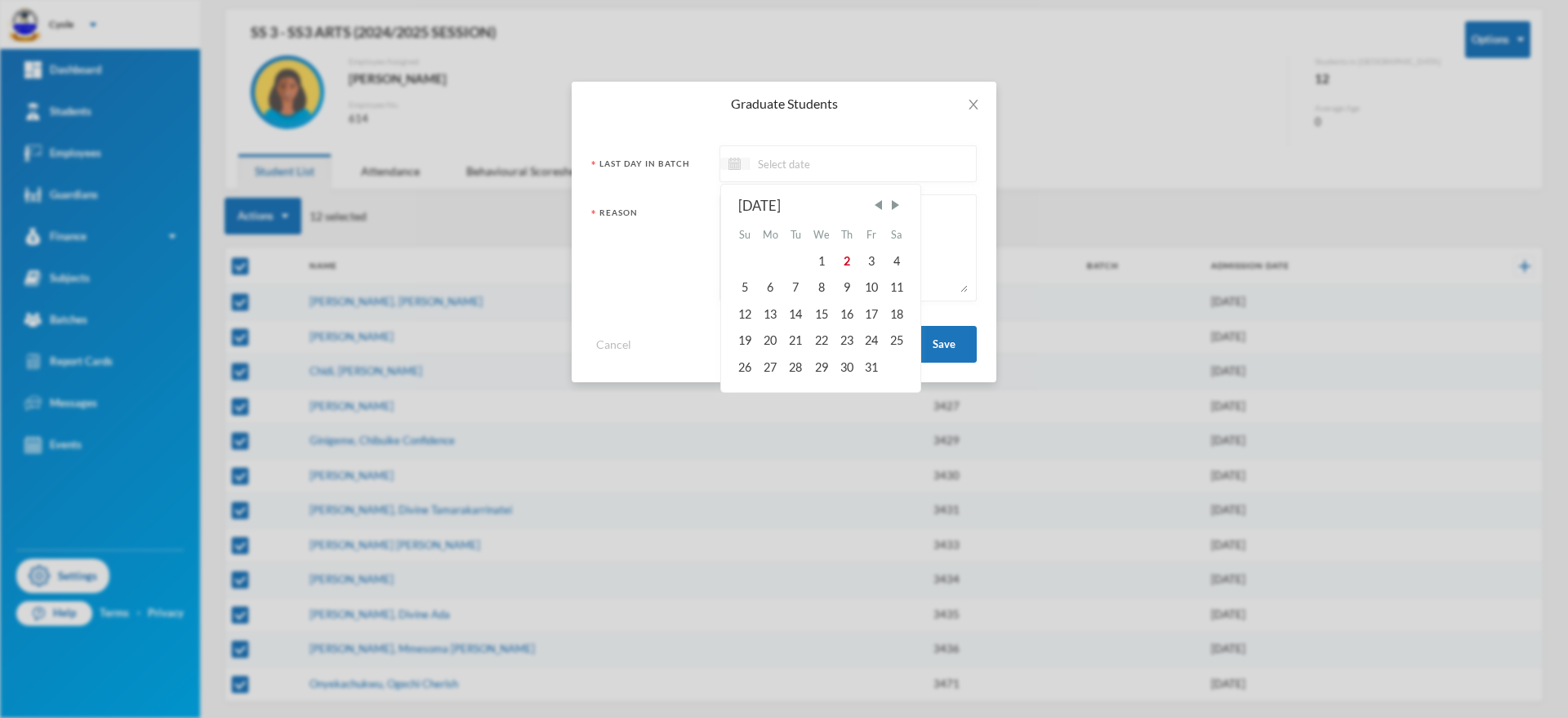
drag, startPoint x: 751, startPoint y: 156, endPoint x: 738, endPoint y: 162, distance: 14.3
click at [738, 162] on img at bounding box center [735, 163] width 12 height 12
click at [880, 202] on span "Previous Month" at bounding box center [878, 205] width 15 height 15
click at [880, 363] on div "29" at bounding box center [871, 366] width 25 height 26
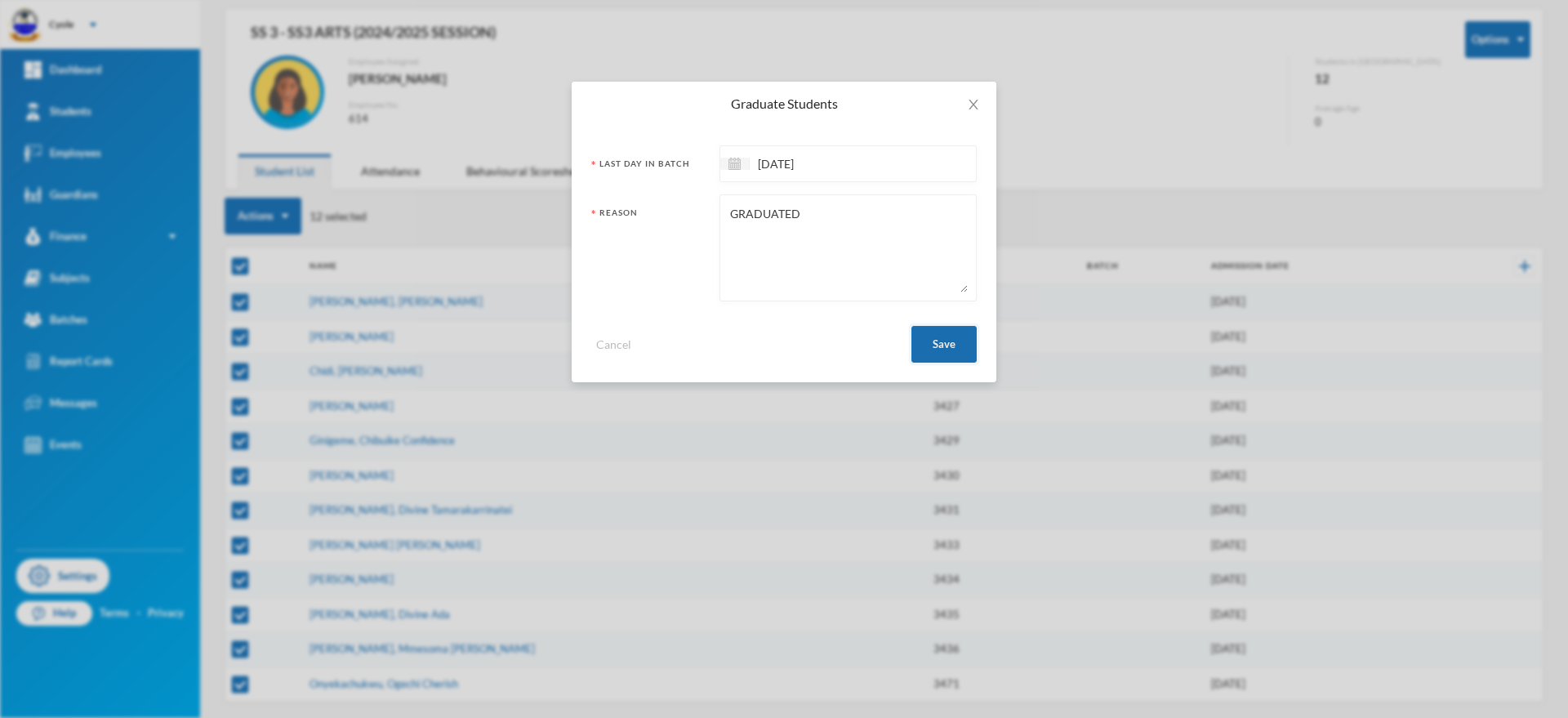
click at [945, 341] on button "Save" at bounding box center [944, 344] width 65 height 37
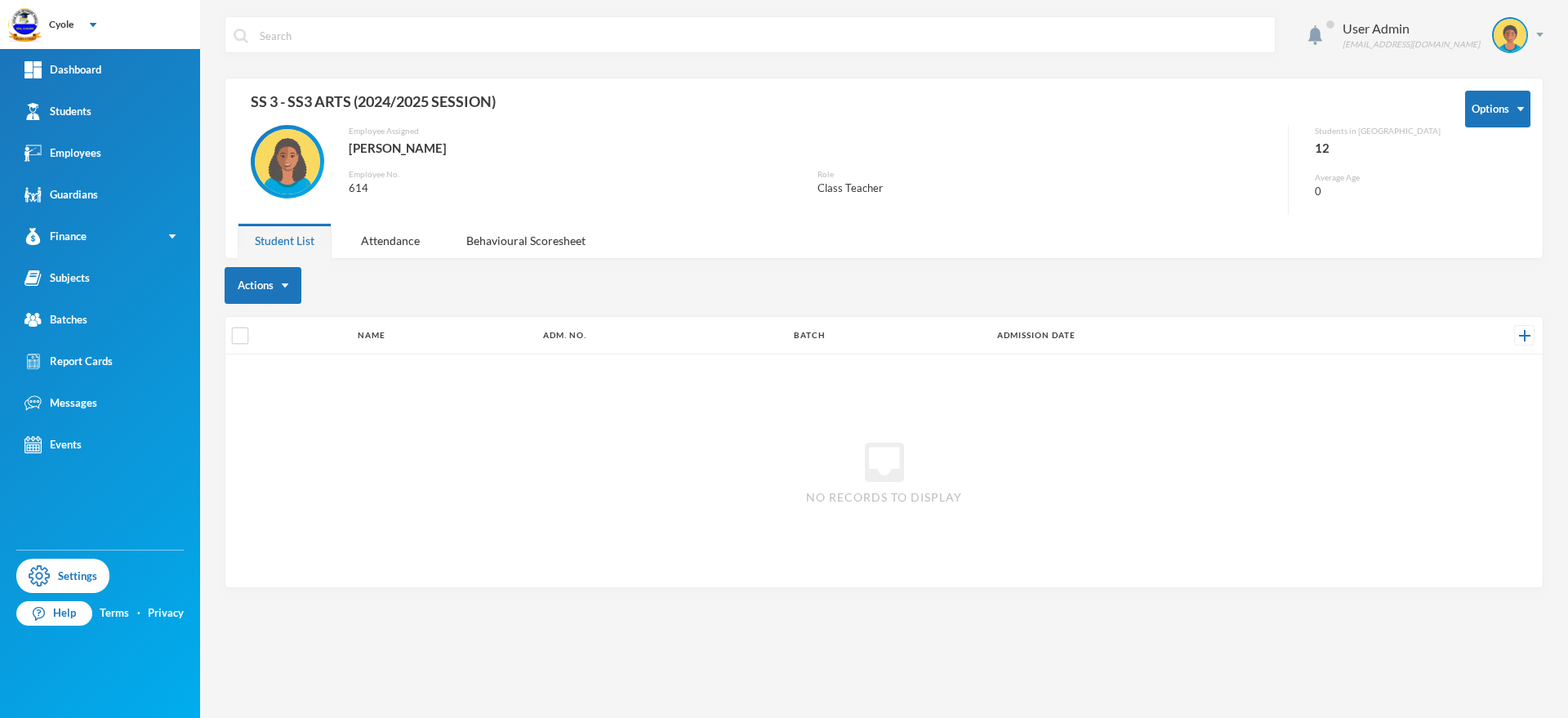
scroll to position [0, 0]
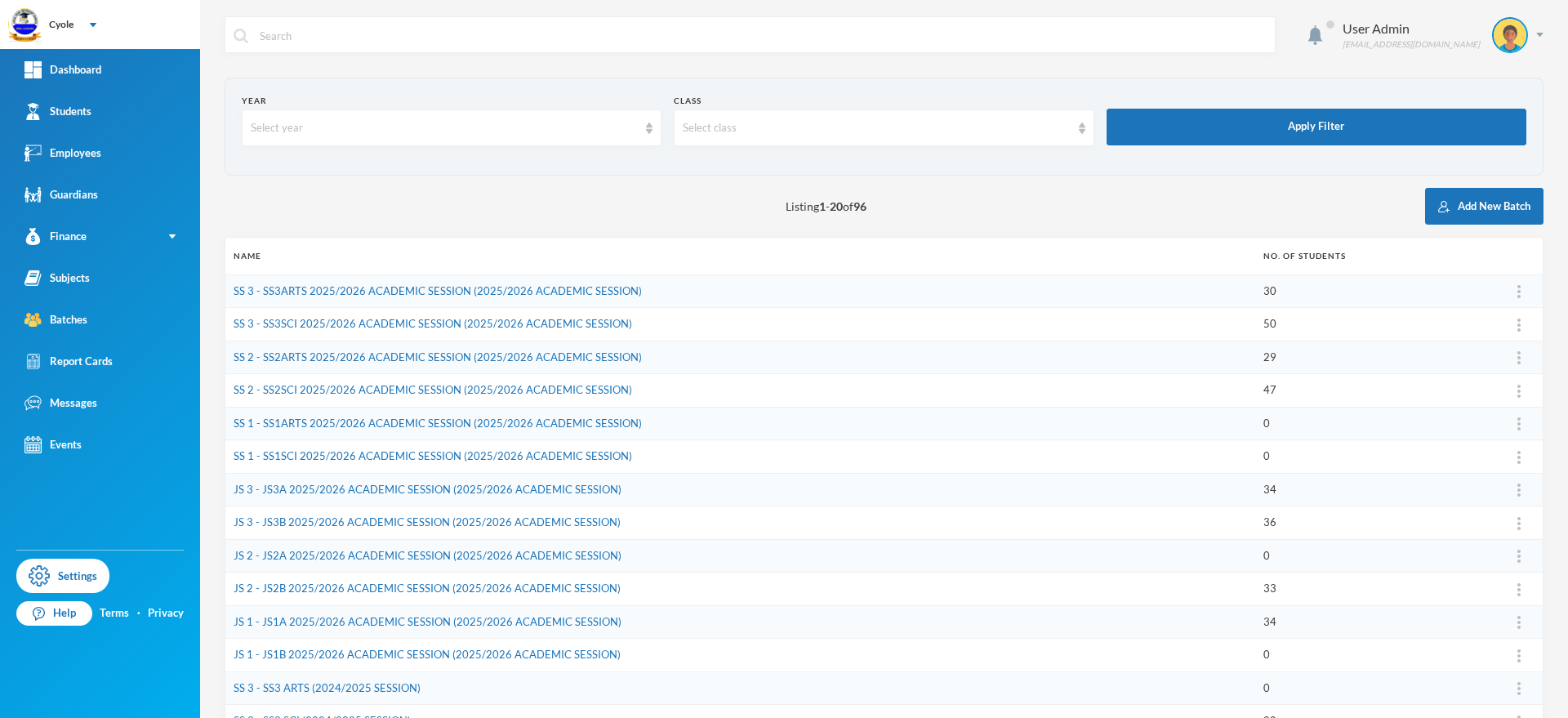
scroll to position [320, 0]
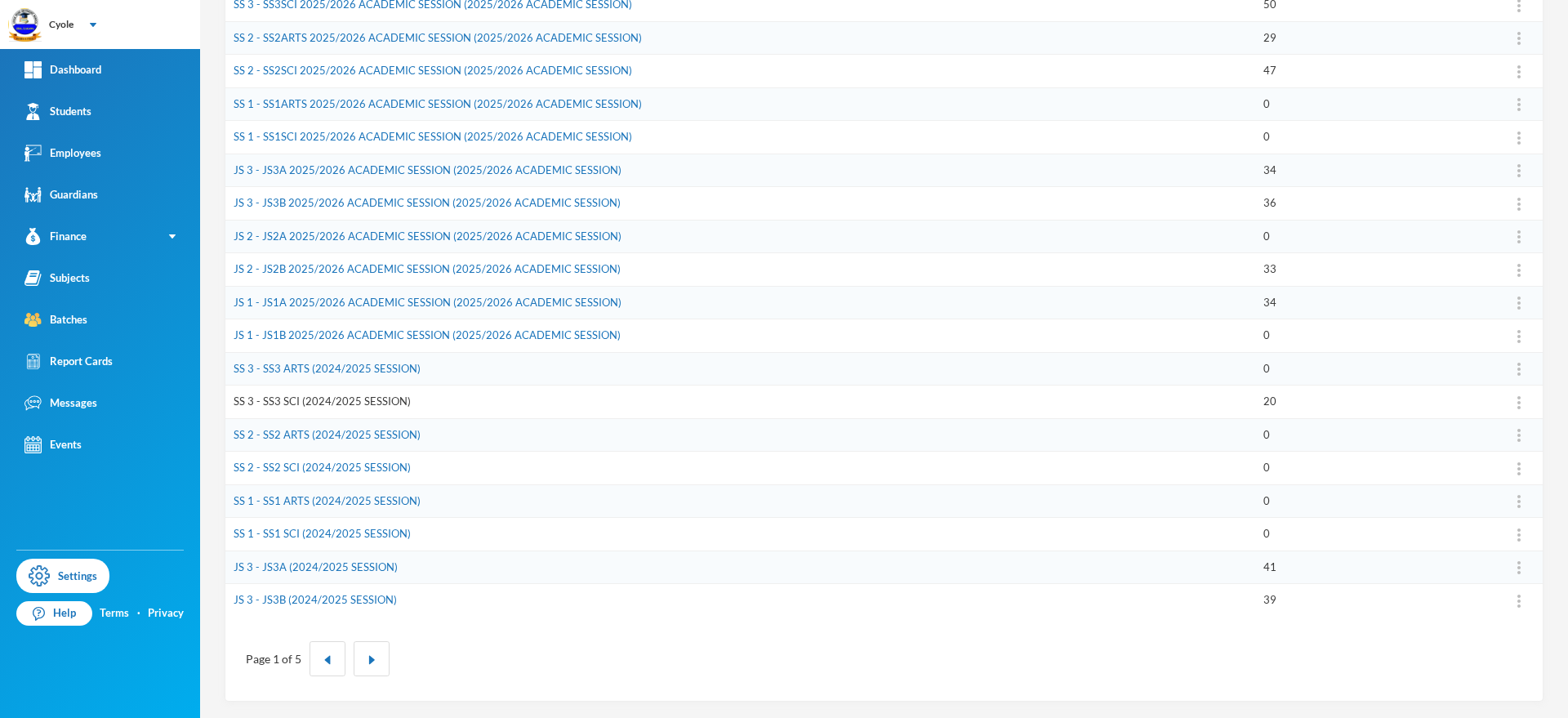
click at [347, 398] on link "SS 3 - SS3 SCI (2024/2025 SESSION)" at bounding box center [322, 401] width 177 height 13
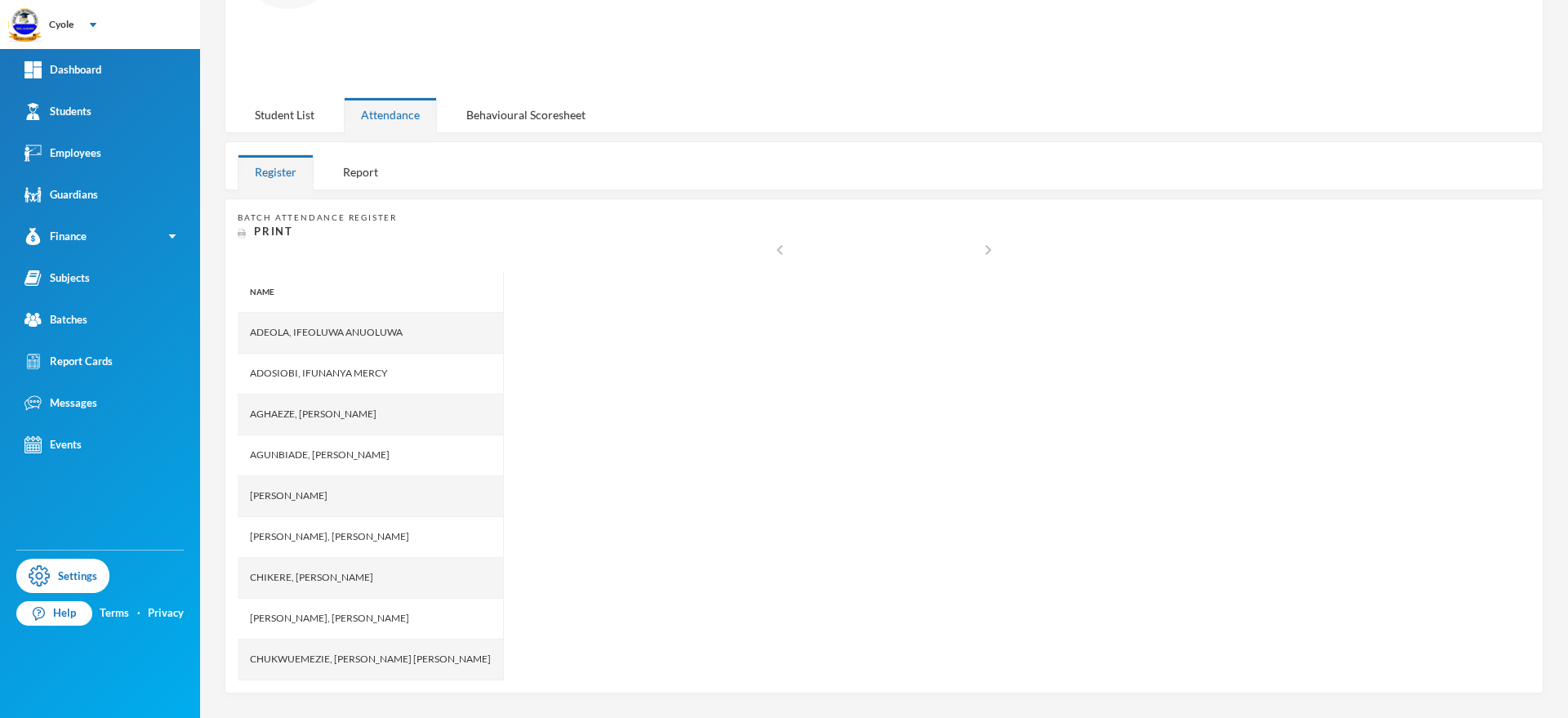
scroll to position [180, 0]
drag, startPoint x: 287, startPoint y: 108, endPoint x: 338, endPoint y: 175, distance: 84.2
click at [284, 108] on div "Student List" at bounding box center [284, 117] width 94 height 35
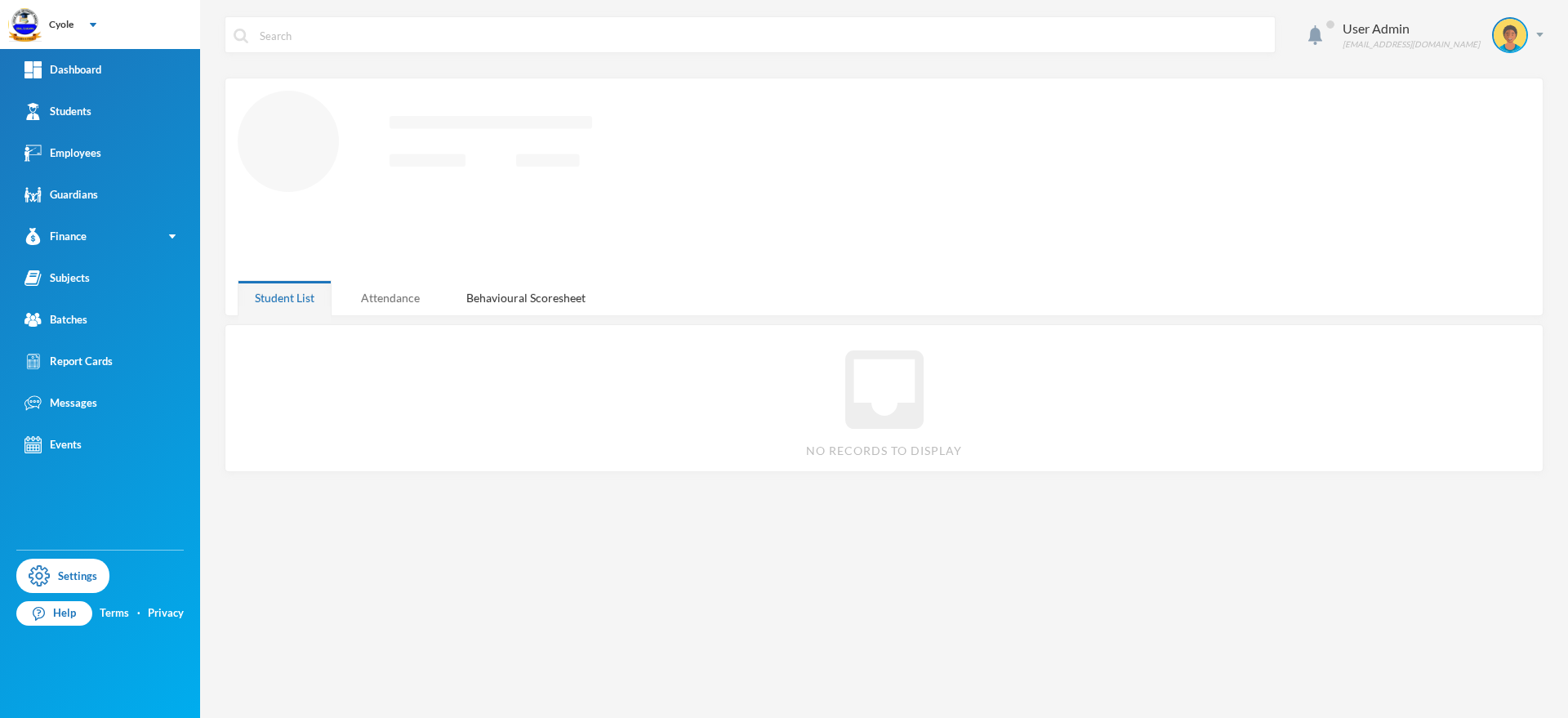
scroll to position [0, 0]
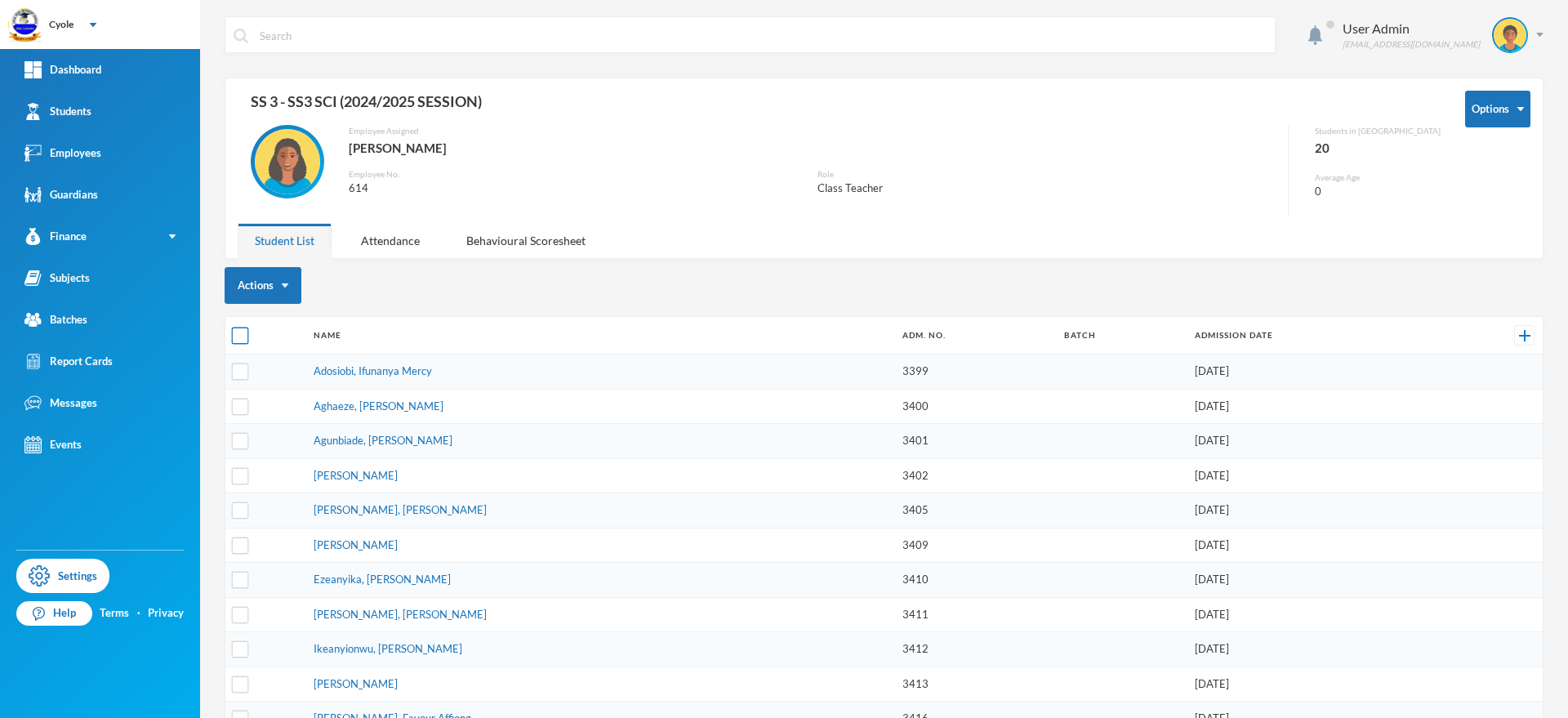
click at [240, 328] on input "checkbox" at bounding box center [240, 336] width 17 height 17
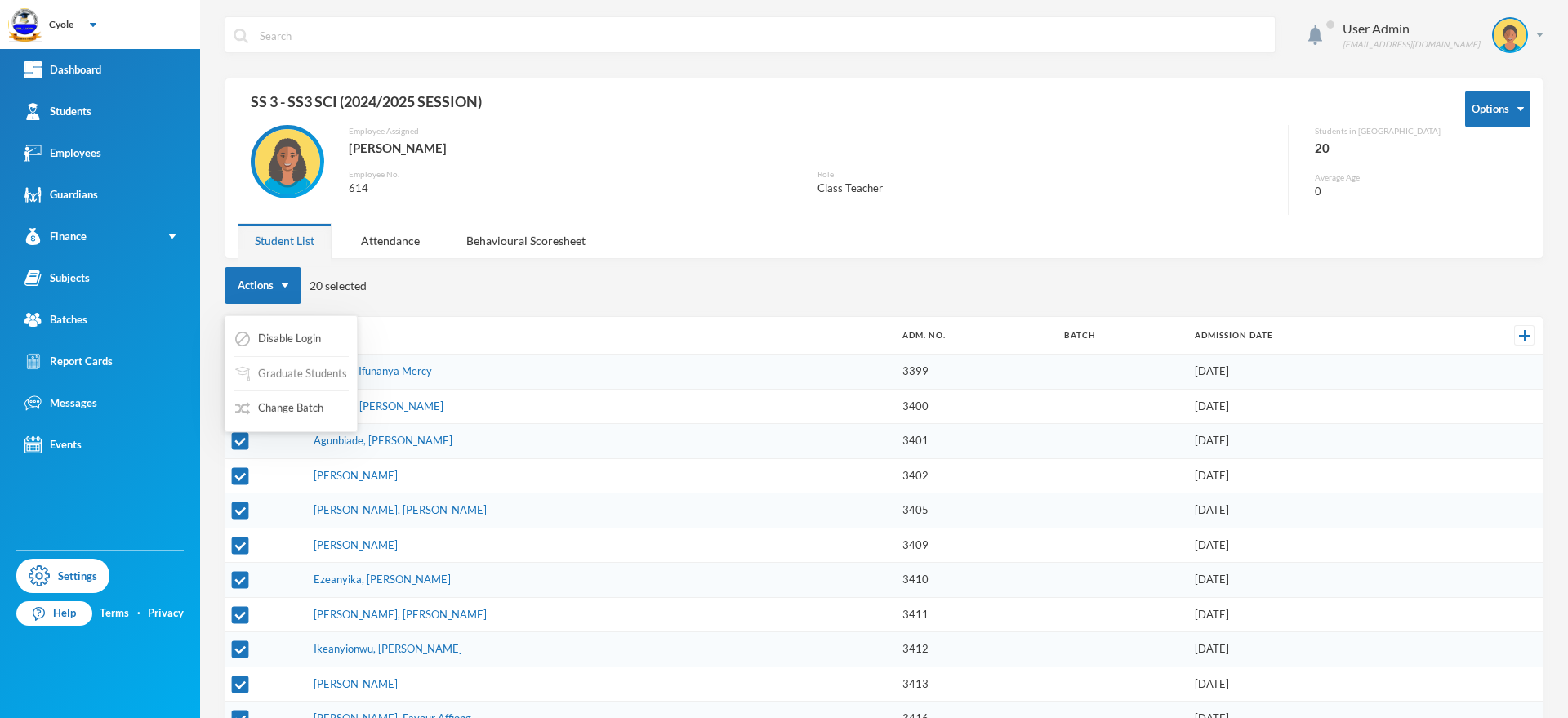
click at [298, 370] on button "Graduate Students" at bounding box center [291, 374] width 115 height 30
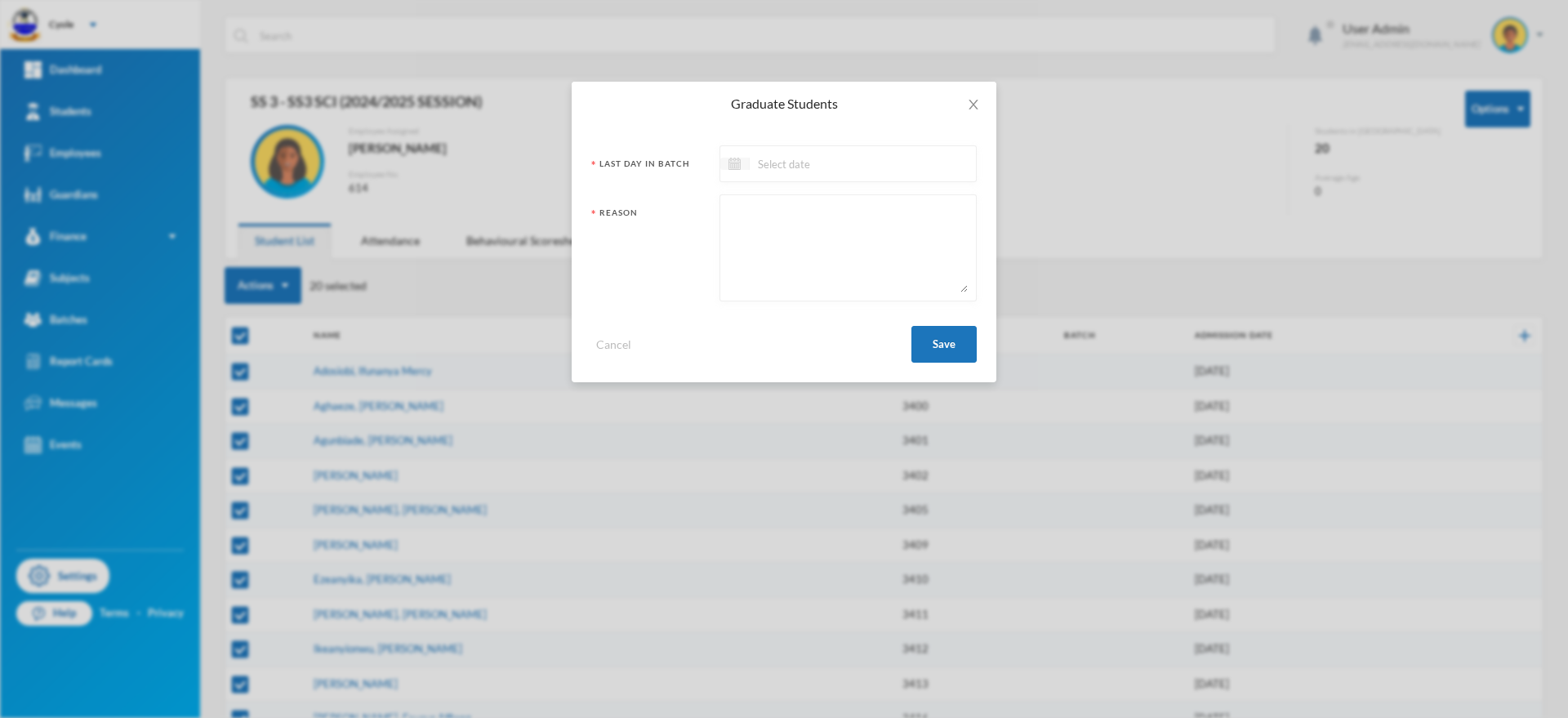
click at [731, 165] on img at bounding box center [735, 163] width 12 height 12
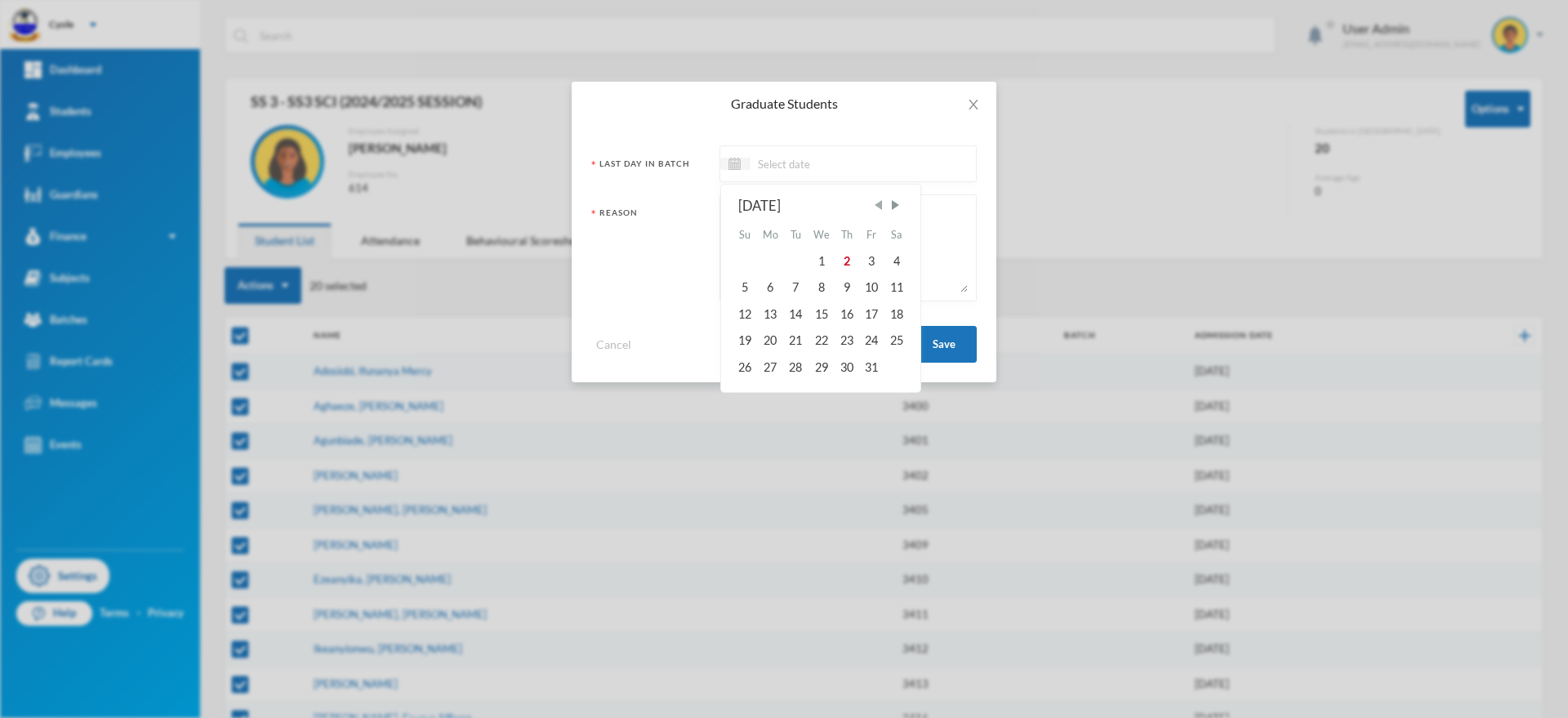
click at [880, 201] on span "Previous Month" at bounding box center [878, 205] width 15 height 15
drag, startPoint x: 880, startPoint y: 203, endPoint x: 880, endPoint y: 216, distance: 13.0
click at [884, 213] on div "September 2025 Su Mo Tu We Th Fr Sa 1 2 3 4 5 6 7 8 9 10 11 12 13 14 15 16 17 1…" at bounding box center [822, 288] width 200 height 208
click at [877, 204] on span "Previous Month" at bounding box center [878, 205] width 15 height 15
click at [873, 368] on div "29" at bounding box center [871, 366] width 25 height 26
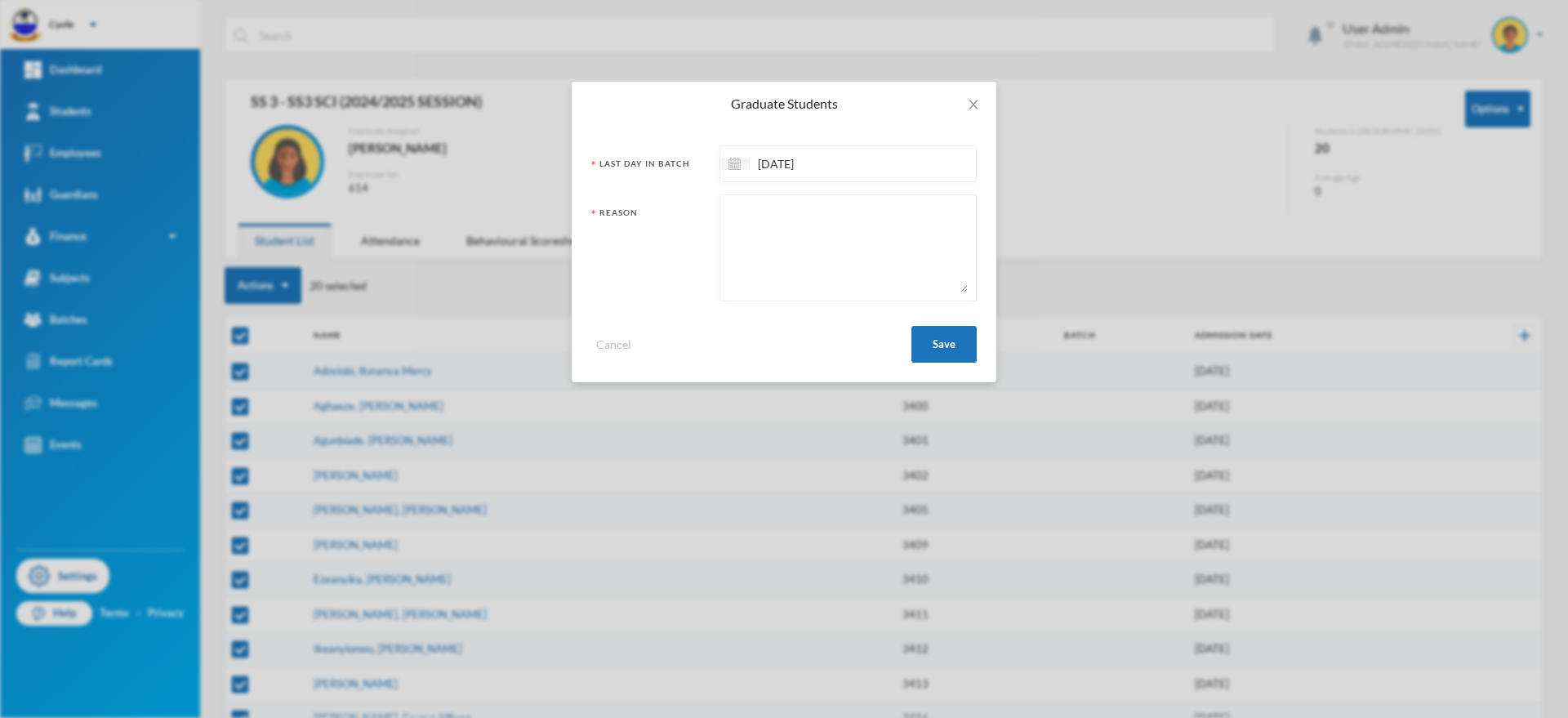
drag, startPoint x: 810, startPoint y: 239, endPoint x: 792, endPoint y: 268, distance: 34.1
click at [792, 268] on textarea at bounding box center [848, 248] width 240 height 89
click at [940, 345] on button "Save" at bounding box center [944, 344] width 65 height 37
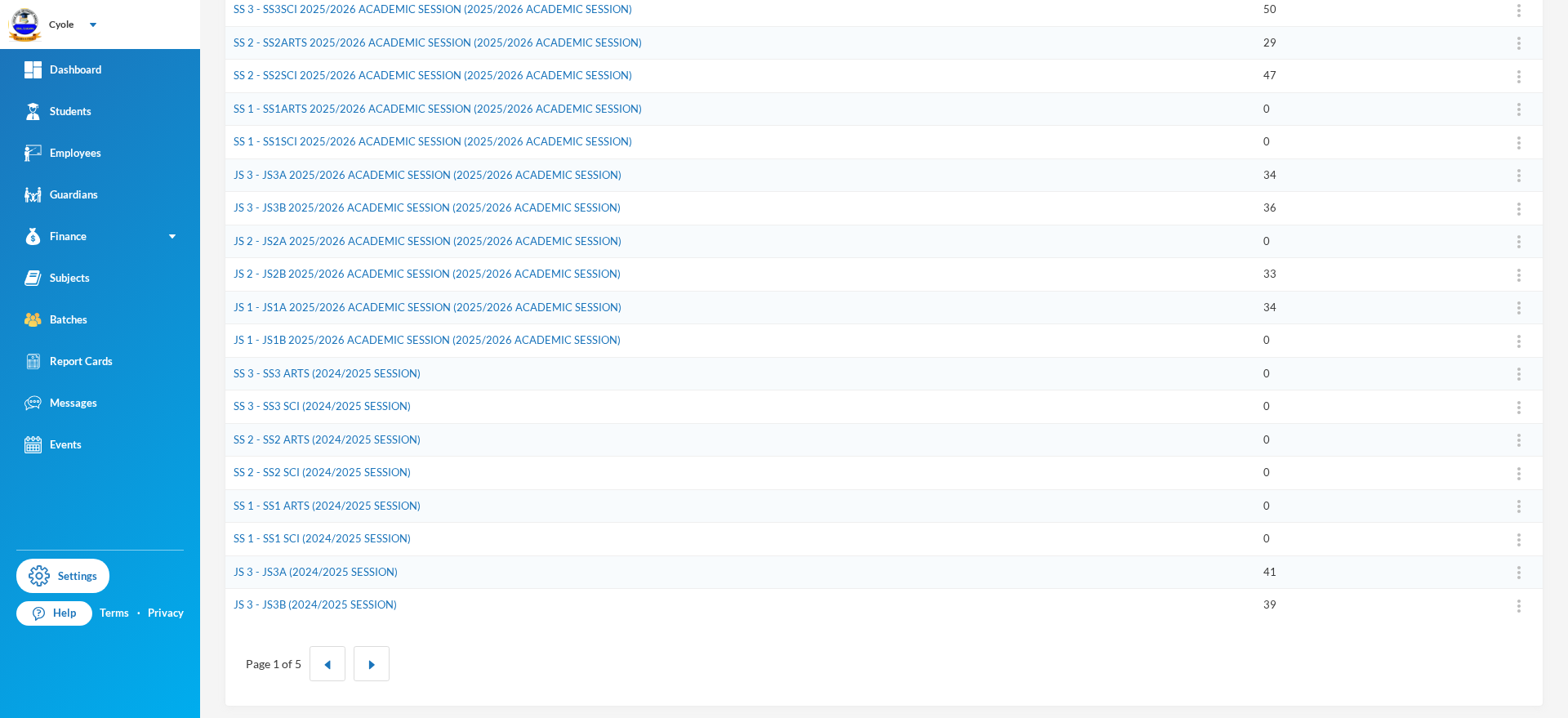
scroll to position [320, 0]
click at [358, 566] on link "JS 3 - JS3A (2024/2025 SESSION)" at bounding box center [316, 566] width 164 height 13
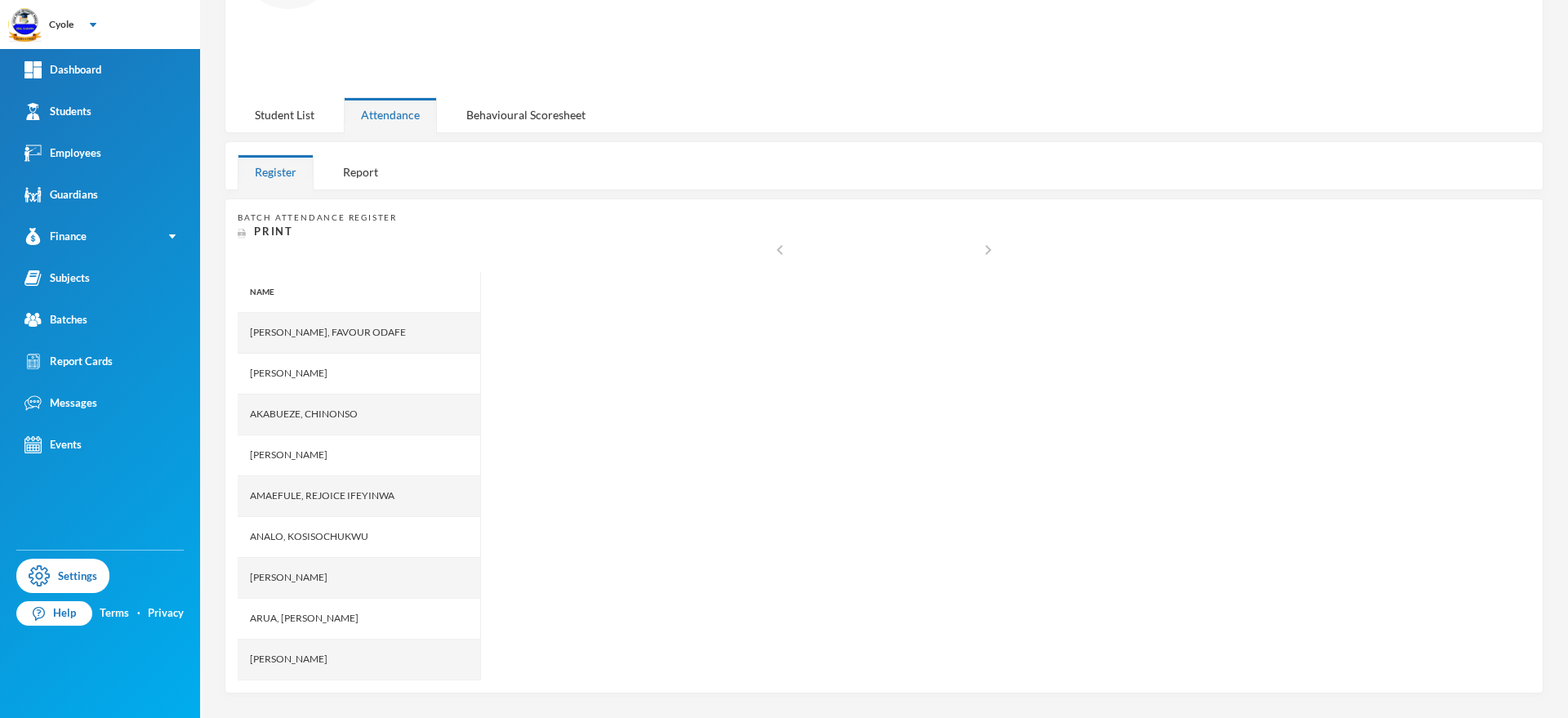
scroll to position [180, 0]
click at [276, 119] on div "Student List" at bounding box center [284, 117] width 94 height 35
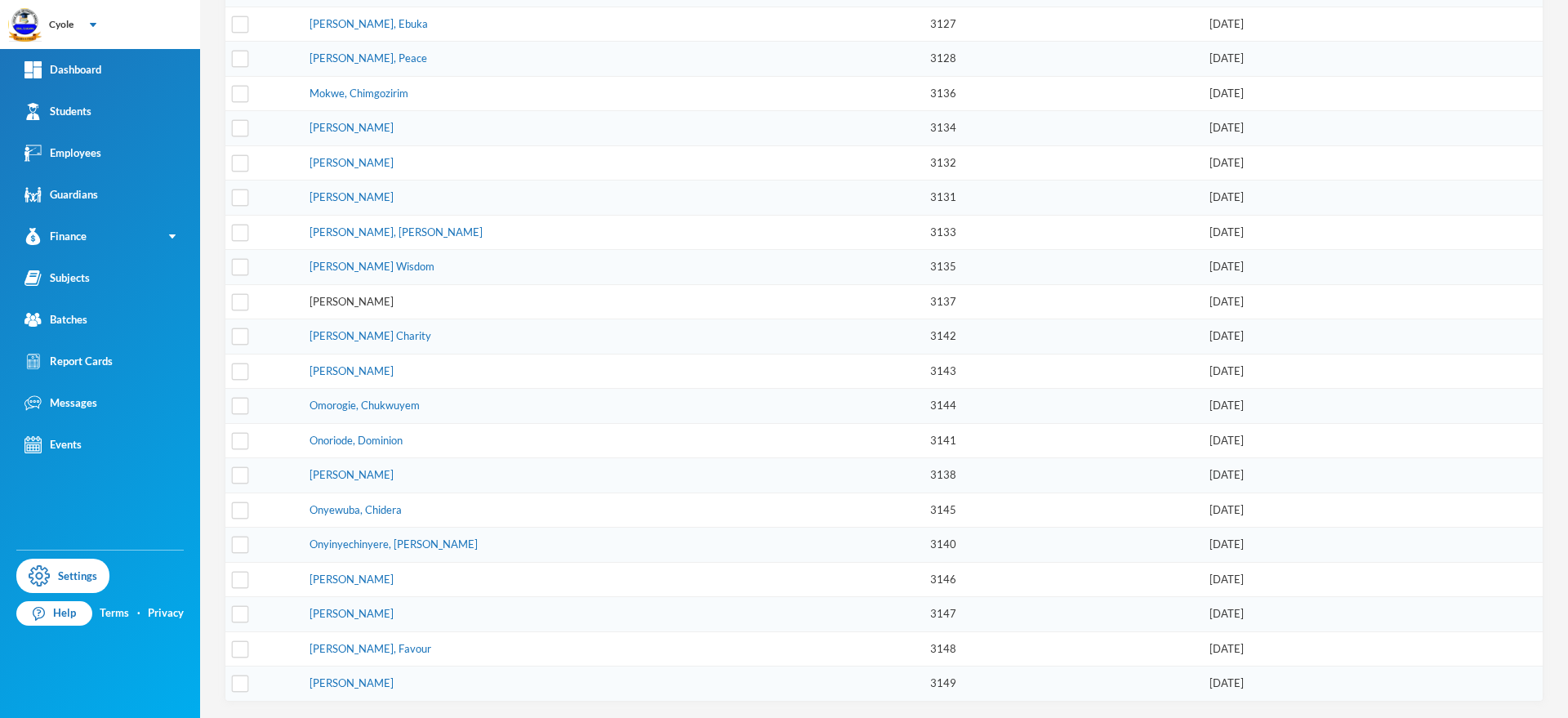
scroll to position [0, 0]
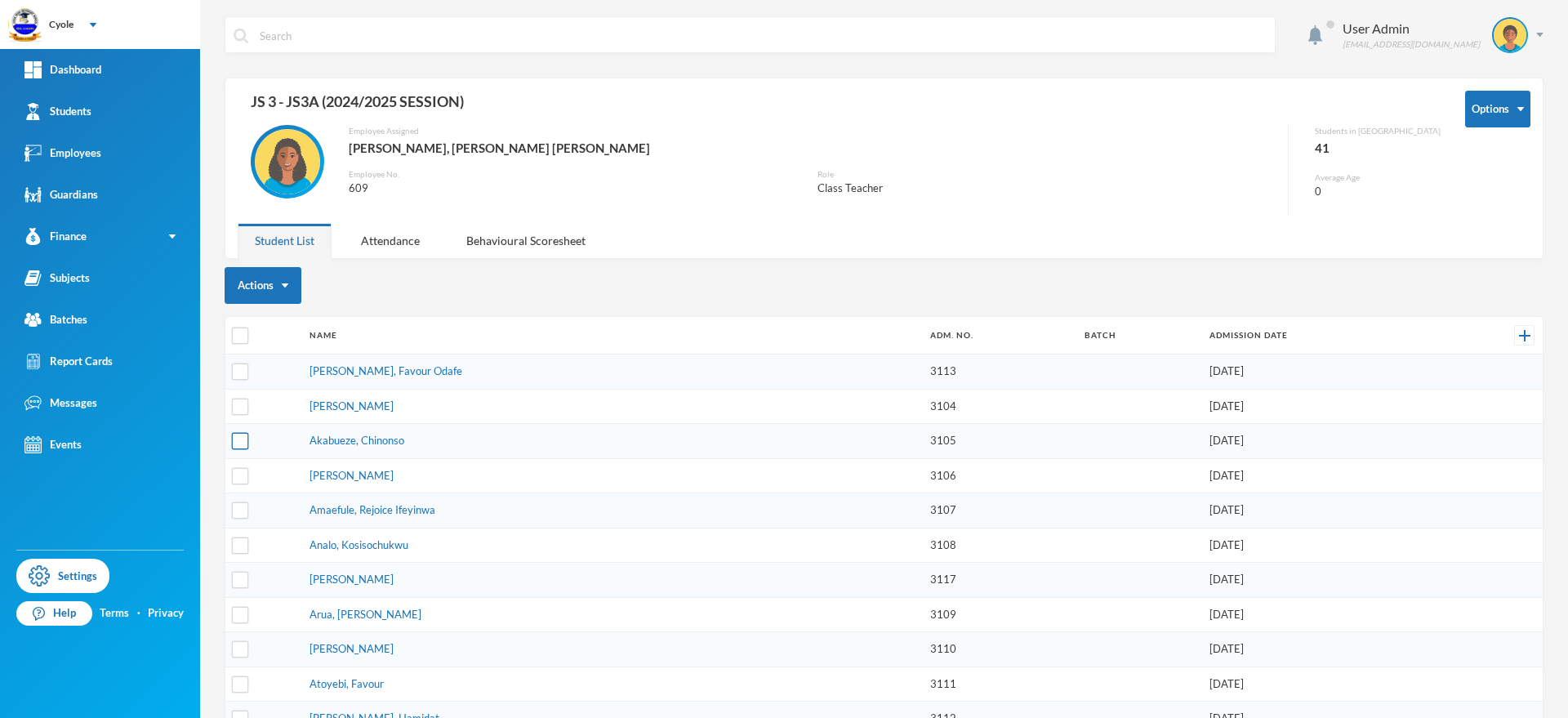
click at [245, 442] on input "checkbox" at bounding box center [240, 441] width 17 height 17
click at [245, 511] on input "checkbox" at bounding box center [240, 510] width 17 height 17
click at [241, 679] on input "checkbox" at bounding box center [240, 683] width 17 height 17
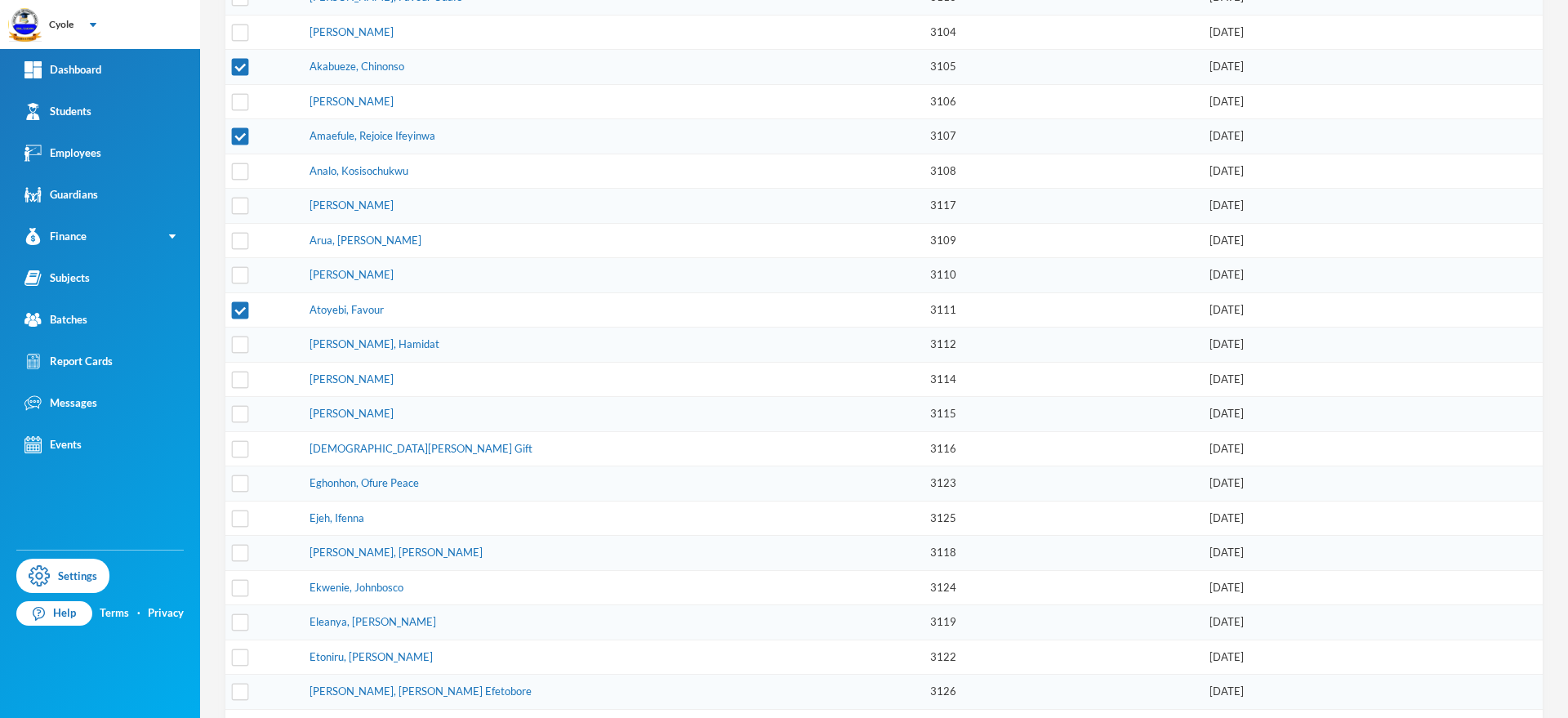
scroll to position [750, 0]
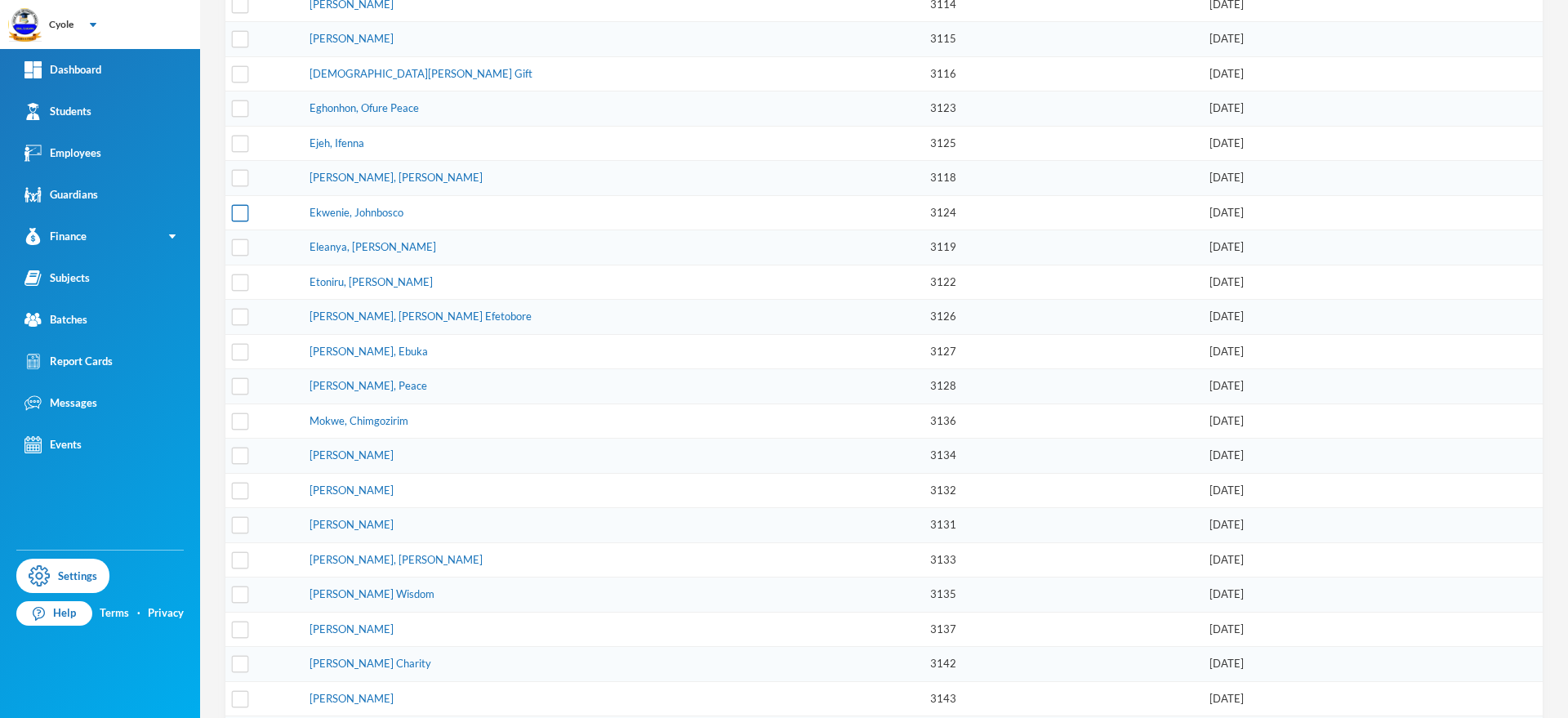
click at [241, 215] on input "checkbox" at bounding box center [240, 212] width 17 height 17
click at [245, 249] on input "checkbox" at bounding box center [240, 248] width 17 height 17
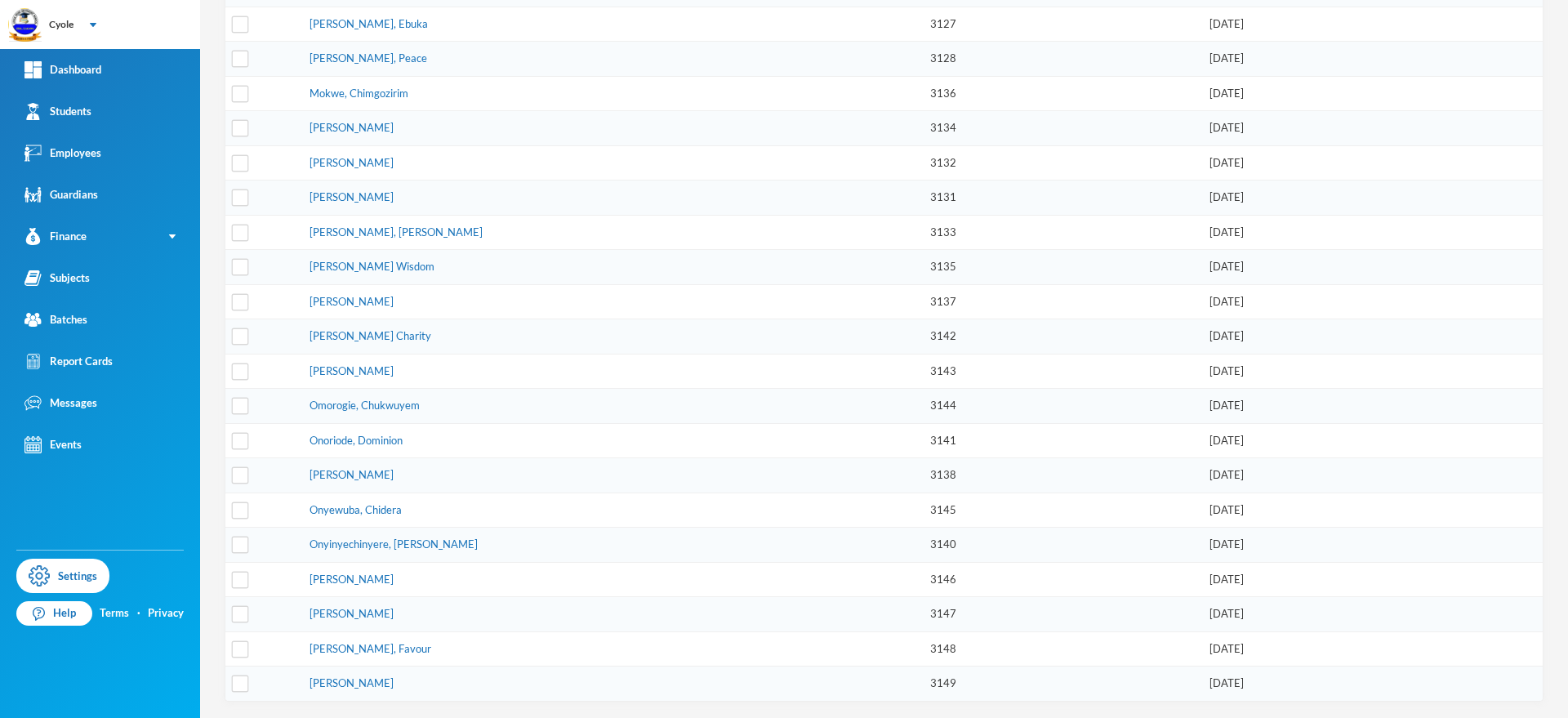
scroll to position [703, 0]
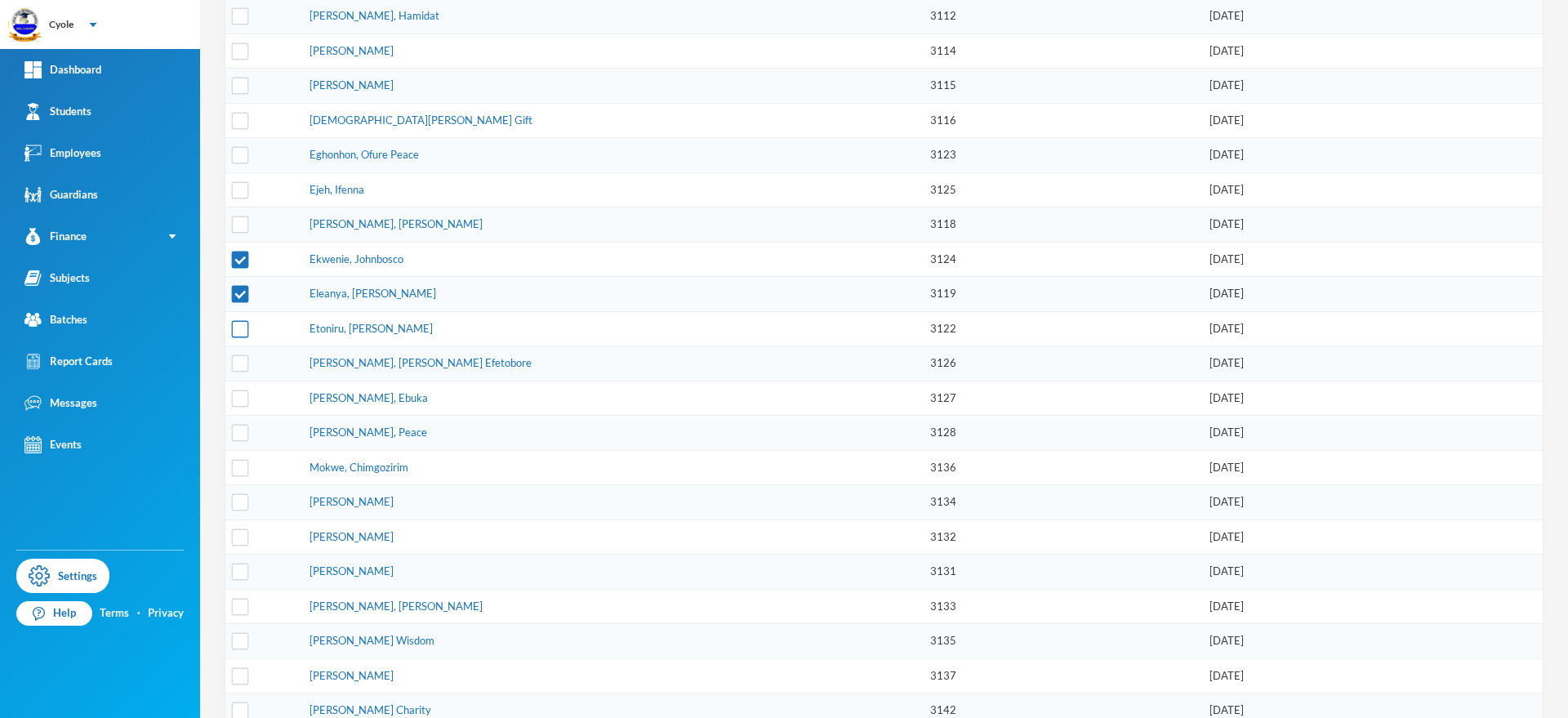
click at [235, 328] on input "checkbox" at bounding box center [240, 328] width 17 height 17
click at [244, 538] on input "checkbox" at bounding box center [240, 537] width 17 height 17
click at [245, 608] on input "checkbox" at bounding box center [240, 606] width 17 height 17
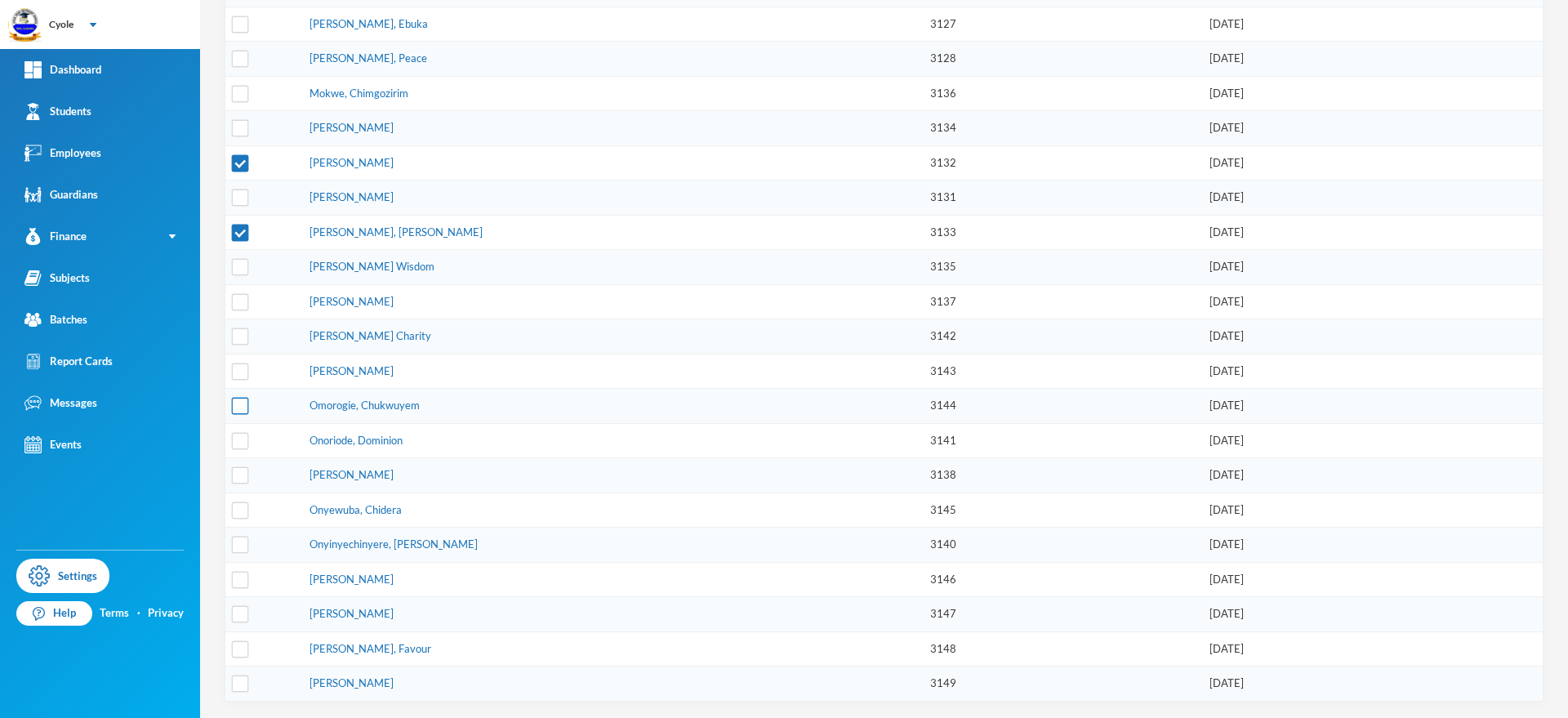
click at [236, 403] on input "checkbox" at bounding box center [240, 406] width 17 height 17
click at [256, 447] on td at bounding box center [263, 440] width 76 height 35
click at [236, 437] on input "checkbox" at bounding box center [240, 440] width 17 height 17
drag, startPoint x: 240, startPoint y: 545, endPoint x: 254, endPoint y: 549, distance: 14.6
click at [241, 544] on input "checkbox" at bounding box center [240, 545] width 17 height 17
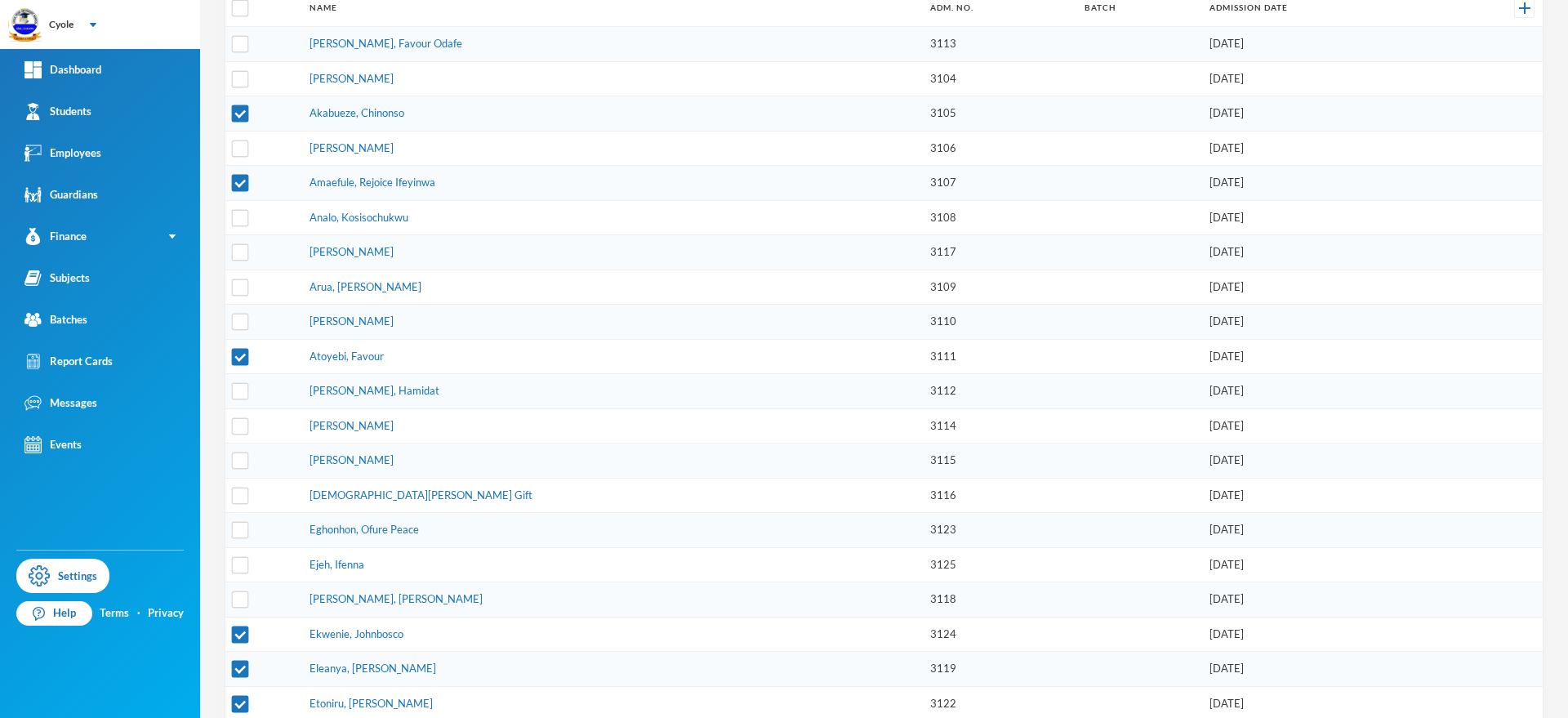
scroll to position [0, 0]
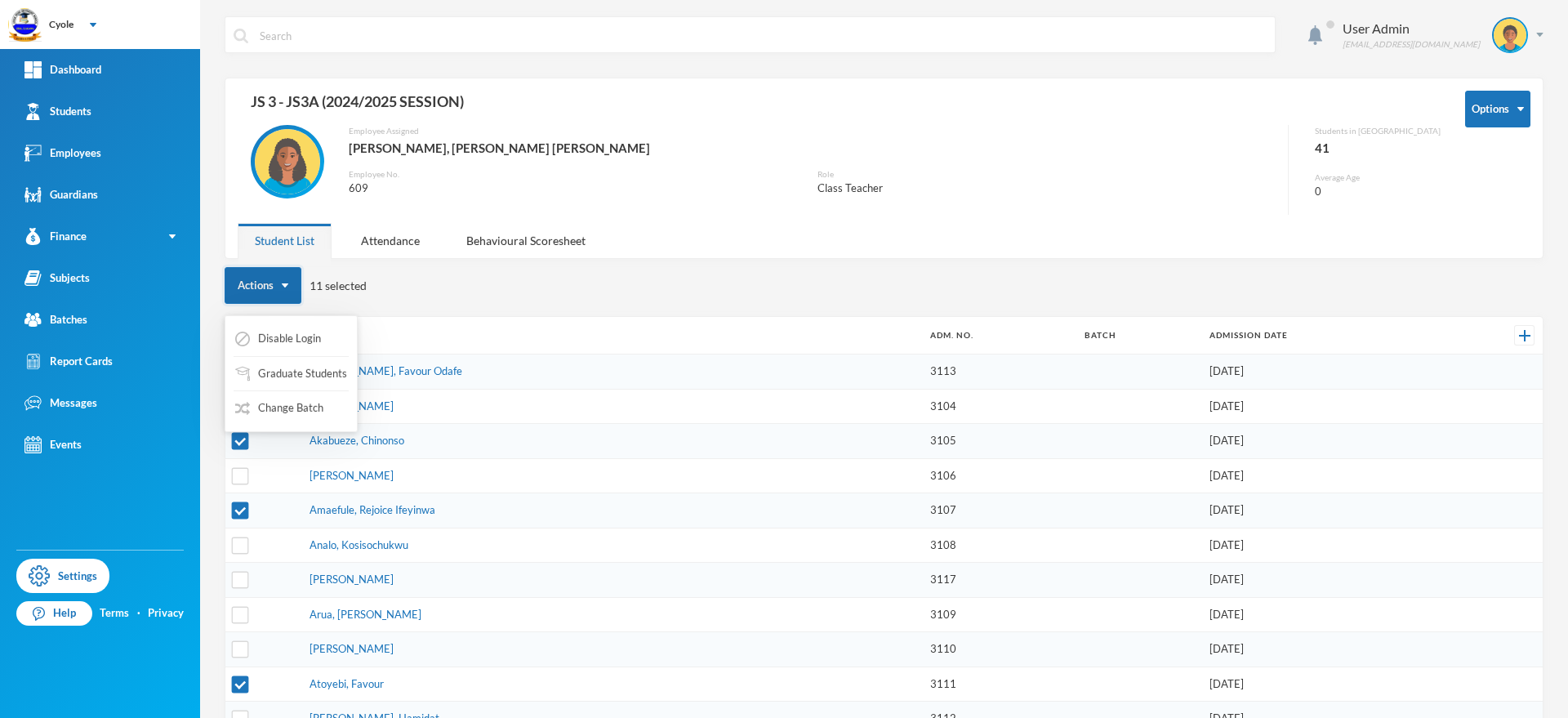
click at [282, 284] on img "button" at bounding box center [285, 285] width 7 height 4
click at [279, 409] on button "Change Batch" at bounding box center [279, 409] width 91 height 30
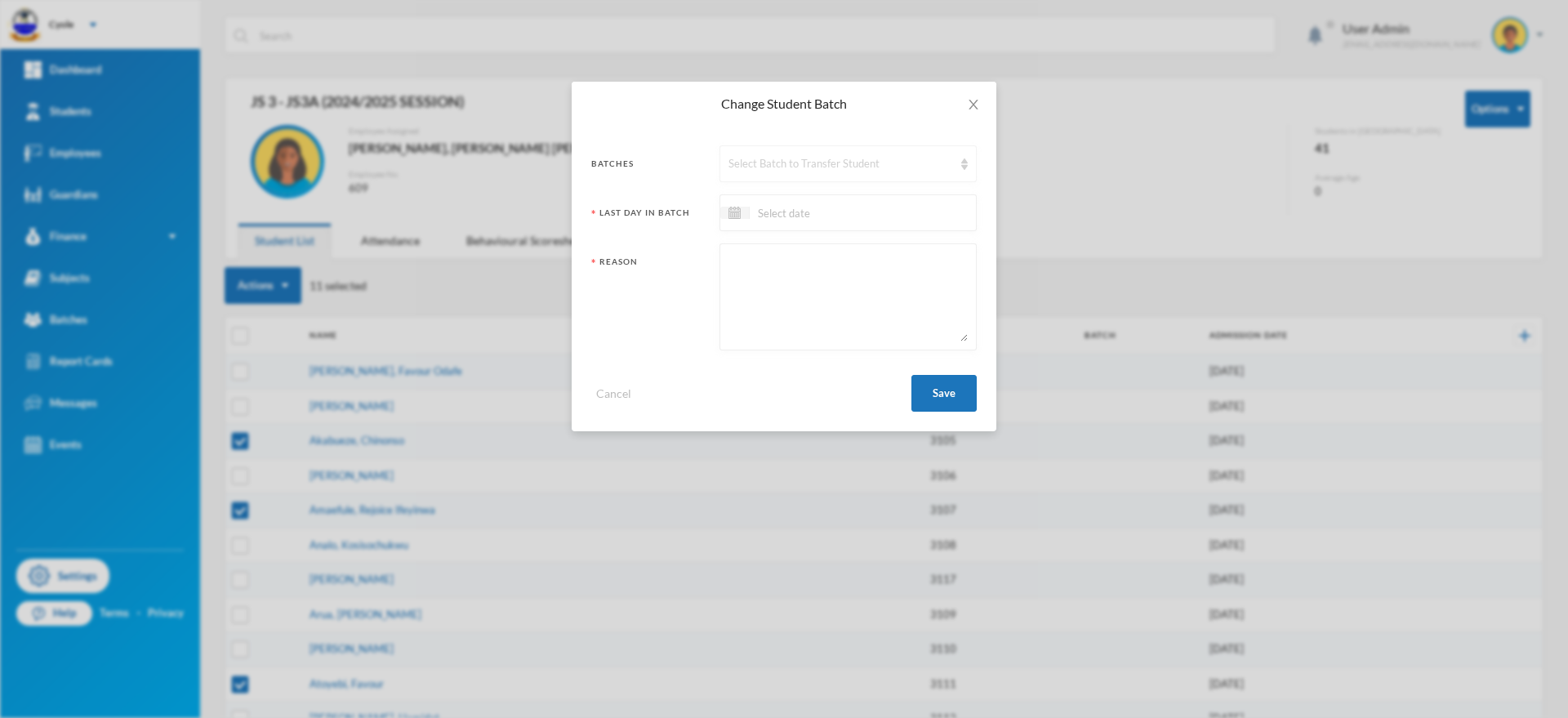
drag, startPoint x: 791, startPoint y: 155, endPoint x: 796, endPoint y: 174, distance: 19.6
click at [794, 156] on div "Select Batch to Transfer Student" at bounding box center [840, 164] width 225 height 17
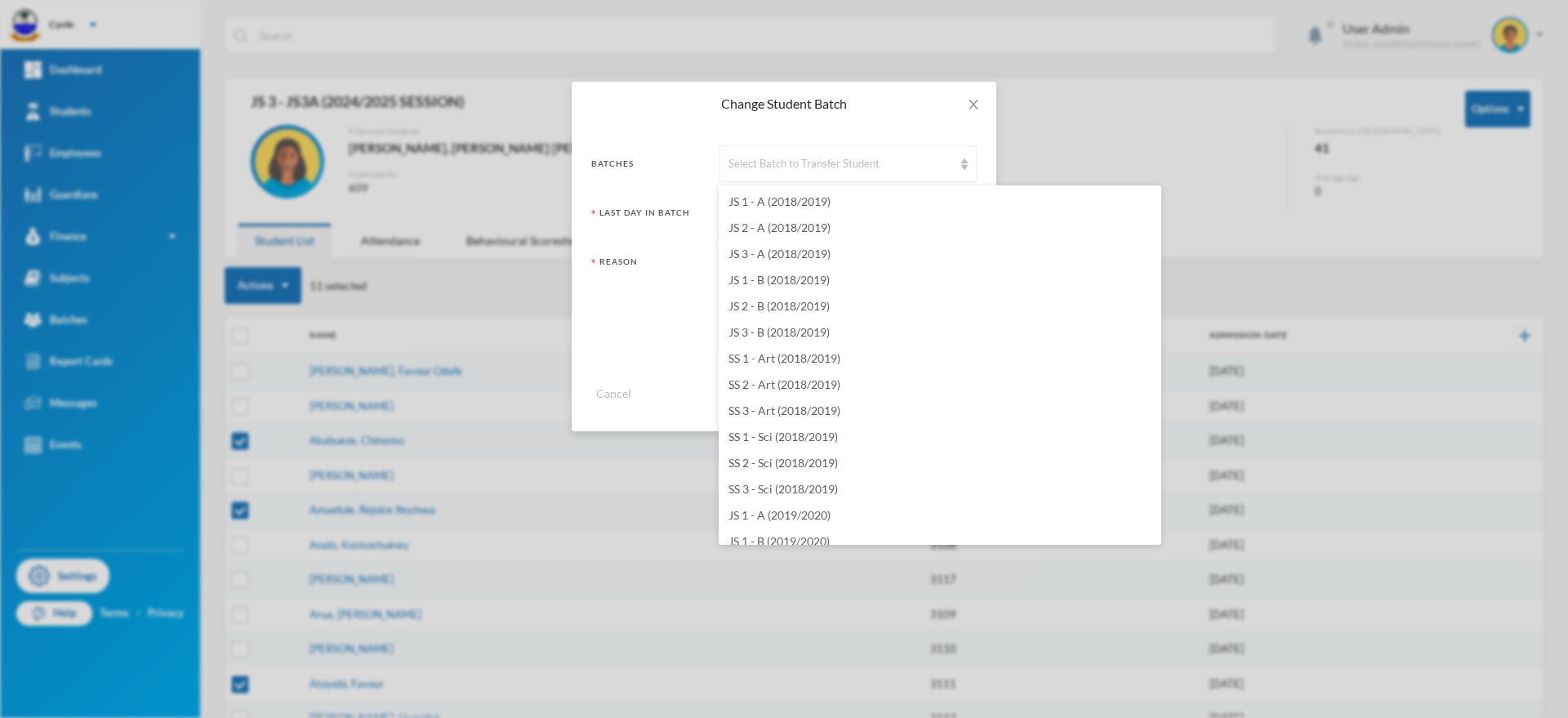
scroll to position [2157, 0]
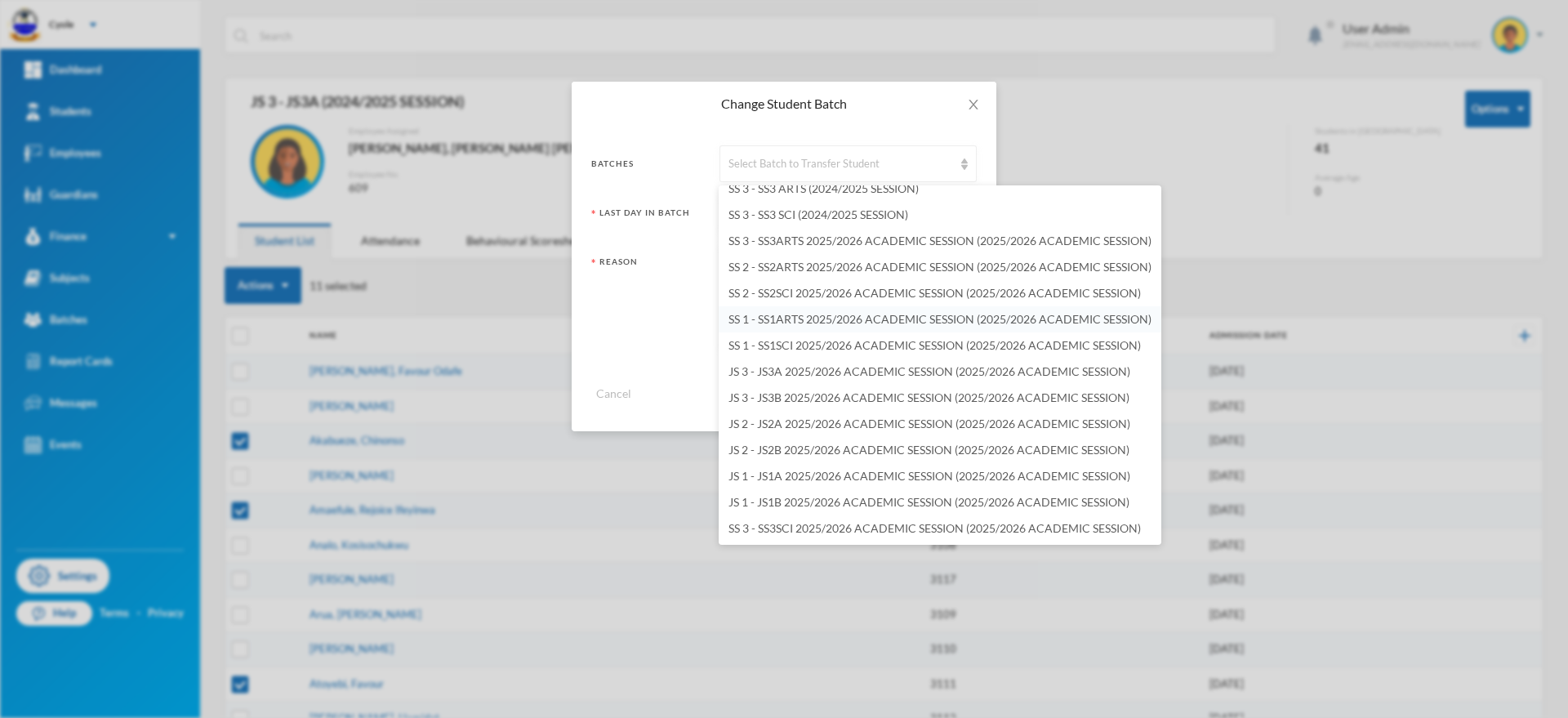
click at [810, 315] on span "SS 1 - SS1ARTS 2025/2026 ACADEMIC SESSION (2025/2026 ACADEMIC SESSION)" at bounding box center [939, 319] width 423 height 14
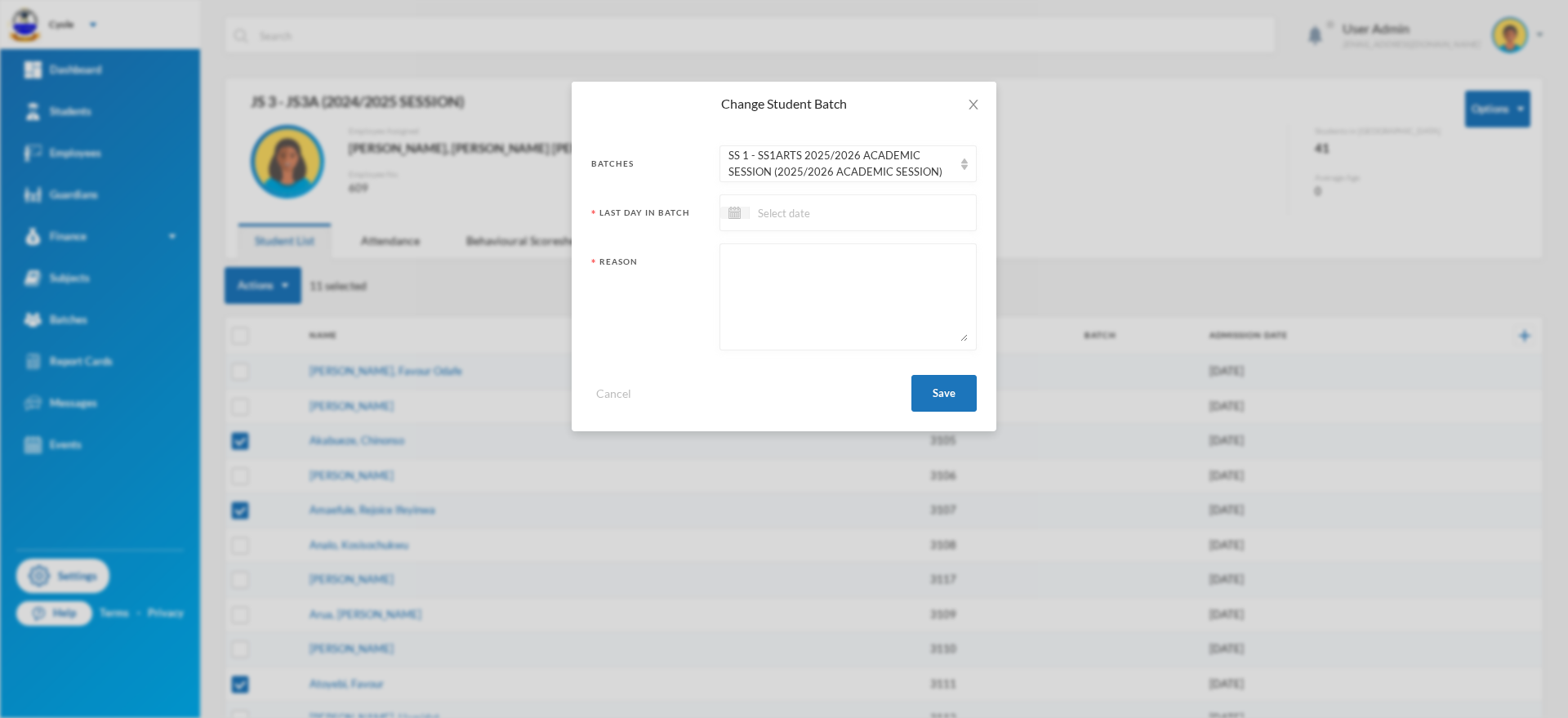
click at [773, 211] on input at bounding box center [818, 212] width 138 height 19
click at [878, 256] on span "Previous Month" at bounding box center [878, 254] width 15 height 15
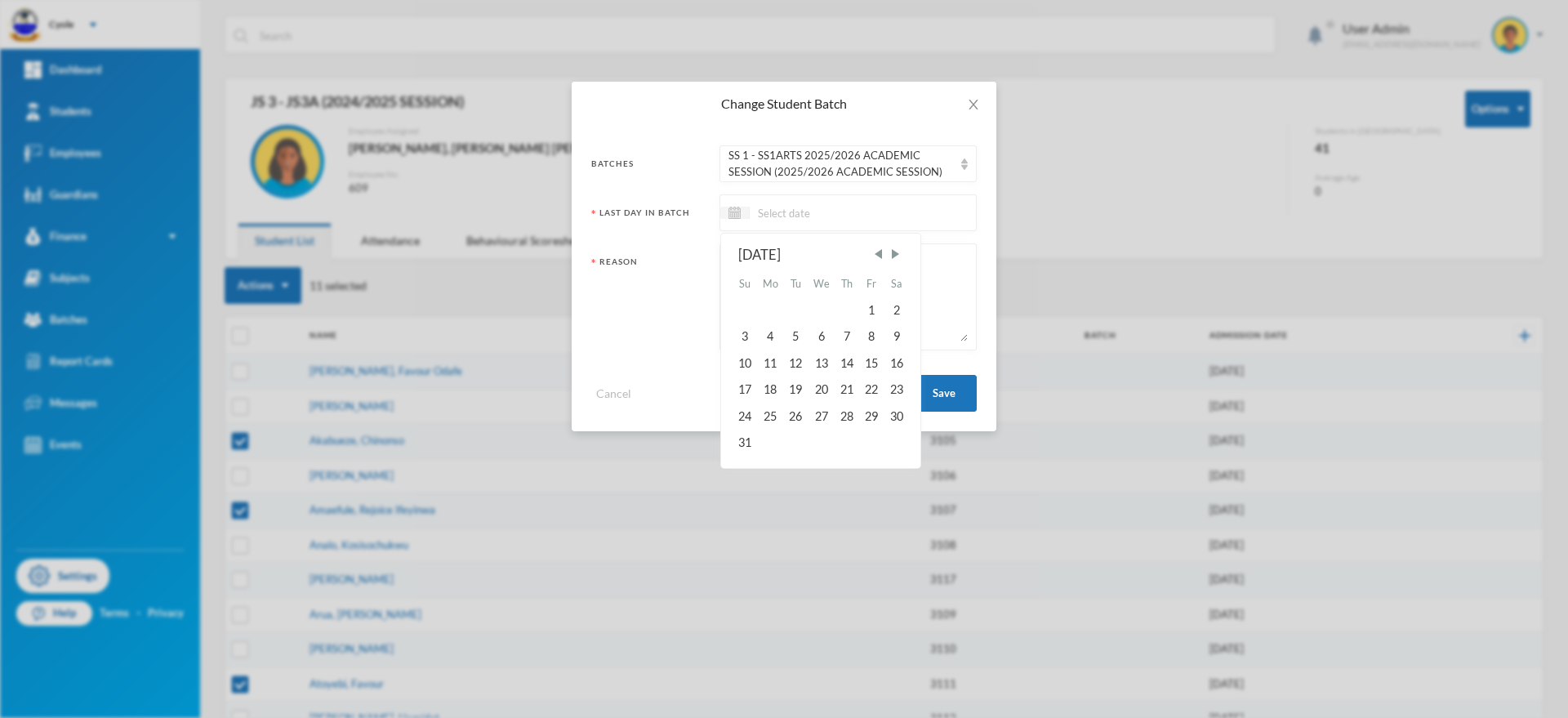
drag, startPoint x: 874, startPoint y: 418, endPoint x: 817, endPoint y: 355, distance: 85.0
click at [873, 418] on div "29" at bounding box center [871, 416] width 25 height 26
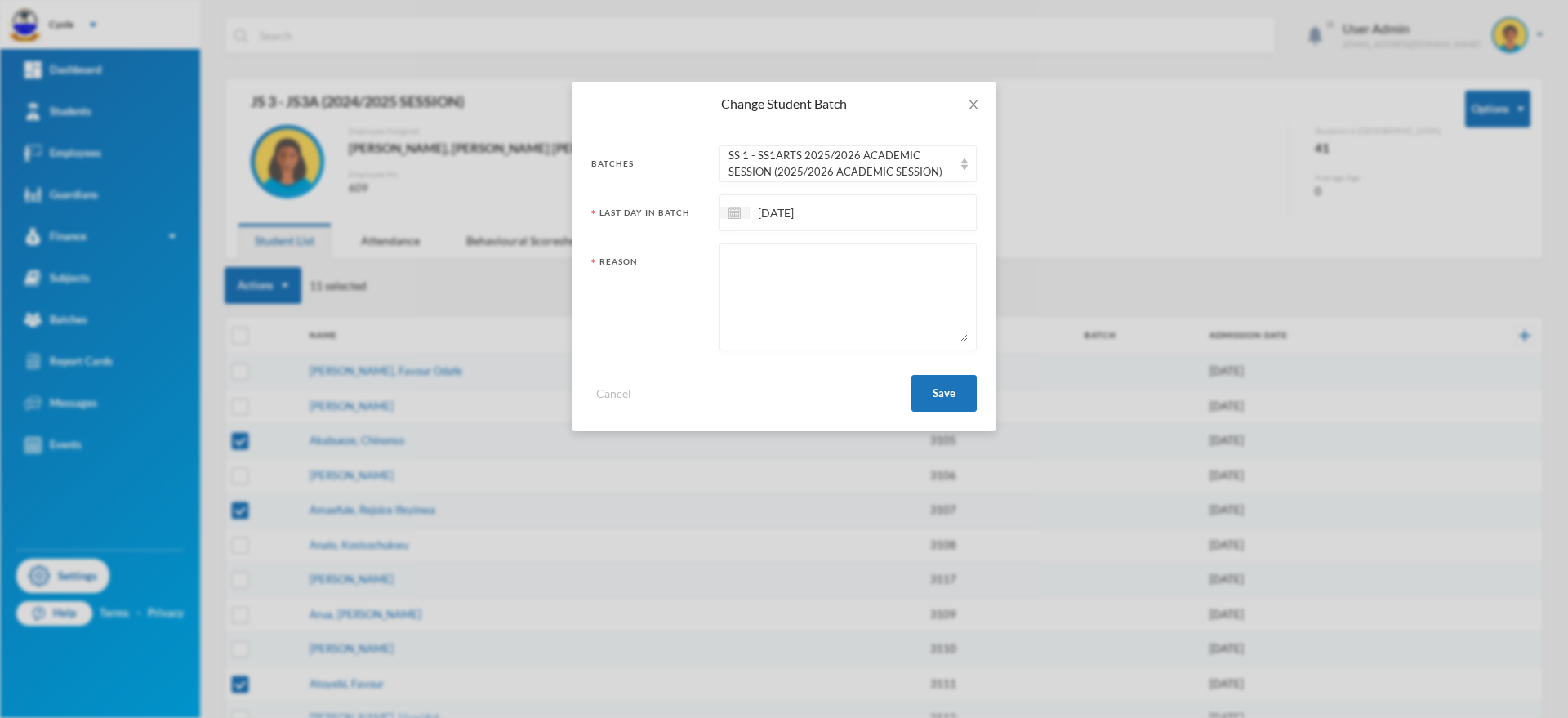
click at [743, 280] on textarea at bounding box center [848, 297] width 240 height 89
paste textarea "PROMOTED"
click at [969, 386] on button "Save" at bounding box center [944, 393] width 65 height 37
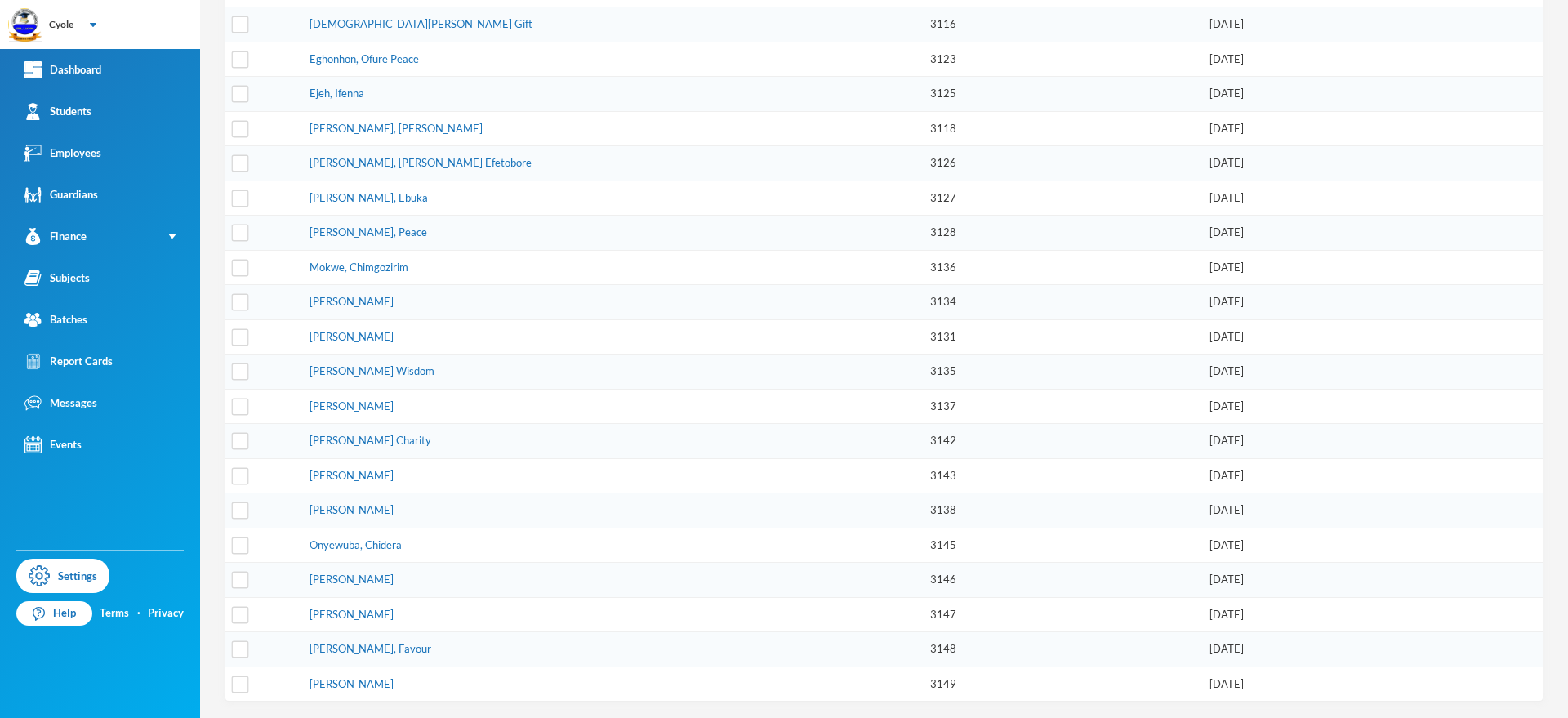
scroll to position [0, 0]
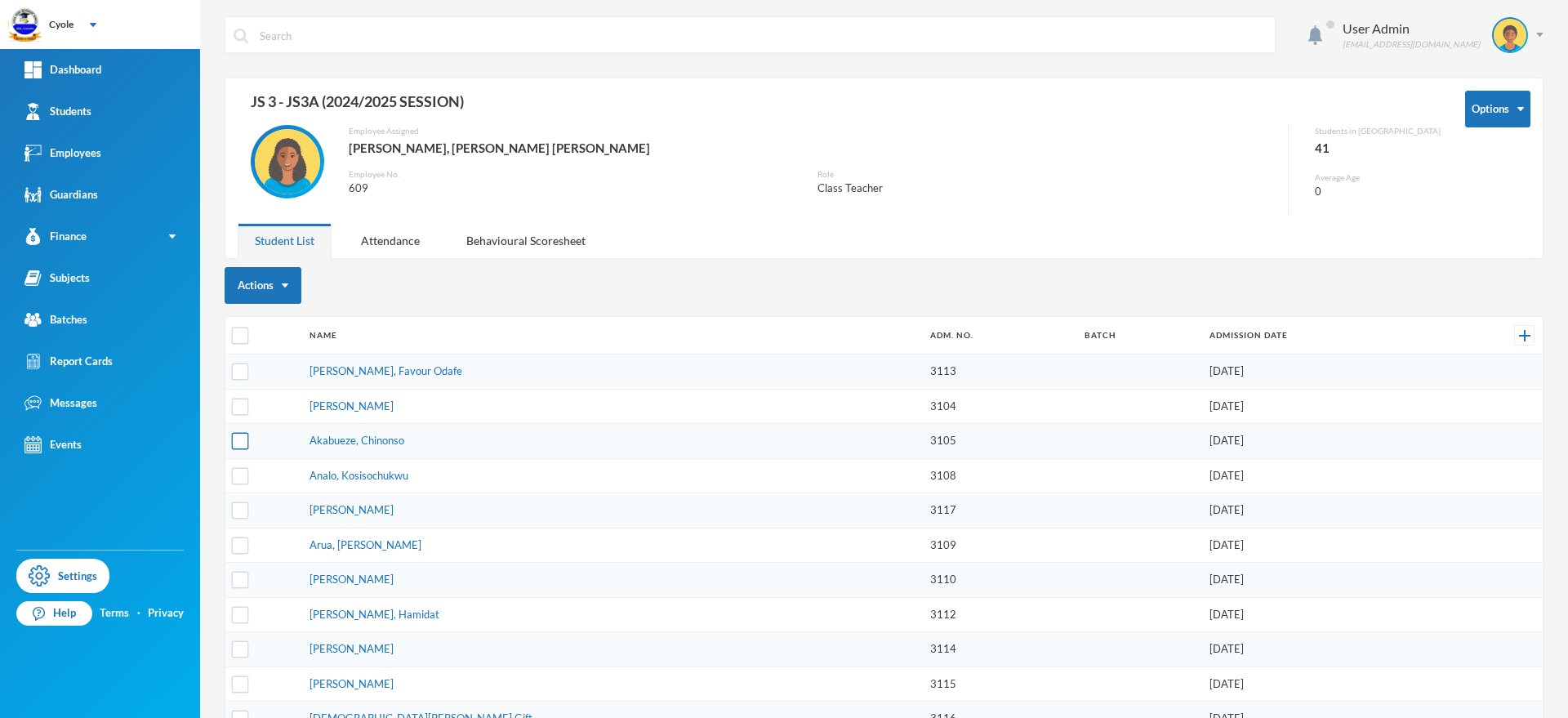
click at [242, 443] on input "checkbox" at bounding box center [240, 441] width 17 height 17
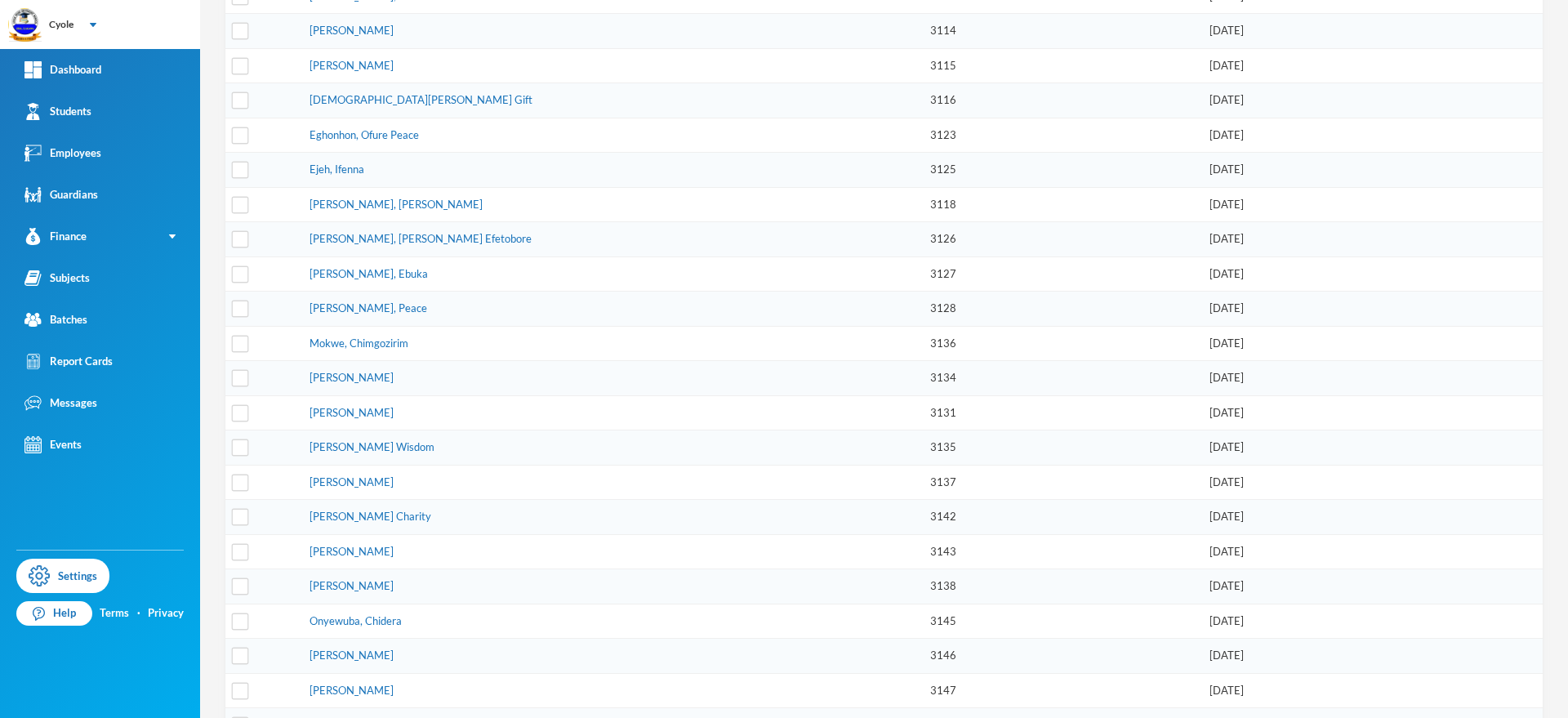
scroll to position [654, 0]
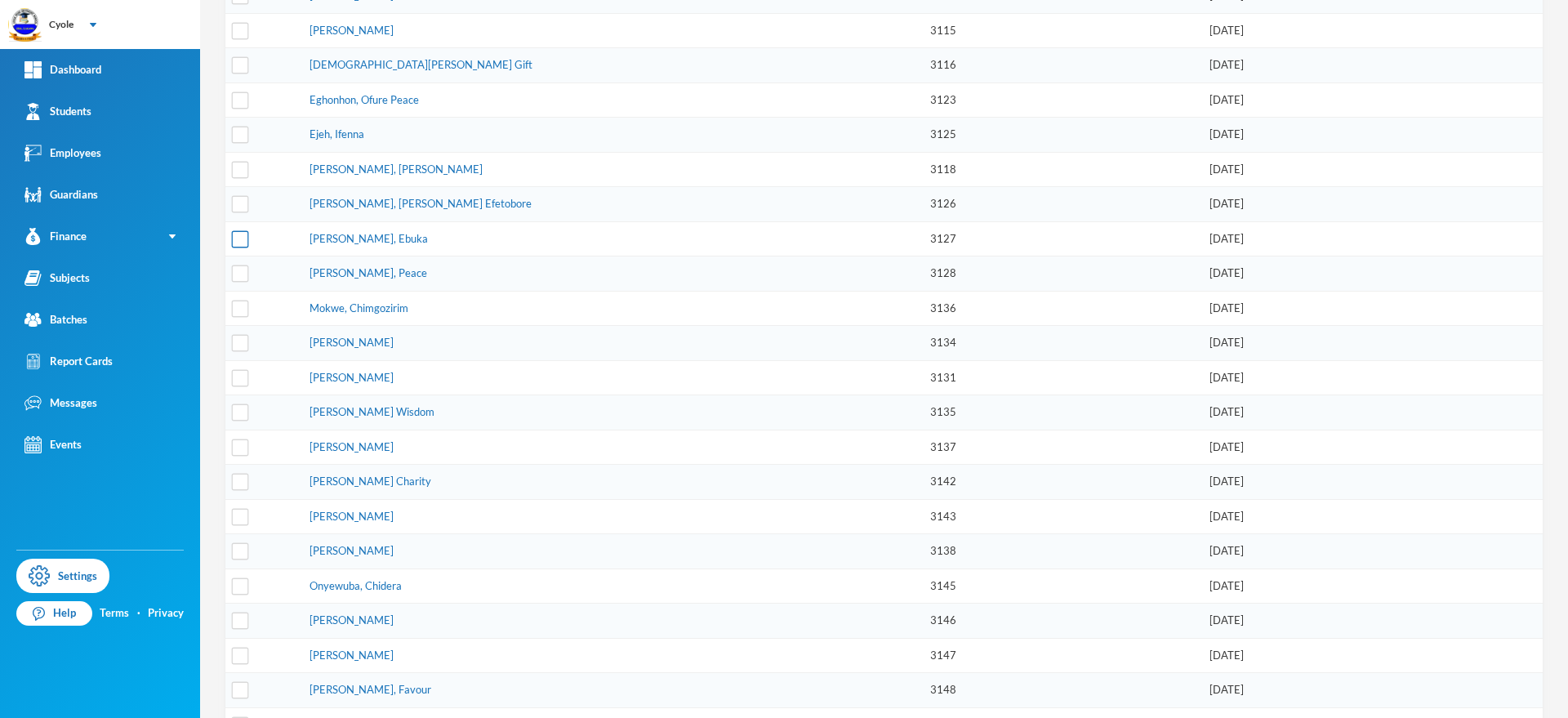
click at [240, 236] on input "checkbox" at bounding box center [240, 239] width 17 height 17
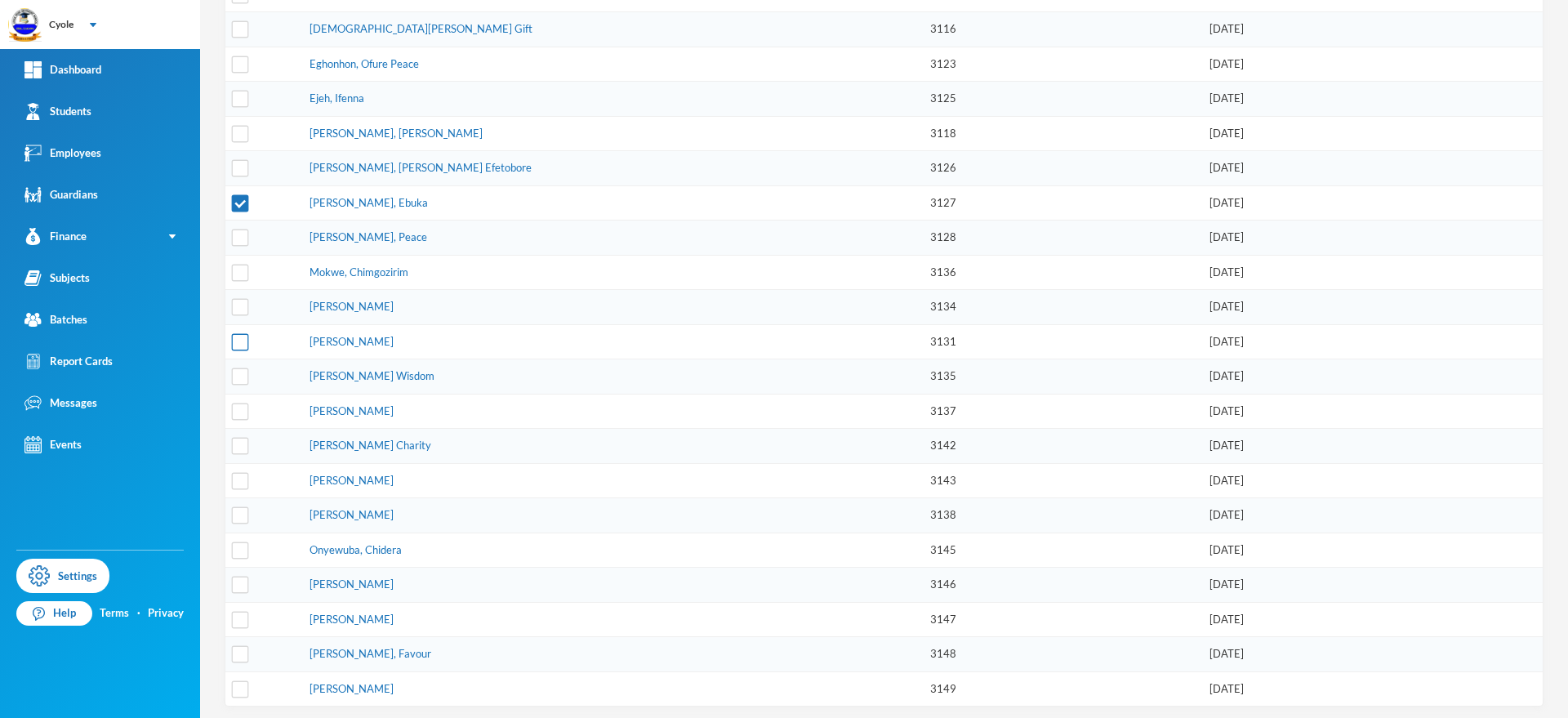
scroll to position [694, 0]
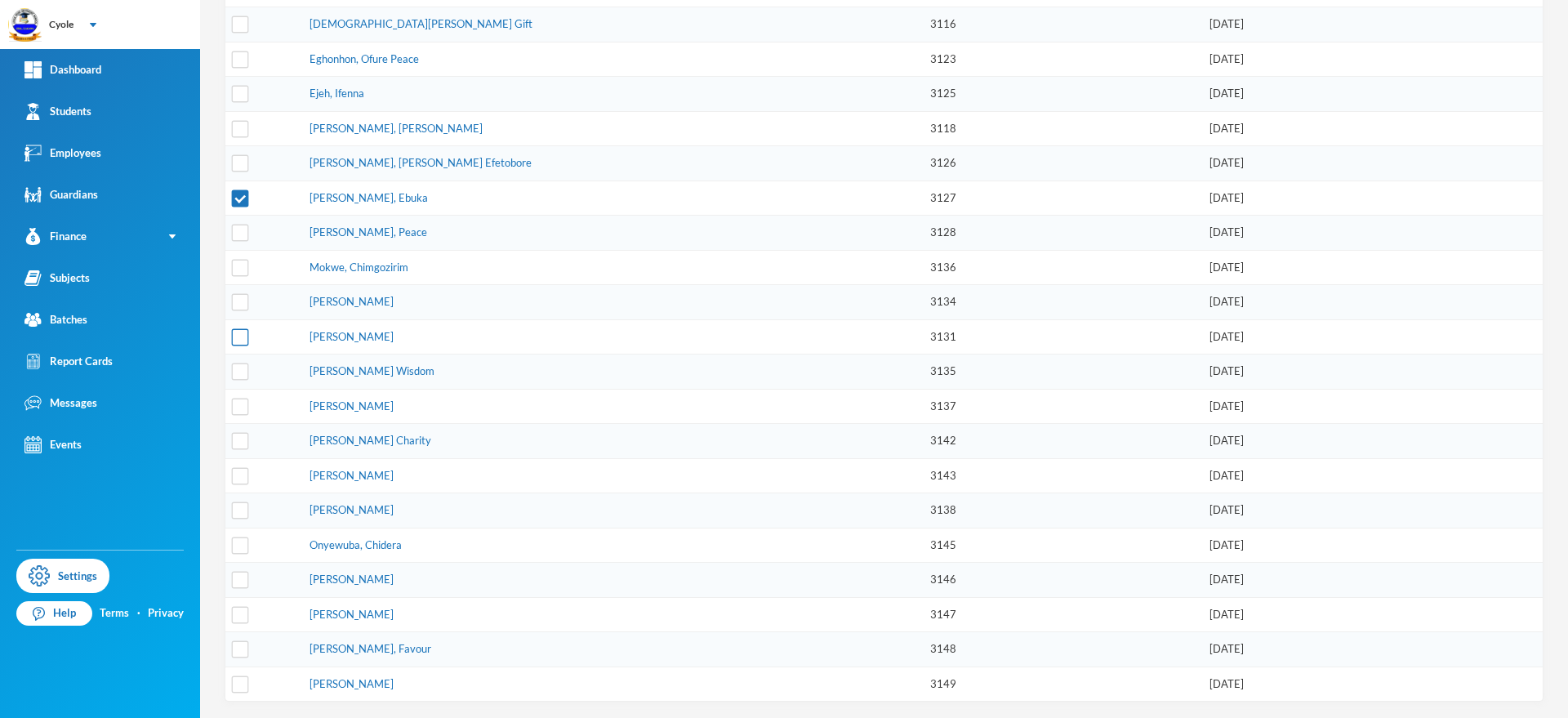
click at [236, 337] on input "checkbox" at bounding box center [240, 337] width 17 height 17
click at [242, 680] on input "checkbox" at bounding box center [240, 683] width 17 height 17
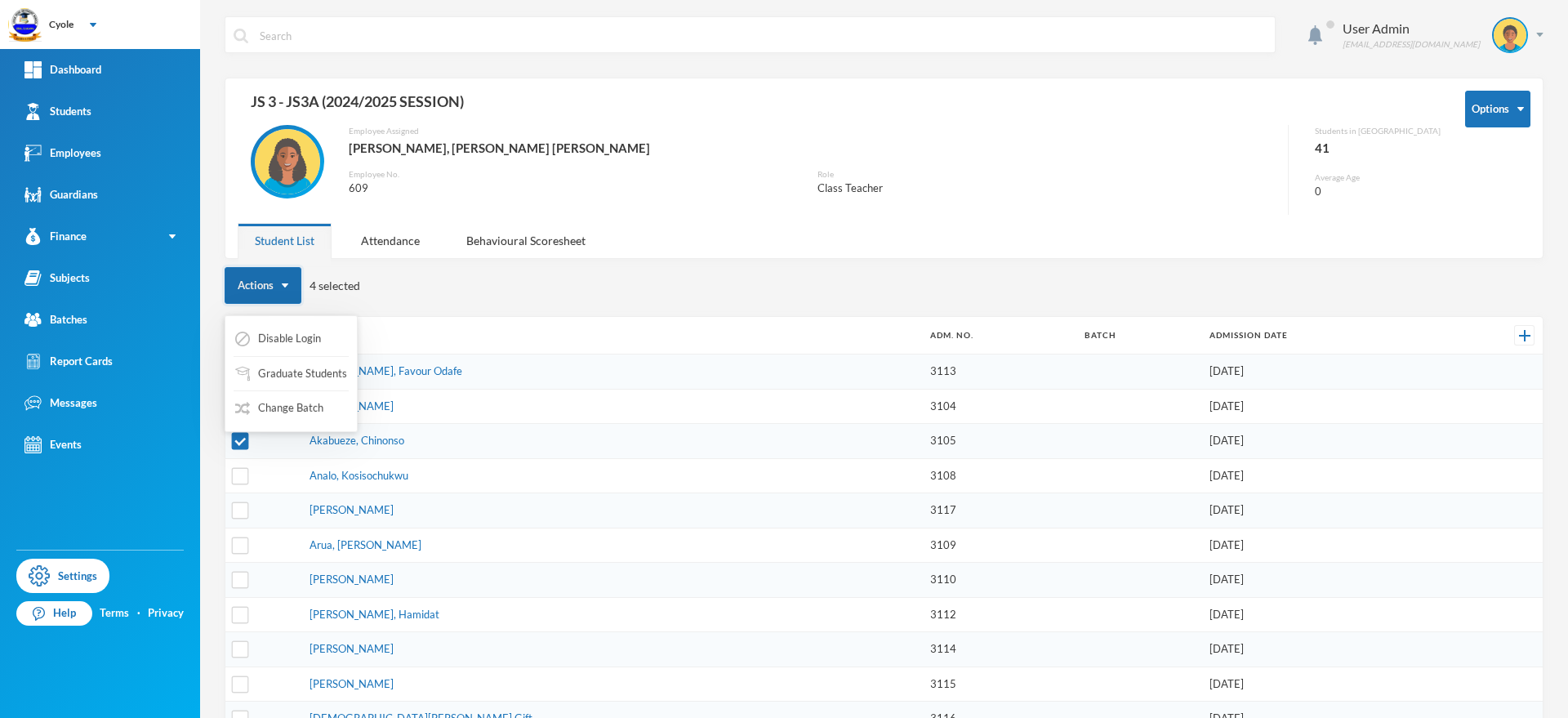
click at [283, 283] on img "button" at bounding box center [285, 285] width 7 height 4
click at [282, 404] on button "Change Batch" at bounding box center [279, 409] width 91 height 30
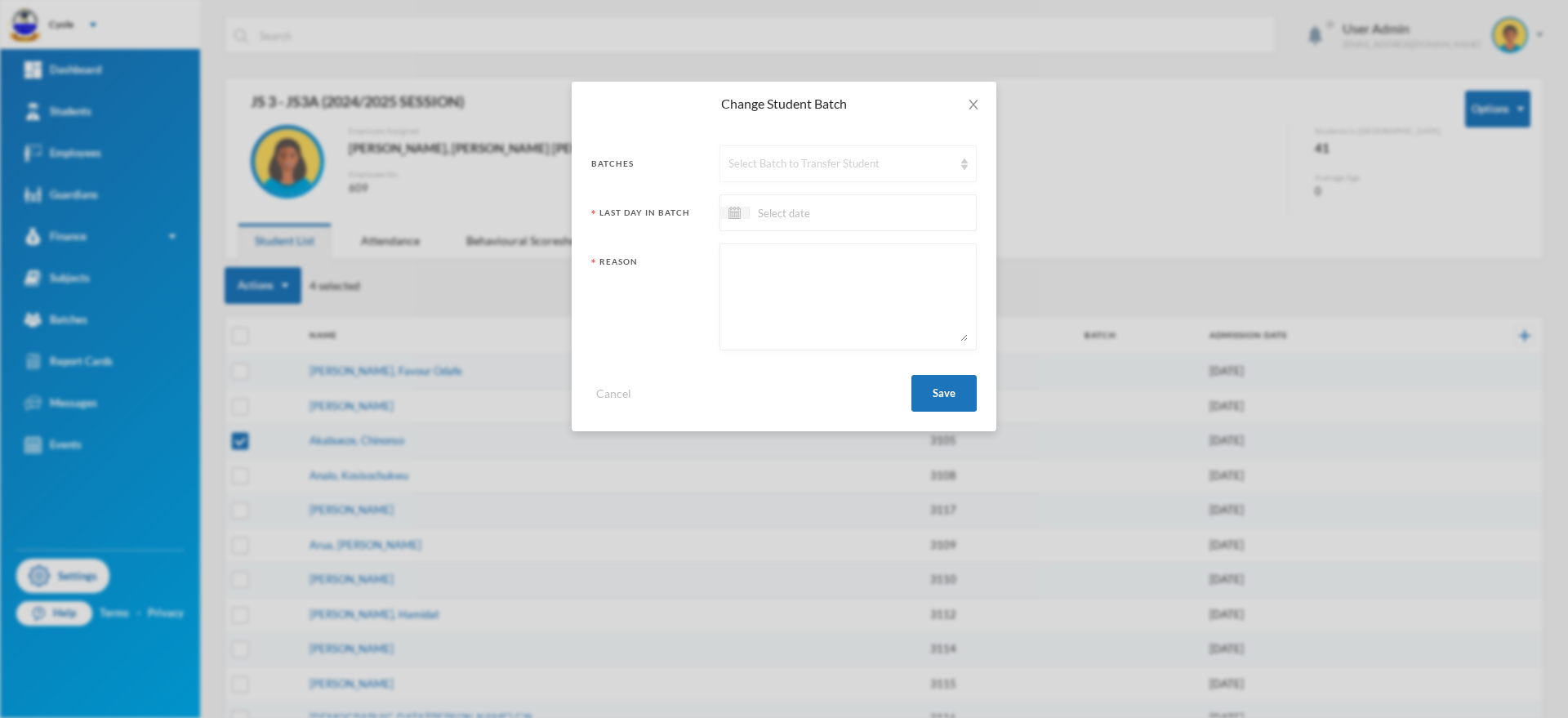
click at [761, 156] on div "Select Batch to Transfer Student" at bounding box center [840, 164] width 225 height 17
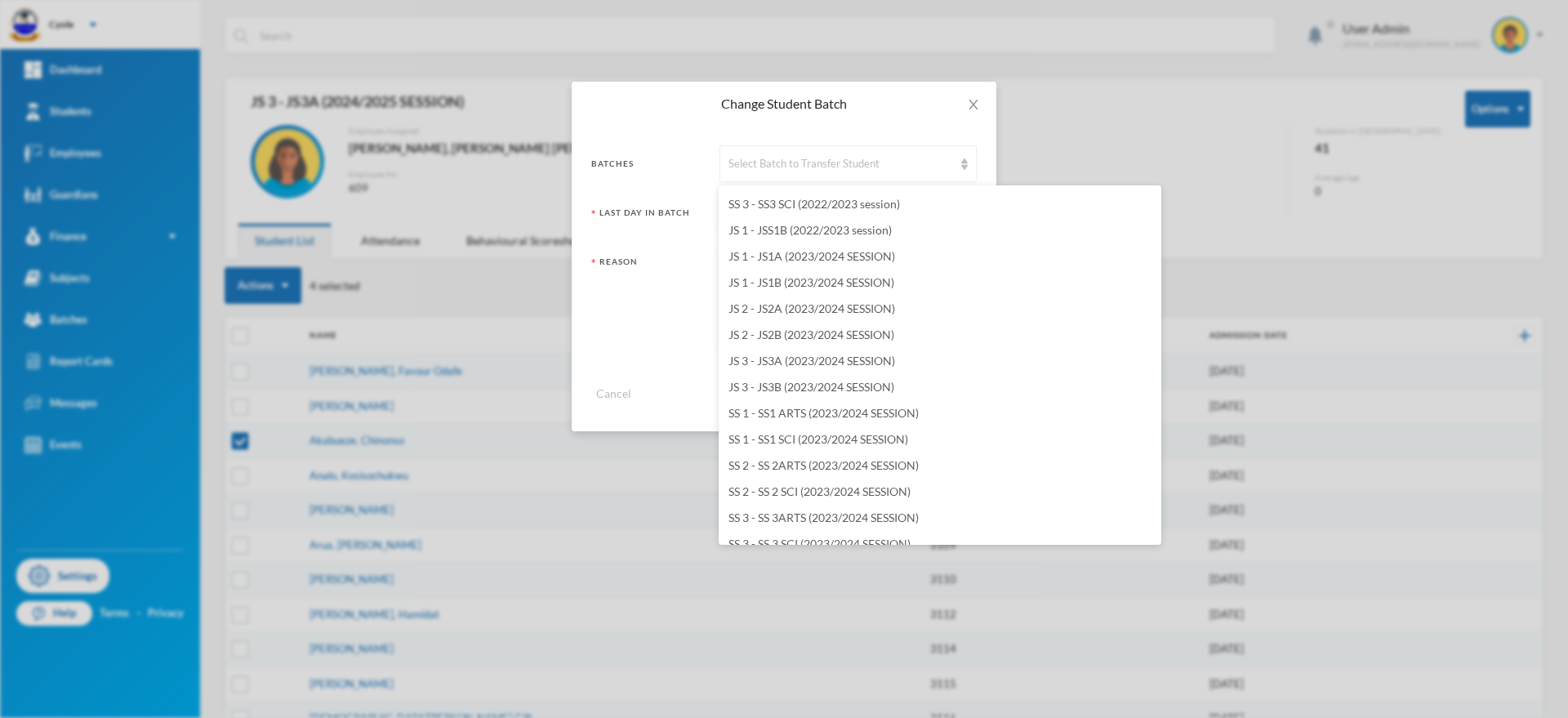
scroll to position [2157, 0]
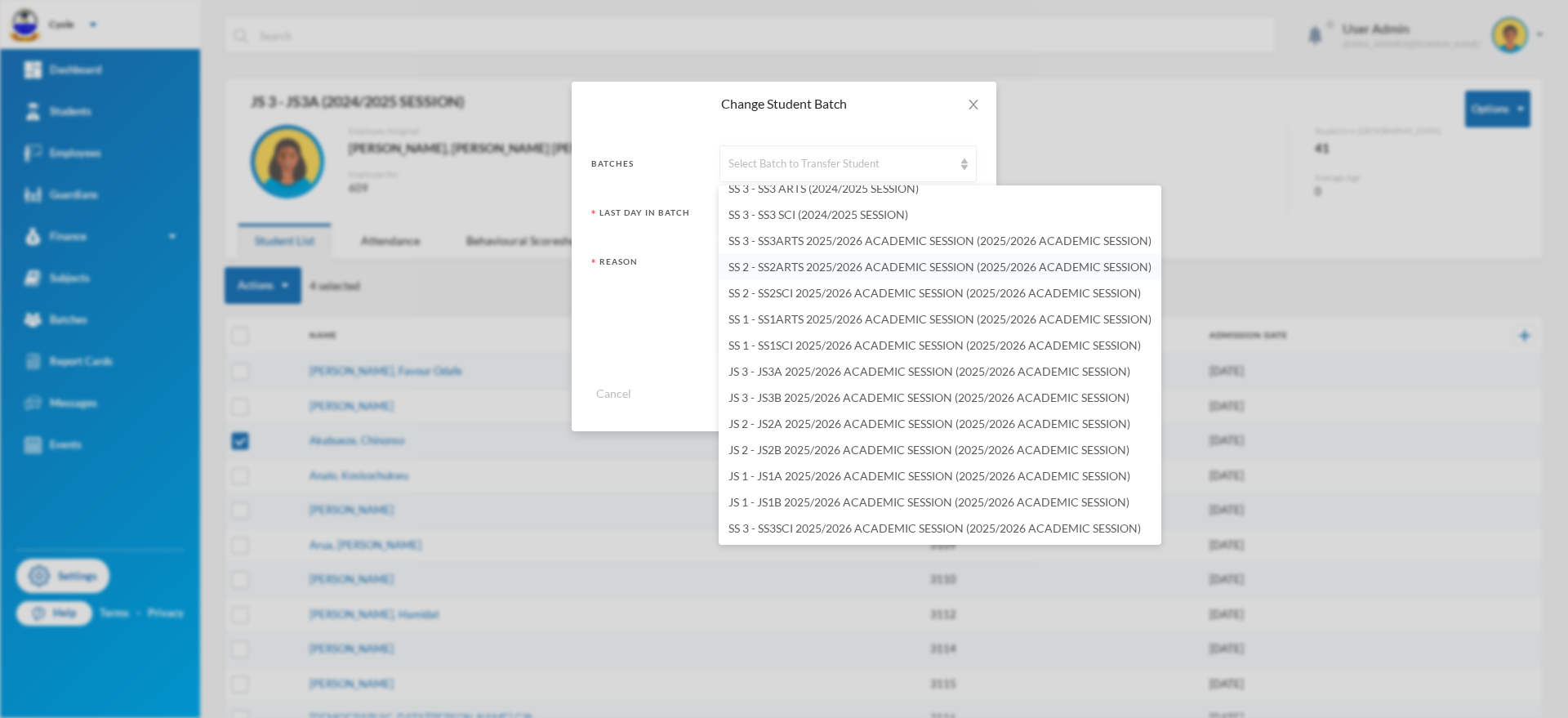
click at [810, 263] on span "SS 2 - SS2ARTS 2025/2026 ACADEMIC SESSION (2025/2026 ACADEMIC SESSION)" at bounding box center [939, 266] width 423 height 14
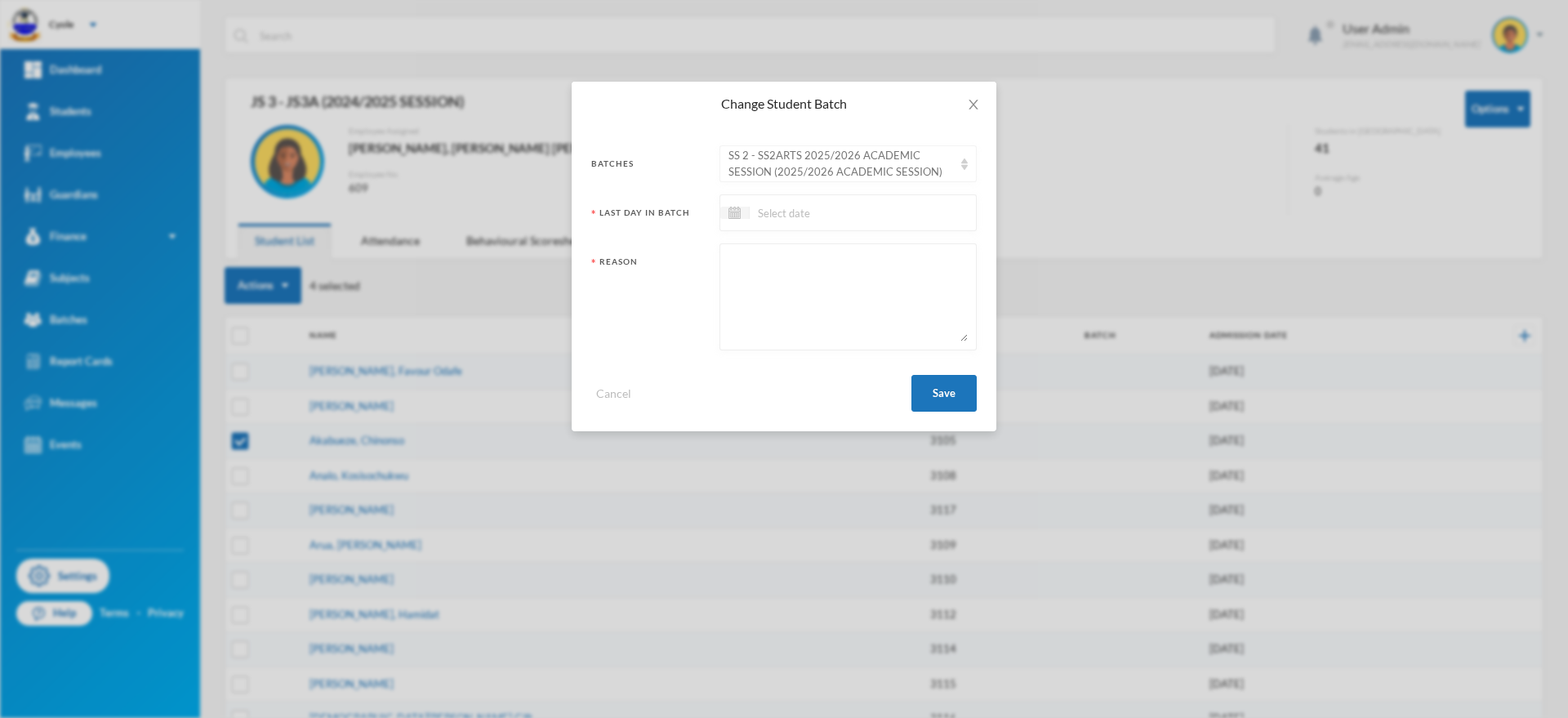
click at [883, 156] on div "SS 2 - SS2ARTS 2025/2026 ACADEMIC SESSION (2025/2026 ACADEMIC SESSION)" at bounding box center [840, 163] width 225 height 32
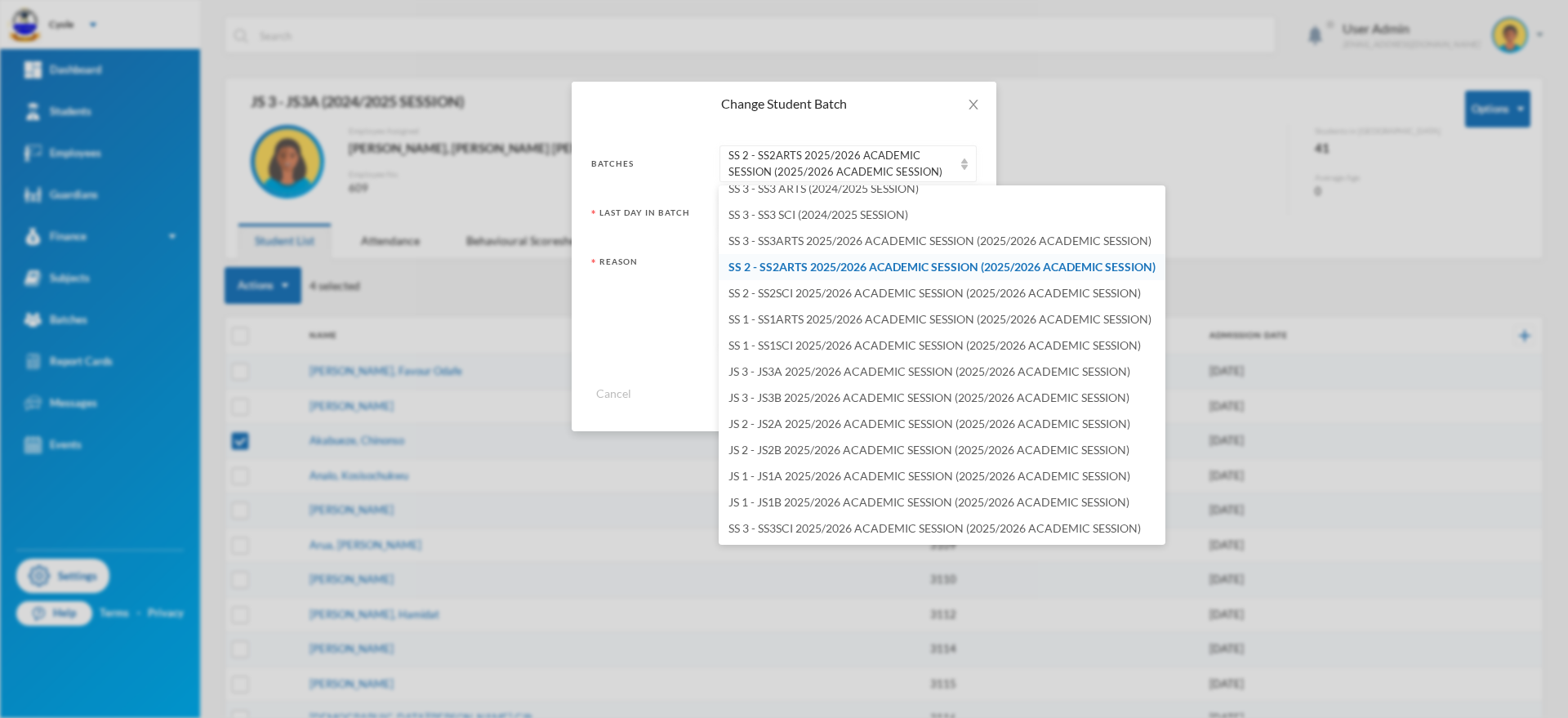
scroll to position [2147, 0]
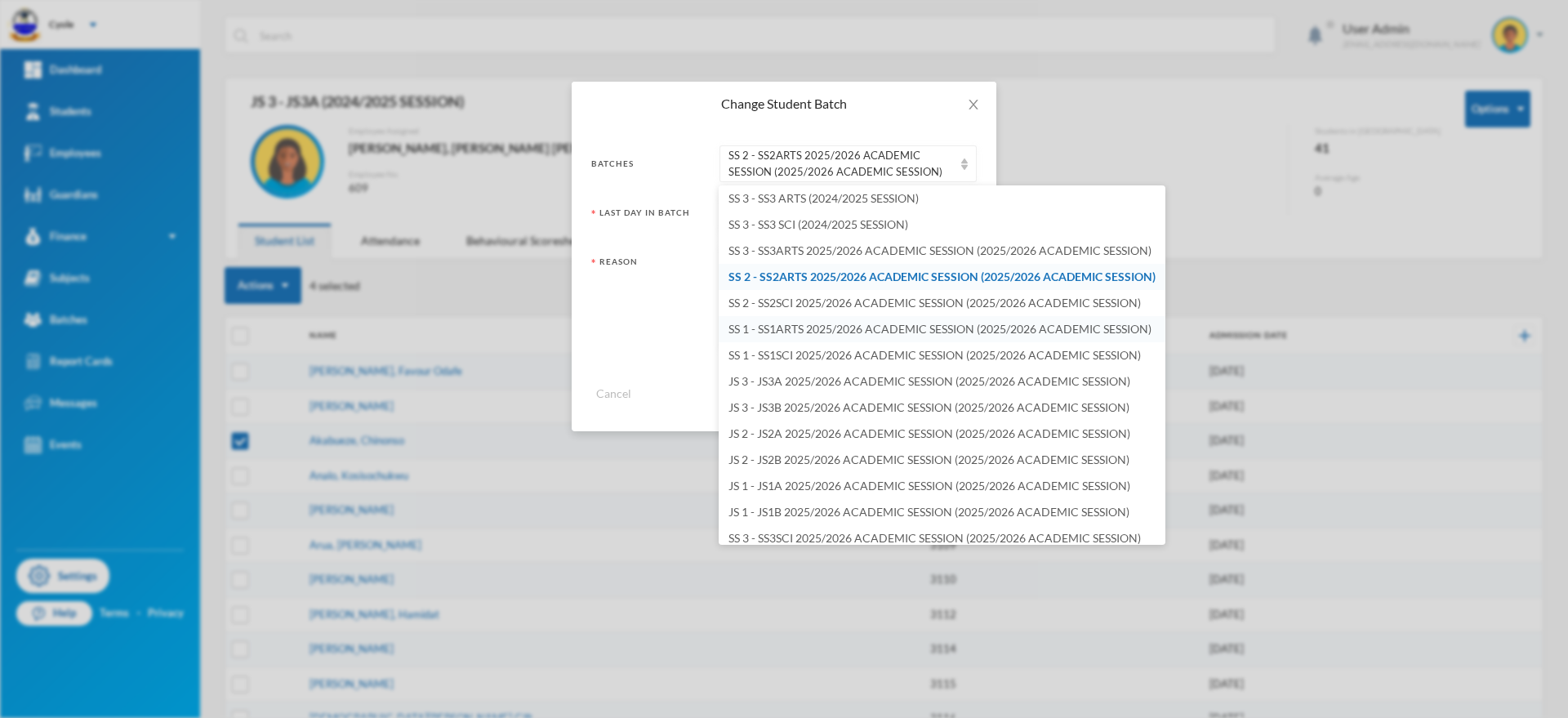
click at [825, 325] on span "SS 1 - SS1ARTS 2025/2026 ACADEMIC SESSION (2025/2026 ACADEMIC SESSION)" at bounding box center [939, 329] width 423 height 14
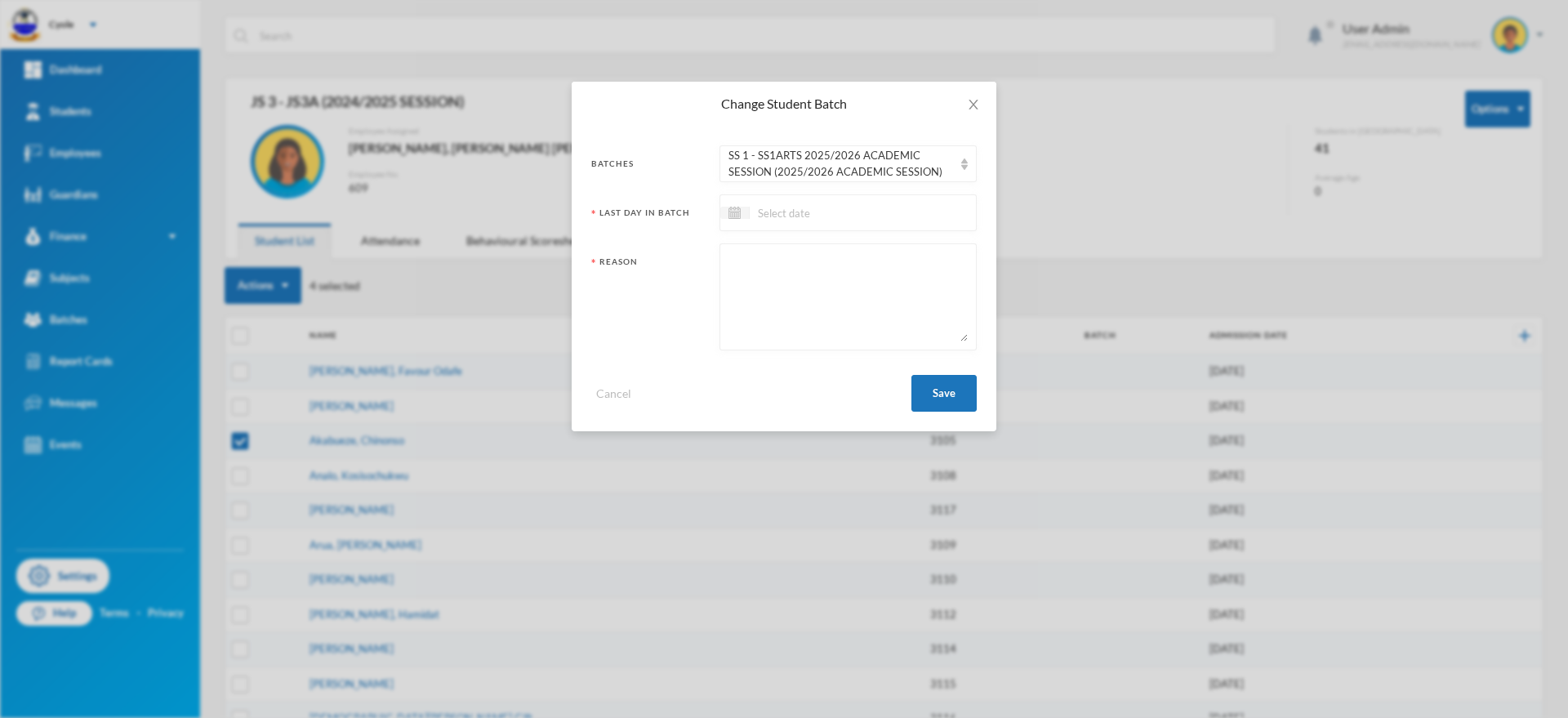
click at [790, 207] on input at bounding box center [818, 212] width 138 height 19
click at [883, 255] on span "Previous Month" at bounding box center [878, 254] width 15 height 15
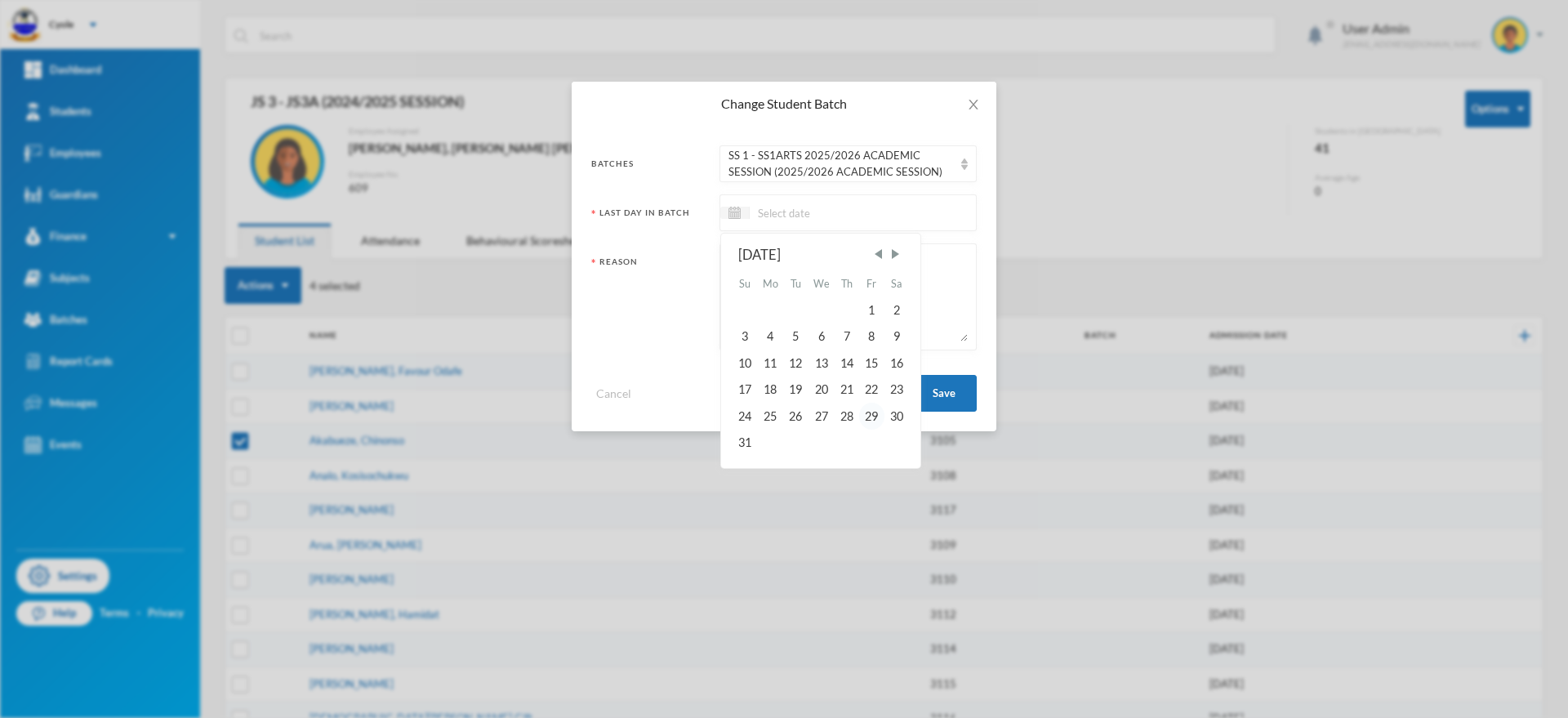
click at [875, 420] on div "29" at bounding box center [871, 416] width 25 height 26
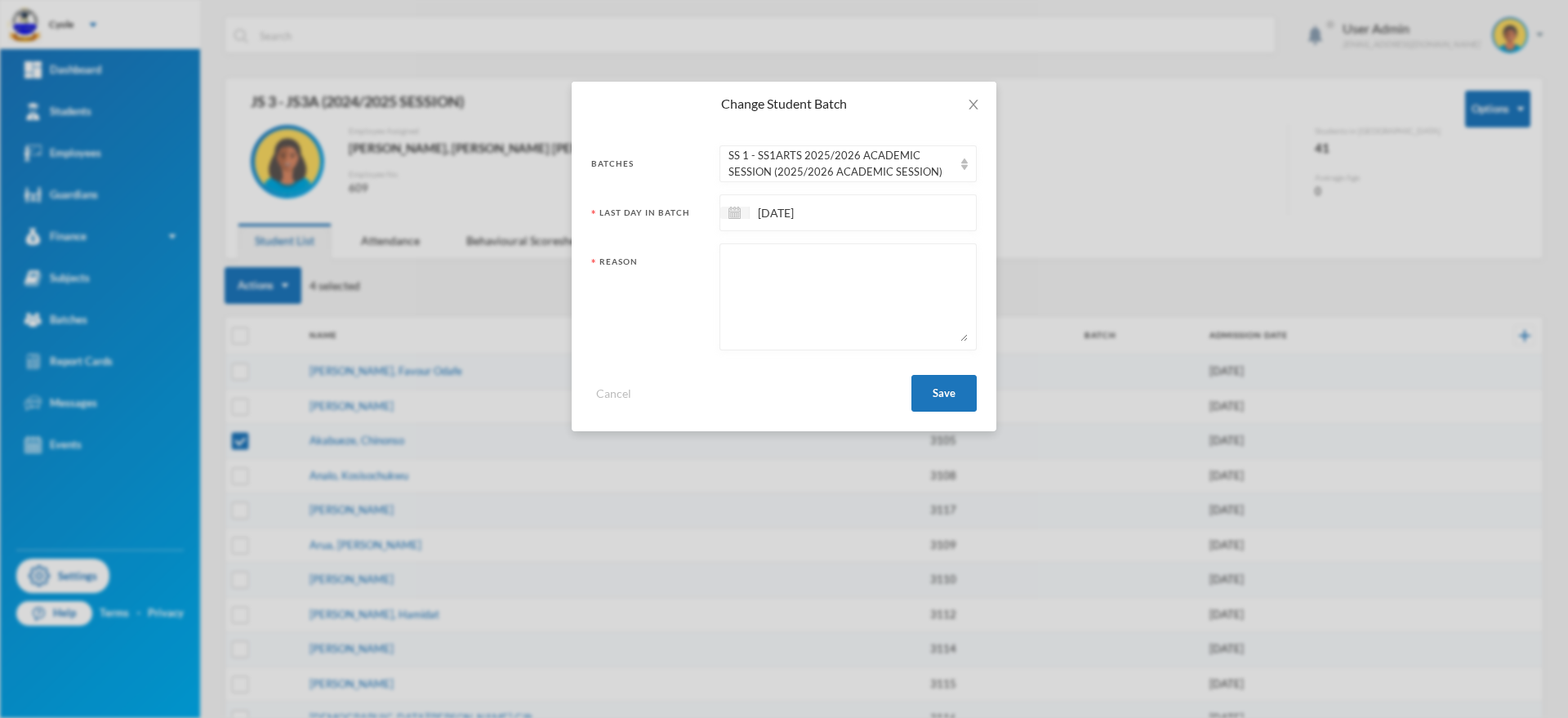
paste textarea "PROMOTED"
click at [946, 375] on button "Save" at bounding box center [944, 393] width 65 height 37
click at [934, 390] on button "Save" at bounding box center [944, 393] width 65 height 37
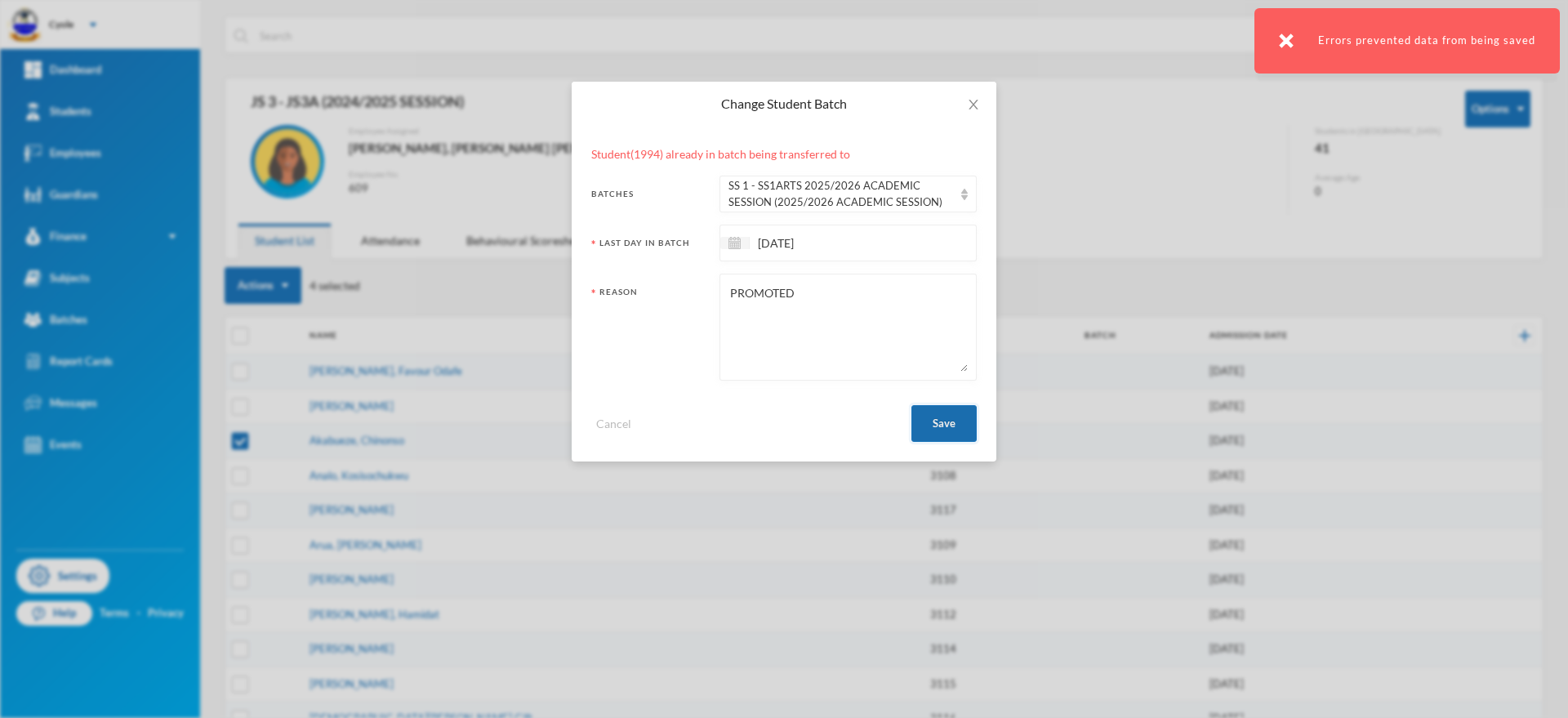
click at [949, 423] on button "Save" at bounding box center [944, 423] width 65 height 37
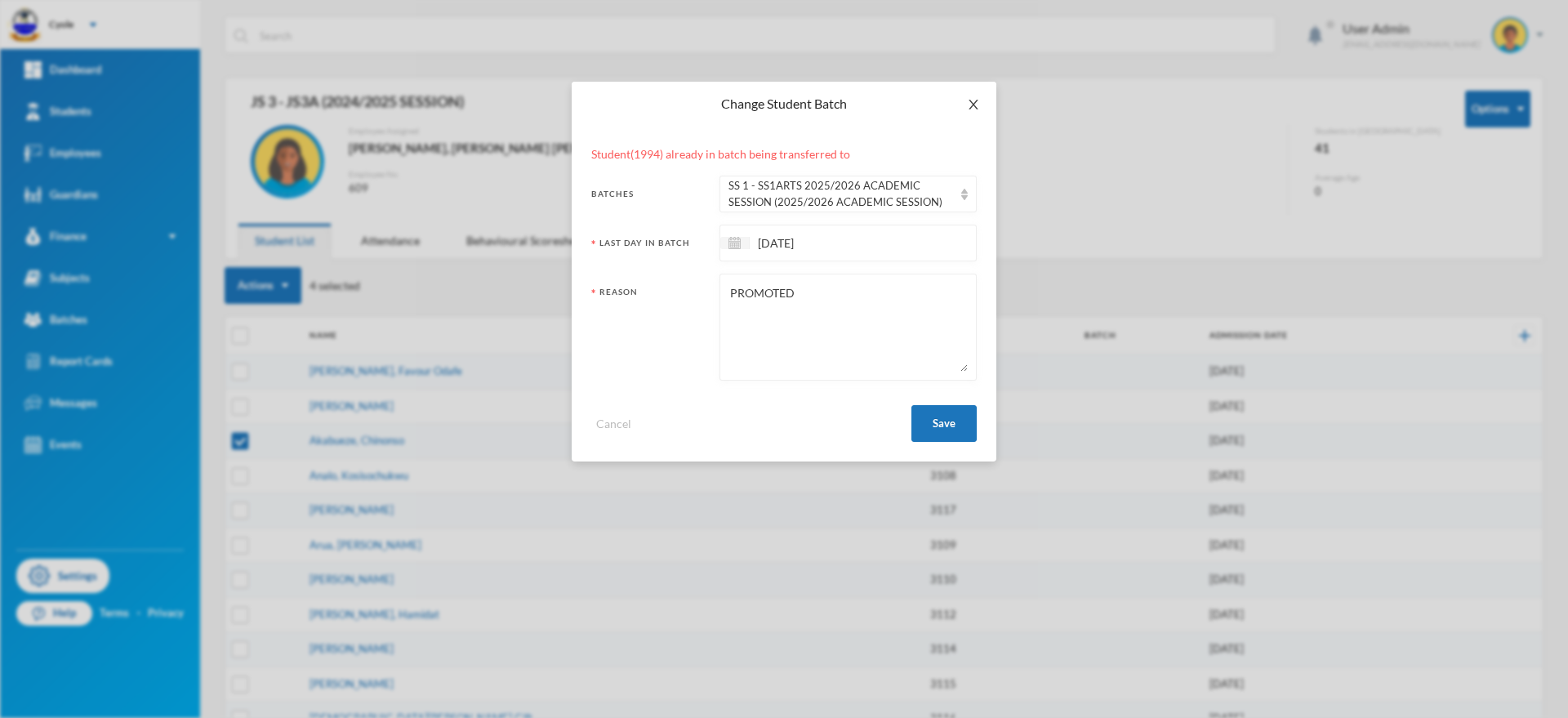
click at [977, 103] on icon "icon: close" at bounding box center [973, 104] width 13 height 13
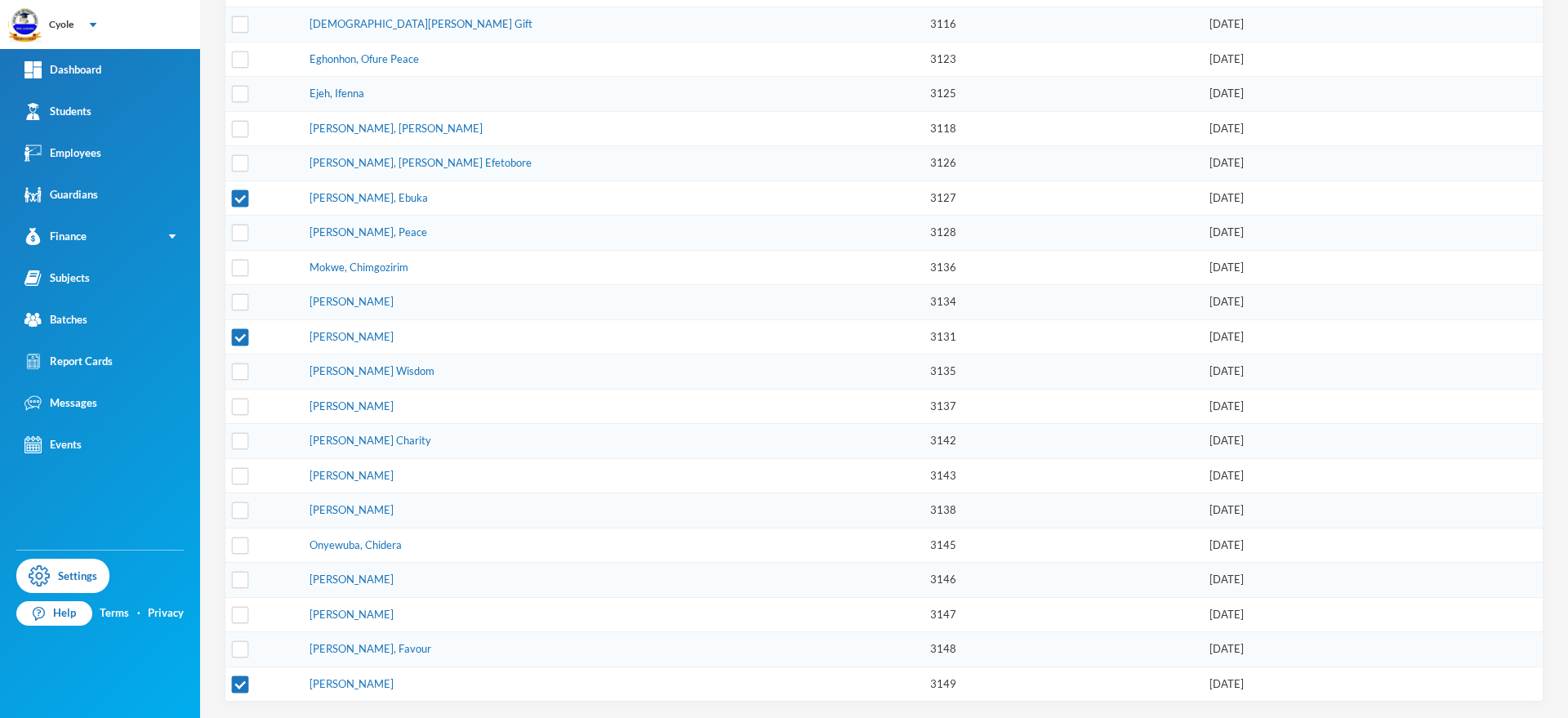
scroll to position [0, 0]
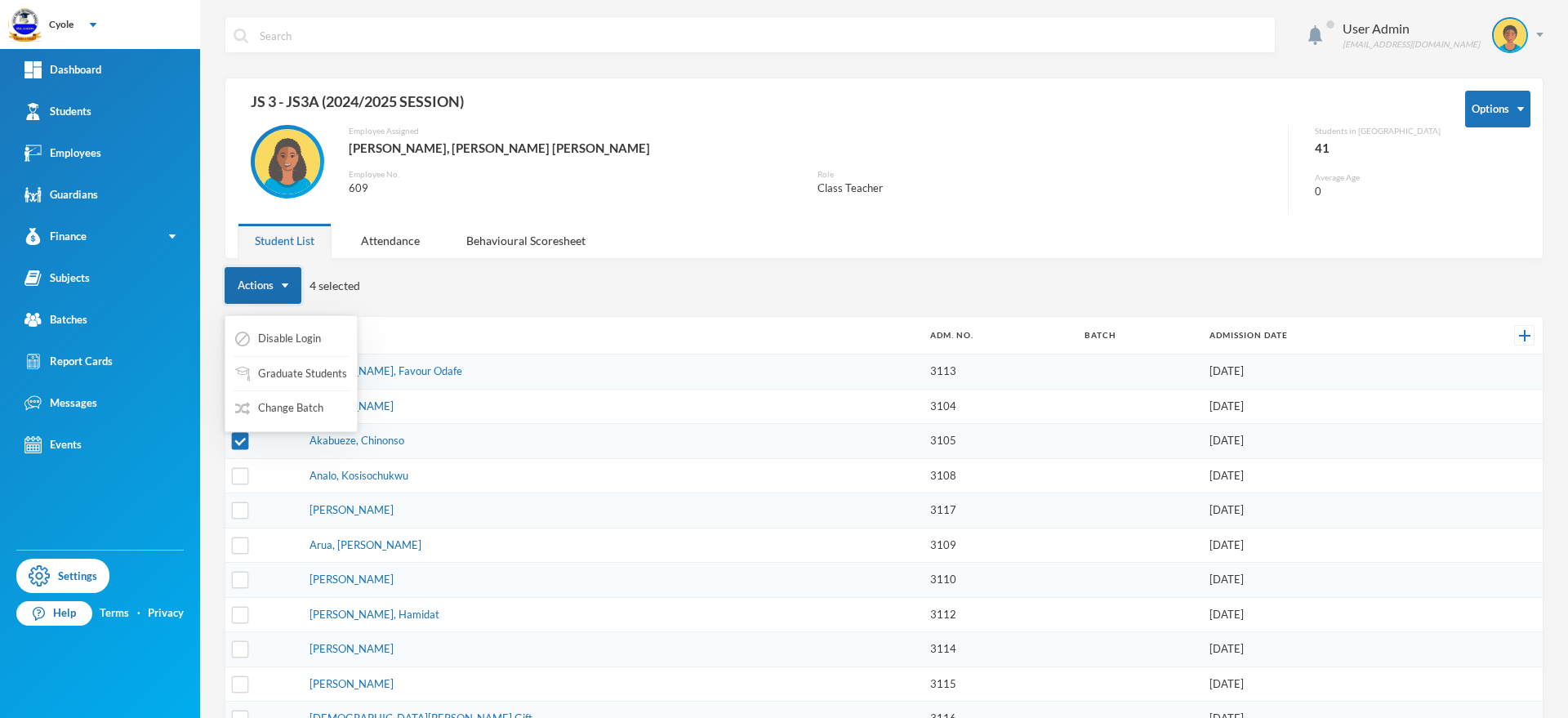
click at [287, 284] on img "button" at bounding box center [285, 285] width 7 height 4
click at [687, 214] on div "Employee Assigned Aluma, Jennifer Nnenna Employee No. 609 Role Class Teacher" at bounding box center [763, 169] width 1051 height 90
click at [236, 337] on input "checkbox" at bounding box center [240, 336] width 17 height 17
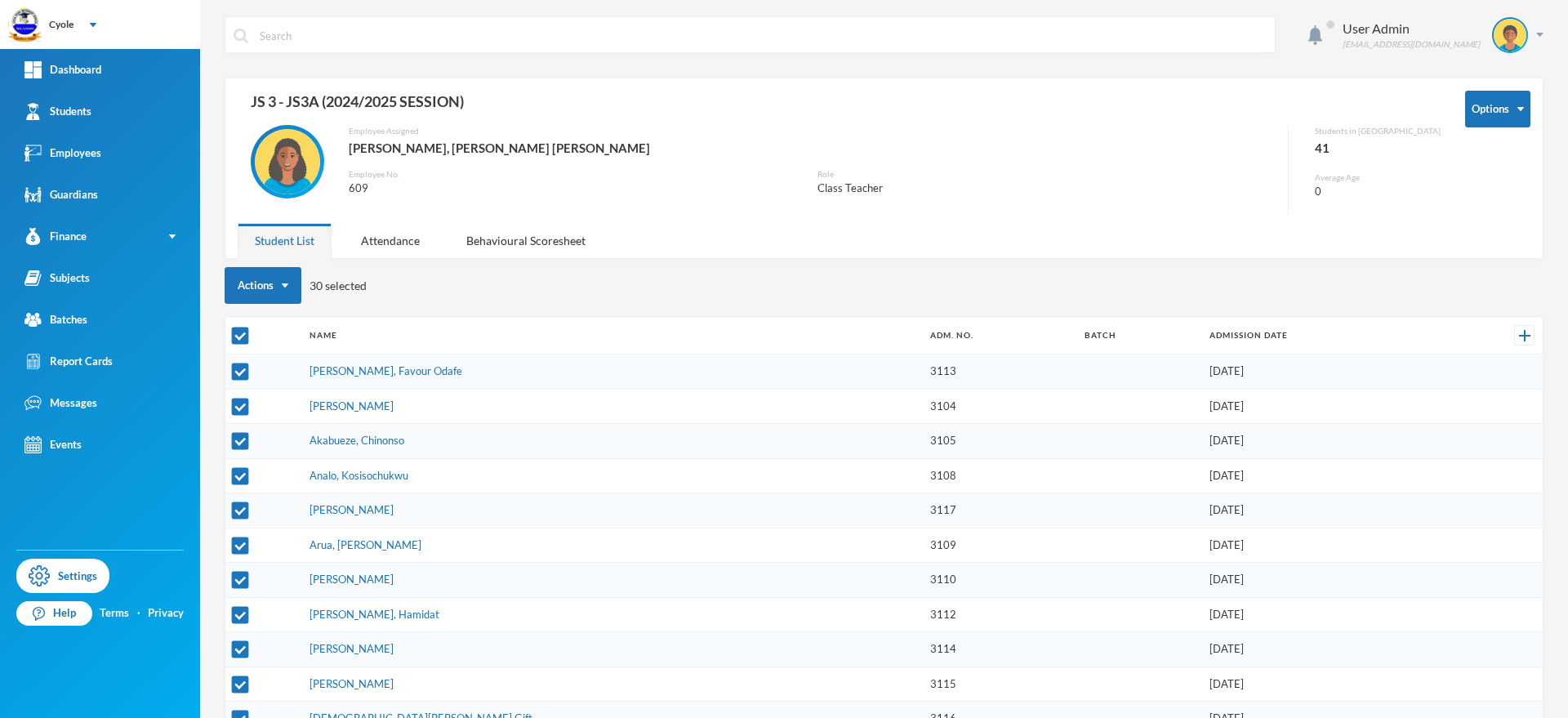
drag, startPoint x: 239, startPoint y: 442, endPoint x: 249, endPoint y: 464, distance: 24.2
click at [245, 447] on input "checkbox" at bounding box center [240, 441] width 17 height 17
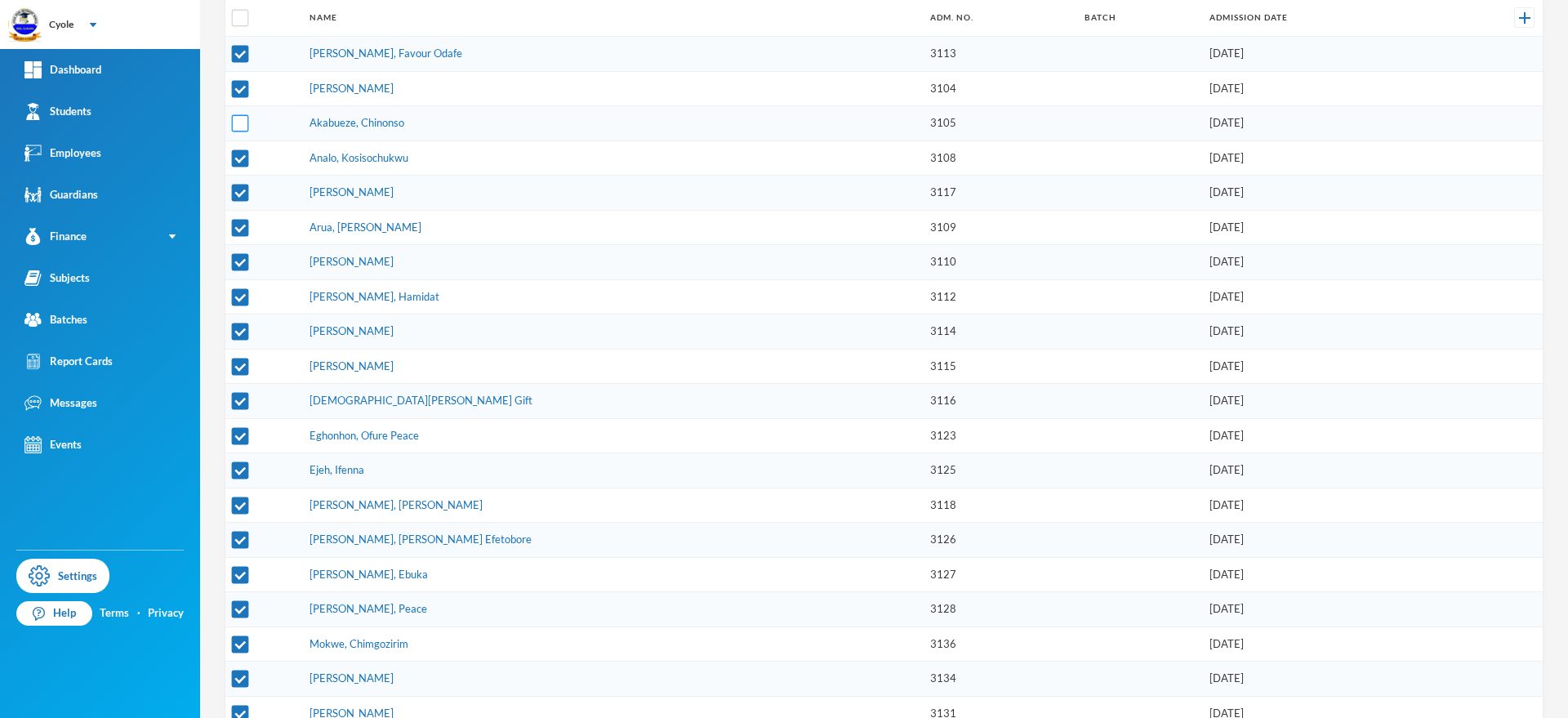
scroll to position [374, 0]
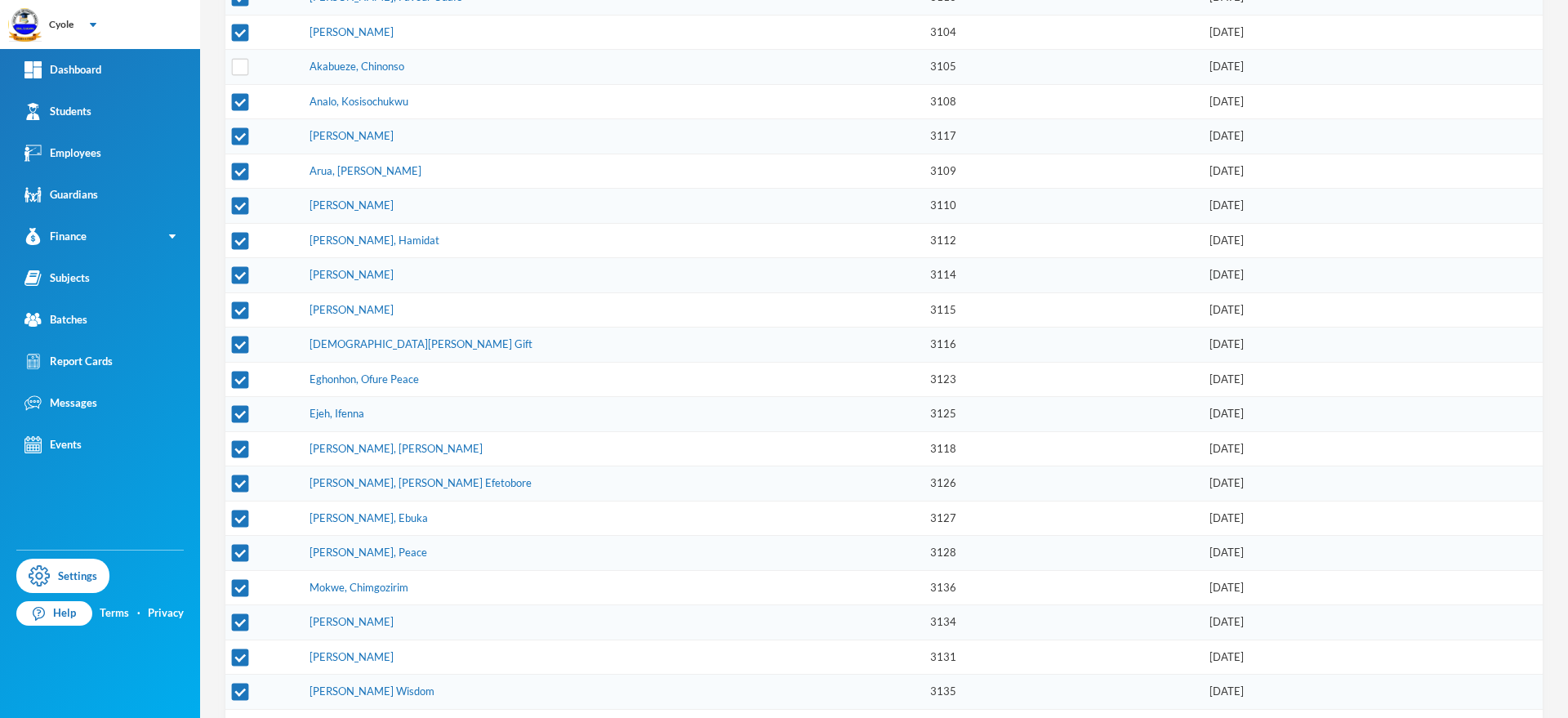
drag, startPoint x: 242, startPoint y: 518, endPoint x: 242, endPoint y: 534, distance: 16.0
click at [242, 519] on input "checkbox" at bounding box center [240, 518] width 17 height 17
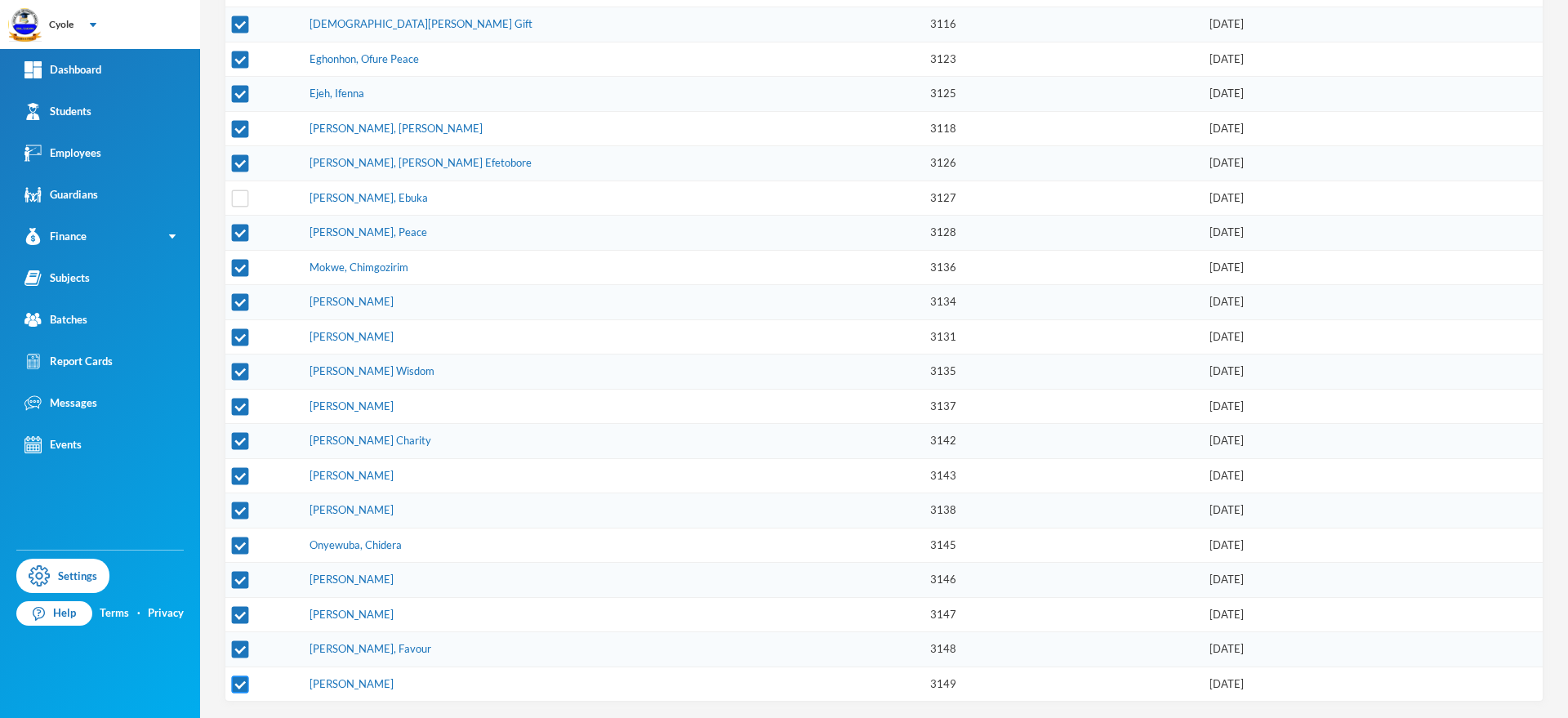
click at [242, 687] on input "checkbox" at bounding box center [240, 683] width 17 height 17
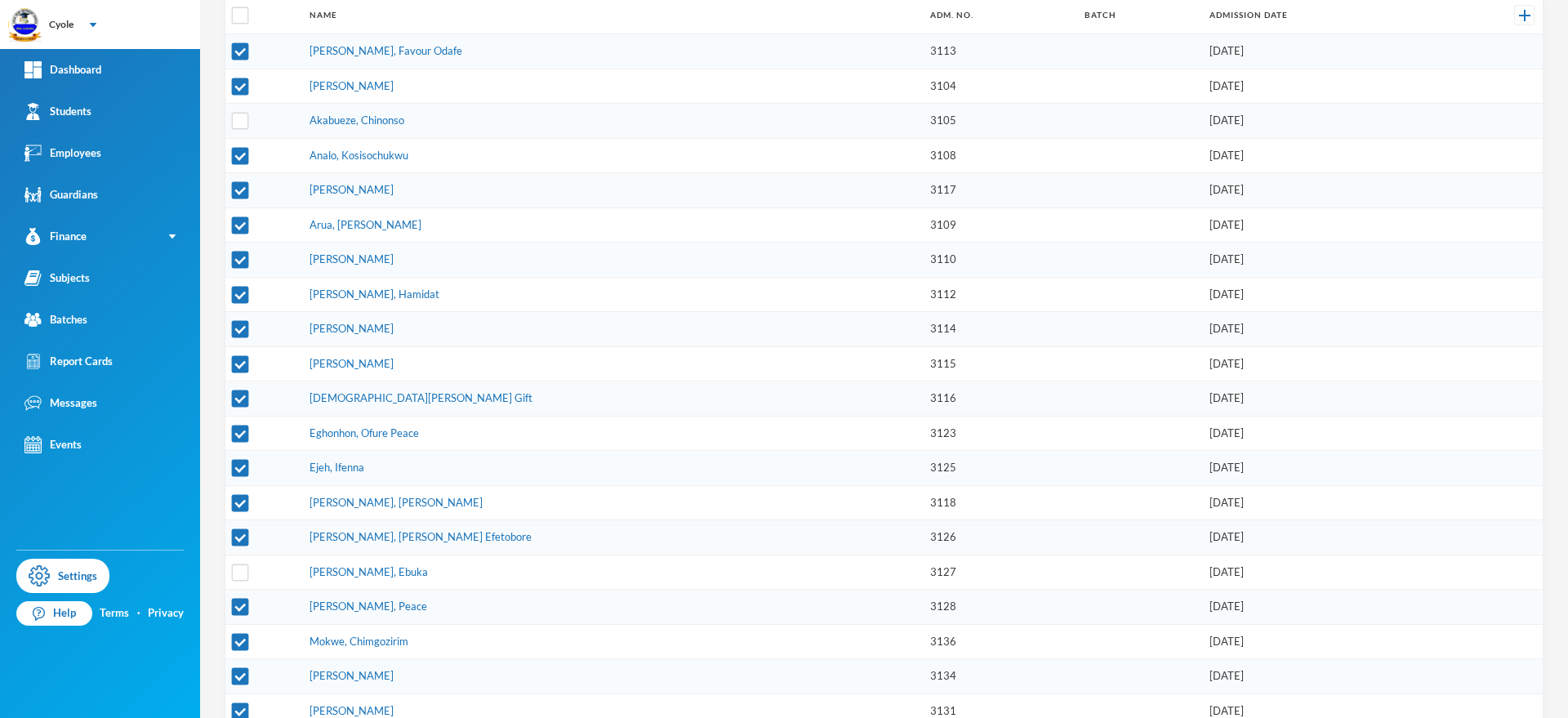
scroll to position [0, 0]
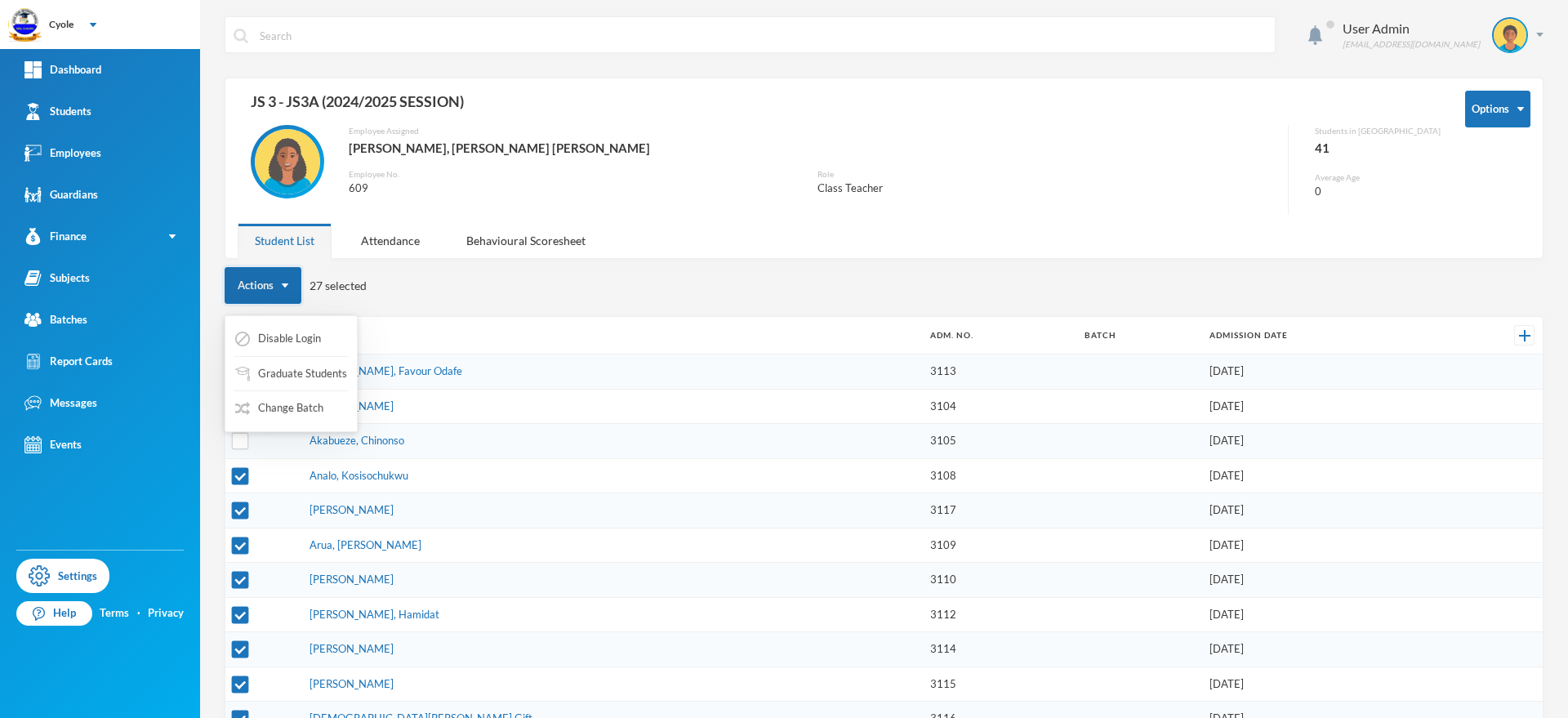
click at [280, 282] on button "Actions" at bounding box center [263, 285] width 77 height 37
click at [313, 408] on button "Change Batch" at bounding box center [279, 409] width 91 height 30
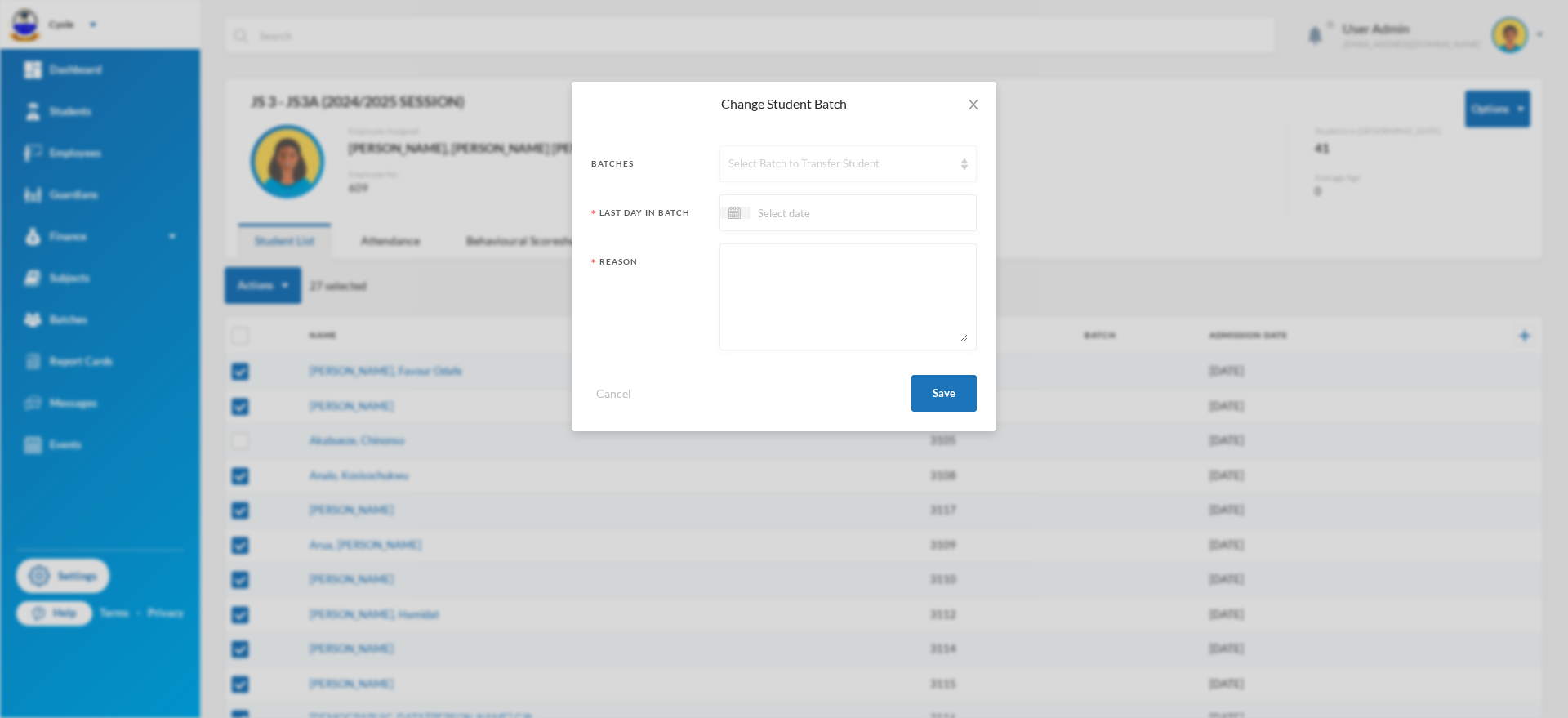
click at [771, 154] on div "Select Batch to Transfer Student" at bounding box center [848, 163] width 257 height 37
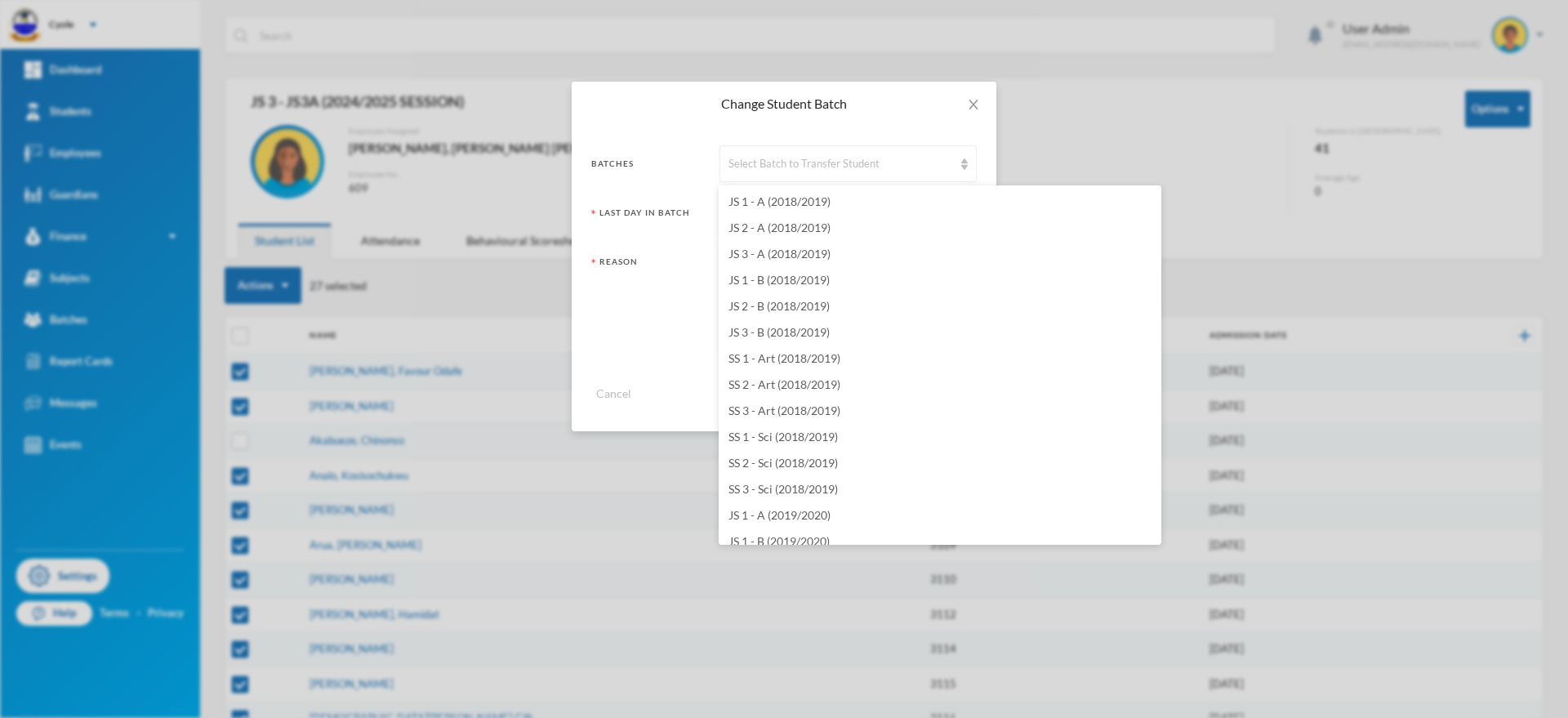
scroll to position [2157, 0]
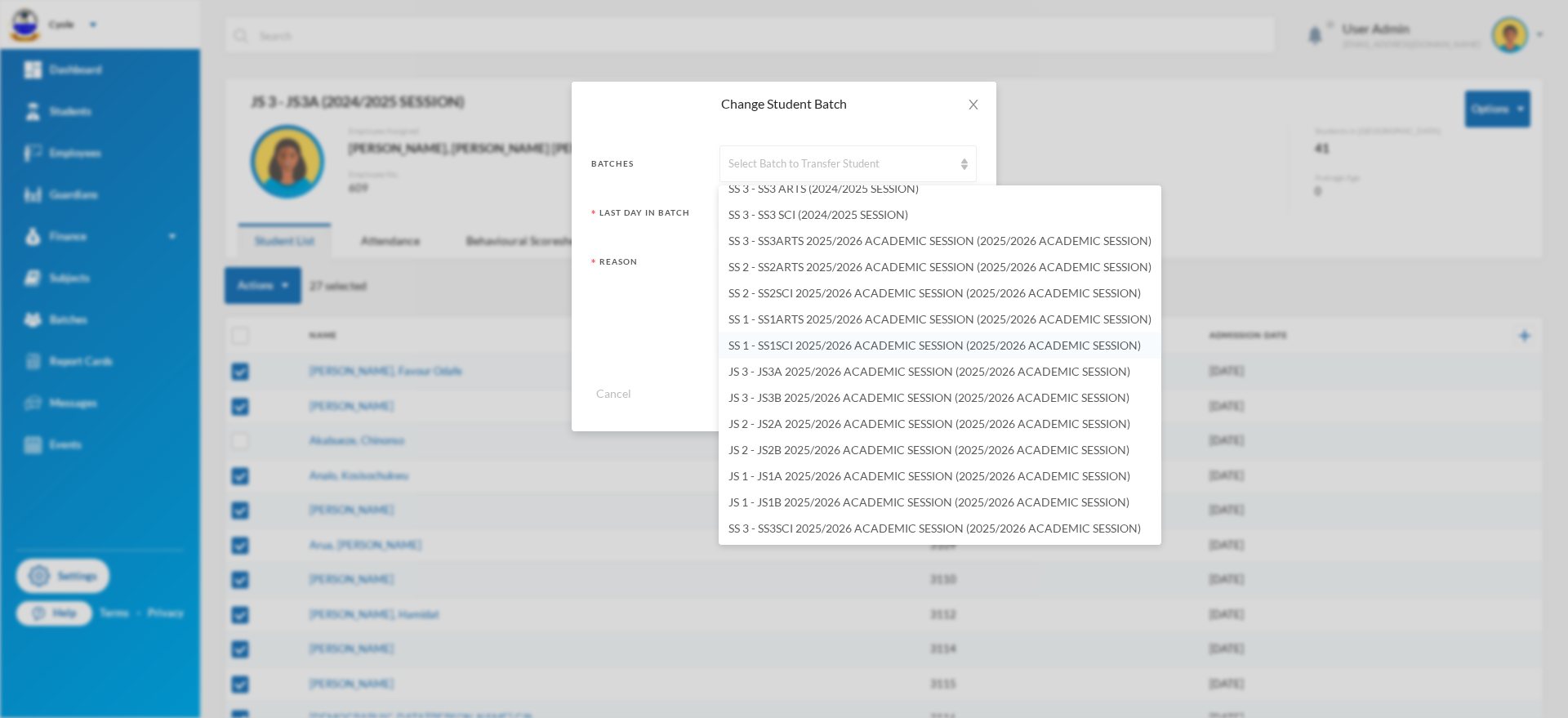
click at [806, 344] on span "SS 1 - SS1SCI 2025/2026 ACADEMIC SESSION (2025/2026 ACADEMIC SESSION)" at bounding box center [934, 346] width 413 height 14
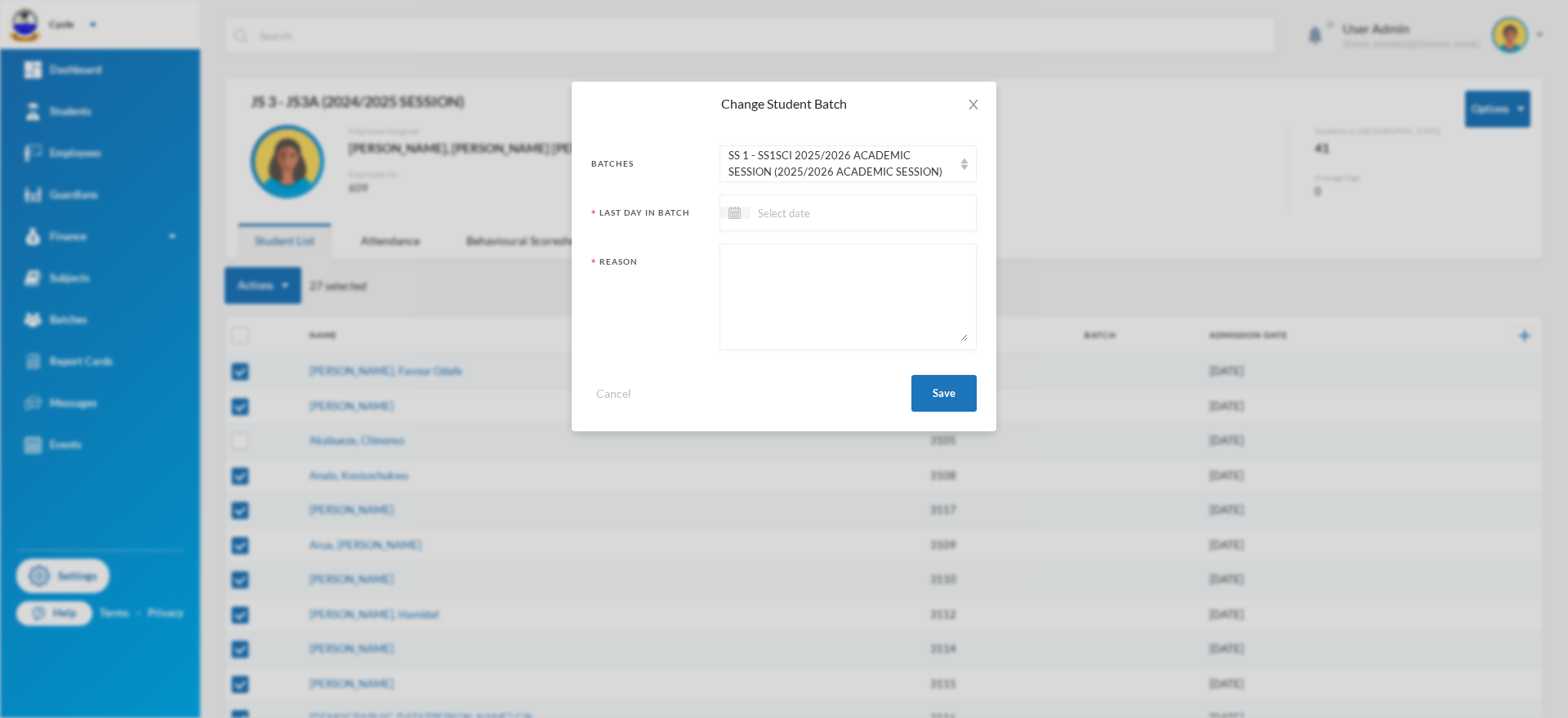
click at [777, 224] on div at bounding box center [848, 212] width 257 height 37
click at [880, 257] on span "Previous Month" at bounding box center [878, 254] width 15 height 15
click at [880, 259] on span "Previous Month" at bounding box center [878, 254] width 15 height 15
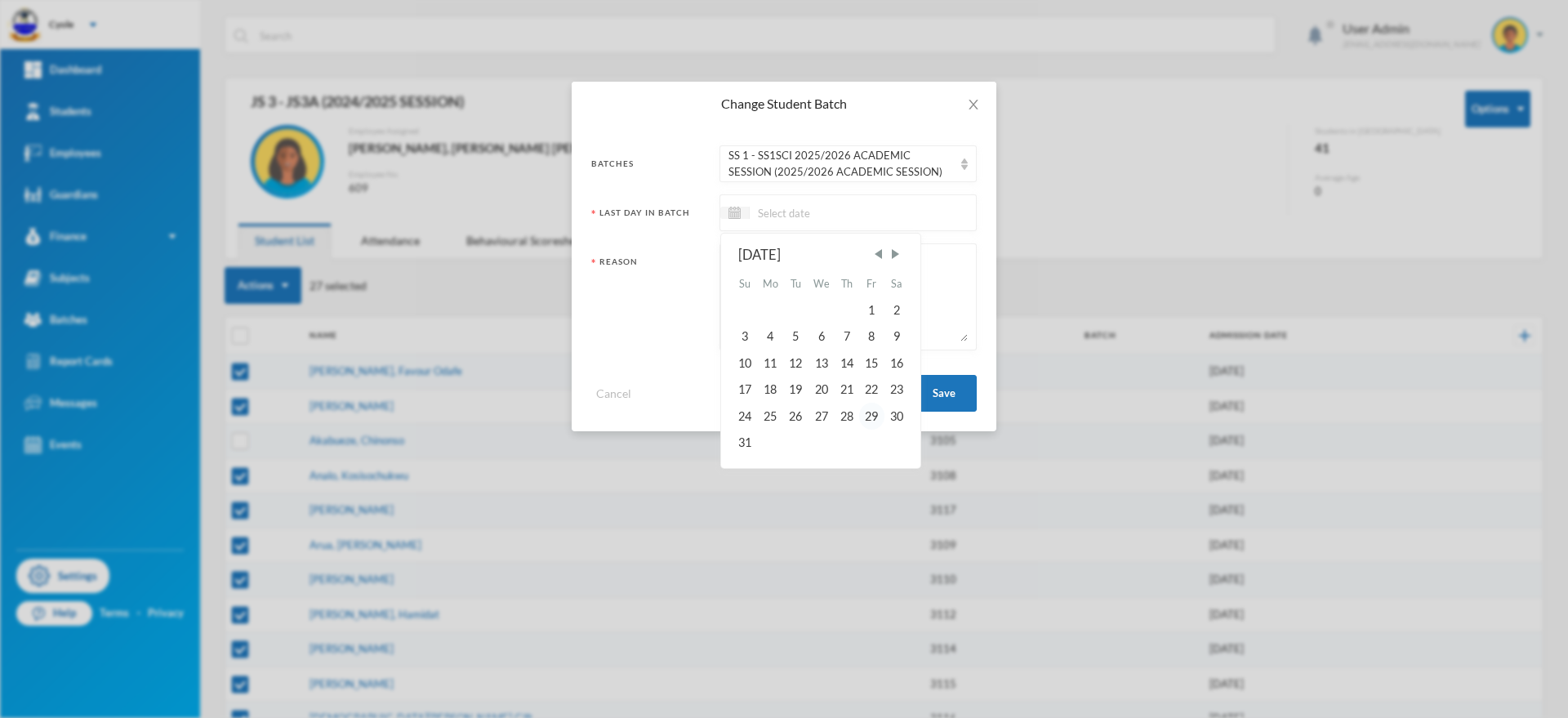
click at [872, 415] on div "29" at bounding box center [871, 416] width 25 height 26
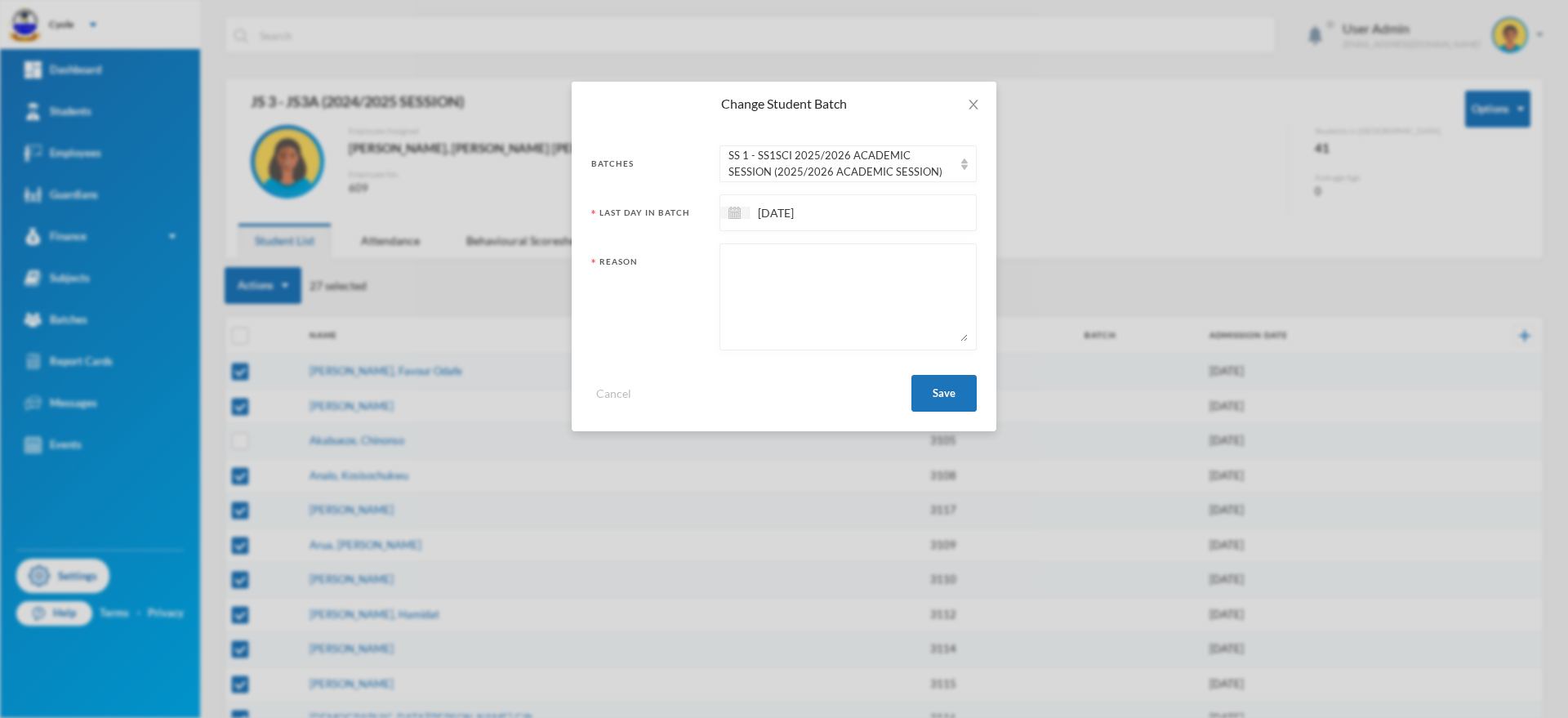
drag, startPoint x: 791, startPoint y: 247, endPoint x: 748, endPoint y: 291, distance: 61.5
click at [746, 294] on textarea at bounding box center [848, 297] width 240 height 89
paste textarea "PROMOTED"
click at [948, 404] on button "Save" at bounding box center [944, 393] width 65 height 37
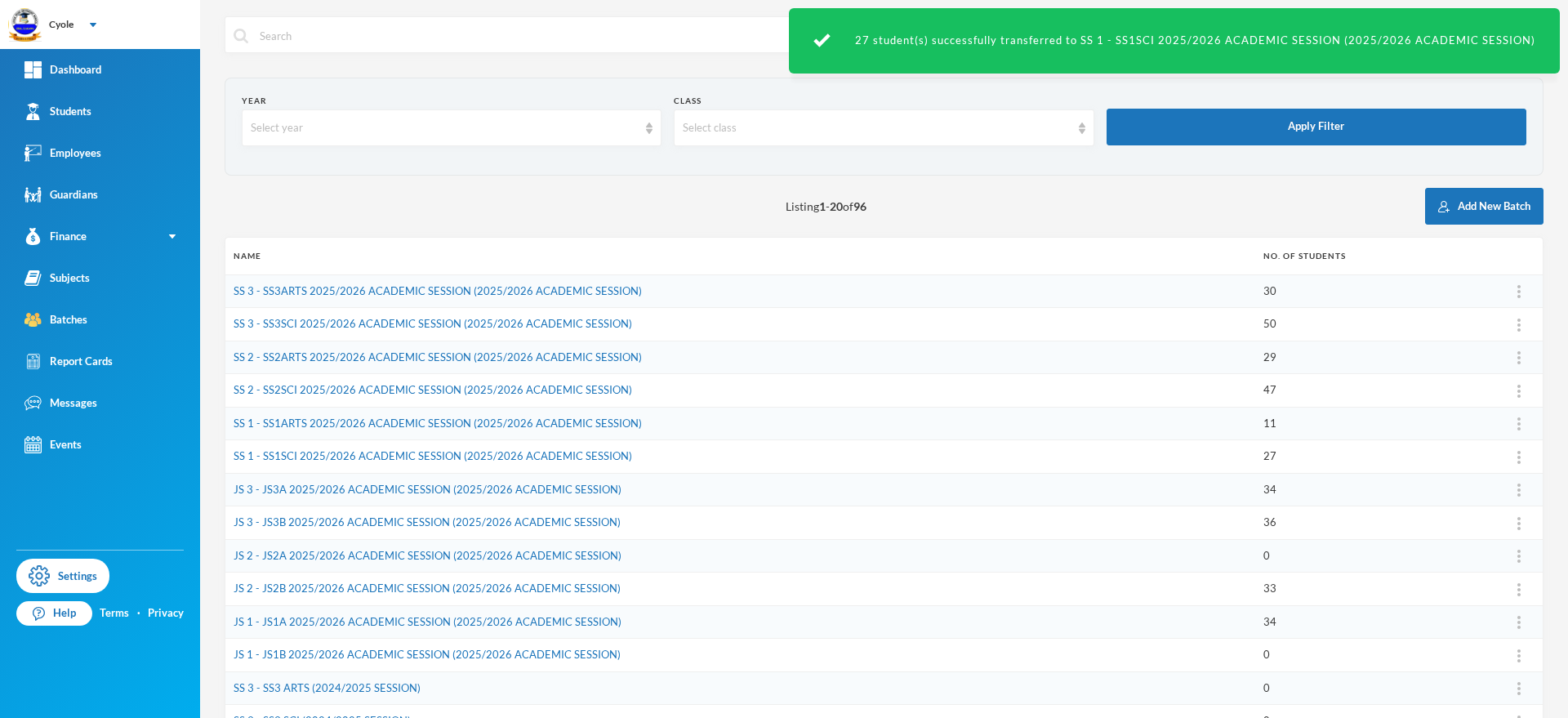
scroll to position [320, 0]
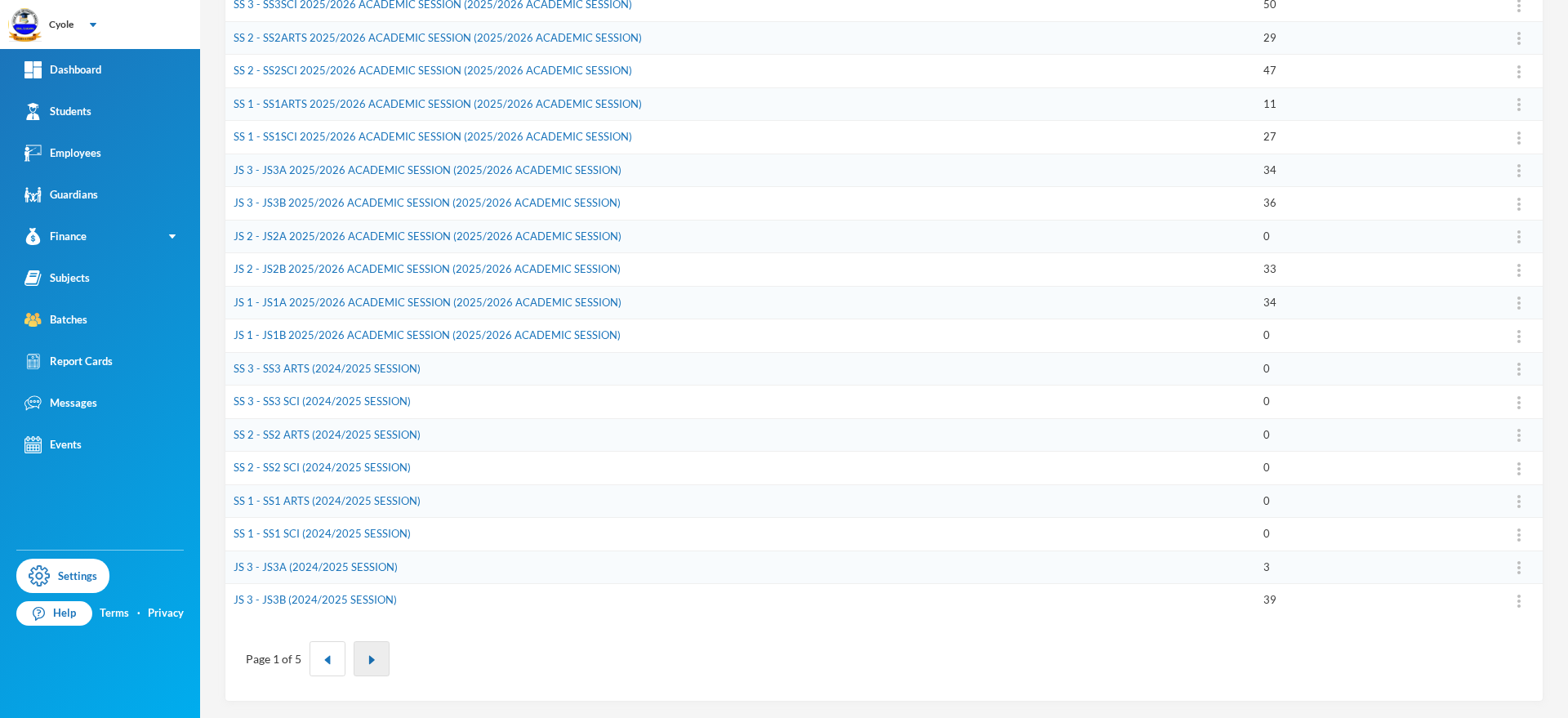
click at [365, 665] on button "button" at bounding box center [371, 659] width 36 height 35
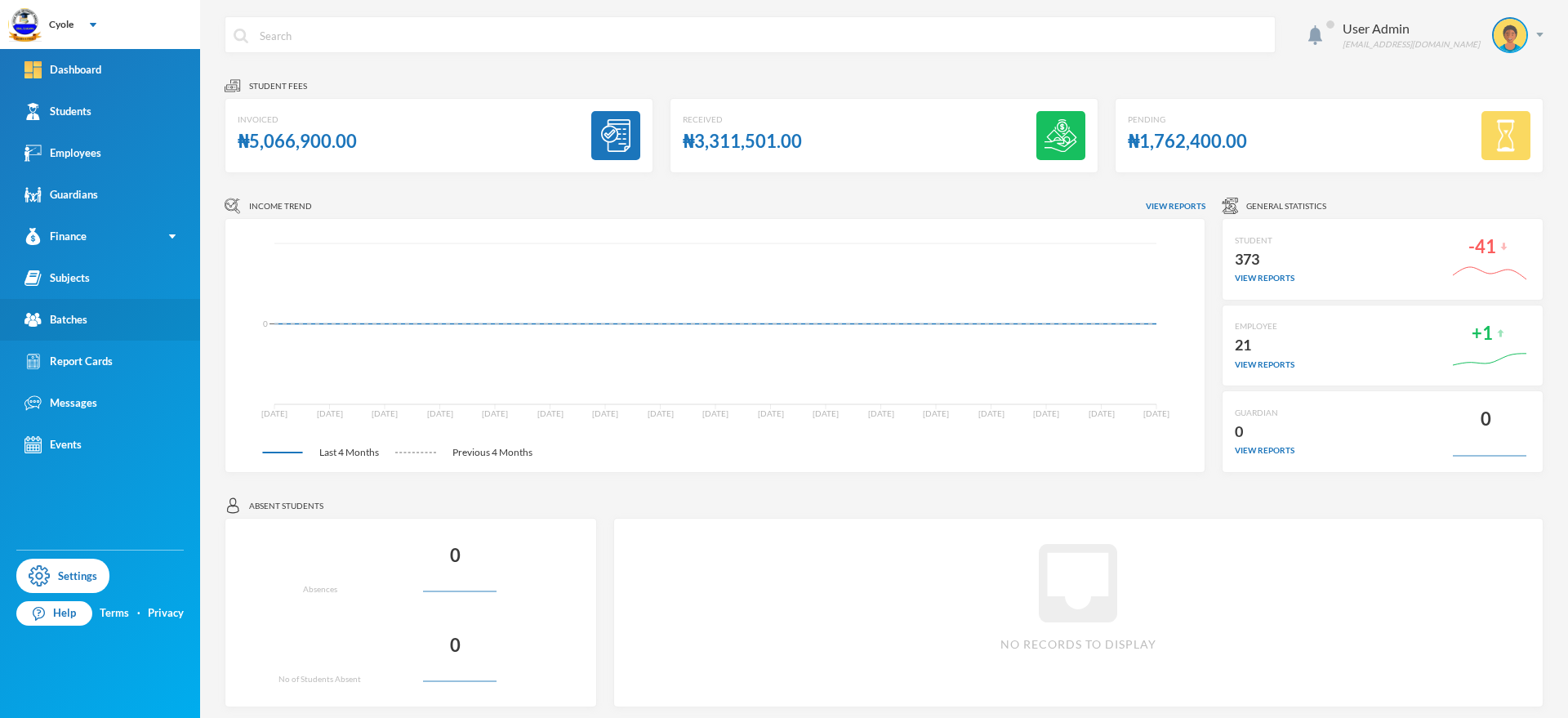
click at [103, 315] on link "Batches" at bounding box center [100, 320] width 200 height 42
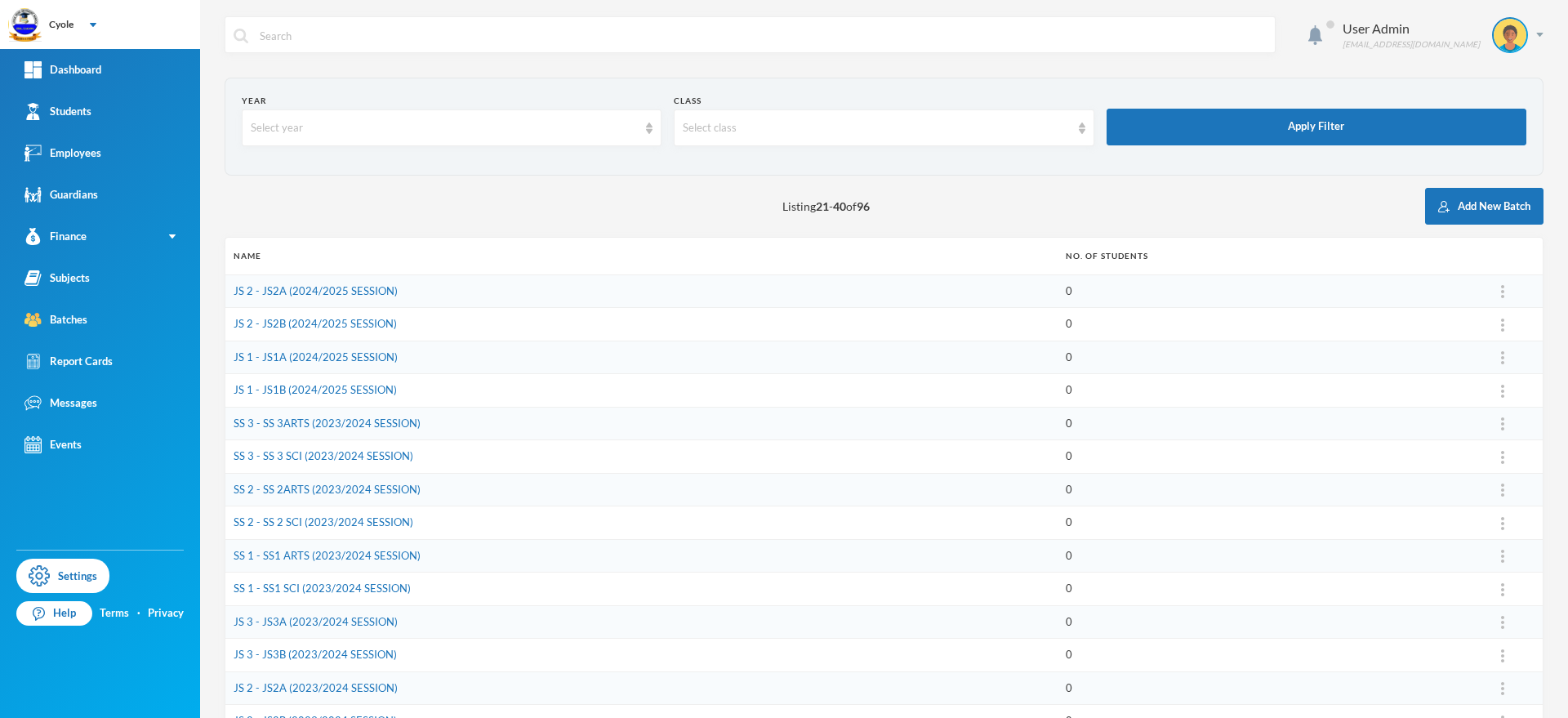
scroll to position [320, 0]
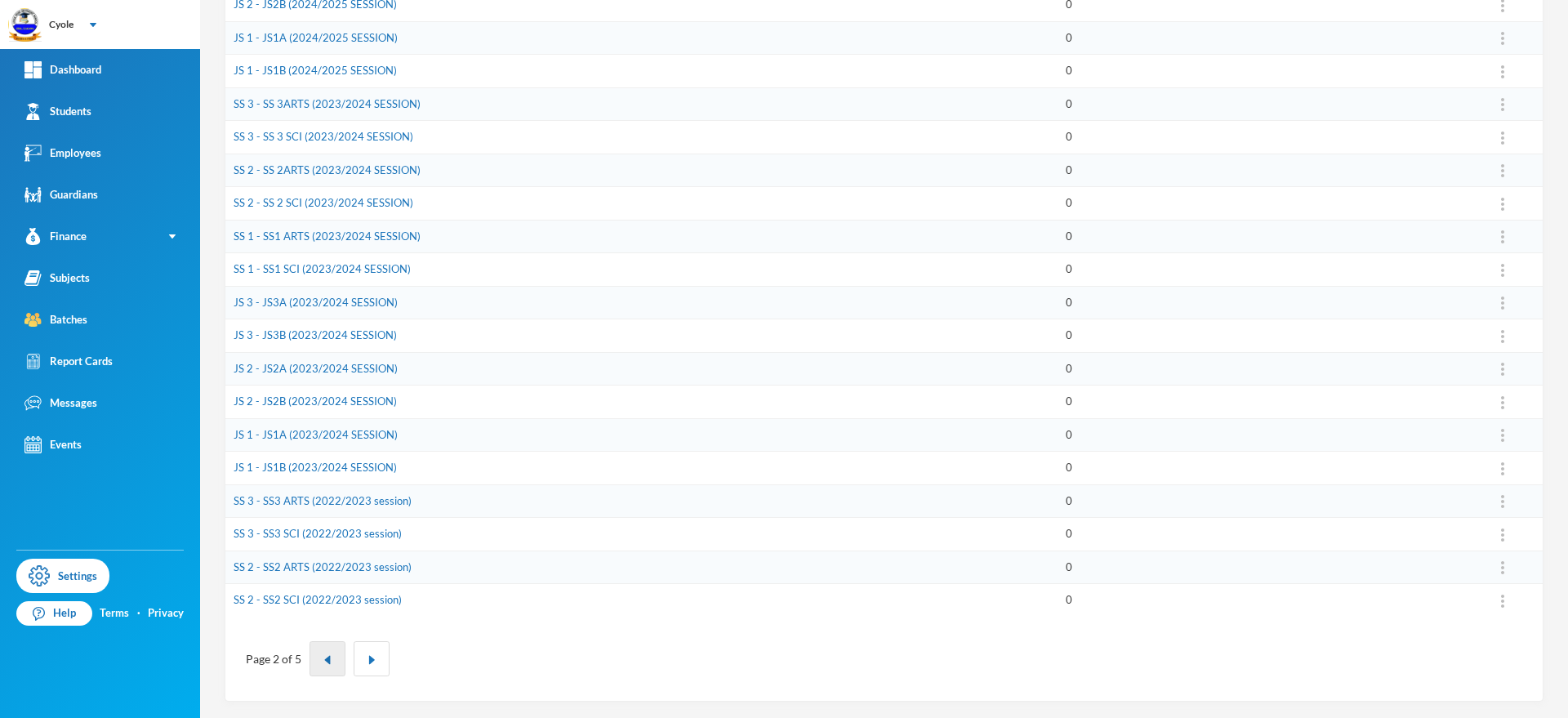
click at [326, 664] on img "button" at bounding box center [328, 661] width 10 height 10
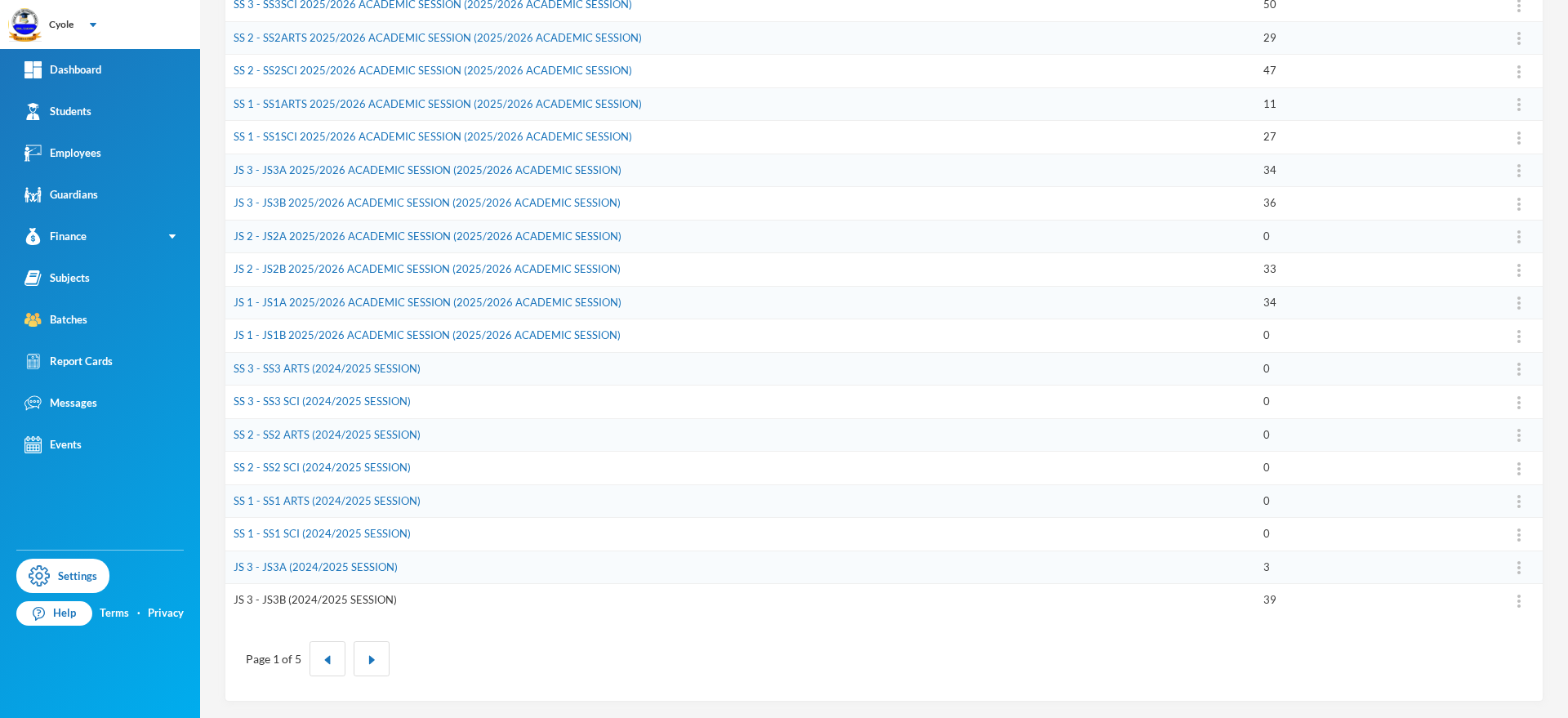
click at [330, 598] on link "JS 3 - JS3B (2024/2025 SESSION)" at bounding box center [315, 599] width 163 height 13
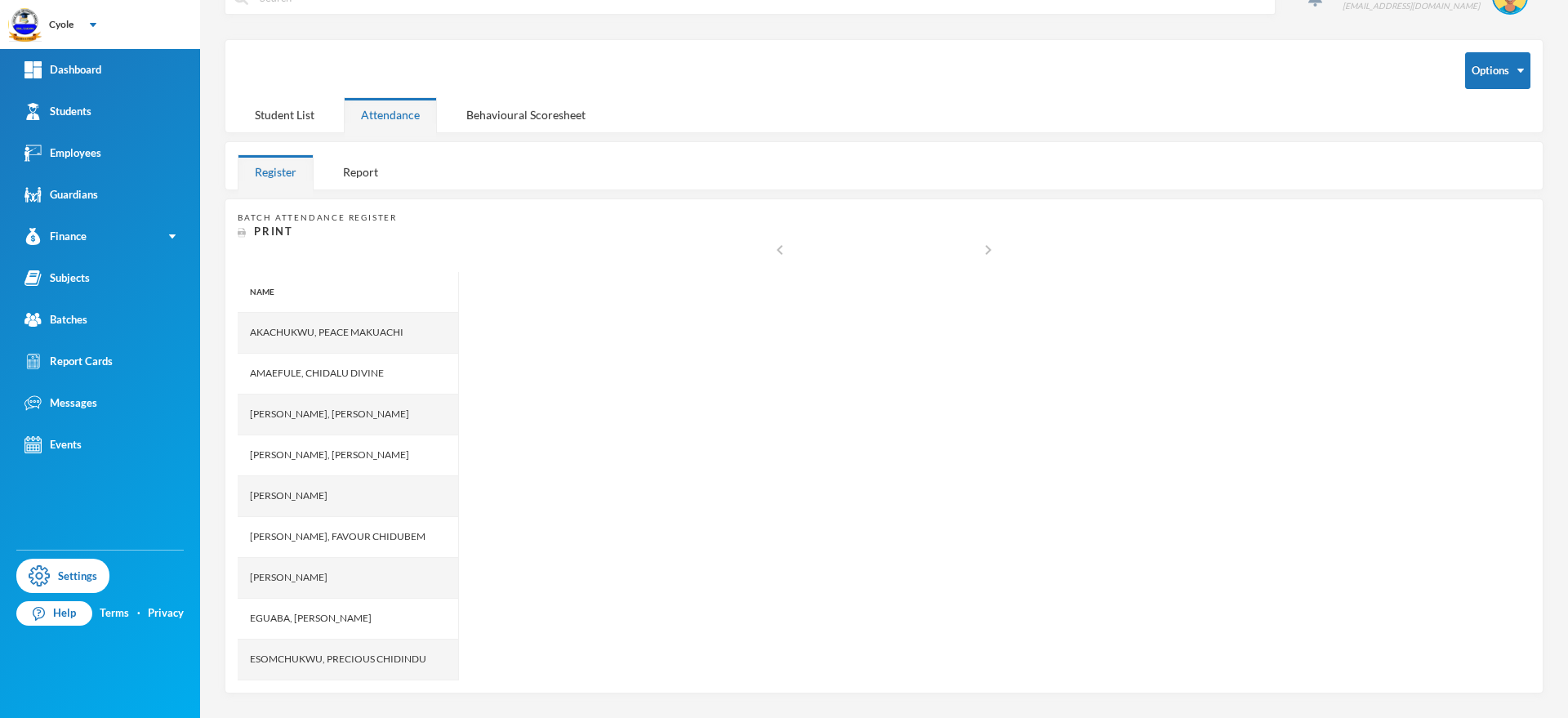
scroll to position [39, 0]
click at [309, 119] on div "Student List" at bounding box center [284, 114] width 94 height 35
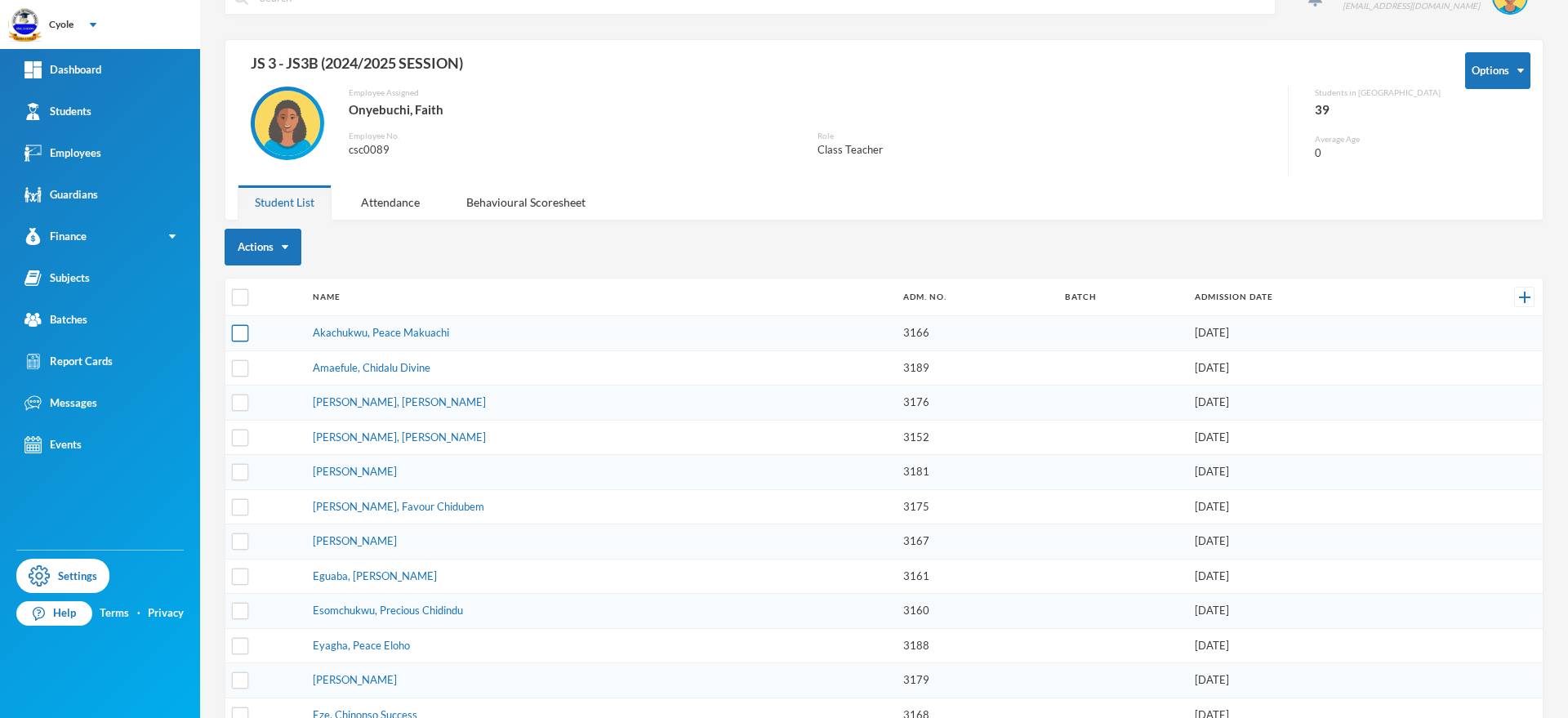
click at [240, 332] on input "checkbox" at bounding box center [240, 333] width 17 height 17
click at [241, 402] on input "checkbox" at bounding box center [240, 403] width 17 height 17
click at [245, 472] on input "checkbox" at bounding box center [240, 472] width 17 height 17
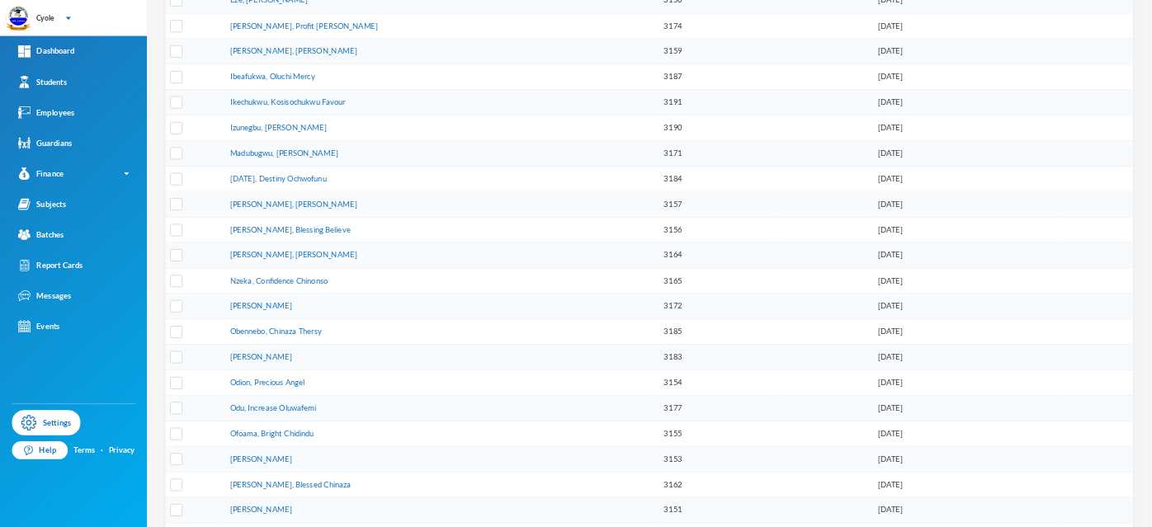
scroll to position [417, 0]
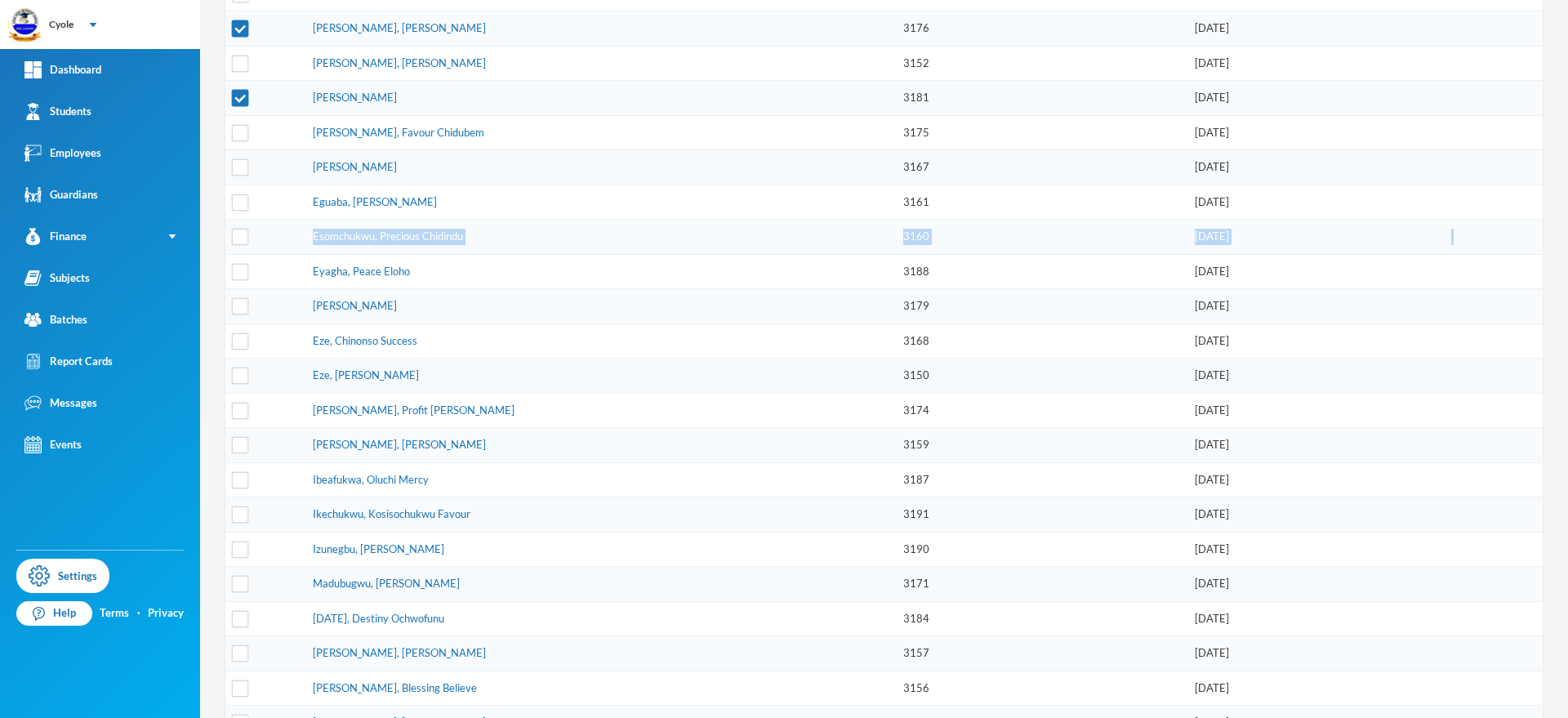
click at [236, 256] on tbody "Akachukwu, Peace Makuachi 3166 09/09/2024 Amaefule, Chidalu Divine 3189 09/09/2…" at bounding box center [884, 618] width 1318 height 1354
click at [236, 233] on input "checkbox" at bounding box center [240, 237] width 17 height 17
click at [239, 236] on input "checkbox" at bounding box center [240, 237] width 17 height 17
click at [707, 255] on td "Eyagha, Peace Eloho" at bounding box center [600, 271] width 591 height 35
click at [244, 237] on input "checkbox" at bounding box center [240, 237] width 17 height 17
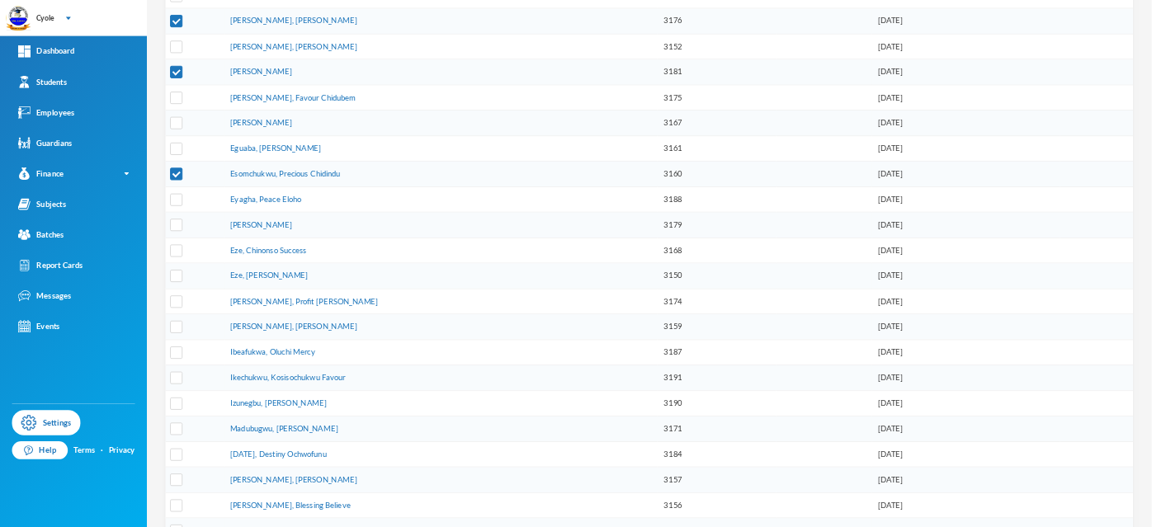
scroll to position [416, 0]
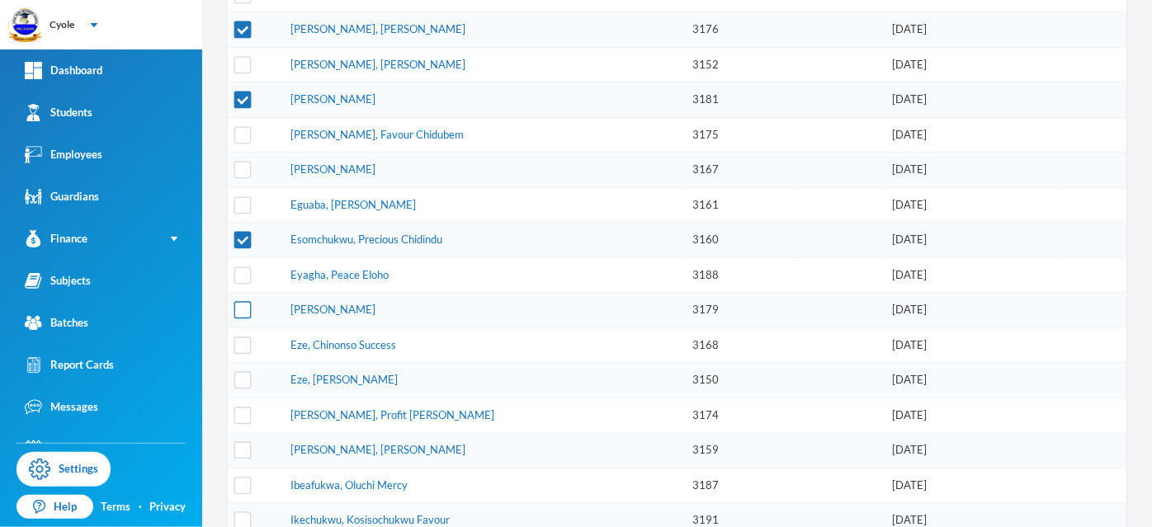
click at [239, 303] on input "checkbox" at bounding box center [242, 310] width 17 height 17
click at [243, 337] on input "checkbox" at bounding box center [242, 345] width 17 height 17
click at [243, 373] on input "checkbox" at bounding box center [242, 380] width 17 height 17
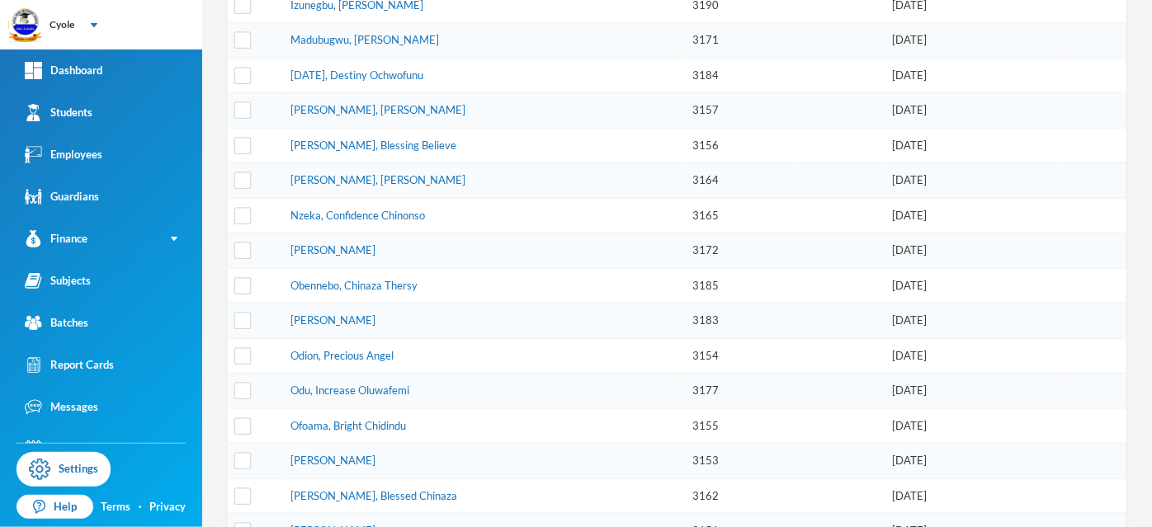
scroll to position [691, 0]
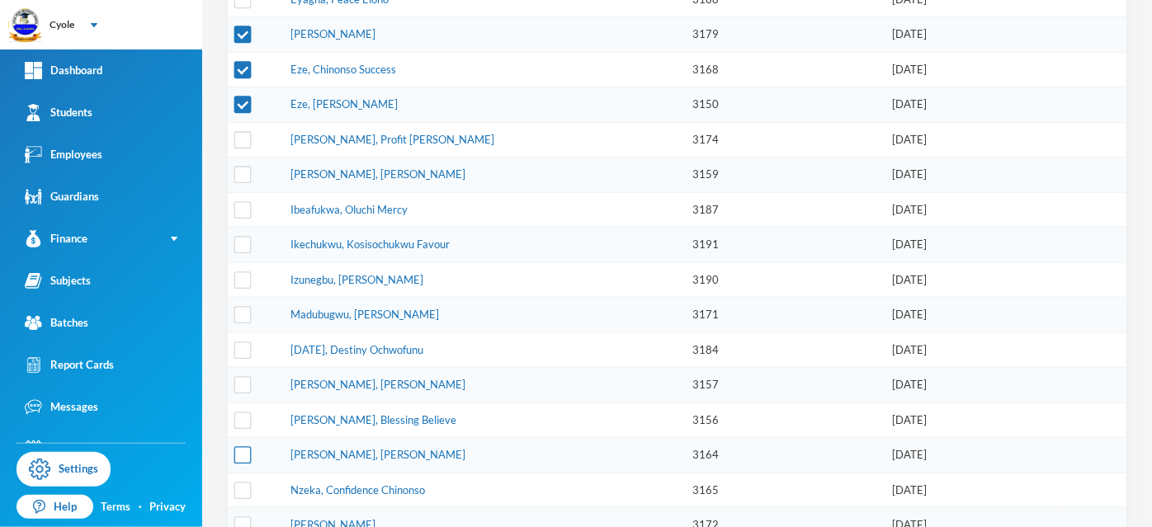
click at [241, 447] on input "checkbox" at bounding box center [242, 455] width 17 height 17
click at [242, 482] on input "checkbox" at bounding box center [242, 490] width 17 height 17
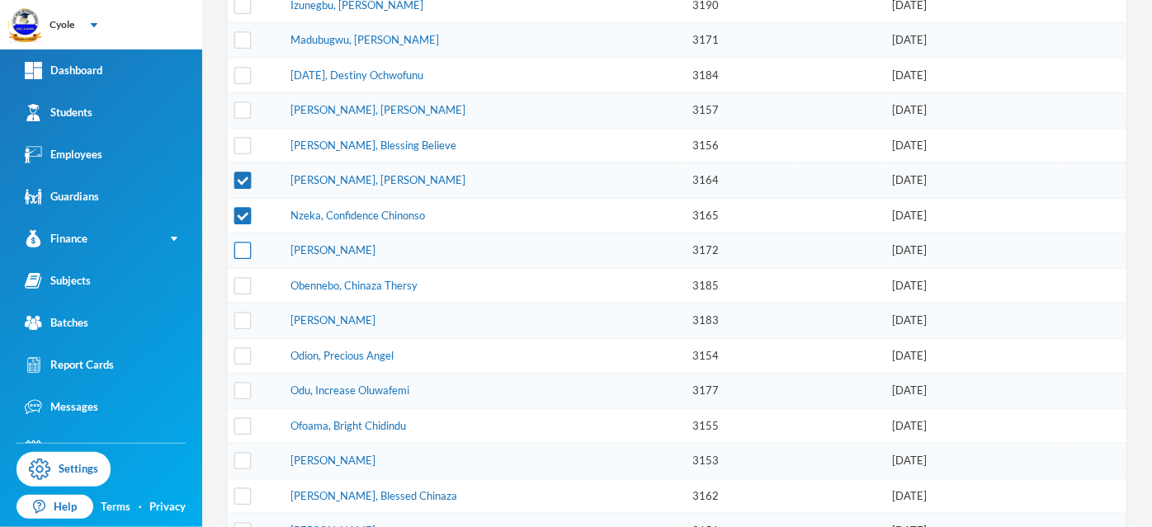
click at [244, 243] on input "checkbox" at bounding box center [242, 251] width 17 height 17
click at [242, 347] on input "checkbox" at bounding box center [242, 355] width 17 height 17
click at [243, 383] on input "checkbox" at bounding box center [242, 391] width 17 height 17
click at [243, 453] on input "checkbox" at bounding box center [242, 461] width 17 height 17
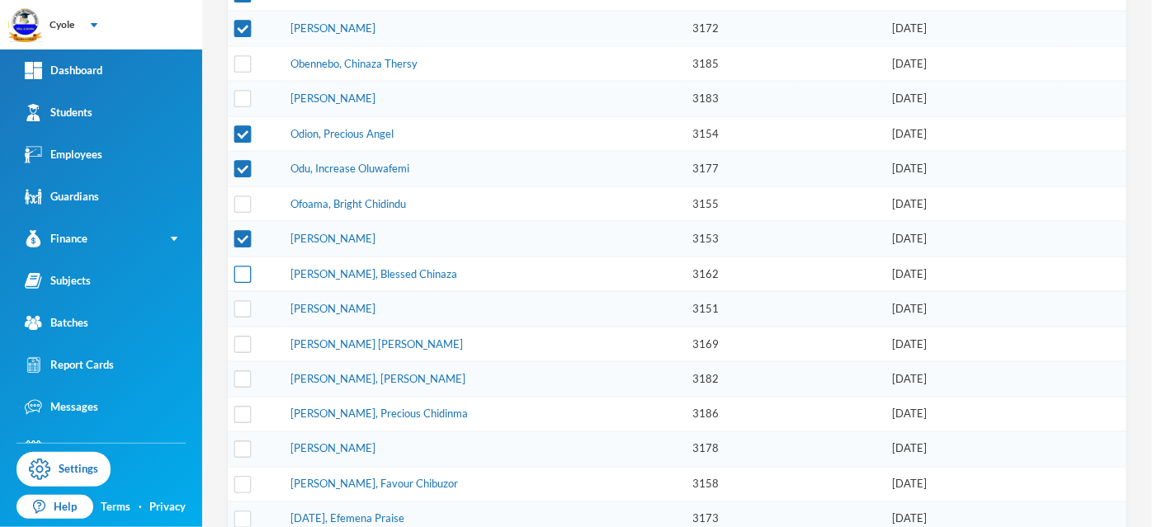
click at [241, 266] on input "checkbox" at bounding box center [242, 274] width 17 height 17
click at [244, 301] on input "checkbox" at bounding box center [242, 309] width 17 height 17
click at [240, 476] on input "checkbox" at bounding box center [242, 484] width 17 height 17
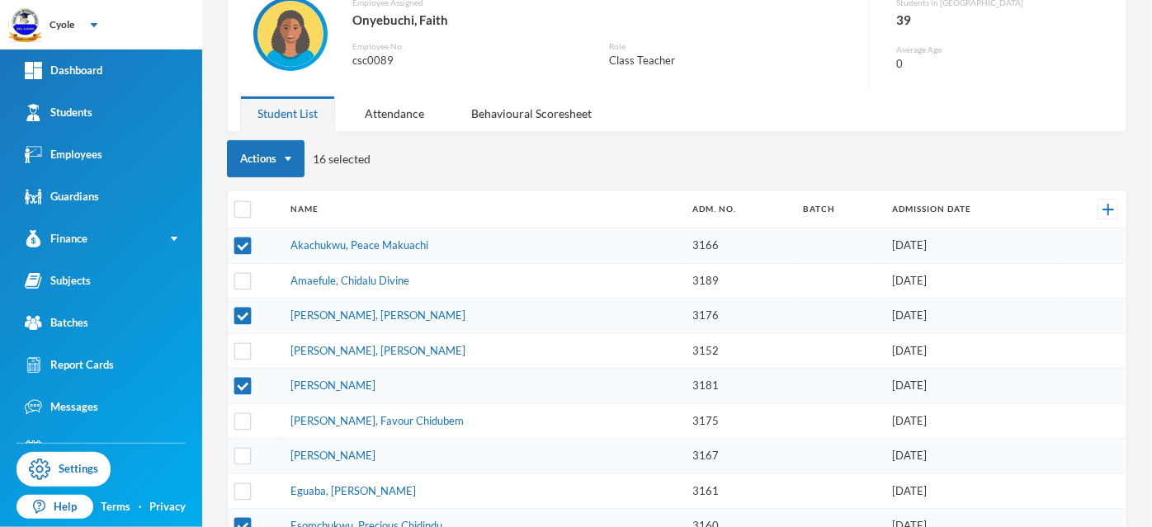
scroll to position [0, 0]
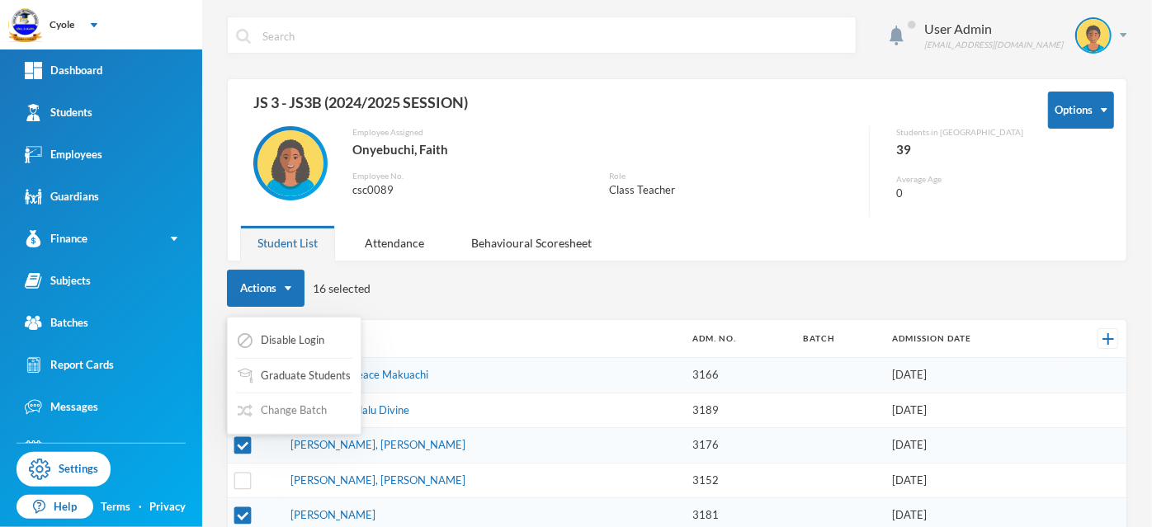
click at [295, 413] on button "Change Batch" at bounding box center [282, 411] width 92 height 30
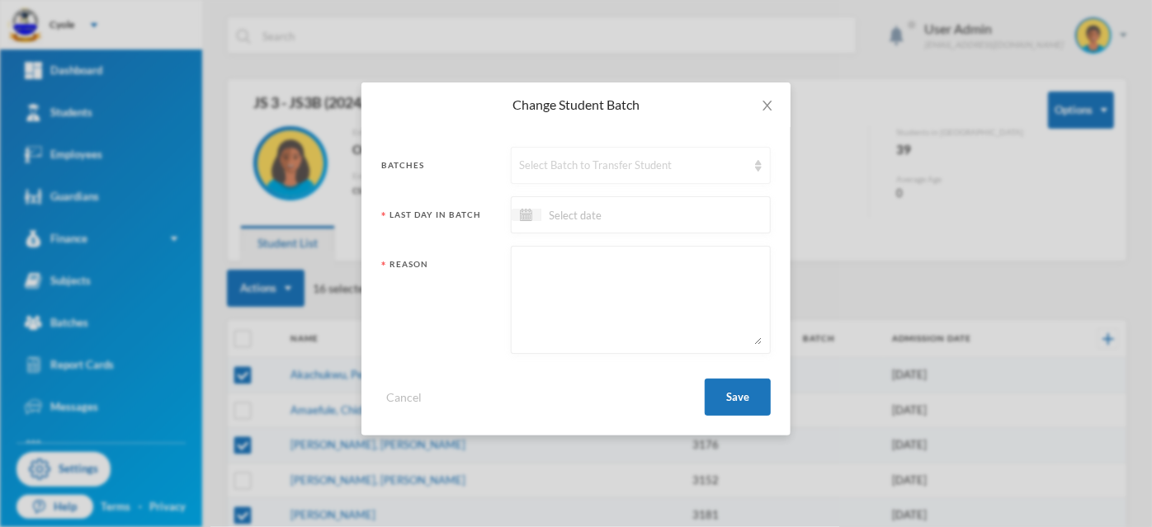
click at [585, 160] on div "Select Batch to Transfer Student" at bounding box center [633, 166] width 227 height 17
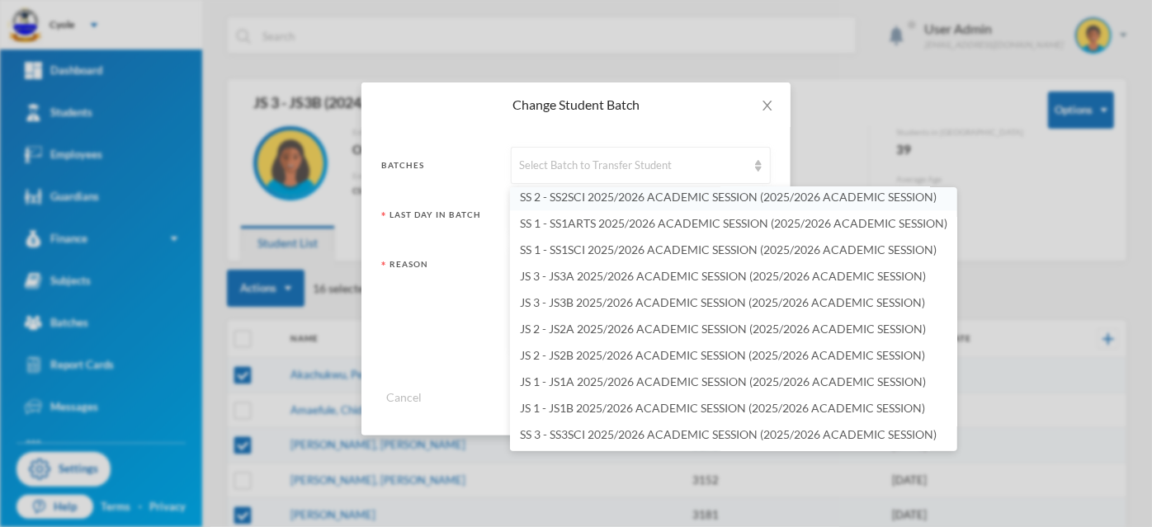
scroll to position [2274, 0]
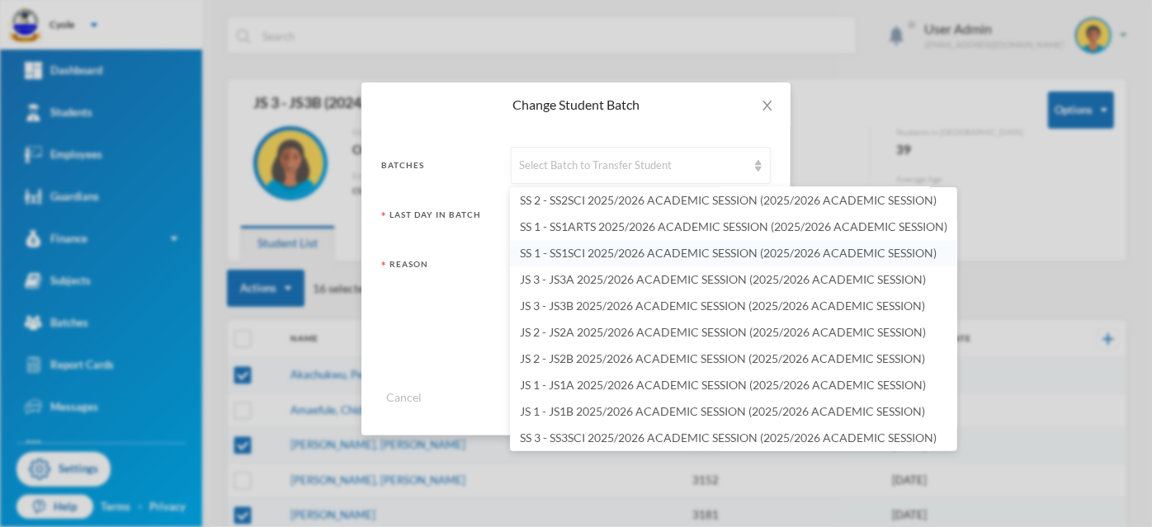
click at [585, 250] on span "SS 1 - SS1SCI 2025/2026 ACADEMIC SESSION (2025/2026 ACADEMIC SESSION)" at bounding box center [728, 253] width 417 height 14
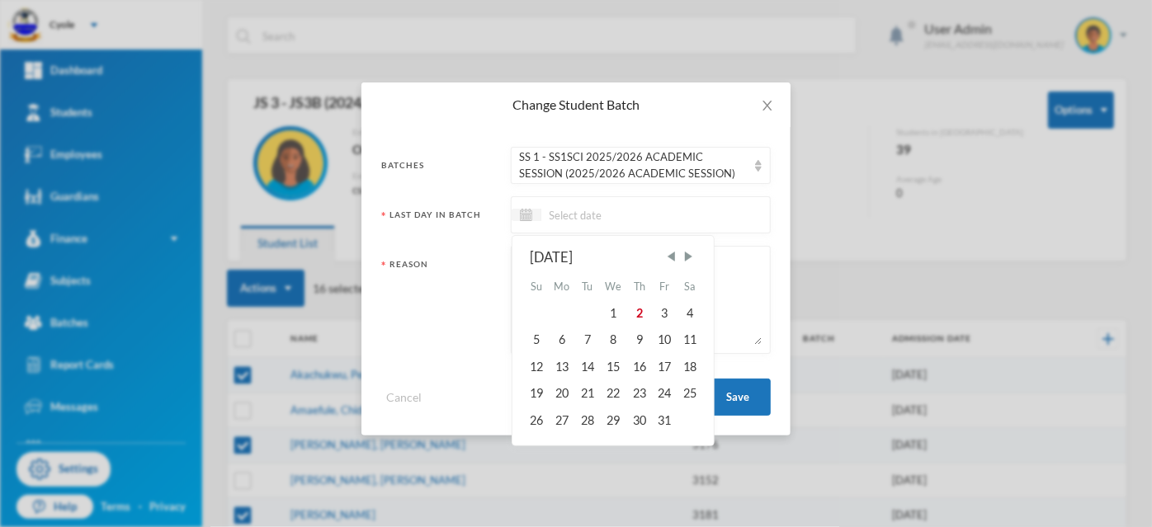
click at [588, 213] on input at bounding box center [610, 214] width 139 height 19
click at [674, 257] on span "Previous Month" at bounding box center [670, 256] width 15 height 15
click at [667, 421] on div "29" at bounding box center [664, 420] width 25 height 26
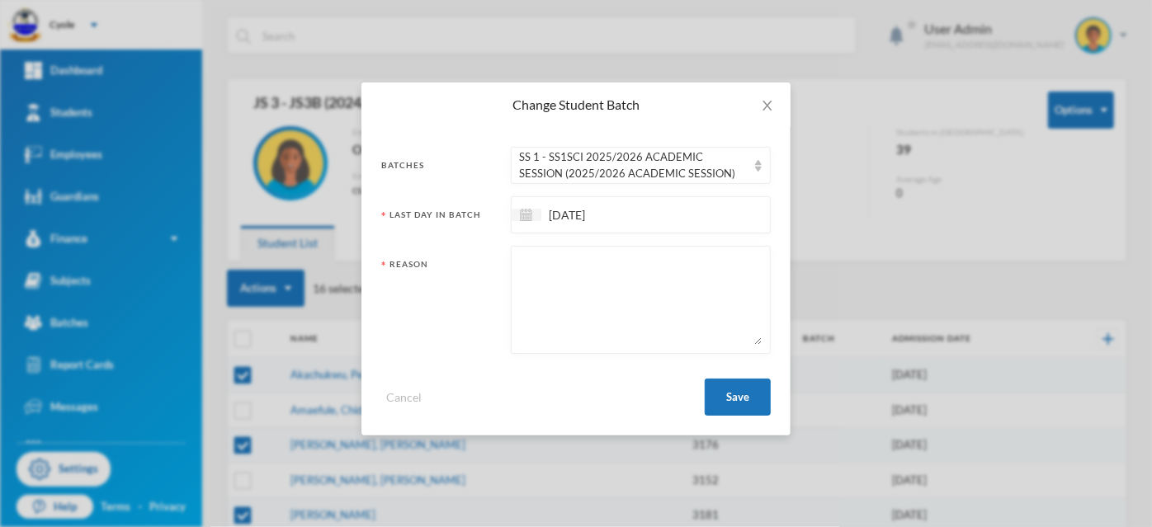
paste textarea "PROMOTED"
click at [733, 395] on button "Save" at bounding box center [738, 397] width 66 height 37
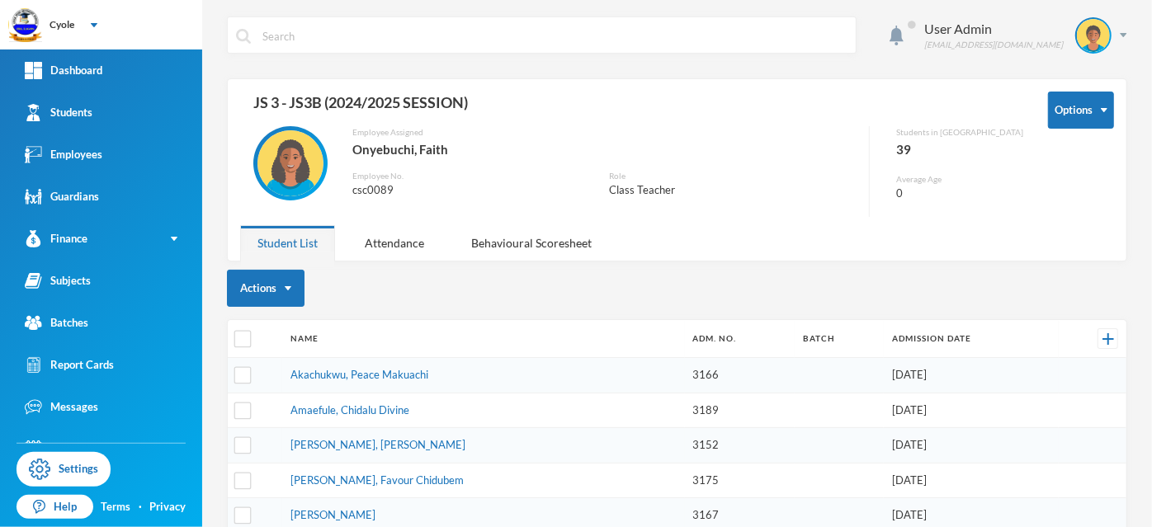
scroll to position [275, 0]
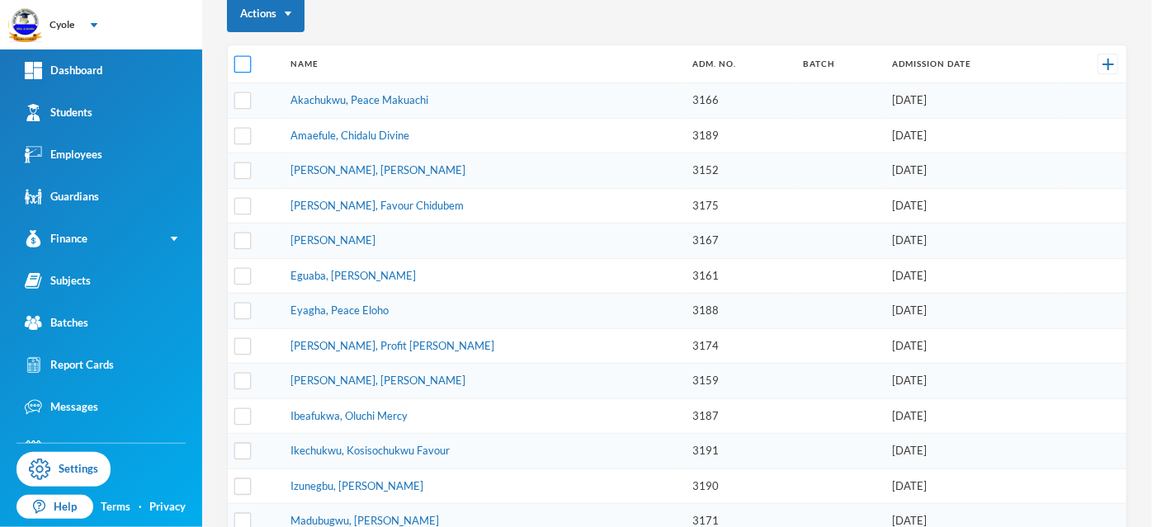
drag, startPoint x: 239, startPoint y: 54, endPoint x: 252, endPoint y: 78, distance: 27.3
click at [242, 56] on input "checkbox" at bounding box center [242, 64] width 17 height 17
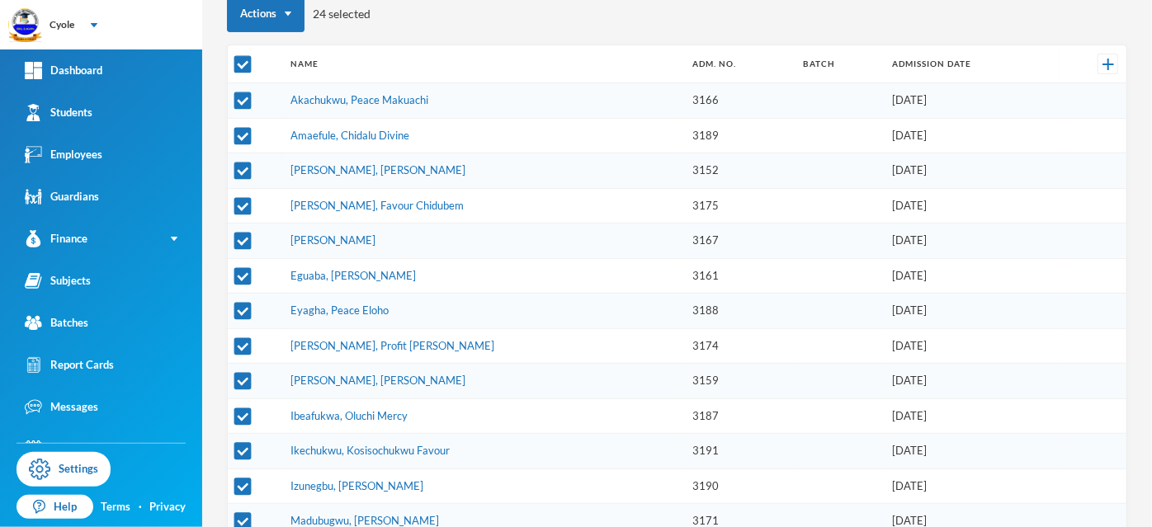
click at [499, 68] on th "Name" at bounding box center [483, 64] width 403 height 38
click at [392, 35] on div "Actions 24 selected Name Adm. No. Batch Admission Date Akachukwu, Peace Makuach…" at bounding box center [677, 460] width 900 height 930
click at [239, 56] on input "checkbox" at bounding box center [242, 64] width 17 height 17
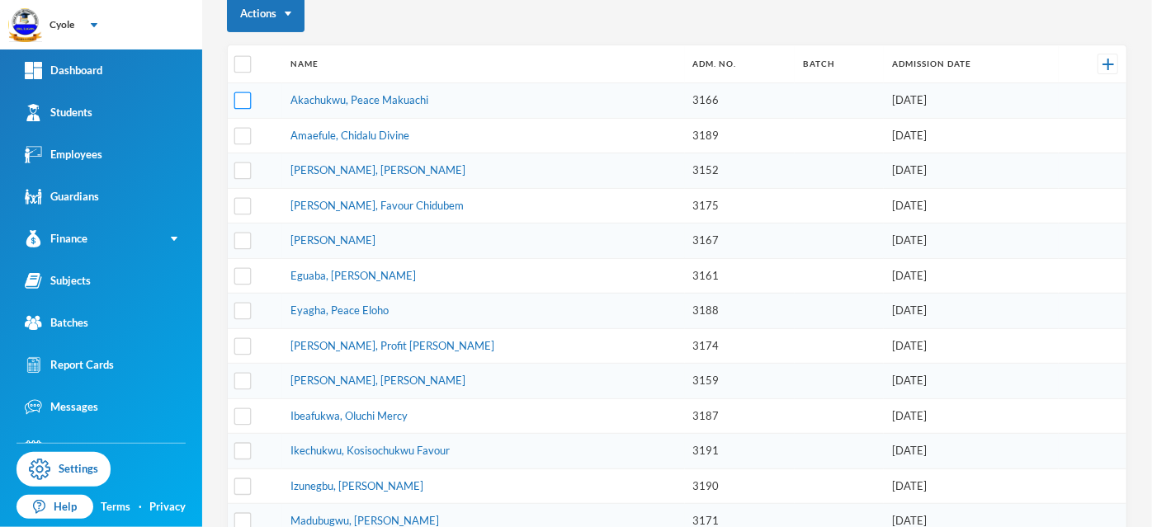
drag, startPoint x: 235, startPoint y: 97, endPoint x: 251, endPoint y: 111, distance: 21.0
click at [237, 97] on input "checkbox" at bounding box center [242, 100] width 17 height 17
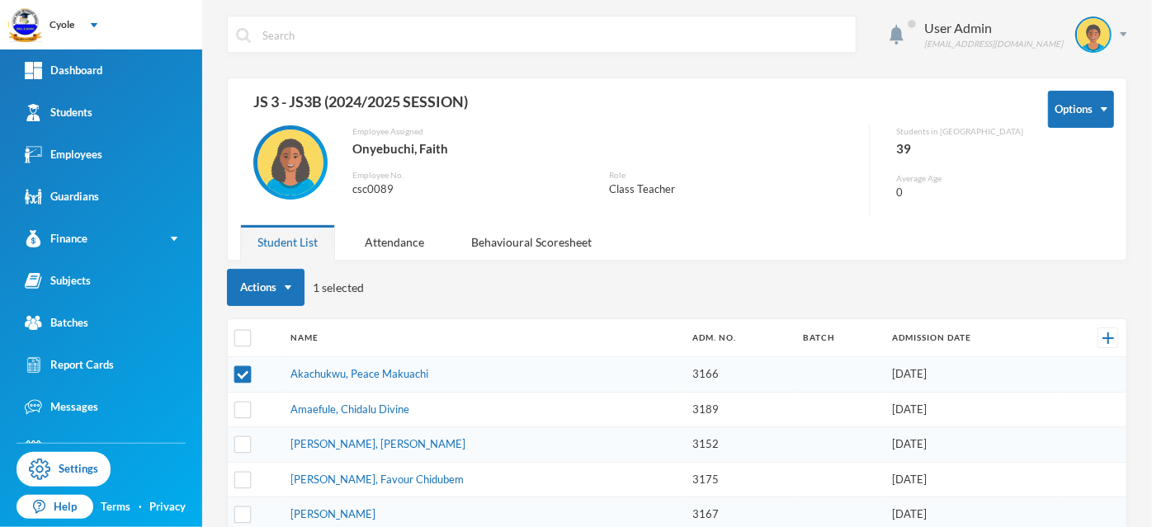
scroll to position [0, 0]
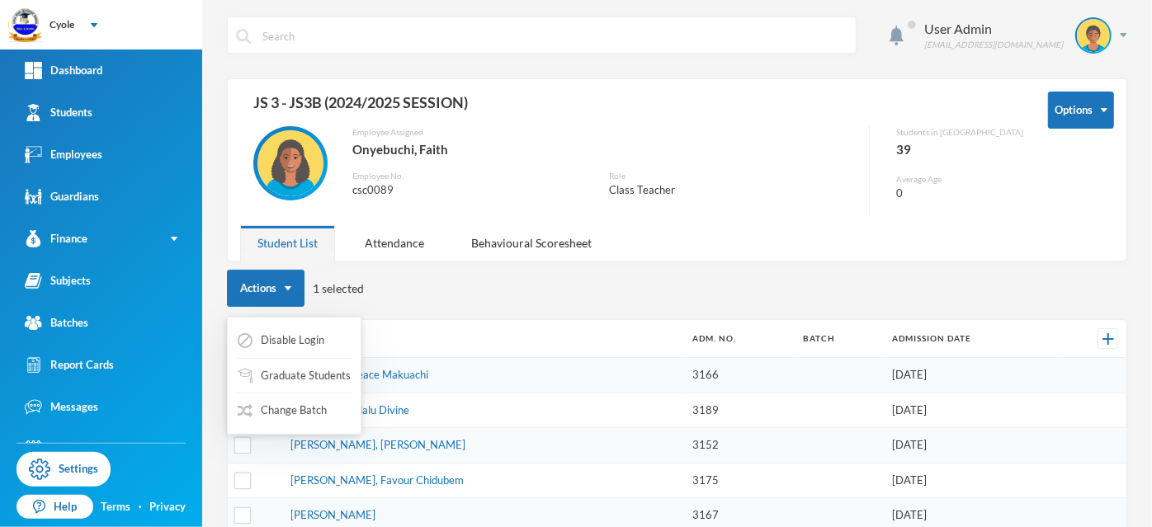
click at [290, 408] on button "Change Batch" at bounding box center [282, 411] width 92 height 30
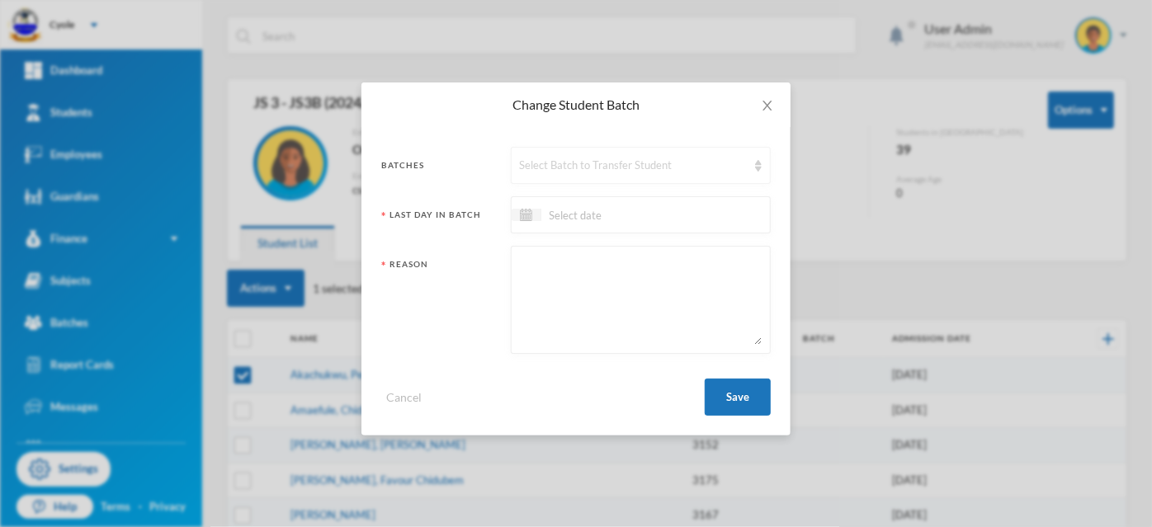
drag, startPoint x: 552, startPoint y: 173, endPoint x: 554, endPoint y: 160, distance: 13.4
click at [552, 167] on div "Select Batch to Transfer Student" at bounding box center [633, 166] width 227 height 17
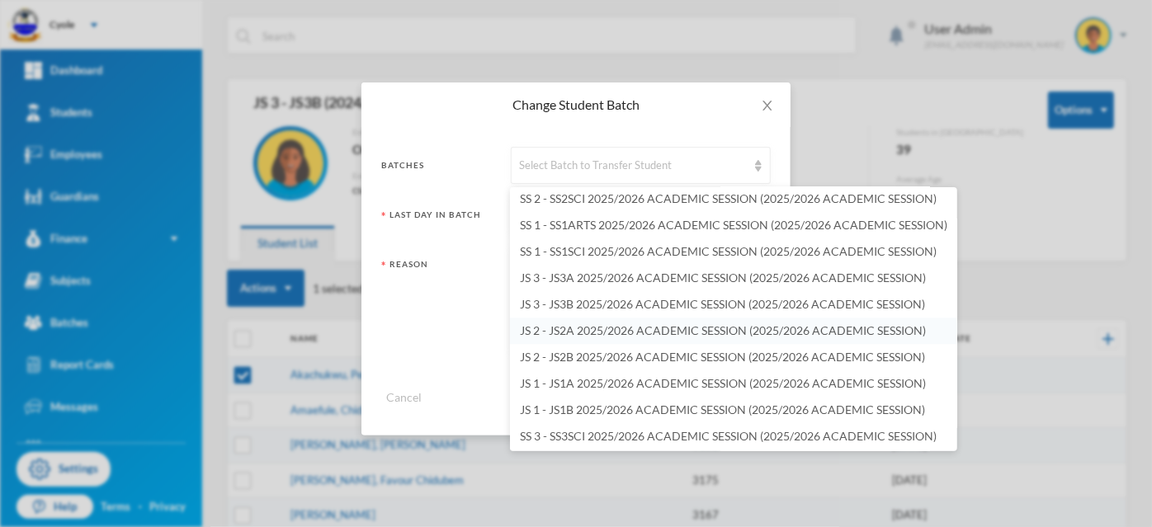
scroll to position [2277, 0]
click at [575, 248] on span "SS 1 - SS1SCI 2025/2026 ACADEMIC SESSION (2025/2026 ACADEMIC SESSION)" at bounding box center [728, 250] width 417 height 14
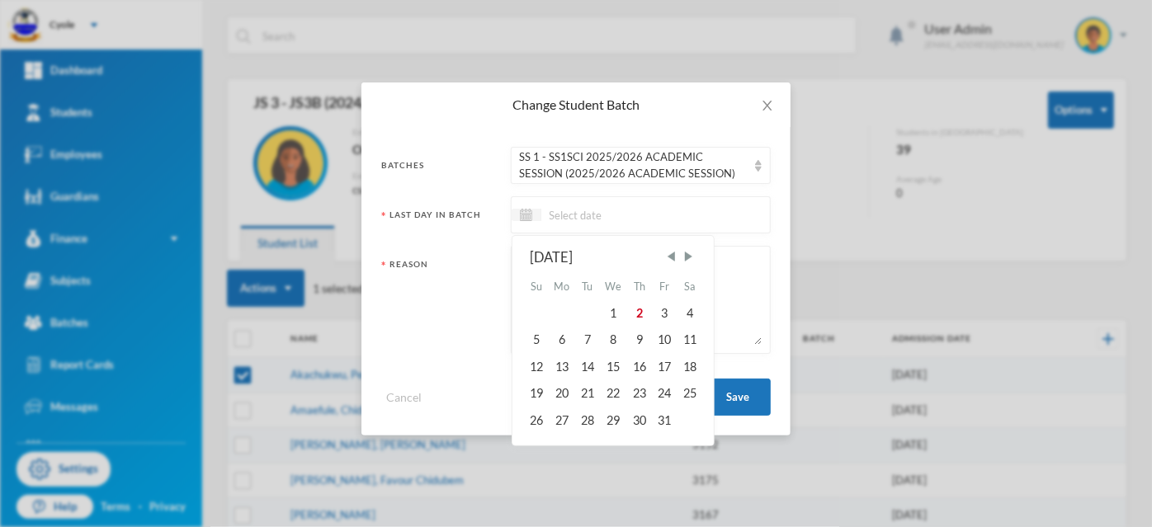
click at [574, 221] on input at bounding box center [610, 214] width 139 height 19
click at [671, 259] on span "Previous Month" at bounding box center [670, 256] width 15 height 15
click at [664, 414] on div "29" at bounding box center [664, 420] width 25 height 26
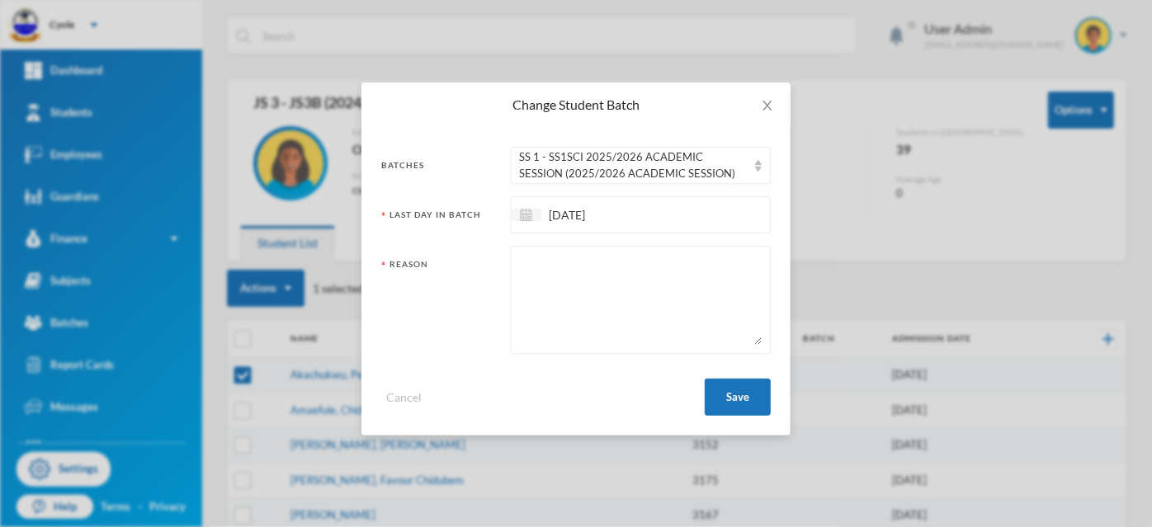
click at [606, 270] on textarea at bounding box center [641, 300] width 242 height 90
paste textarea "PROMOTED"
click at [735, 397] on button "Save" at bounding box center [738, 397] width 66 height 37
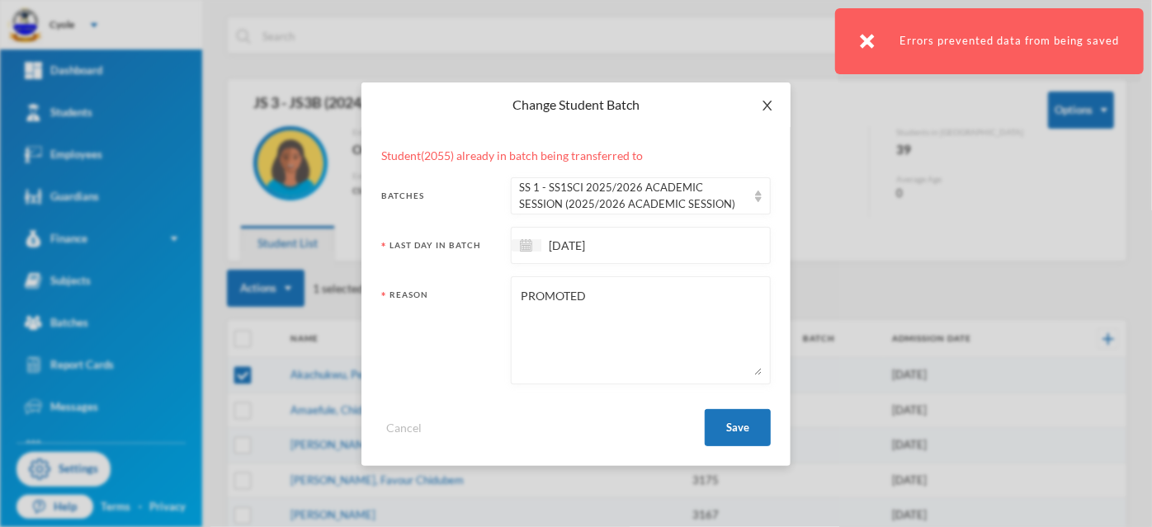
click at [766, 106] on icon "icon: close" at bounding box center [766, 106] width 9 height 10
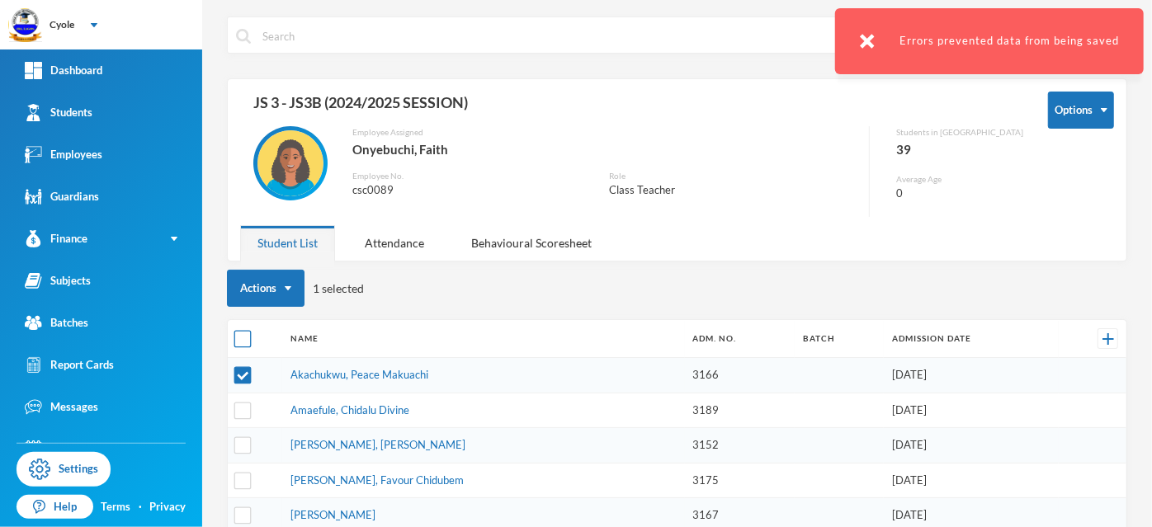
click at [248, 336] on input "checkbox" at bounding box center [242, 339] width 17 height 17
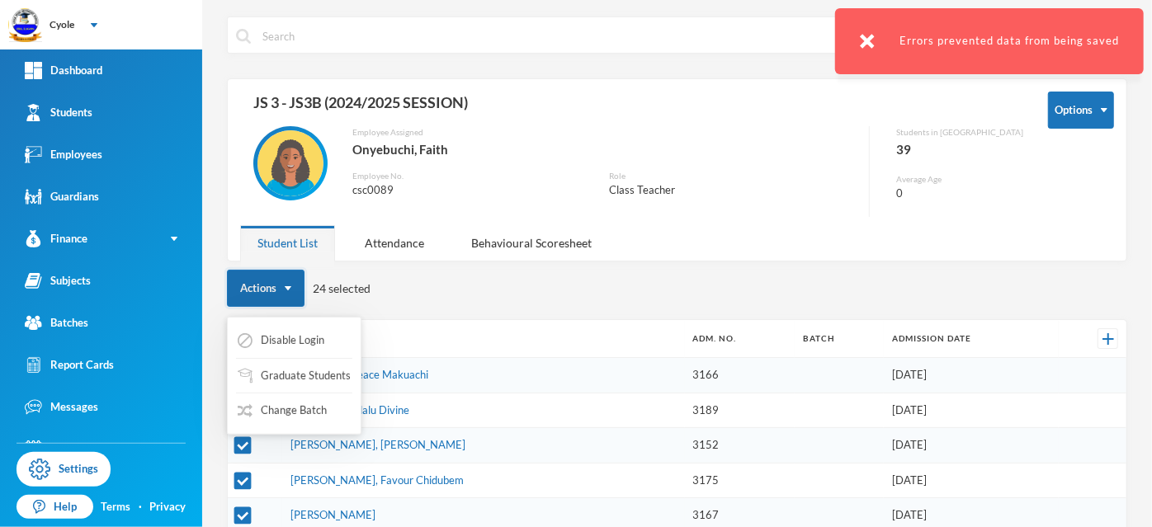
click at [289, 281] on button "Actions" at bounding box center [266, 288] width 78 height 37
click at [305, 413] on button "Change Batch" at bounding box center [282, 411] width 92 height 30
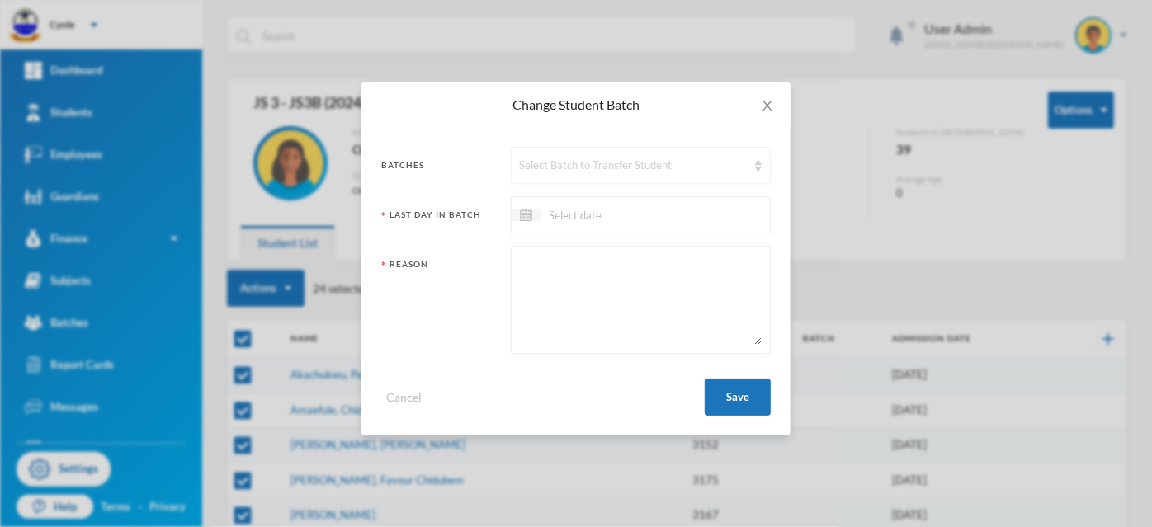
click at [634, 169] on div "Select Batch to Transfer Student" at bounding box center [633, 166] width 227 height 17
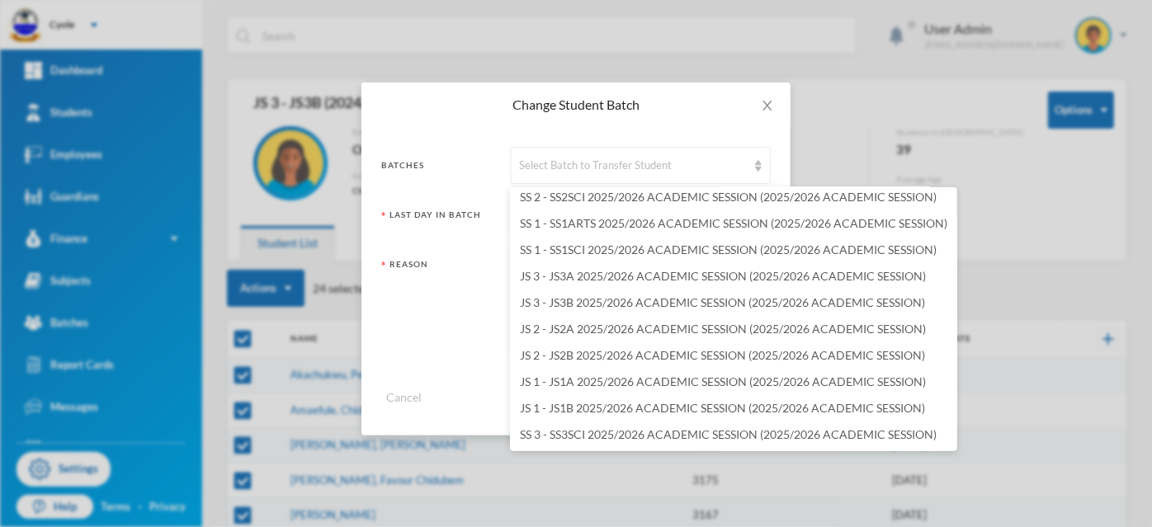
click at [625, 219] on span "SS 1 - SS1ARTS 2025/2026 ACADEMIC SESSION (2025/2026 ACADEMIC SESSION)" at bounding box center [733, 223] width 427 height 14
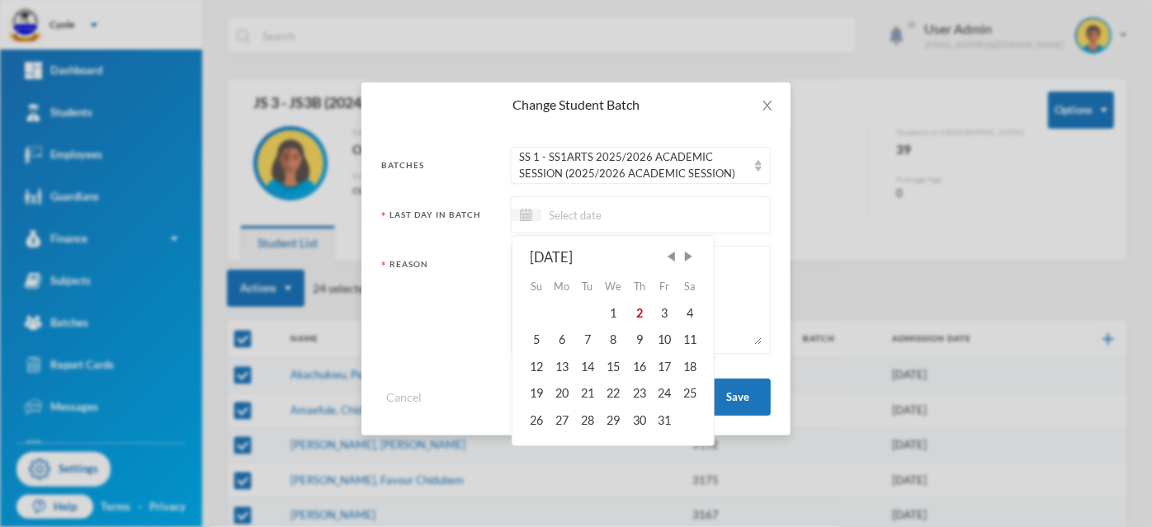
click at [606, 217] on input at bounding box center [610, 214] width 139 height 19
click at [669, 253] on span "Previous Month" at bounding box center [670, 256] width 15 height 15
click at [665, 422] on div "29" at bounding box center [664, 420] width 25 height 26
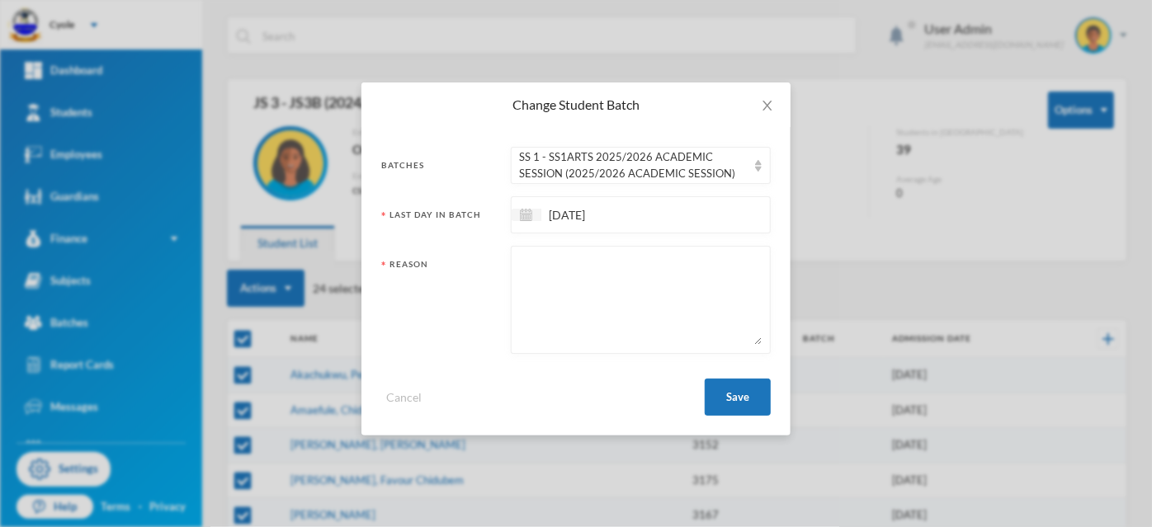
click at [563, 285] on textarea at bounding box center [641, 300] width 242 height 90
paste textarea "PROMOTED"
click at [719, 390] on button "Save" at bounding box center [738, 397] width 66 height 37
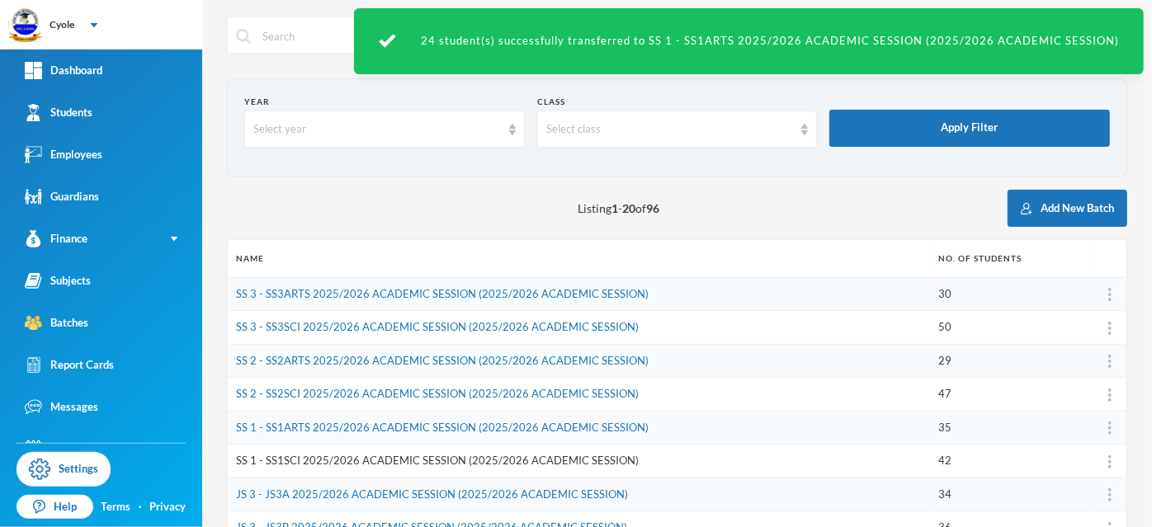
scroll to position [514, 0]
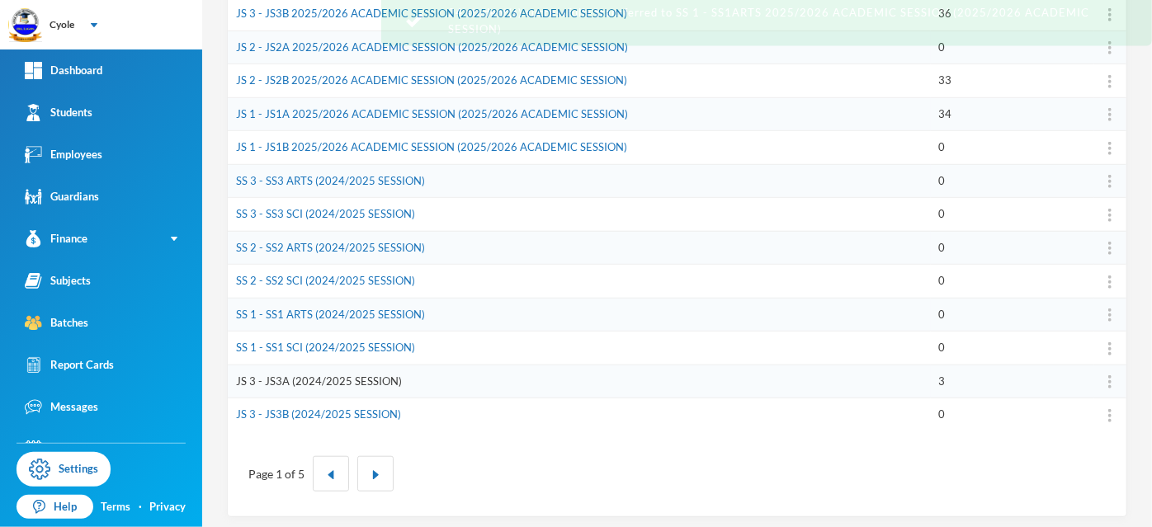
click at [297, 375] on link "JS 3 - JS3A (2024/2025 SESSION)" at bounding box center [319, 381] width 166 height 13
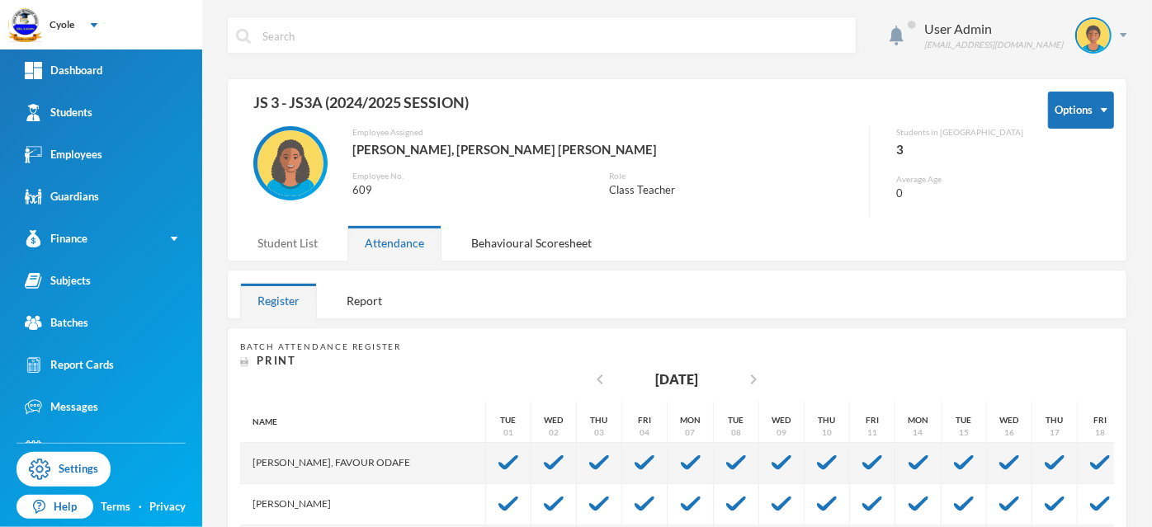
click at [281, 243] on div "Student List" at bounding box center [287, 242] width 95 height 35
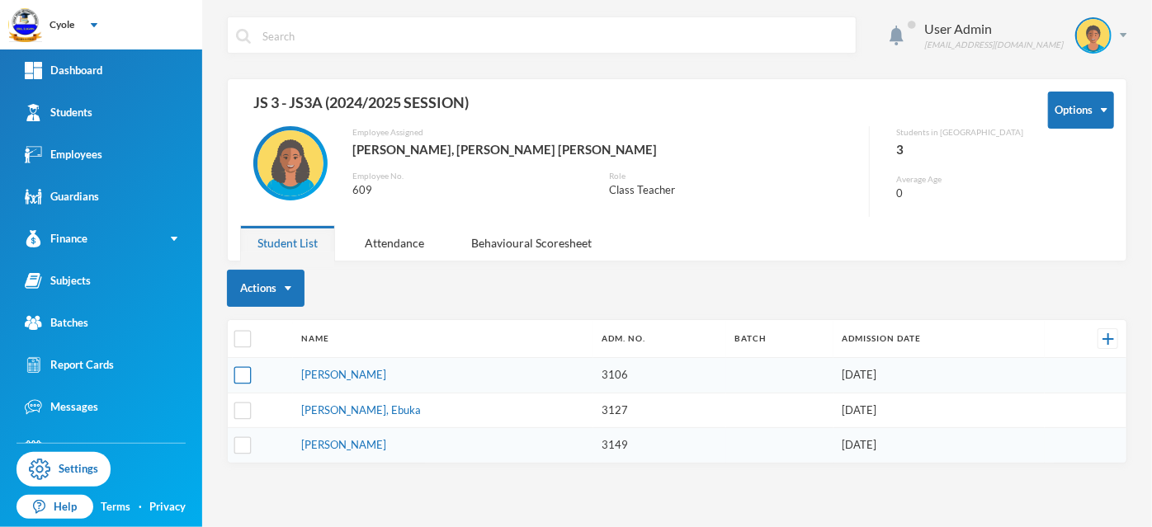
click at [244, 371] on input "checkbox" at bounding box center [242, 375] width 17 height 17
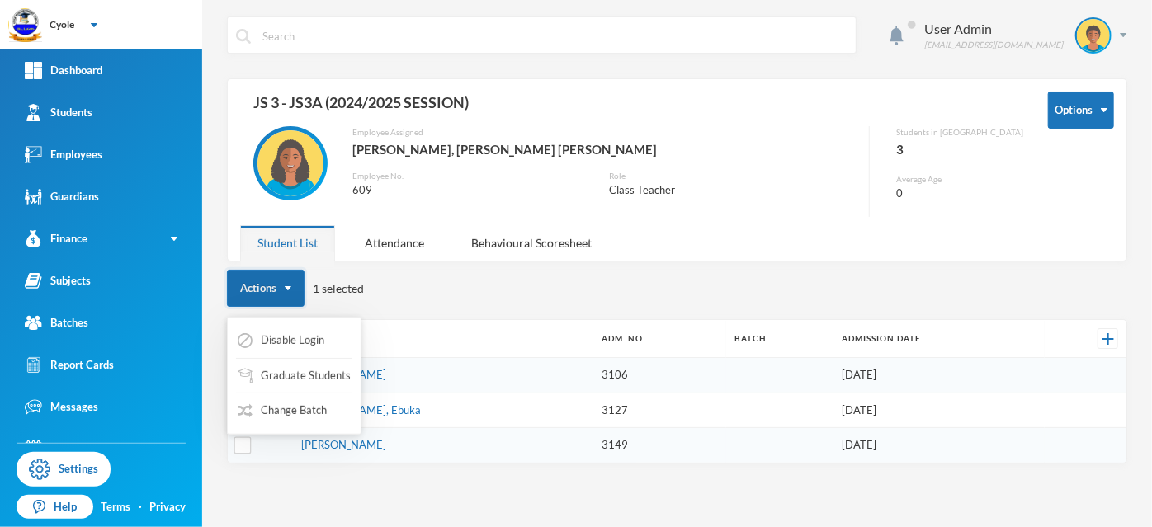
click at [288, 280] on button "Actions" at bounding box center [266, 288] width 78 height 37
click at [322, 416] on button "Change Batch" at bounding box center [282, 411] width 92 height 30
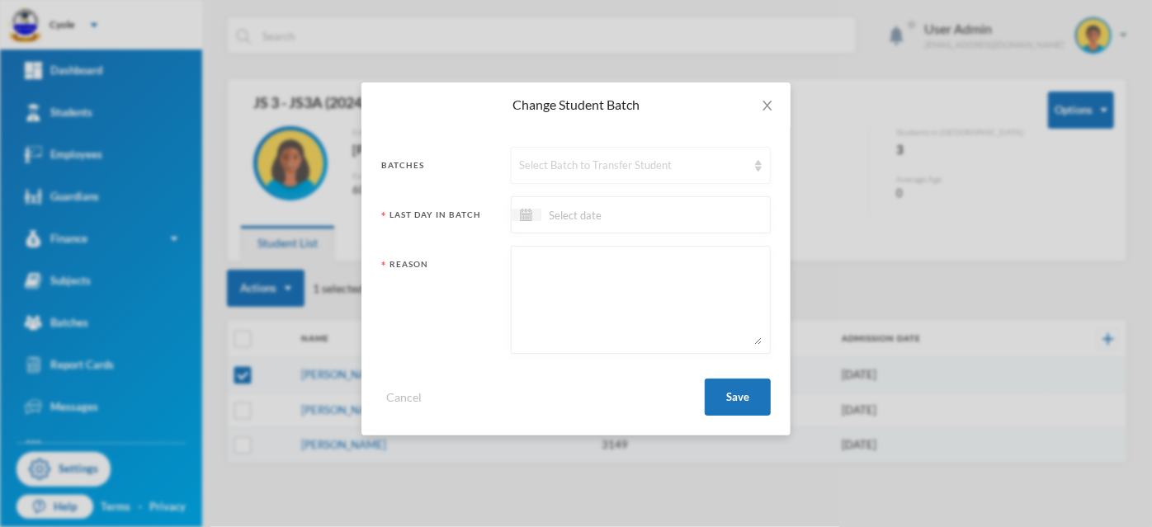
drag, startPoint x: 599, startPoint y: 167, endPoint x: 597, endPoint y: 178, distance: 11.8
click at [598, 167] on div "Select Batch to Transfer Student" at bounding box center [633, 166] width 227 height 17
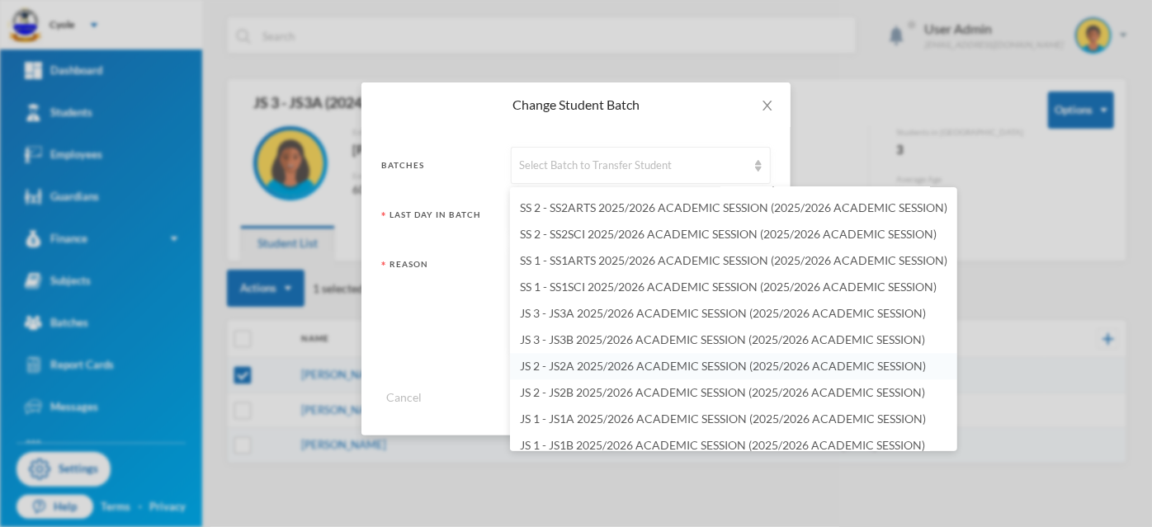
scroll to position [2277, 0]
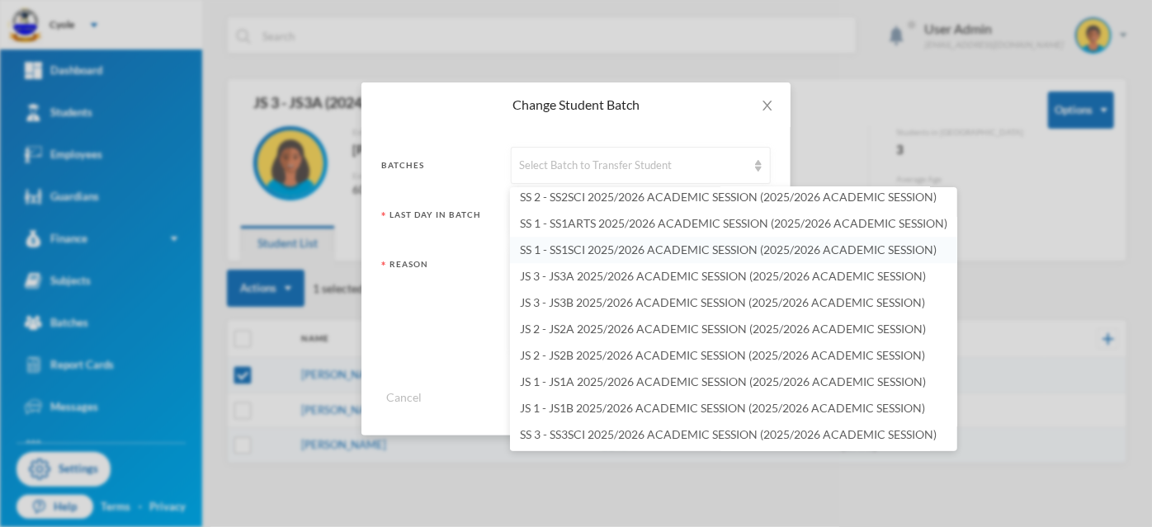
click at [592, 248] on span "SS 1 - SS1SCI 2025/2026 ACADEMIC SESSION (2025/2026 ACADEMIC SESSION)" at bounding box center [728, 250] width 417 height 14
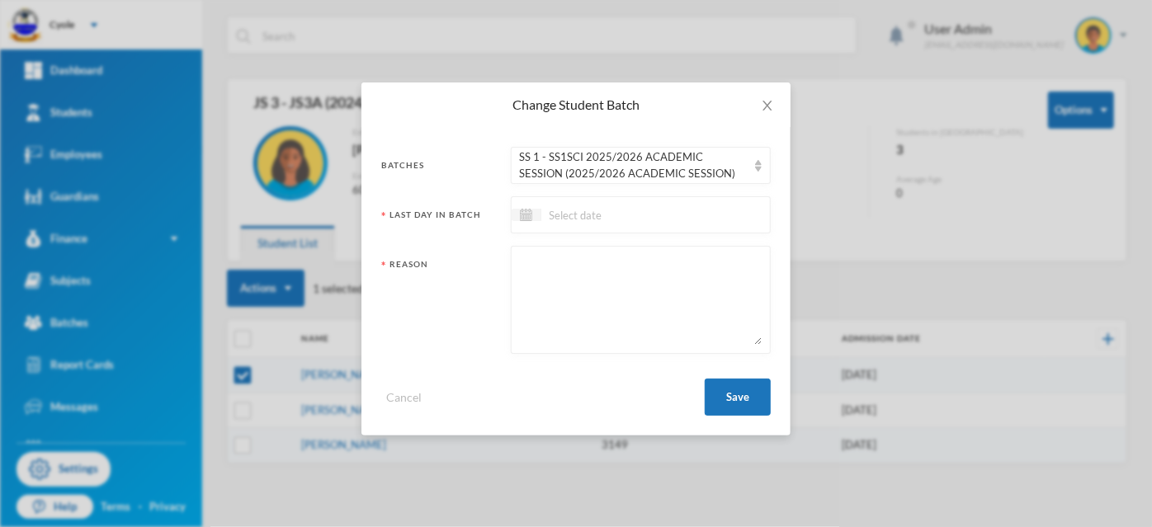
click at [554, 217] on input at bounding box center [610, 214] width 139 height 19
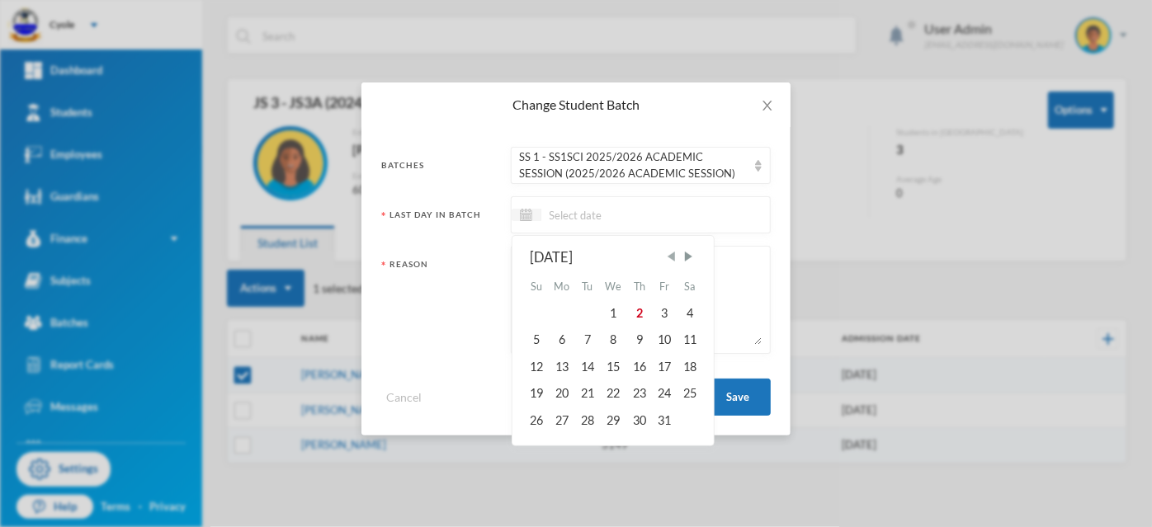
click at [674, 257] on span "Previous Month" at bounding box center [670, 256] width 15 height 15
drag, startPoint x: 671, startPoint y: 421, endPoint x: 663, endPoint y: 413, distance: 11.1
click at [670, 421] on div "29" at bounding box center [664, 420] width 25 height 26
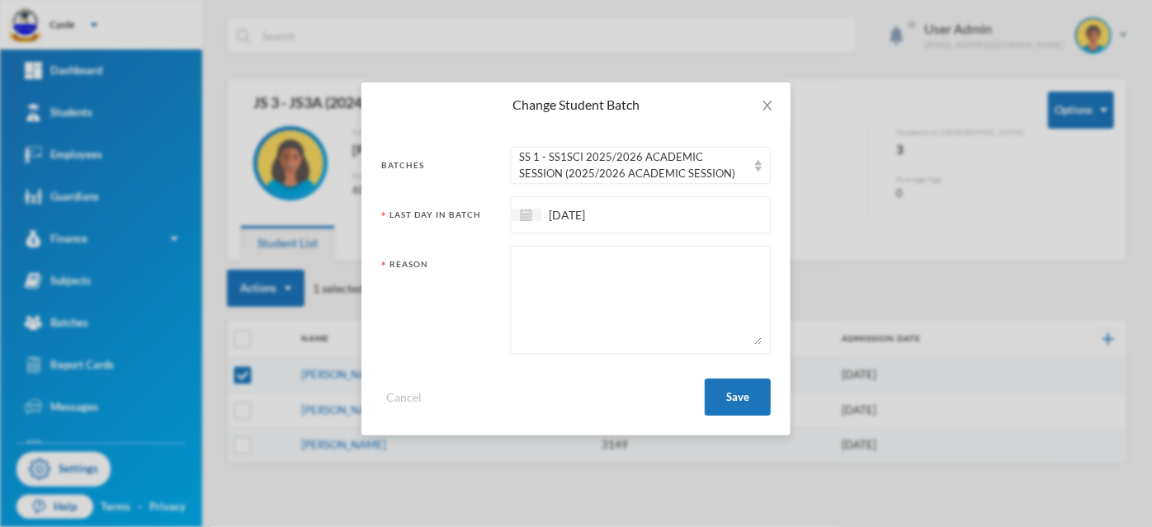
paste textarea "PROMOTED"
click at [737, 397] on button "Save" at bounding box center [738, 397] width 66 height 37
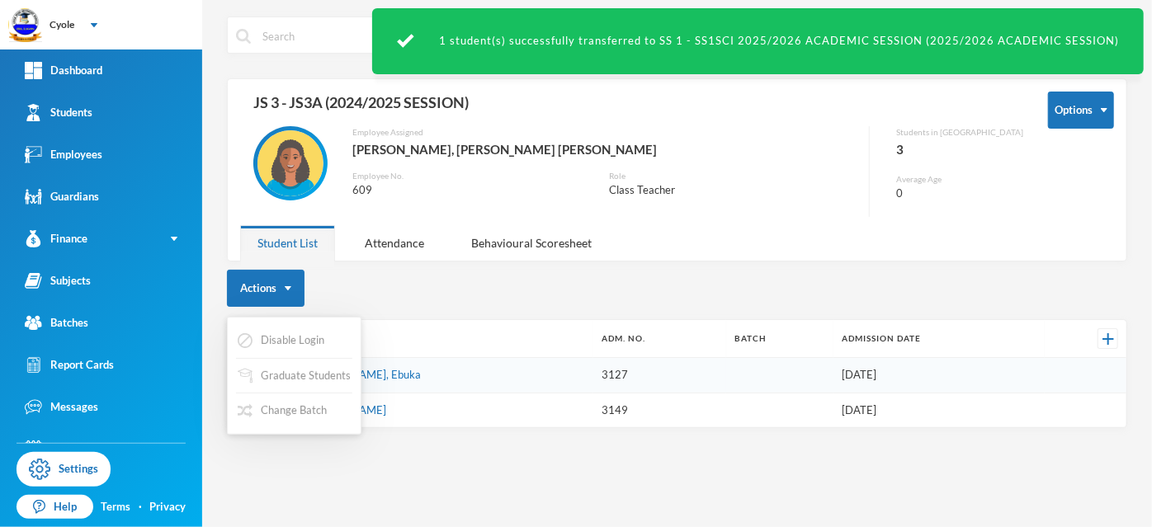
click at [403, 290] on div "Actions" at bounding box center [677, 288] width 900 height 37
click at [242, 340] on input "checkbox" at bounding box center [242, 339] width 17 height 17
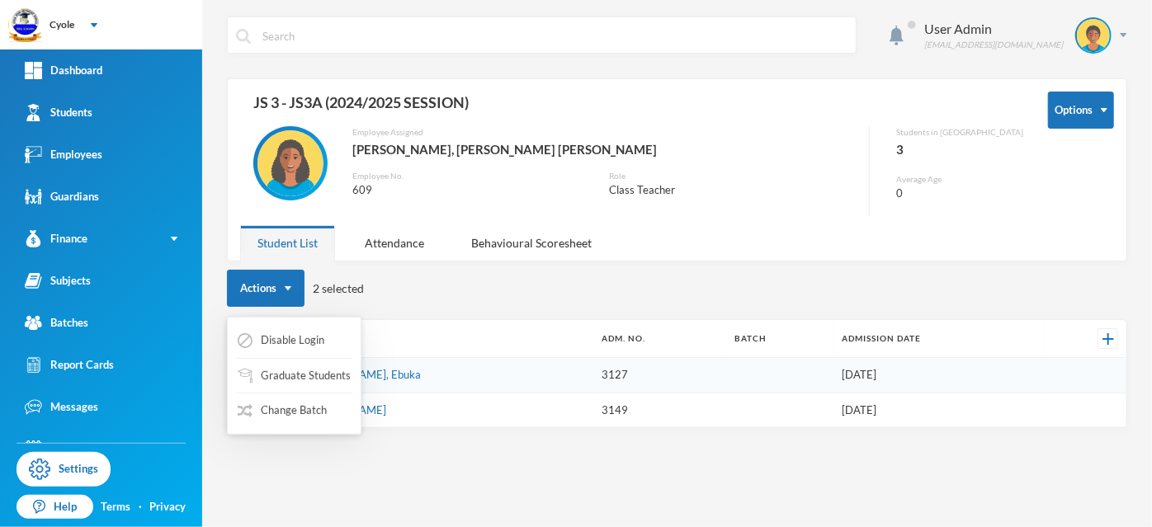
drag, startPoint x: 292, startPoint y: 361, endPoint x: 363, endPoint y: 465, distance: 126.5
click at [363, 465] on div "User Admin admin@bluebic.com Options JS 3 - JS3A (2024/2025 SESSION) Employee A…" at bounding box center [677, 263] width 950 height 527
click at [285, 286] on img "button" at bounding box center [288, 288] width 7 height 4
click at [315, 409] on button "Change Batch" at bounding box center [282, 411] width 92 height 30
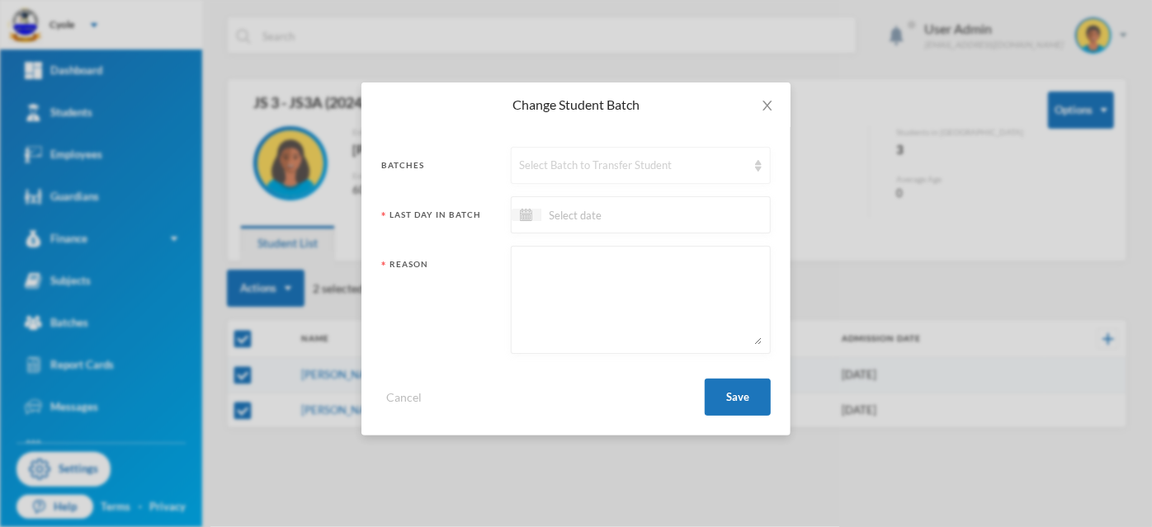
drag, startPoint x: 602, startPoint y: 164, endPoint x: 600, endPoint y: 180, distance: 15.9
click at [602, 165] on div "Select Batch to Transfer Student" at bounding box center [633, 166] width 227 height 17
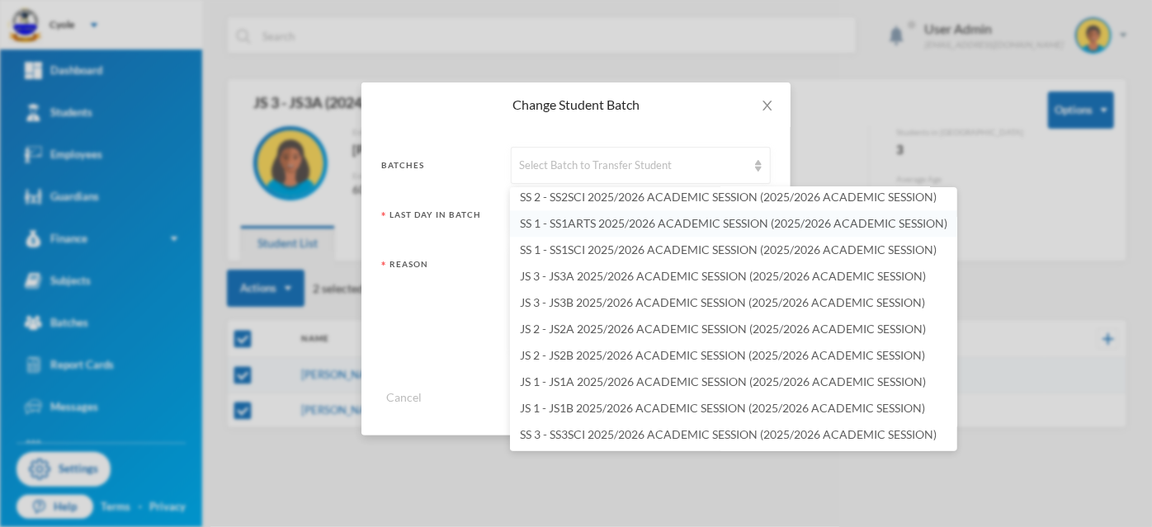
scroll to position [2274, 0]
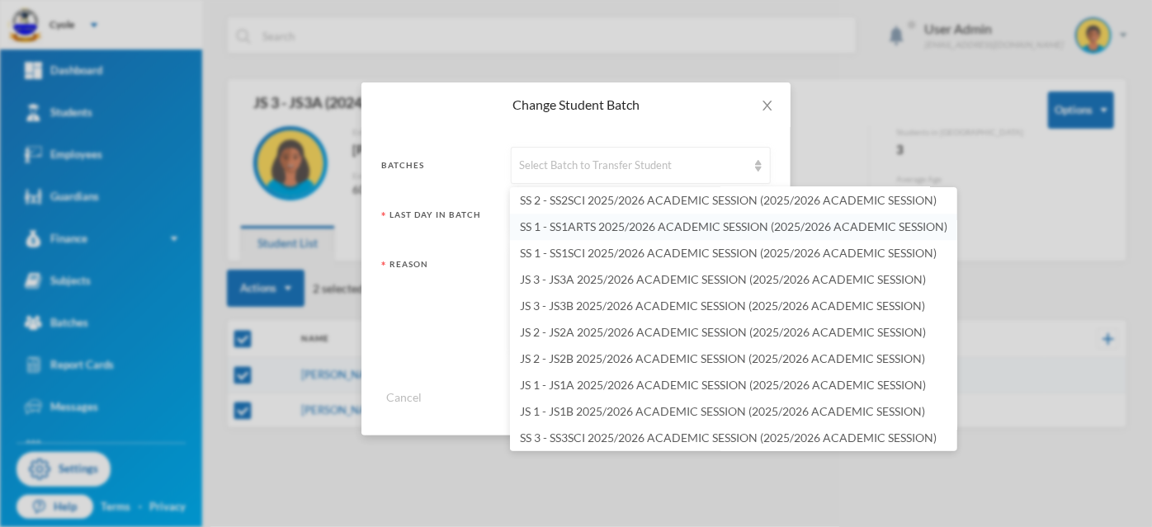
click at [591, 221] on span "SS 1 - SS1ARTS 2025/2026 ACADEMIC SESSION (2025/2026 ACADEMIC SESSION)" at bounding box center [733, 226] width 427 height 14
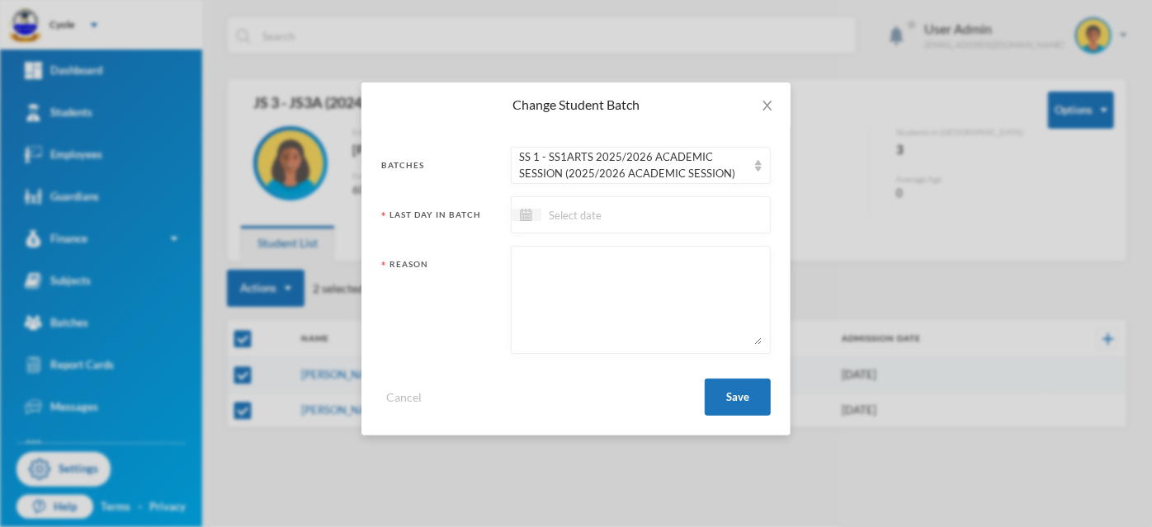
click at [556, 216] on input at bounding box center [610, 214] width 139 height 19
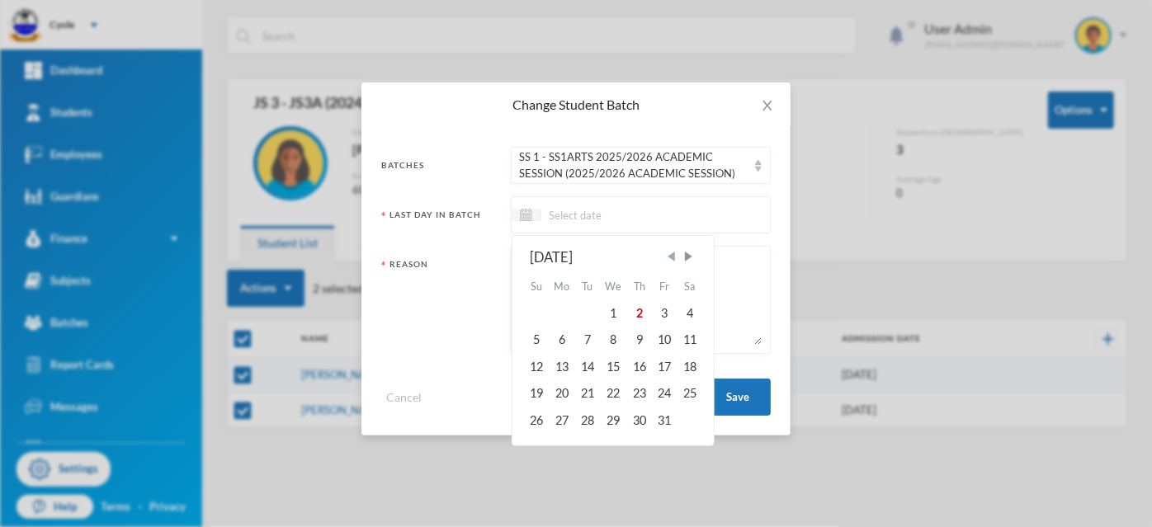
click at [672, 254] on span "Previous Month" at bounding box center [670, 256] width 15 height 15
drag, startPoint x: 672, startPoint y: 254, endPoint x: 668, endPoint y: 291, distance: 37.4
click at [672, 255] on span "Previous Month" at bounding box center [670, 256] width 15 height 15
drag, startPoint x: 667, startPoint y: 415, endPoint x: 642, endPoint y: 346, distance: 73.9
click at [667, 415] on div "29" at bounding box center [664, 420] width 25 height 26
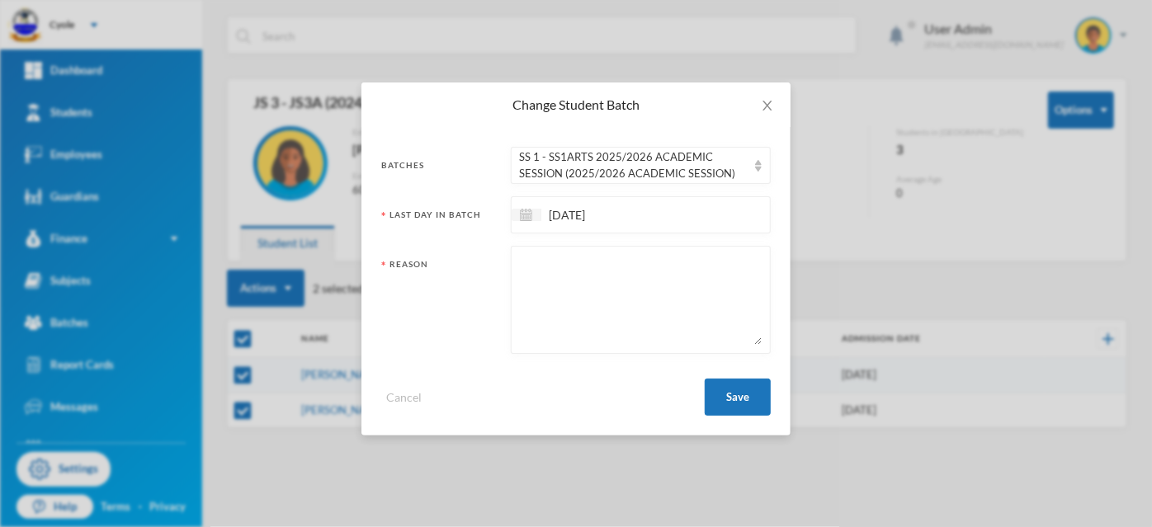
paste textarea "PROMOTED"
click at [728, 398] on button "Save" at bounding box center [738, 397] width 66 height 37
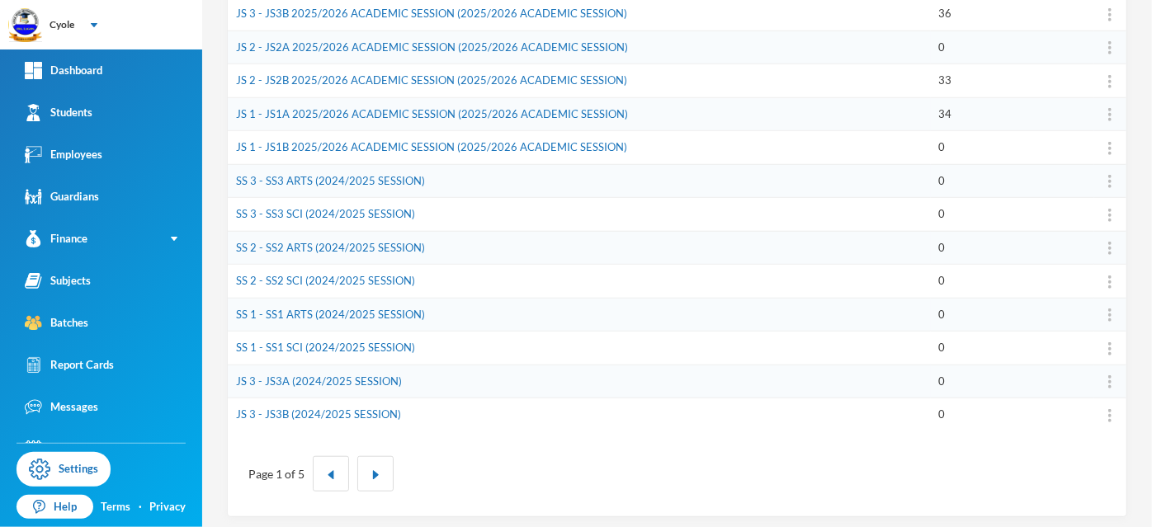
scroll to position [239, 0]
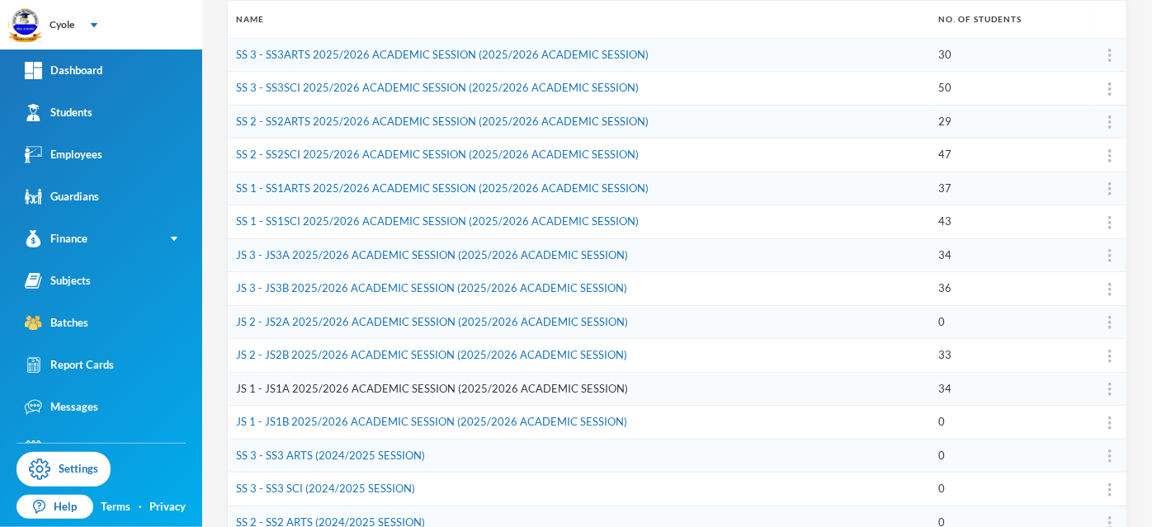
click at [365, 382] on link "JS 1 - JS1A 2025/2026 ACADEMIC SESSION (2025/2026 ACADEMIC SESSION)" at bounding box center [432, 388] width 392 height 13
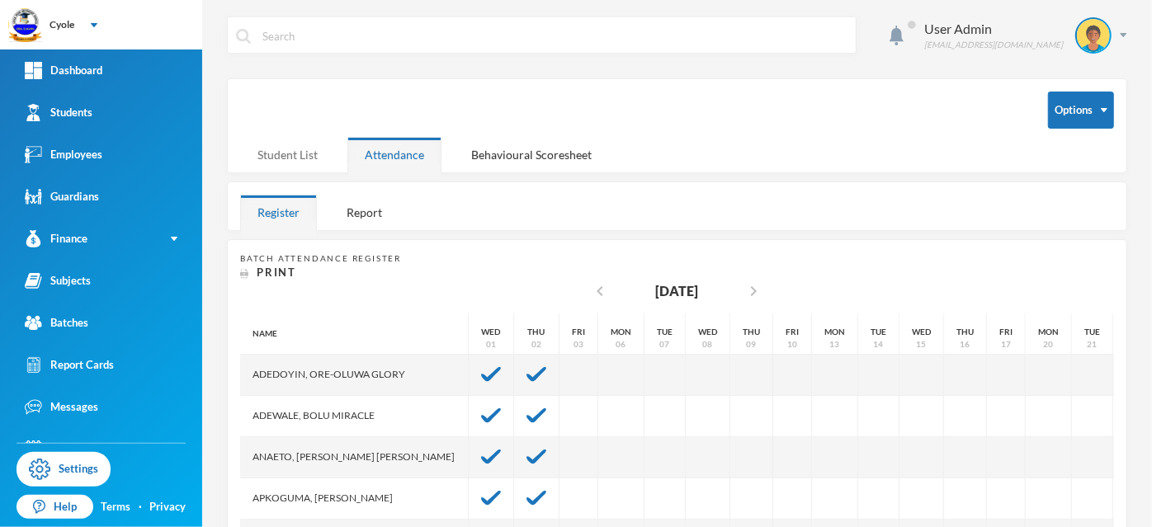
click at [285, 148] on div "Student List" at bounding box center [287, 154] width 95 height 35
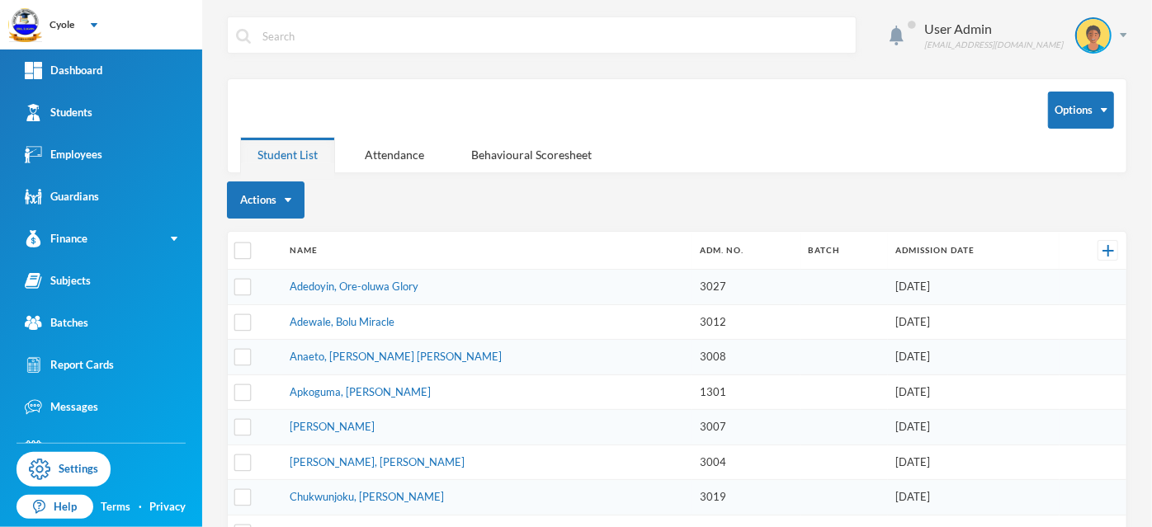
click at [450, 258] on th "Name" at bounding box center [486, 251] width 411 height 38
click at [242, 250] on input "checkbox" at bounding box center [242, 251] width 17 height 17
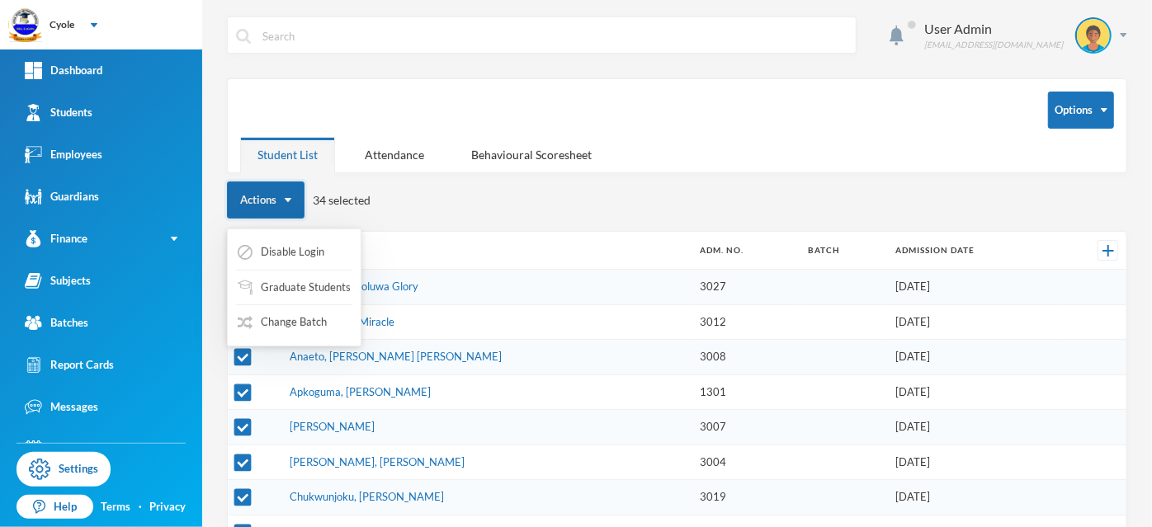
click at [292, 200] on button "Actions" at bounding box center [266, 200] width 78 height 37
click at [312, 319] on button "Change Batch" at bounding box center [282, 323] width 92 height 30
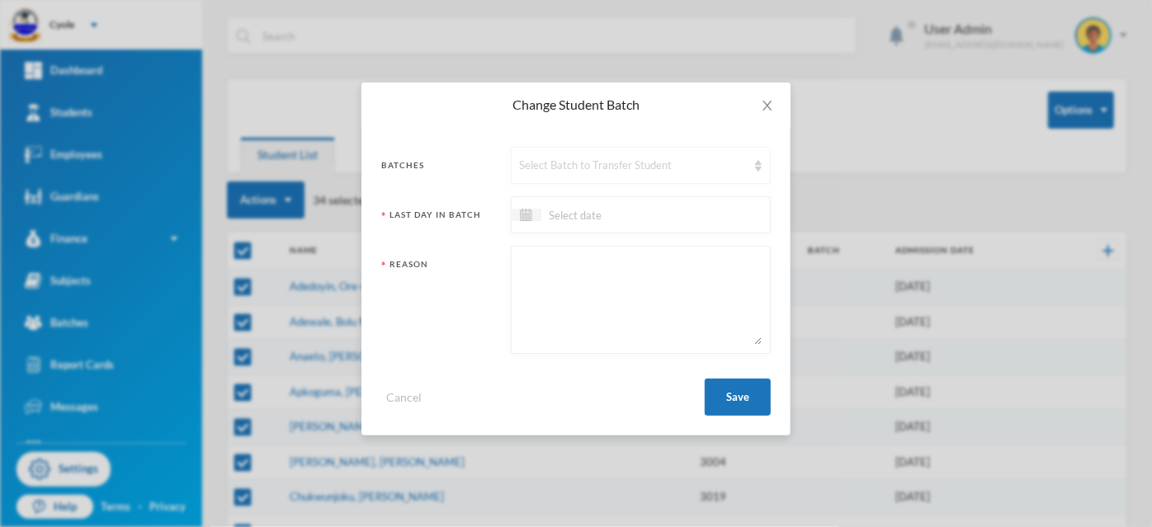
click at [616, 159] on div "Select Batch to Transfer Student" at bounding box center [633, 166] width 227 height 17
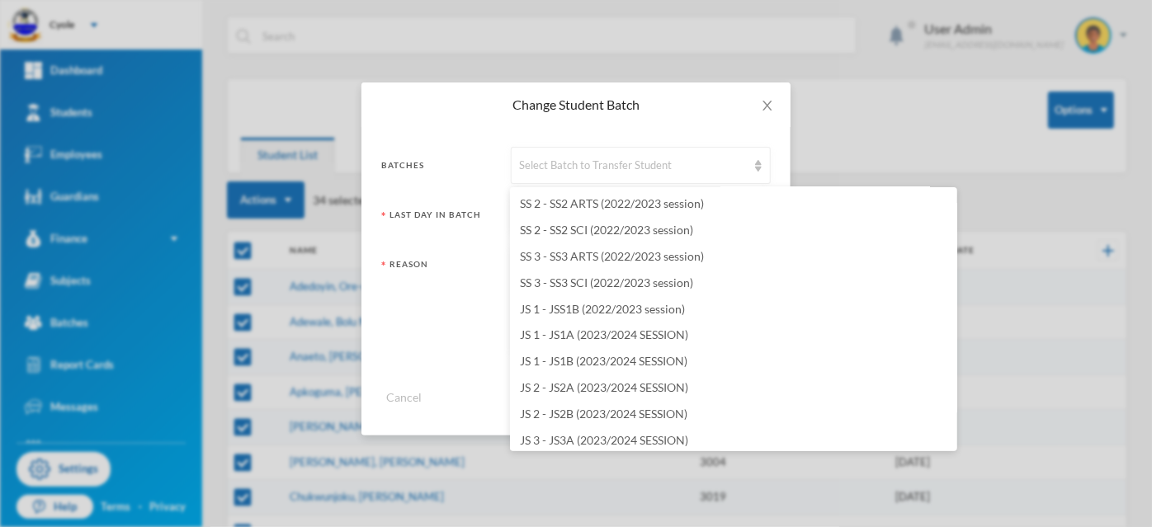
scroll to position [2277, 0]
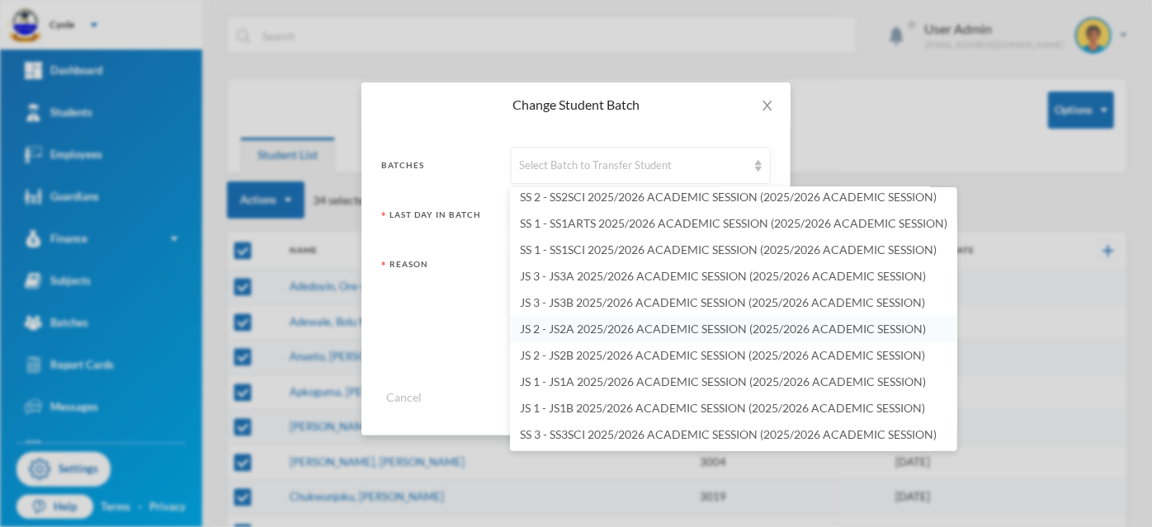
click at [586, 327] on span "JS 2 - JS2A 2025/2026 ACADEMIC SESSION (2025/2026 ACADEMIC SESSION)" at bounding box center [723, 329] width 406 height 14
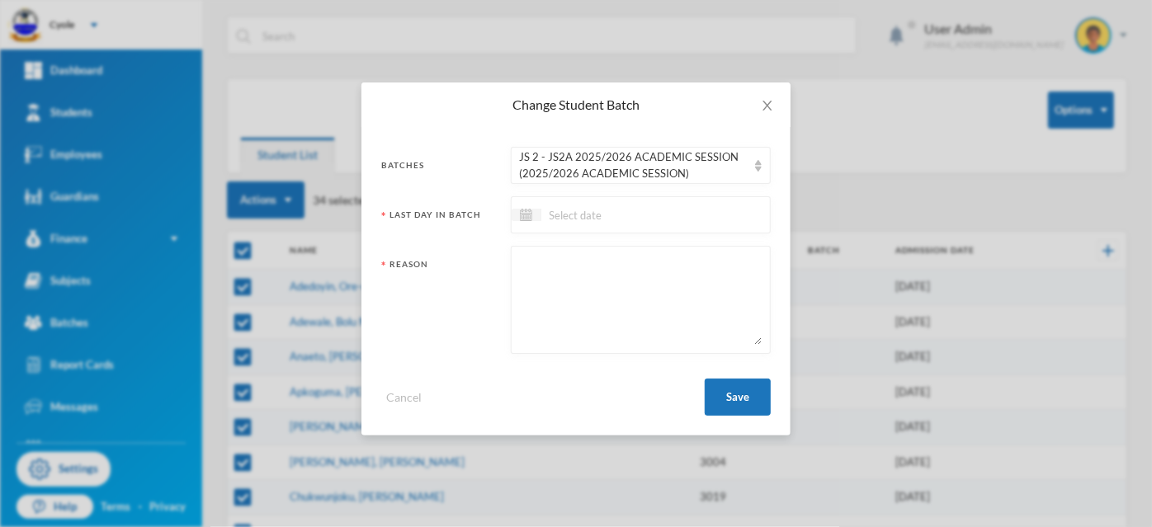
click at [578, 217] on input at bounding box center [610, 214] width 139 height 19
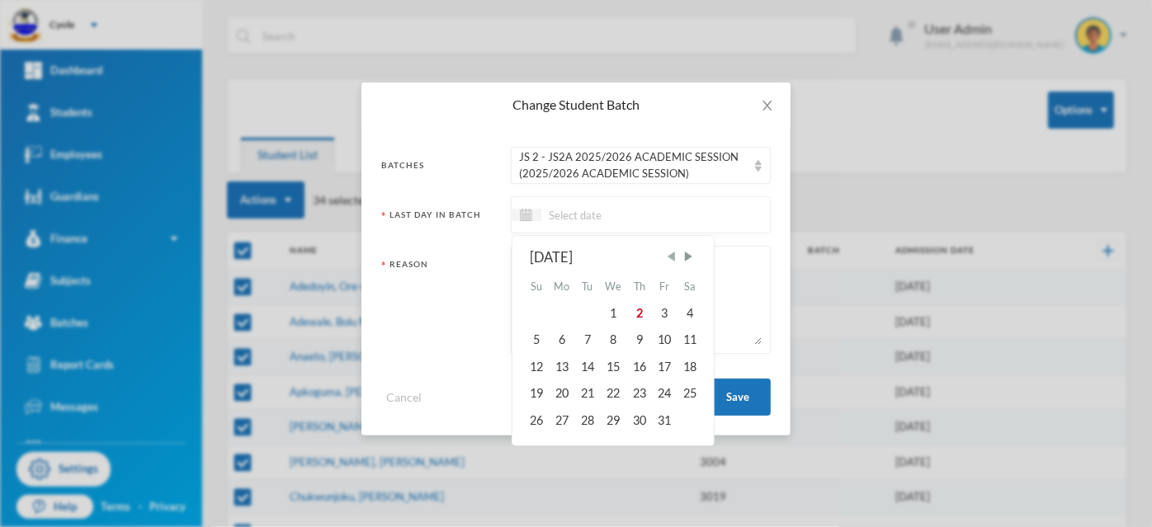
click at [675, 257] on span "Previous Month" at bounding box center [670, 256] width 15 height 15
click at [668, 422] on div "29" at bounding box center [664, 420] width 25 height 26
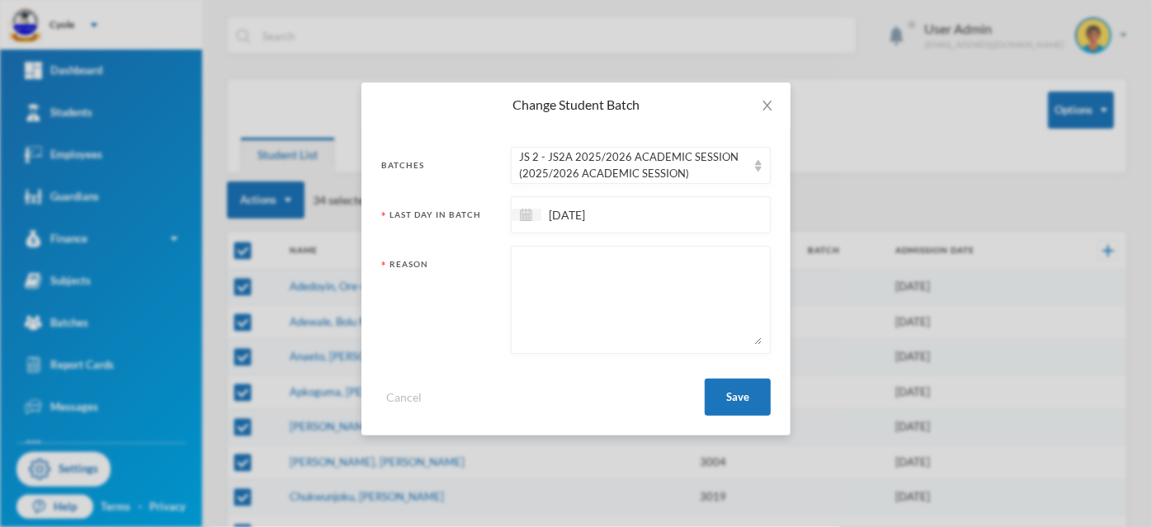
paste textarea "PROMOTED"
click at [730, 389] on button "Save" at bounding box center [738, 397] width 66 height 37
